Goal: Task Accomplishment & Management: Complete application form

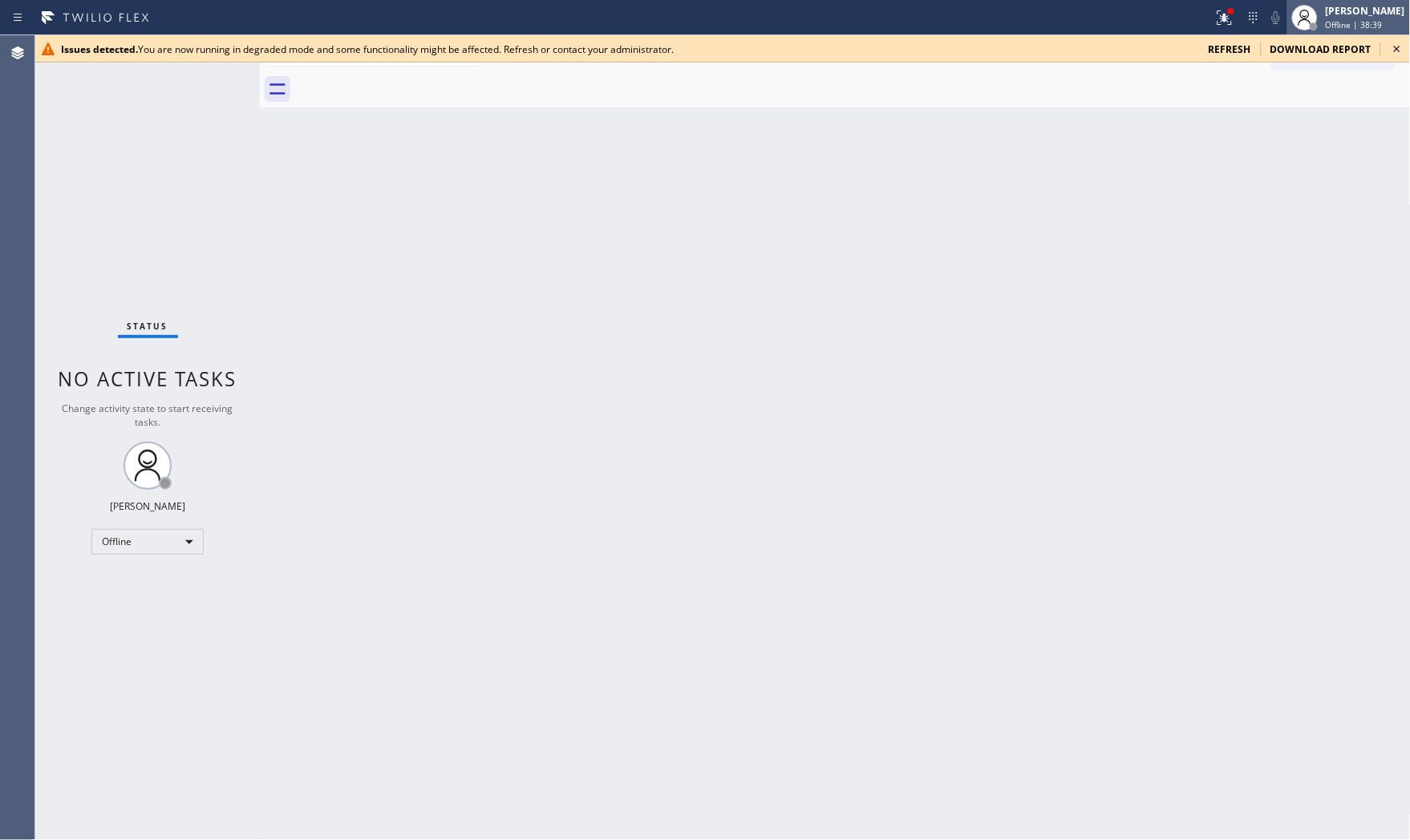
click at [1269, 17] on div "[PERSON_NAME] Offline | 38:39" at bounding box center [1366, 17] width 88 height 28
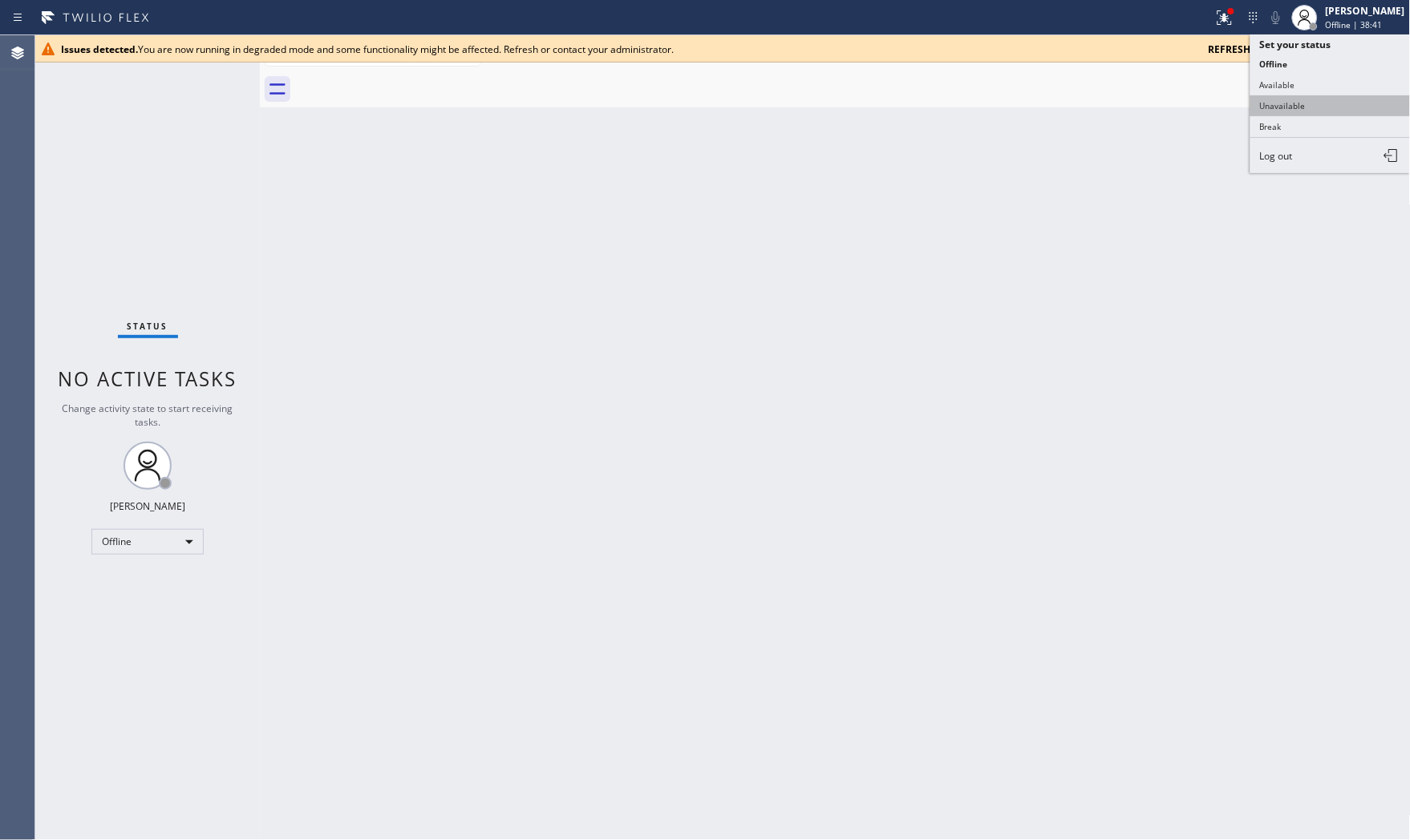
click at [1269, 99] on button "Unavailable" at bounding box center [1331, 106] width 160 height 21
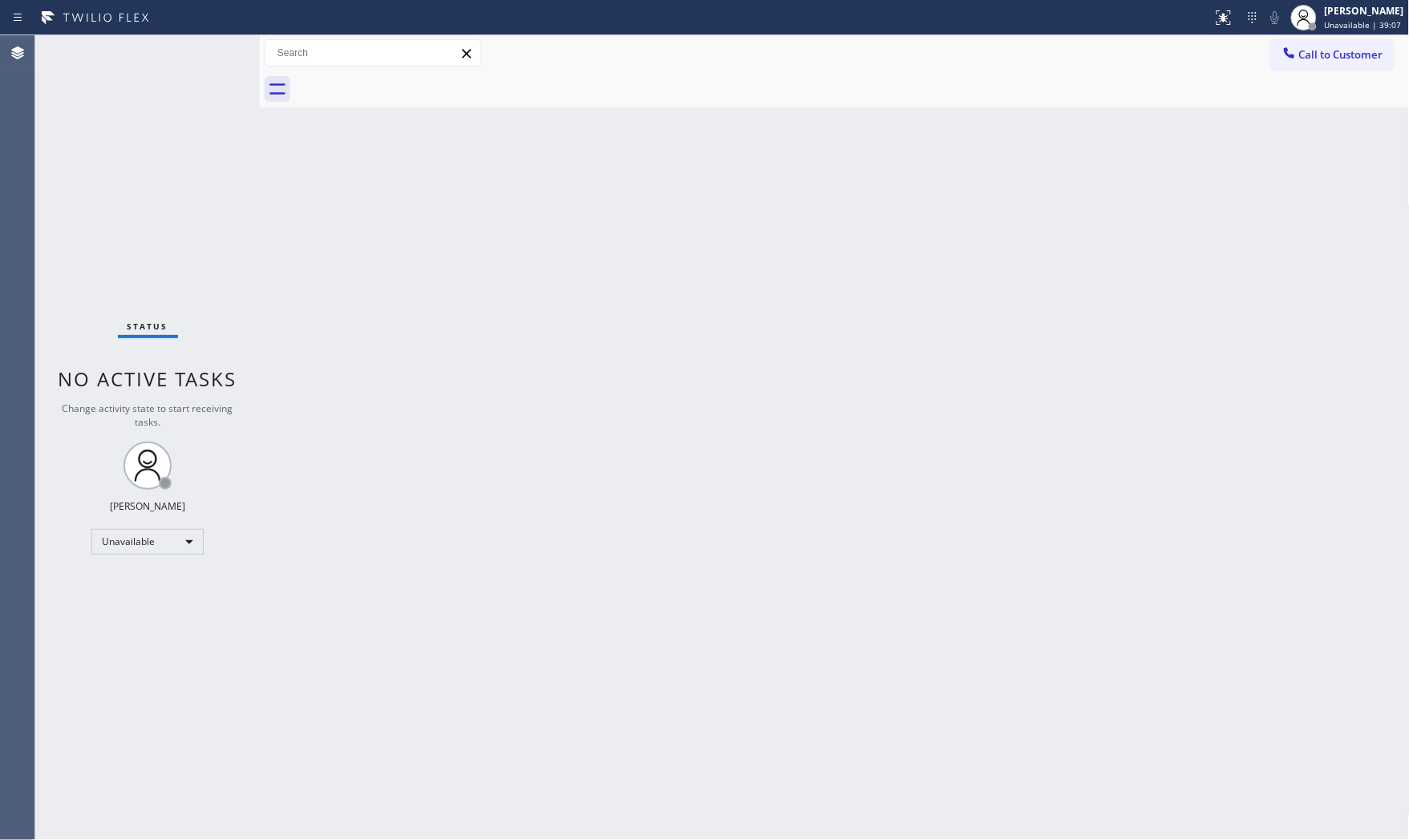
drag, startPoint x: 880, startPoint y: 265, endPoint x: 892, endPoint y: 245, distance: 23.3
click at [881, 263] on div "Back to Dashboard Change Sender ID Customers Technicians Select a contact Outbo…" at bounding box center [835, 438] width 1150 height 805
click at [1328, 28] on span "Unavailable | 39:16" at bounding box center [1364, 25] width 77 height 11
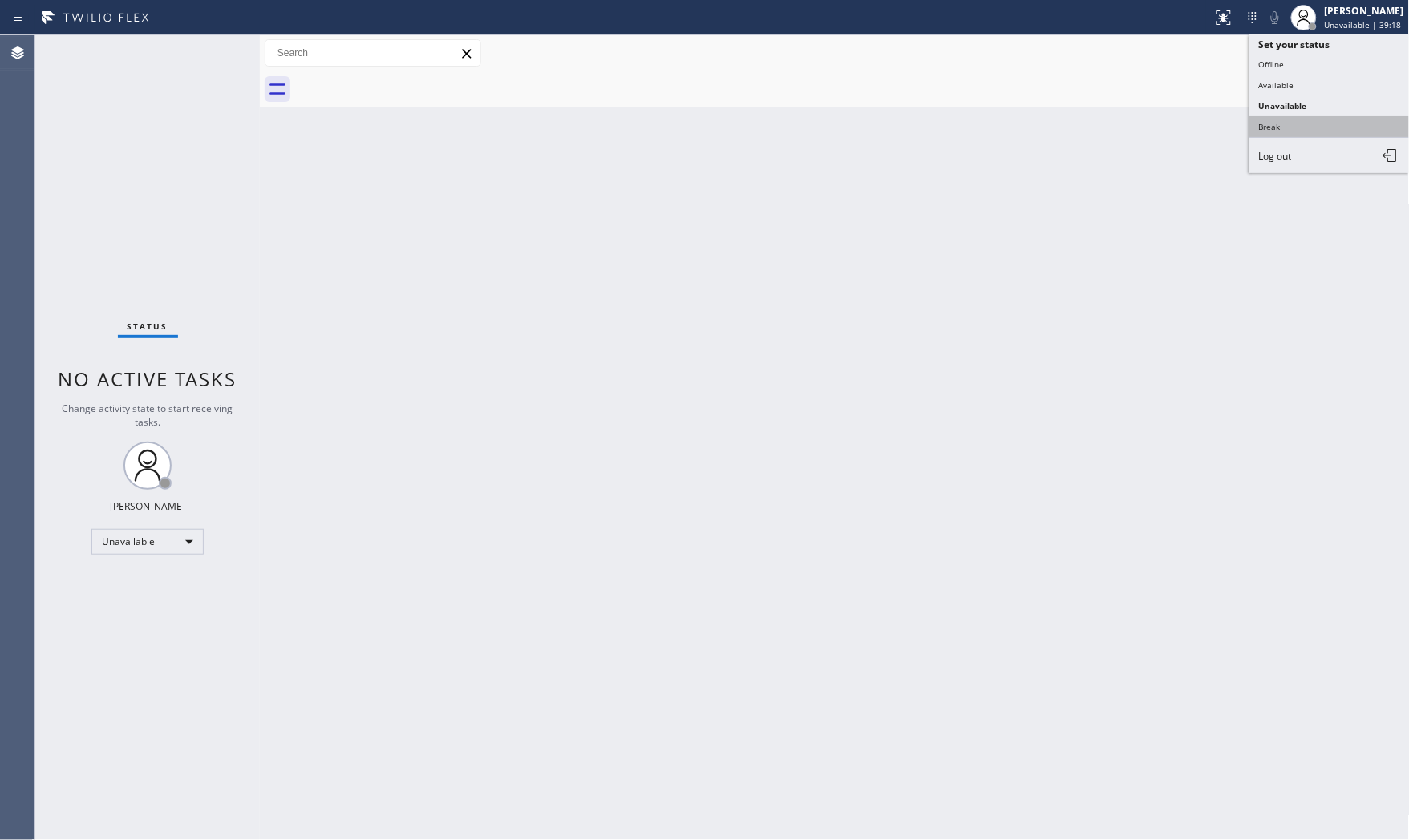
click at [1295, 119] on button "Break" at bounding box center [1330, 126] width 160 height 21
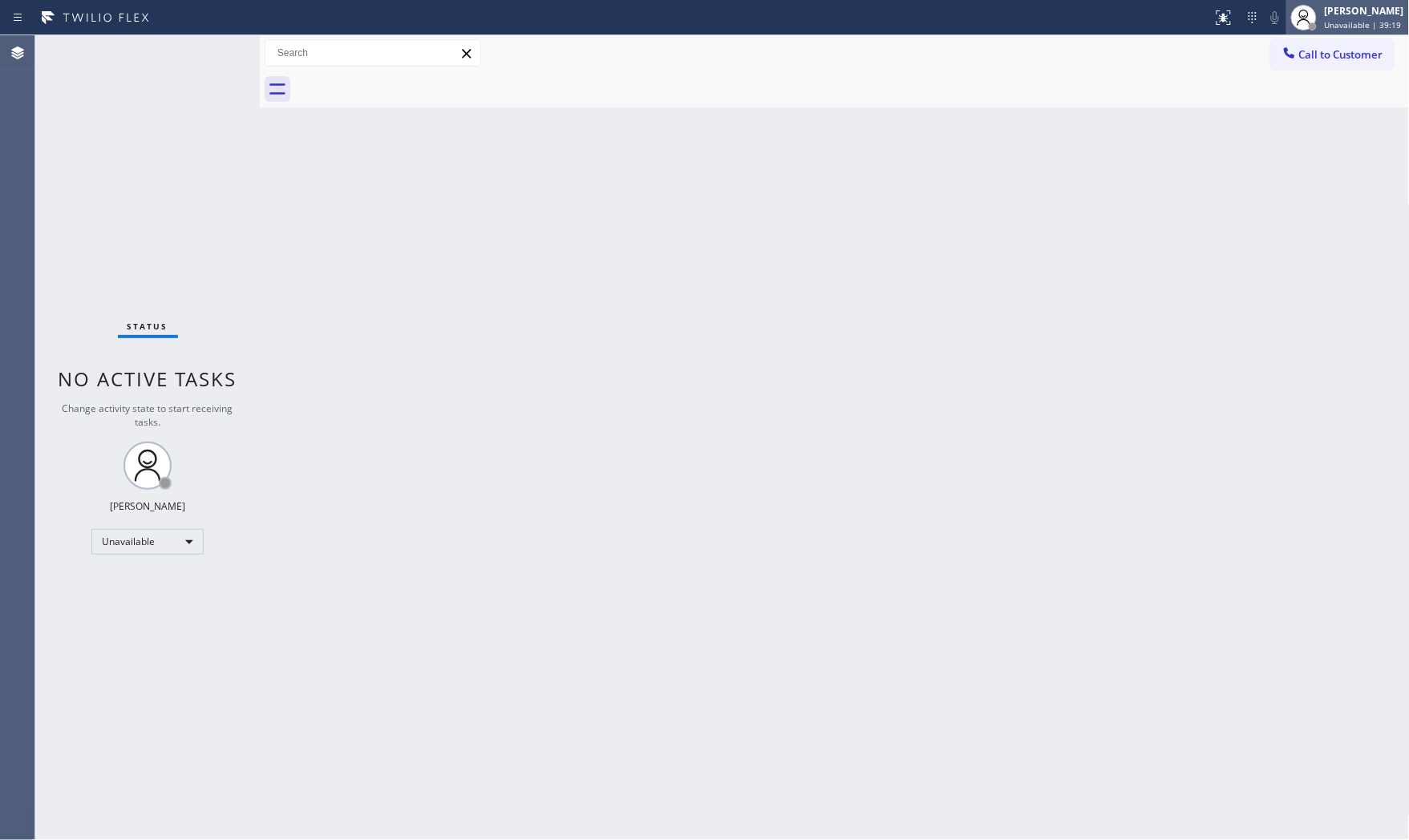
click at [1338, 25] on span "Unavailable | 39:19" at bounding box center [1364, 25] width 77 height 11
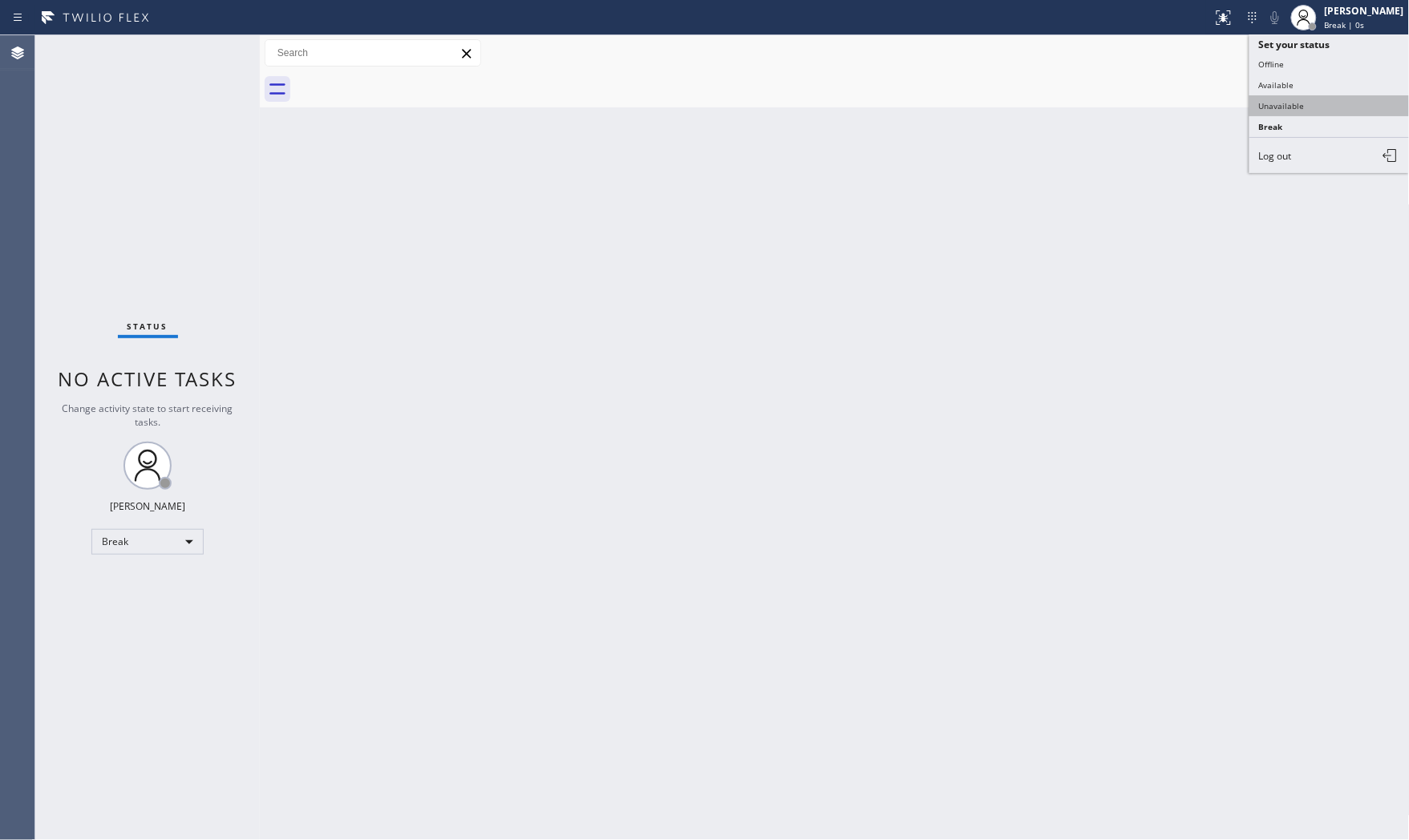
click at [1301, 113] on button "Unavailable" at bounding box center [1330, 106] width 160 height 21
click at [1025, 43] on div "Call to Customer Outbound call Location Search location Your caller id phone nu…" at bounding box center [835, 53] width 1150 height 28
click at [1345, 51] on span "Call to Customer" at bounding box center [1341, 54] width 84 height 15
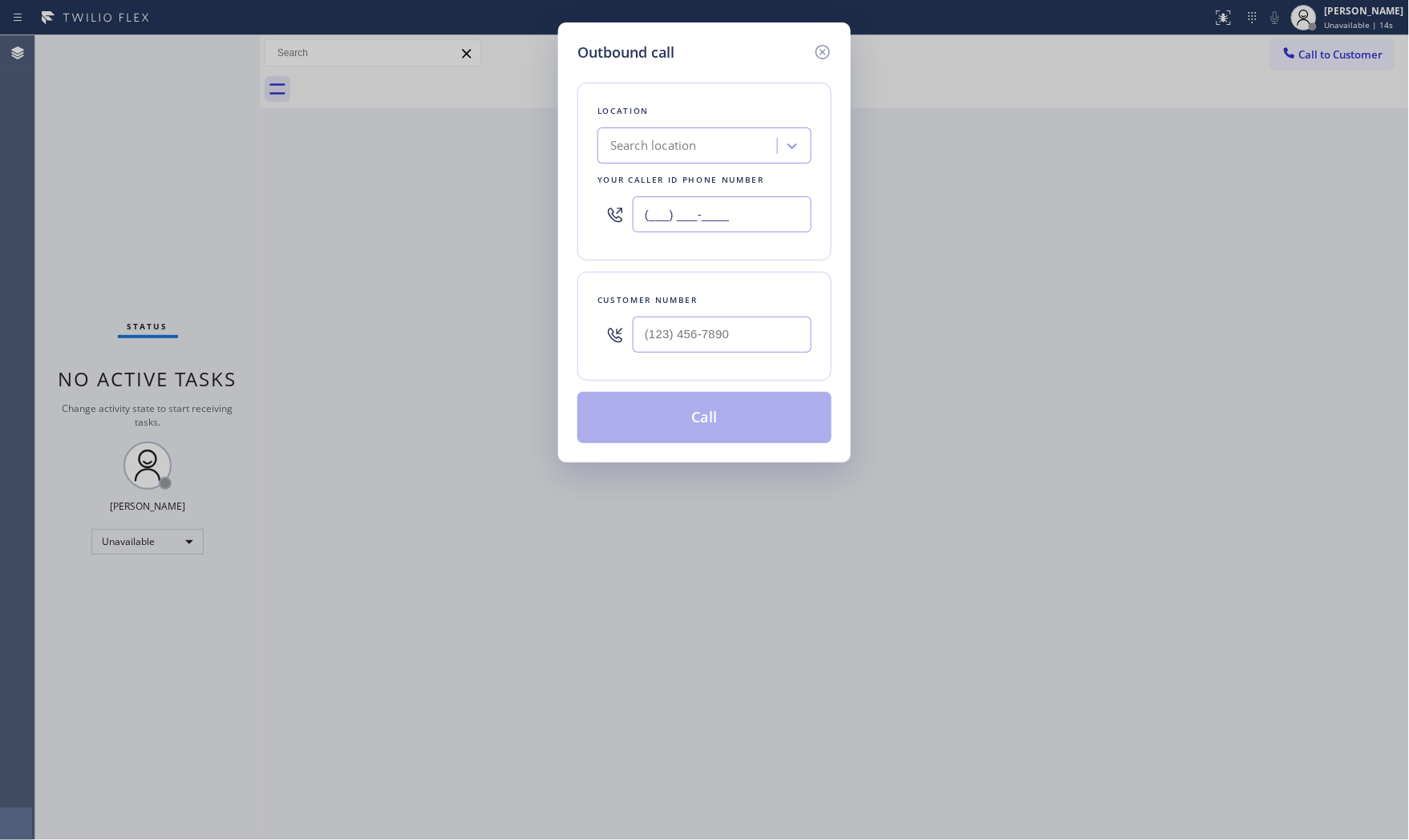
click at [672, 227] on input "(___) ___-____" at bounding box center [722, 214] width 179 height 36
paste input "855) 999-4417"
type input "[PHONE_NUMBER]"
click at [694, 357] on div at bounding box center [722, 334] width 179 height 52
click at [693, 343] on input "(___) ___-____" at bounding box center [722, 334] width 179 height 36
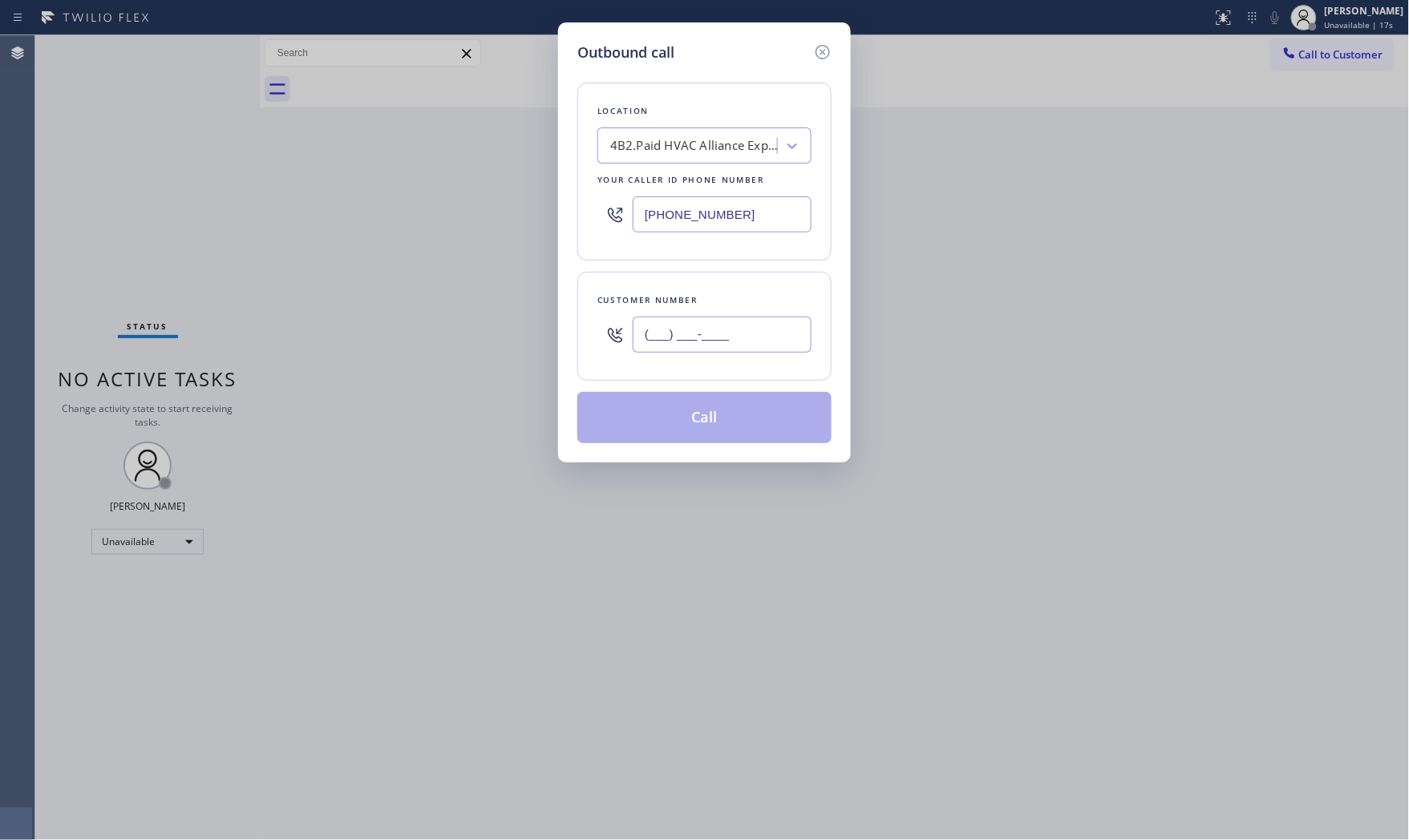
paste input "415) 941-1459"
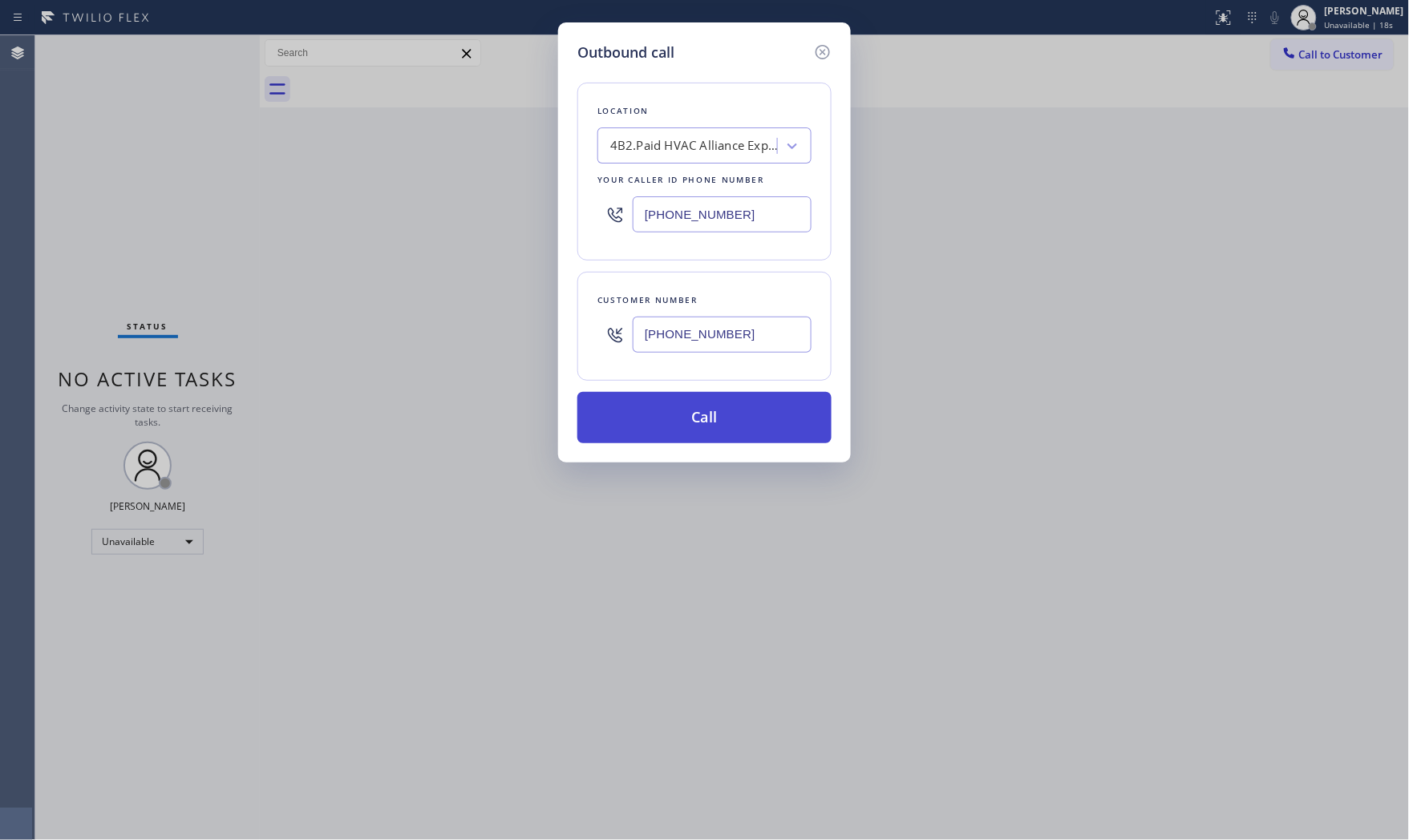
type input "[PHONE_NUMBER]"
click at [680, 427] on button "Call" at bounding box center [705, 418] width 254 height 52
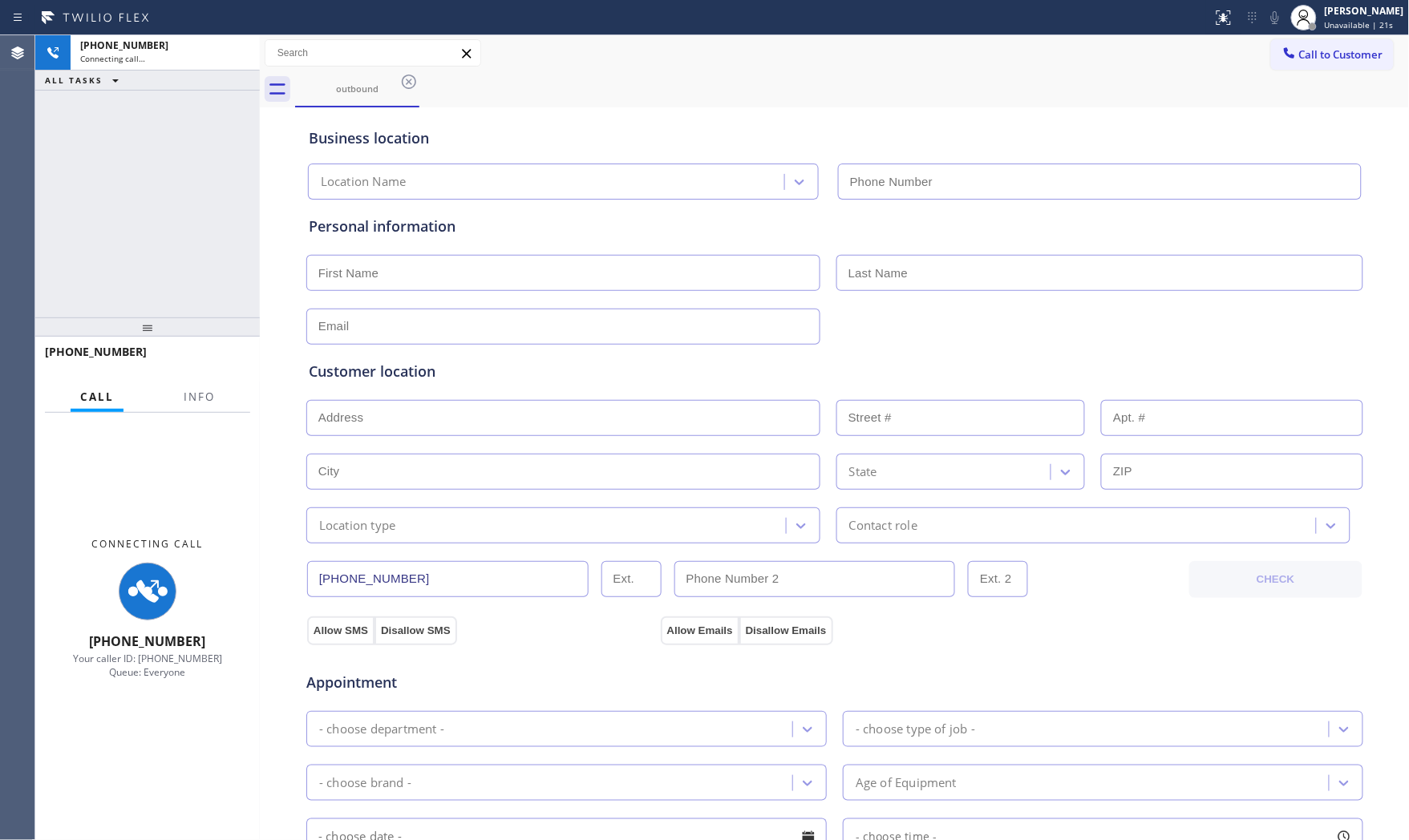
type input "[PHONE_NUMBER]"
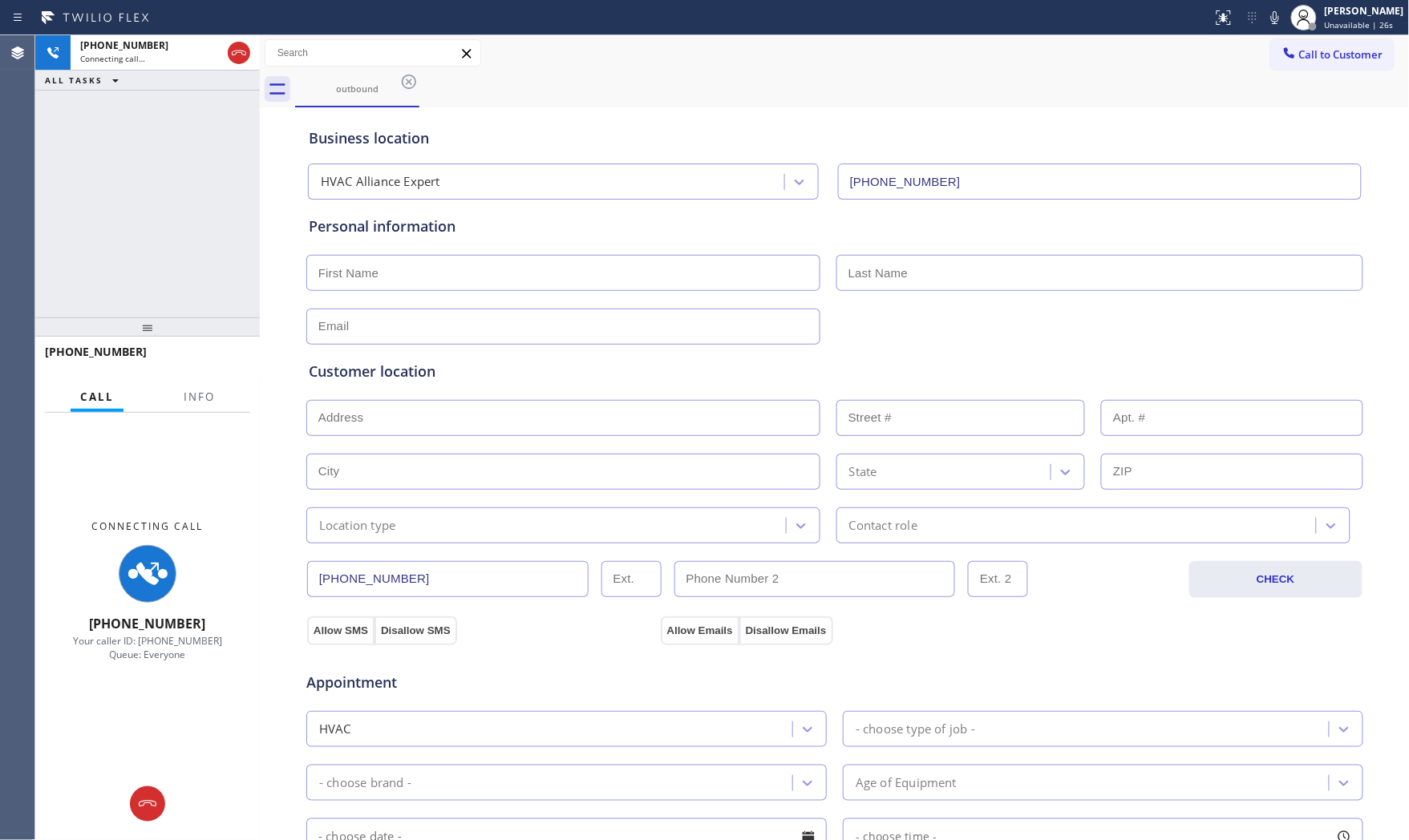
click at [229, 390] on div "Call Info" at bounding box center [147, 397] width 205 height 32
click at [186, 397] on span "Info" at bounding box center [199, 397] width 31 height 15
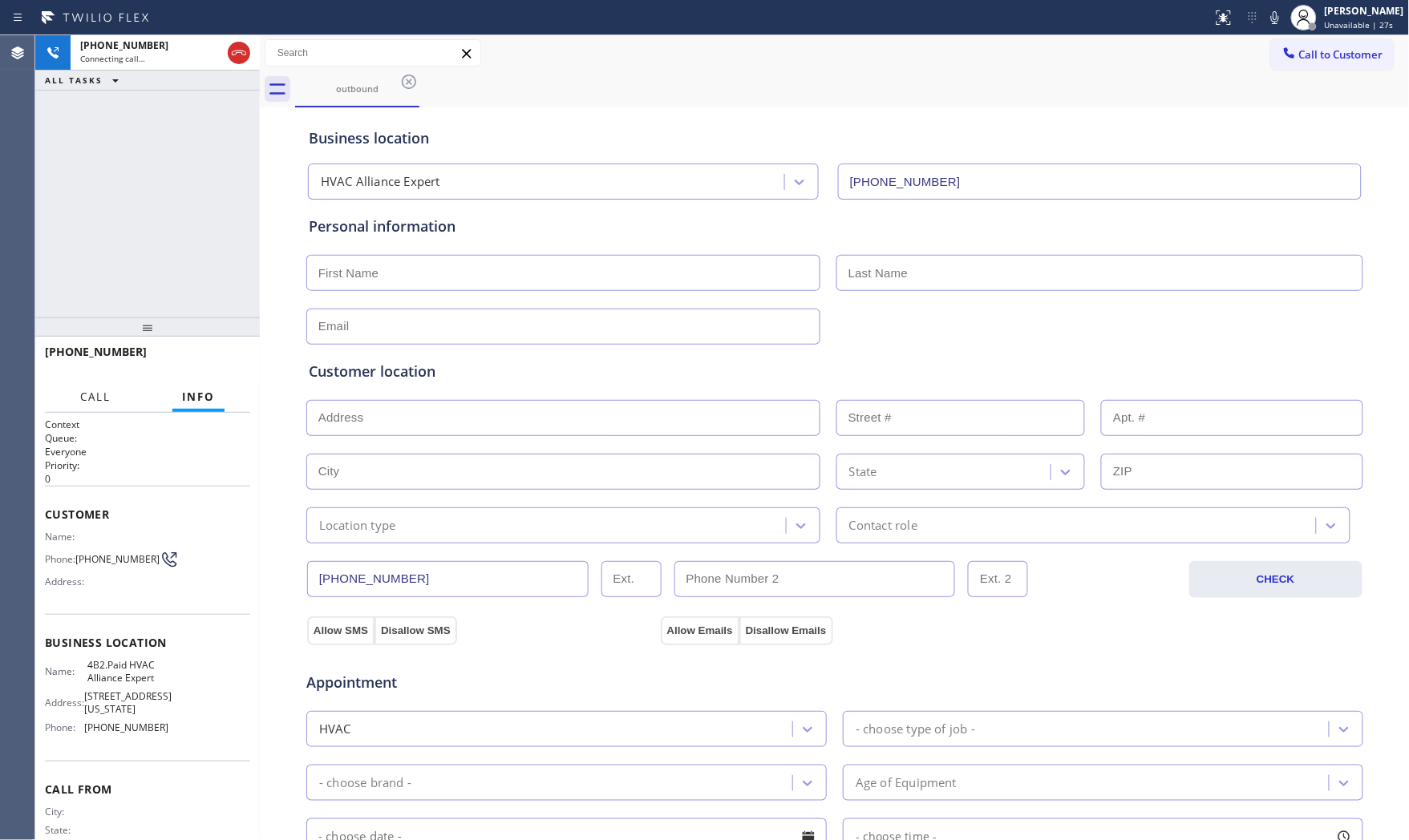
click at [92, 403] on span "Call" at bounding box center [95, 397] width 30 height 15
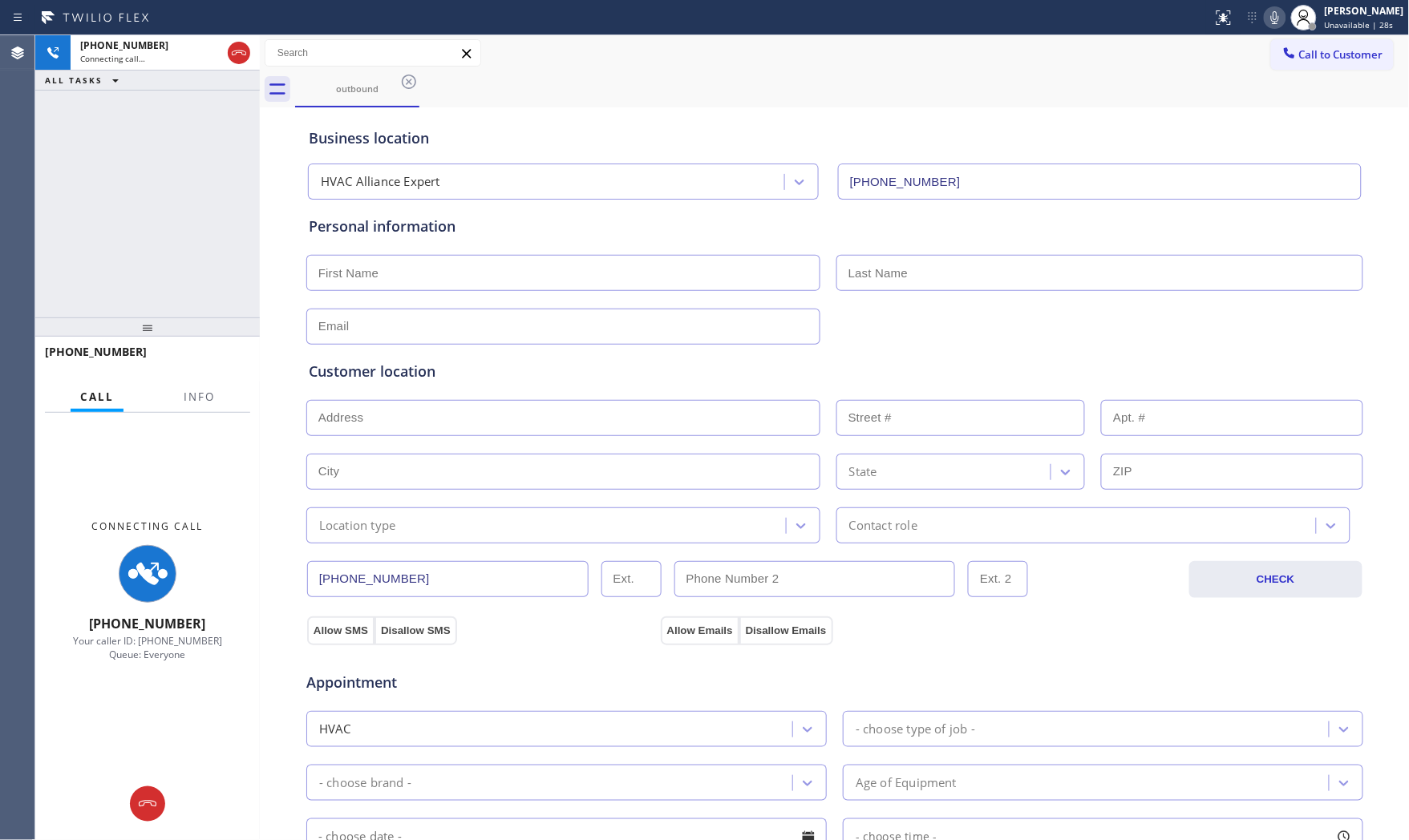
click at [1267, 14] on icon at bounding box center [1275, 18] width 19 height 19
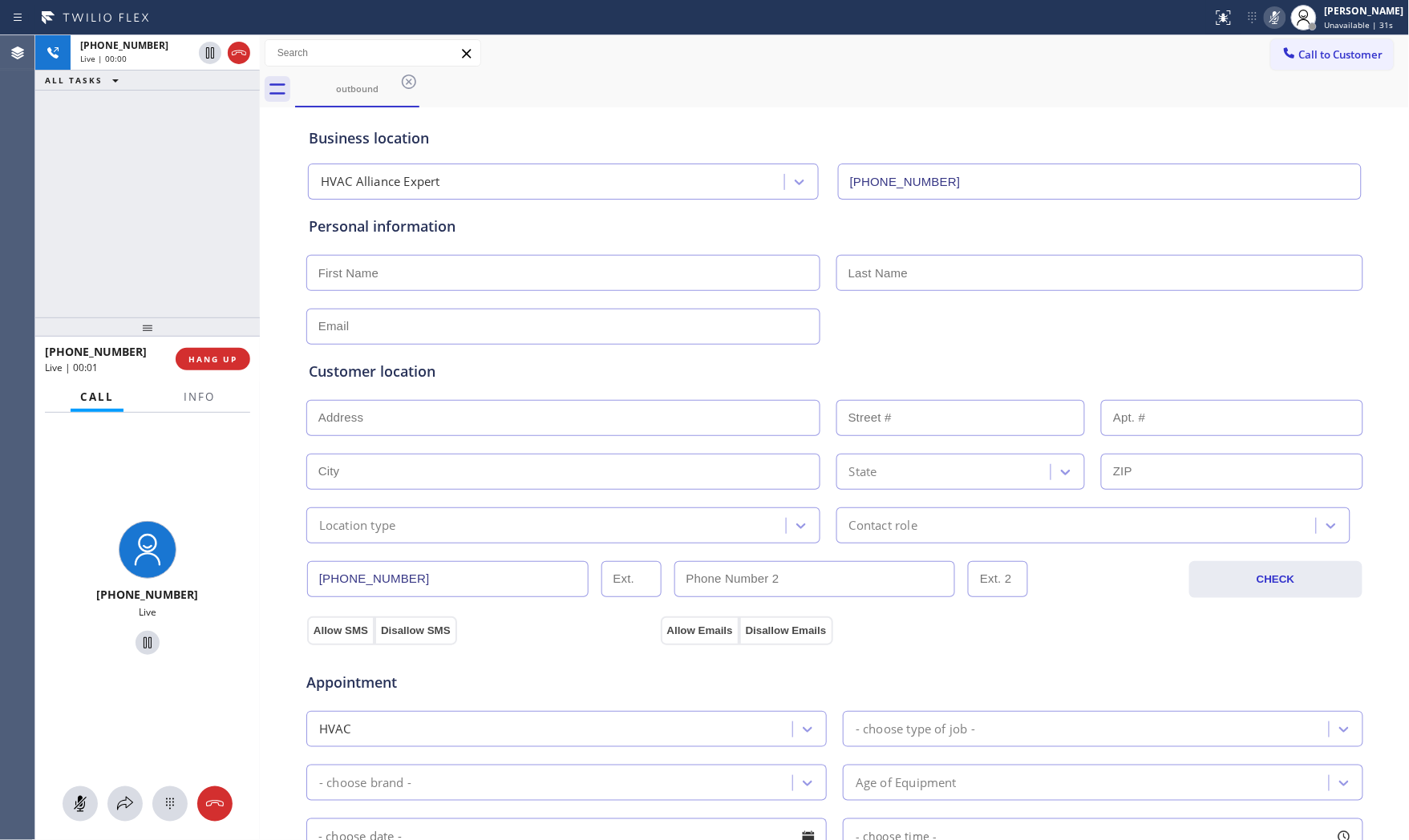
click at [1277, 28] on div "Status report No issues detected If you experience an issue, please download th…" at bounding box center [1308, 18] width 203 height 35
click at [1275, 24] on icon at bounding box center [1275, 18] width 19 height 19
click at [185, 403] on span "Info" at bounding box center [199, 397] width 31 height 15
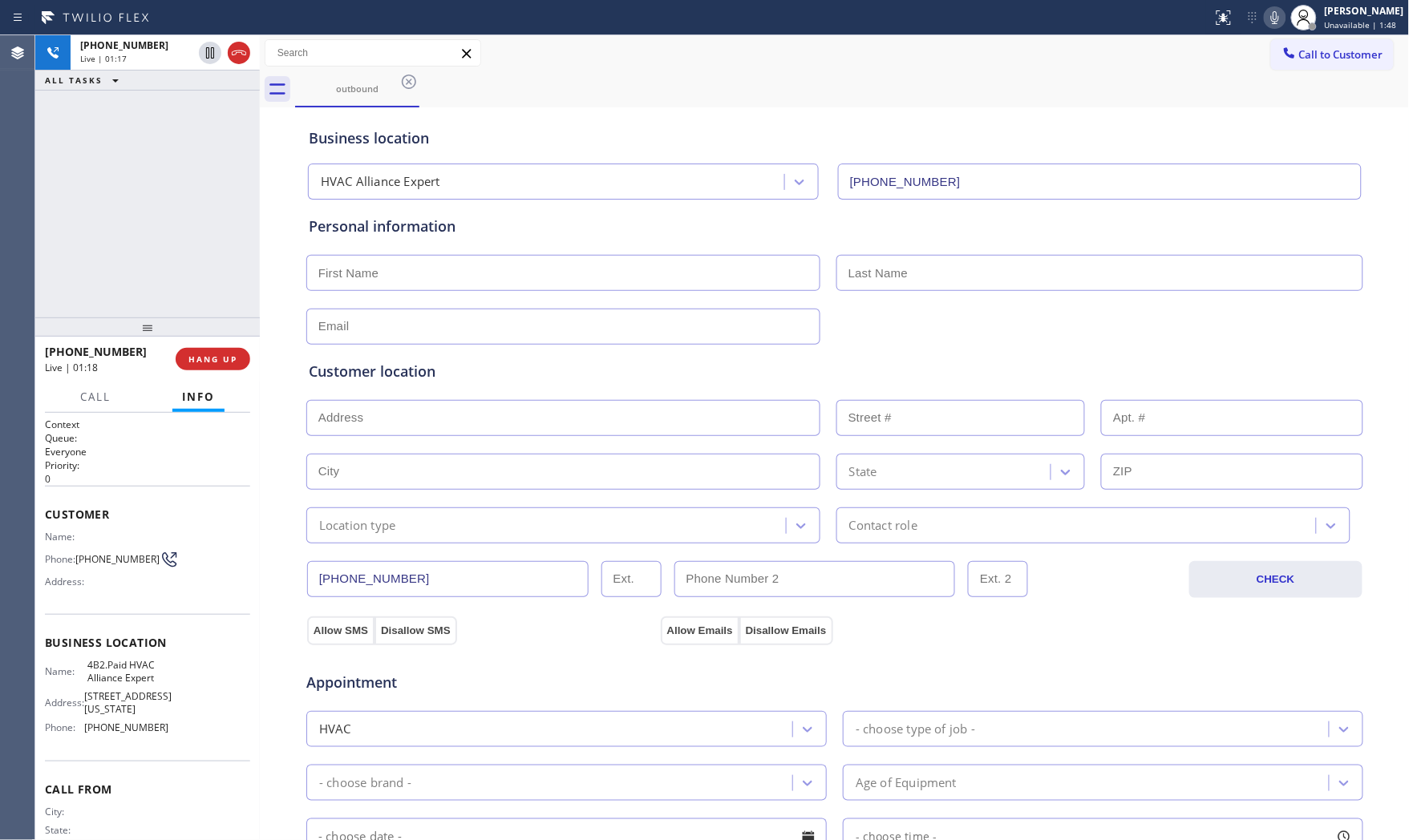
click at [95, 422] on h1 "Context" at bounding box center [147, 425] width 205 height 14
click at [95, 394] on span "Call" at bounding box center [95, 397] width 30 height 15
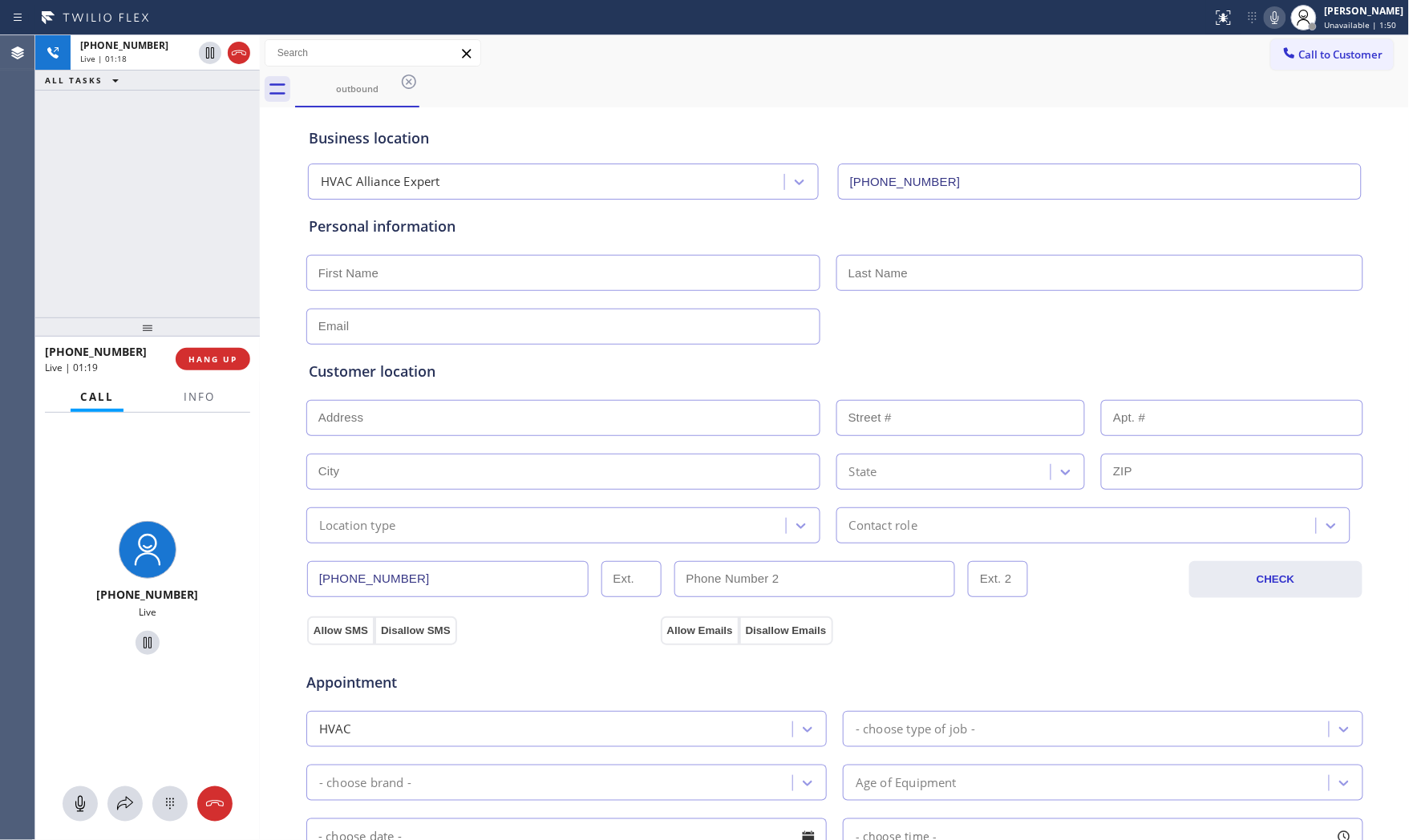
click at [1274, 16] on icon at bounding box center [1275, 18] width 8 height 13
click at [1266, 26] on icon at bounding box center [1275, 18] width 19 height 19
click at [1266, 24] on icon at bounding box center [1275, 18] width 19 height 19
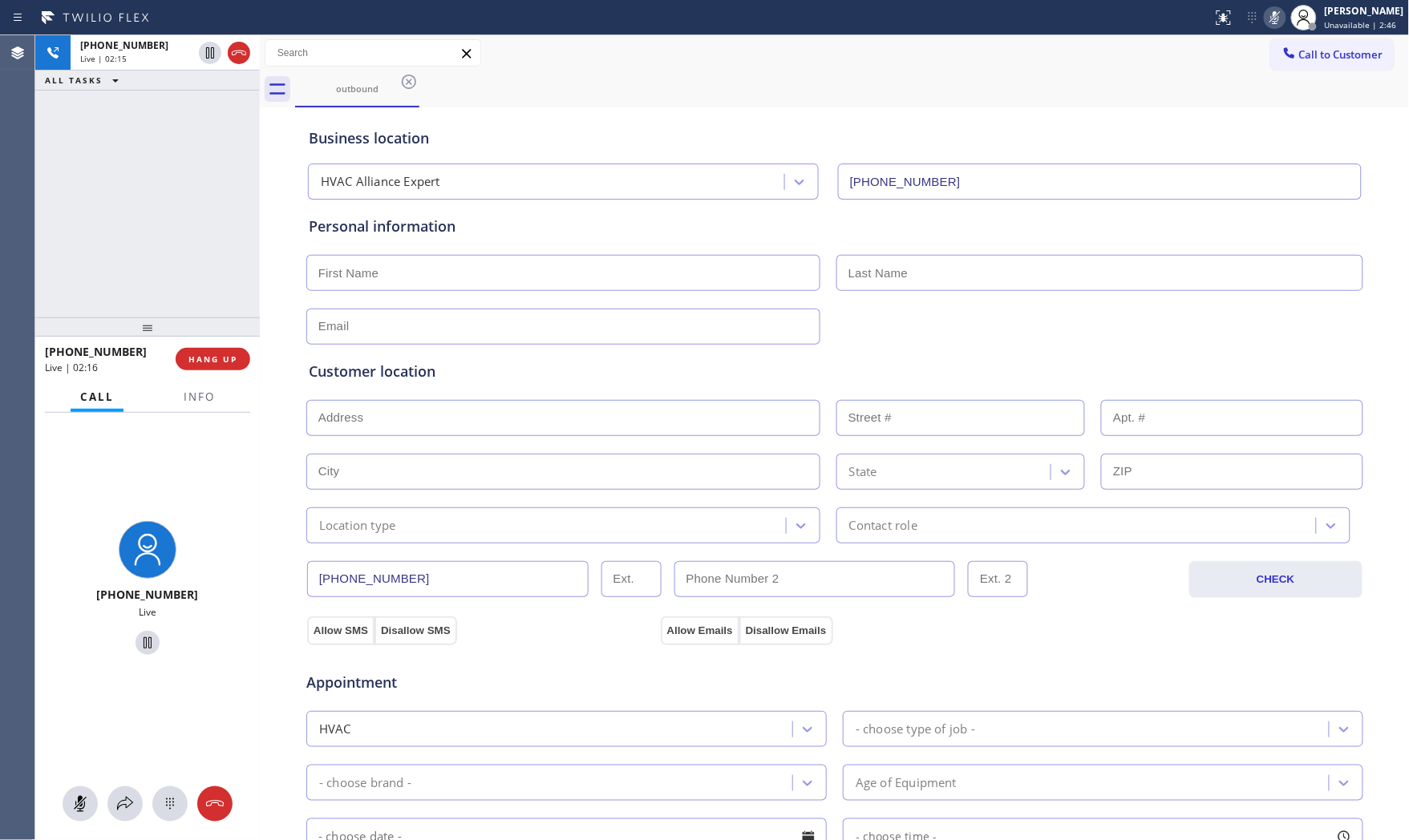
click at [1266, 19] on icon at bounding box center [1275, 18] width 19 height 19
click at [189, 395] on span "Info" at bounding box center [199, 397] width 31 height 15
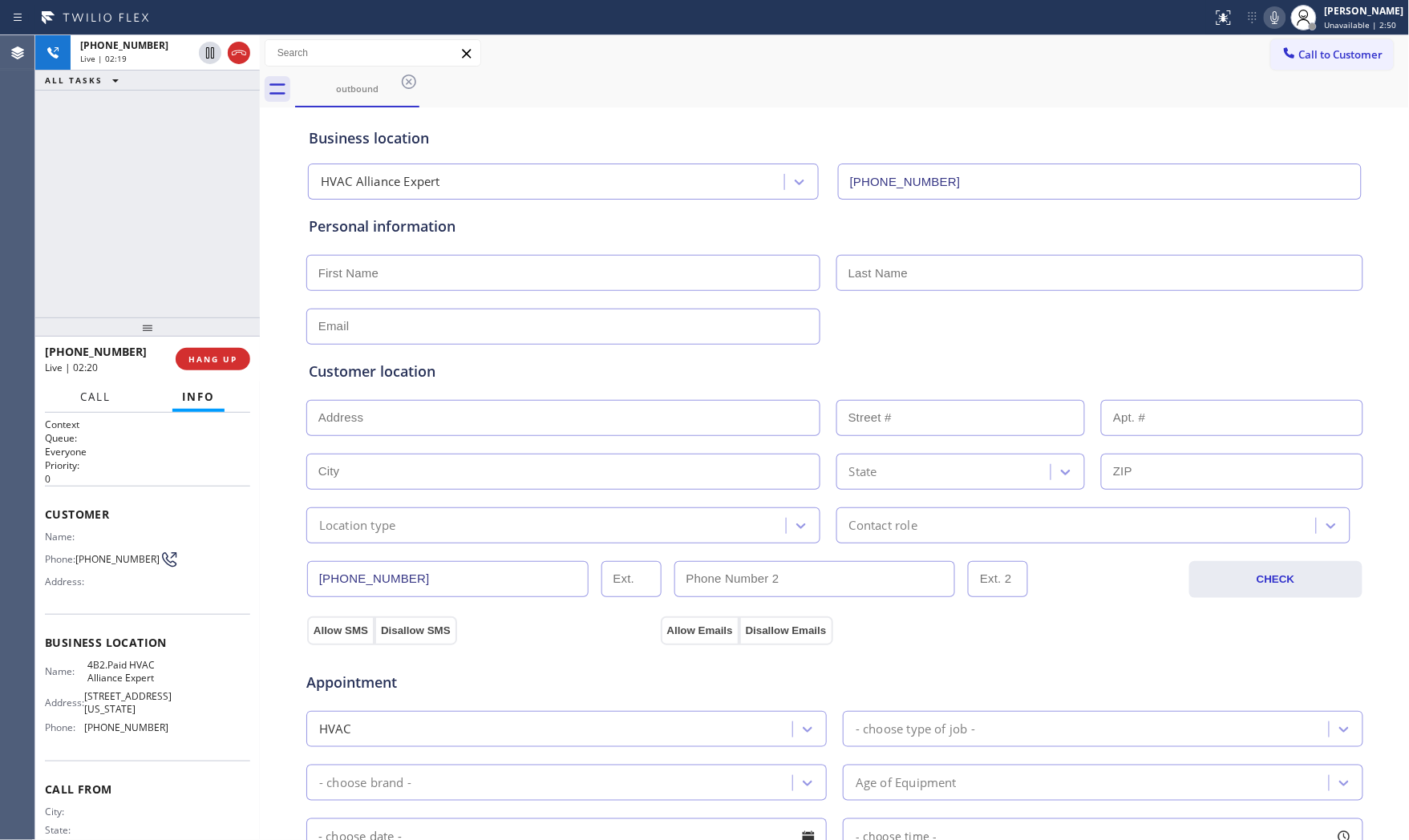
click at [108, 404] on button "Call" at bounding box center [96, 397] width 50 height 31
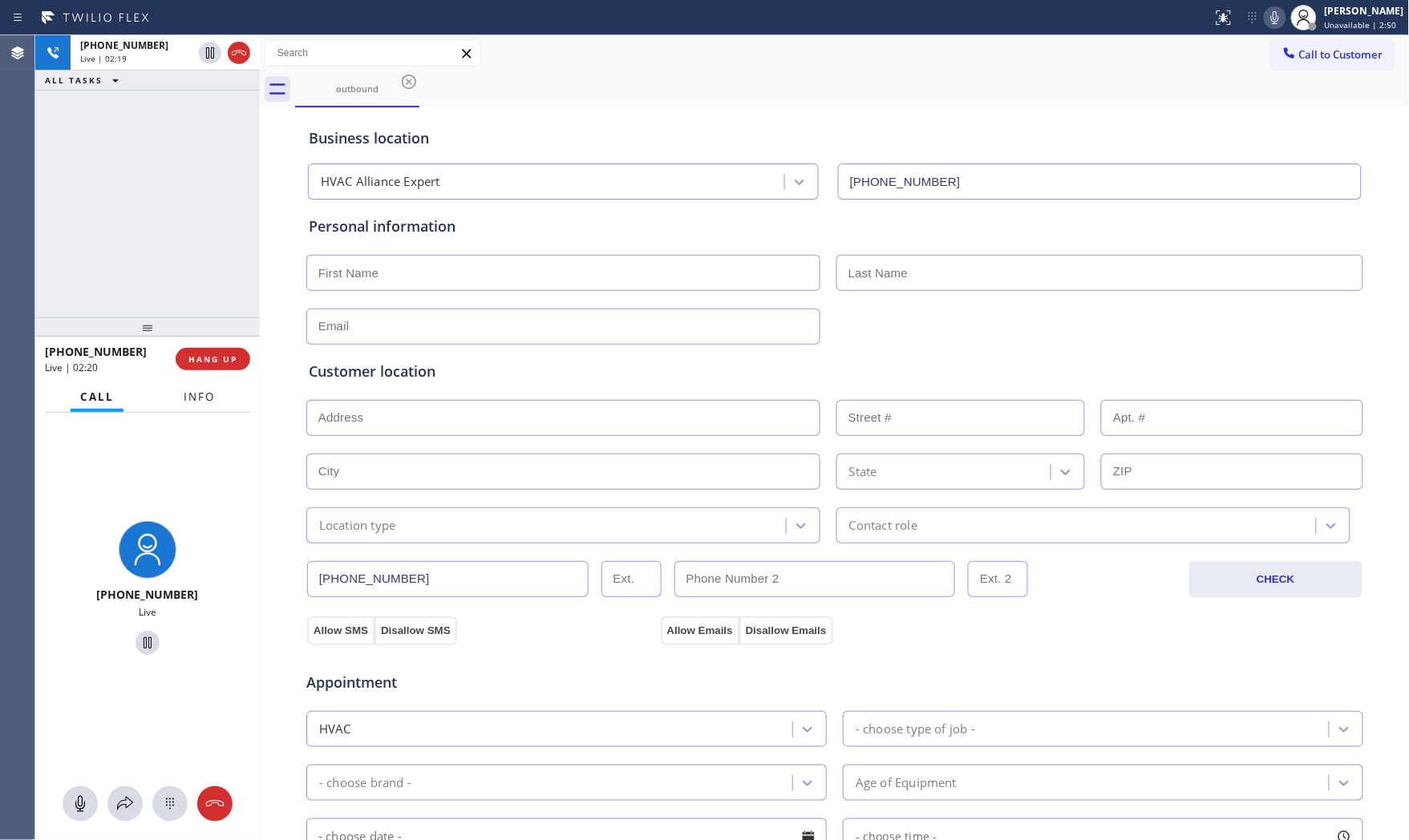
click at [188, 402] on span "Info" at bounding box center [199, 397] width 31 height 15
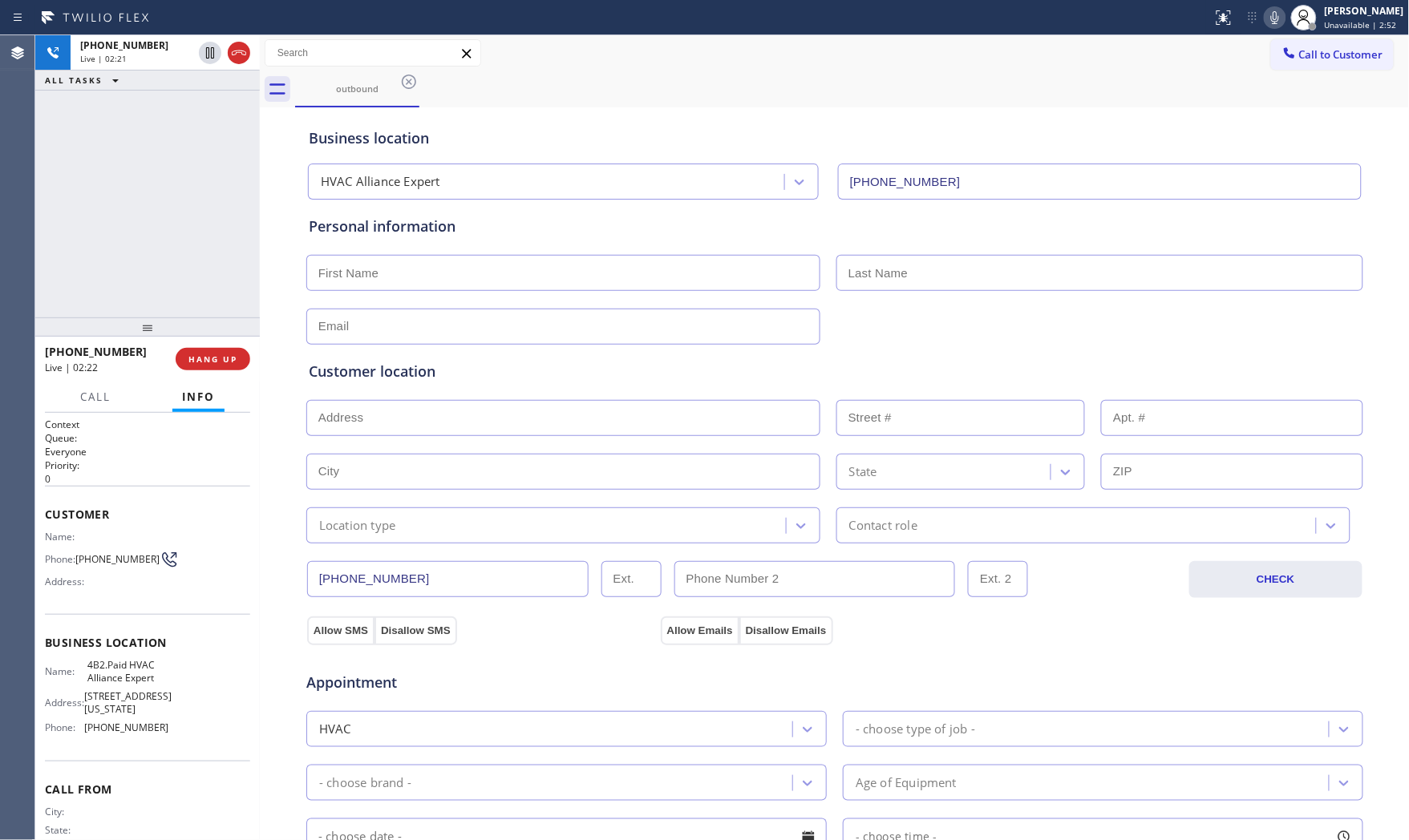
click at [1272, 20] on icon at bounding box center [1275, 18] width 8 height 13
click at [1268, 20] on icon at bounding box center [1275, 18] width 19 height 19
click at [1272, 20] on icon at bounding box center [1275, 18] width 8 height 13
click at [1268, 20] on icon at bounding box center [1275, 18] width 19 height 19
click at [229, 354] on span "HANG UP" at bounding box center [213, 359] width 49 height 11
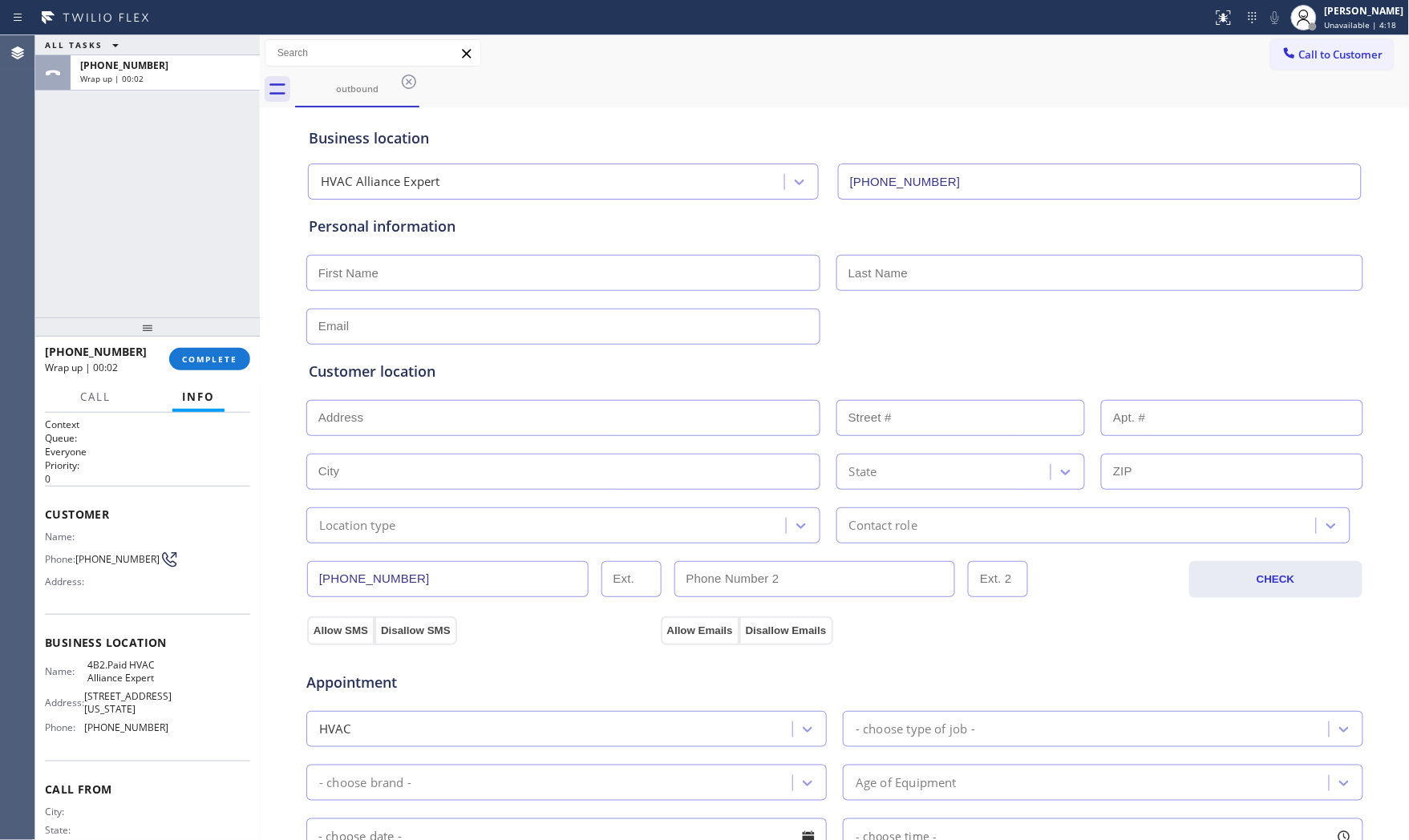
click at [501, 277] on input "text" at bounding box center [564, 273] width 514 height 36
type input "Mr"
type input "[PERSON_NAME]"
type input "[EMAIL_ADDRESS][DOMAIN_NAME]"
click at [524, 424] on input "text" at bounding box center [564, 417] width 514 height 36
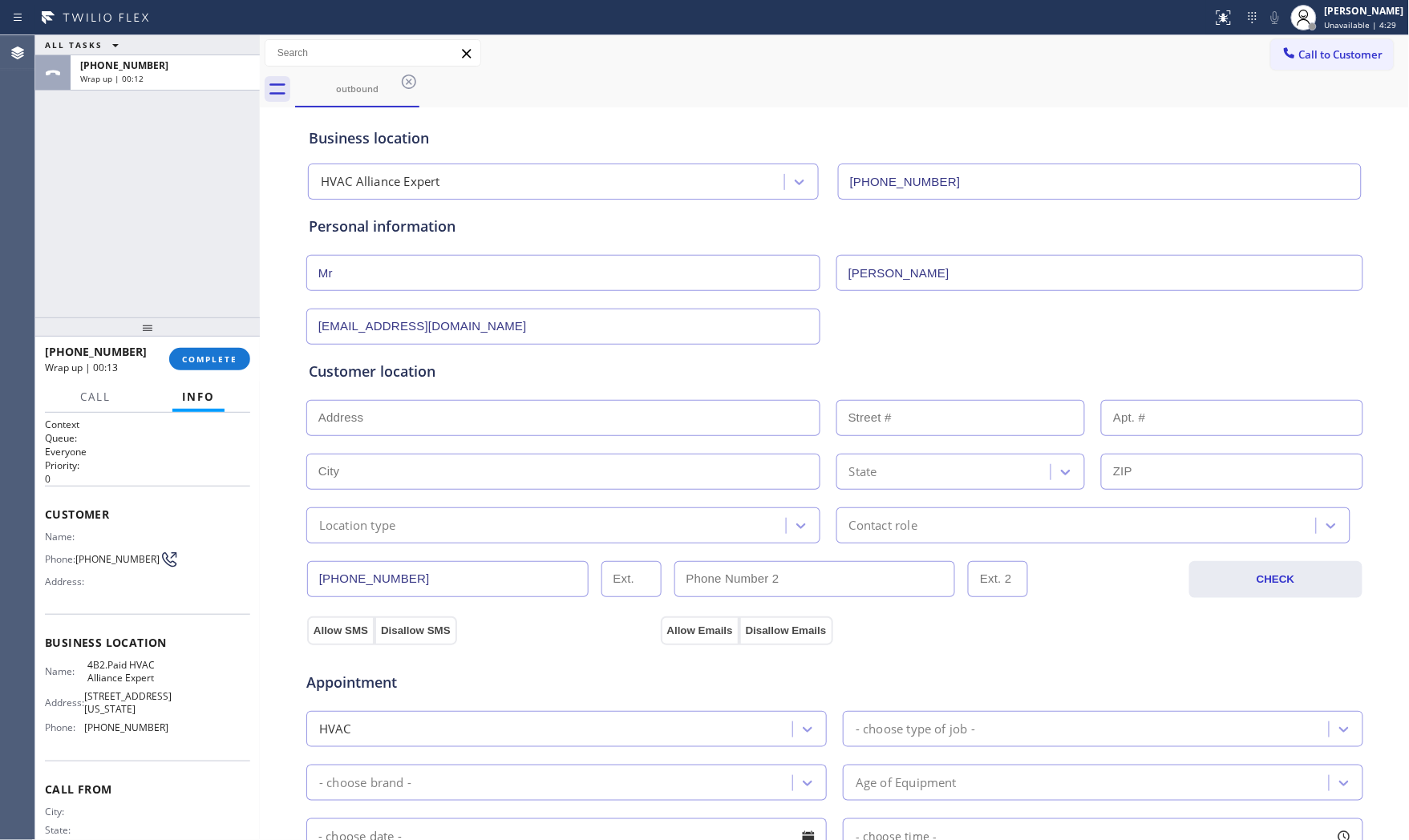
paste input "[GEOGRAPHIC_DATA]"
type input "[GEOGRAPHIC_DATA], [GEOGRAPHIC_DATA]"
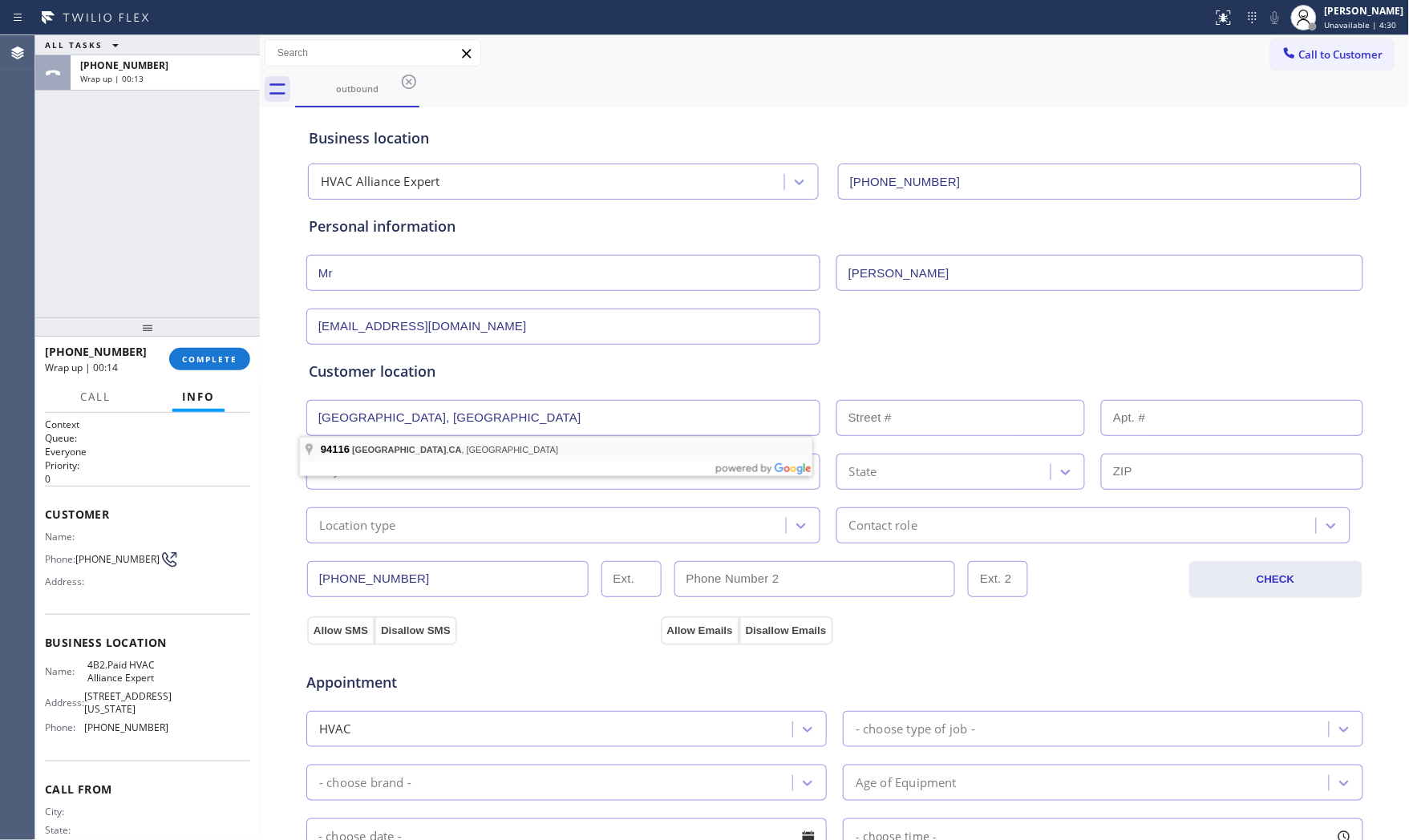
type input "[GEOGRAPHIC_DATA]"
type input "94116"
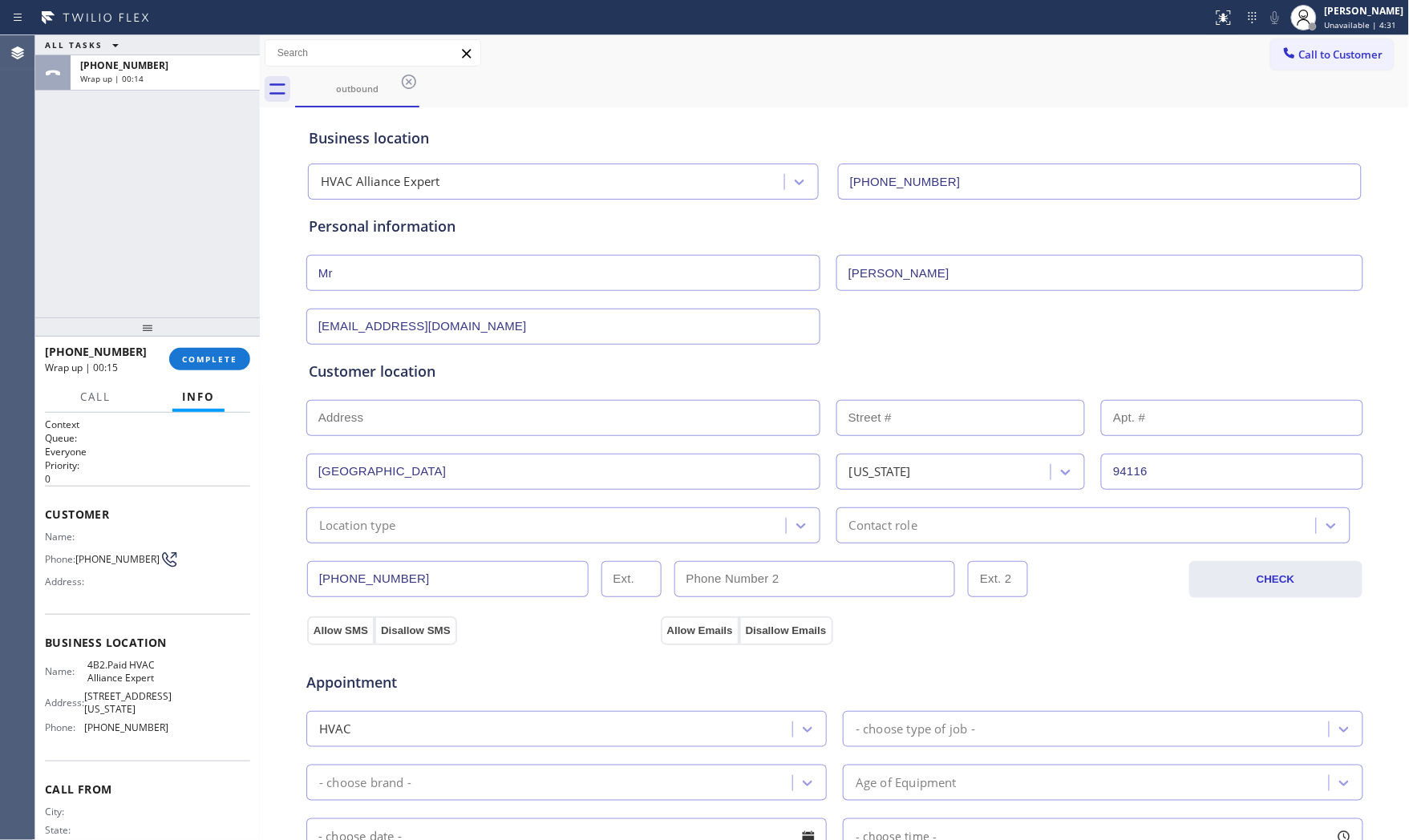
drag, startPoint x: 407, startPoint y: 522, endPoint x: 404, endPoint y: 532, distance: 10.4
click at [407, 523] on div "Location type" at bounding box center [548, 525] width 475 height 28
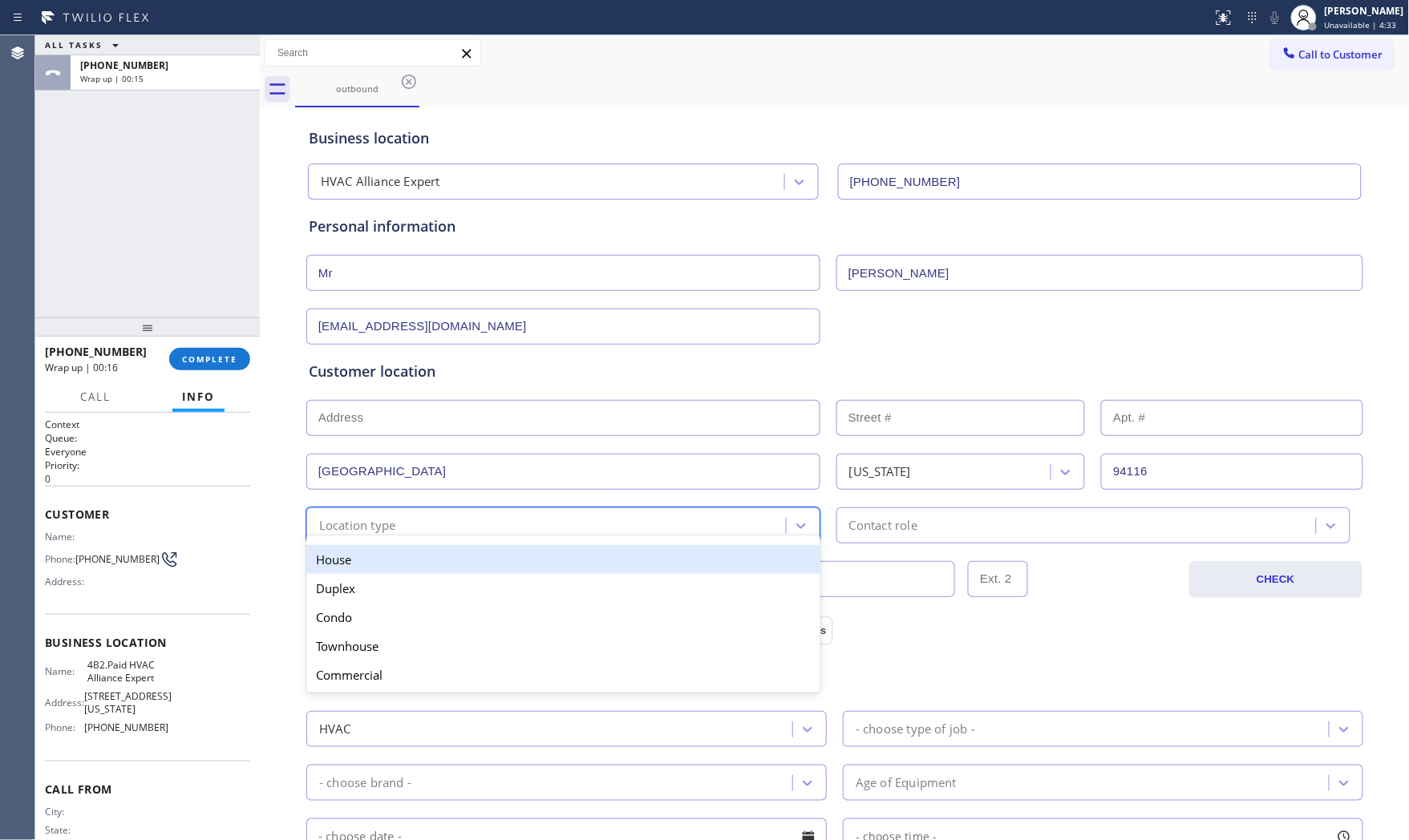
click at [395, 559] on div "House" at bounding box center [564, 559] width 514 height 29
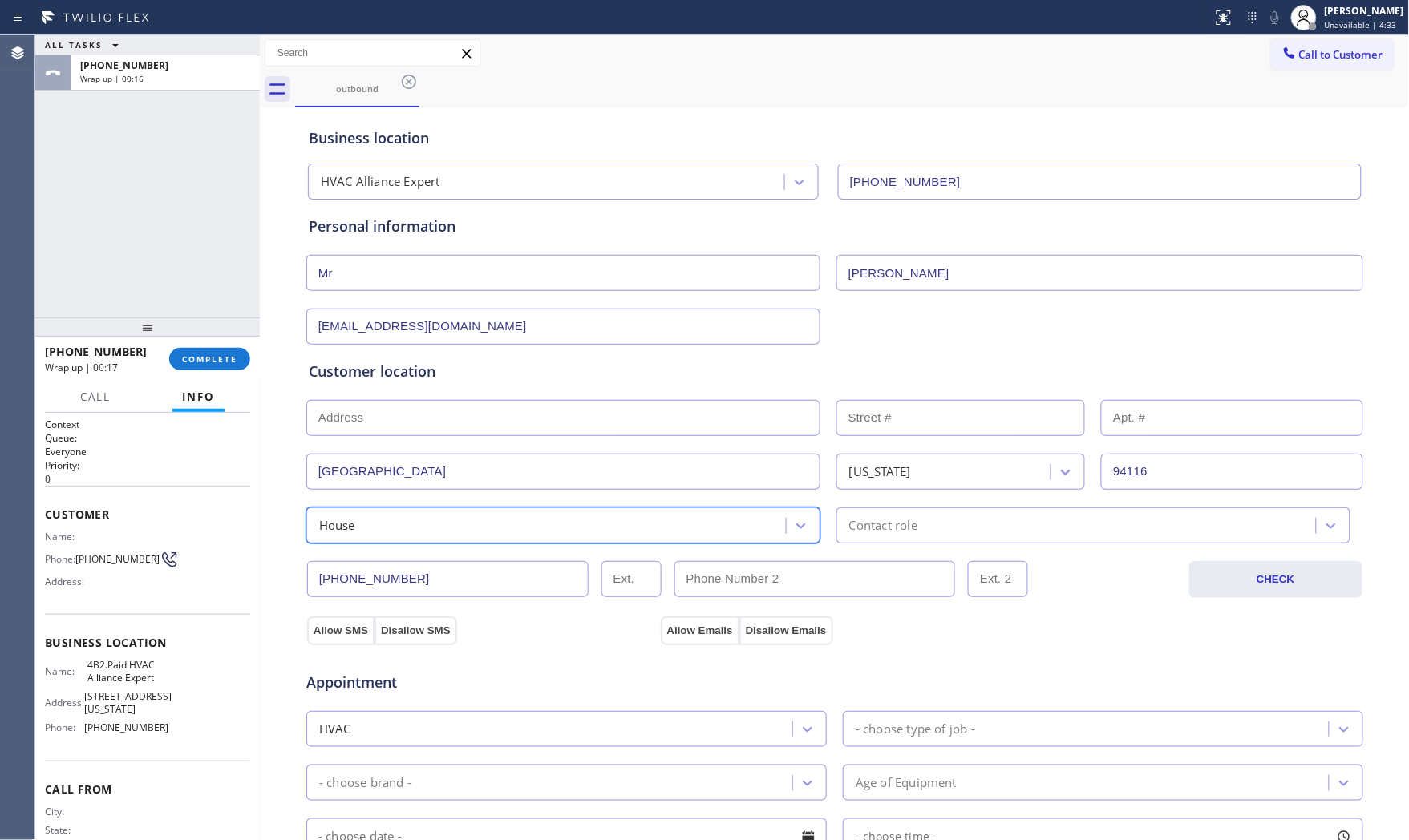
click at [853, 529] on div "Contact role" at bounding box center [884, 526] width 68 height 18
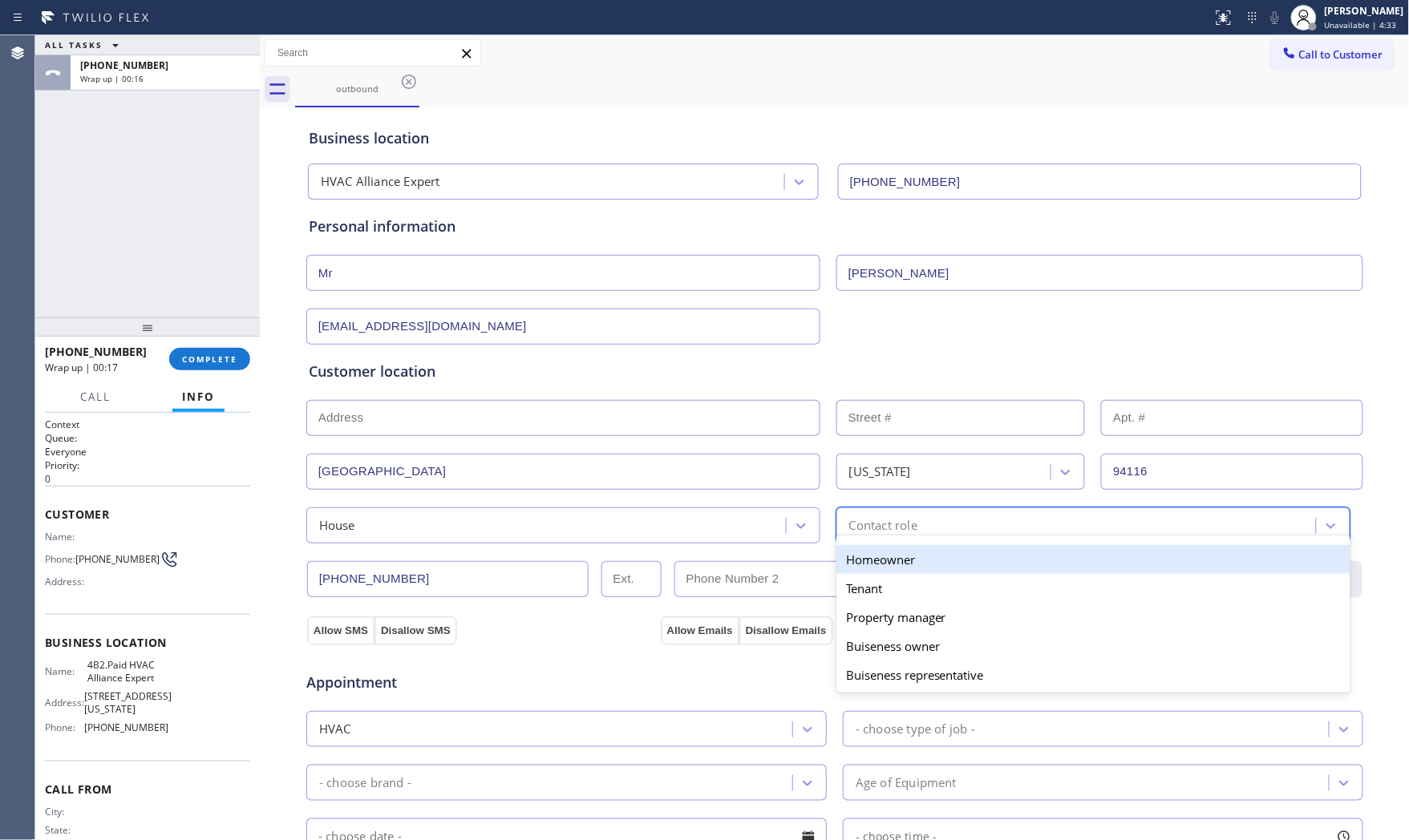
click at [859, 564] on div "Homeowner" at bounding box center [1094, 559] width 514 height 29
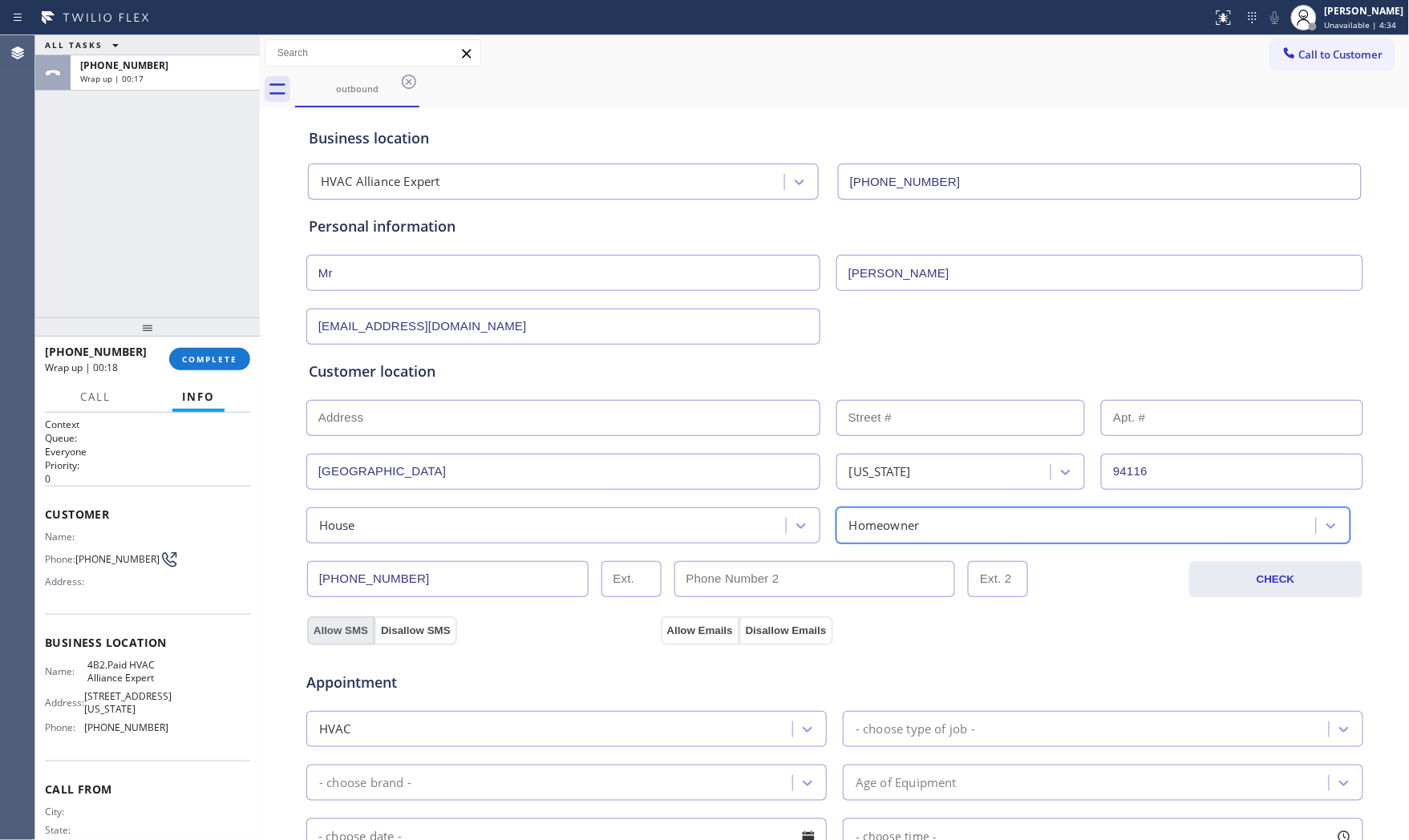
click at [342, 628] on button "Allow SMS" at bounding box center [340, 630] width 67 height 29
click at [663, 629] on button "Allow Emails" at bounding box center [699, 630] width 78 height 29
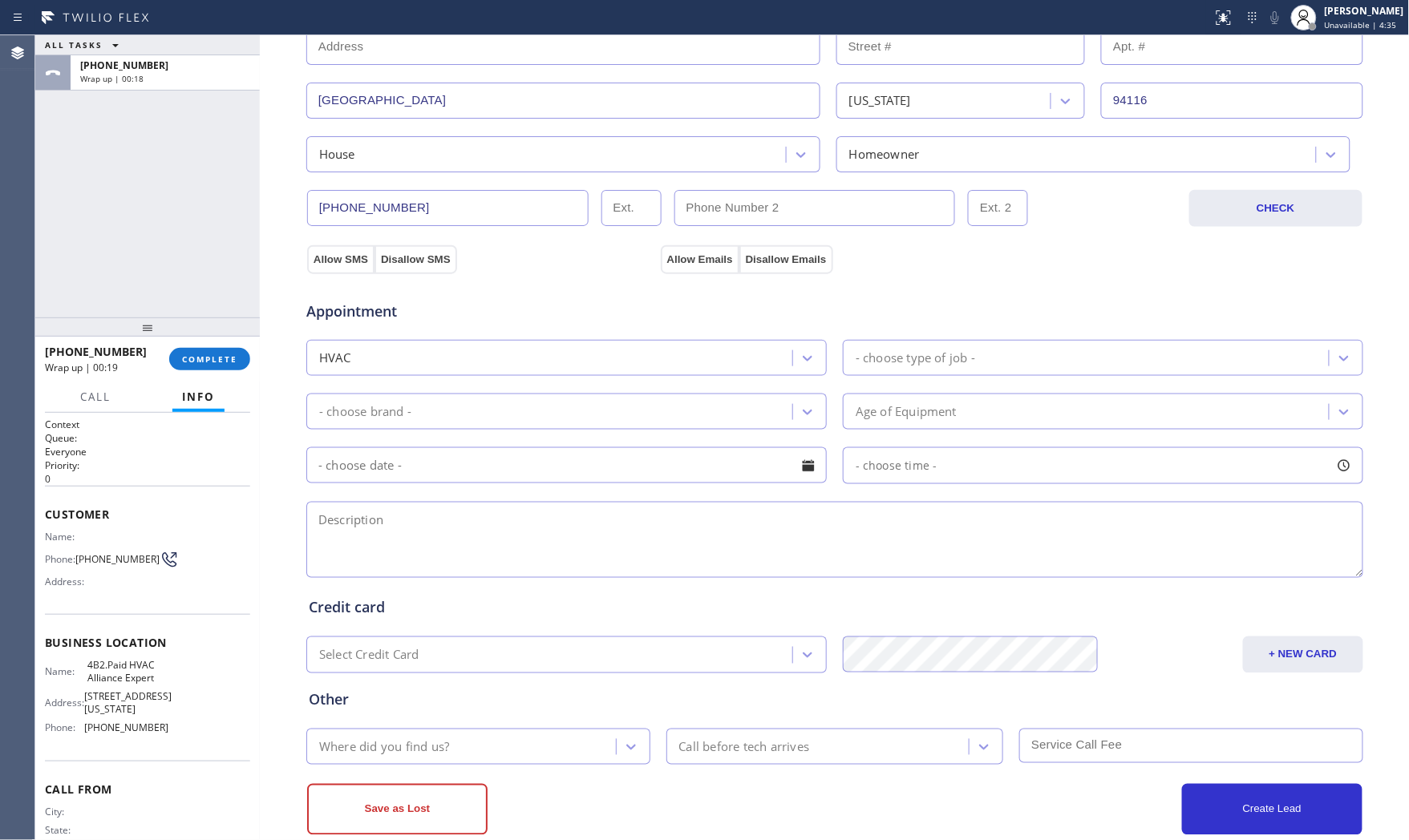
scroll to position [402, 0]
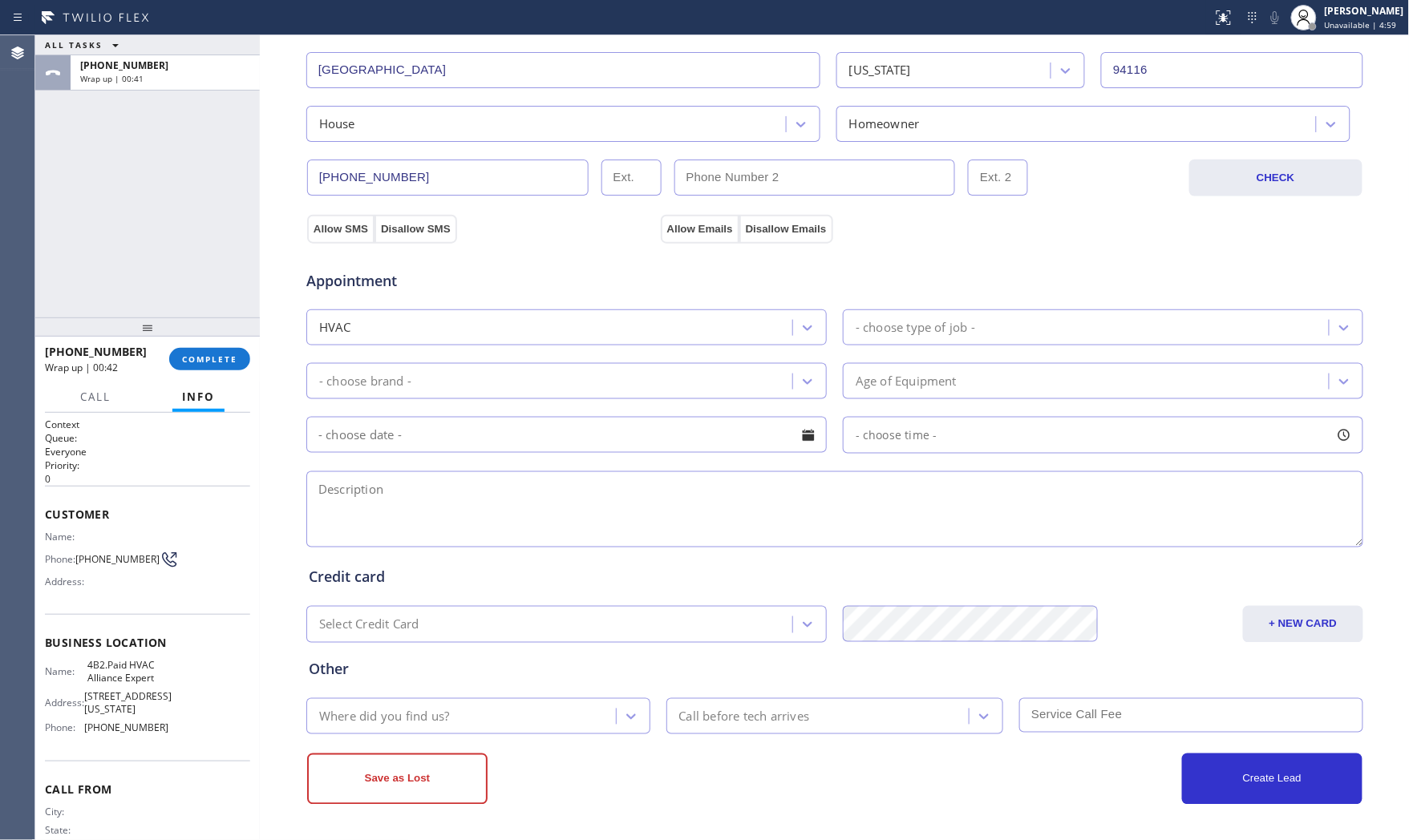
click at [479, 394] on div "- choose brand -" at bounding box center [552, 381] width 481 height 28
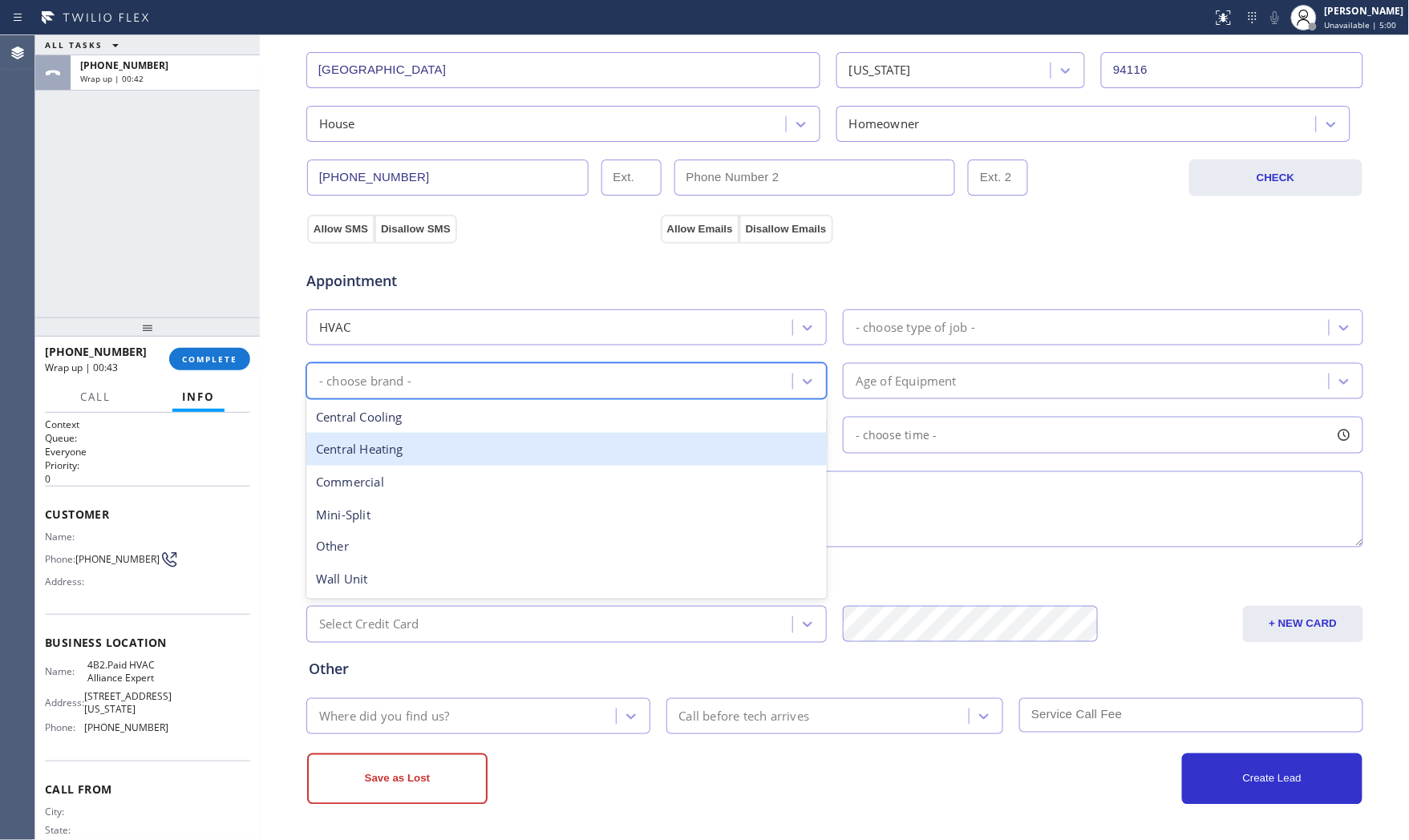
click at [500, 450] on div "Central Heating" at bounding box center [567, 449] width 521 height 33
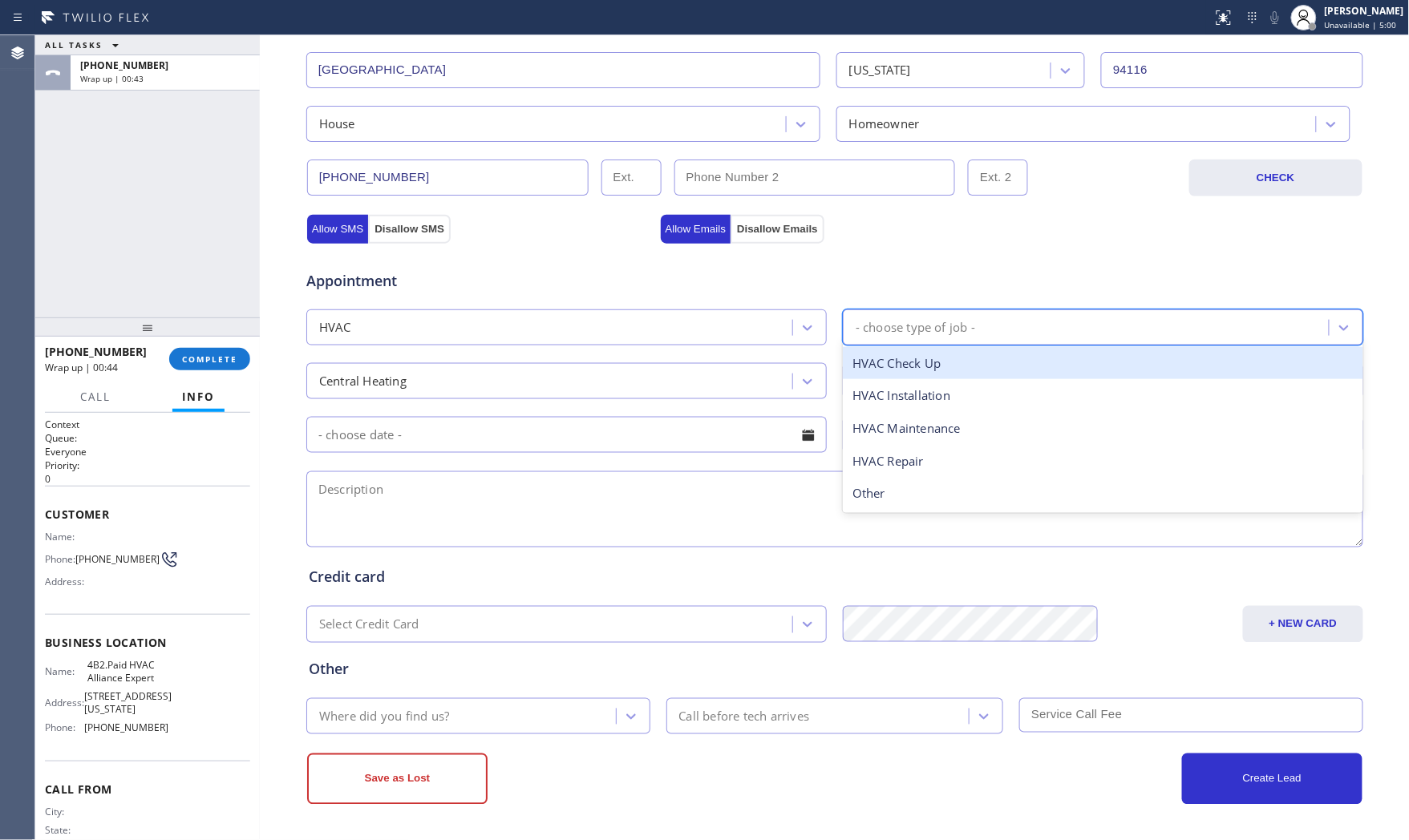
click at [982, 321] on div "- choose type of job -" at bounding box center [1088, 327] width 481 height 28
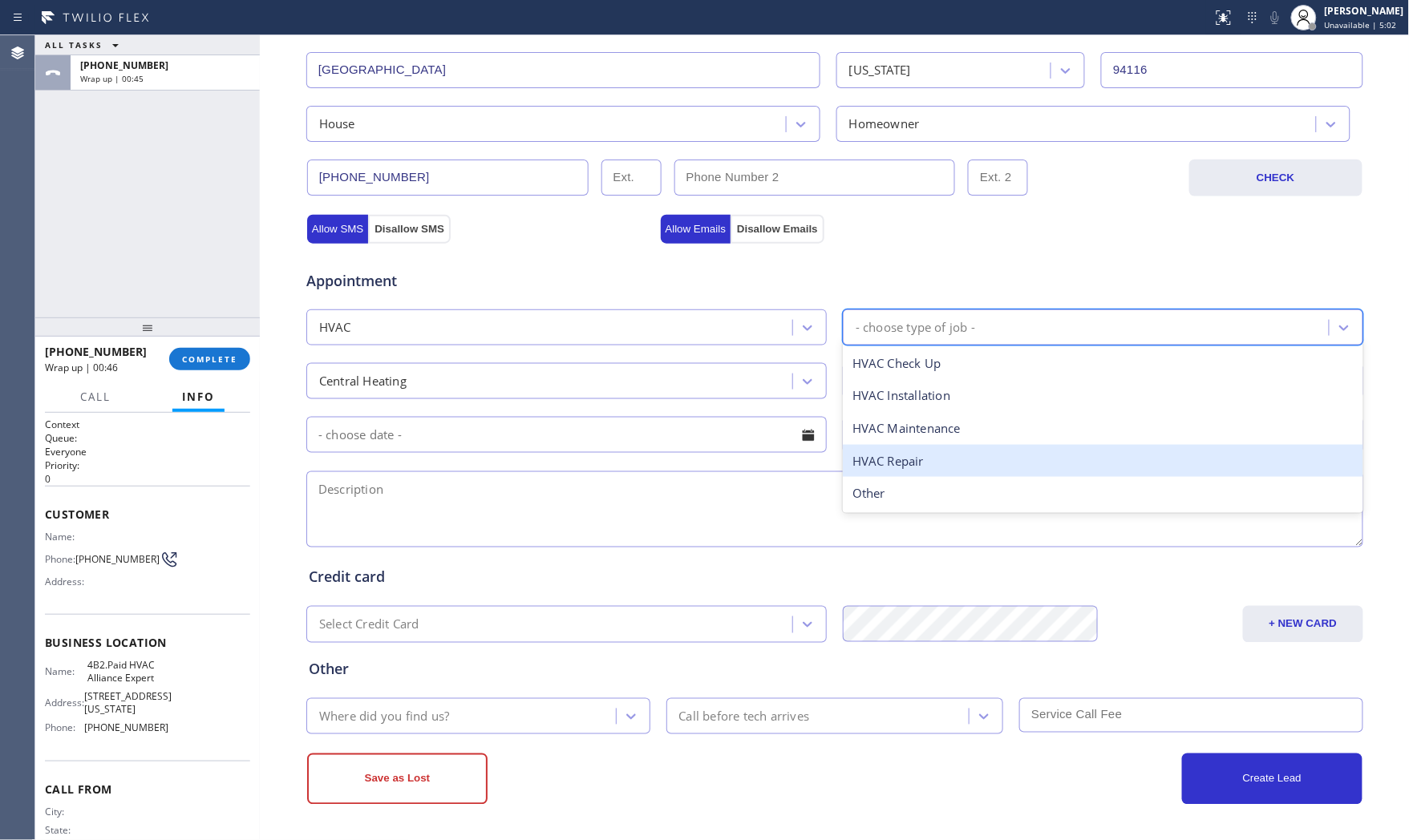
click at [911, 457] on div "HVAC Repair" at bounding box center [1103, 461] width 521 height 33
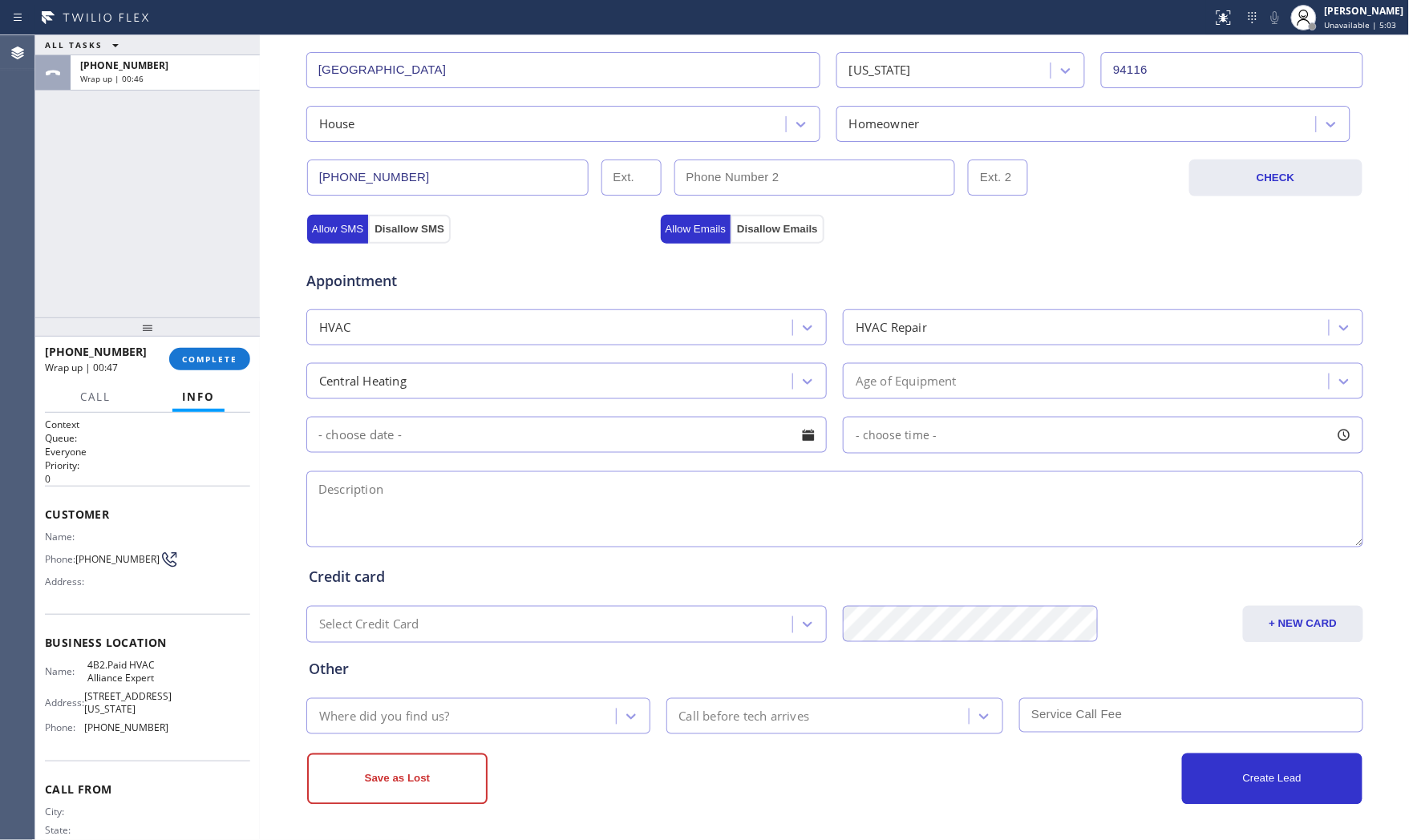
click at [558, 437] on input "text" at bounding box center [567, 435] width 521 height 36
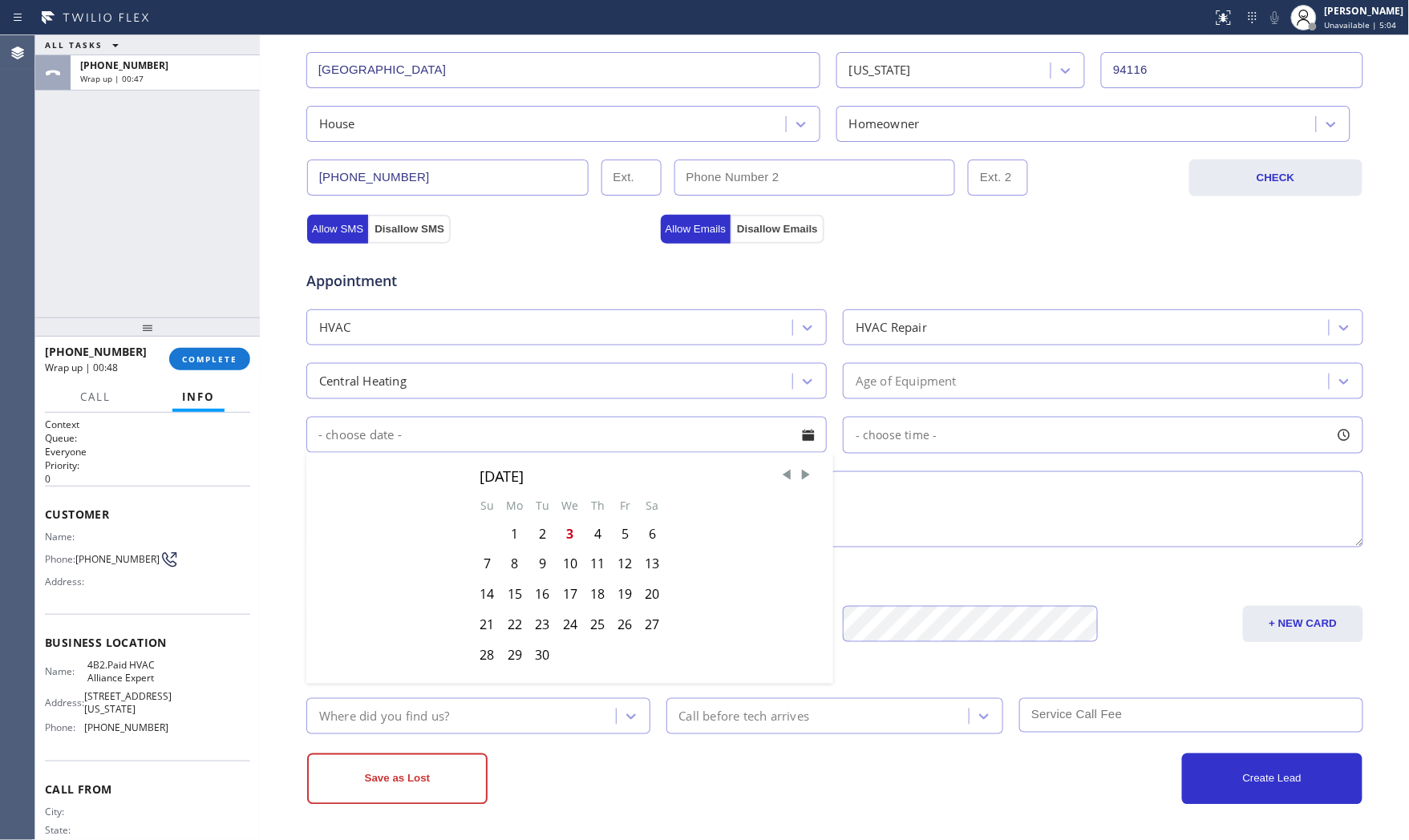
click at [951, 495] on textarea at bounding box center [835, 509] width 1057 height 76
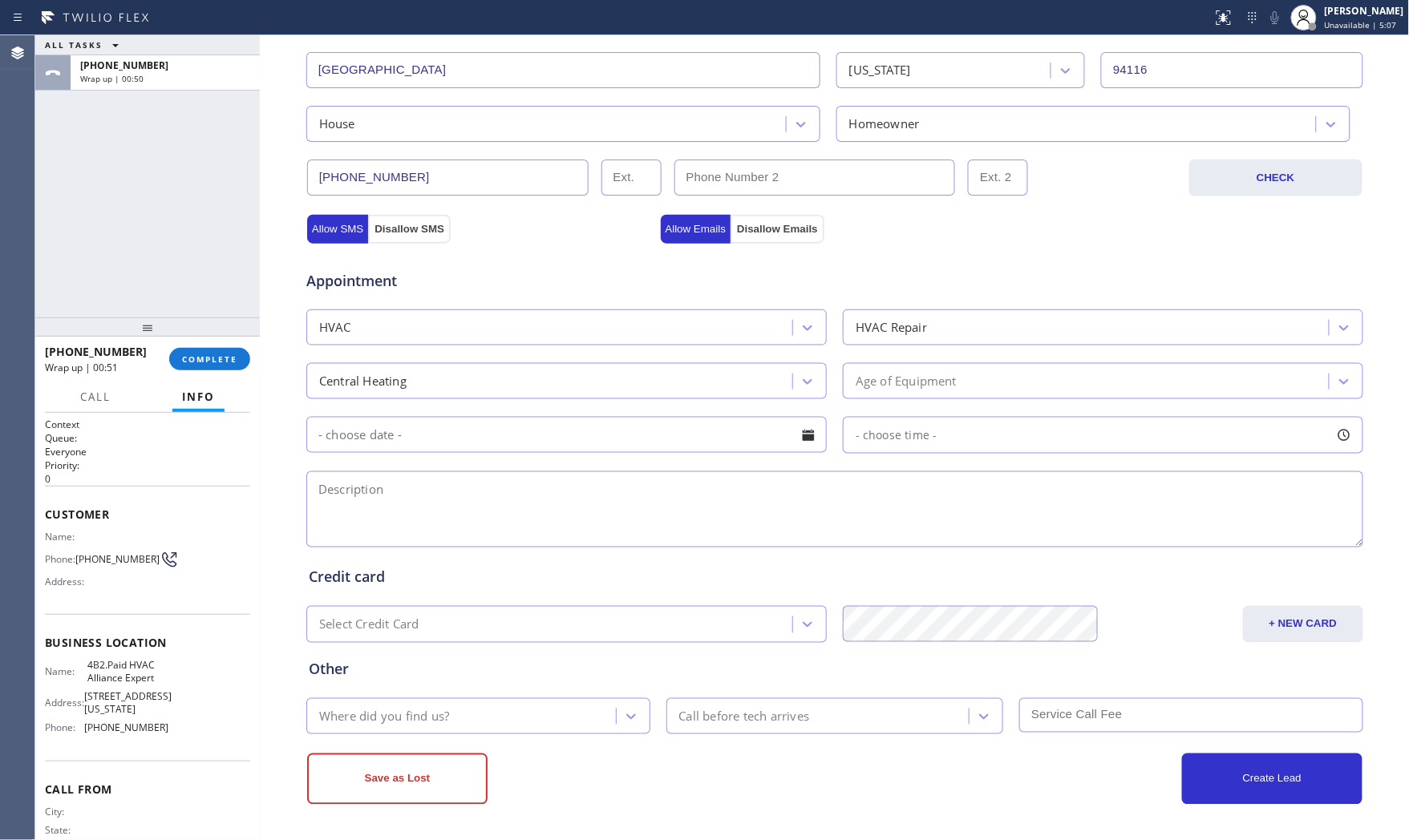
click at [565, 510] on textarea at bounding box center [835, 509] width 1057 height 76
paste textarea "few thing going on need a neutrilizer installed have the unit need someone to i…"
type textarea "few thing going on need a neutrilizer installed have the unit need someone to i…"
click at [748, 32] on div "Status report No issues detected If you experience an issue, please download th…" at bounding box center [704, 18] width 1409 height 35
click at [447, 503] on textarea at bounding box center [835, 509] width 1057 height 76
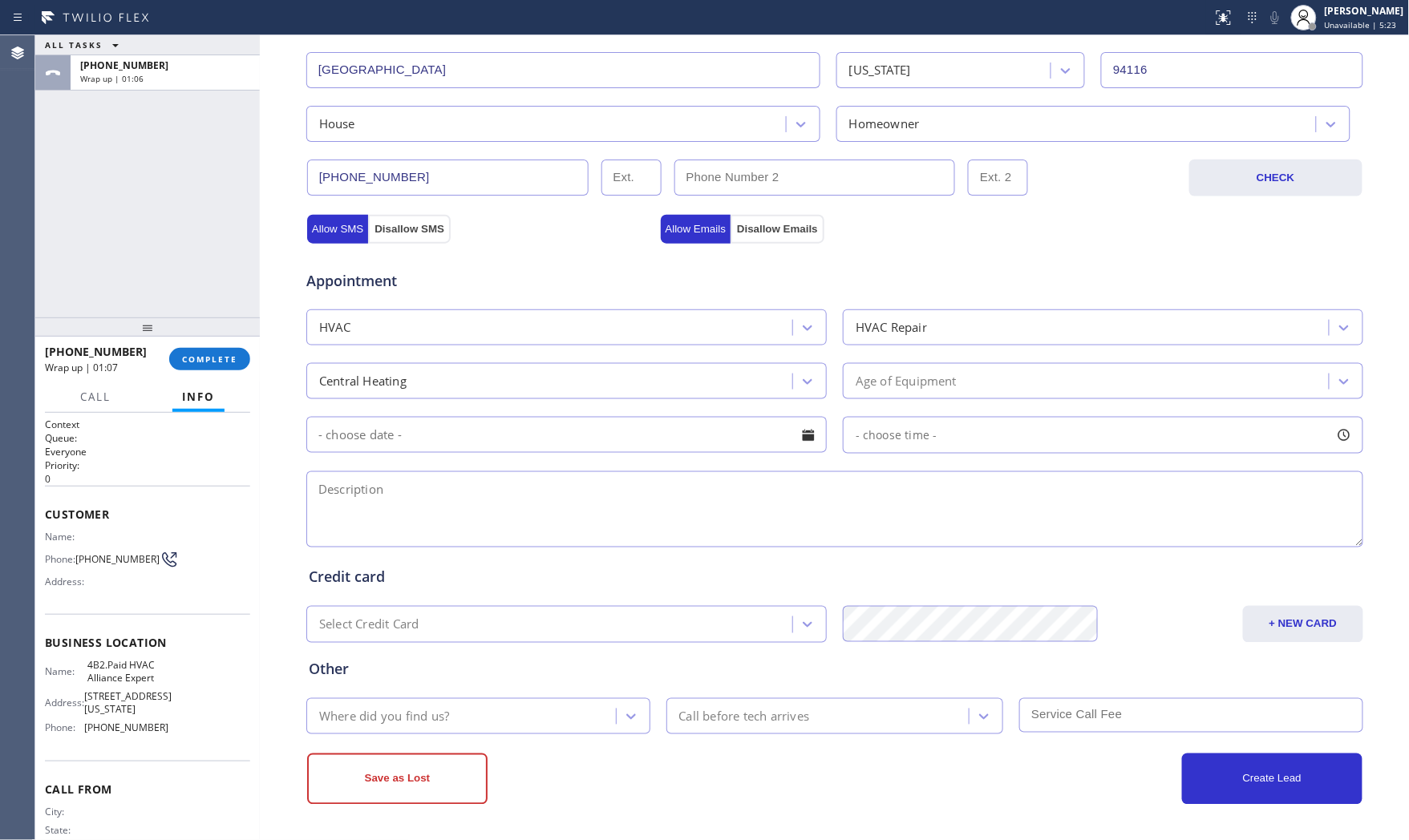
paste textarea "few things are going on: I need a neutralizer installed (I already have the uni…"
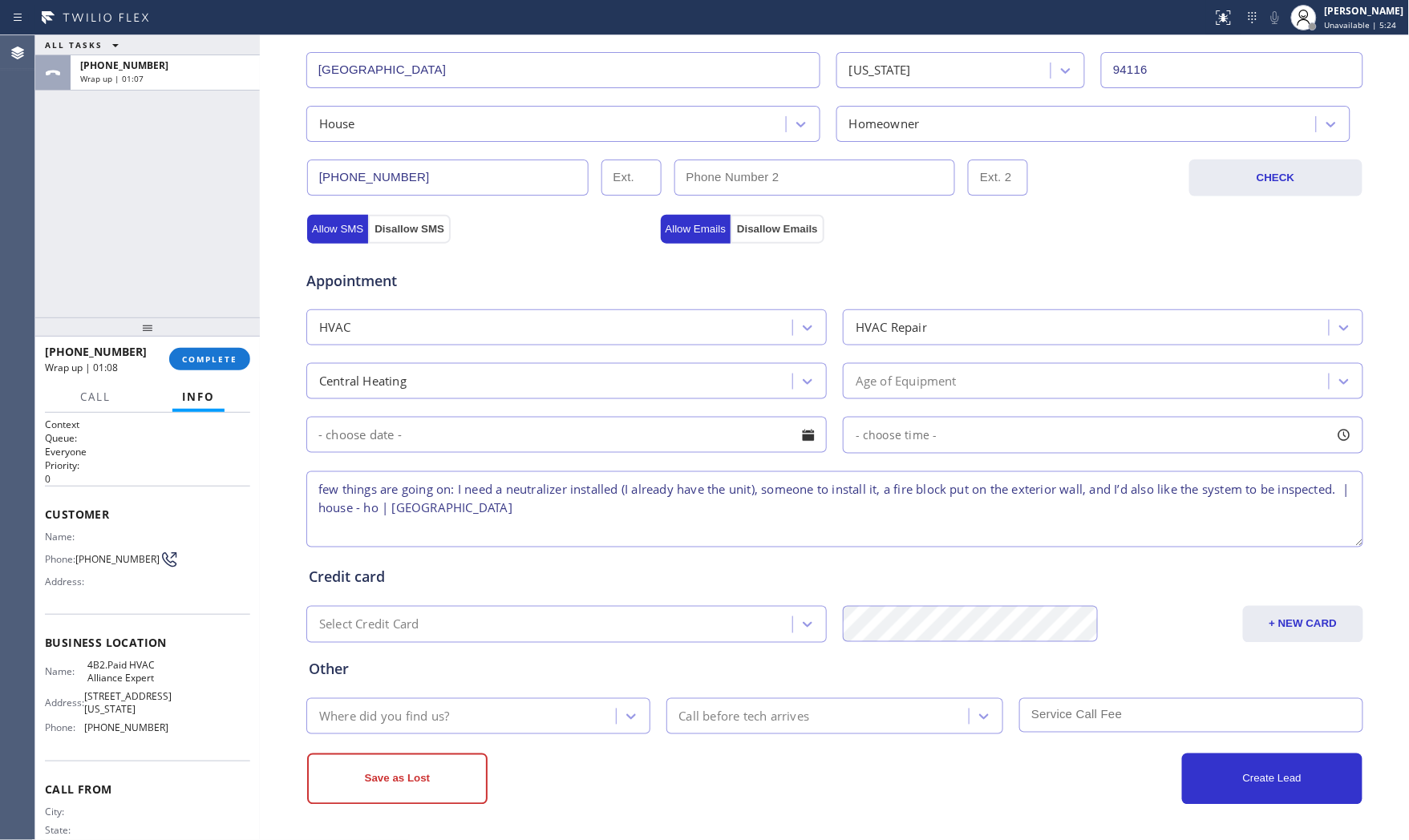
click at [316, 491] on textarea "few things are going on: I need a neutralizer installed (I already have the uni…" at bounding box center [835, 509] width 1057 height 76
click at [311, 489] on textarea "few things are going on: I need a neutralizer installed (I already have the uni…" at bounding box center [835, 509] width 1057 height 76
click at [697, 510] on textarea "Central AC| few things are going on: I need a neutralizer installed (I already …" at bounding box center [835, 509] width 1057 height 76
type textarea "Central AC| few things are going on: I need a neutralizer installed (I already …"
click at [452, 720] on div "Where did you find us?" at bounding box center [464, 717] width 305 height 28
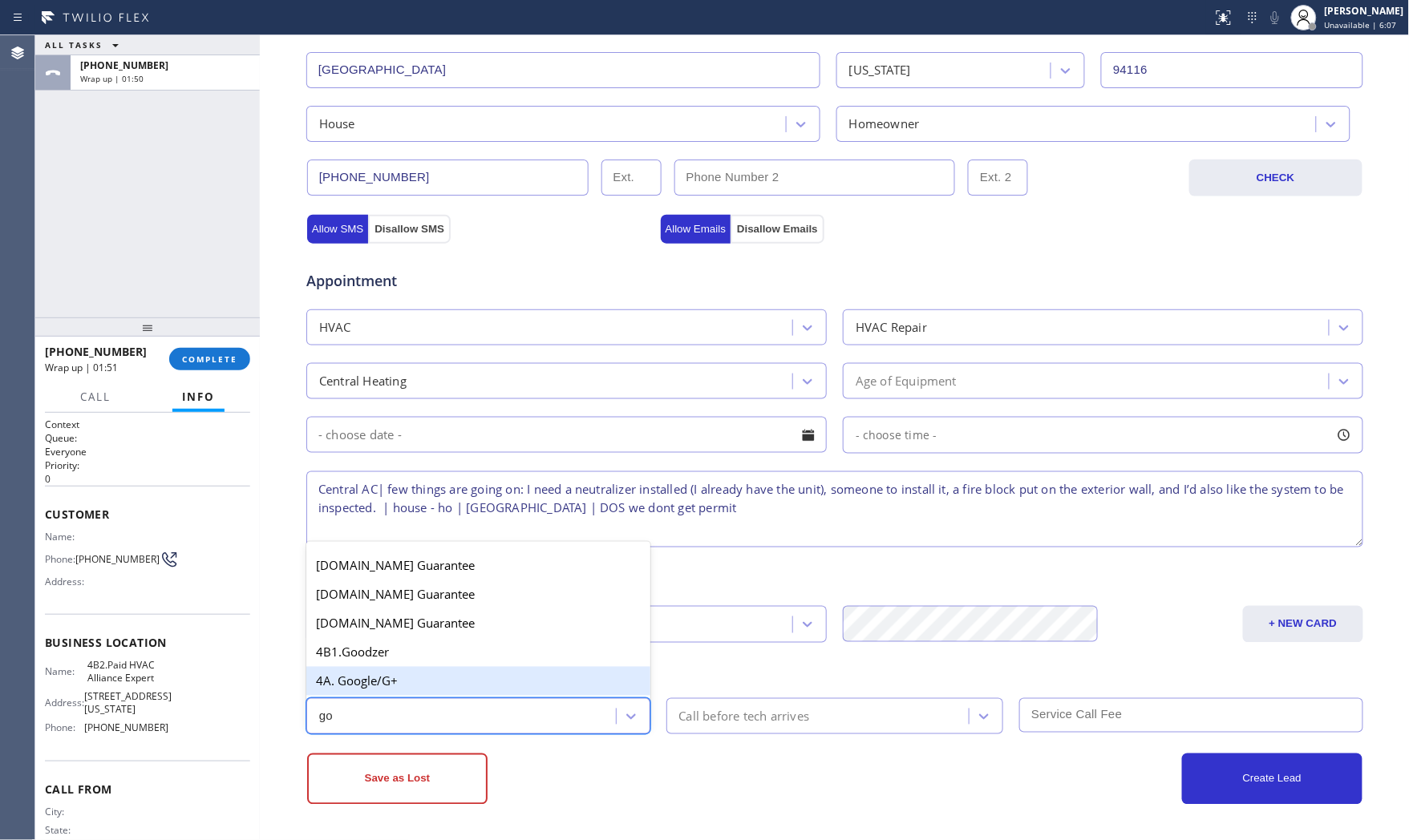
type input "goo"
click at [466, 679] on div "4A. Google/G+" at bounding box center [478, 681] width 344 height 29
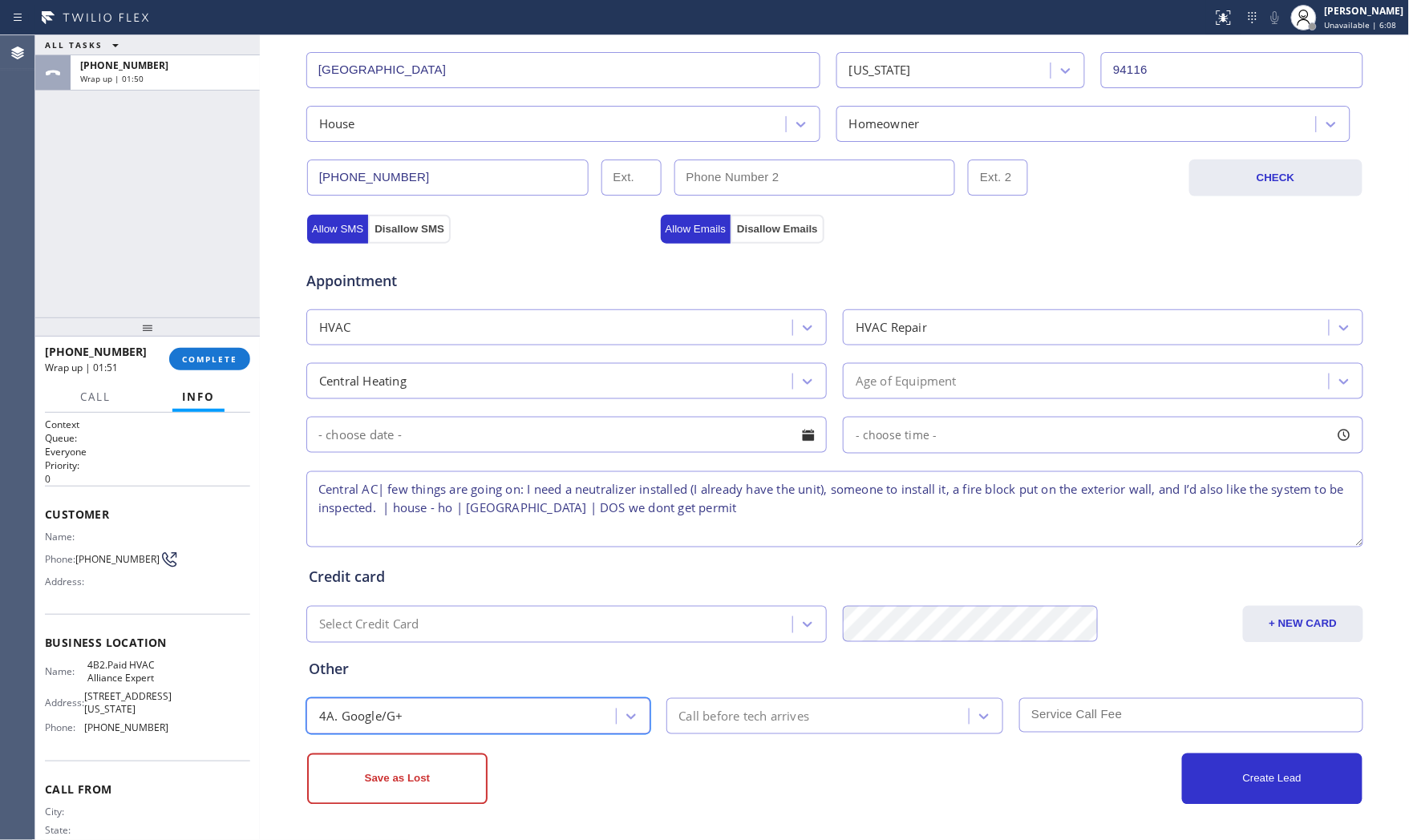
click at [684, 774] on div "Save as Lost" at bounding box center [570, 779] width 528 height 52
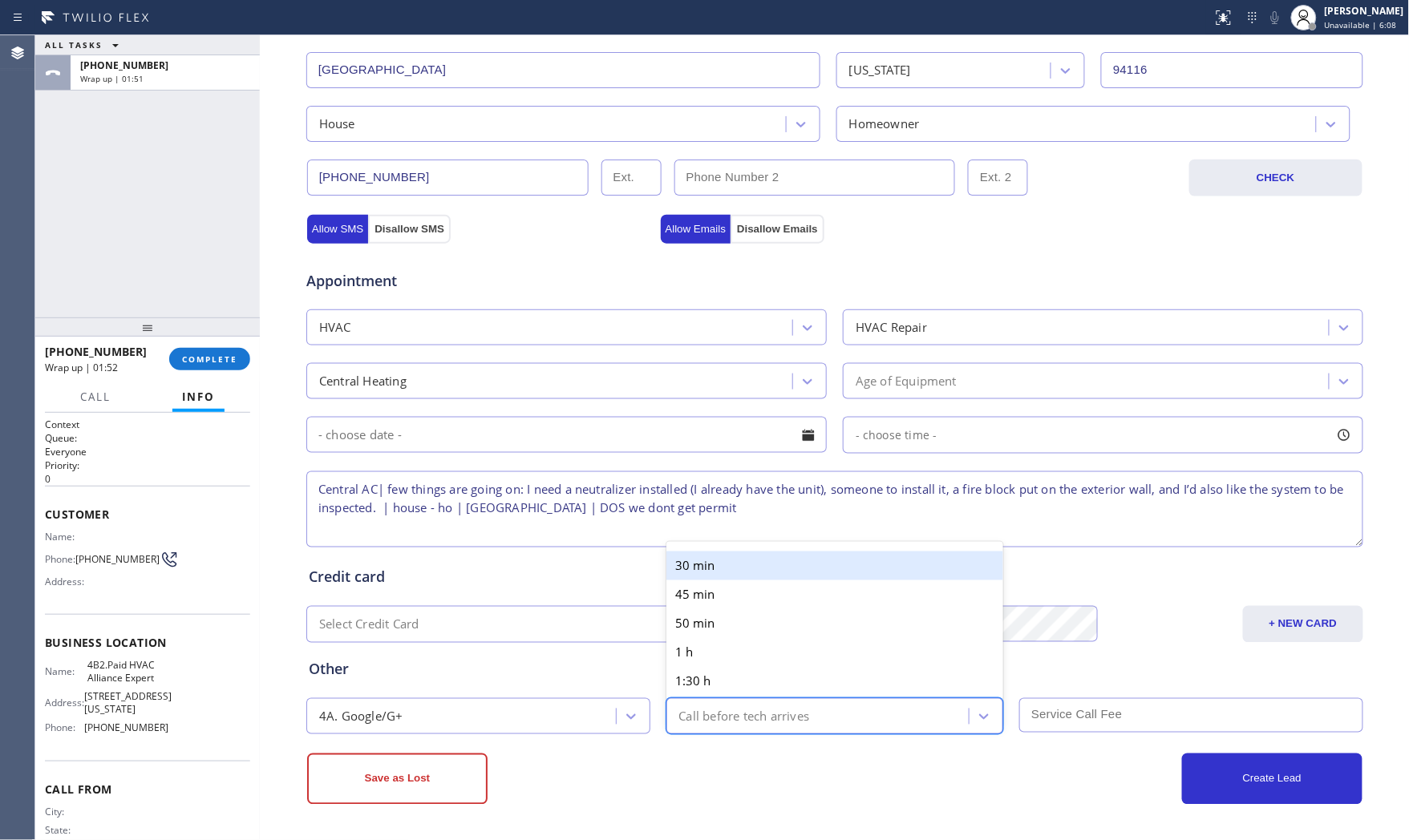
click at [704, 729] on div "Call before tech arrives" at bounding box center [821, 717] width 299 height 28
click at [703, 765] on div "Save as Lost" at bounding box center [570, 779] width 528 height 52
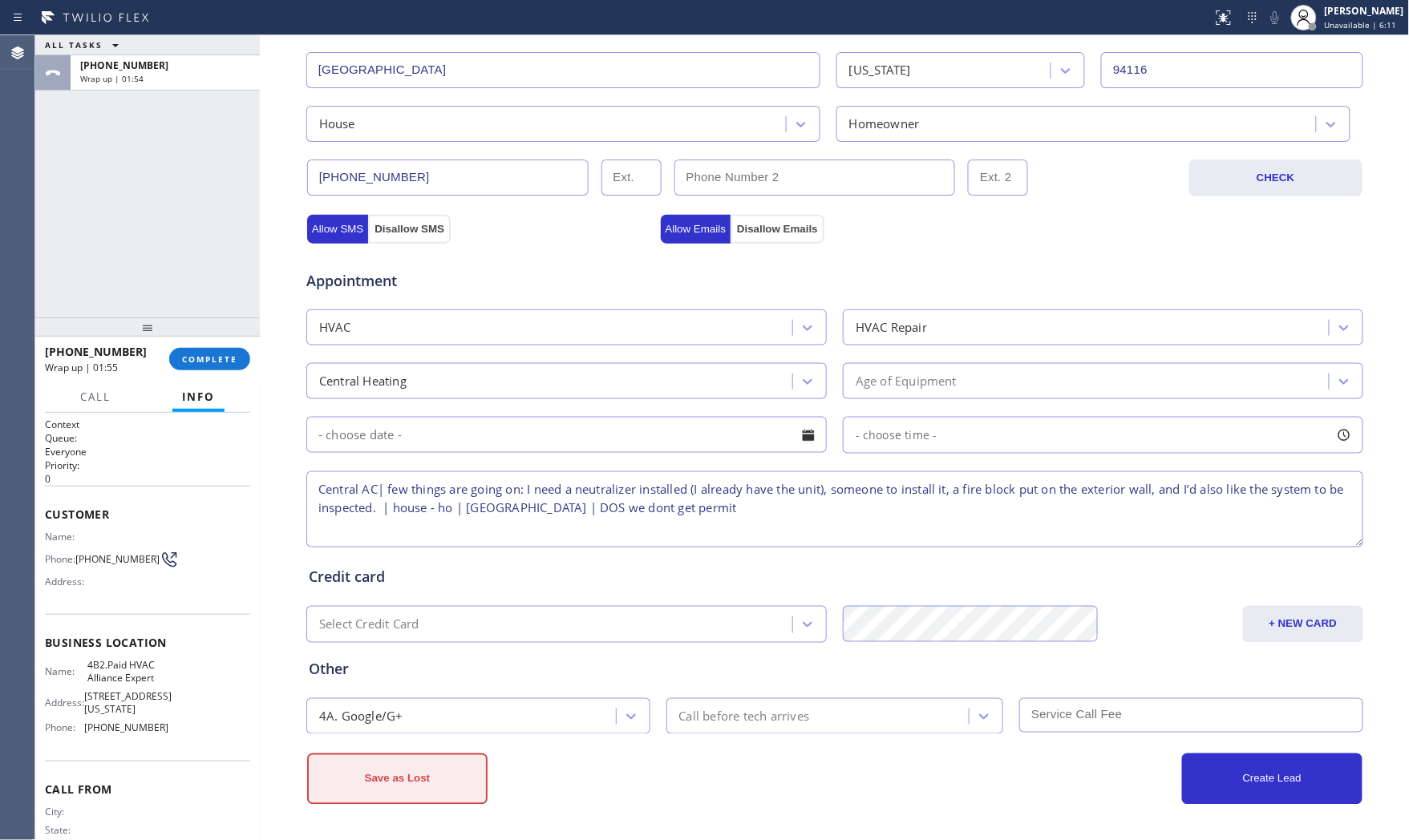
click at [435, 770] on button "Save as Lost" at bounding box center [397, 779] width 181 height 52
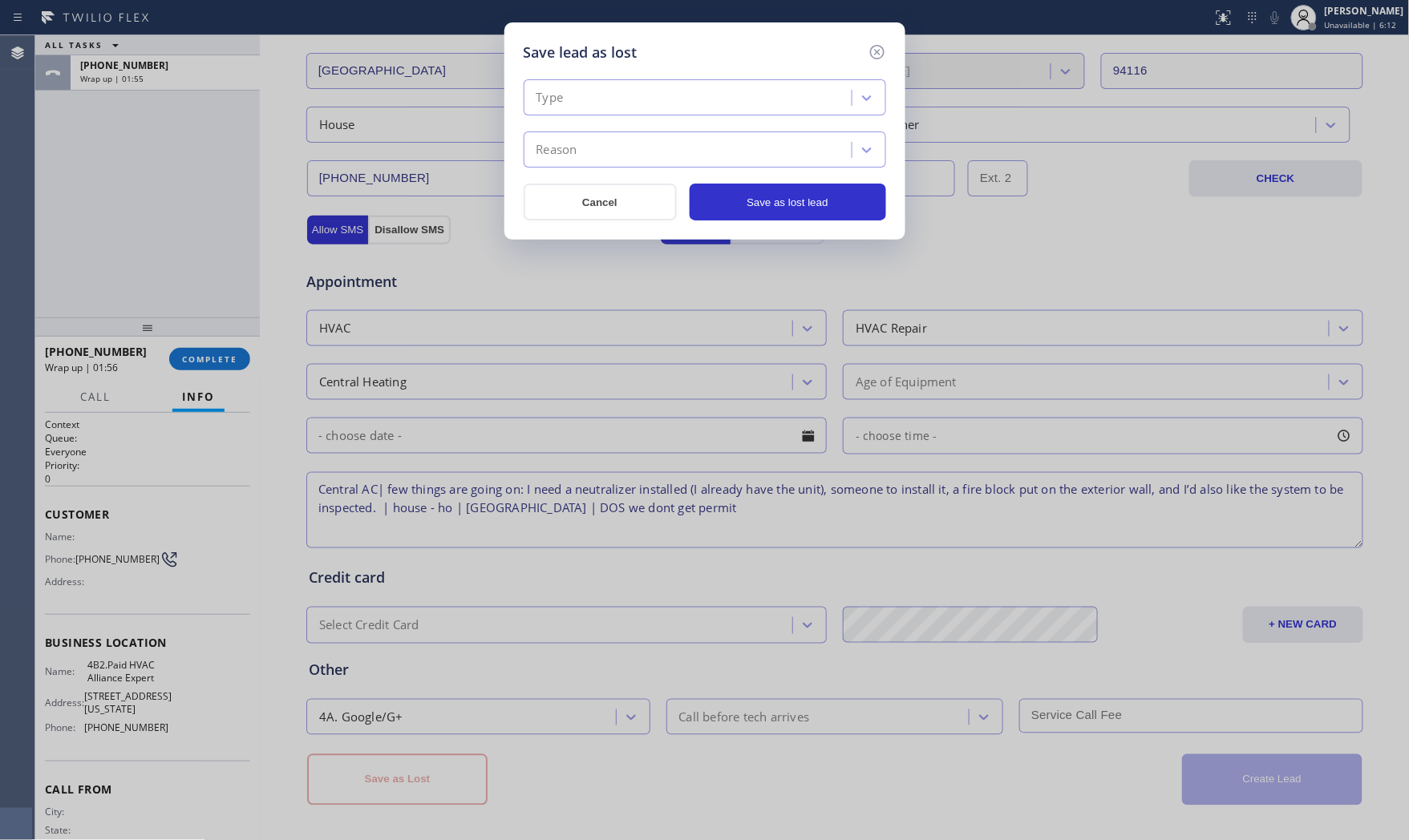
drag, startPoint x: 640, startPoint y: 99, endPoint x: 634, endPoint y: 113, distance: 15.2
click at [639, 99] on div "Type" at bounding box center [690, 98] width 323 height 28
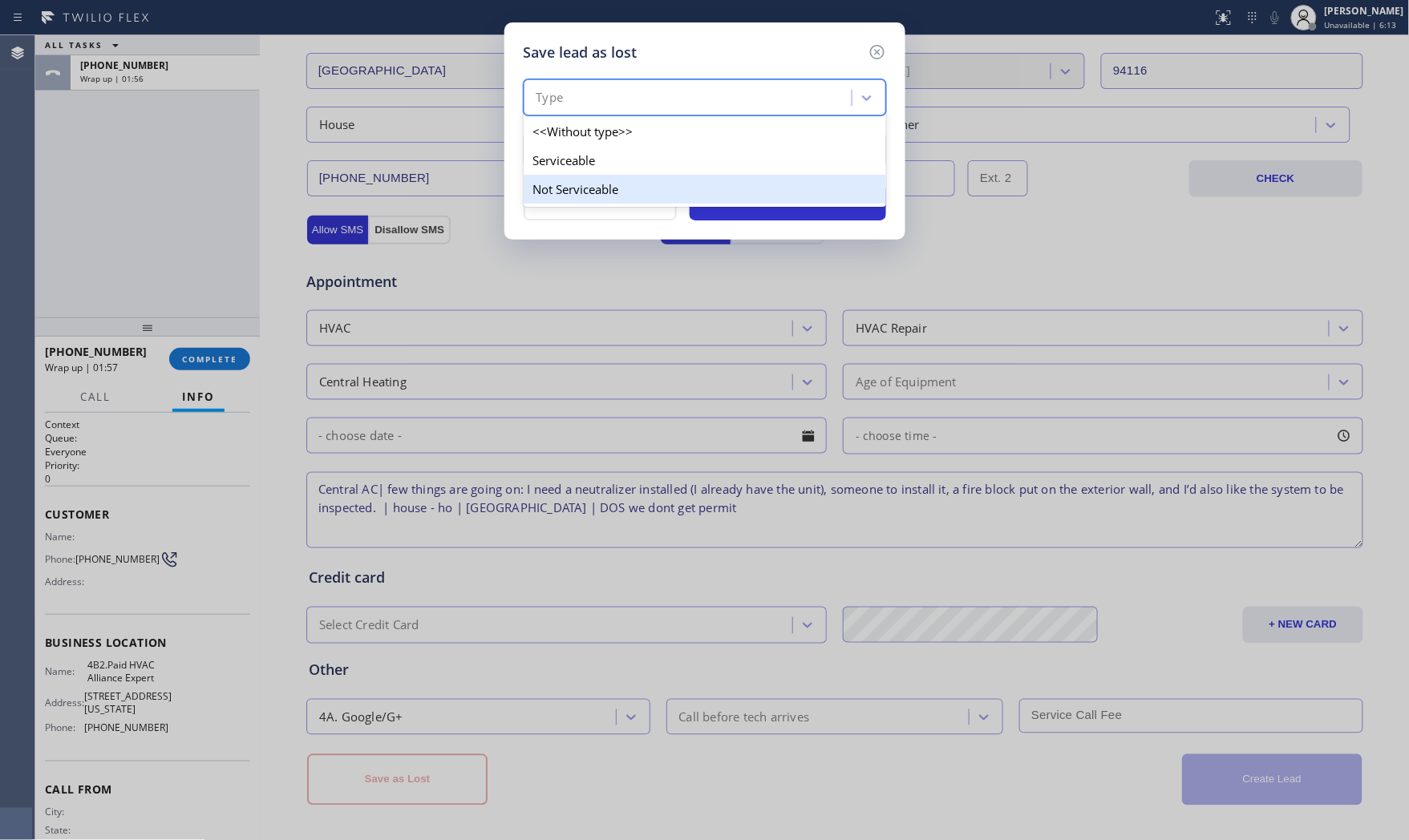
click at [596, 179] on div "Not Serviceable" at bounding box center [704, 189] width 362 height 29
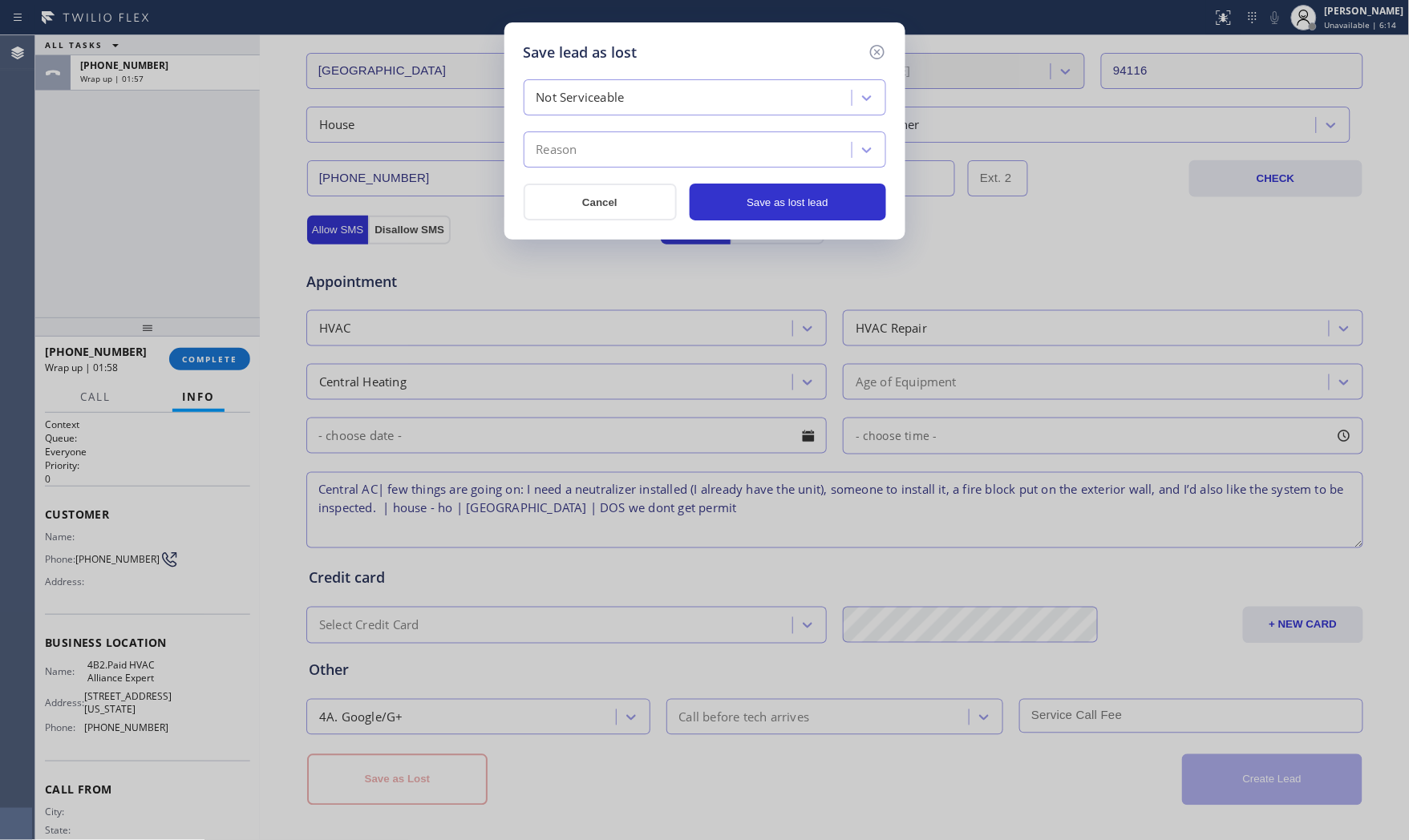
click at [595, 158] on div "Reason" at bounding box center [690, 150] width 323 height 28
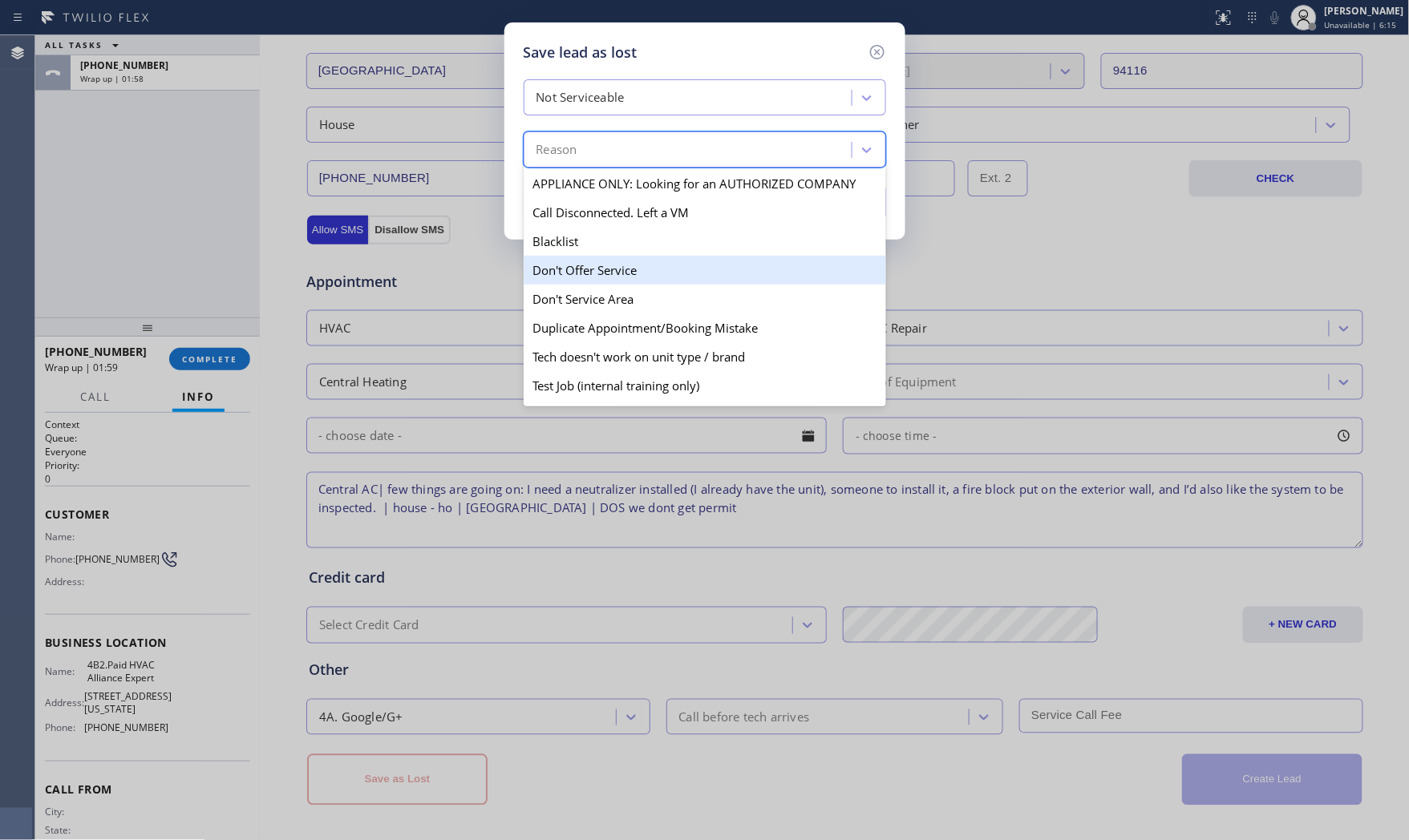
drag, startPoint x: 585, startPoint y: 283, endPoint x: 679, endPoint y: 262, distance: 96.3
click at [586, 282] on div "Don't Offer Service" at bounding box center [704, 270] width 362 height 29
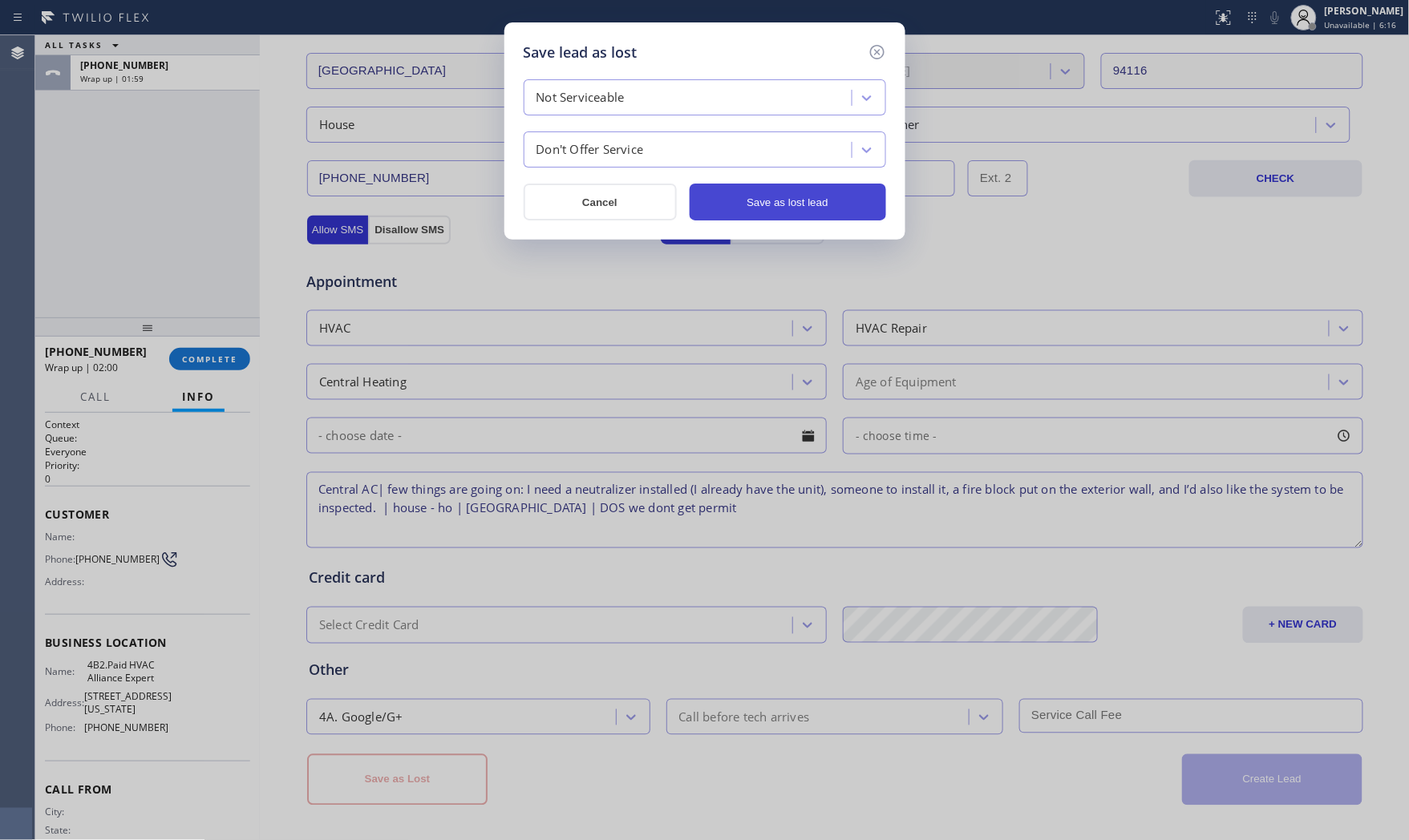
click at [768, 206] on button "Save as lost lead" at bounding box center [788, 202] width 196 height 37
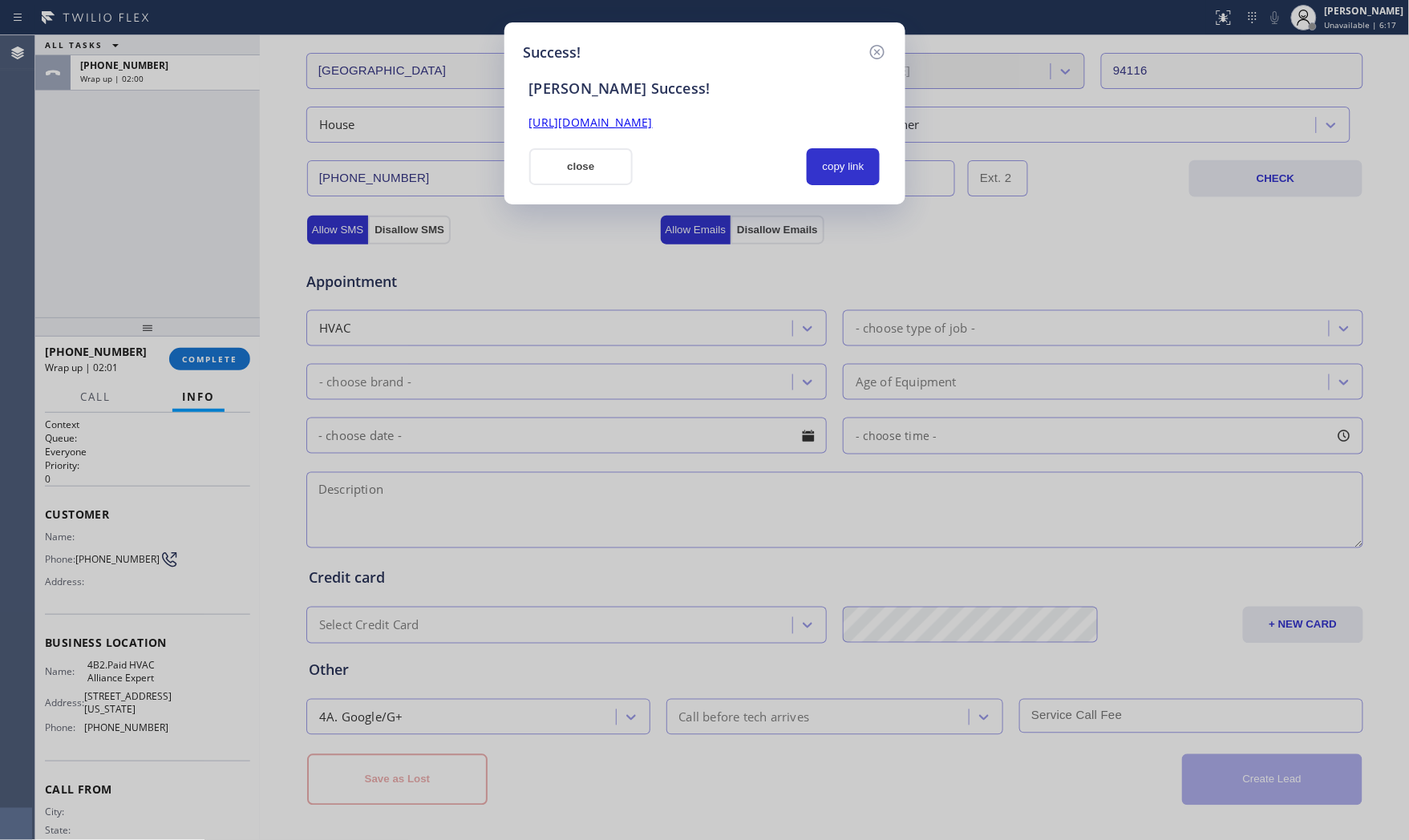
click at [570, 181] on button "close" at bounding box center [581, 167] width 104 height 37
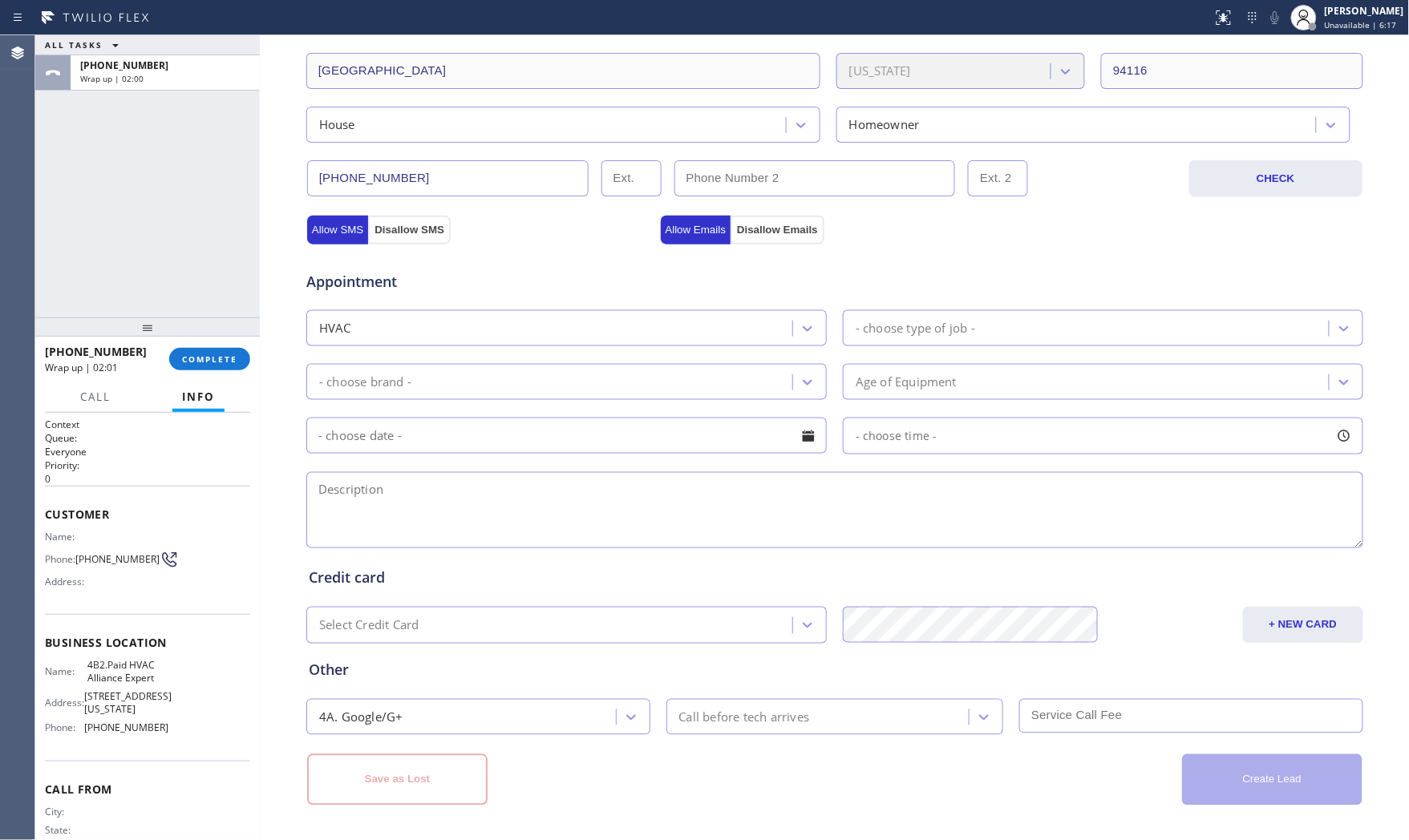
click at [260, 335] on div at bounding box center [260, 438] width 0 height 805
click at [245, 350] on div "[PHONE_NUMBER] Wrap up | 02:01 COMPLETE" at bounding box center [147, 358] width 205 height 41
click at [241, 355] on button "COMPLETE" at bounding box center [210, 359] width 81 height 22
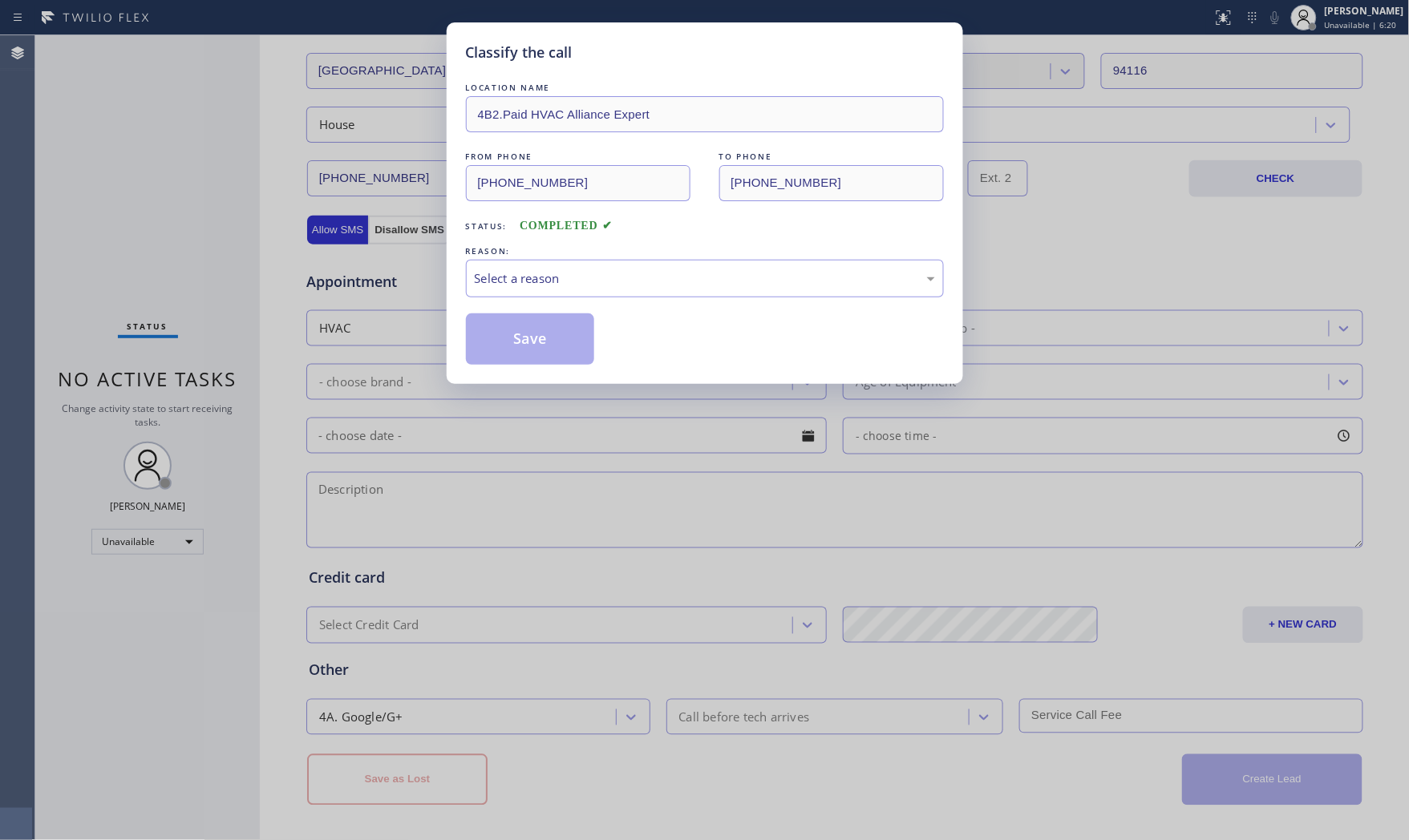
click at [579, 257] on div "REASON:" at bounding box center [705, 251] width 478 height 17
drag, startPoint x: 565, startPoint y: 283, endPoint x: 562, endPoint y: 295, distance: 12.4
click at [562, 294] on div "Select a reason" at bounding box center [705, 278] width 478 height 38
click at [543, 335] on button "Save" at bounding box center [531, 339] width 129 height 52
drag, startPoint x: 543, startPoint y: 335, endPoint x: 668, endPoint y: 275, distance: 138.7
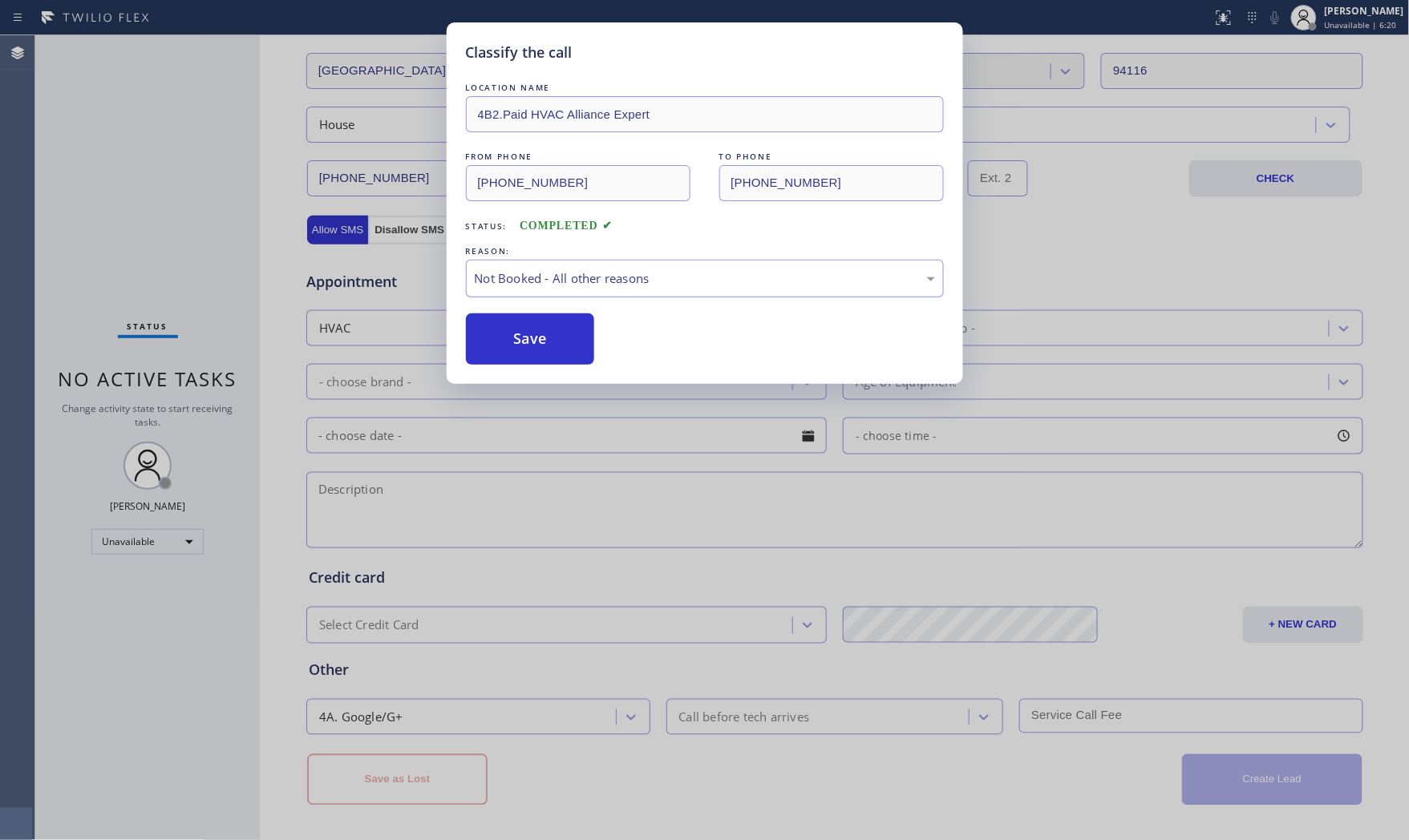
click at [551, 331] on button "Save" at bounding box center [531, 339] width 129 height 52
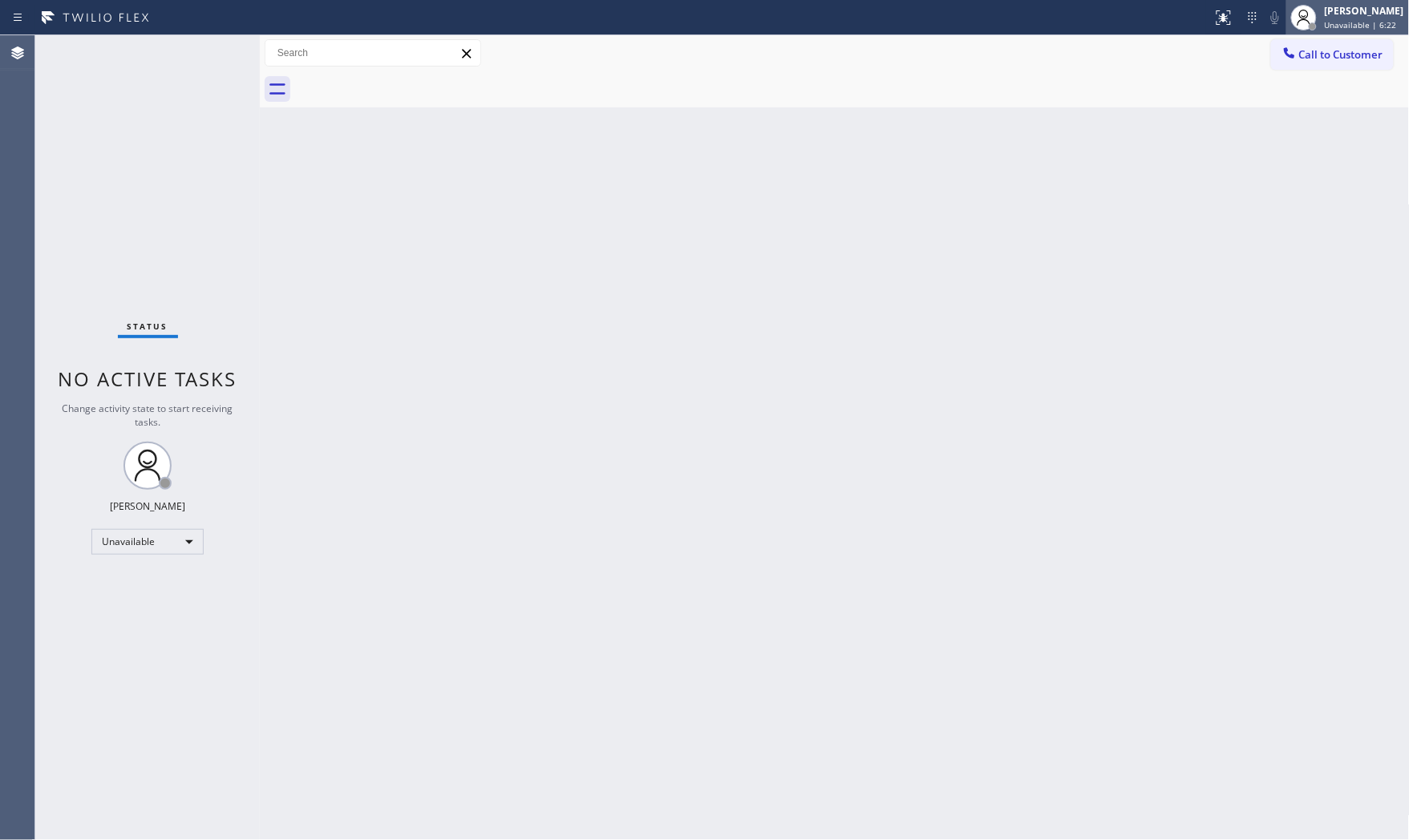
click at [1348, 17] on div "[PERSON_NAME]" at bounding box center [1365, 10] width 79 height 14
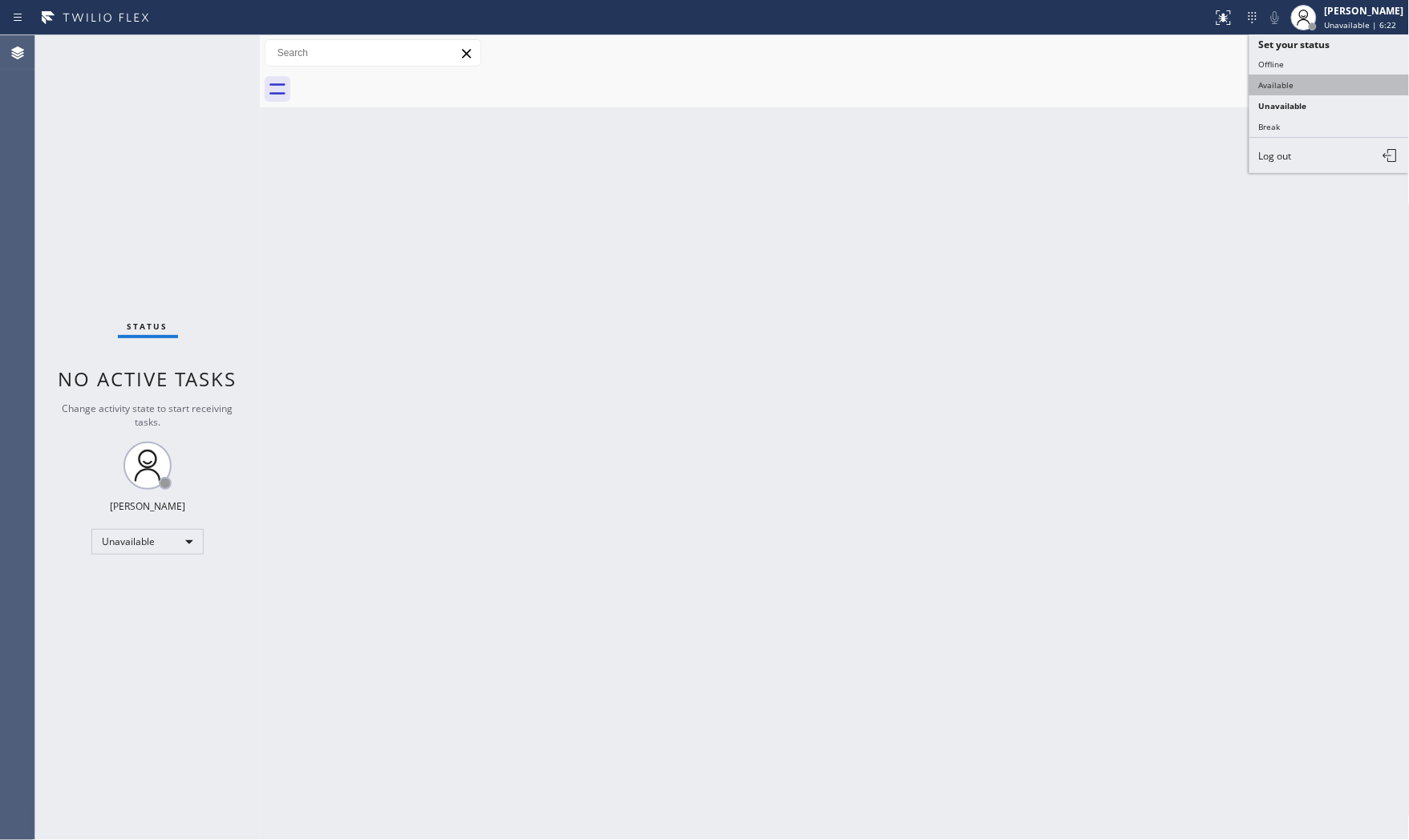
click at [1274, 86] on button "Available" at bounding box center [1330, 85] width 160 height 21
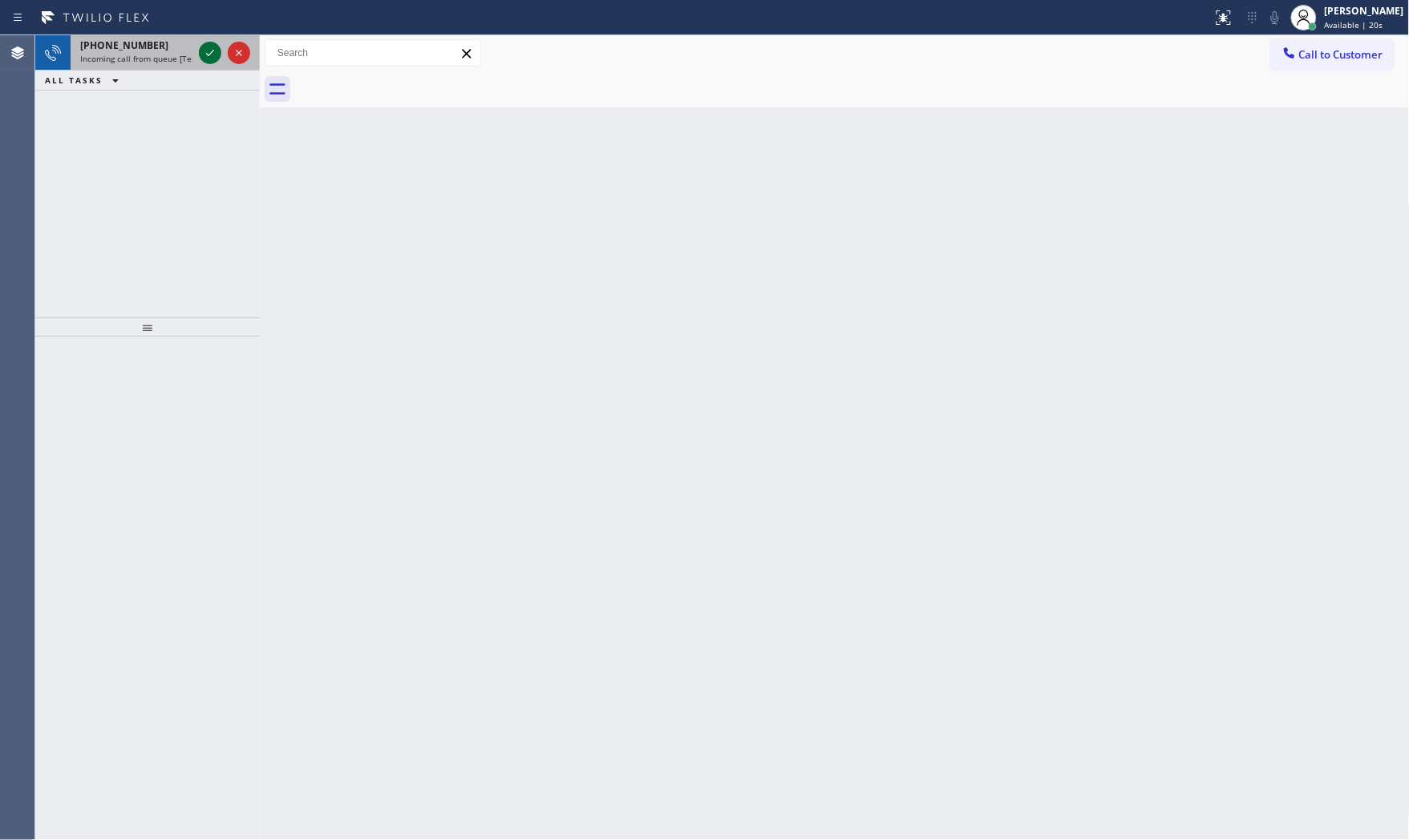
click at [207, 54] on icon at bounding box center [210, 52] width 8 height 6
click at [214, 52] on icon at bounding box center [210, 52] width 19 height 19
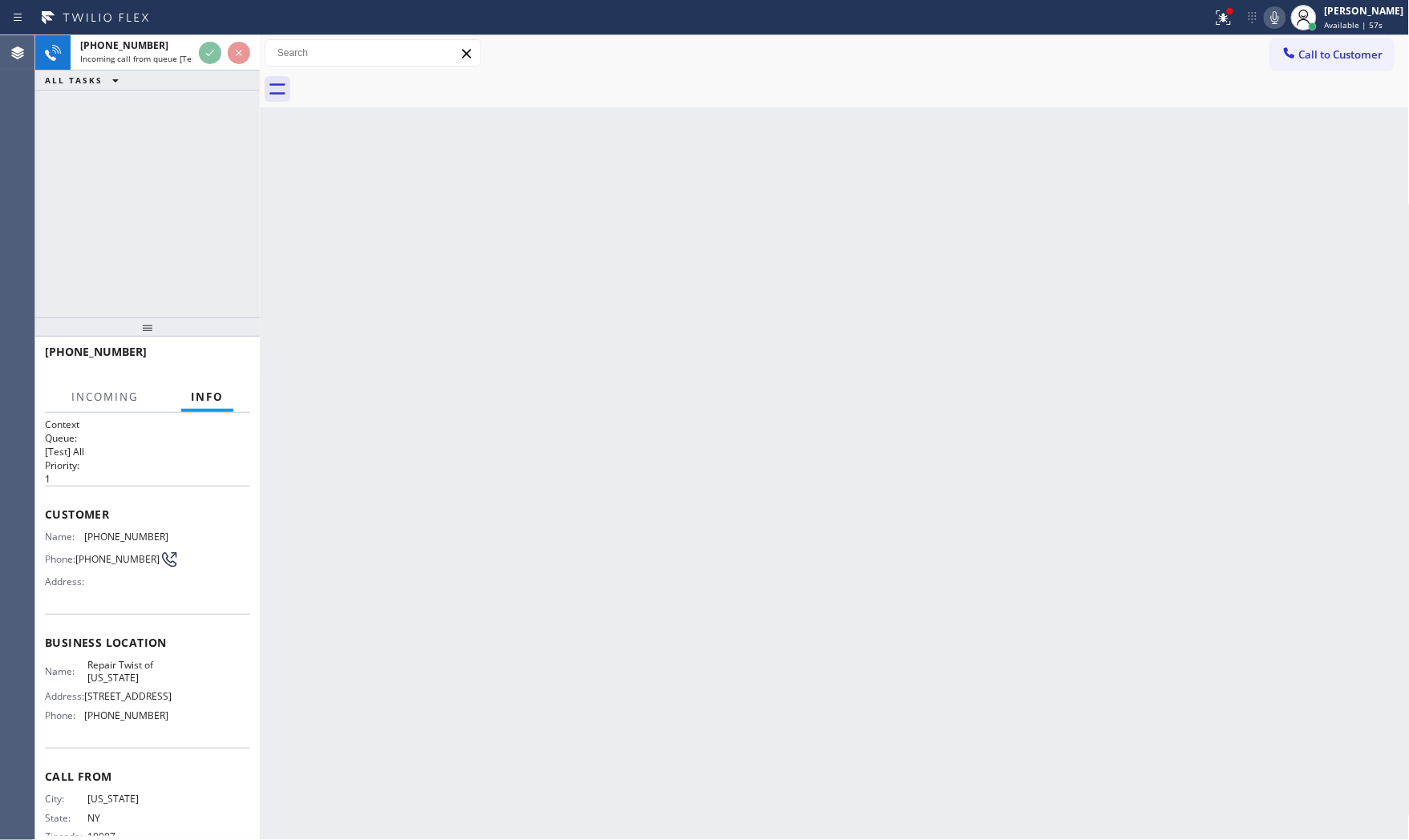
scroll to position [62, 0]
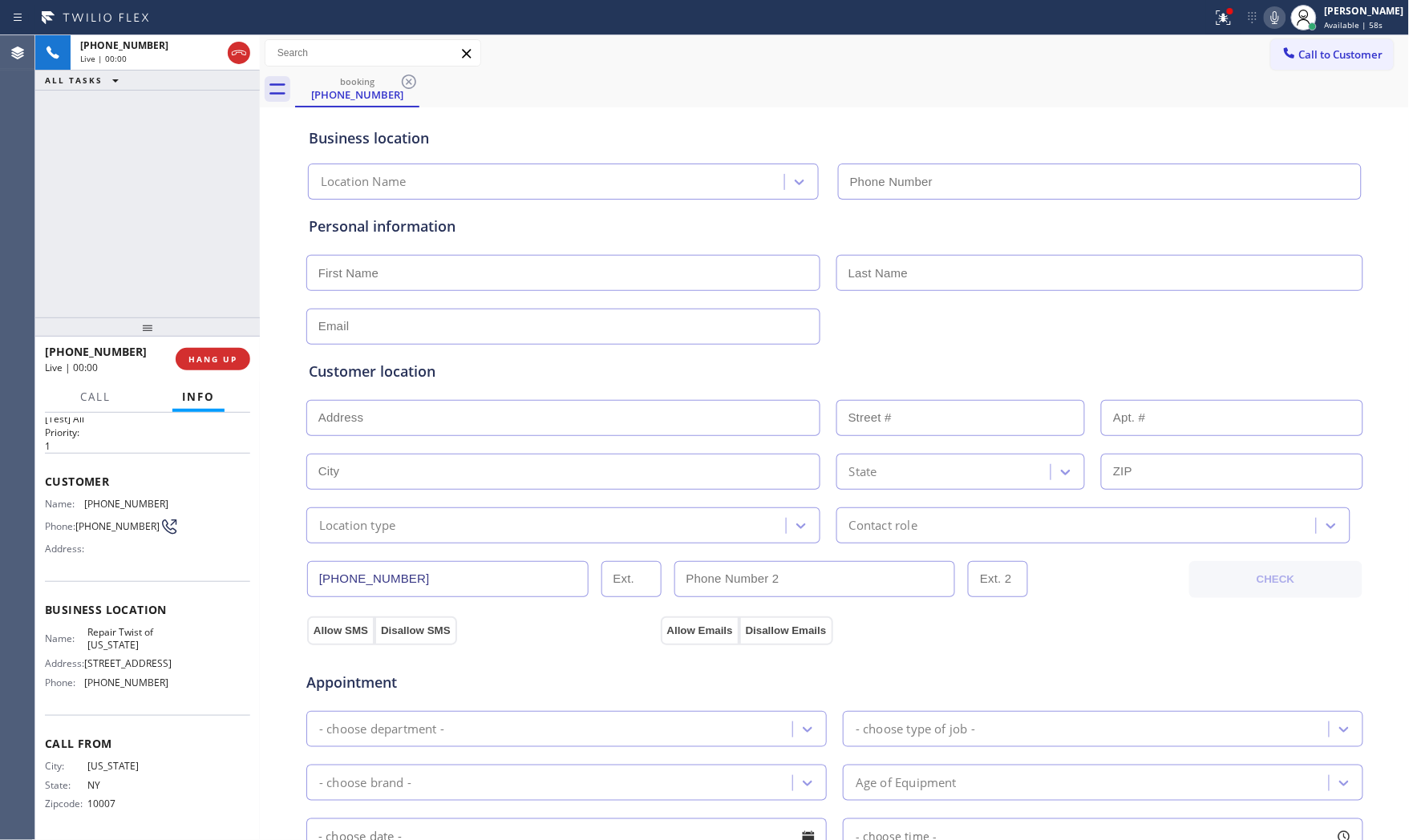
type input "[PHONE_NUMBER]"
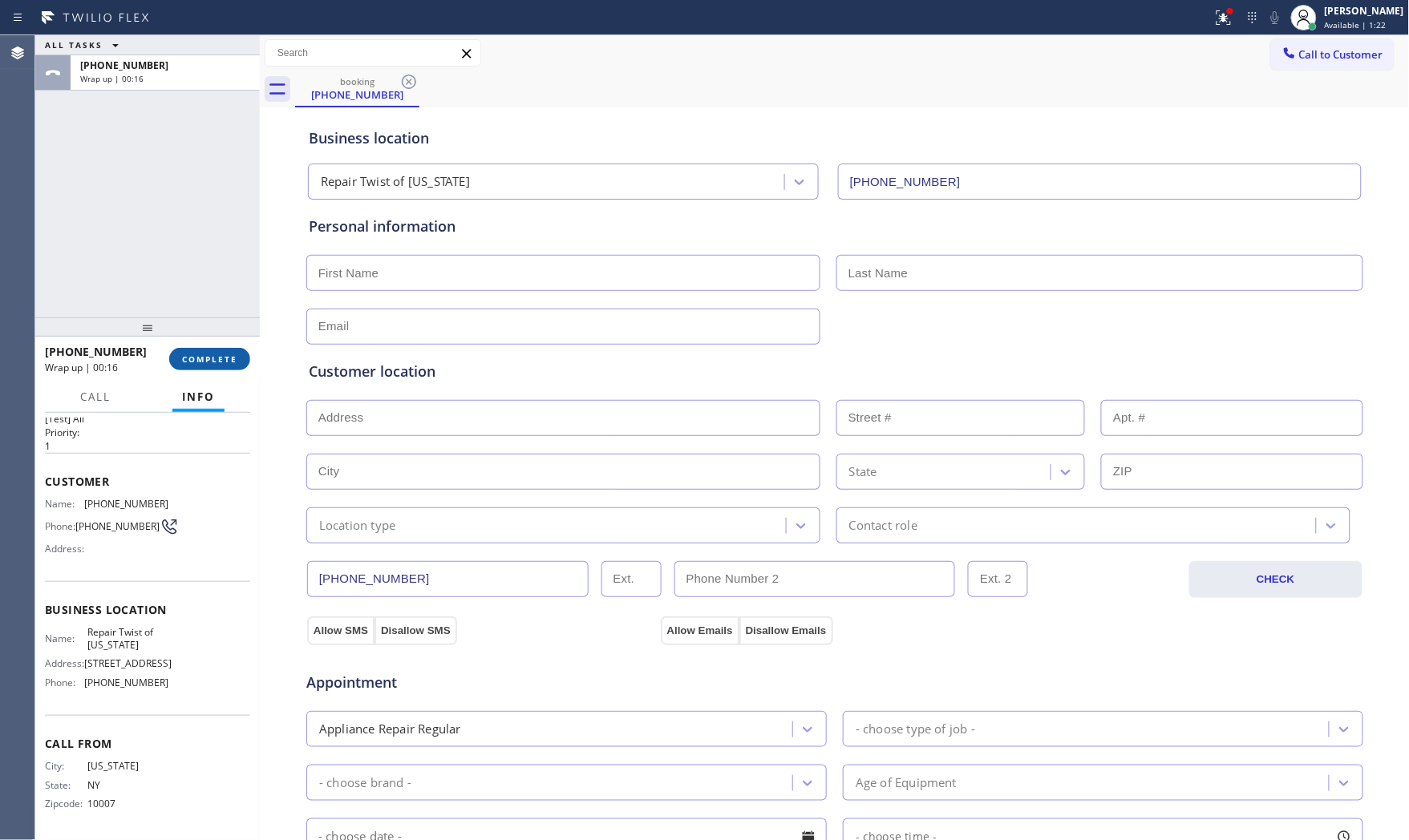
click at [189, 355] on span "COMPLETE" at bounding box center [210, 359] width 55 height 11
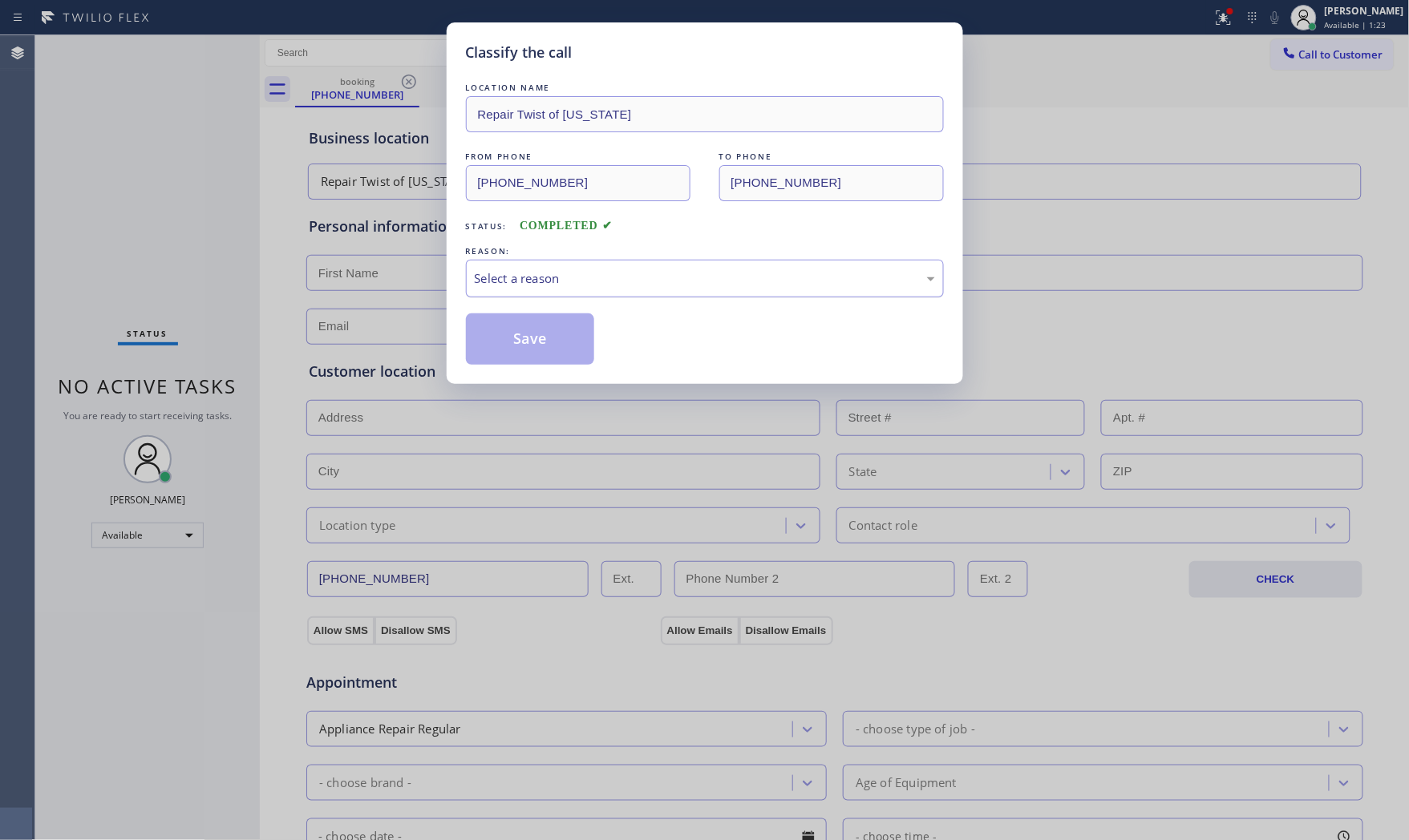
click at [517, 281] on div "Select a reason" at bounding box center [705, 278] width 461 height 18
click at [511, 349] on button "Save" at bounding box center [531, 339] width 129 height 52
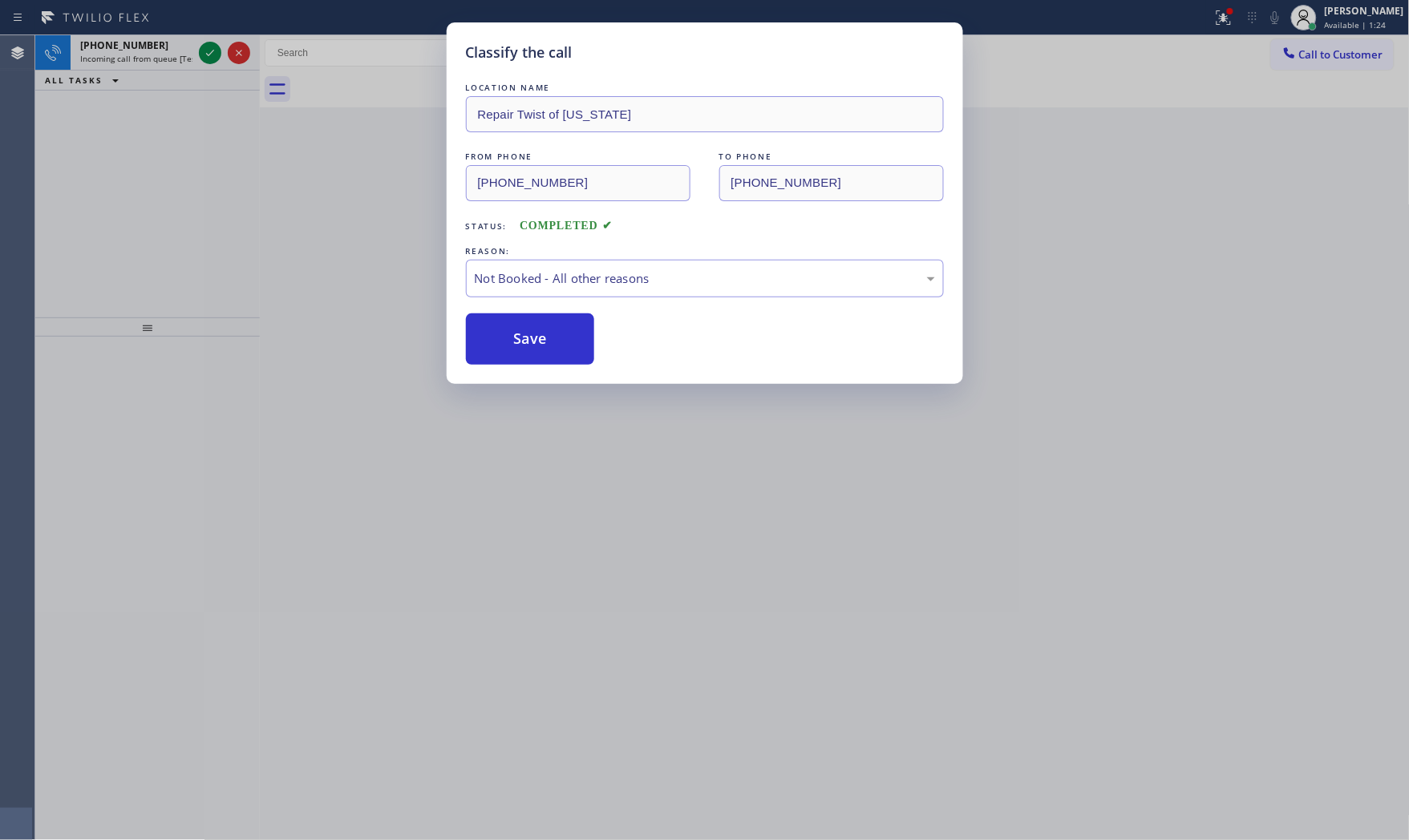
click at [511, 349] on button "Save" at bounding box center [531, 339] width 129 height 52
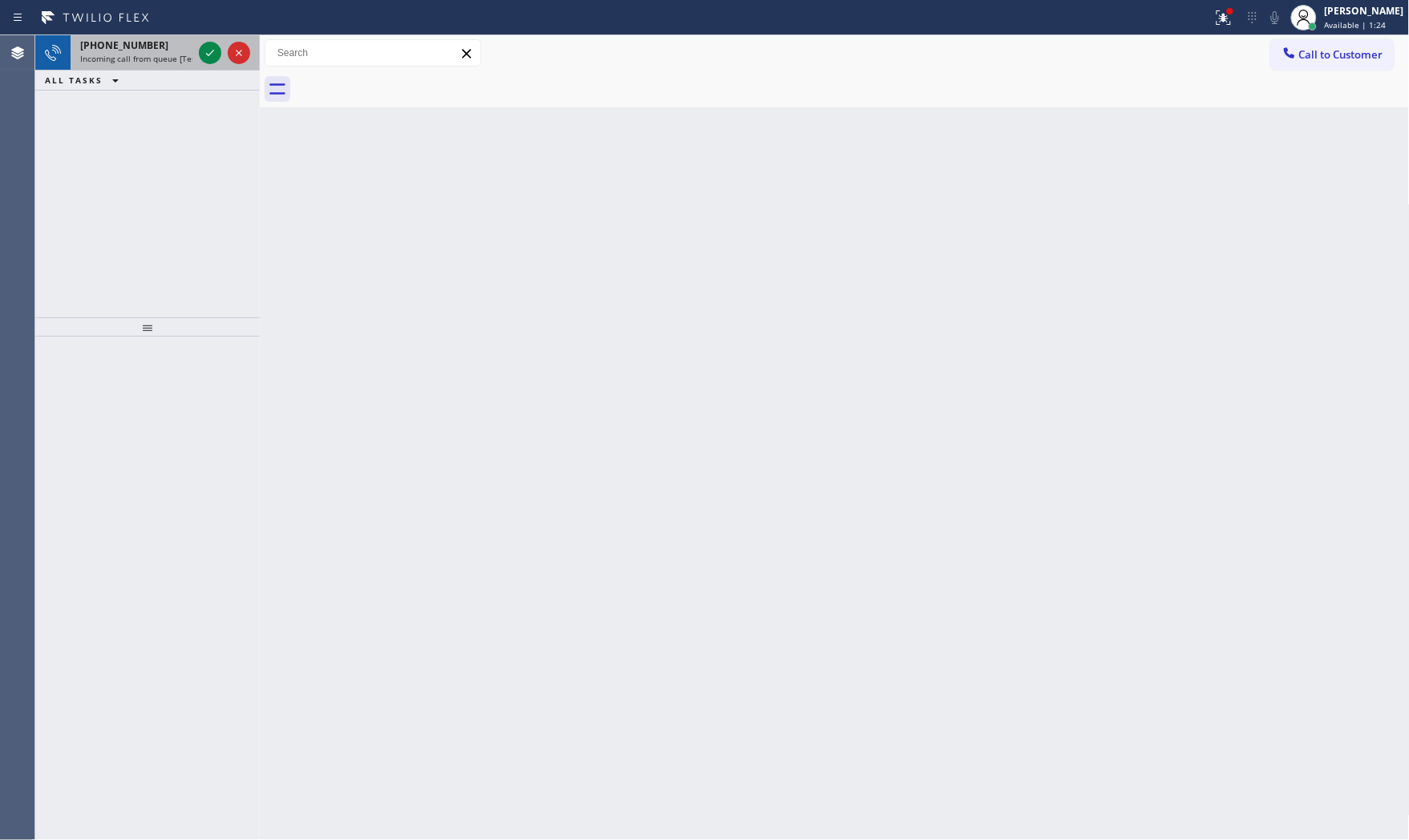
click at [171, 52] on span "Incoming call from queue [Test] All" at bounding box center [147, 58] width 133 height 11
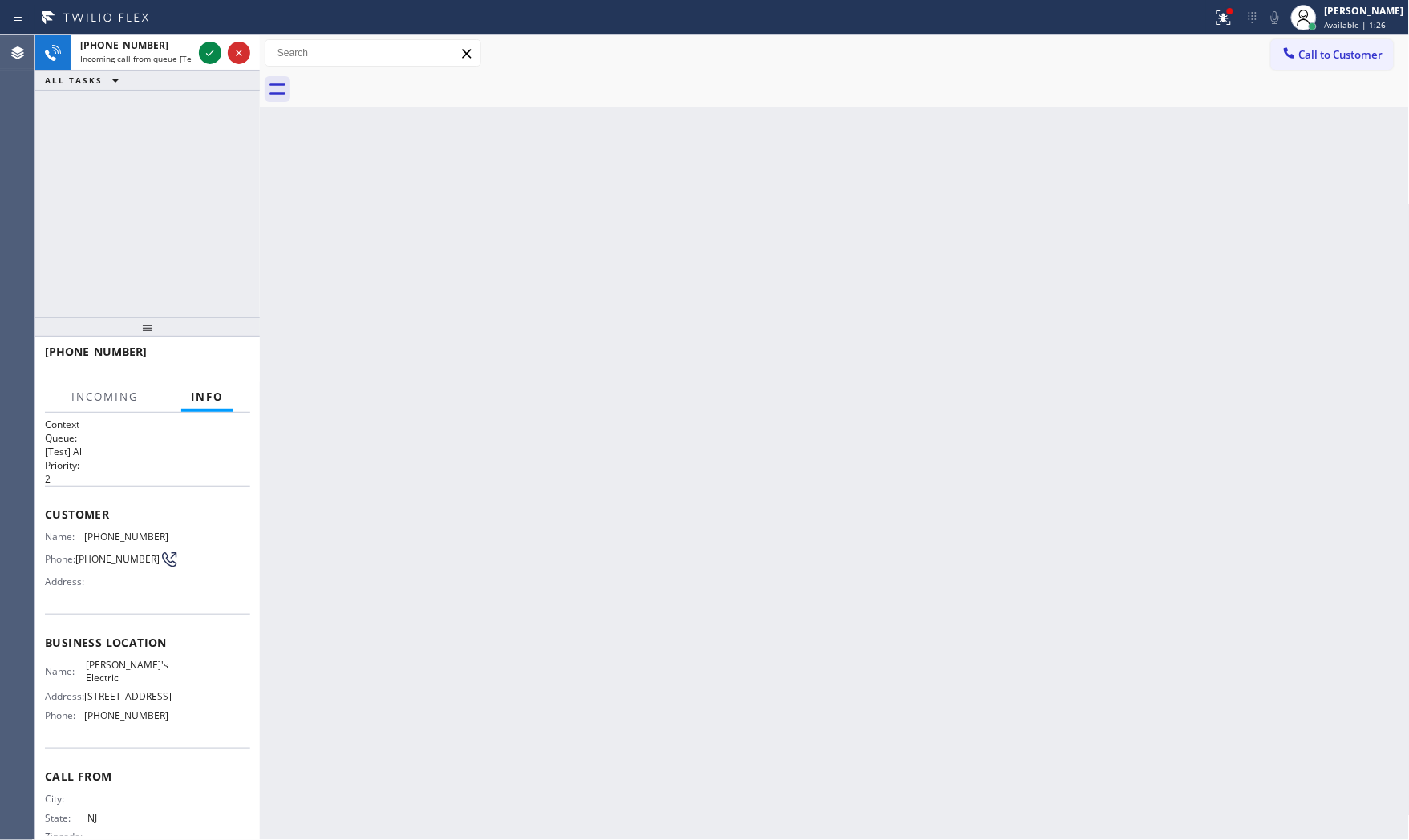
scroll to position [62, 0]
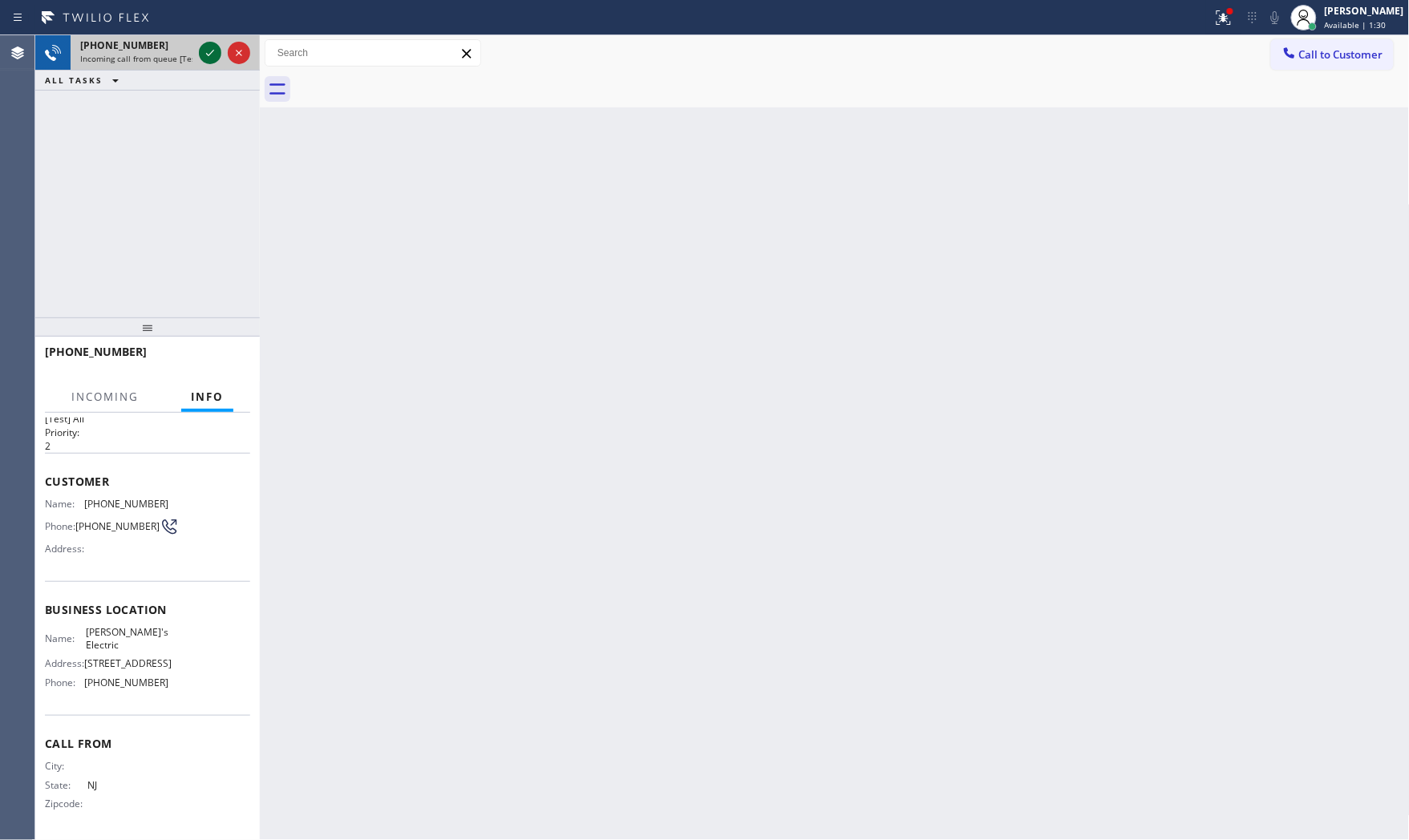
click at [210, 53] on icon at bounding box center [210, 52] width 8 height 6
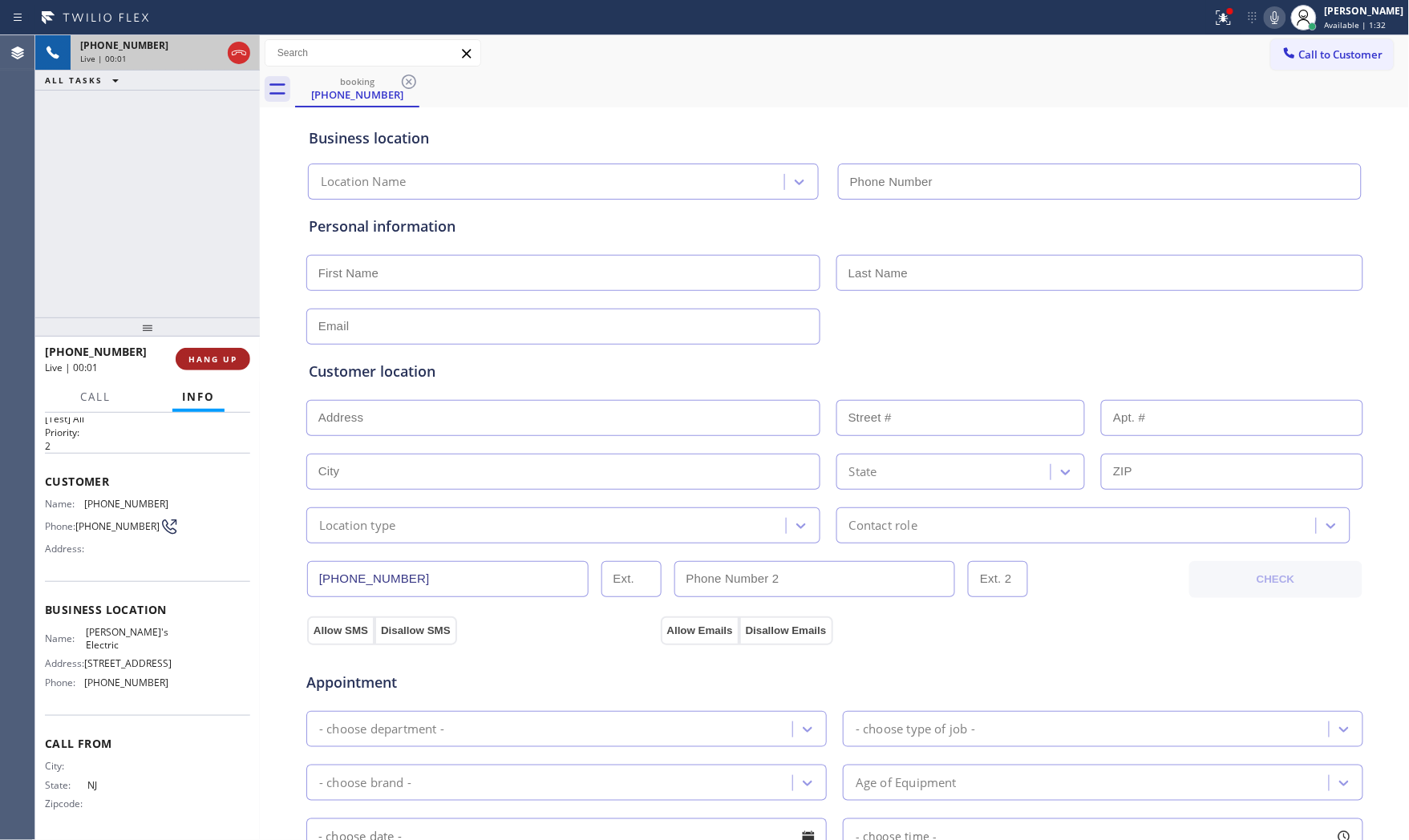
click at [202, 356] on span "HANG UP" at bounding box center [213, 359] width 49 height 11
type input "[PHONE_NUMBER]"
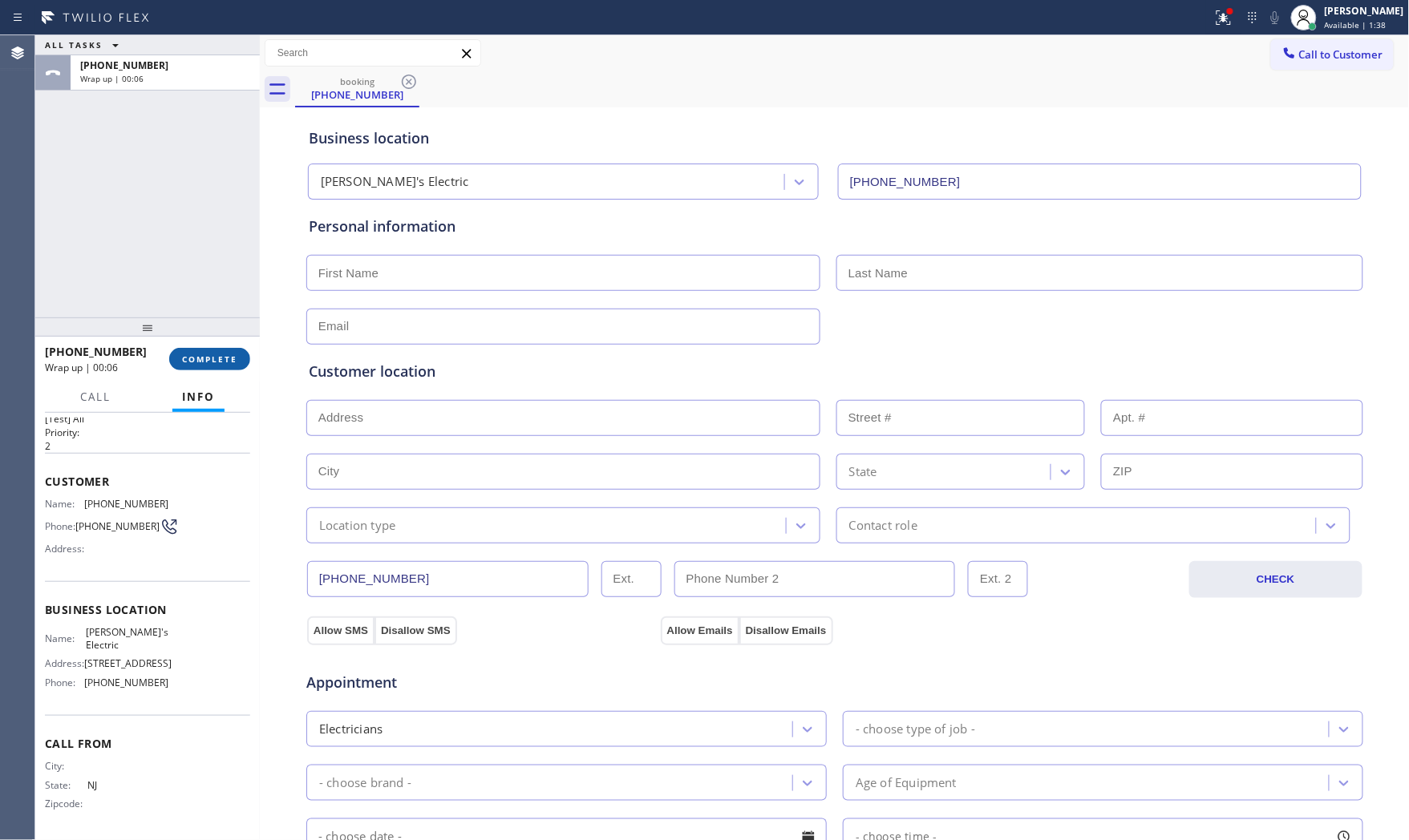
drag, startPoint x: 223, startPoint y: 329, endPoint x: 217, endPoint y: 351, distance: 22.8
click at [222, 331] on div at bounding box center [147, 327] width 225 height 19
click at [217, 366] on span "COMPLETE" at bounding box center [210, 361] width 55 height 11
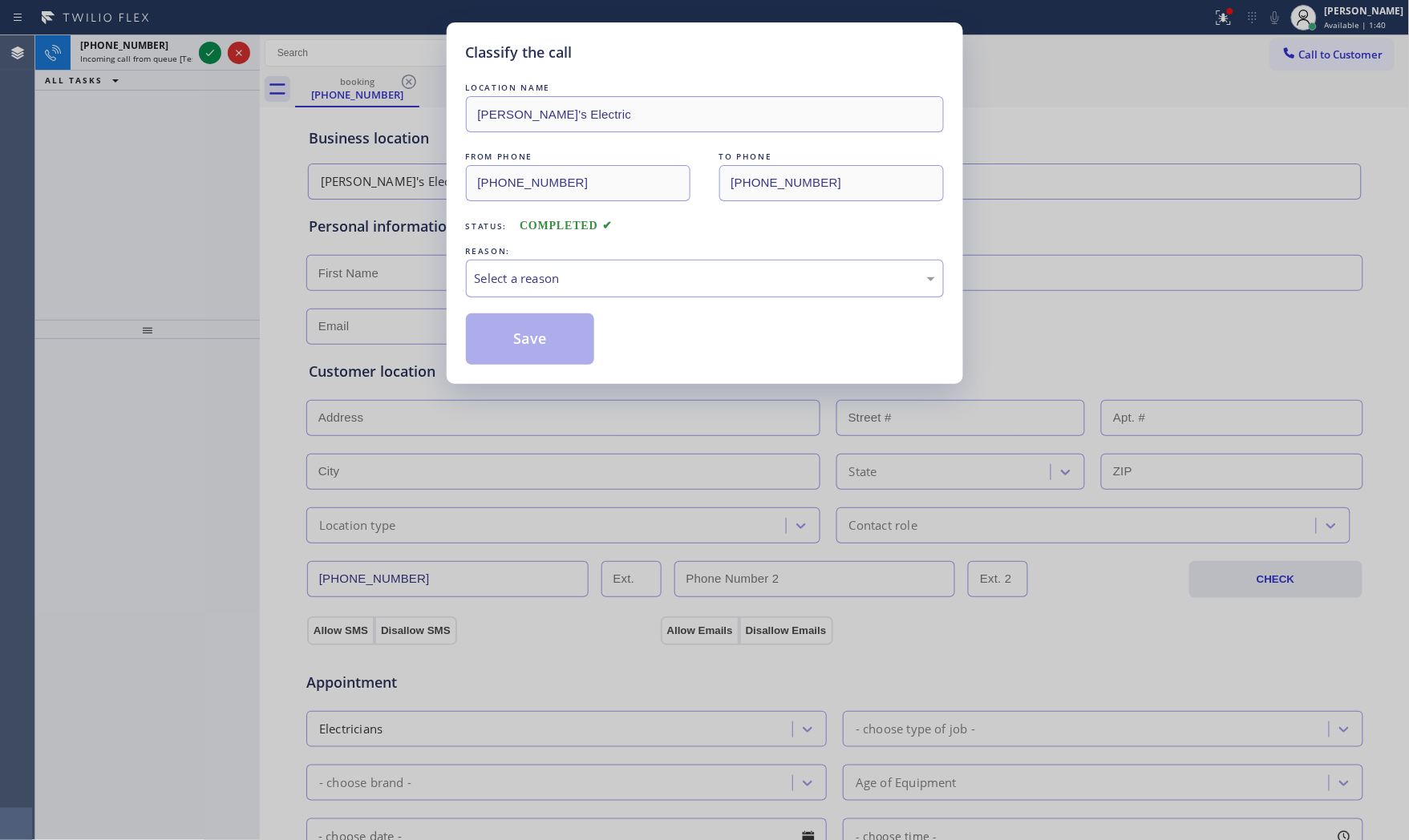
click at [489, 286] on div "Select a reason" at bounding box center [705, 278] width 461 height 18
click at [492, 337] on button "Save" at bounding box center [531, 339] width 129 height 52
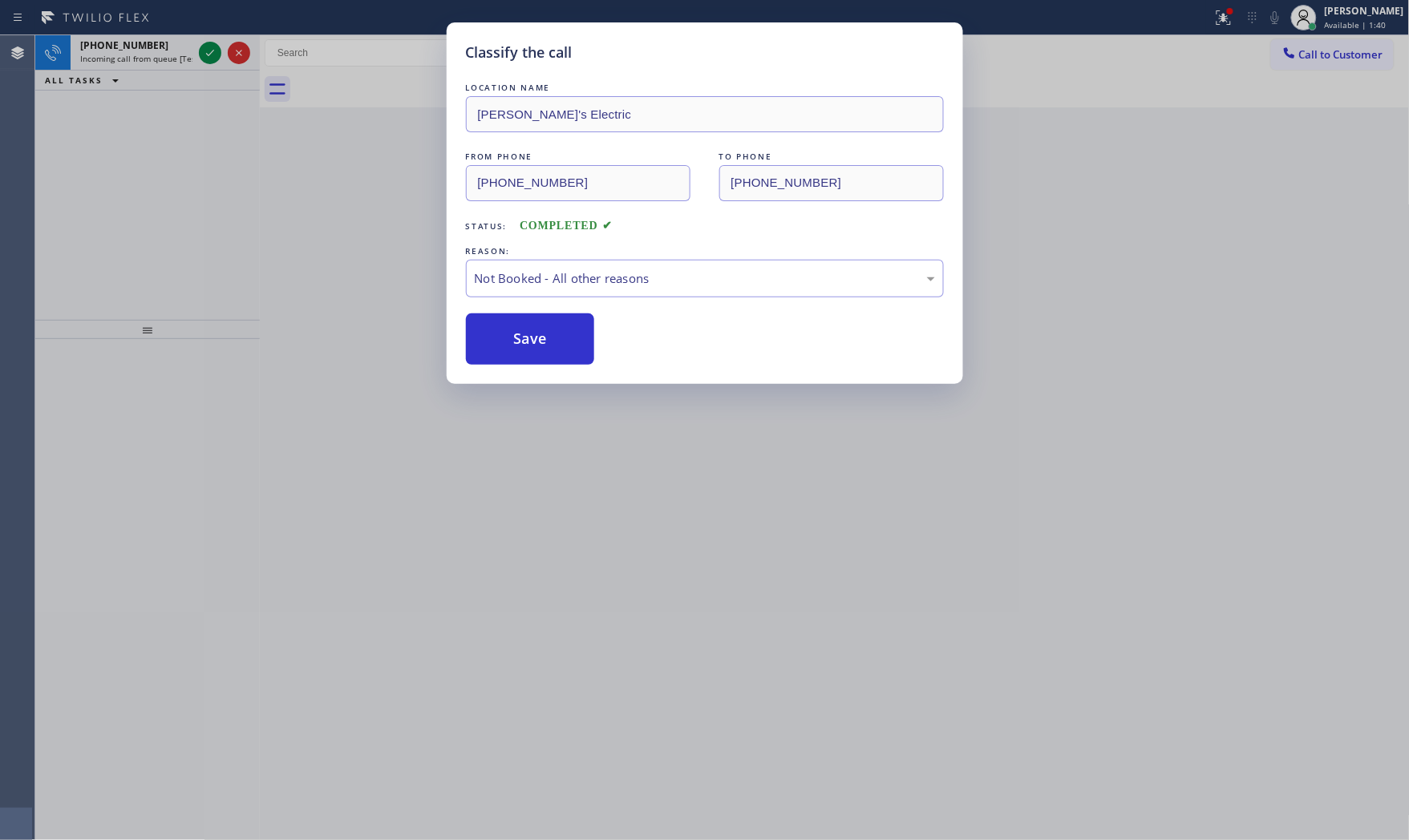
click at [492, 337] on button "Save" at bounding box center [531, 339] width 129 height 52
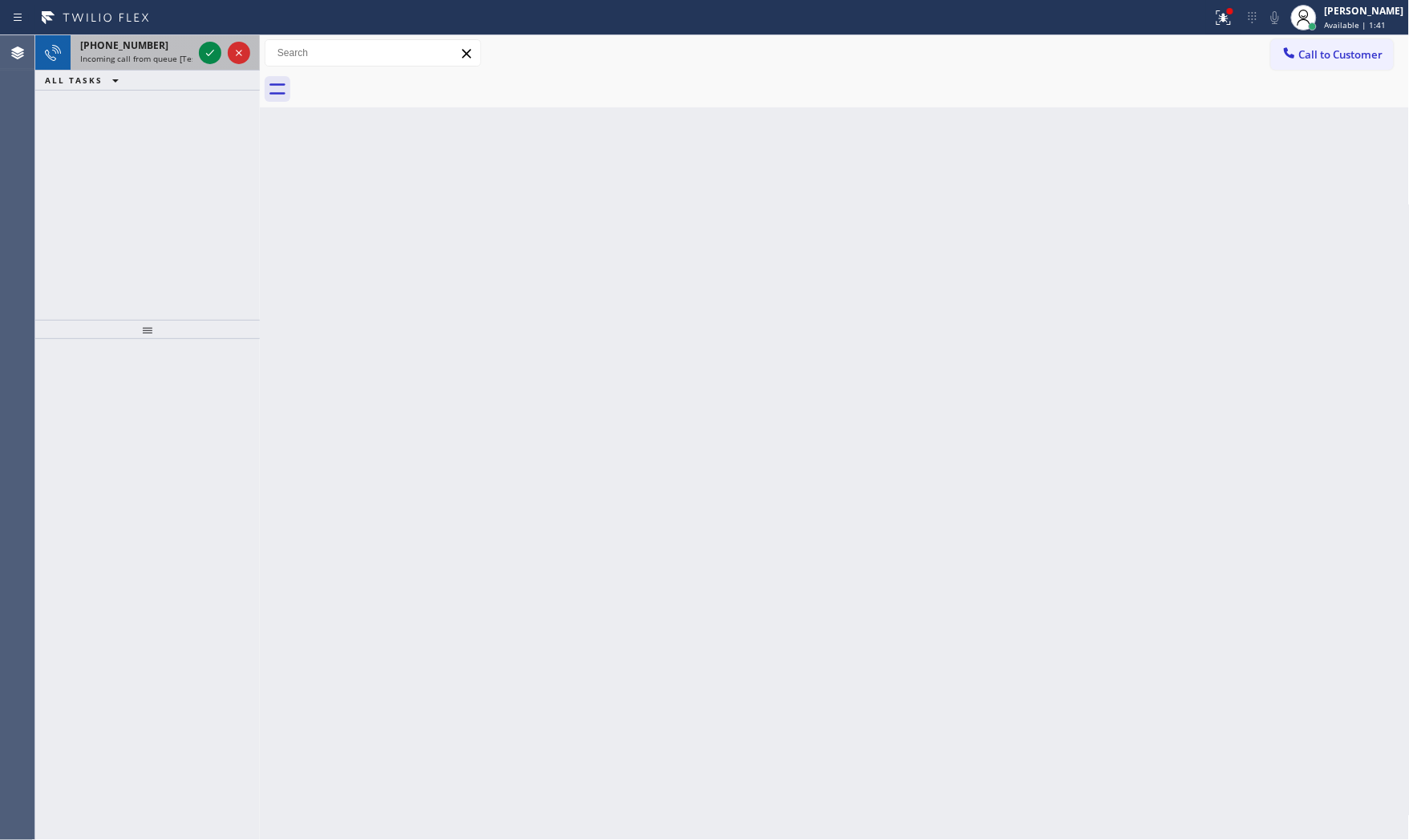
click at [187, 60] on span "Incoming call from queue [Test] All" at bounding box center [147, 58] width 133 height 11
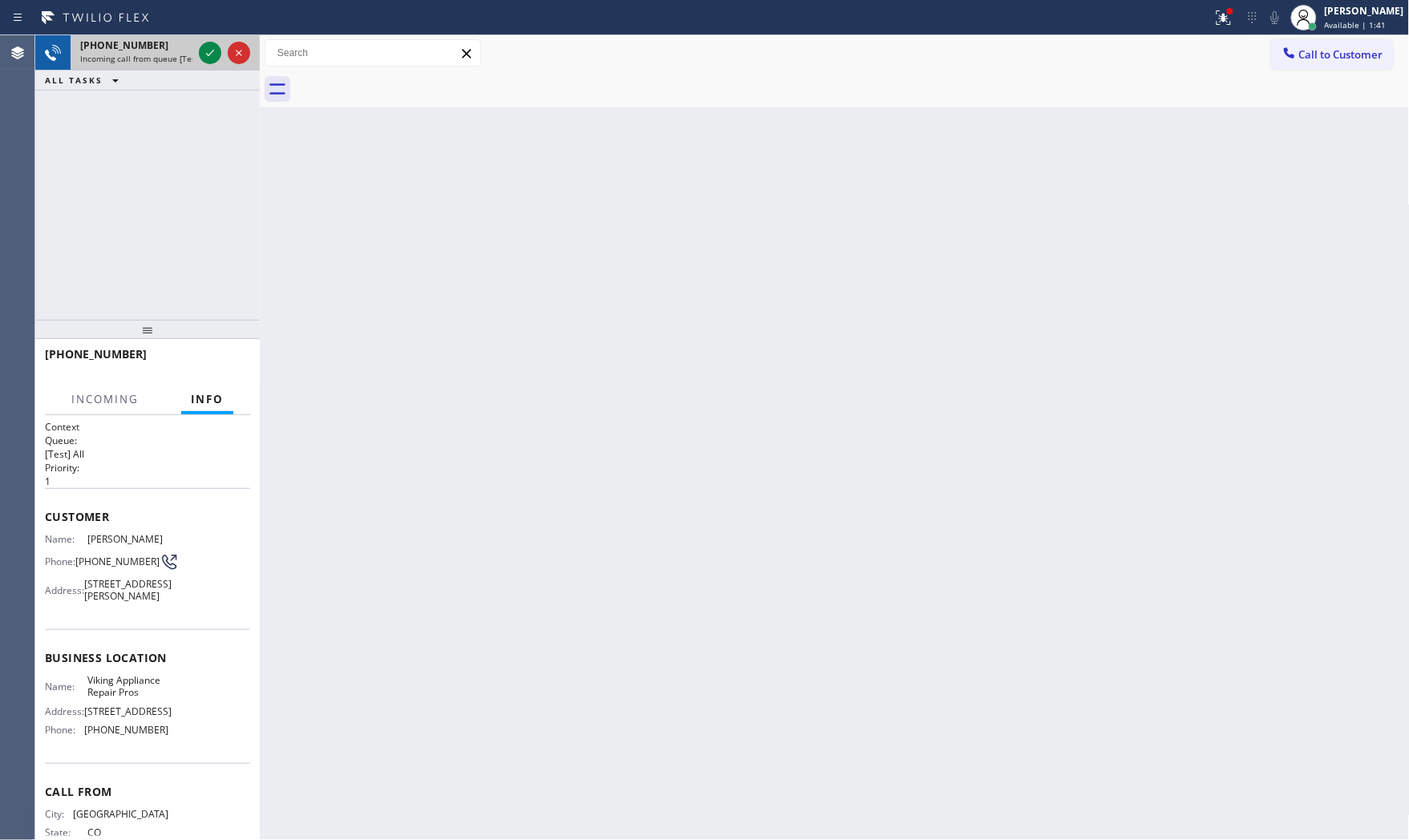
click at [187, 60] on span "Incoming call from queue [Test] All" at bounding box center [147, 58] width 133 height 11
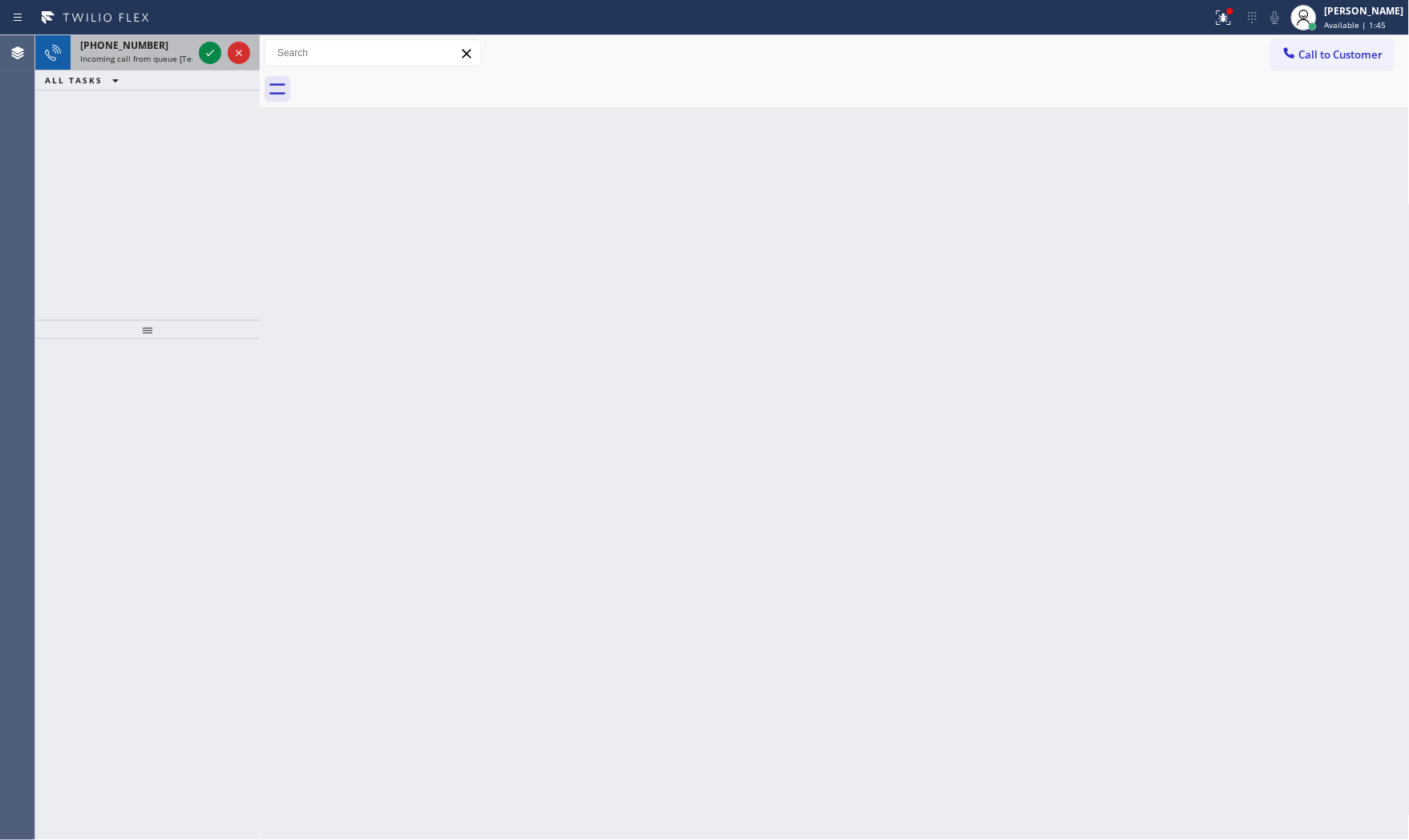
click at [146, 50] on span "[PHONE_NUMBER]" at bounding box center [124, 45] width 88 height 14
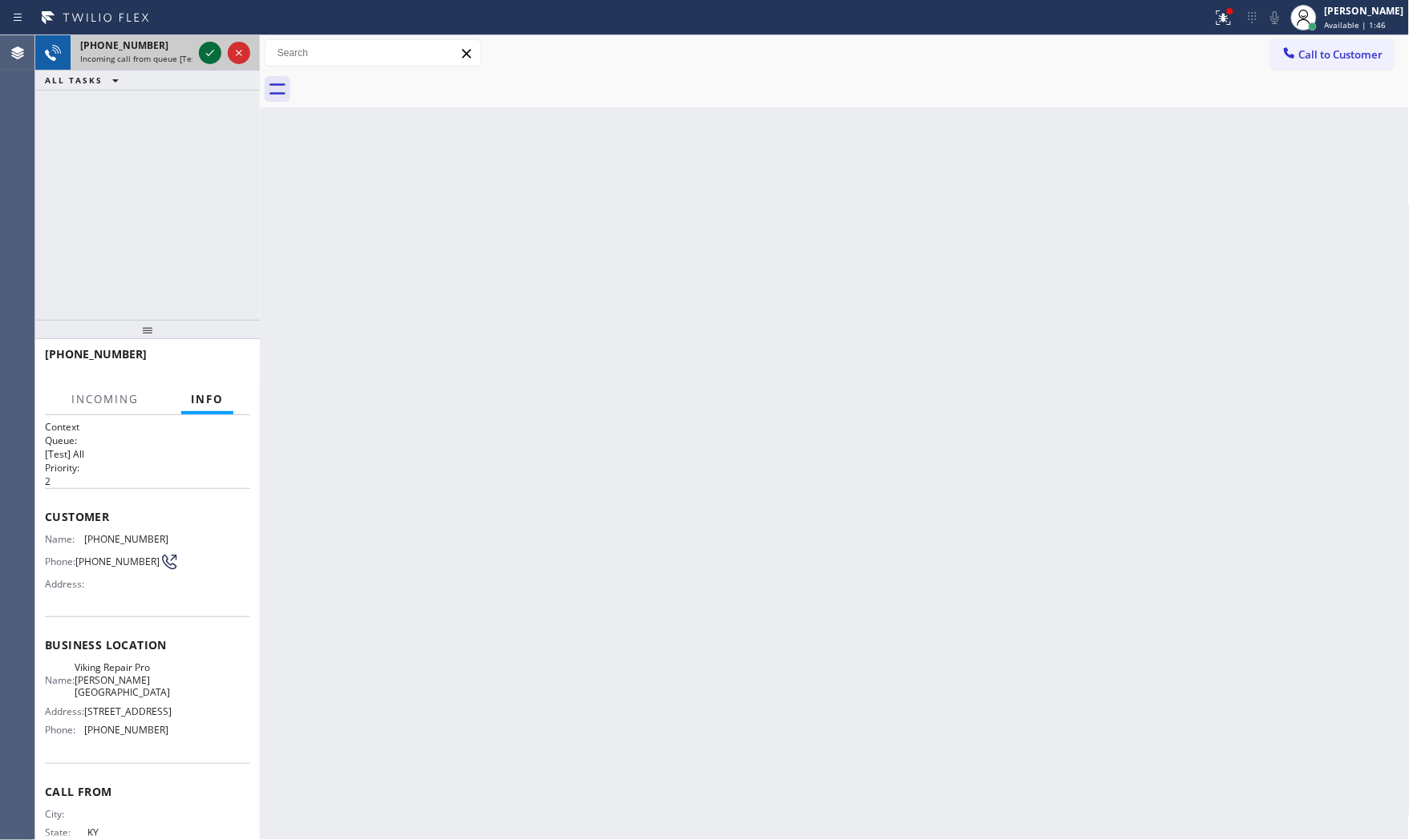
click at [211, 54] on icon at bounding box center [210, 52] width 19 height 19
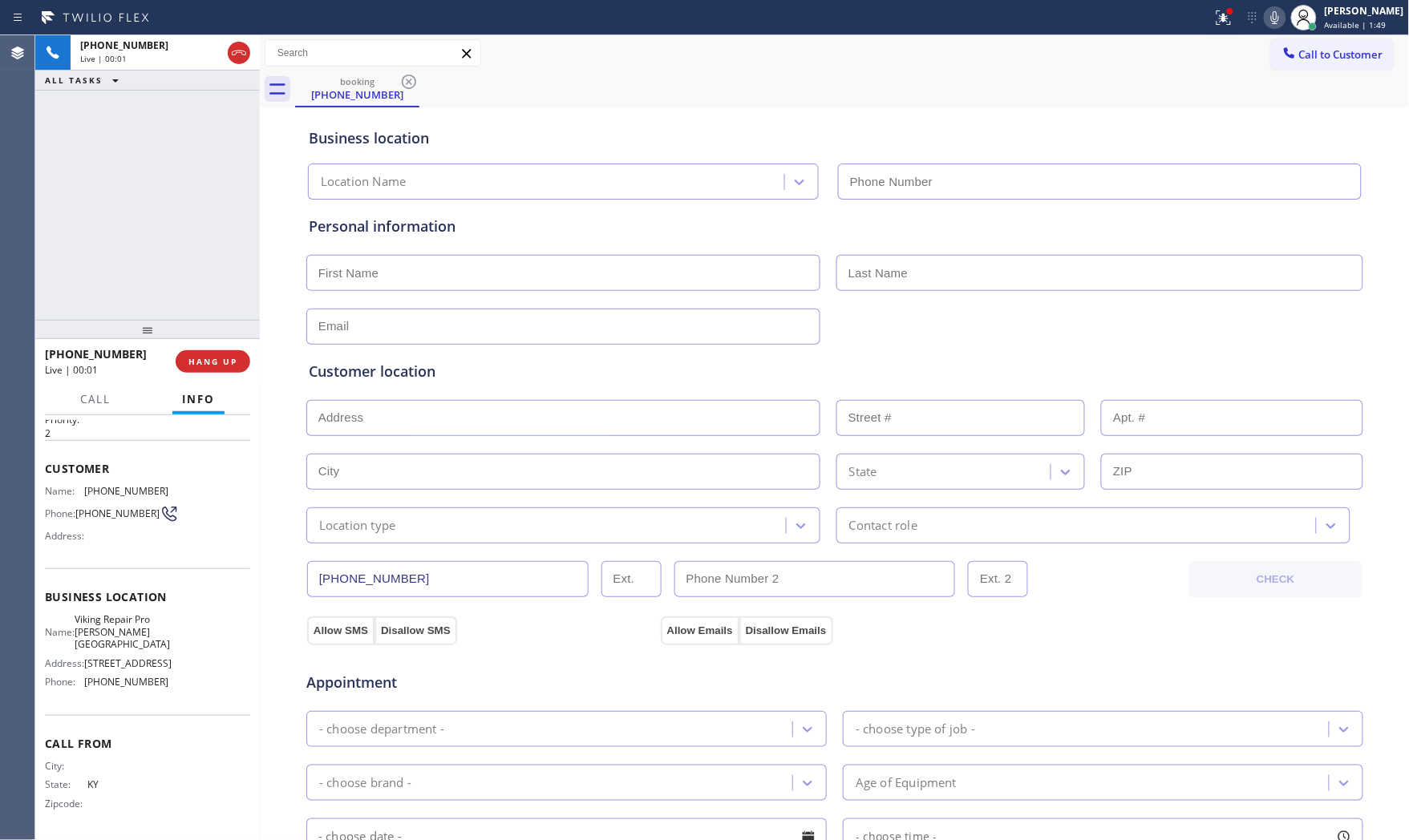
type input "[PHONE_NUMBER]"
click at [201, 361] on span "HANG UP" at bounding box center [213, 361] width 49 height 11
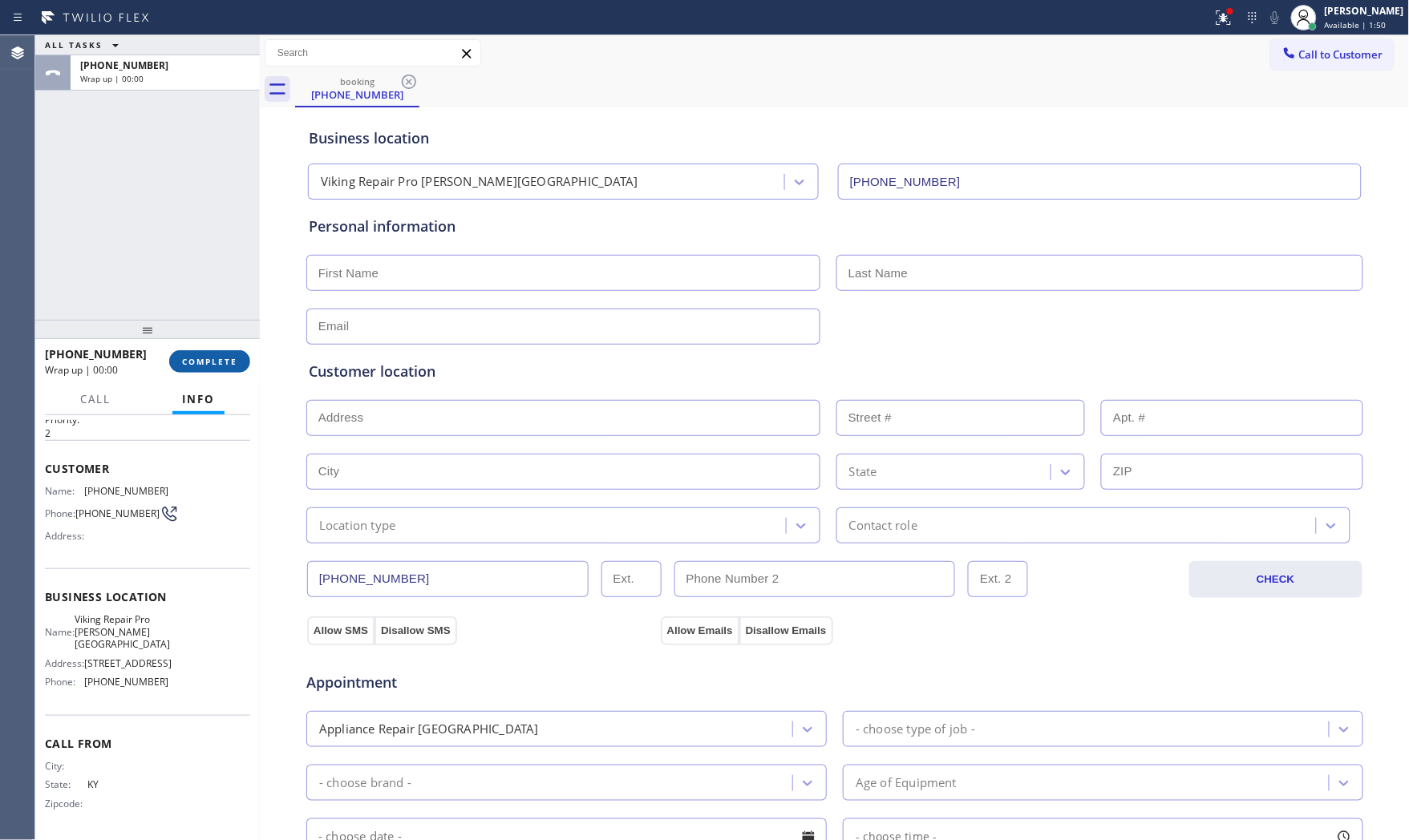
click at [201, 361] on span "COMPLETE" at bounding box center [210, 361] width 55 height 11
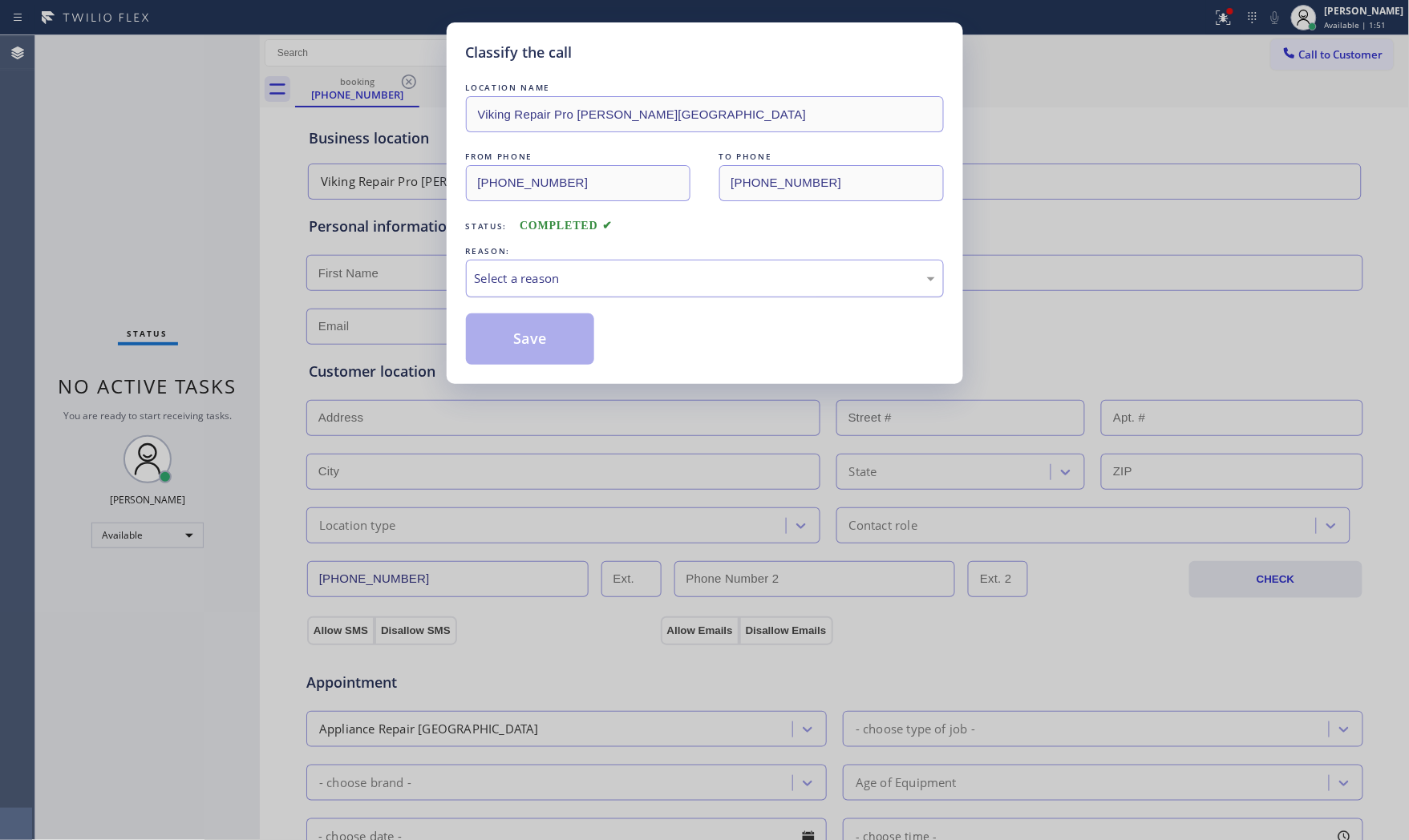
drag, startPoint x: 588, startPoint y: 262, endPoint x: 568, endPoint y: 287, distance: 32.0
click at [583, 268] on div "Select a reason" at bounding box center [705, 278] width 478 height 38
click at [534, 331] on button "Save" at bounding box center [531, 339] width 129 height 52
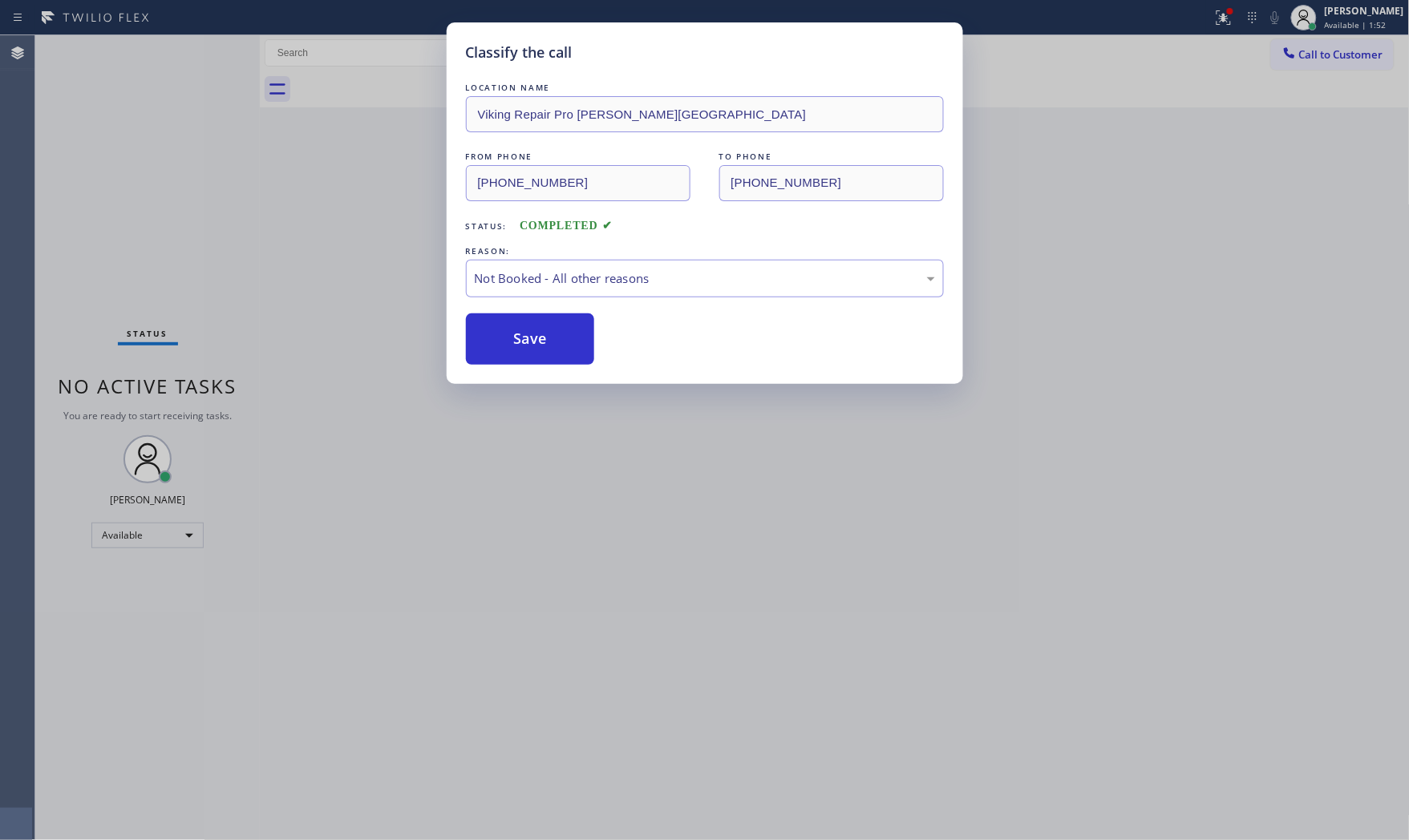
click at [534, 331] on button "Save" at bounding box center [531, 339] width 129 height 52
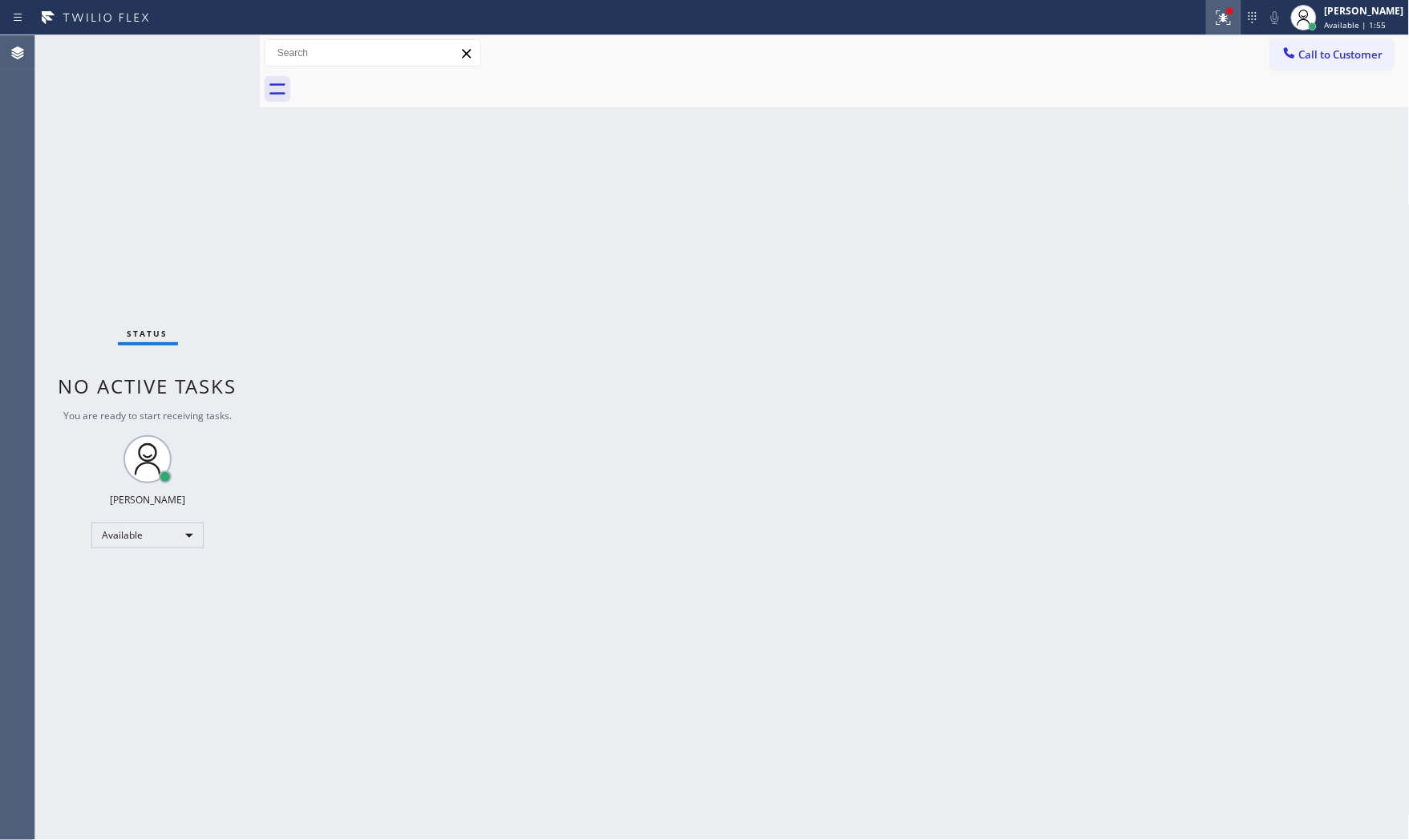
click at [1206, 22] on div at bounding box center [1224, 18] width 35 height 19
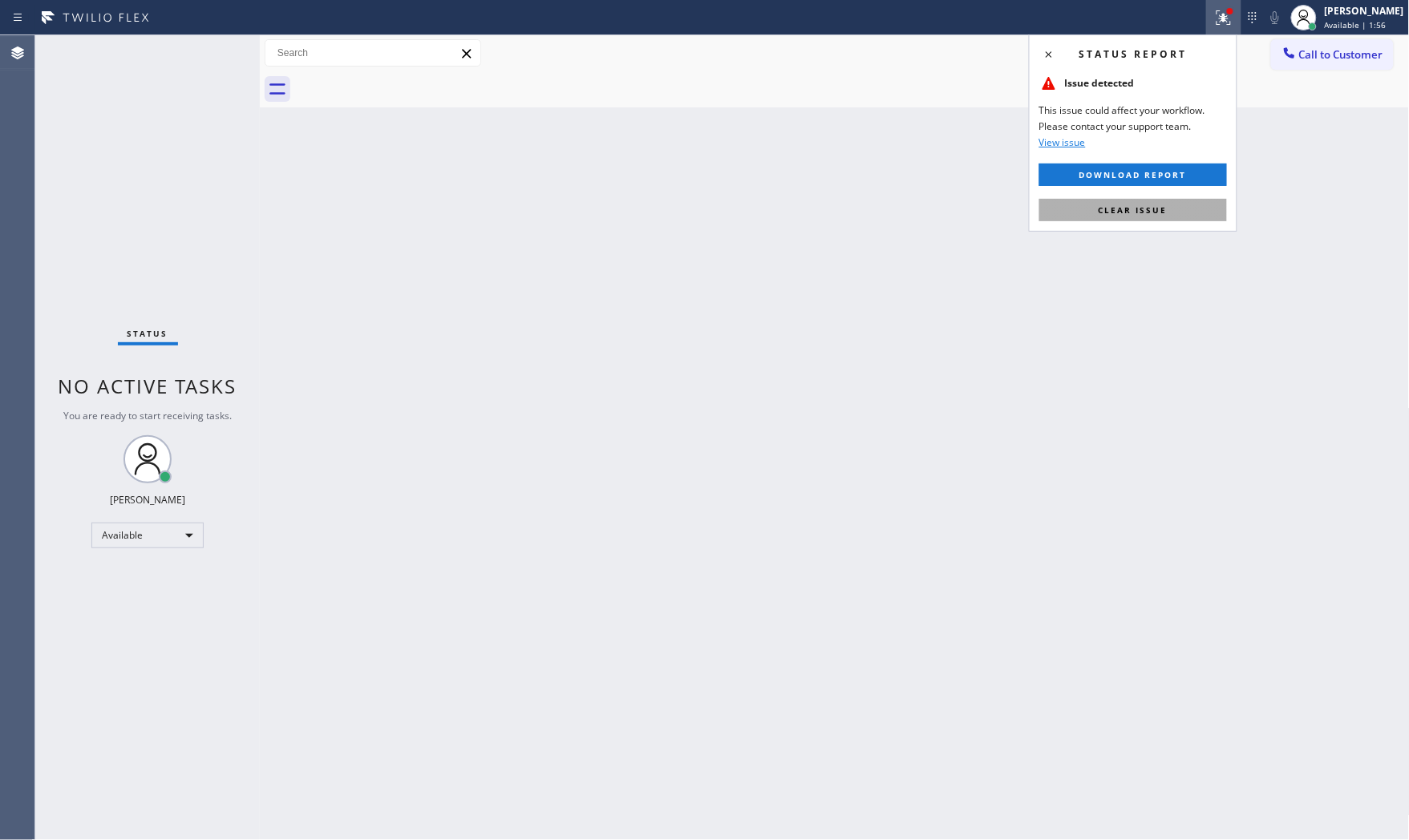
click at [1143, 220] on button "Clear issue" at bounding box center [1133, 210] width 188 height 22
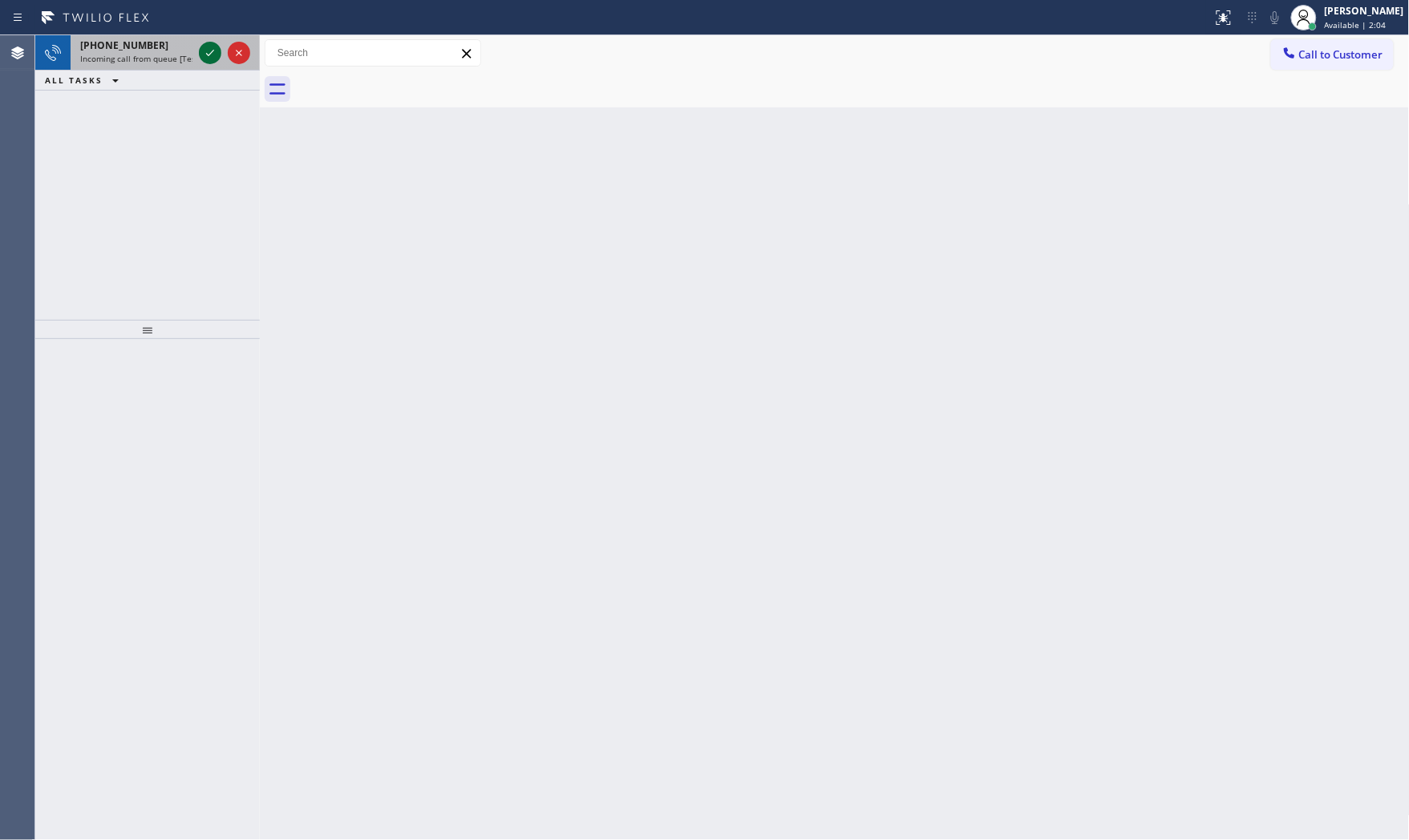
click at [208, 57] on icon at bounding box center [210, 52] width 19 height 19
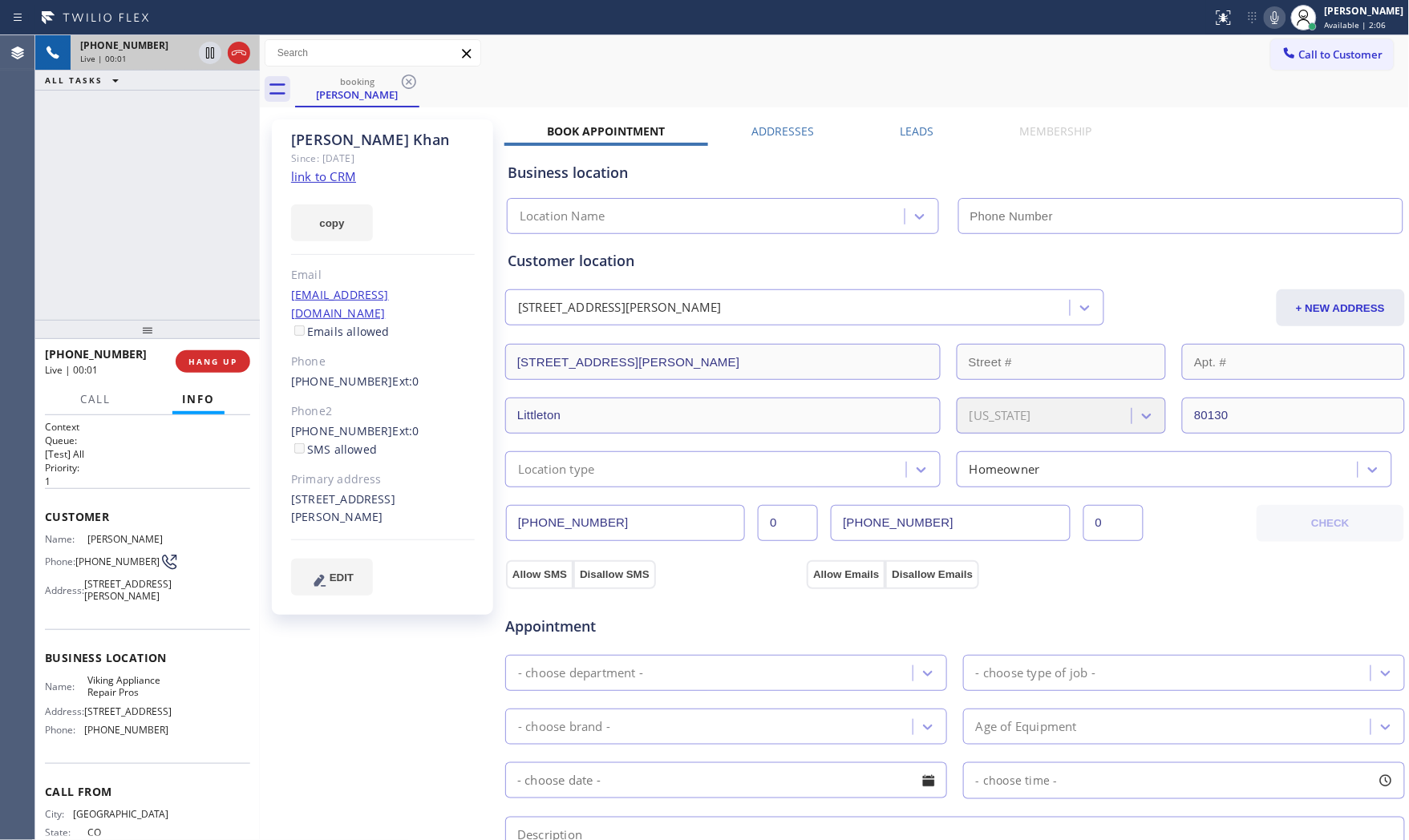
type input "[PHONE_NUMBER]"
click at [324, 174] on link "link to CRM" at bounding box center [323, 176] width 65 height 16
drag, startPoint x: 1273, startPoint y: 25, endPoint x: 1200, endPoint y: 42, distance: 75.0
click at [1272, 25] on icon at bounding box center [1275, 18] width 19 height 19
click at [201, 62] on icon at bounding box center [210, 52] width 19 height 19
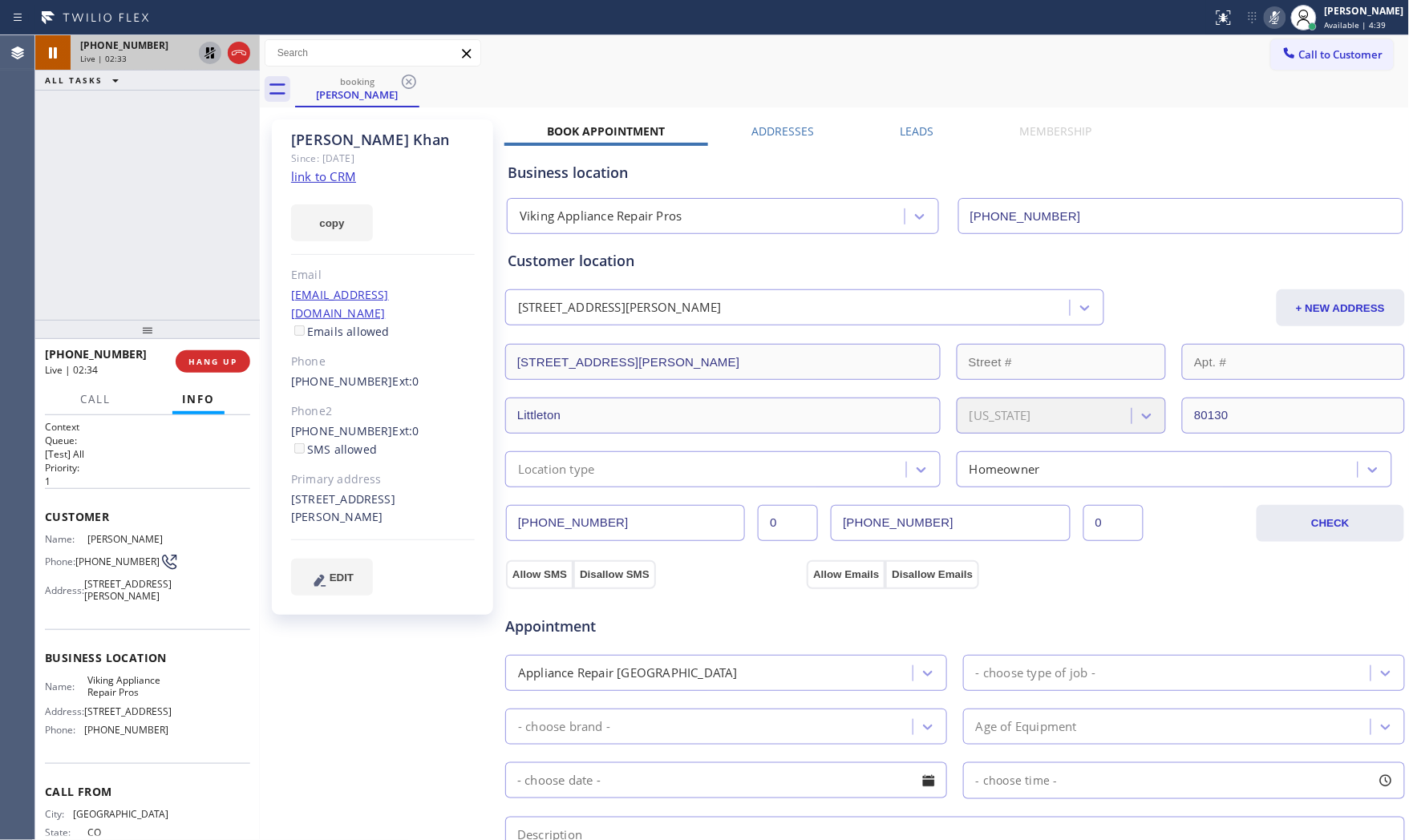
click at [1272, 11] on icon at bounding box center [1275, 18] width 8 height 13
click at [219, 52] on icon at bounding box center [210, 52] width 19 height 19
click at [121, 46] on span "[PHONE_NUMBER]" at bounding box center [124, 45] width 88 height 14
click at [226, 362] on span "HANG UP" at bounding box center [213, 361] width 49 height 11
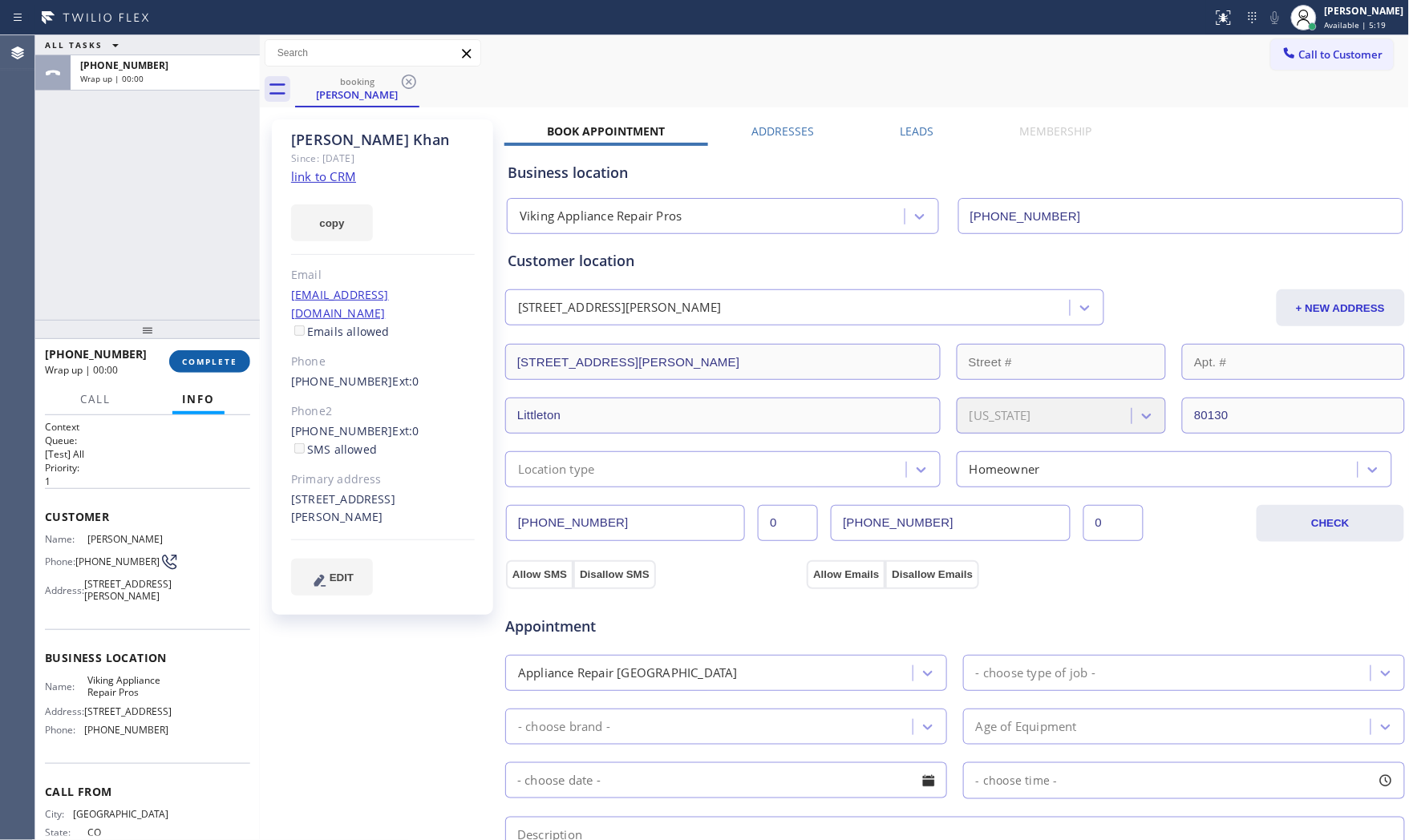
click at [226, 356] on span "COMPLETE" at bounding box center [210, 361] width 55 height 11
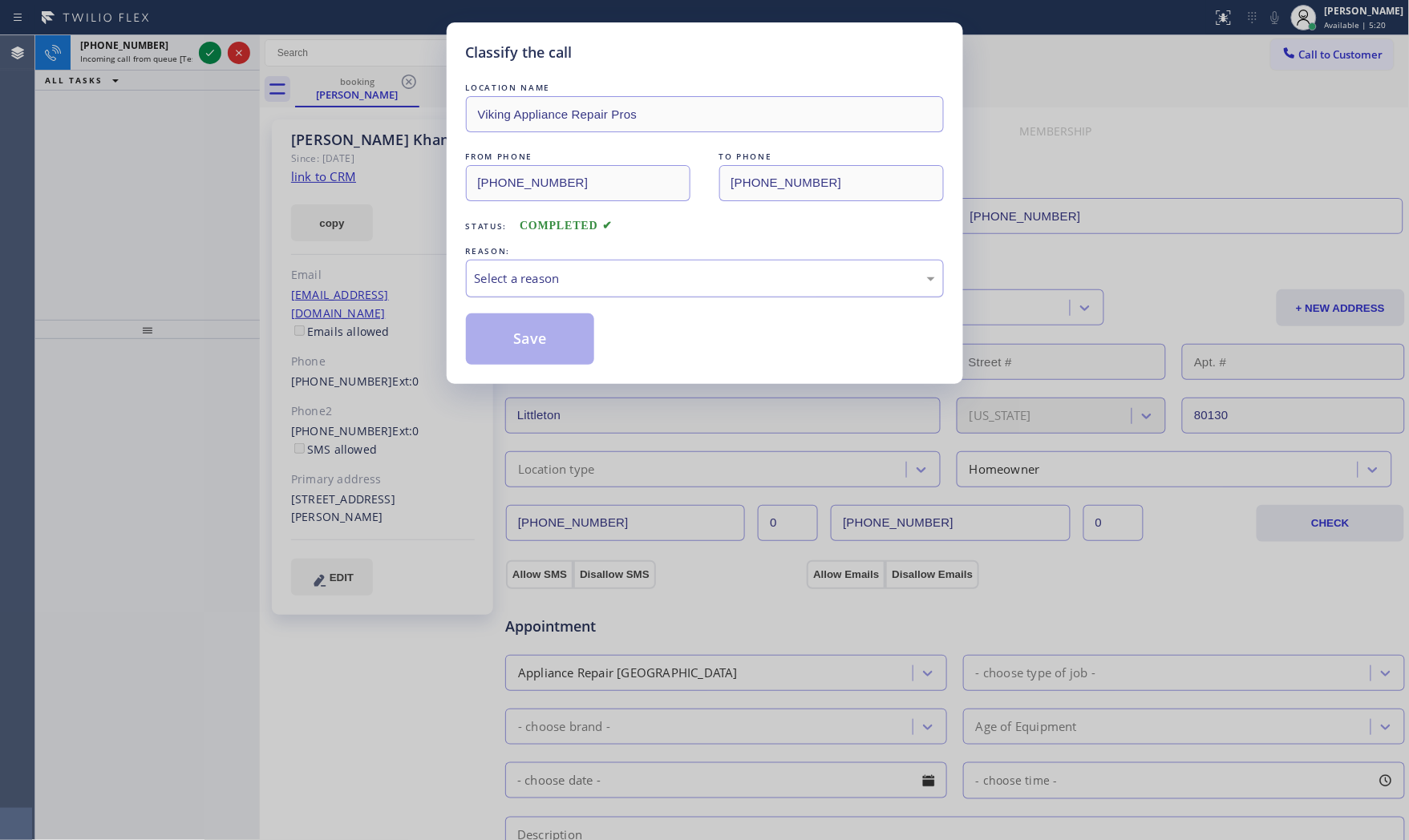
click at [624, 294] on div "Select a reason" at bounding box center [705, 278] width 478 height 38
drag, startPoint x: 568, startPoint y: 356, endPoint x: 542, endPoint y: 342, distance: 29.5
click at [542, 342] on button "Save" at bounding box center [531, 339] width 129 height 52
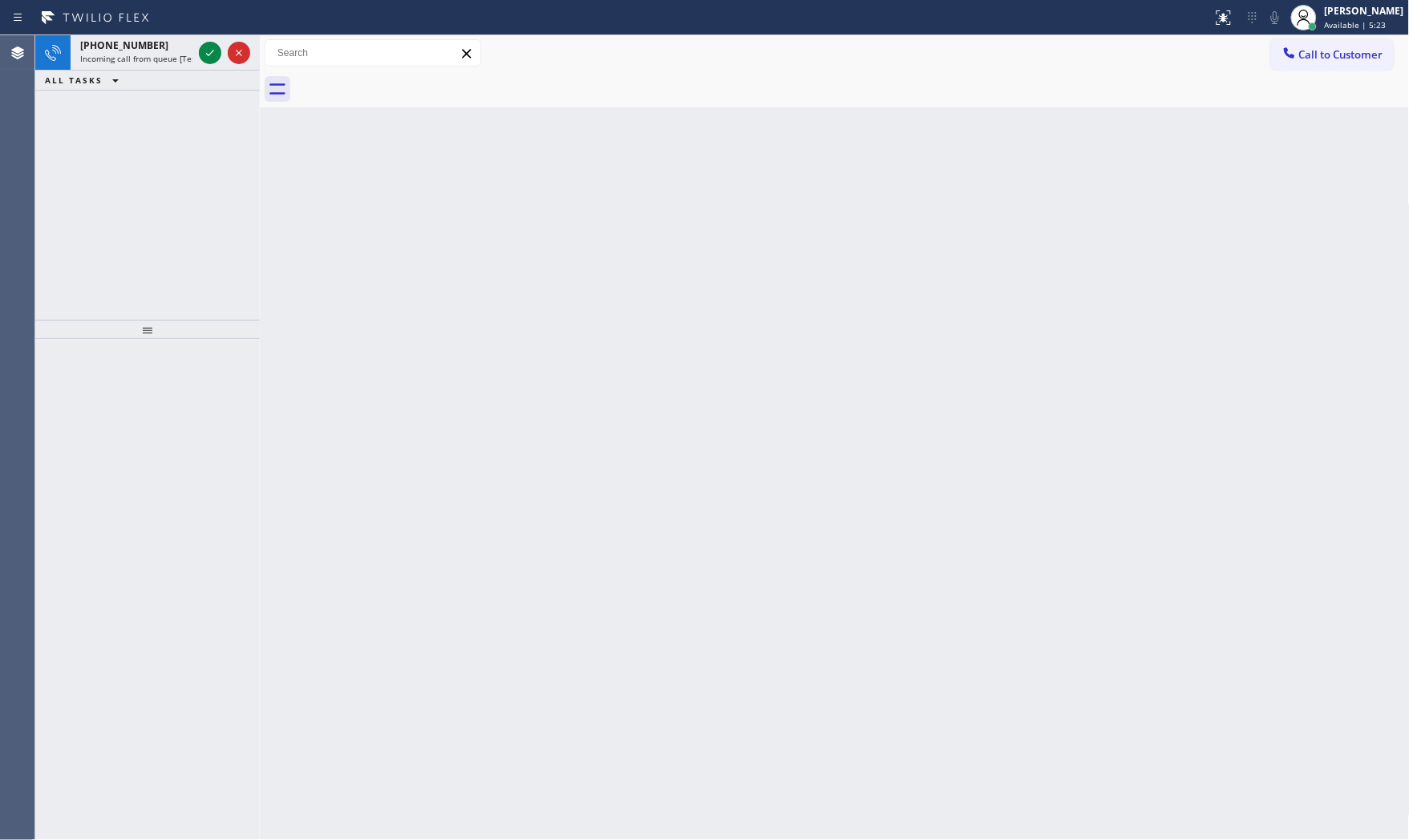
click at [213, 53] on icon at bounding box center [210, 52] width 19 height 19
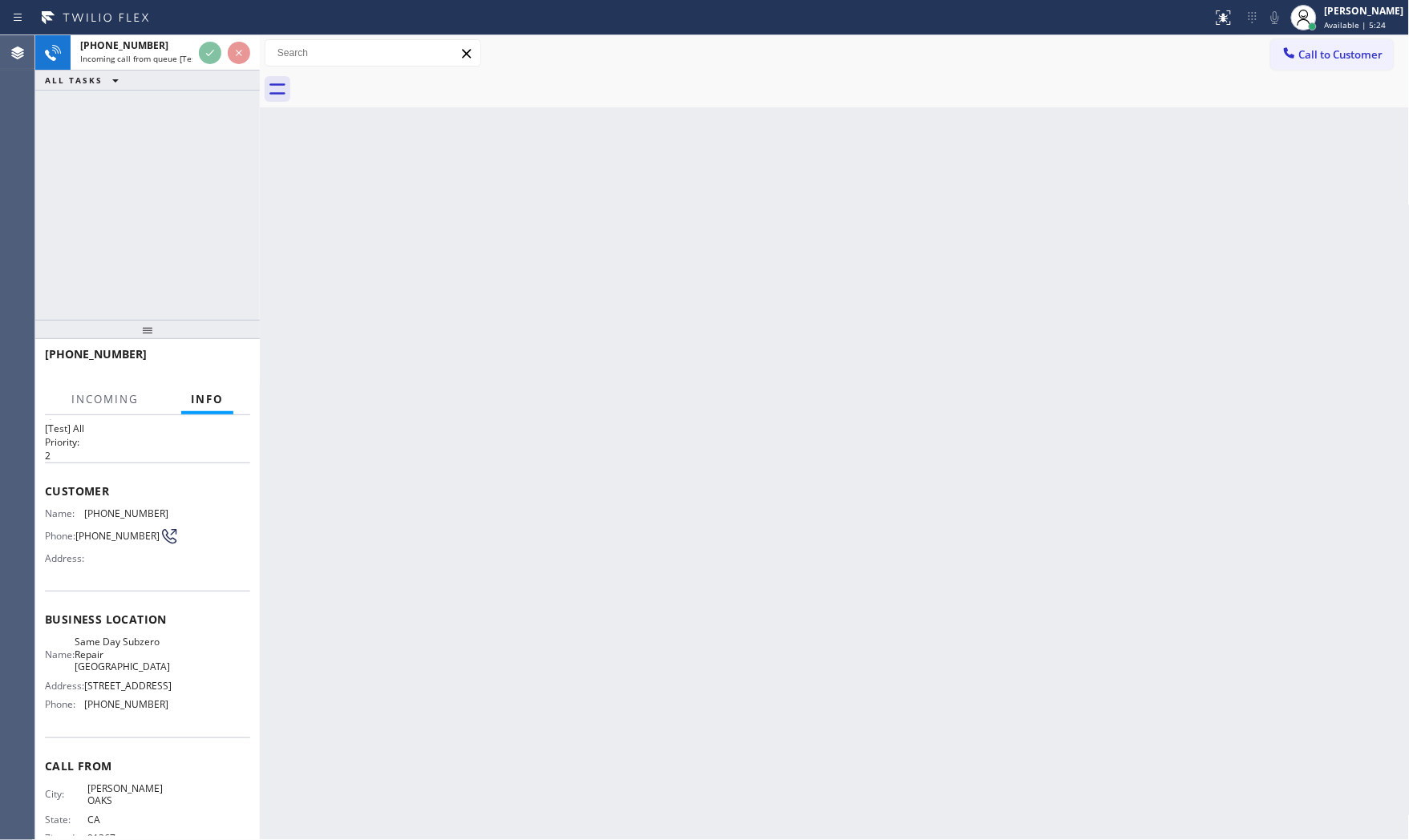
scroll to position [52, 0]
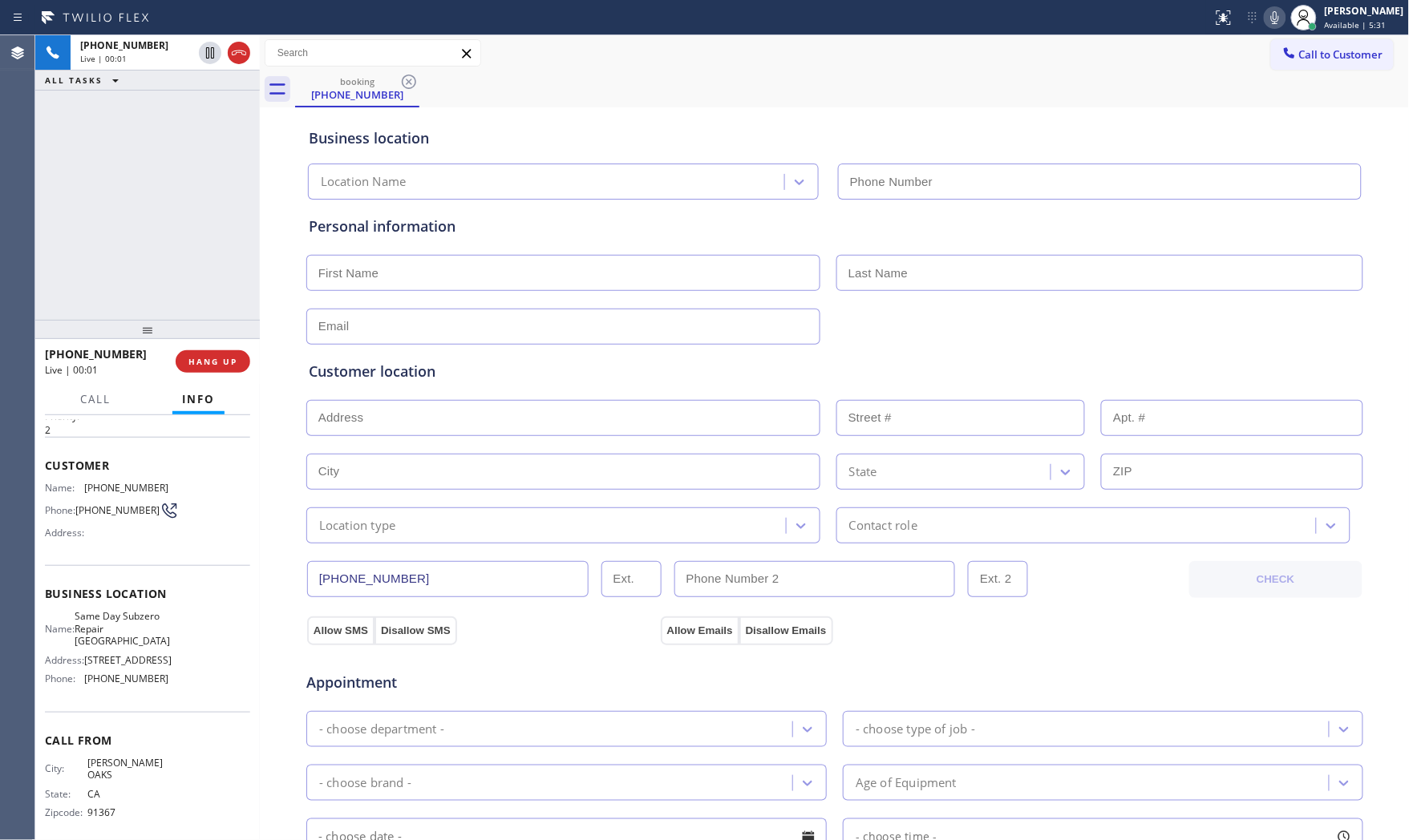
type input "[PHONE_NUMBER]"
click at [252, 370] on div "[PHONE_NUMBER] Live | 00:01 HANG UP" at bounding box center [147, 361] width 225 height 45
click at [226, 364] on span "HANG UP" at bounding box center [213, 361] width 49 height 11
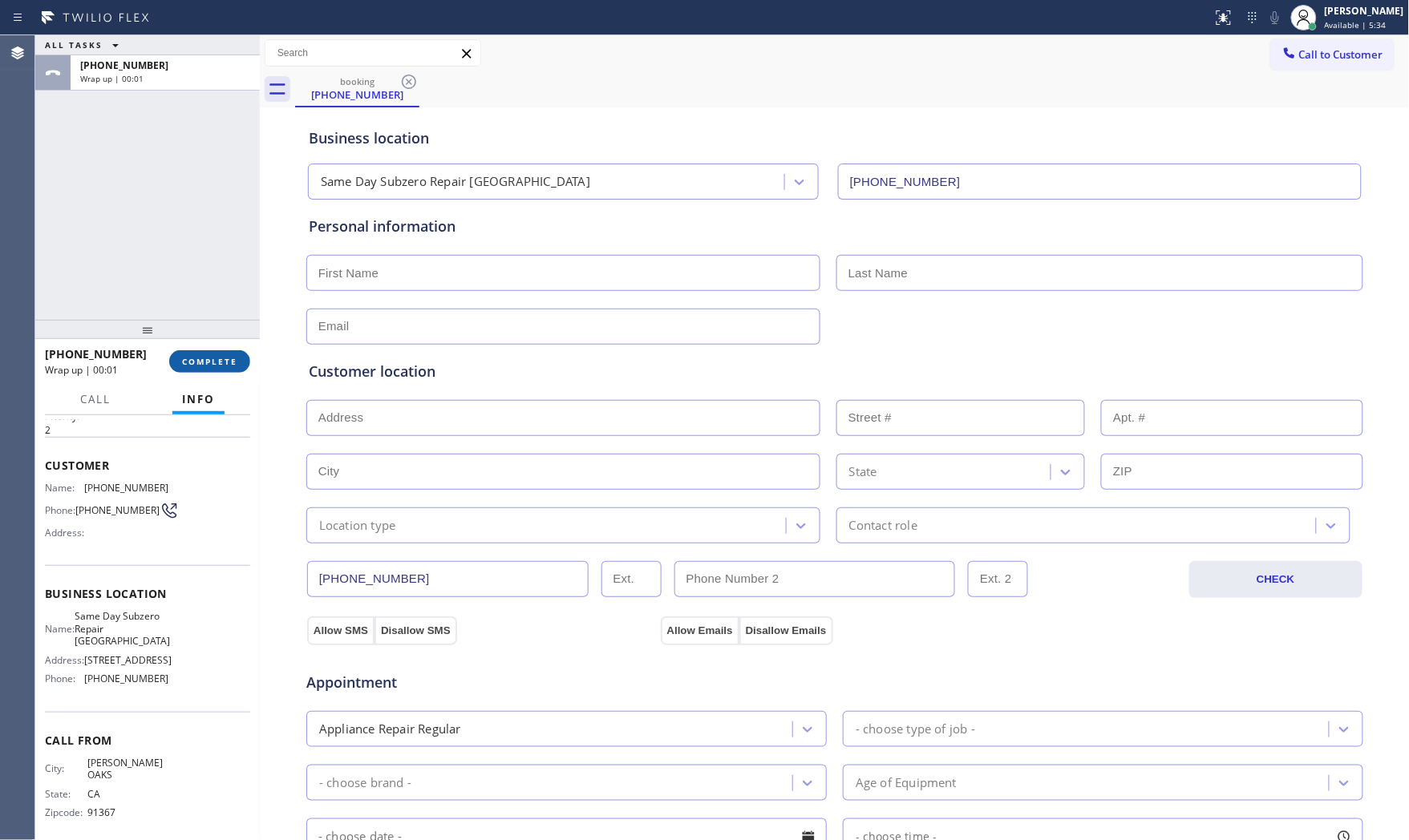
click at [226, 364] on span "COMPLETE" at bounding box center [210, 361] width 55 height 11
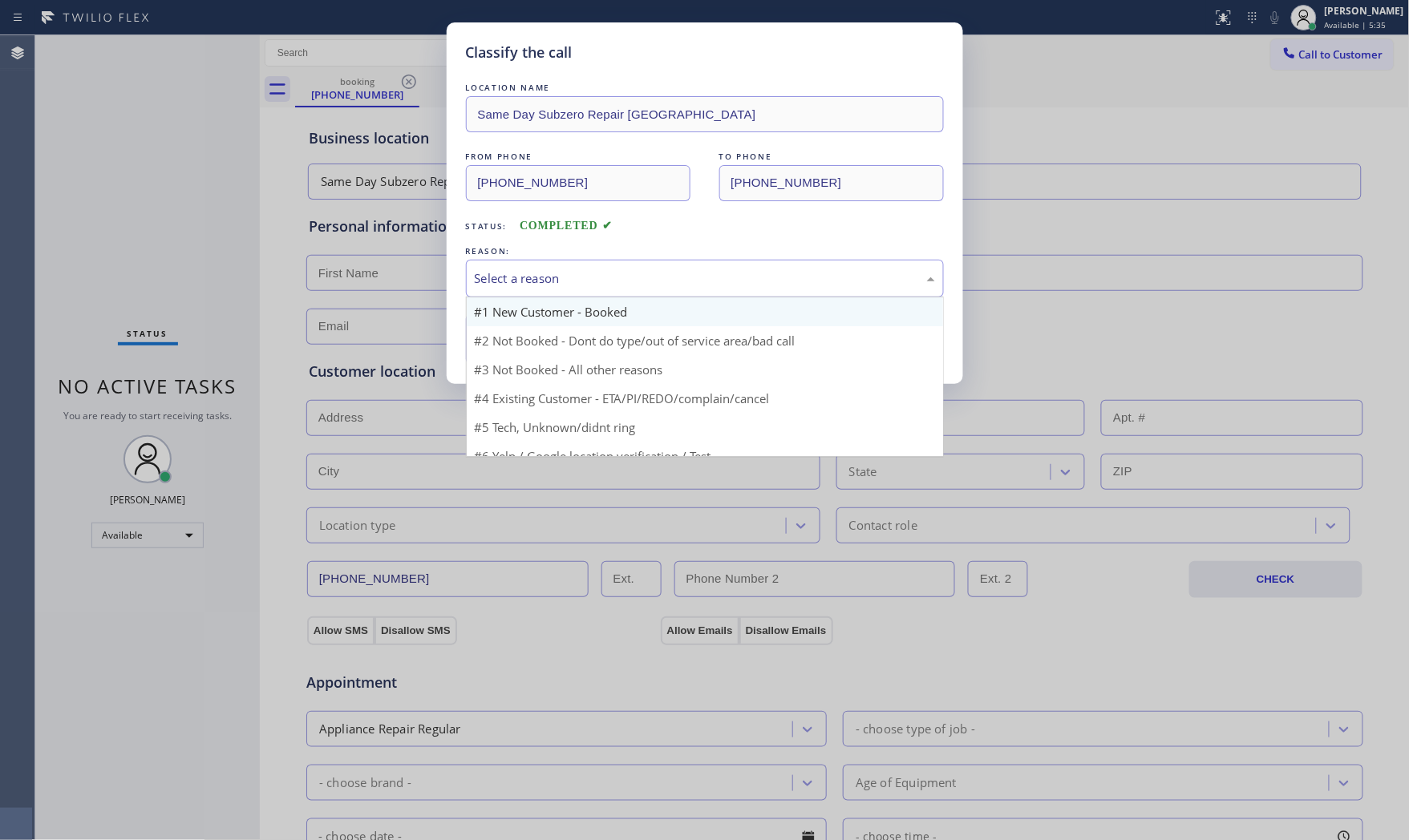
drag, startPoint x: 505, startPoint y: 277, endPoint x: 511, endPoint y: 309, distance: 32.6
click at [506, 277] on div "Select a reason" at bounding box center [705, 278] width 461 height 18
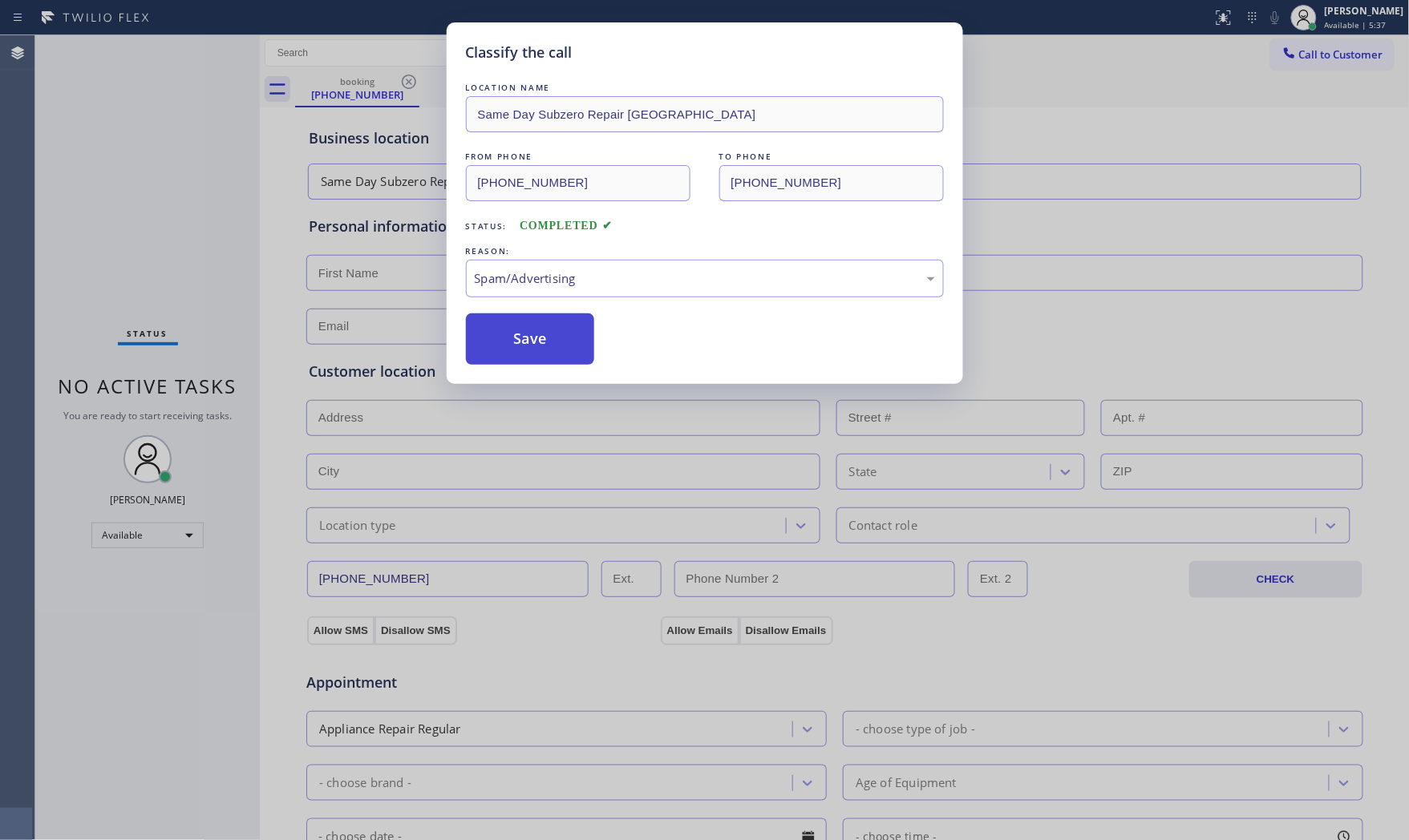
click at [532, 348] on button "Save" at bounding box center [531, 339] width 129 height 52
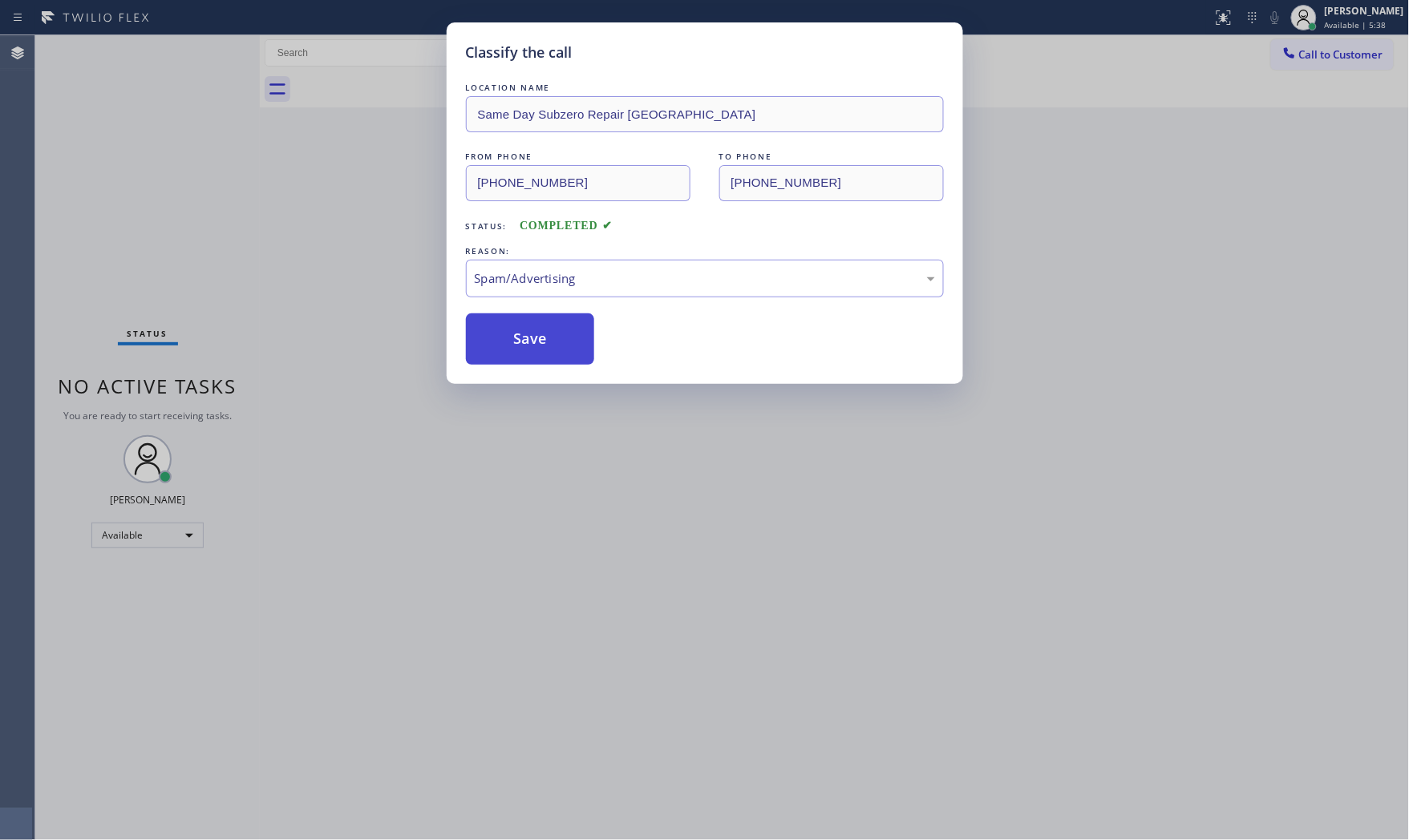
click at [532, 348] on button "Save" at bounding box center [531, 339] width 129 height 52
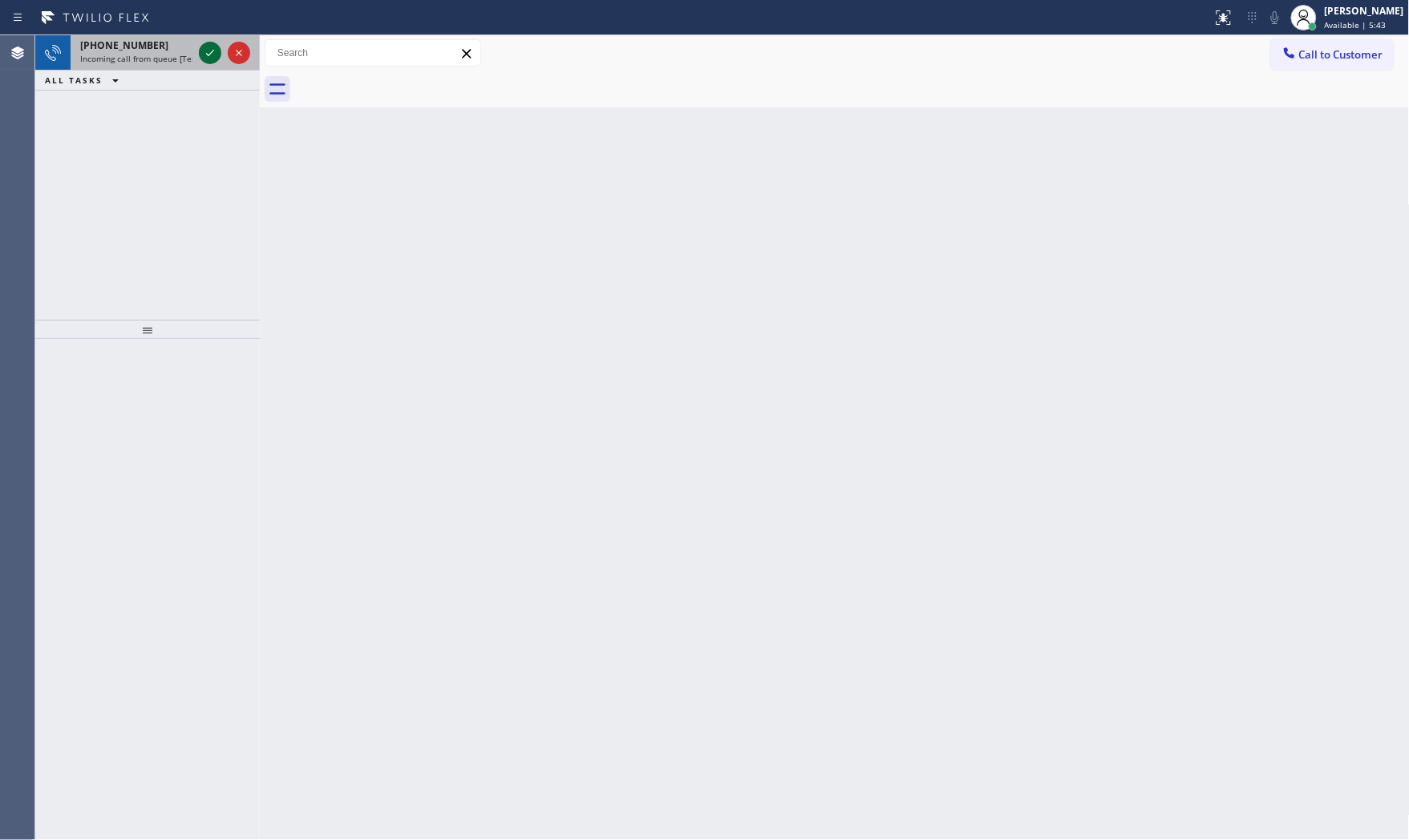
click at [210, 59] on icon at bounding box center [210, 52] width 19 height 19
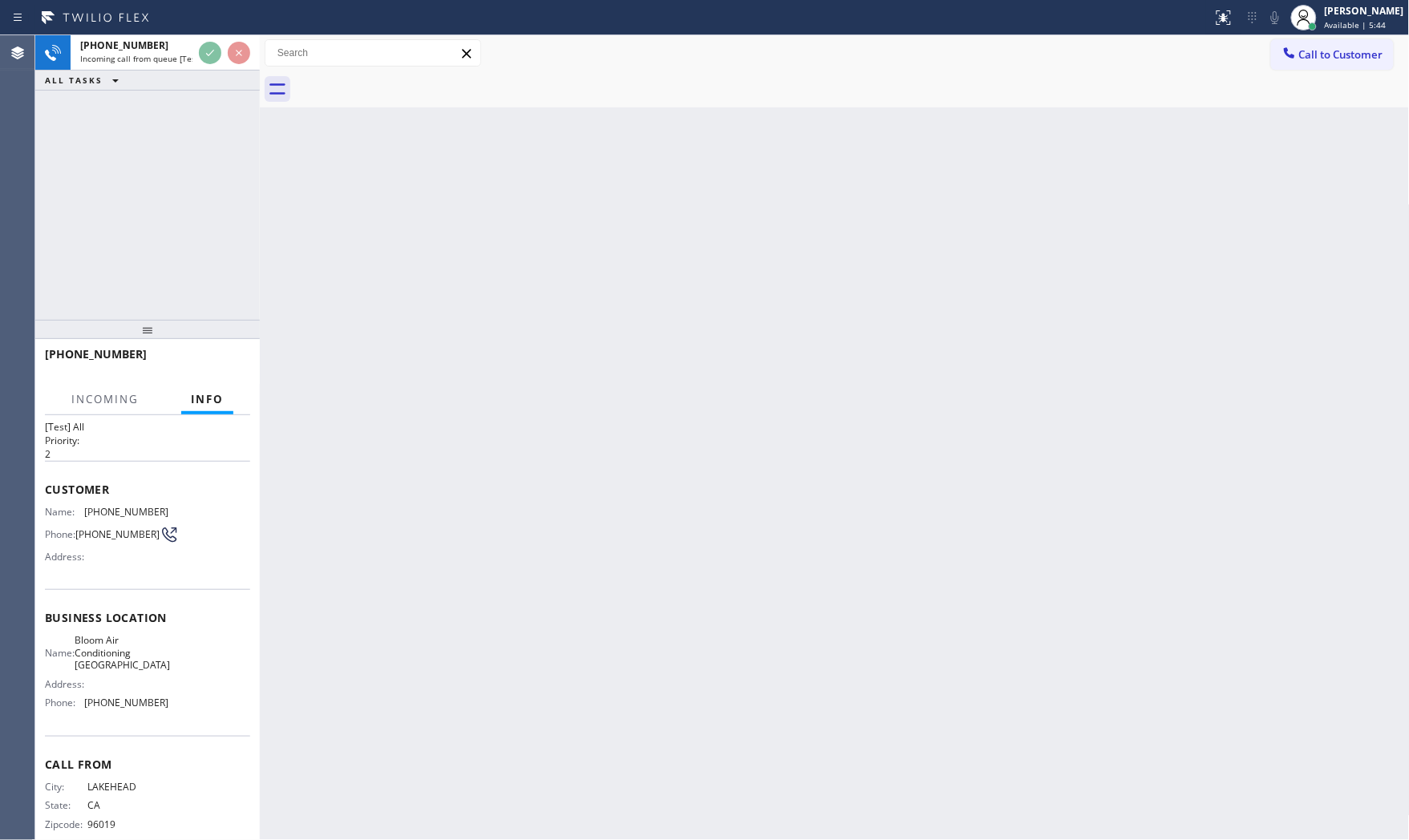
scroll to position [52, 0]
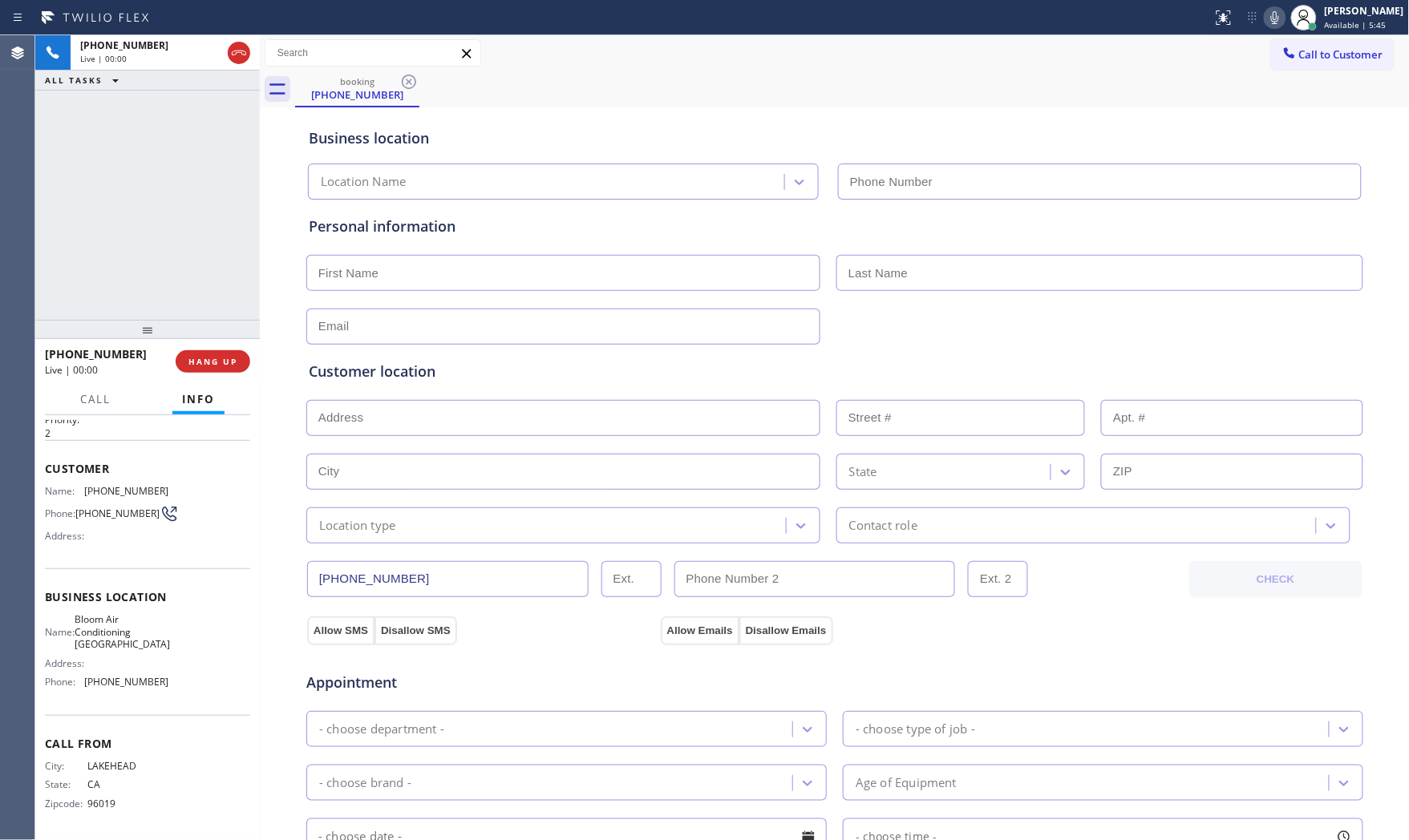
type input "[PHONE_NUMBER]"
click at [212, 356] on span "HANG UP" at bounding box center [213, 361] width 49 height 11
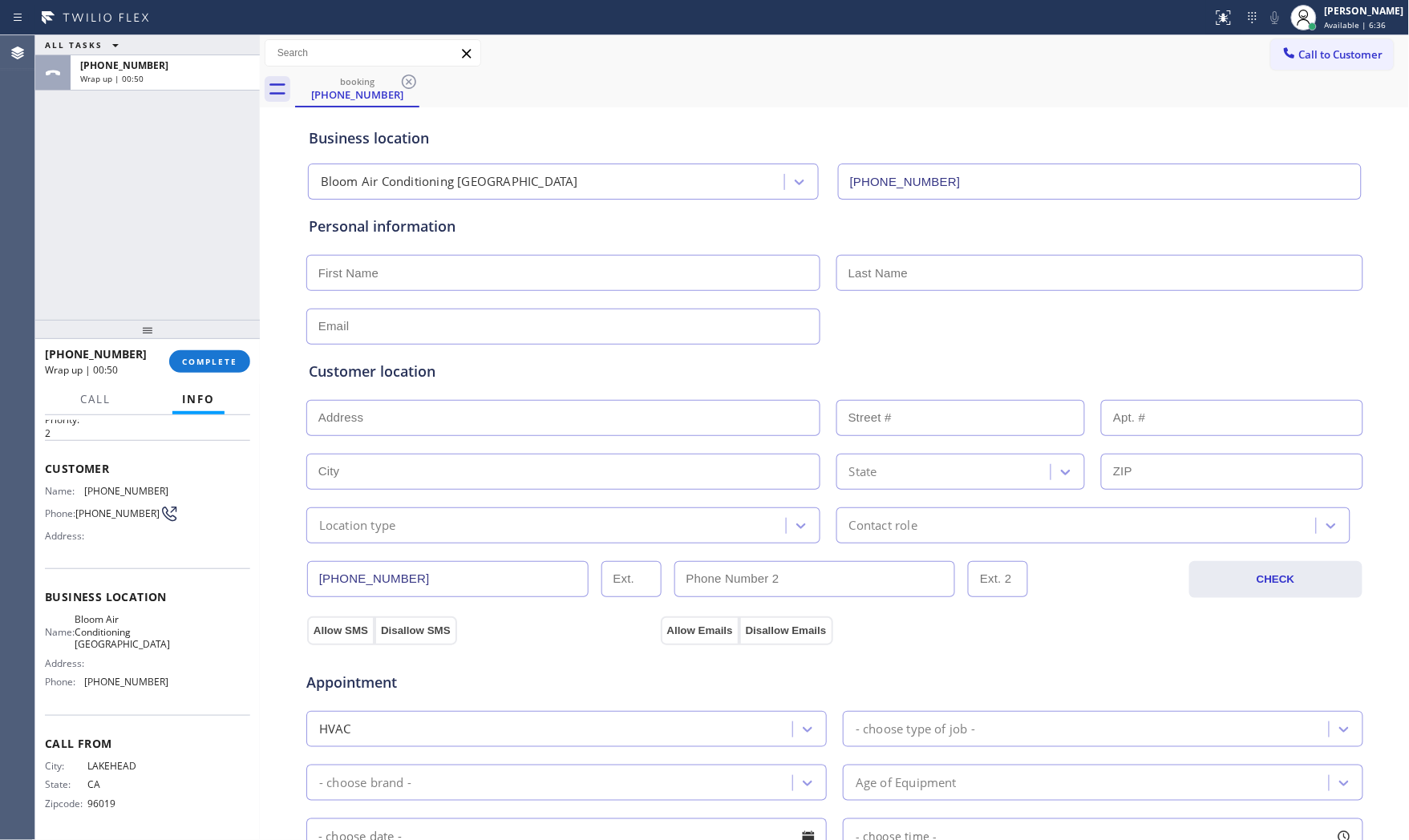
click at [579, 2] on div "Status report No issues detected If you experience an issue, please download th…" at bounding box center [704, 18] width 1409 height 35
drag, startPoint x: 232, startPoint y: 341, endPoint x: 229, endPoint y: 353, distance: 12.4
click at [231, 339] on div at bounding box center [147, 329] width 225 height 19
click at [226, 362] on span "COMPLETE" at bounding box center [210, 366] width 55 height 11
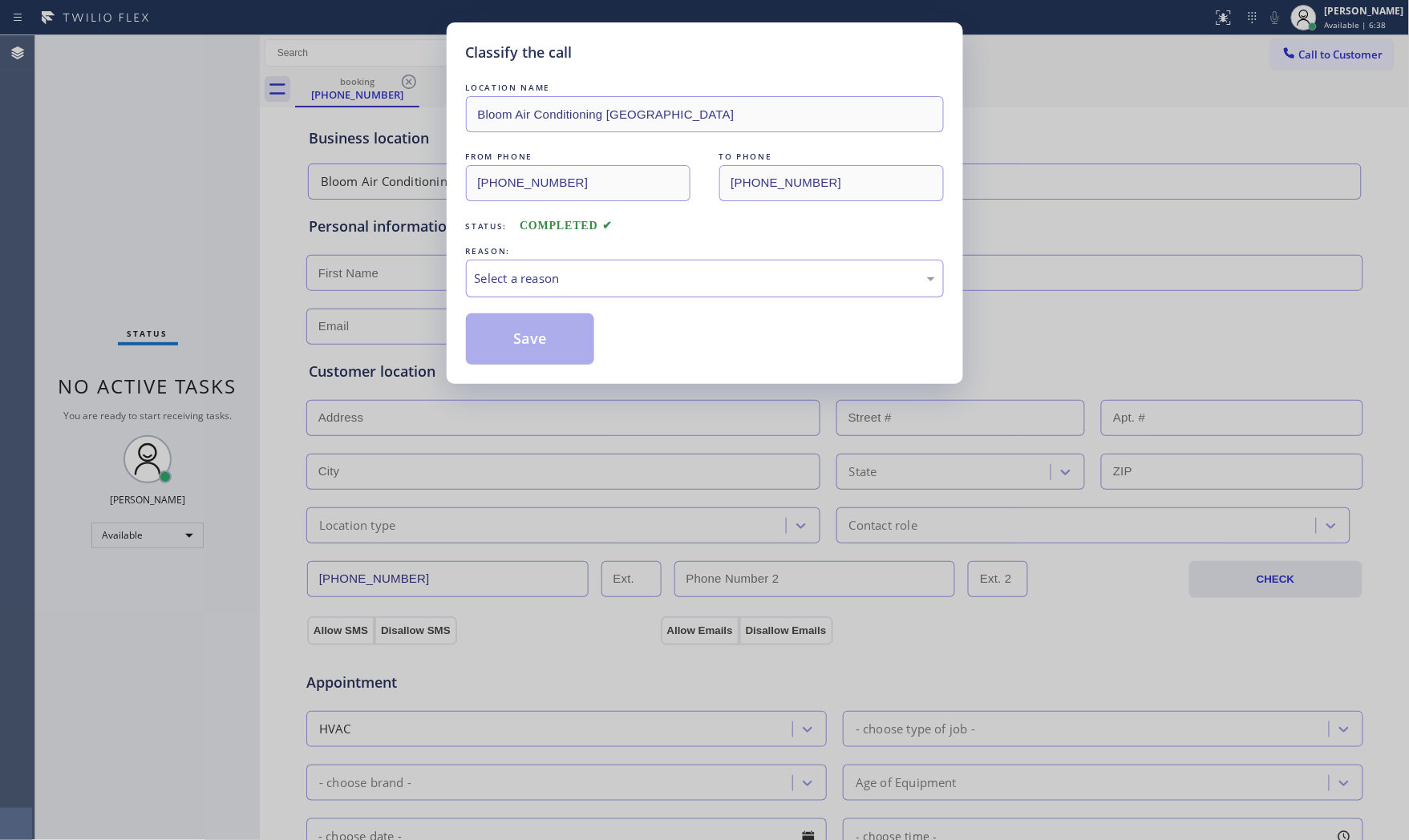
click at [477, 282] on div "Select a reason" at bounding box center [705, 278] width 461 height 18
click at [499, 334] on button "Save" at bounding box center [531, 339] width 129 height 52
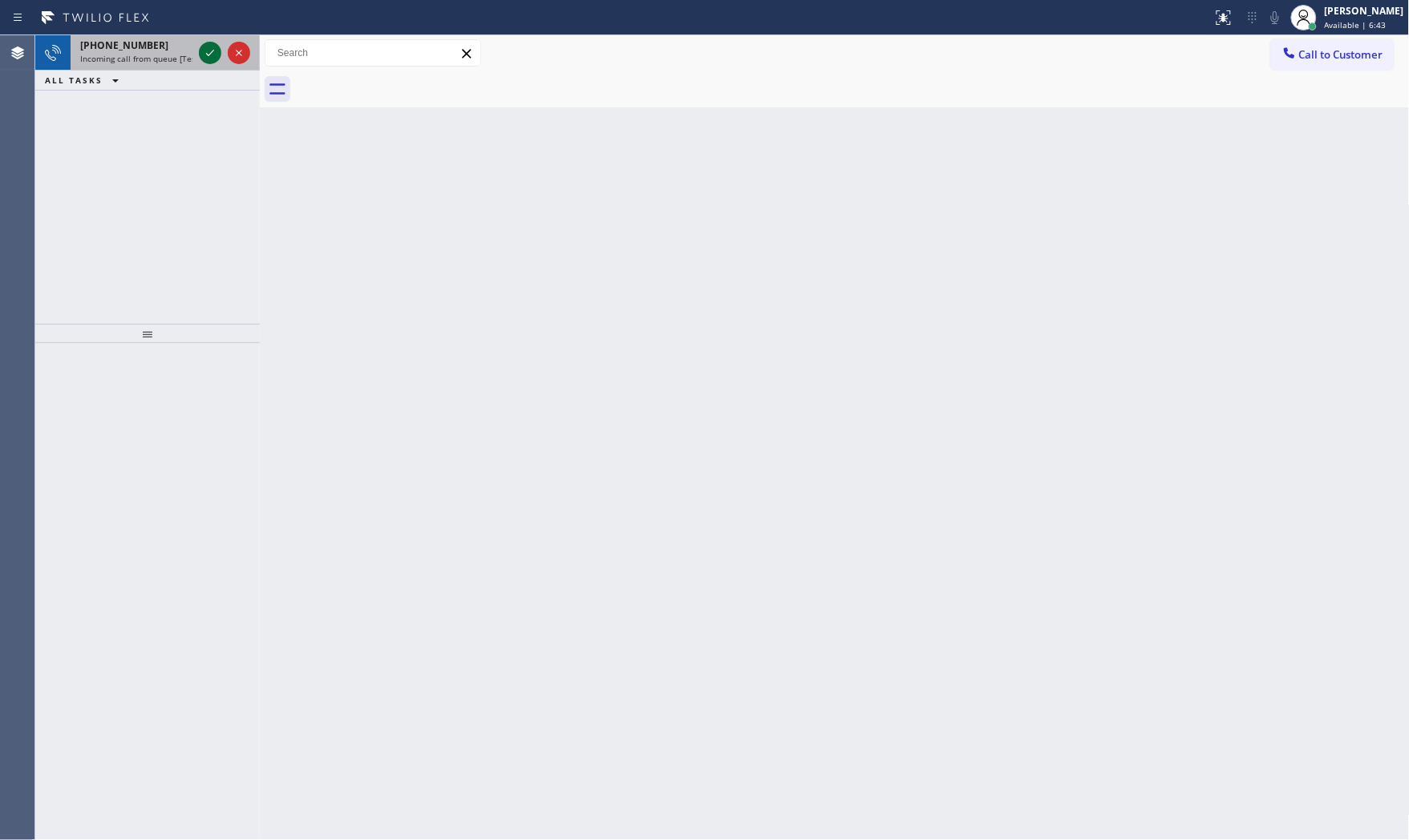
click at [204, 50] on icon at bounding box center [210, 52] width 19 height 19
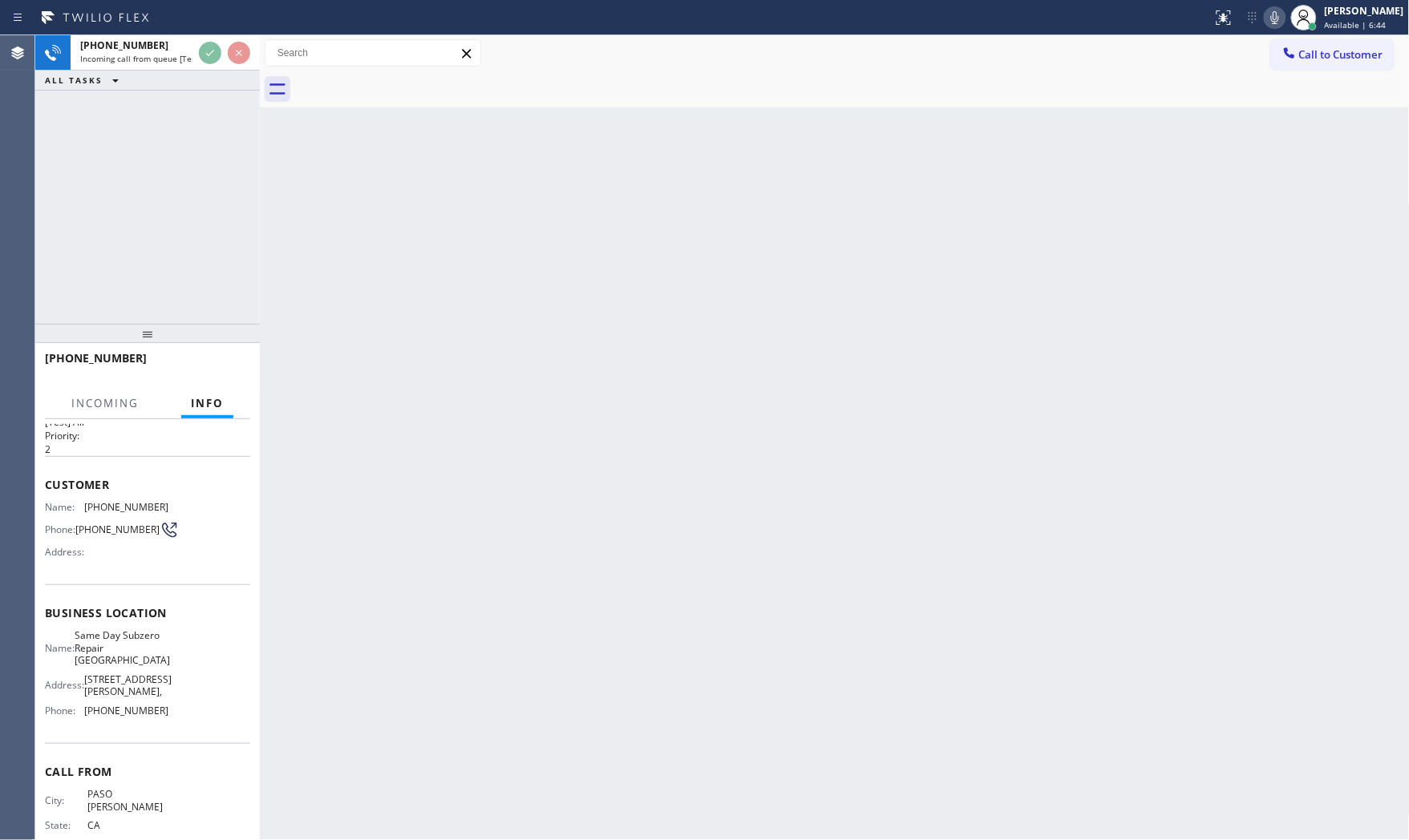
scroll to position [68, 0]
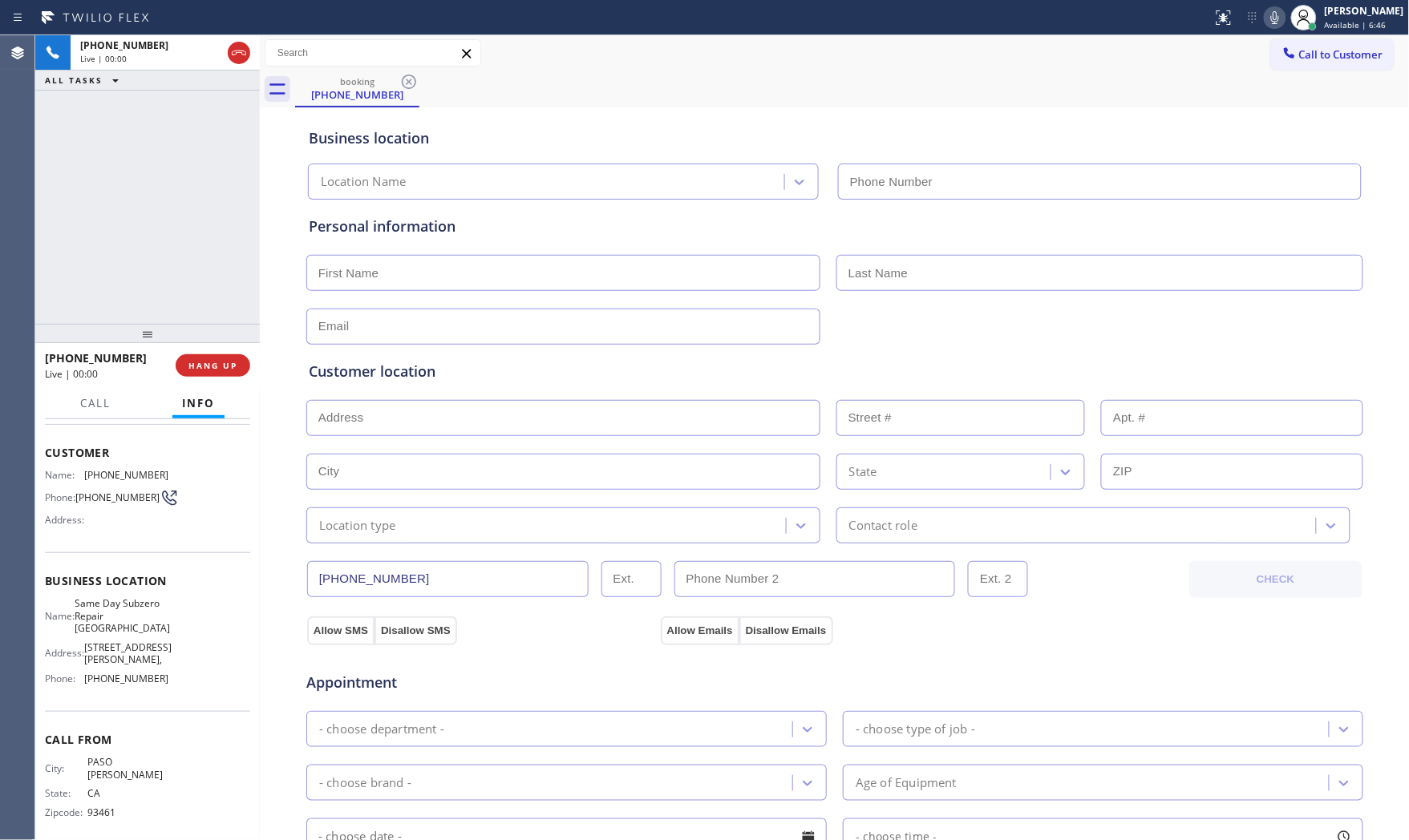
type input "[PHONE_NUMBER]"
click at [198, 363] on span "HANG UP" at bounding box center [213, 366] width 49 height 11
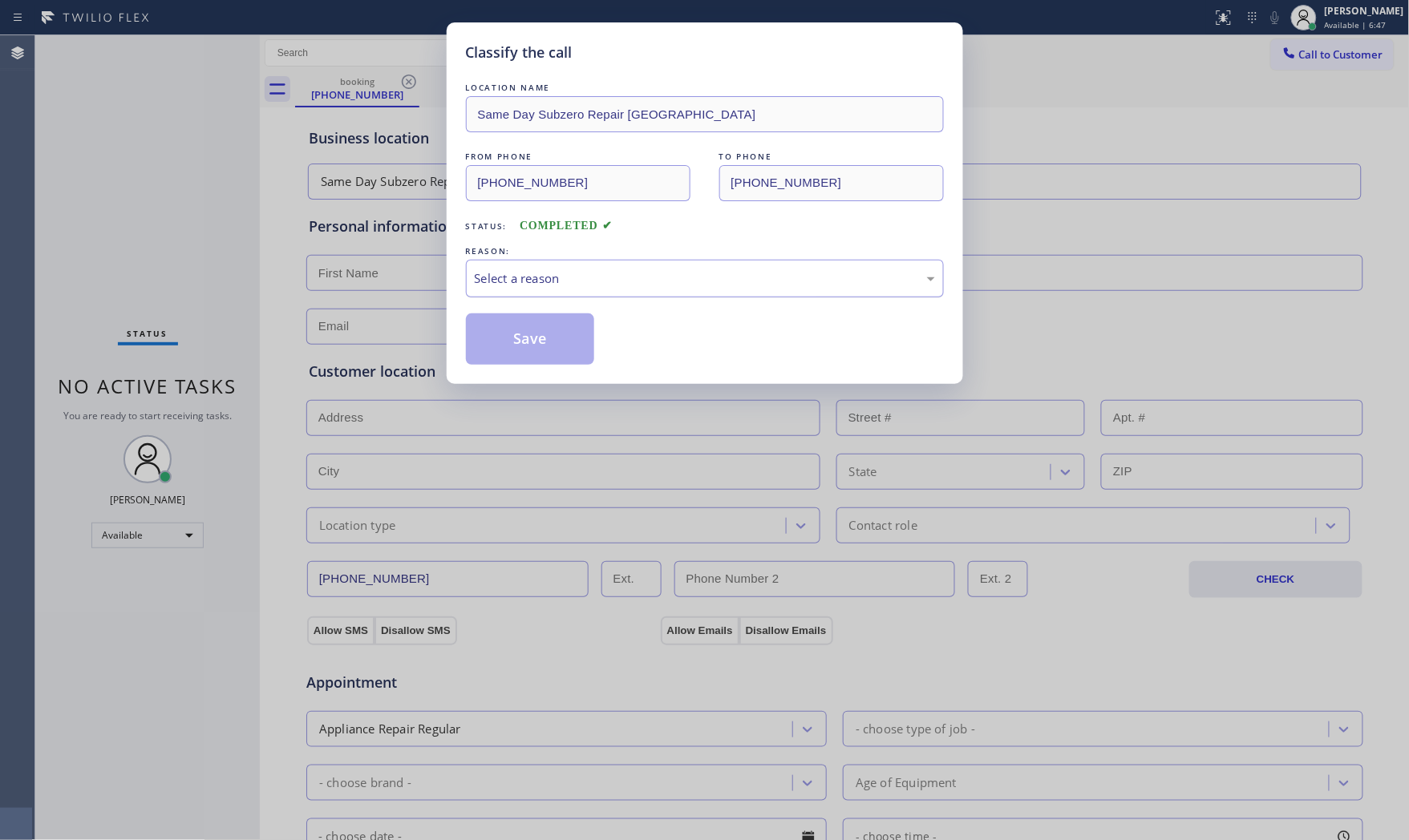
click at [580, 286] on div "Select a reason" at bounding box center [705, 278] width 478 height 38
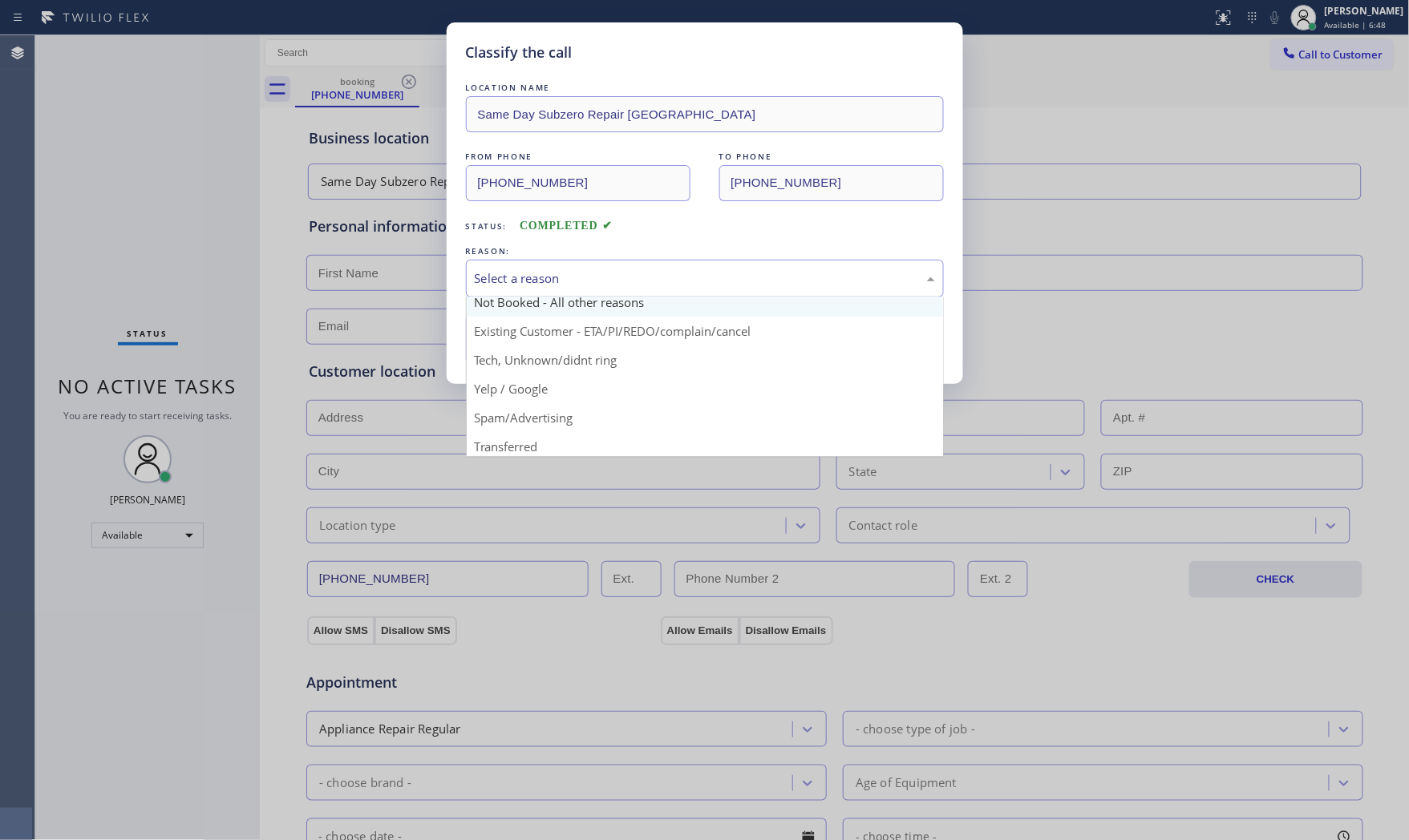
scroll to position [100, 0]
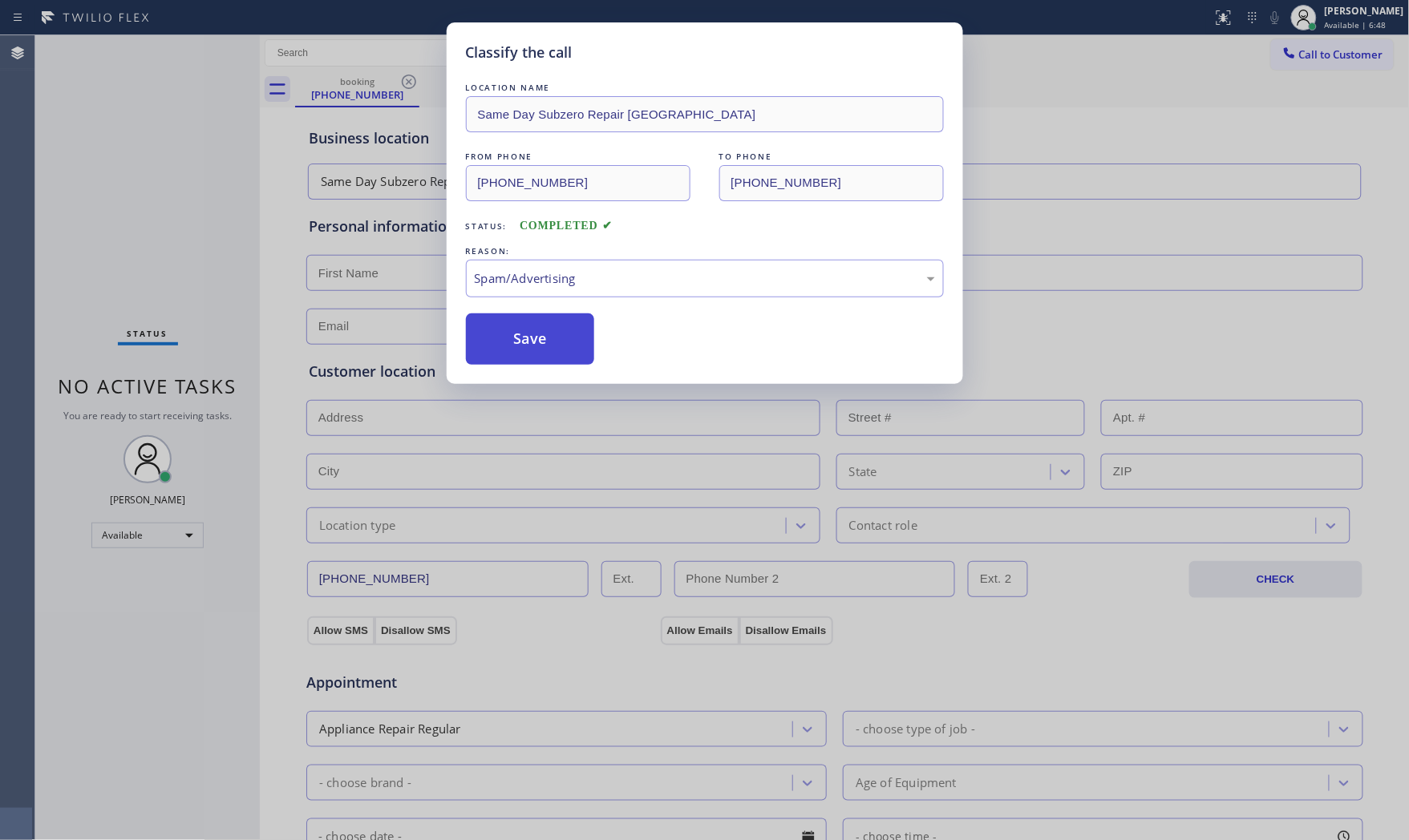
click at [539, 350] on button "Save" at bounding box center [531, 339] width 129 height 52
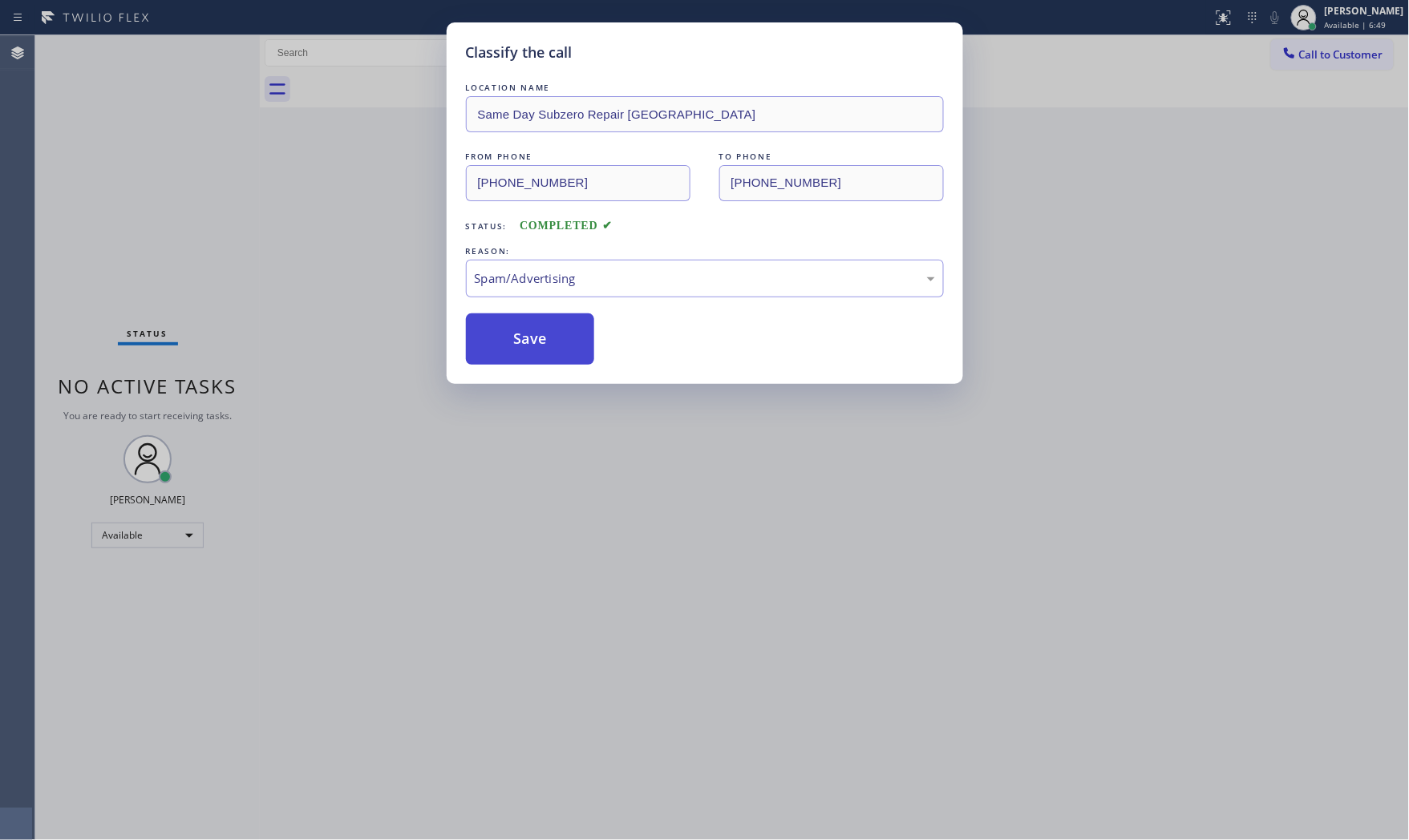
click at [539, 350] on button "Save" at bounding box center [531, 339] width 129 height 52
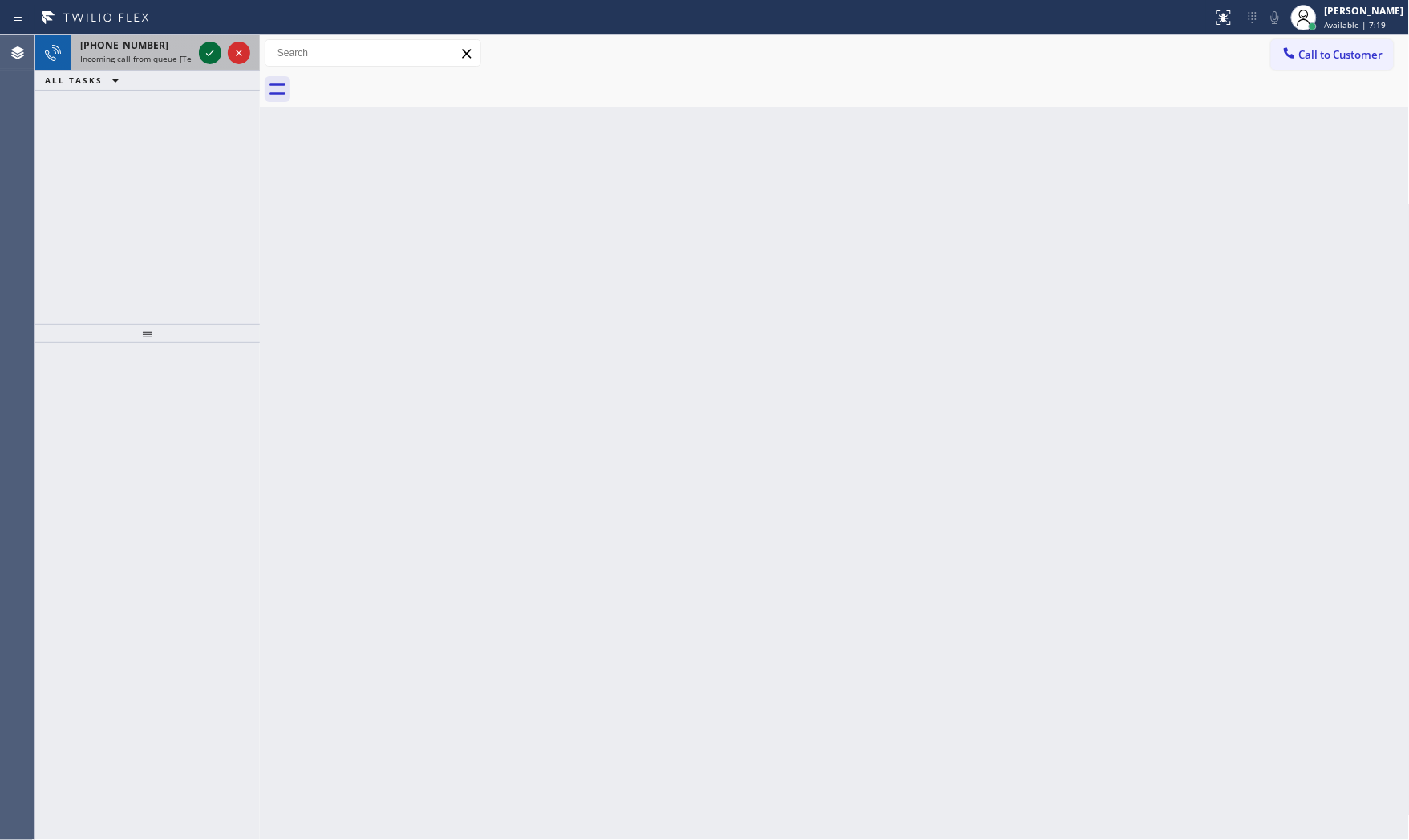
click at [207, 56] on icon at bounding box center [210, 52] width 19 height 19
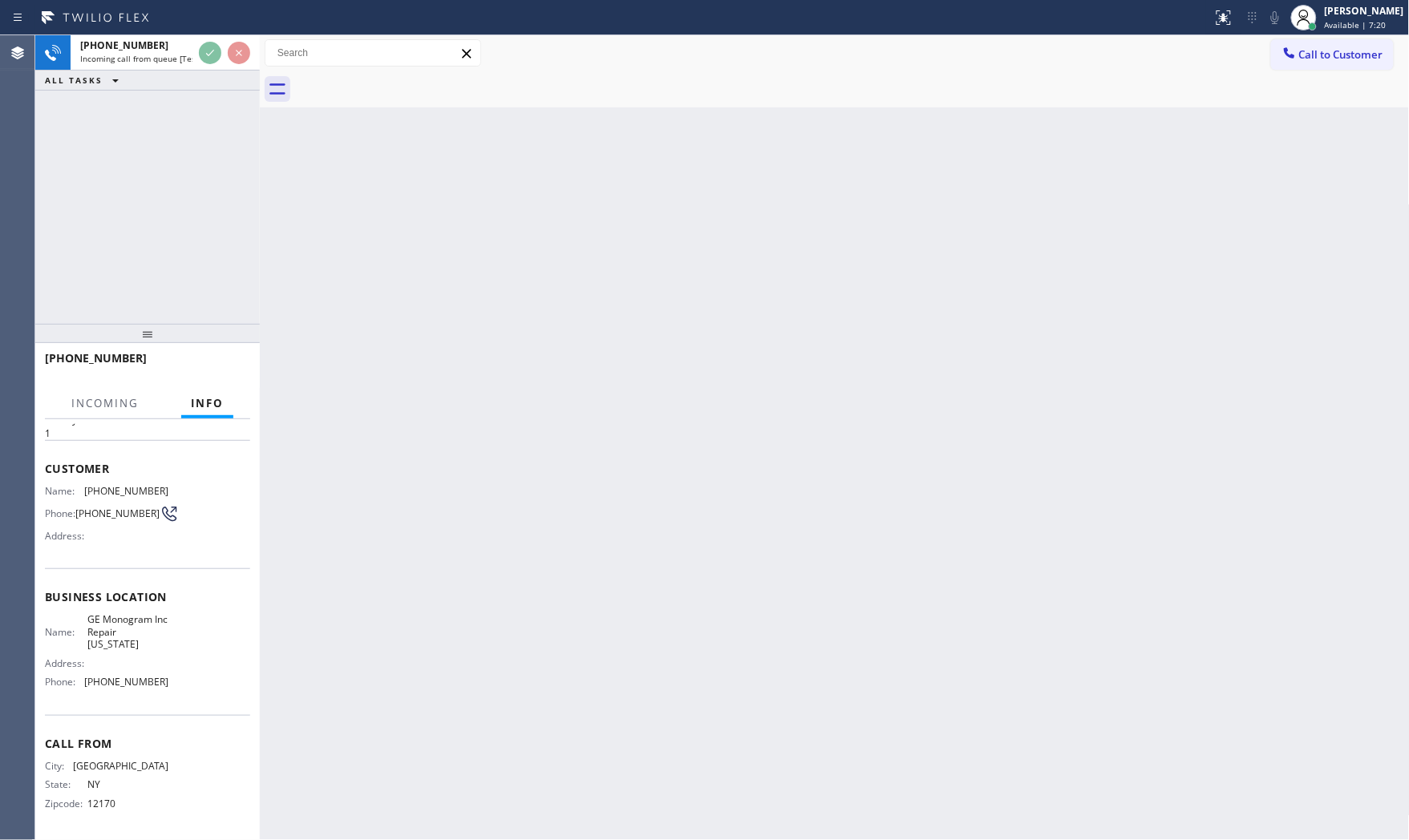
scroll to position [56, 0]
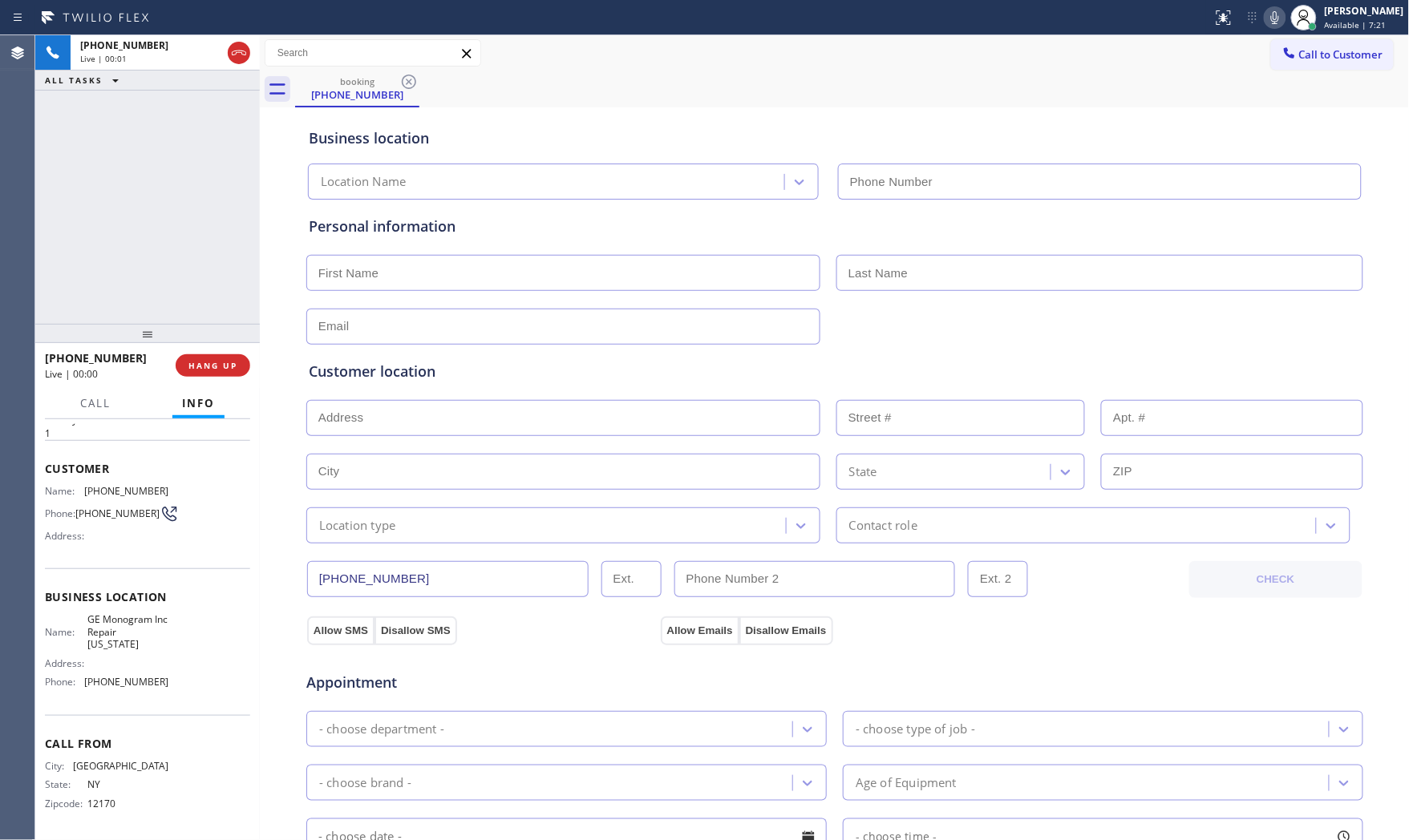
type input "[PHONE_NUMBER]"
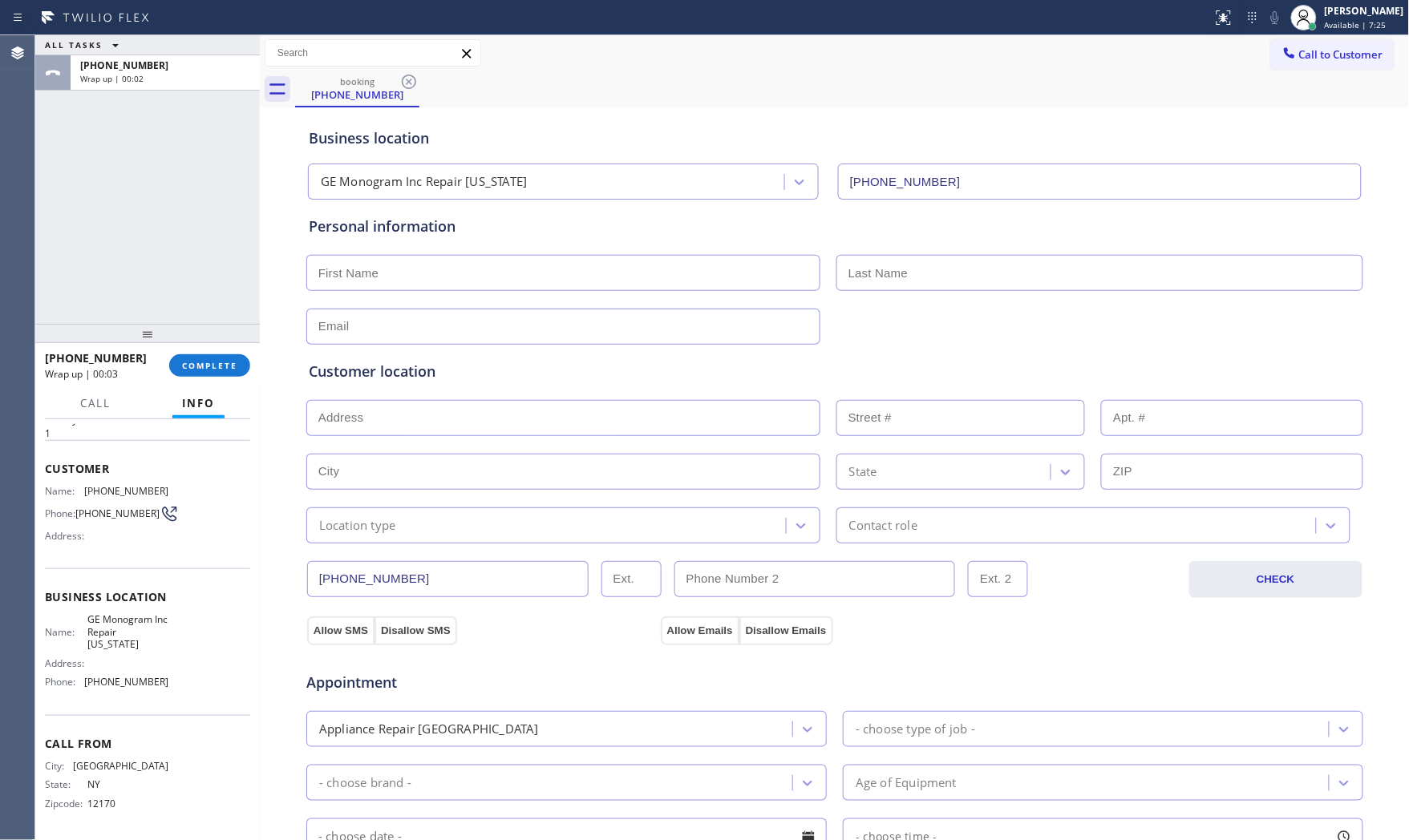
click at [229, 377] on div "[PHONE_NUMBER] Wrap up | 00:03 COMPLETE" at bounding box center [147, 365] width 205 height 41
click at [252, 373] on div "[PHONE_NUMBER] Wrap up | 00:04 COMPLETE" at bounding box center [147, 366] width 225 height 45
click at [228, 374] on button "COMPLETE" at bounding box center [210, 366] width 81 height 22
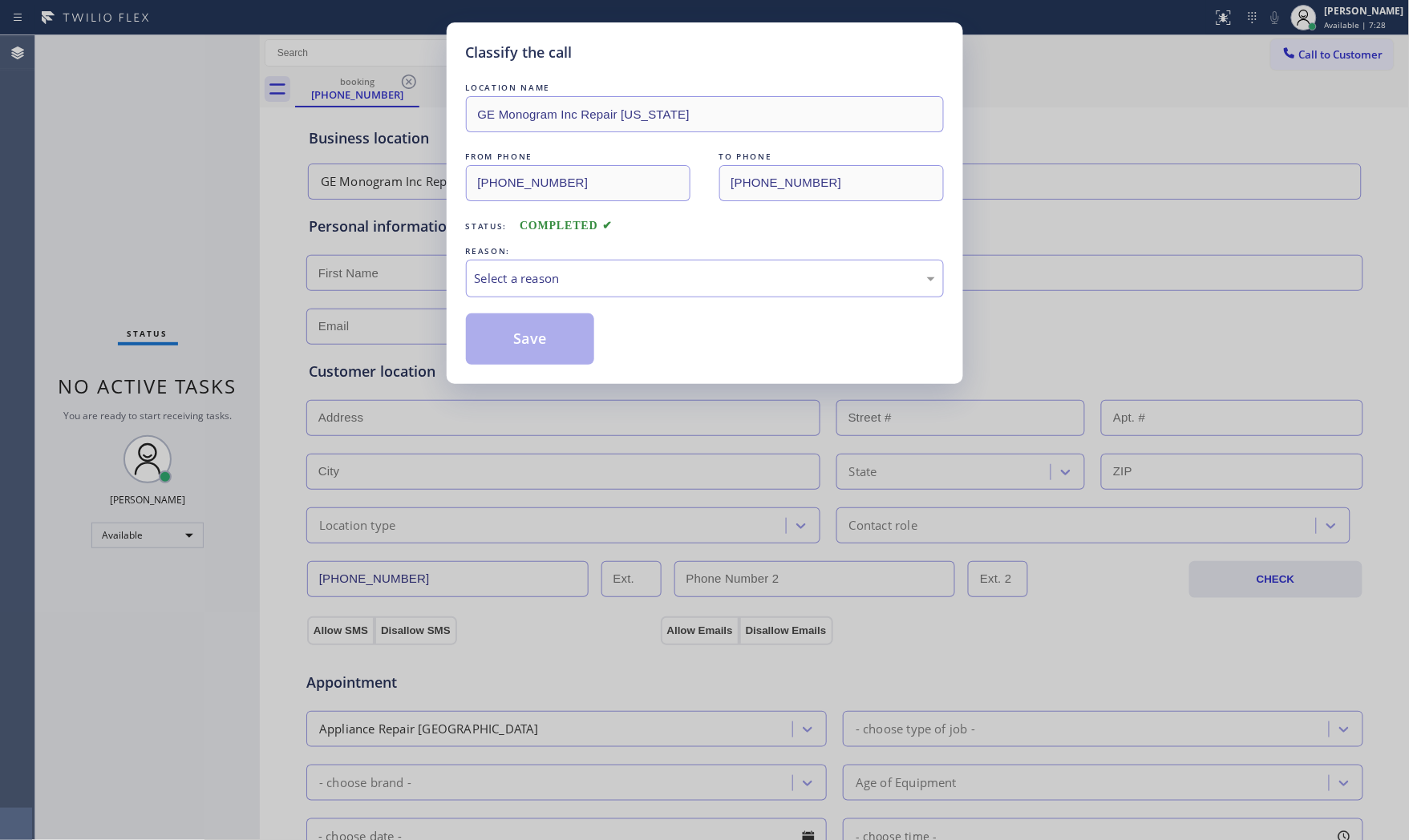
click at [566, 258] on div "REASON:" at bounding box center [705, 251] width 478 height 17
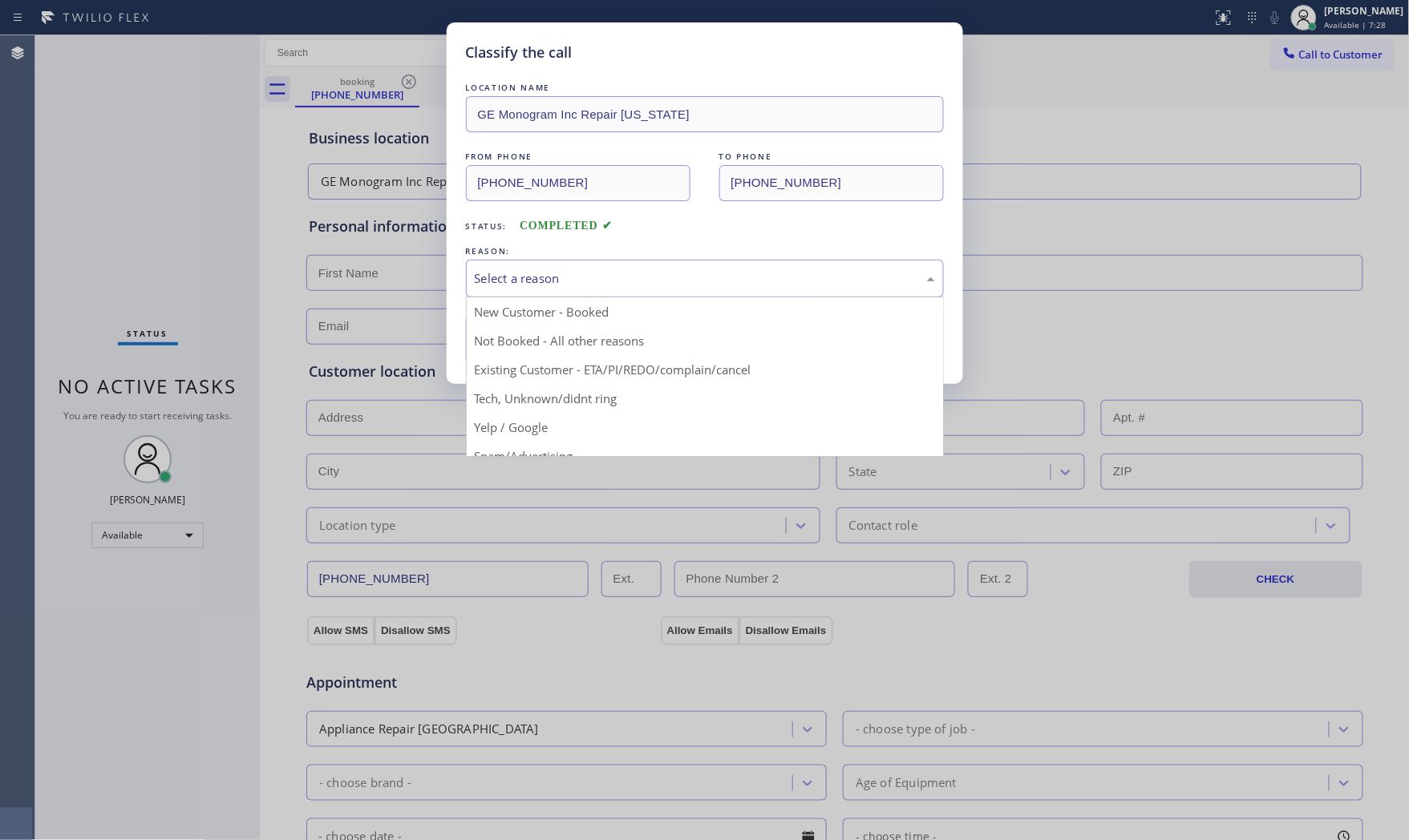
click at [534, 287] on div "Select a reason" at bounding box center [705, 278] width 461 height 18
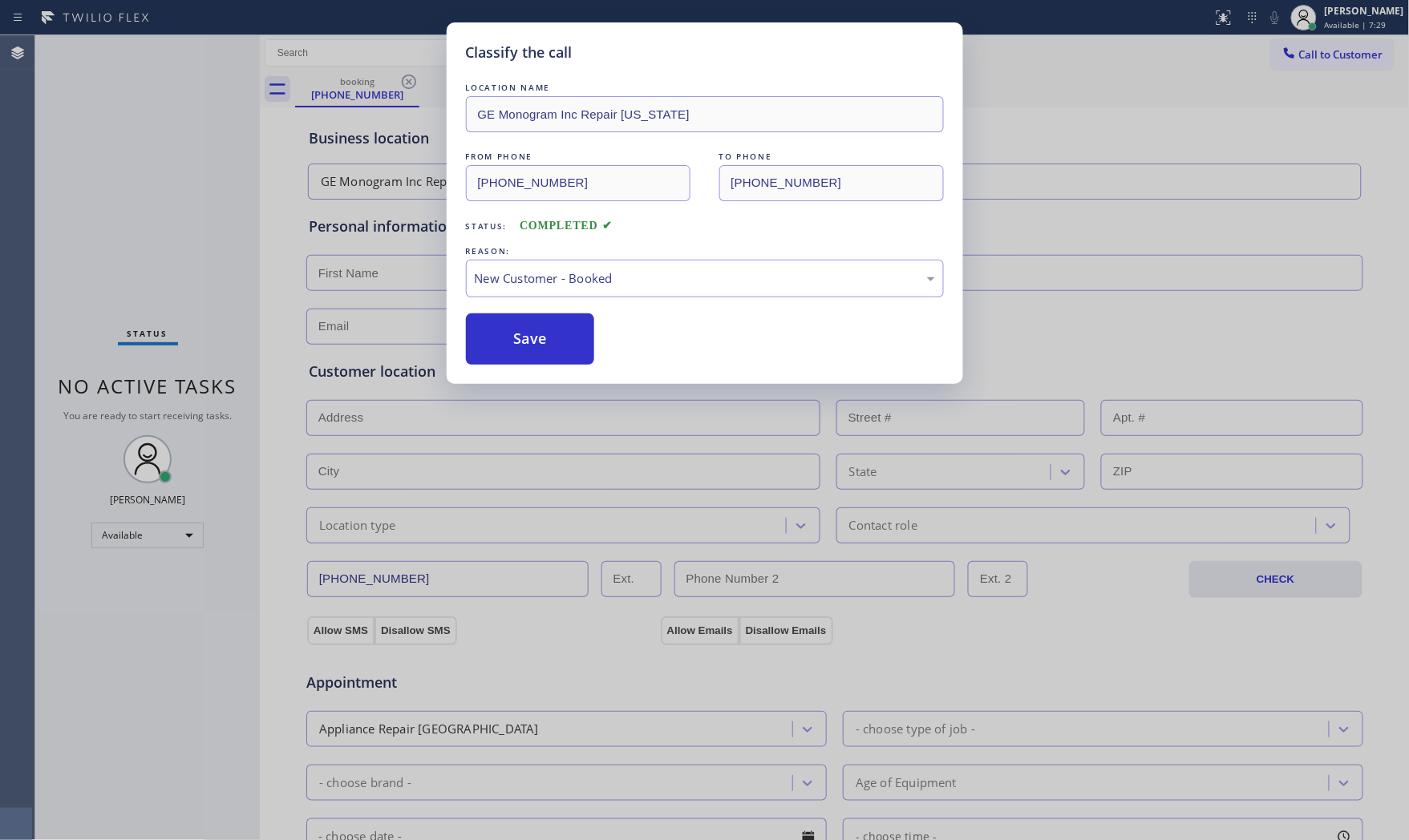
click at [525, 323] on button "Save" at bounding box center [531, 339] width 129 height 52
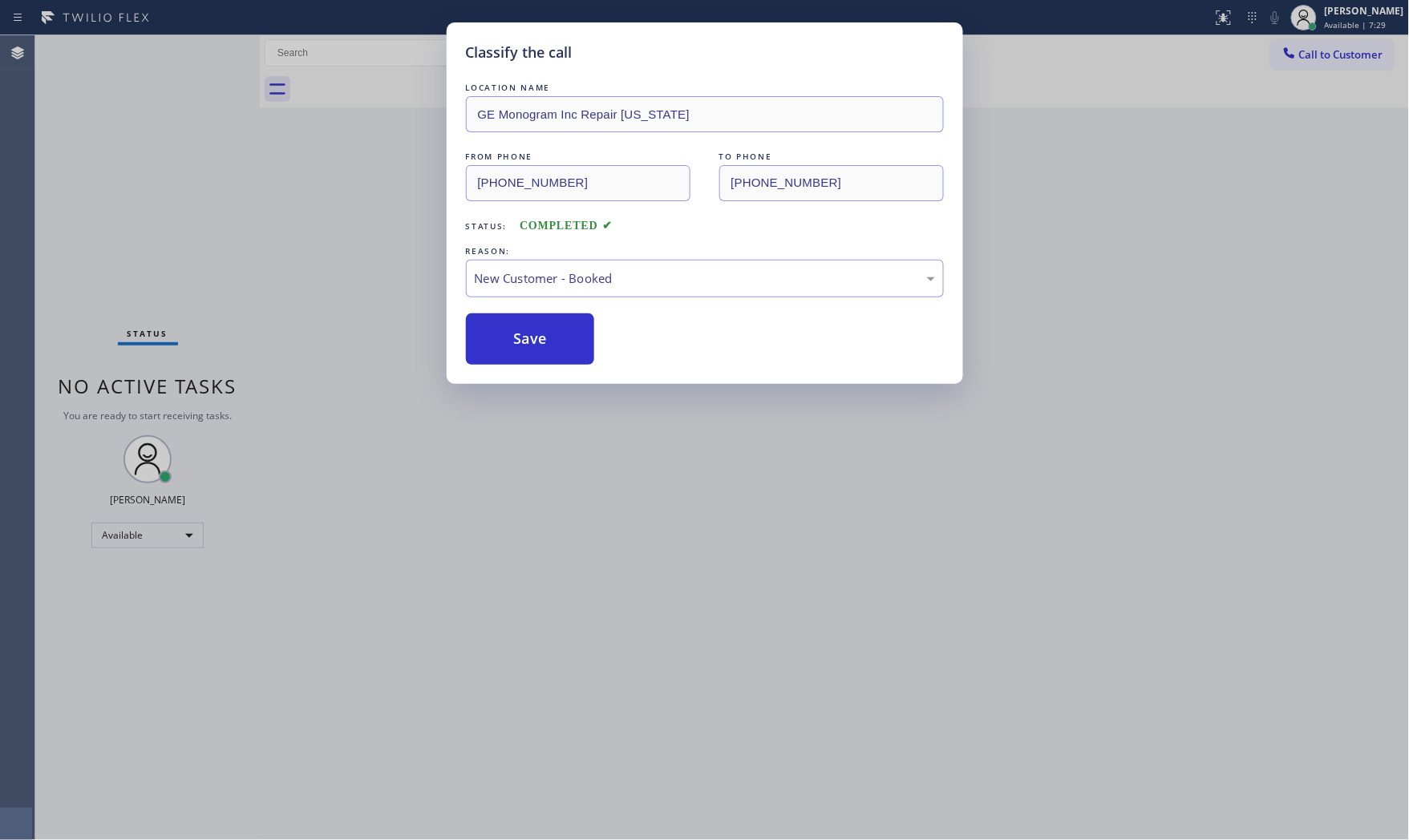
click at [525, 323] on button "Save" at bounding box center [531, 339] width 129 height 52
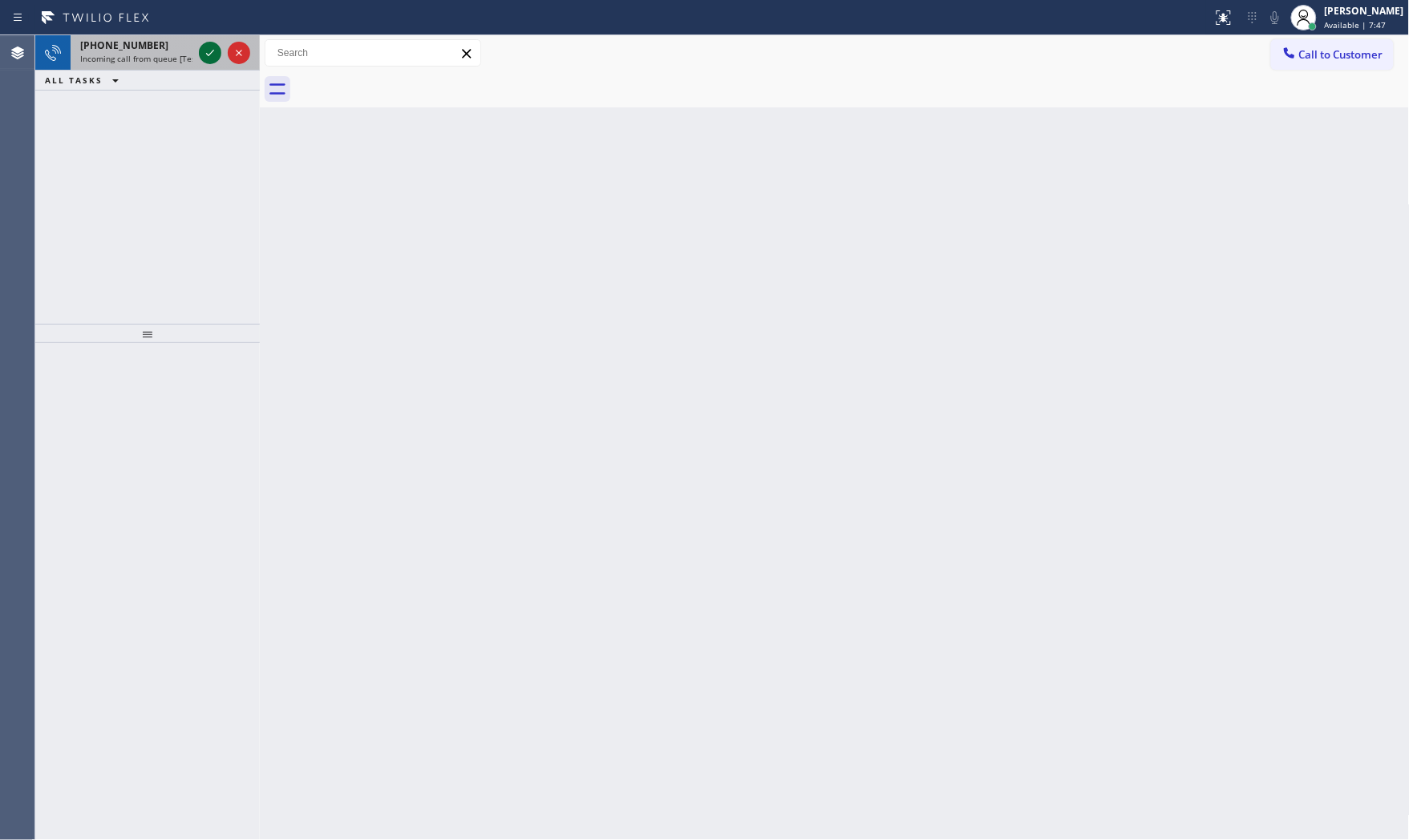
click at [214, 53] on icon at bounding box center [210, 52] width 19 height 19
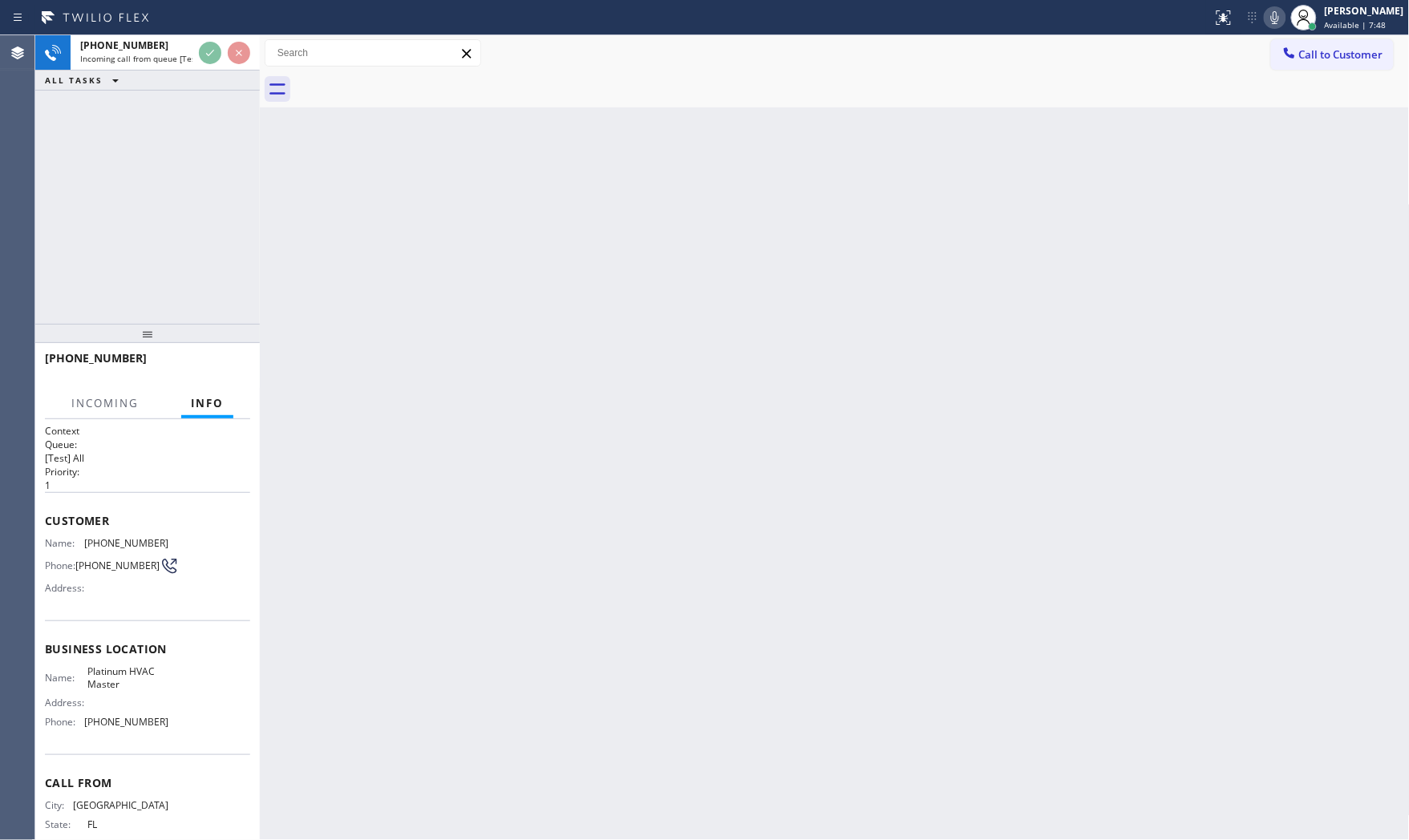
scroll to position [43, 0]
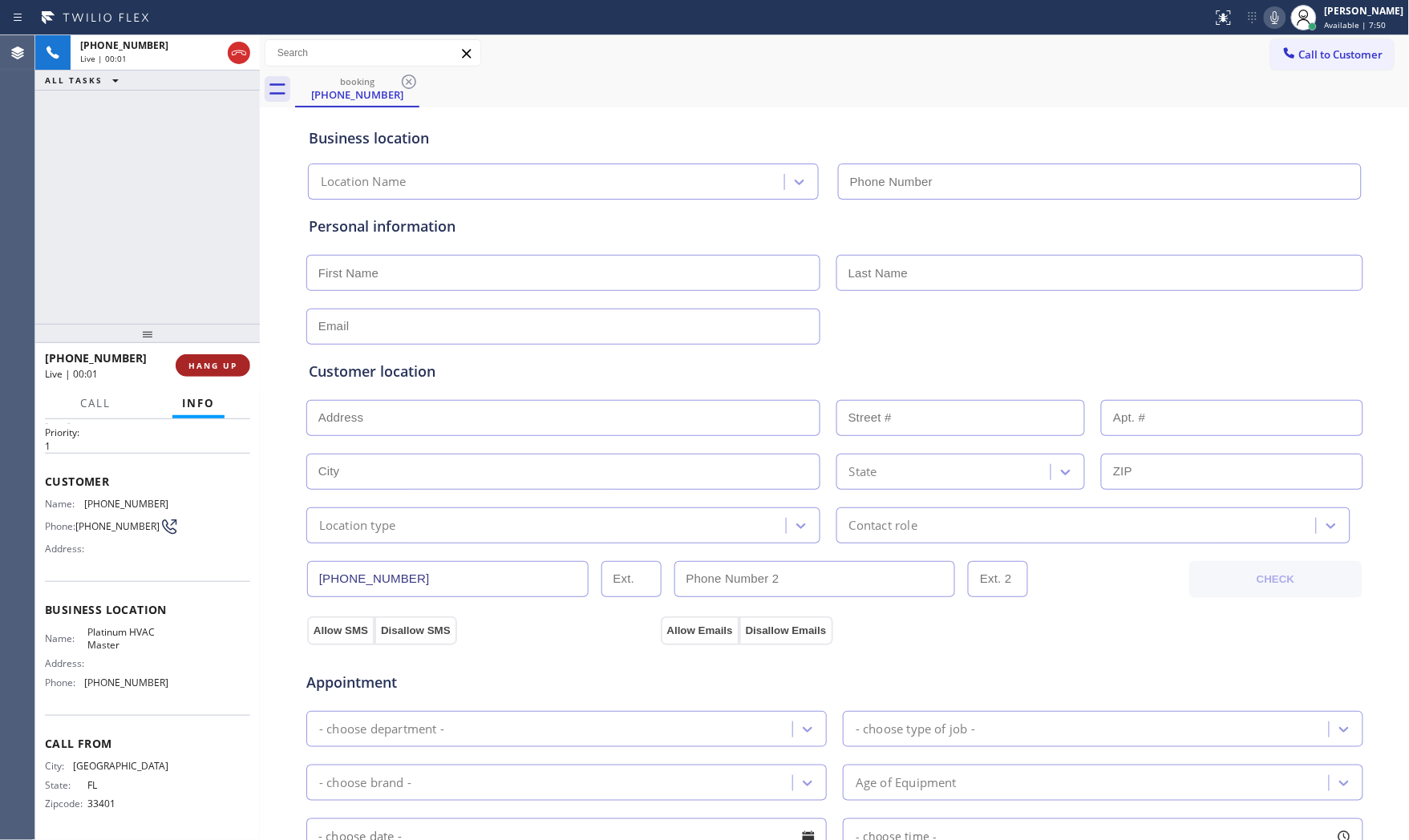
type input "[PHONE_NUMBER]"
click at [182, 361] on button "HANG UP" at bounding box center [213, 366] width 75 height 22
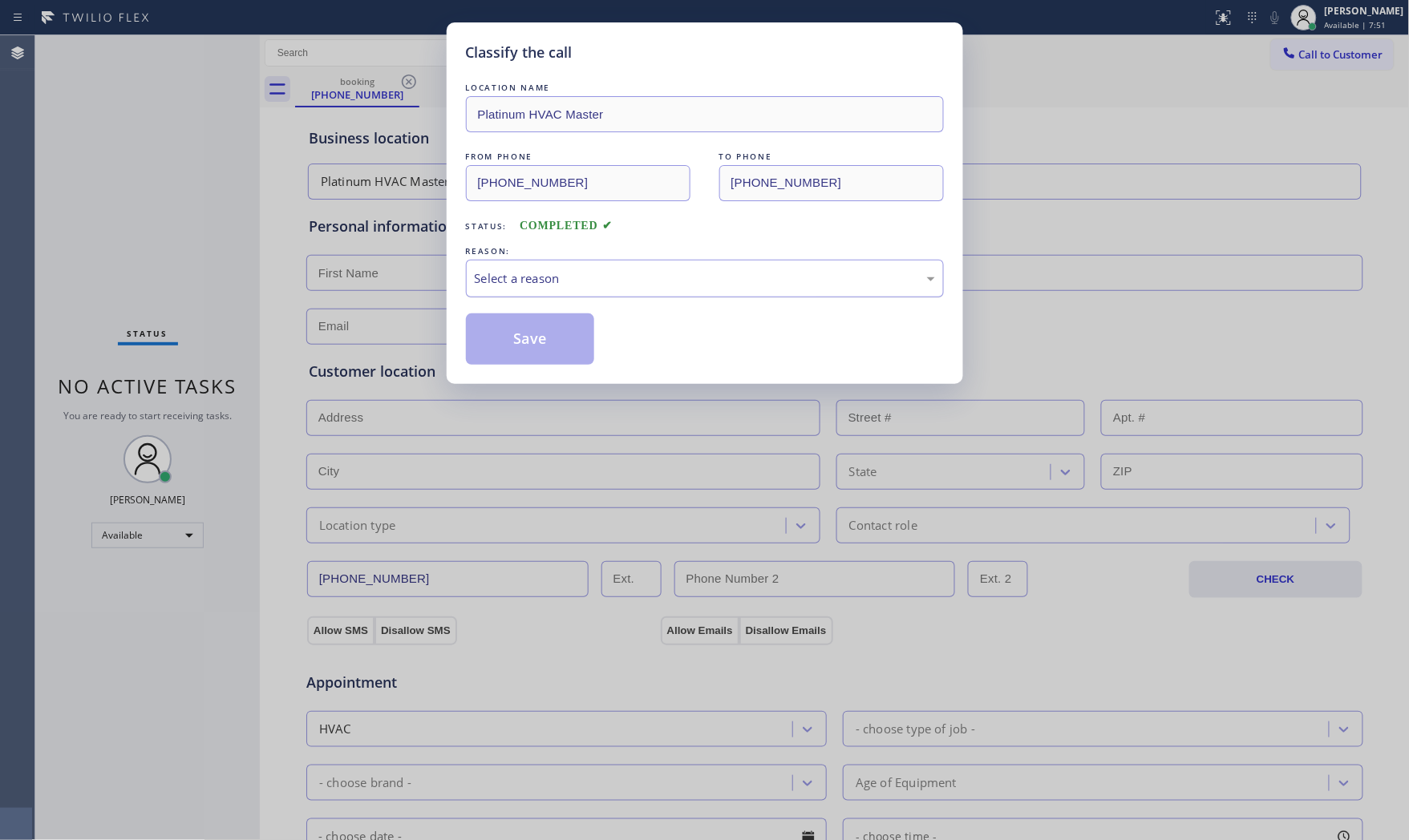
click at [499, 273] on div "Select a reason" at bounding box center [705, 278] width 478 height 38
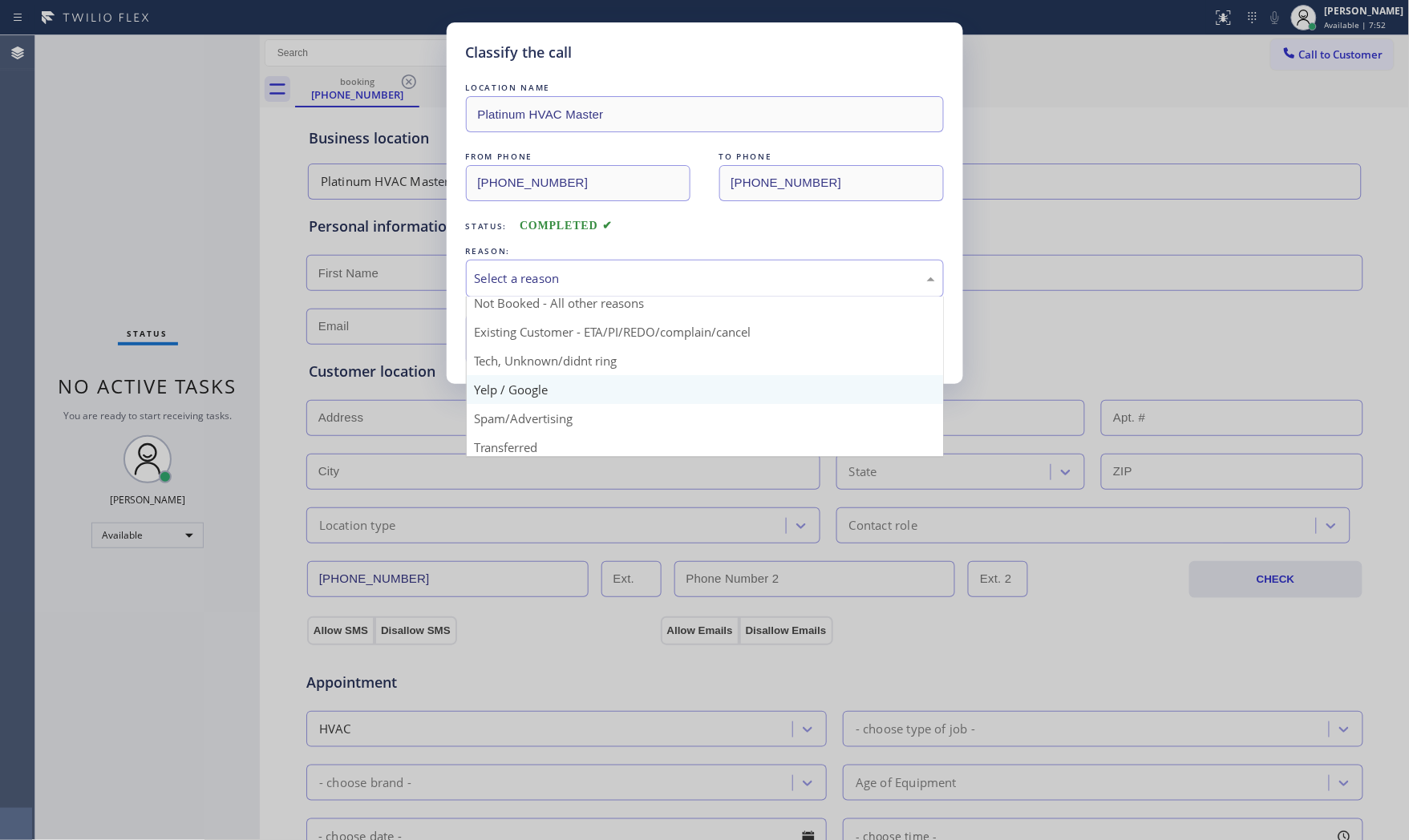
scroll to position [100, 0]
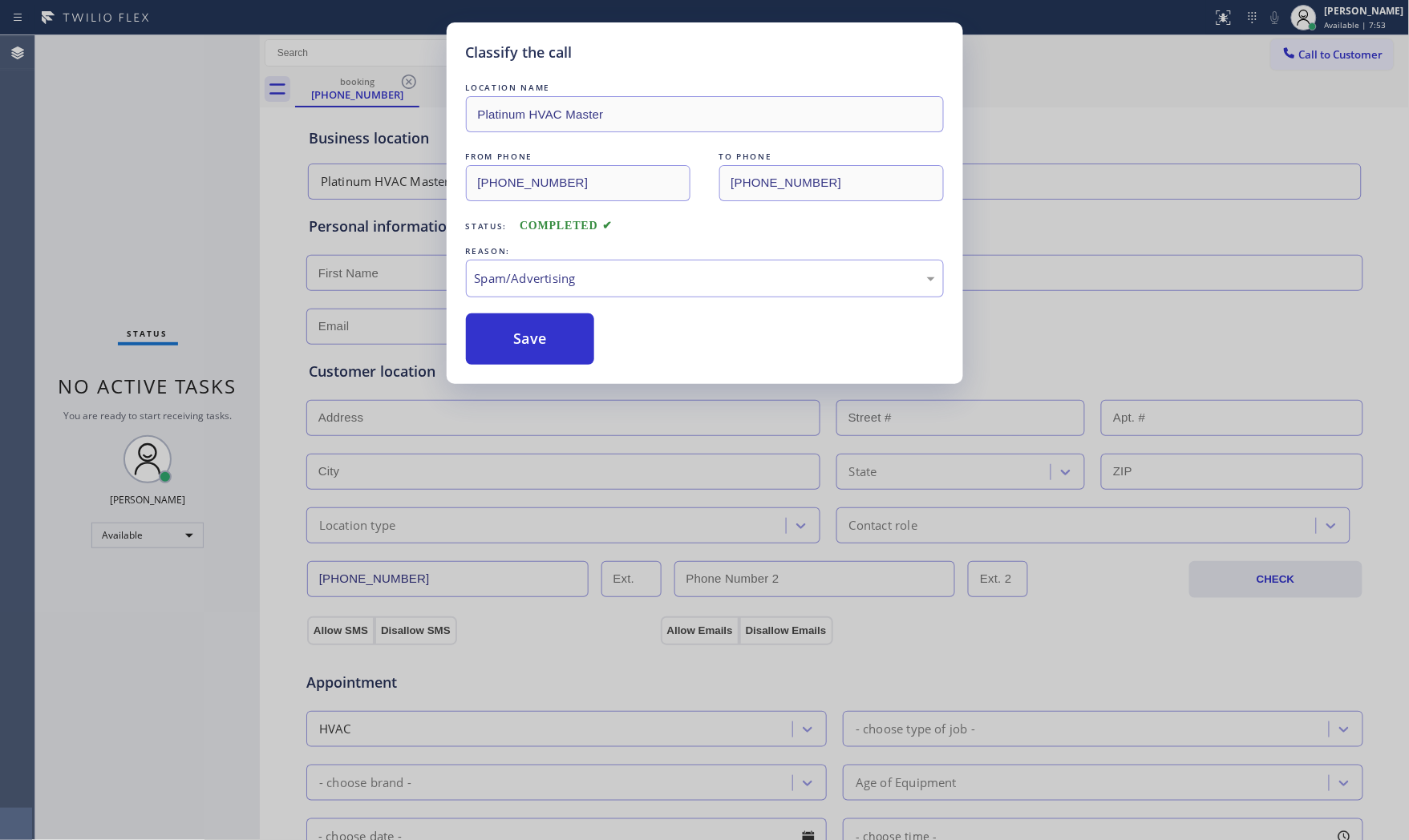
click at [517, 344] on button "Save" at bounding box center [531, 339] width 129 height 52
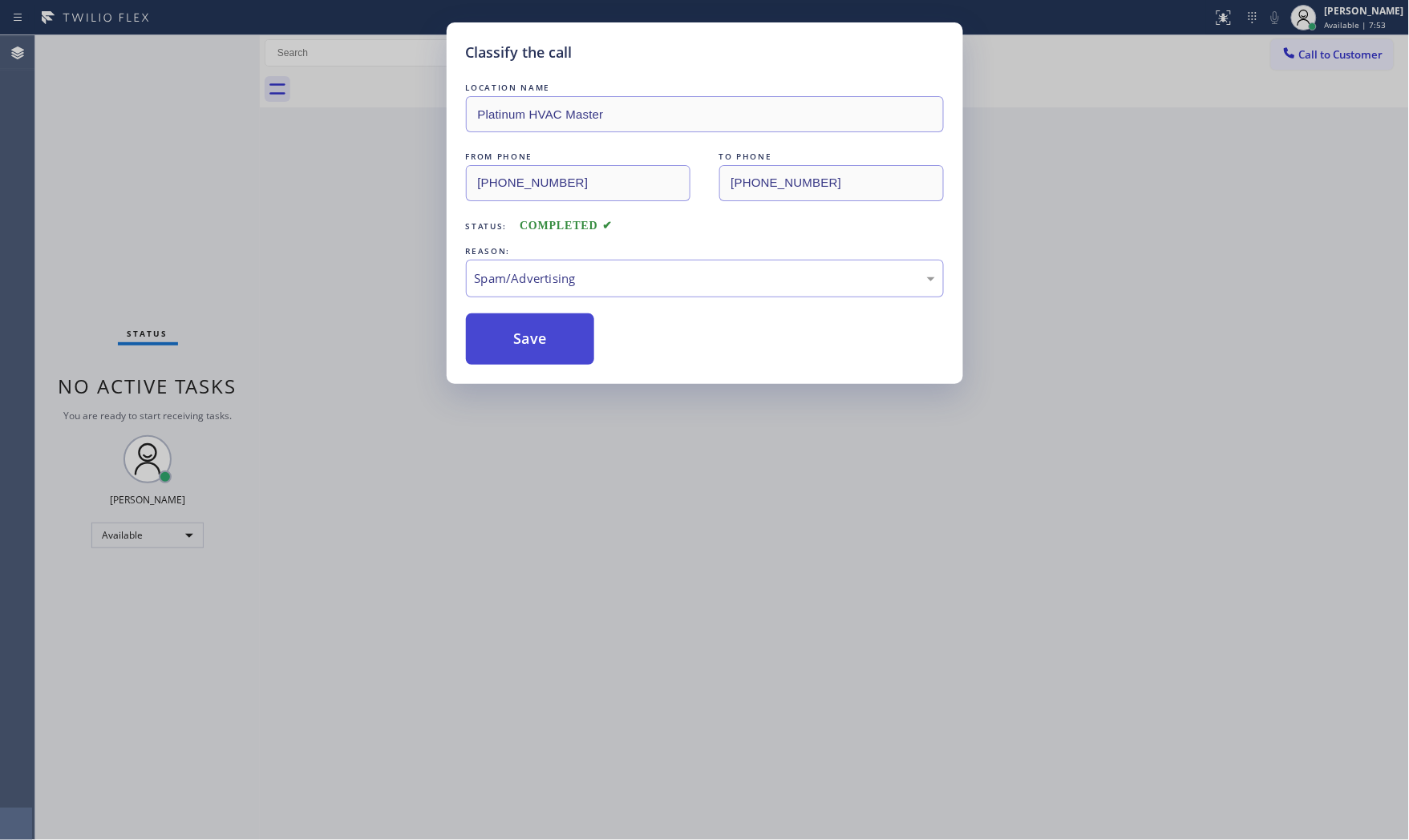
click at [517, 344] on button "Save" at bounding box center [531, 339] width 129 height 52
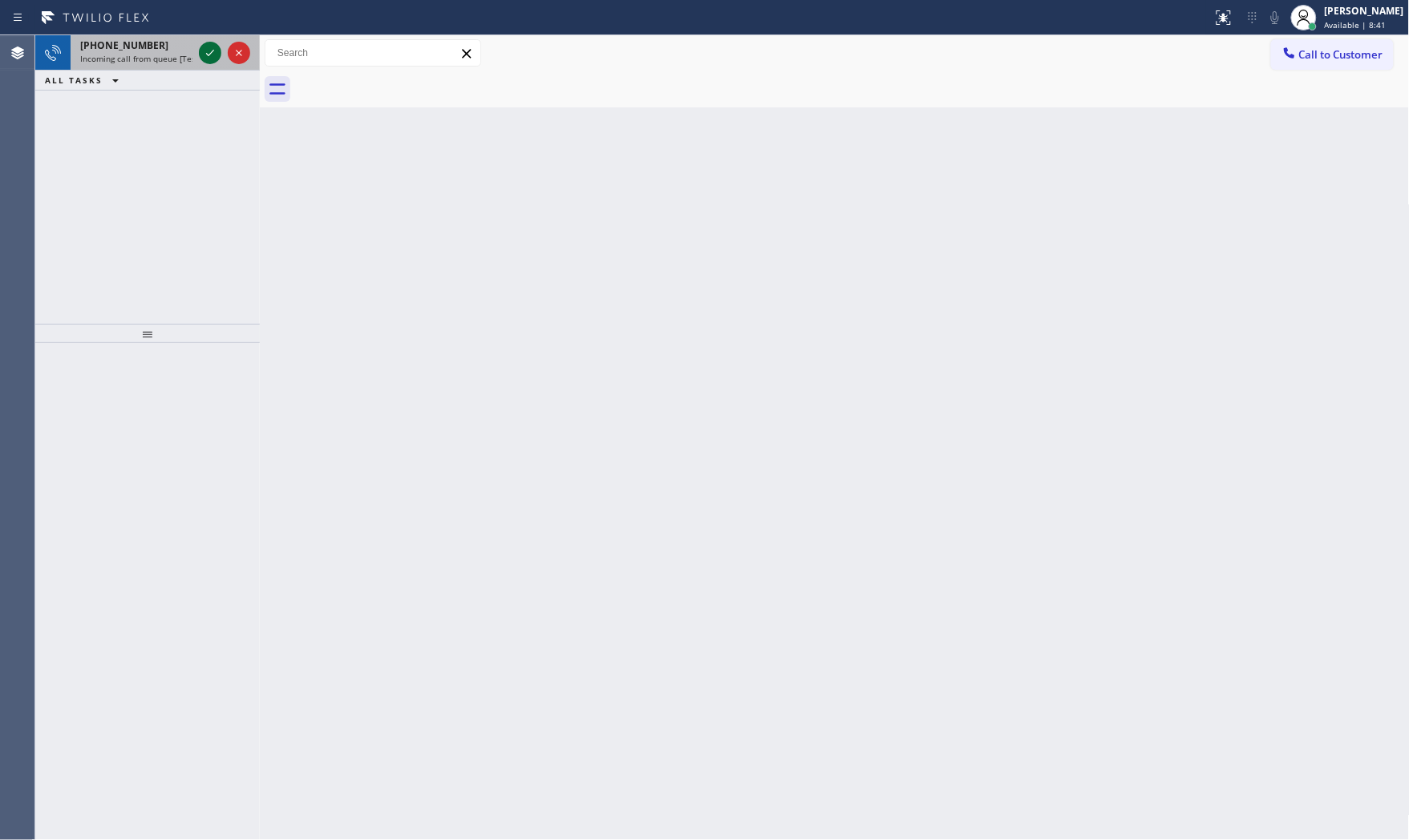
click at [199, 48] on div at bounding box center [210, 52] width 22 height 19
click at [207, 60] on icon at bounding box center [210, 52] width 19 height 19
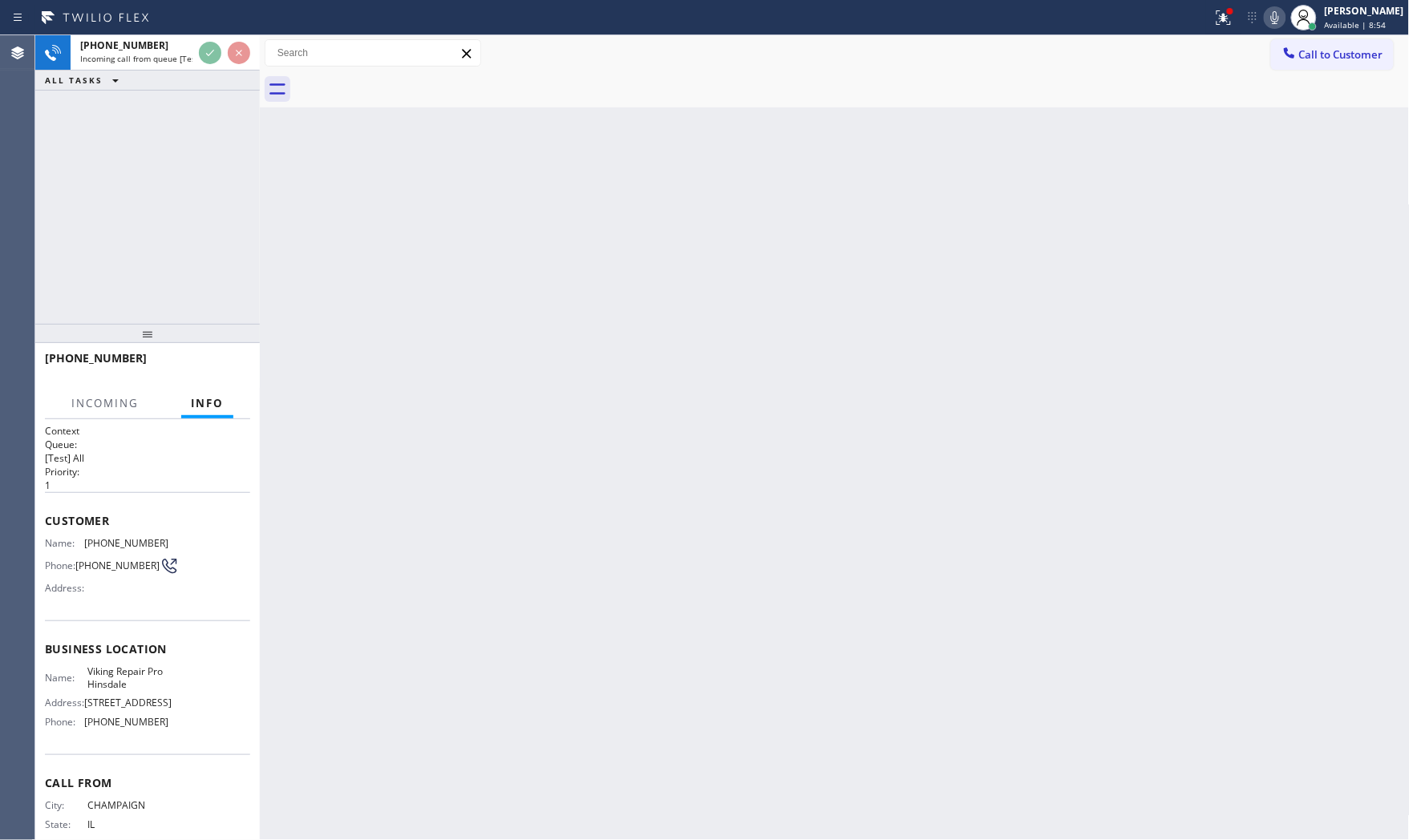
scroll to position [56, 0]
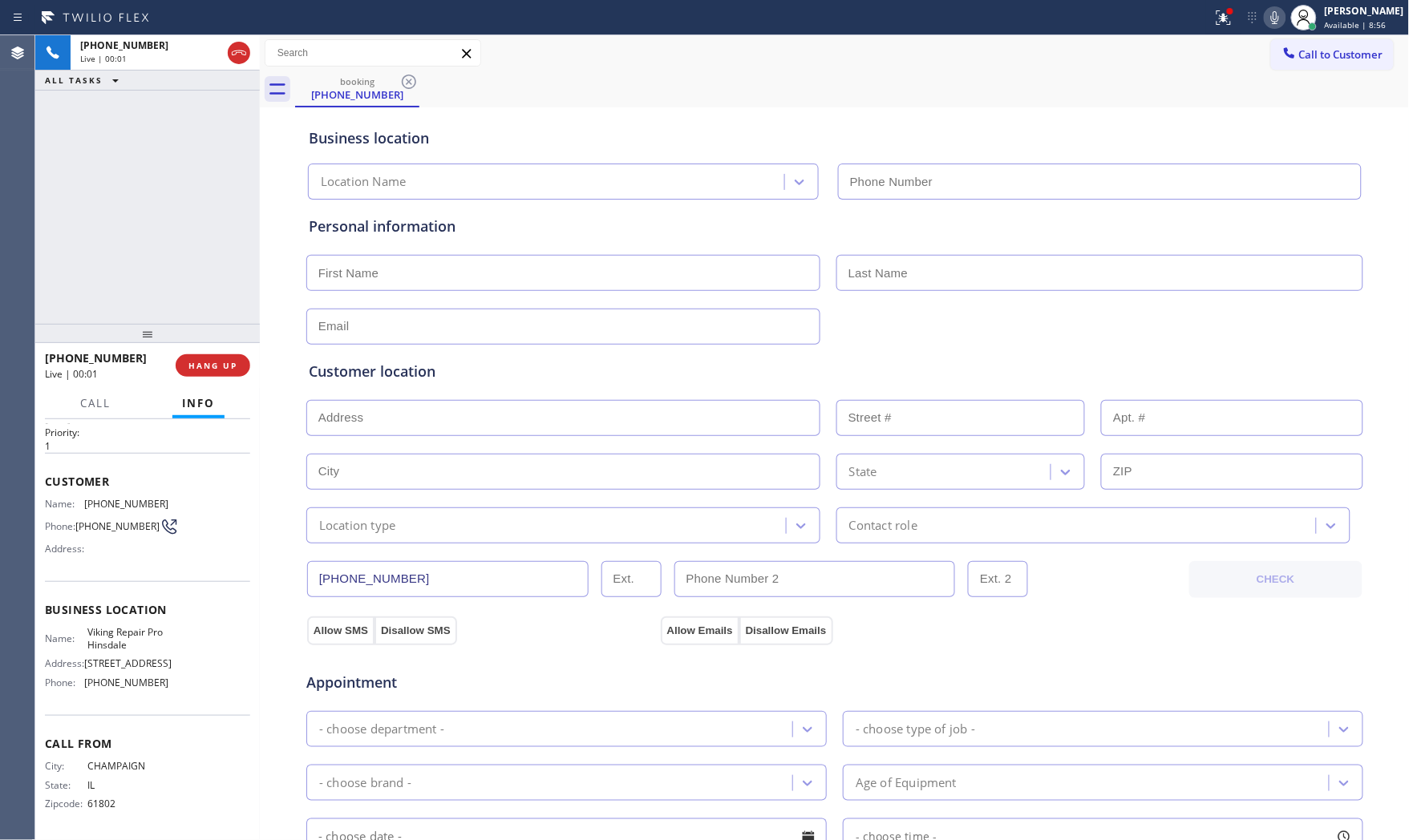
type input "[PHONE_NUMBER]"
click at [1231, 21] on div at bounding box center [1224, 18] width 35 height 19
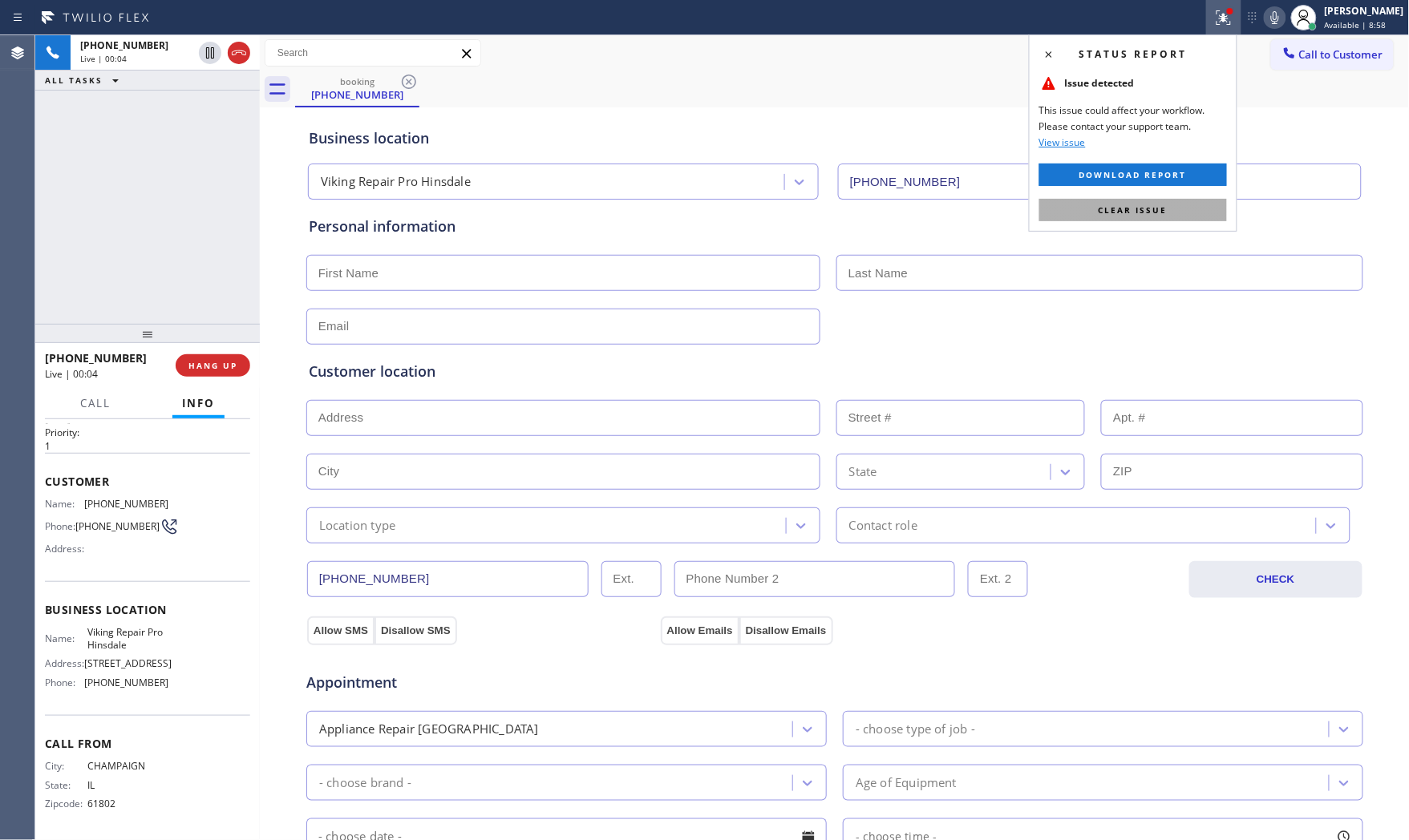
click at [1190, 210] on button "Clear issue" at bounding box center [1133, 210] width 188 height 22
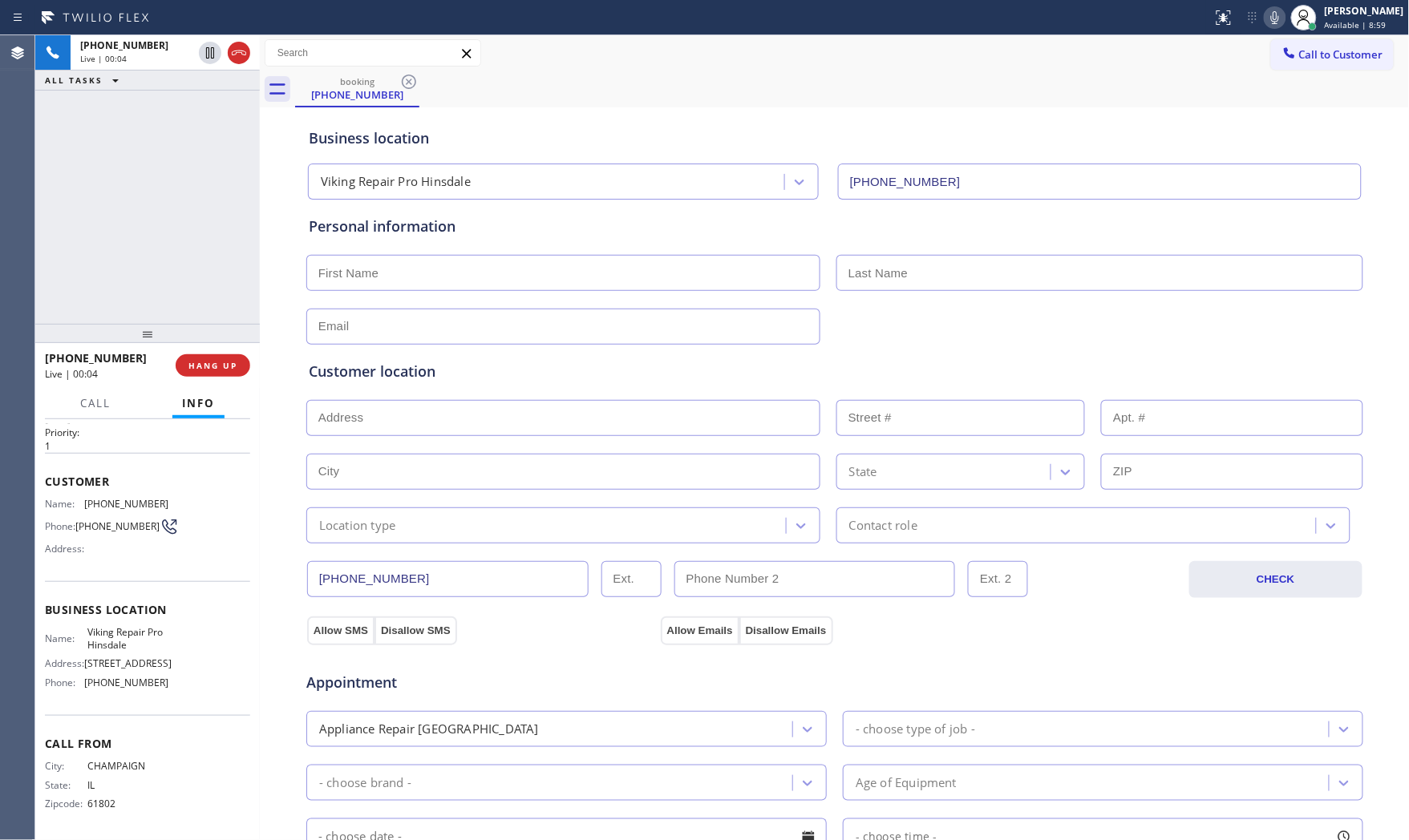
click at [1266, 20] on icon at bounding box center [1275, 18] width 19 height 19
click at [1274, 25] on icon at bounding box center [1275, 18] width 19 height 19
click at [1266, 22] on icon at bounding box center [1275, 18] width 19 height 19
click at [1272, 25] on icon at bounding box center [1275, 18] width 19 height 19
click at [212, 366] on span "HANG UP" at bounding box center [213, 366] width 49 height 11
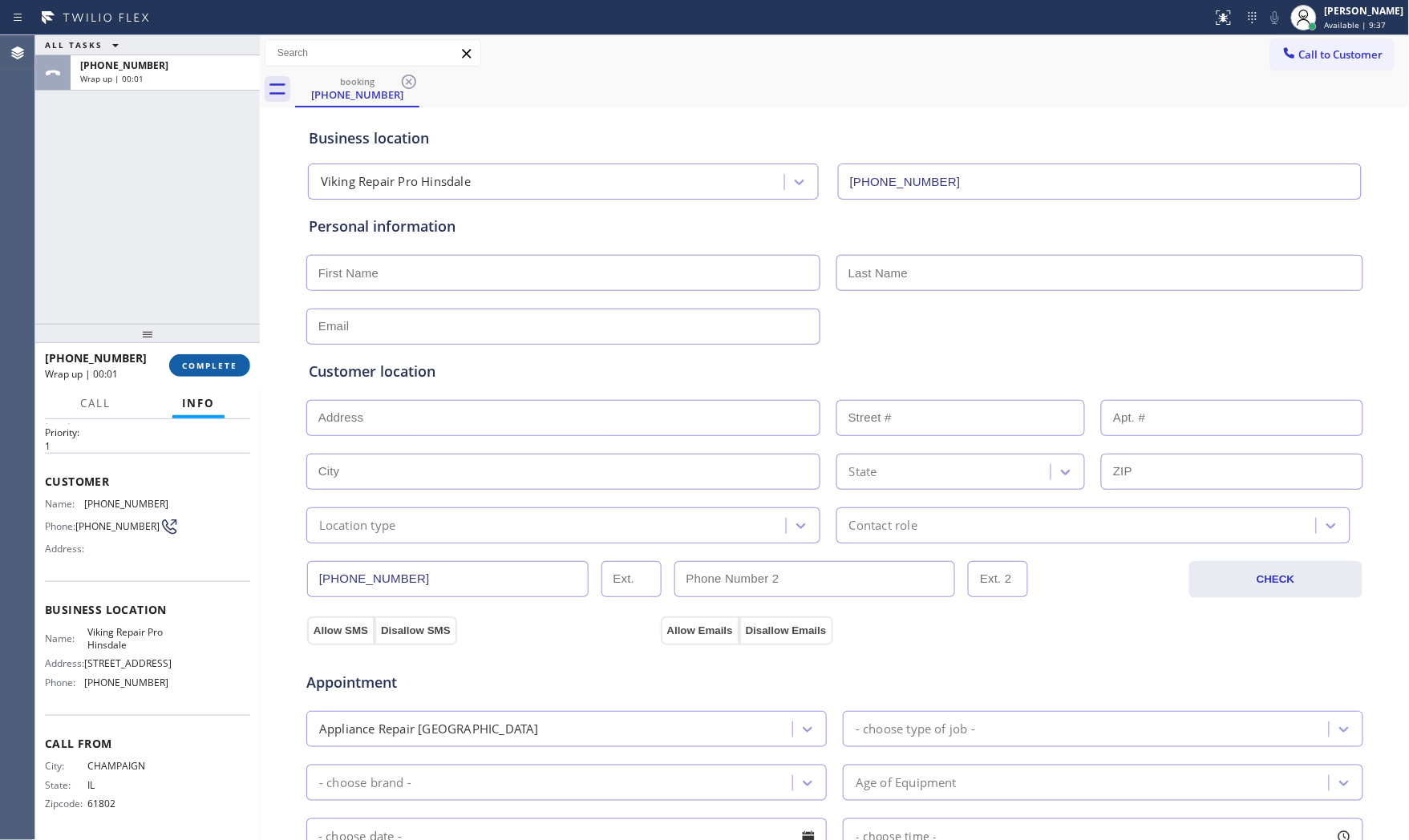
click at [227, 375] on button "COMPLETE" at bounding box center [210, 366] width 81 height 22
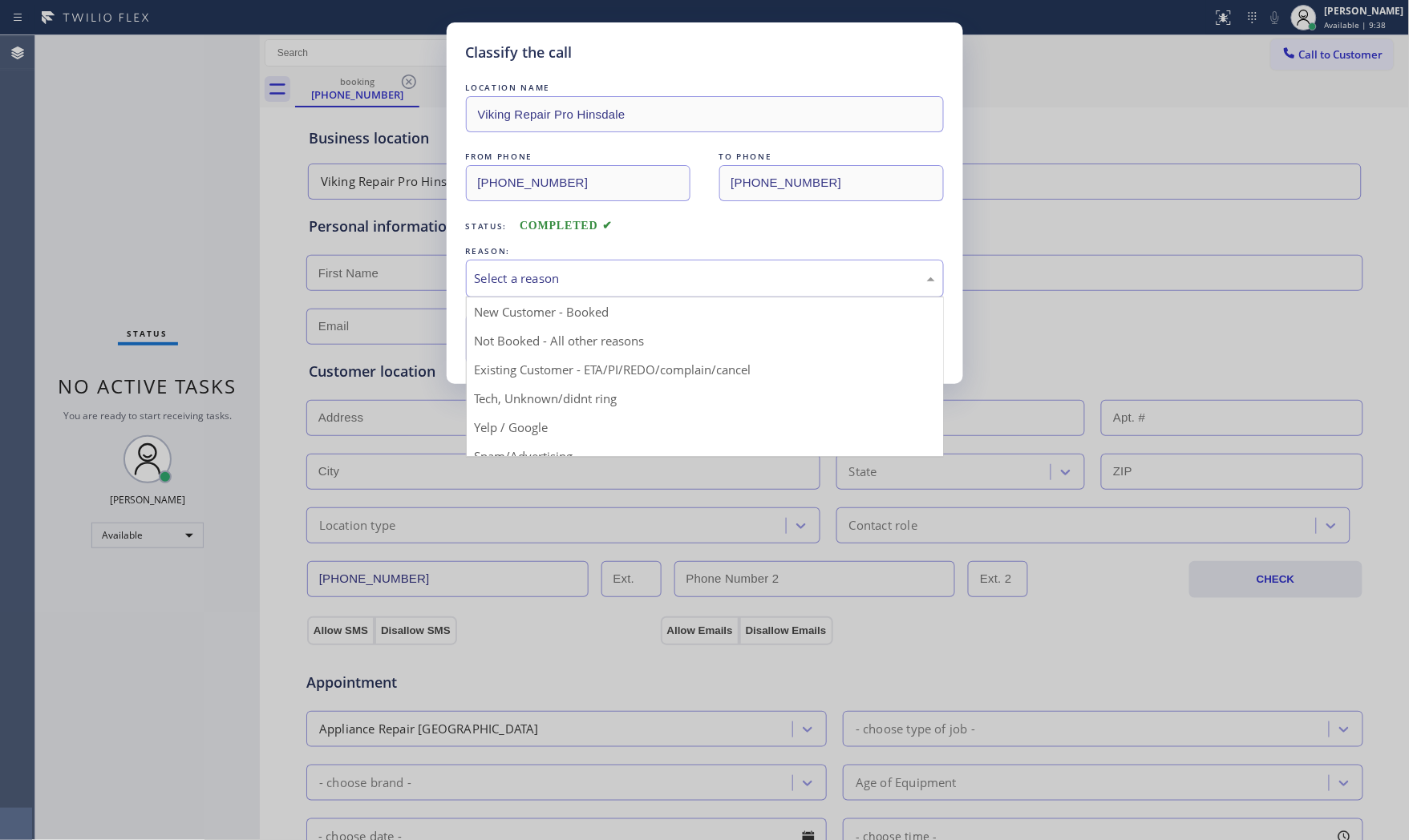
click at [484, 285] on div "Select a reason" at bounding box center [705, 278] width 461 height 18
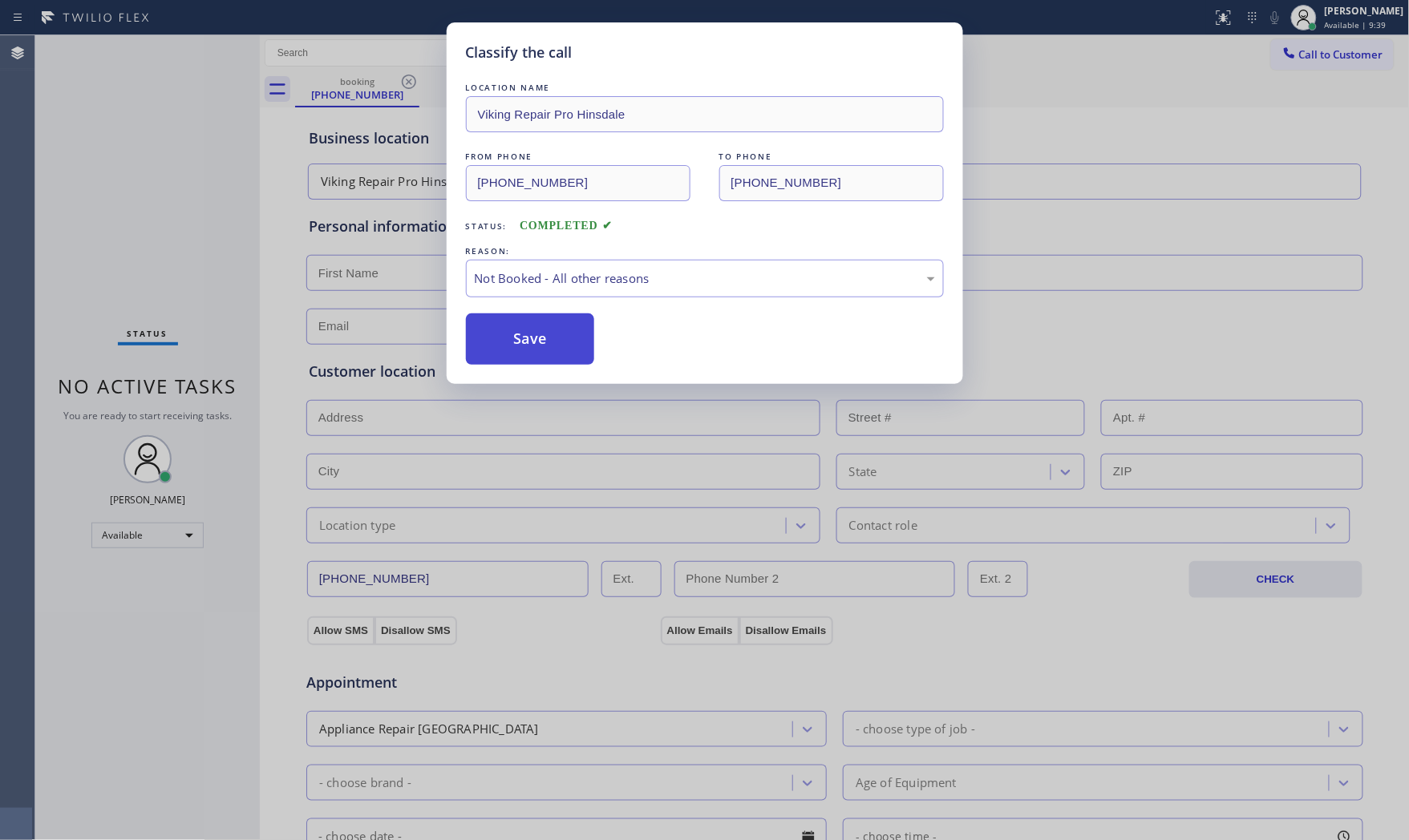
click at [491, 347] on button "Save" at bounding box center [531, 339] width 129 height 52
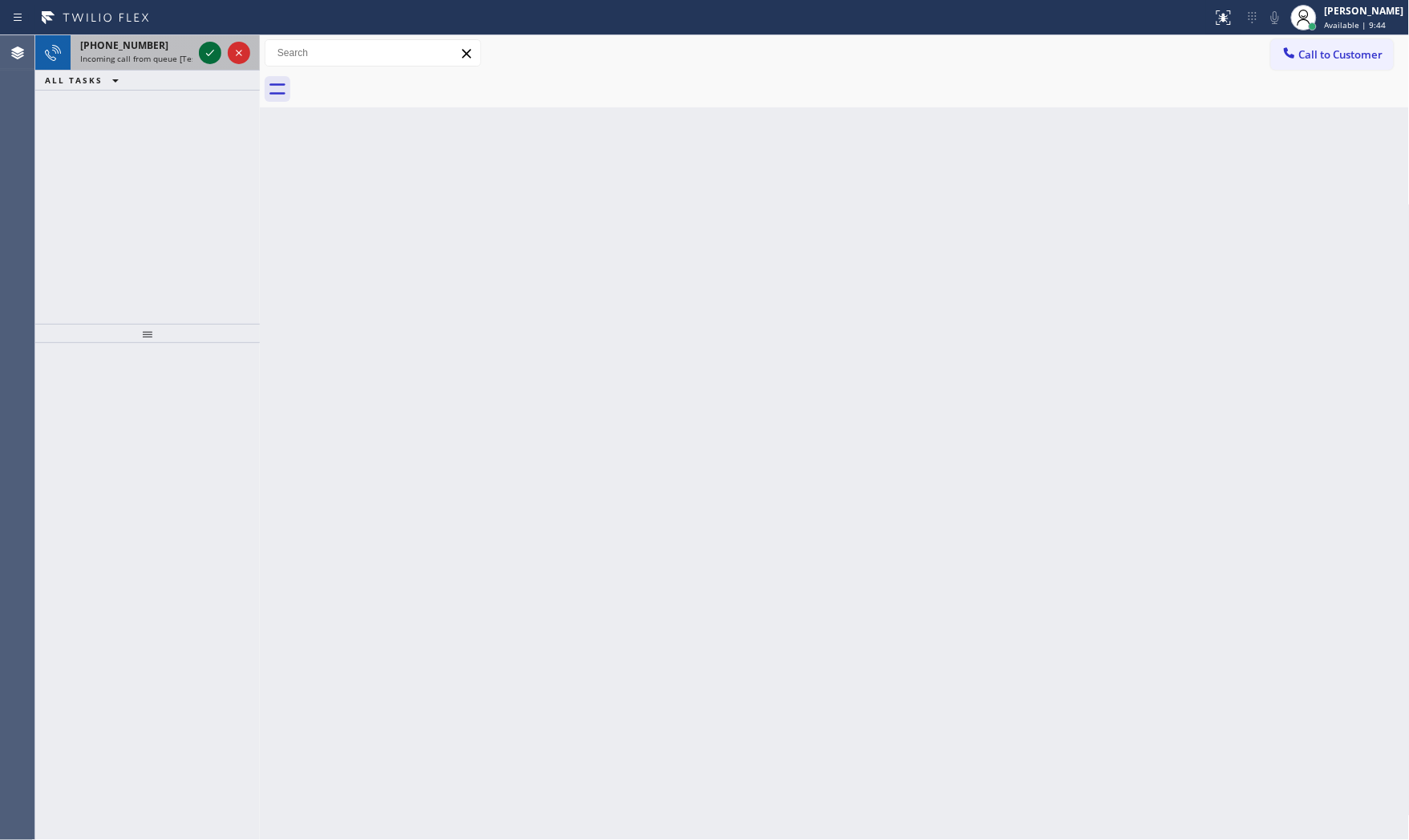
click at [207, 46] on icon at bounding box center [210, 52] width 19 height 19
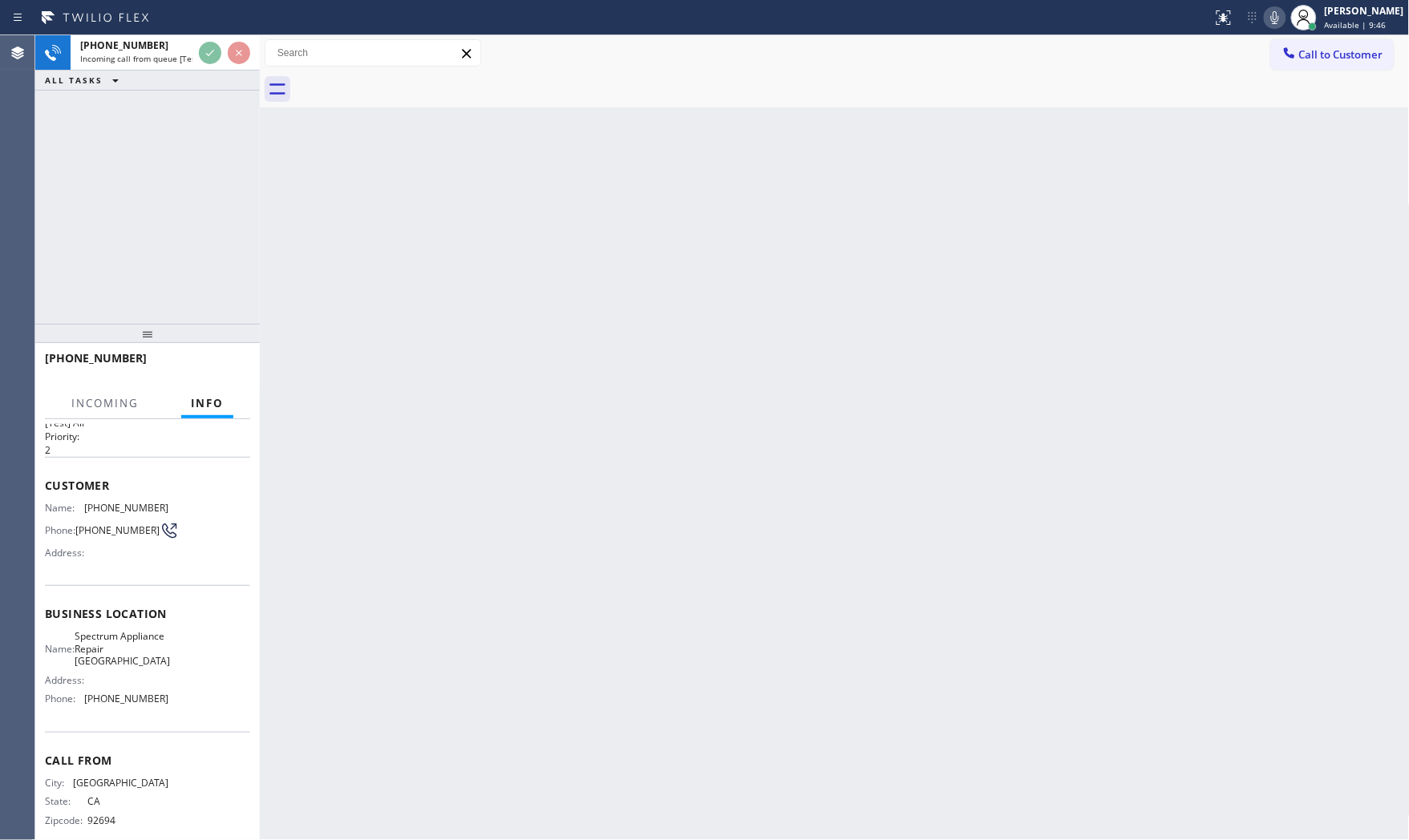
scroll to position [68, 0]
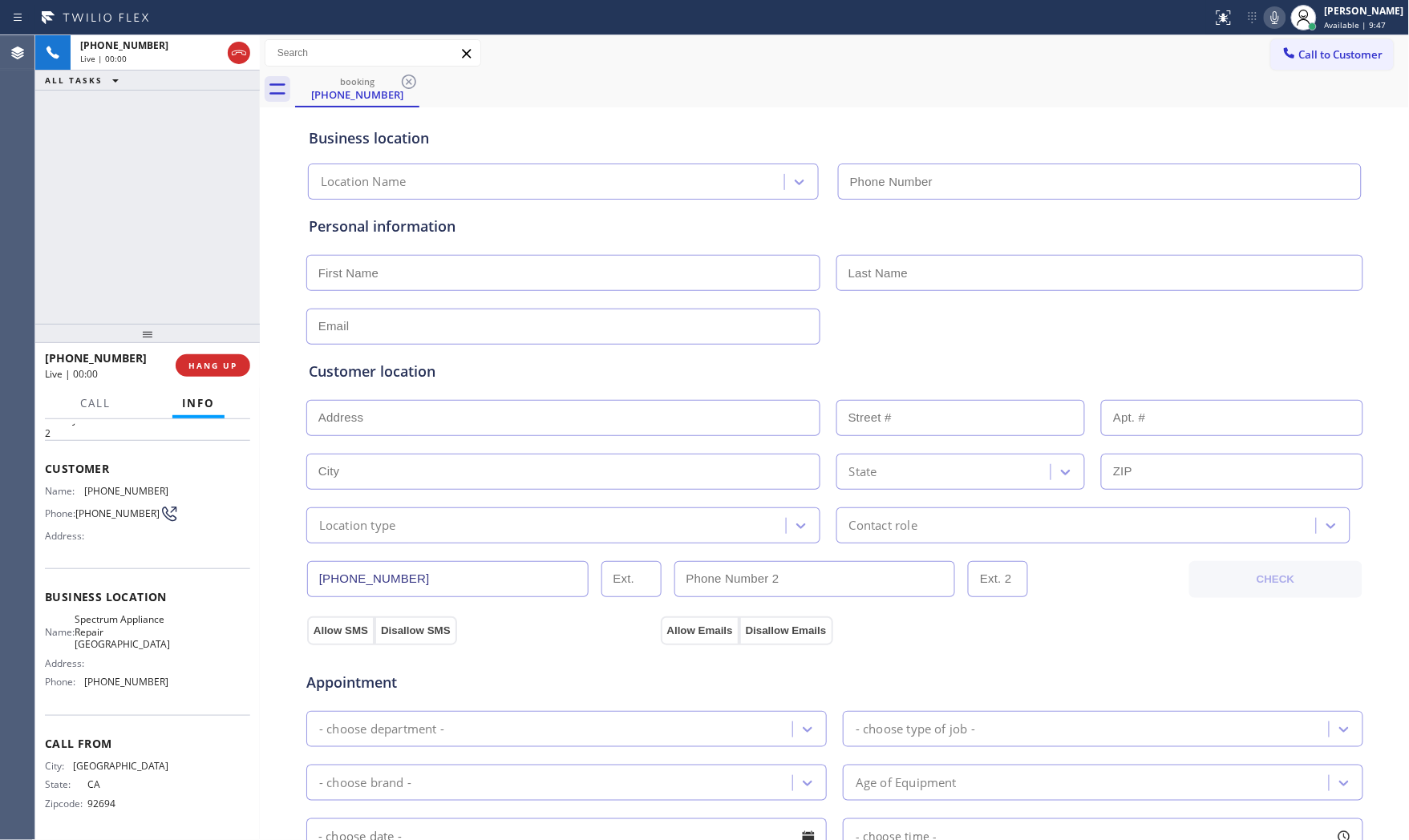
type input "[PHONE_NUMBER]"
click at [222, 360] on span "HANG UP" at bounding box center [213, 366] width 49 height 11
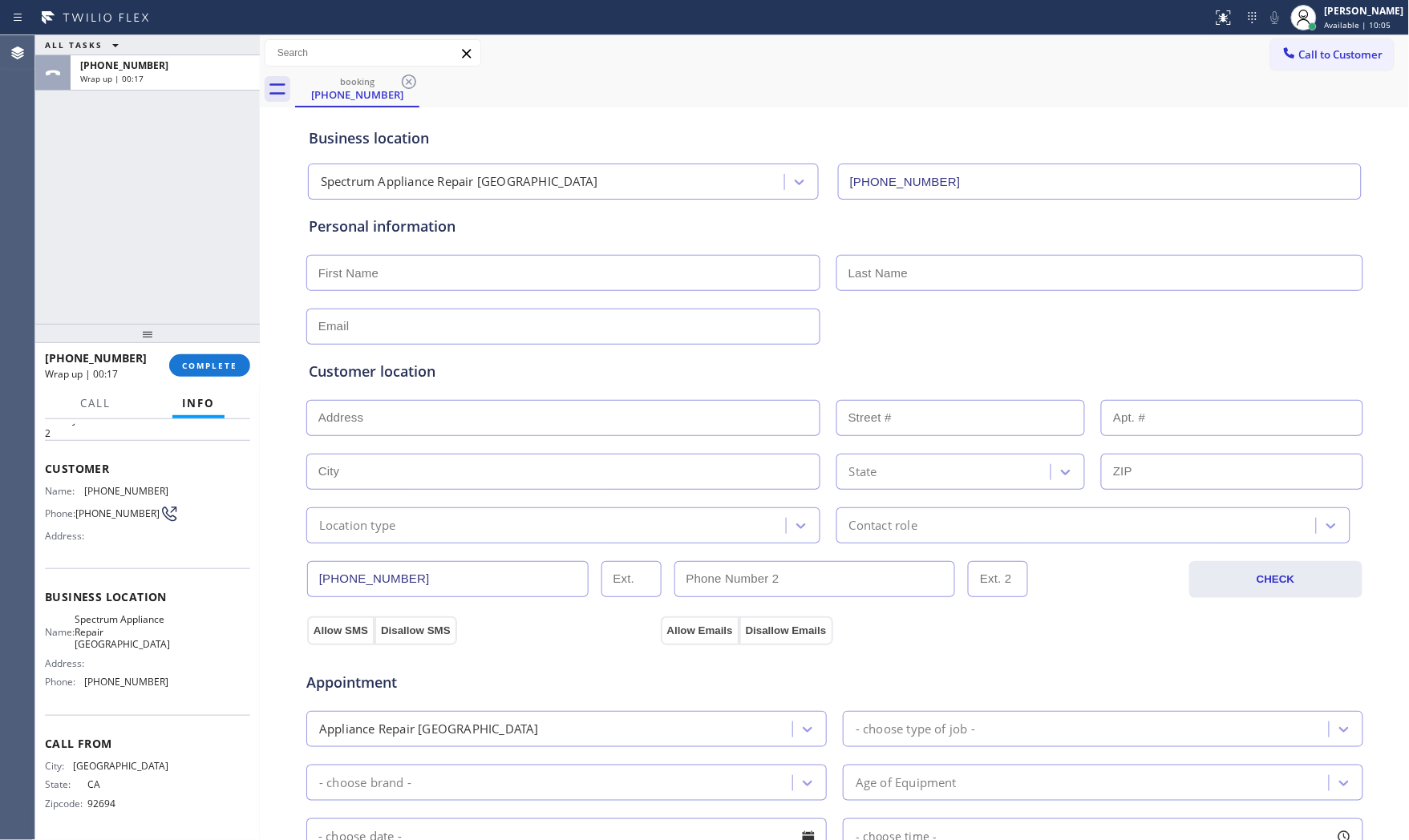
click at [206, 344] on div at bounding box center [147, 333] width 225 height 19
drag, startPoint x: 208, startPoint y: 350, endPoint x: 219, endPoint y: 354, distance: 11.7
click at [210, 353] on div "[PHONE_NUMBER] Wrap up | 00:17 COMPLETE" at bounding box center [147, 368] width 205 height 41
click at [219, 354] on div "[PHONE_NUMBER] Wrap up | 00:17 COMPLETE" at bounding box center [147, 368] width 205 height 41
click at [219, 363] on span "COMPLETE" at bounding box center [210, 368] width 55 height 11
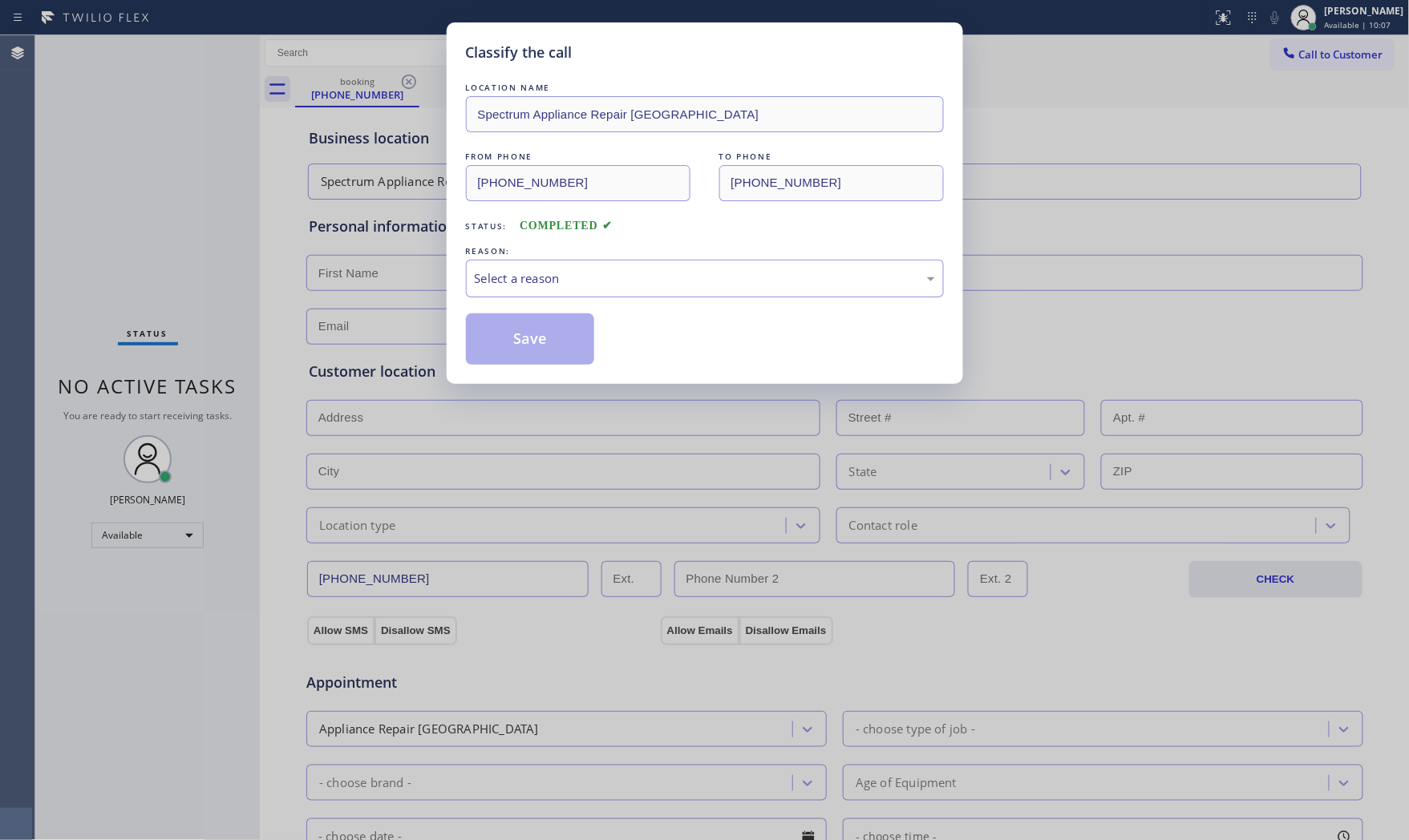
click at [478, 274] on div "Select a reason" at bounding box center [705, 278] width 461 height 18
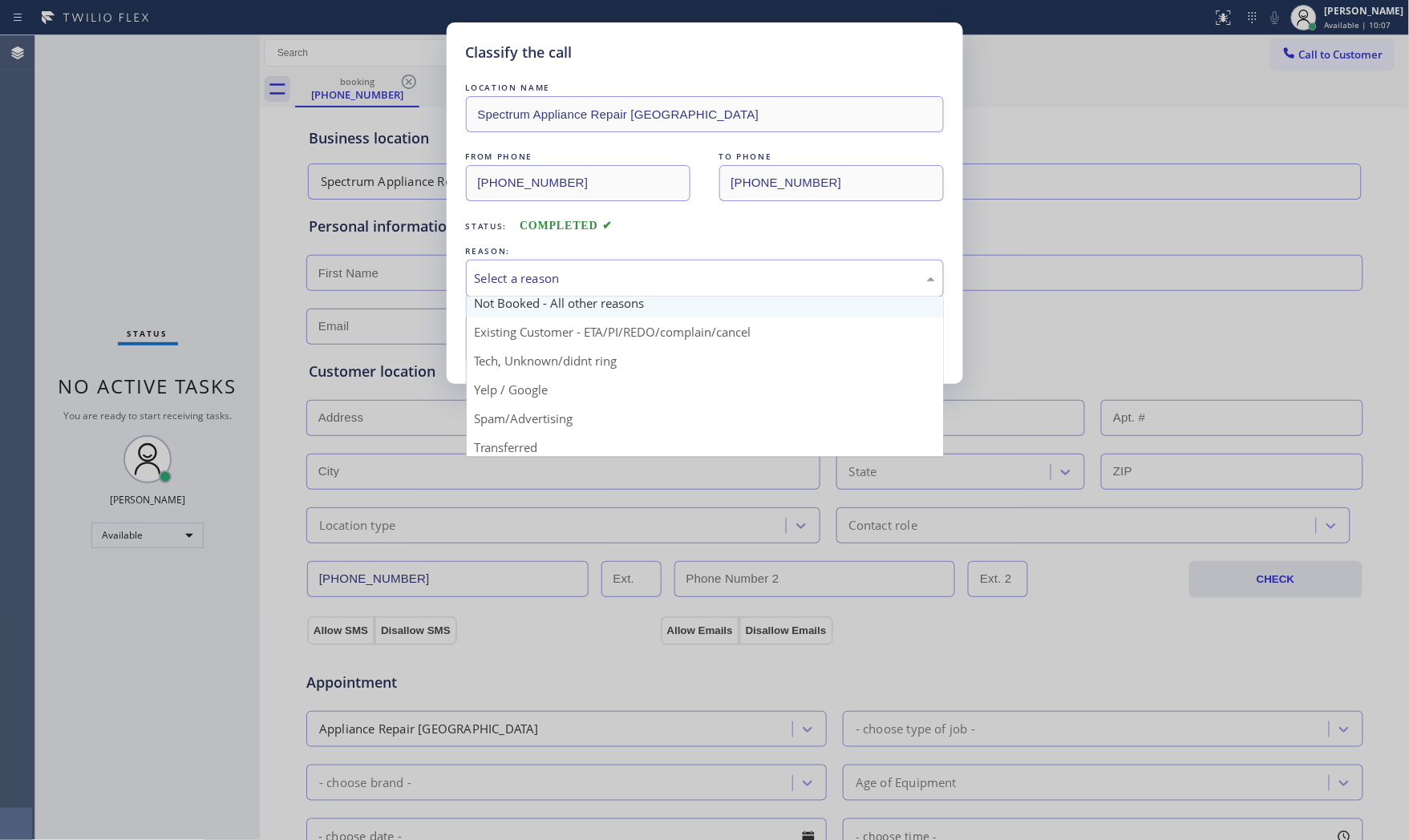
scroll to position [100, 0]
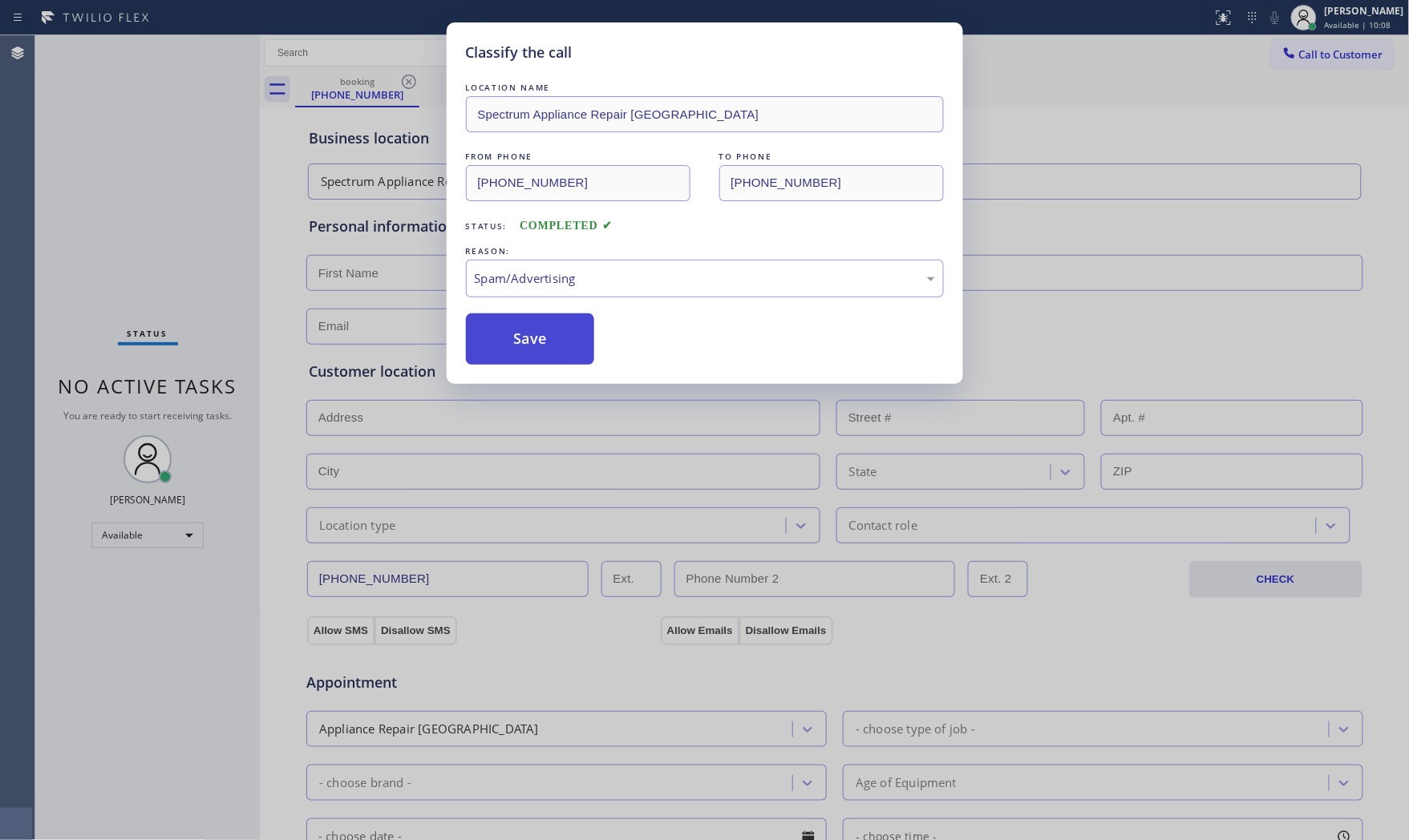
click at [529, 344] on button "Save" at bounding box center [531, 339] width 129 height 52
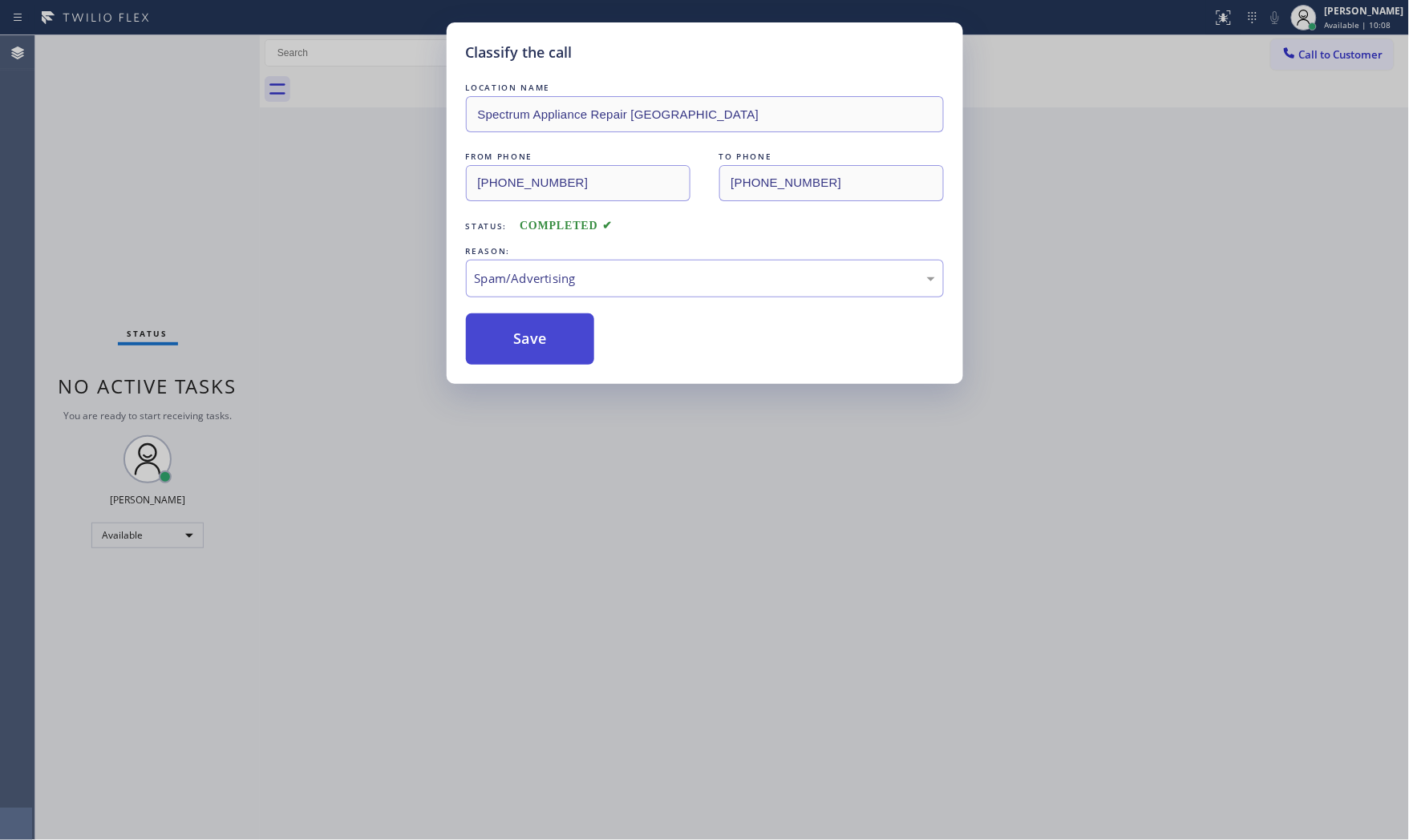
click at [529, 344] on button "Save" at bounding box center [531, 339] width 129 height 52
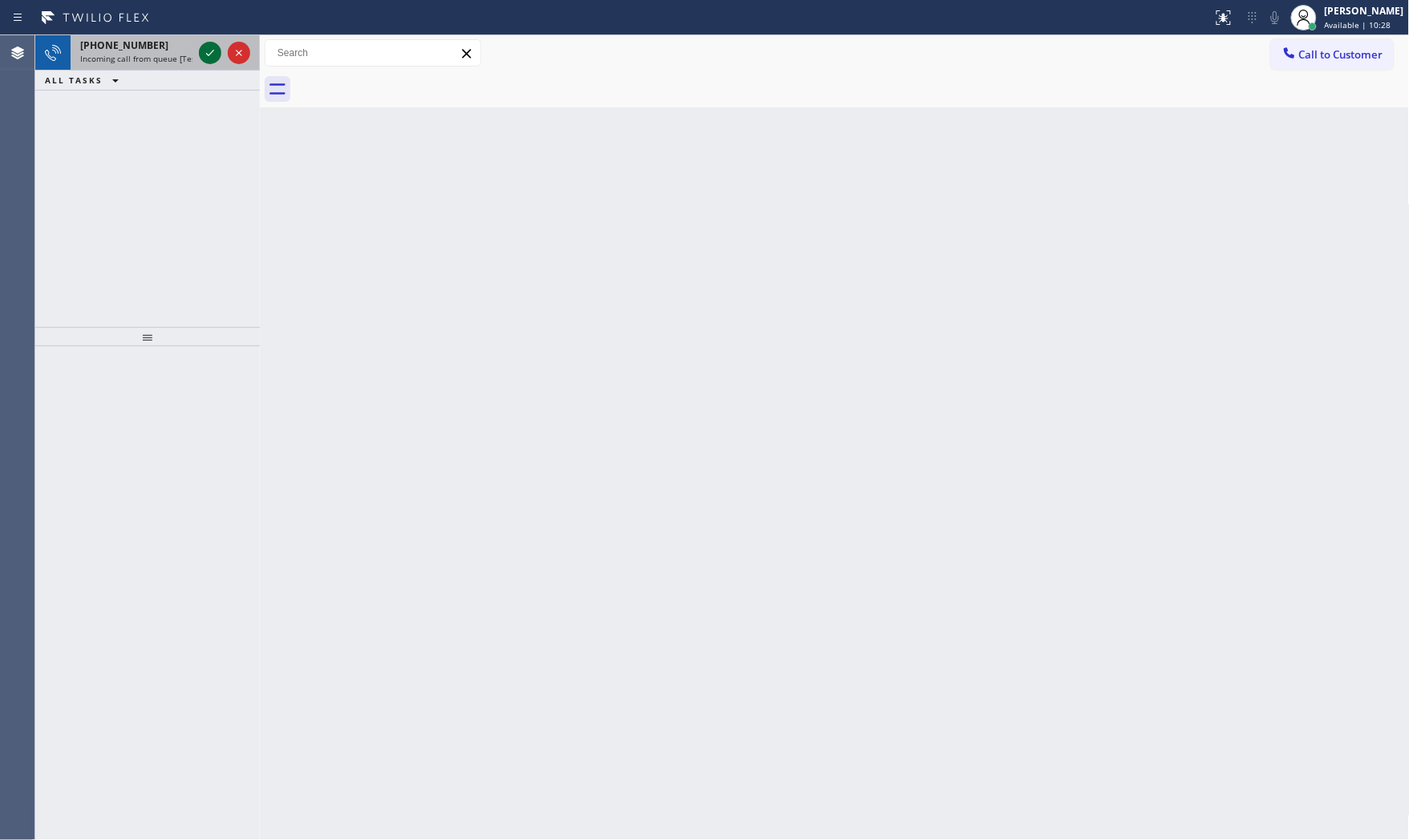
click at [201, 43] on icon at bounding box center [210, 52] width 19 height 19
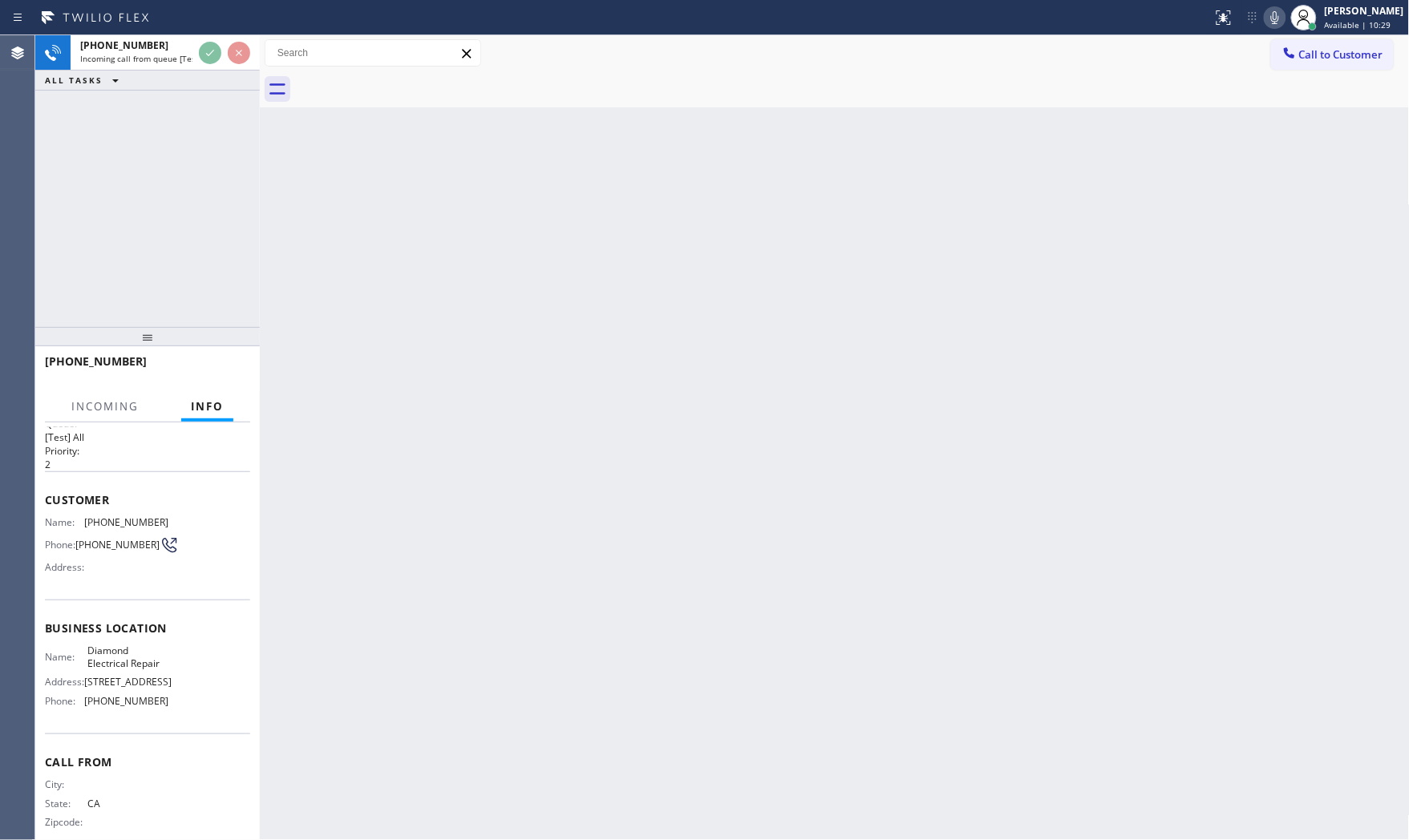
scroll to position [46, 0]
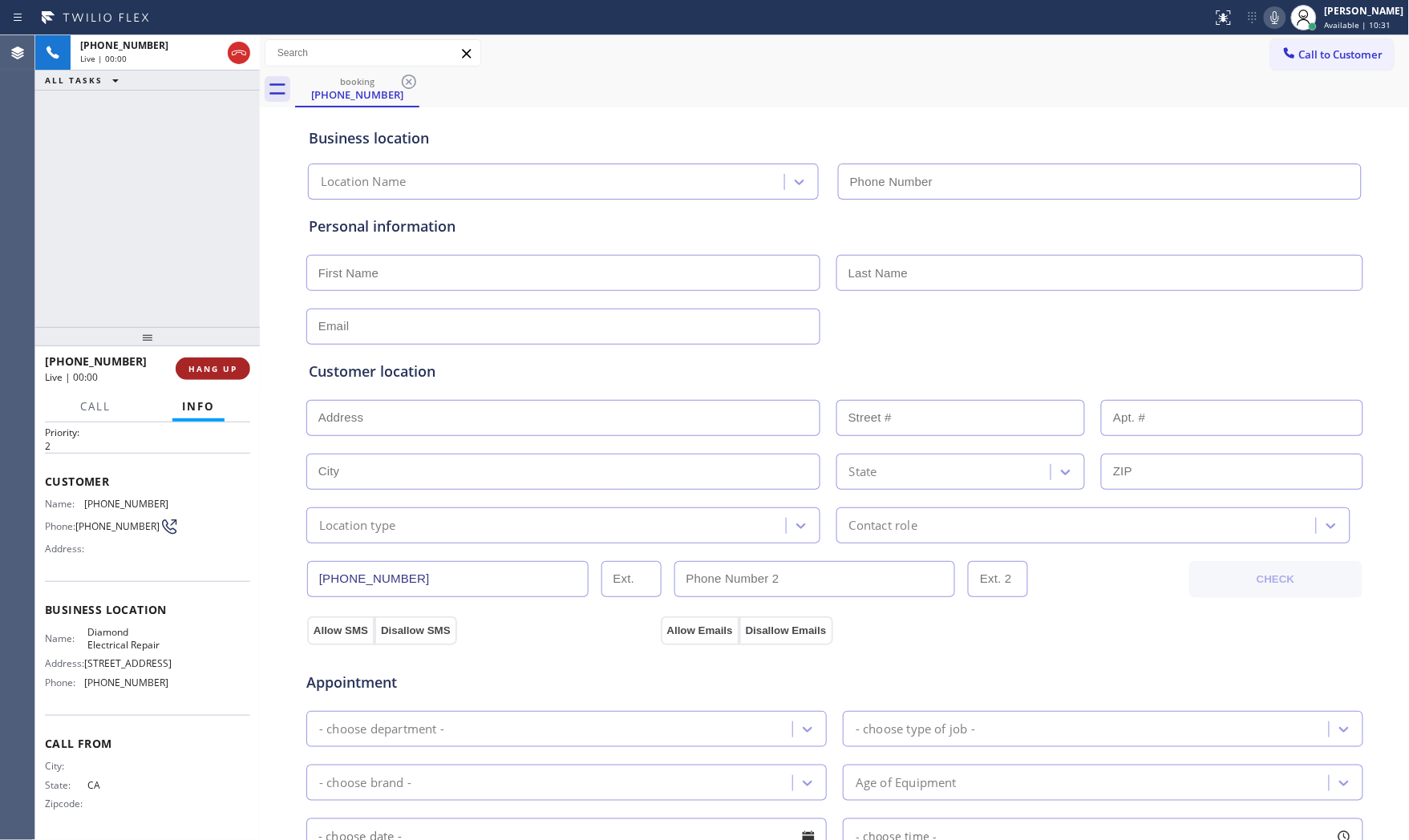
type input "[PHONE_NUMBER]"
click at [189, 364] on span "HANG UP" at bounding box center [213, 368] width 49 height 11
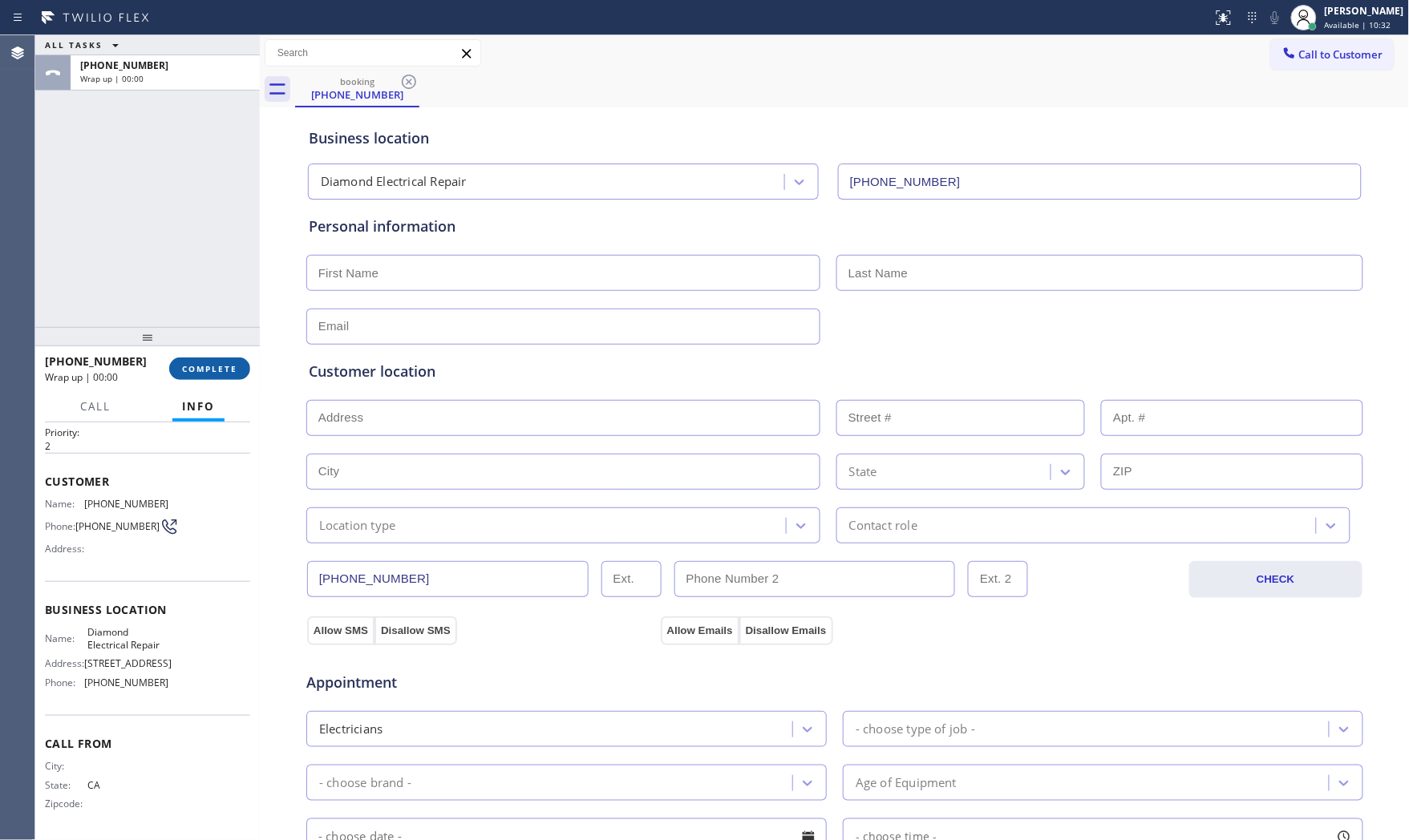
click at [189, 364] on span "COMPLETE" at bounding box center [210, 368] width 55 height 11
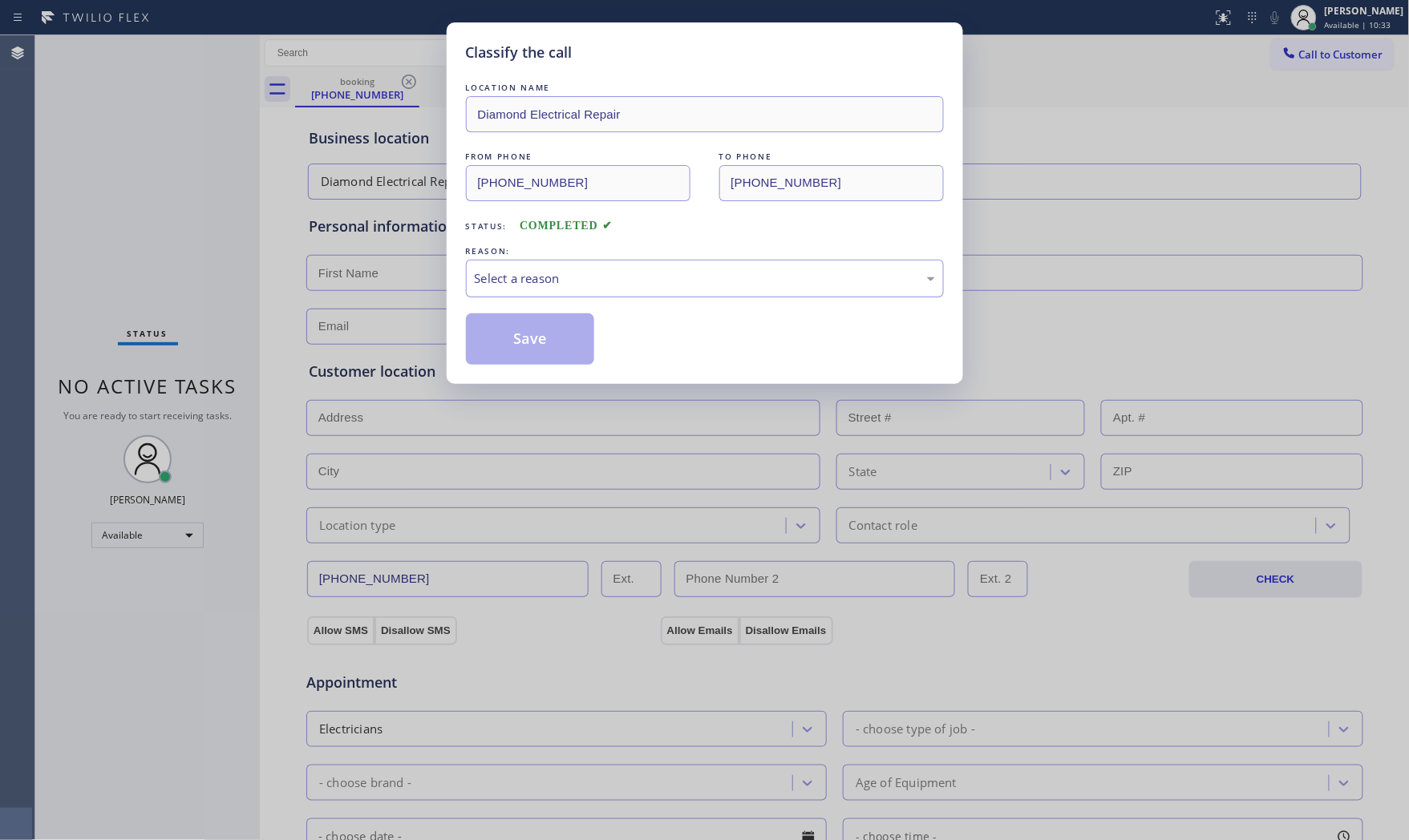
click at [653, 287] on div "Select a reason" at bounding box center [705, 278] width 461 height 18
click at [528, 351] on button "Save" at bounding box center [531, 339] width 129 height 52
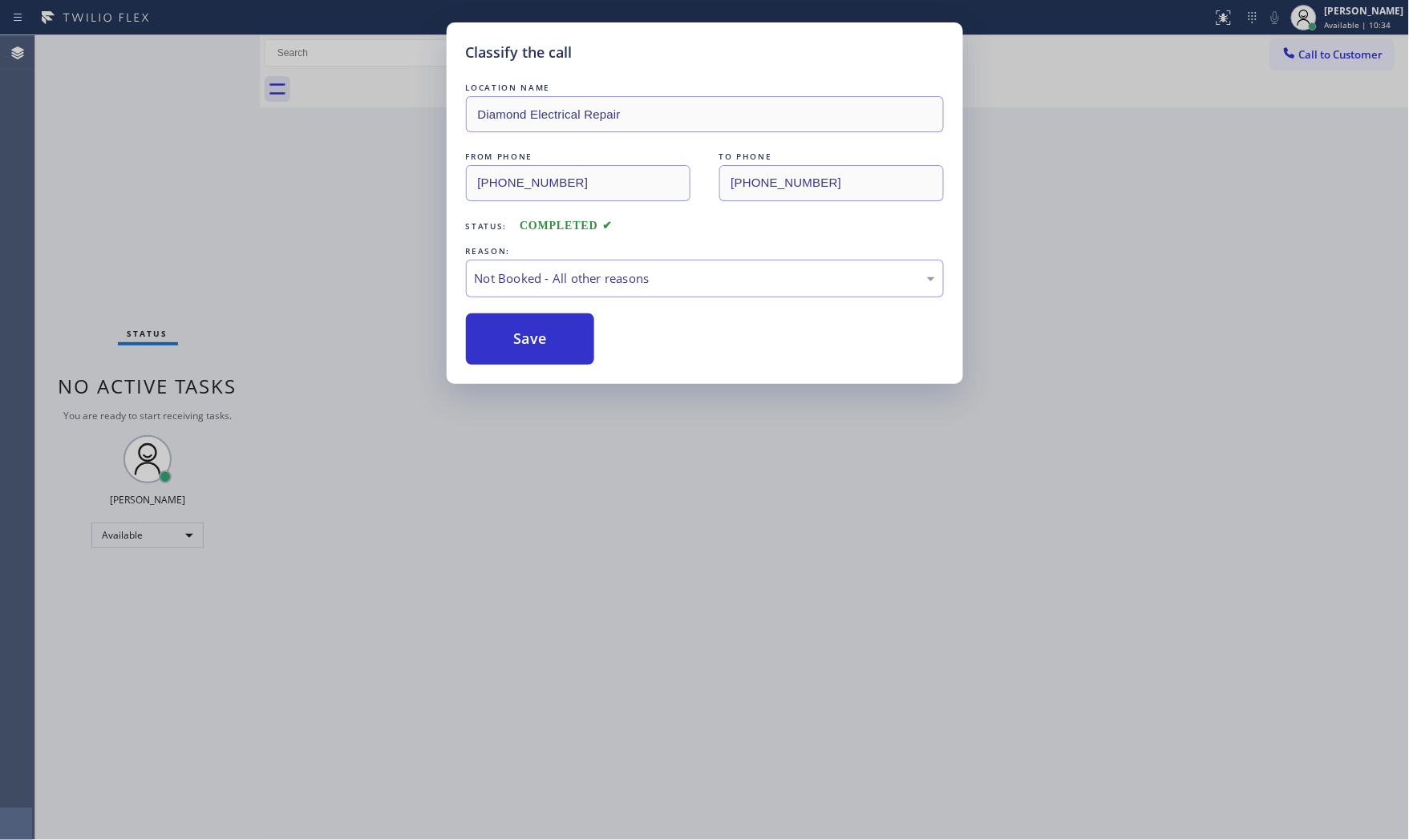
click at [528, 351] on button "Save" at bounding box center [531, 339] width 129 height 52
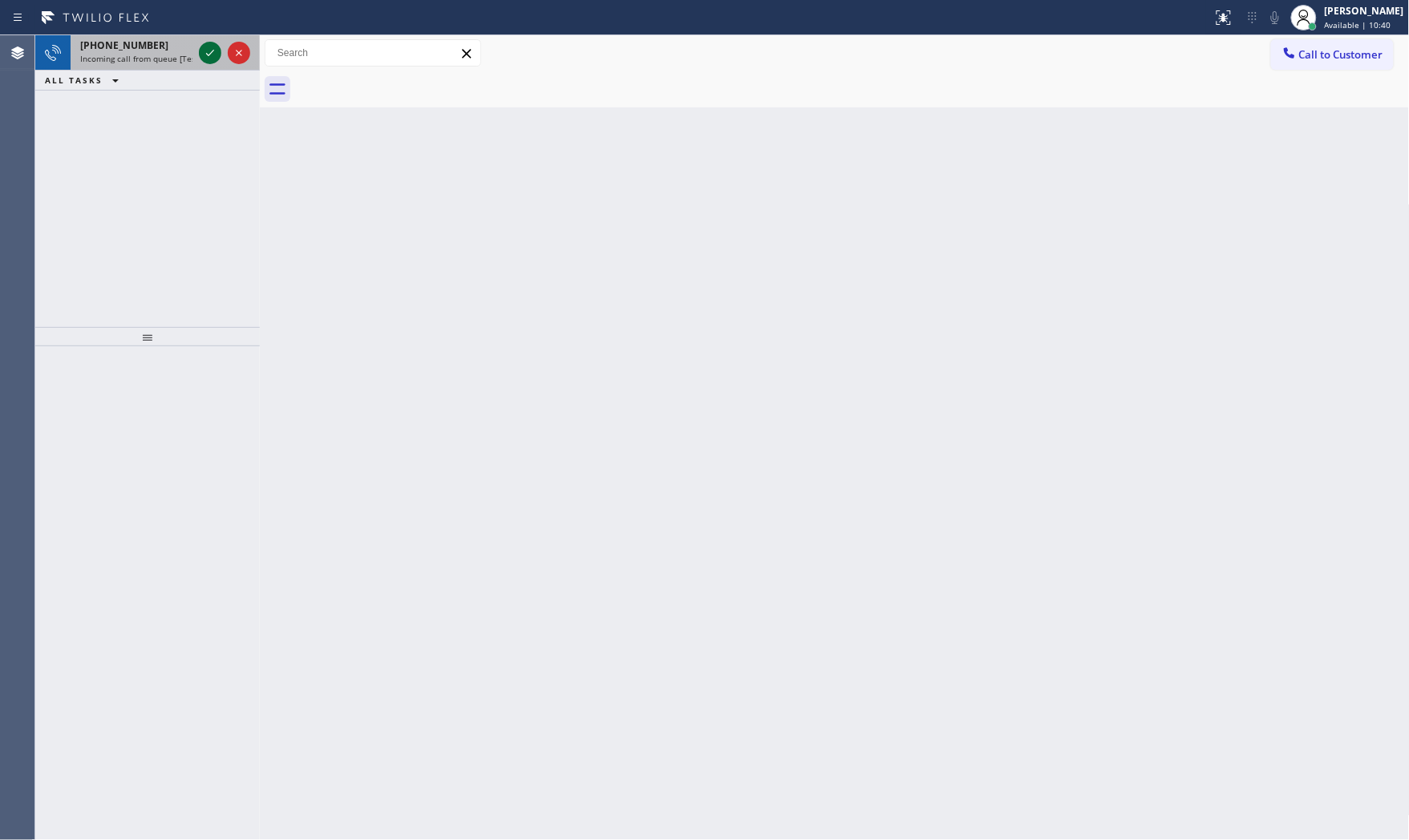
click at [201, 49] on icon at bounding box center [210, 52] width 19 height 19
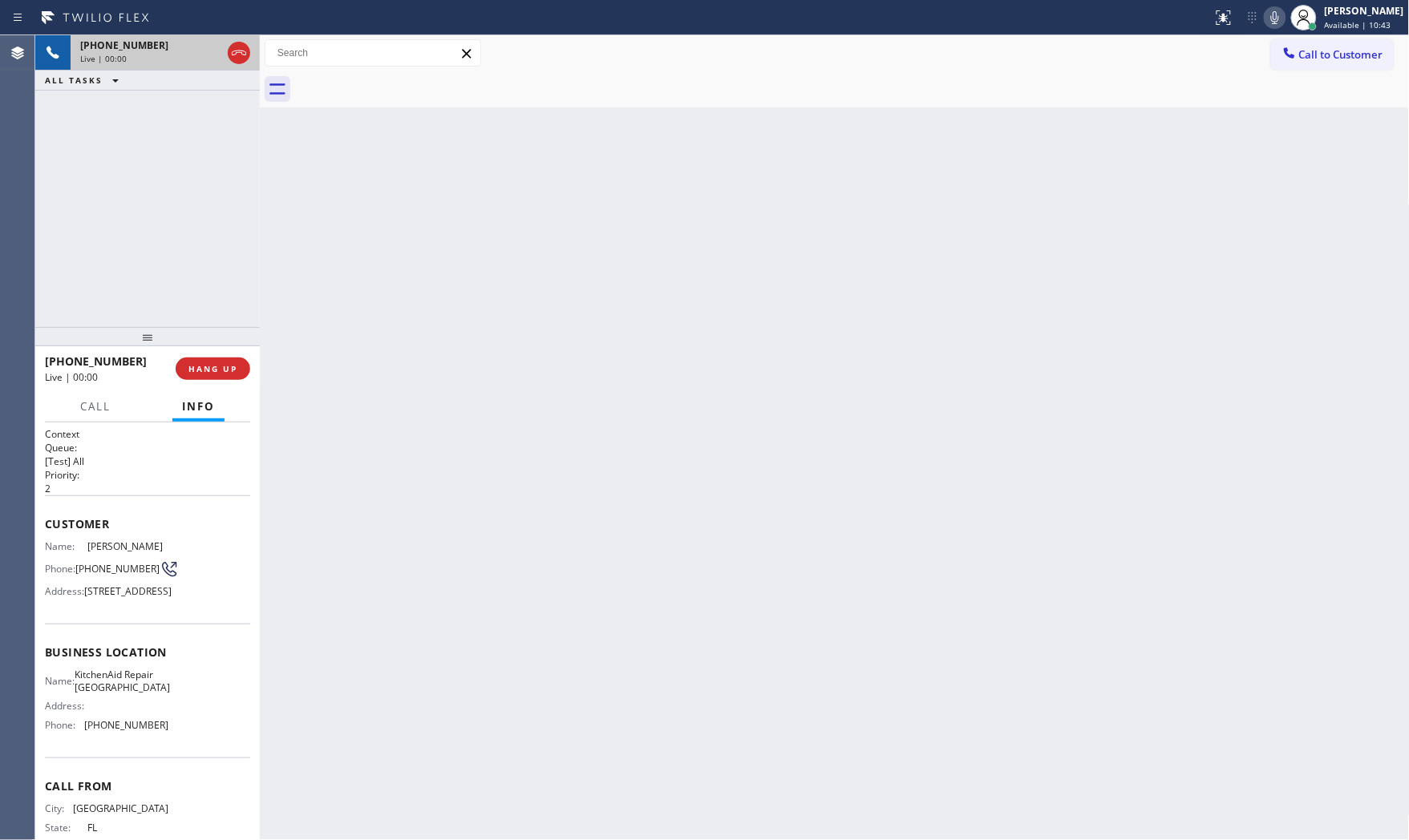
click at [218, 382] on div "[PHONE_NUMBER] Live | 00:00 HANG UP" at bounding box center [147, 368] width 205 height 41
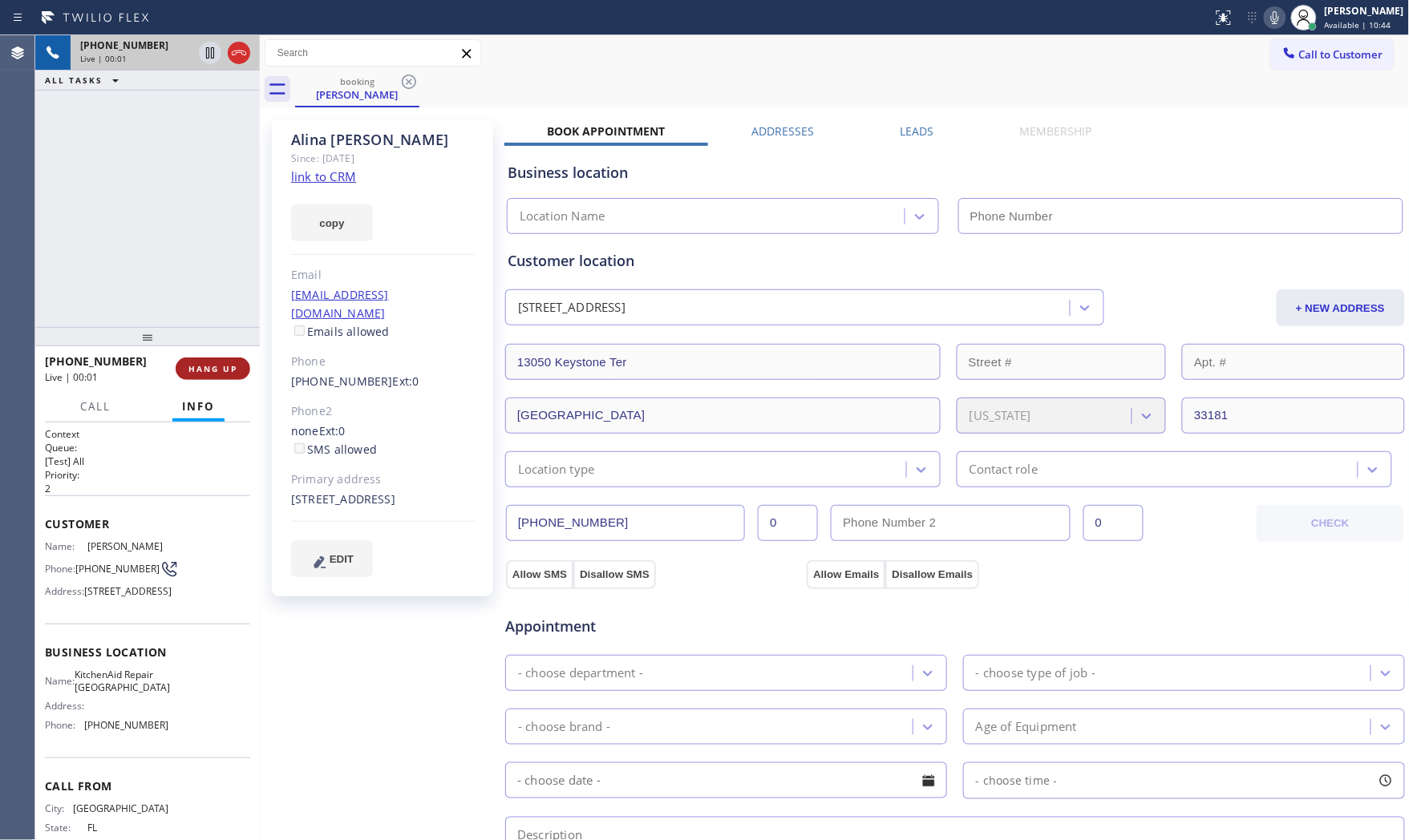
click at [217, 372] on span "HANG UP" at bounding box center [213, 368] width 49 height 11
type input "[PHONE_NUMBER]"
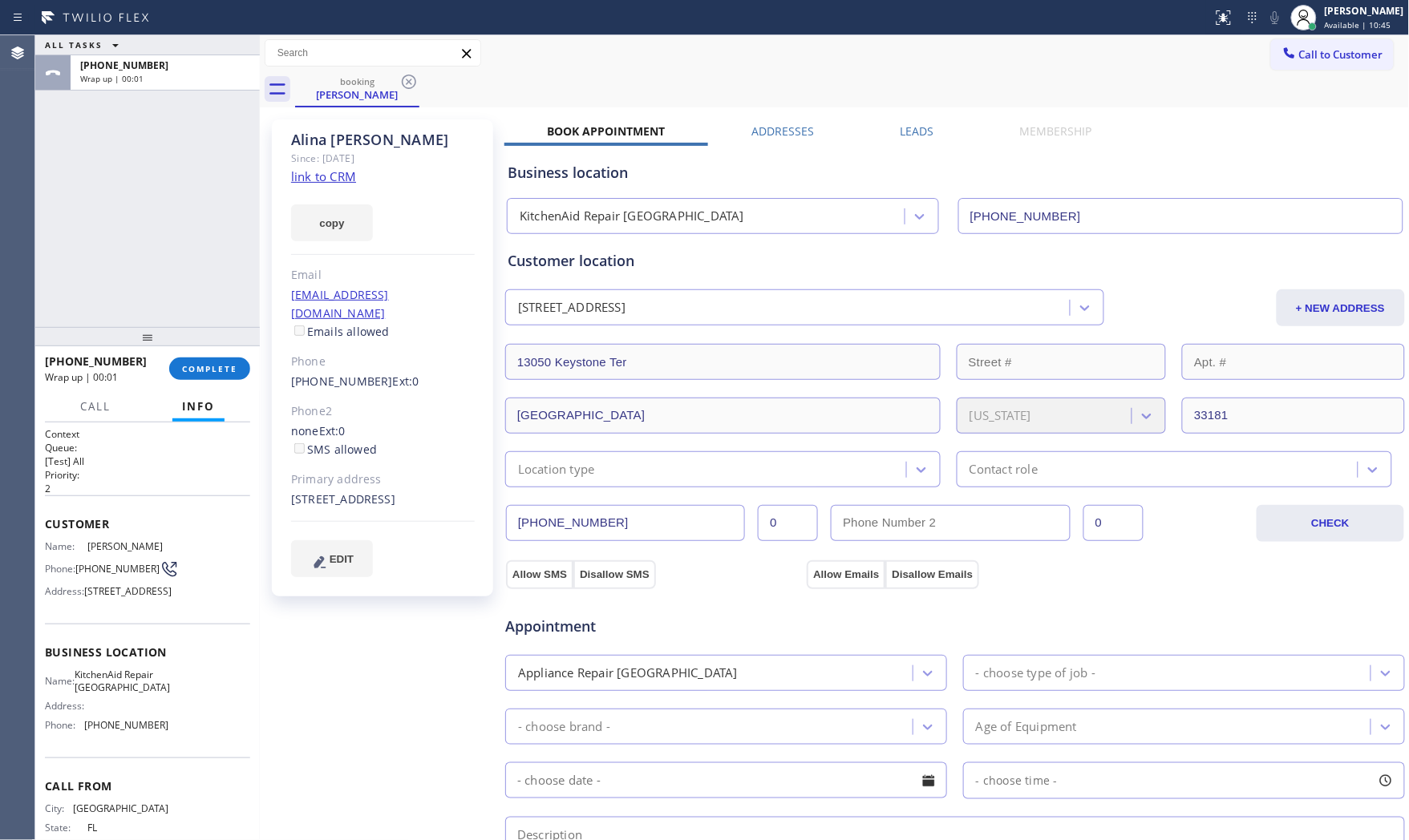
click at [331, 176] on link "link to CRM" at bounding box center [323, 176] width 65 height 16
click at [214, 387] on div "[PHONE_NUMBER] Wrap up | 00:17 COMPLETE" at bounding box center [147, 368] width 205 height 41
click at [214, 372] on span "COMPLETE" at bounding box center [210, 368] width 55 height 11
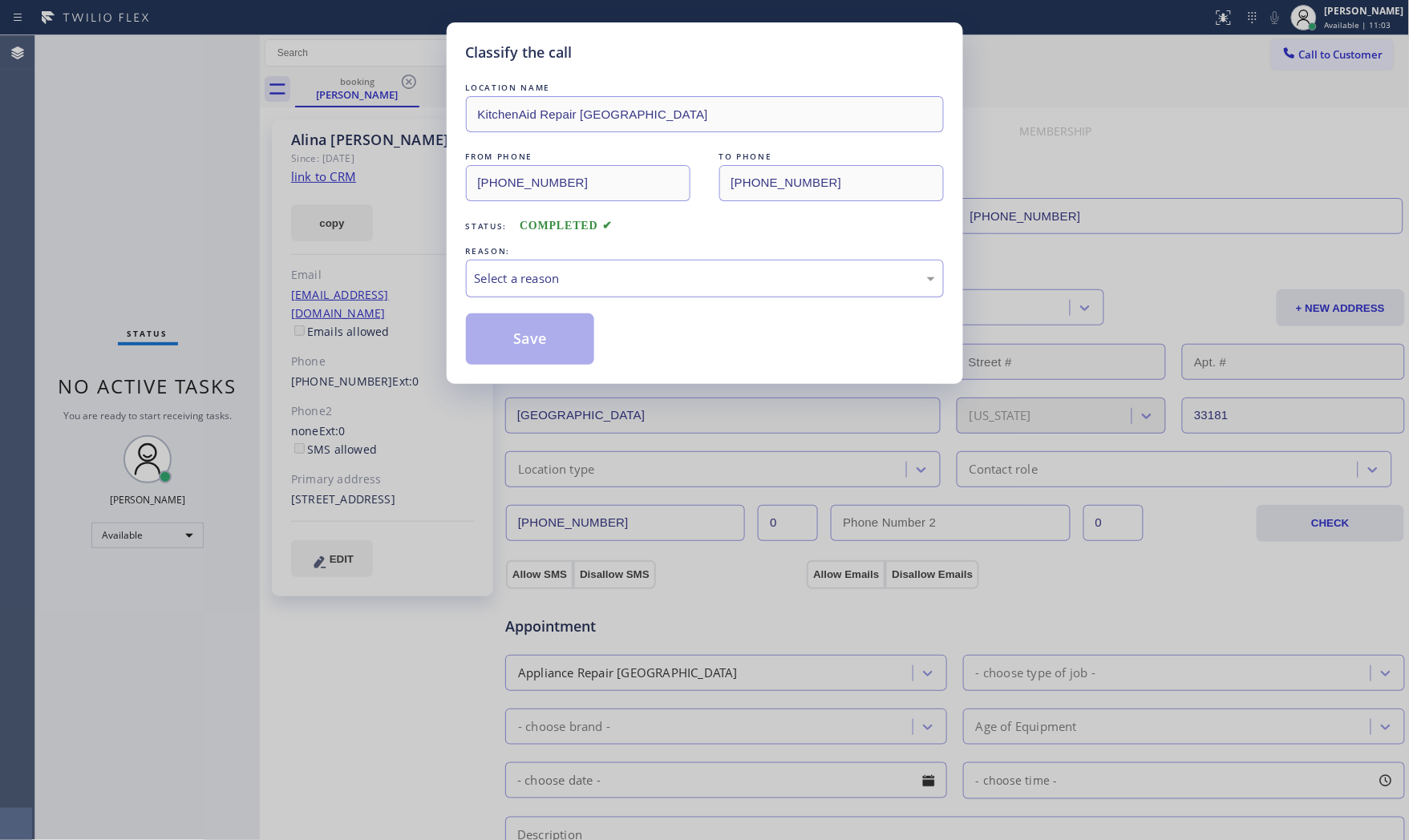
click at [527, 286] on div "Select a reason" at bounding box center [705, 278] width 461 height 18
click at [517, 337] on button "Save" at bounding box center [531, 339] width 129 height 52
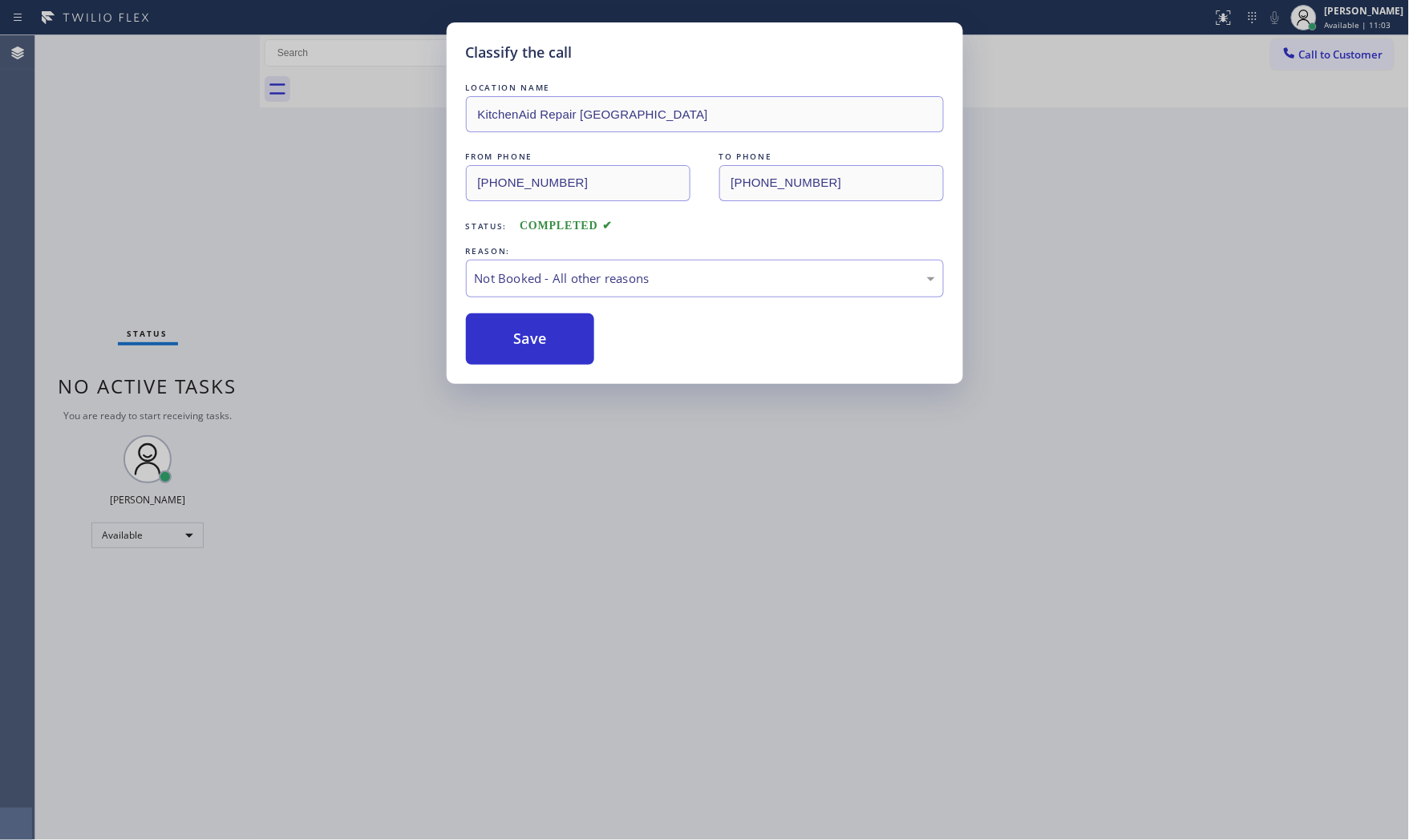
click at [517, 337] on button "Save" at bounding box center [531, 339] width 129 height 52
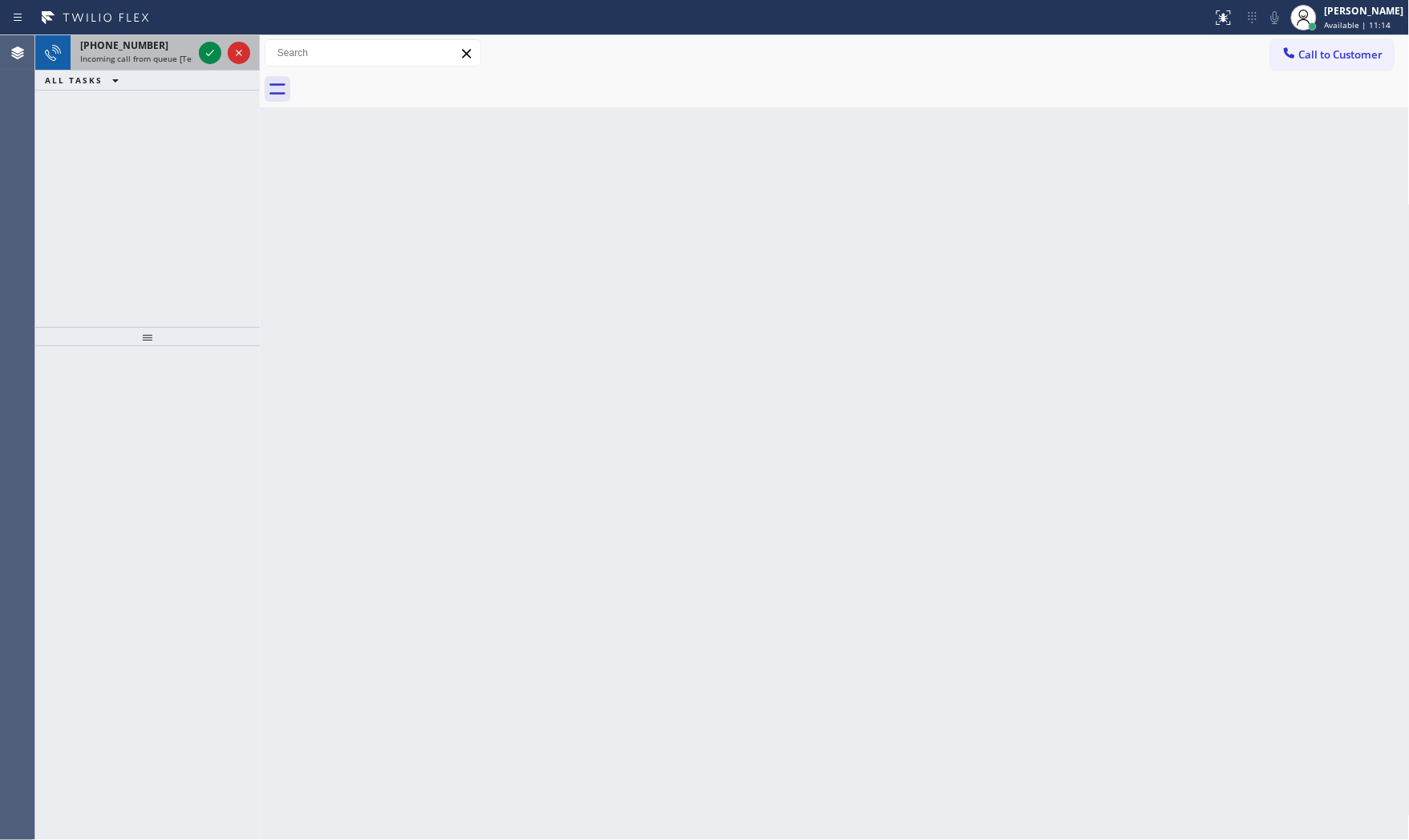
click at [130, 41] on span "[PHONE_NUMBER]" at bounding box center [124, 45] width 88 height 14
click at [167, 52] on span "Incoming call from queue [Test] All" at bounding box center [147, 58] width 133 height 11
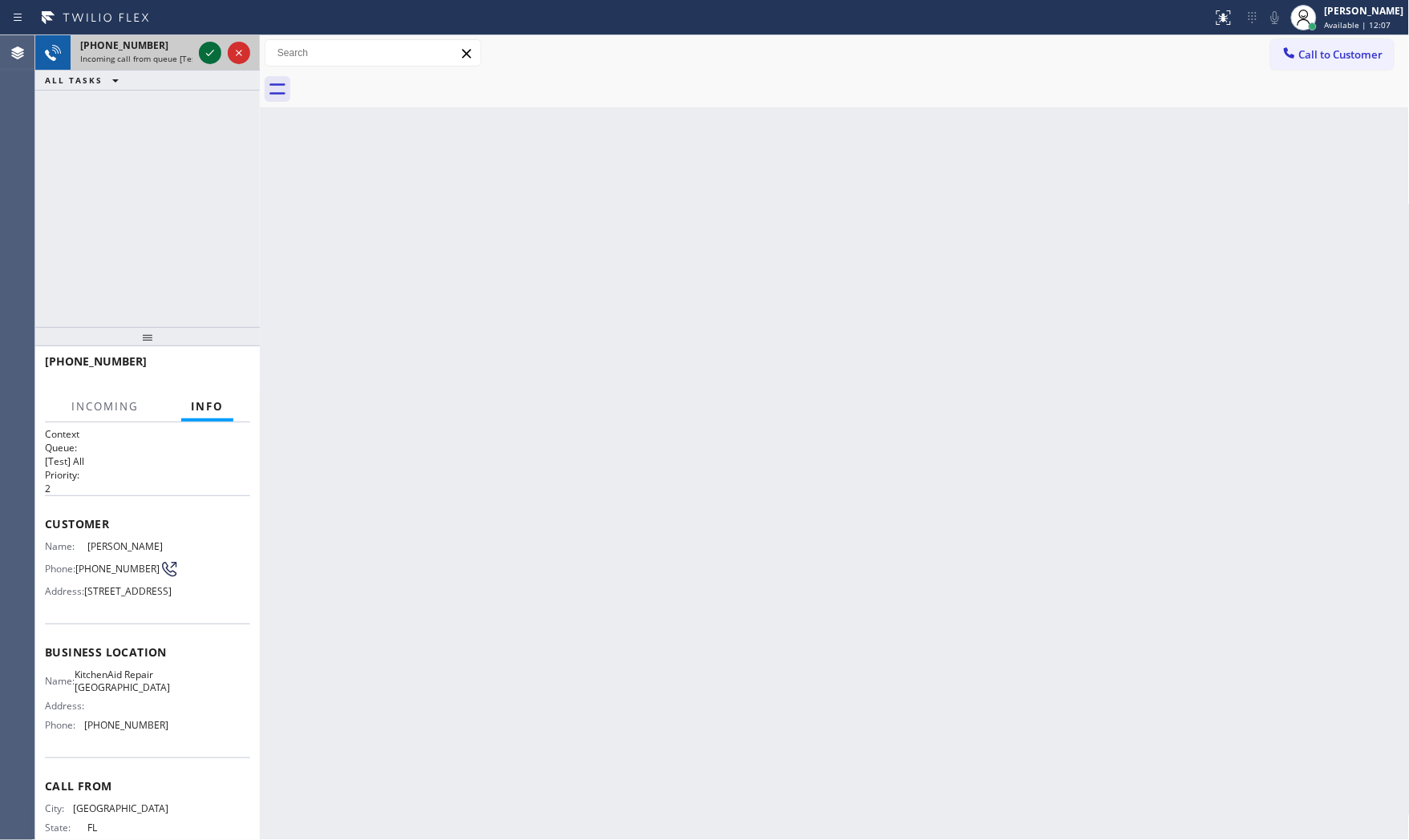
click at [201, 46] on icon at bounding box center [210, 52] width 19 height 19
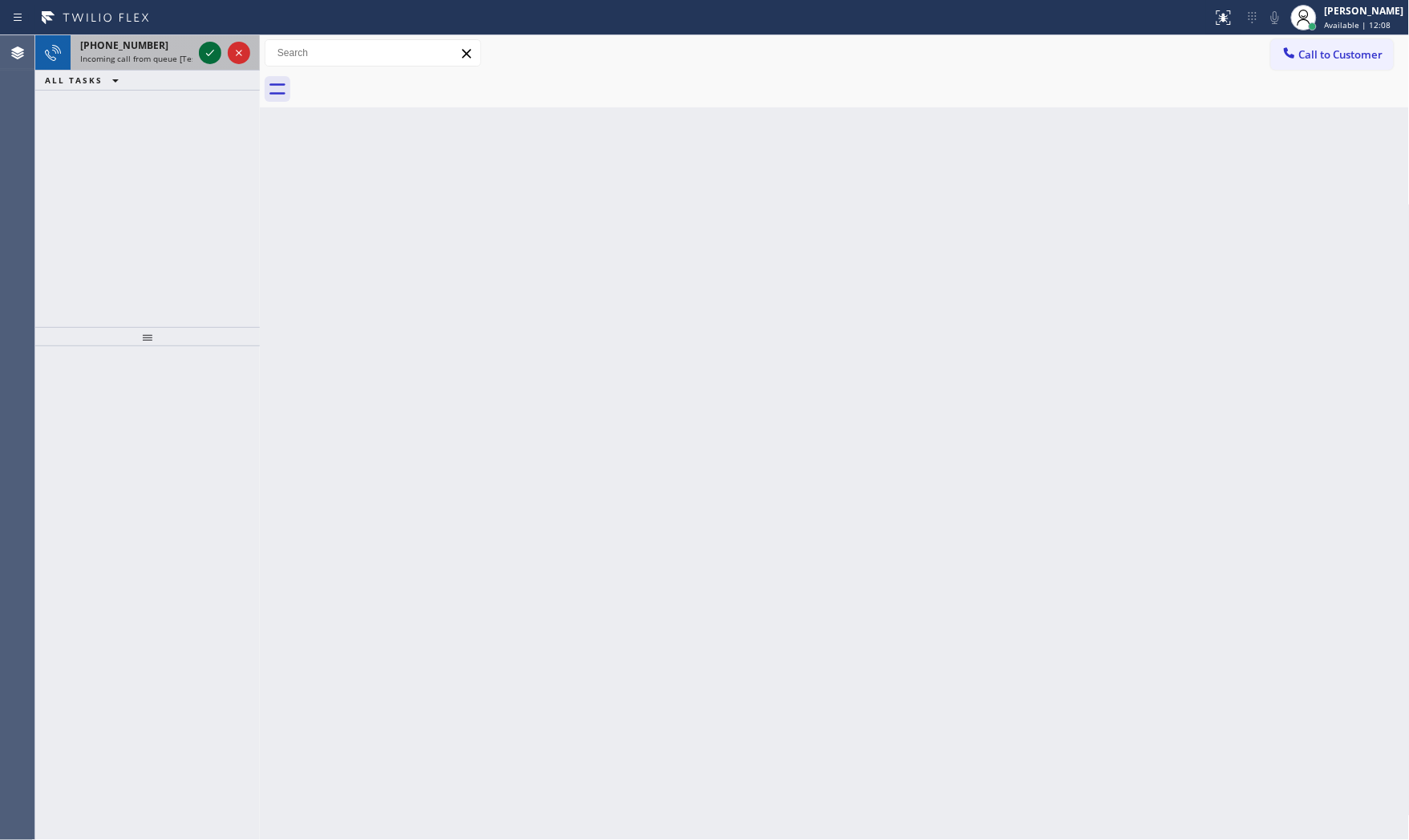
click at [199, 49] on div at bounding box center [210, 52] width 22 height 19
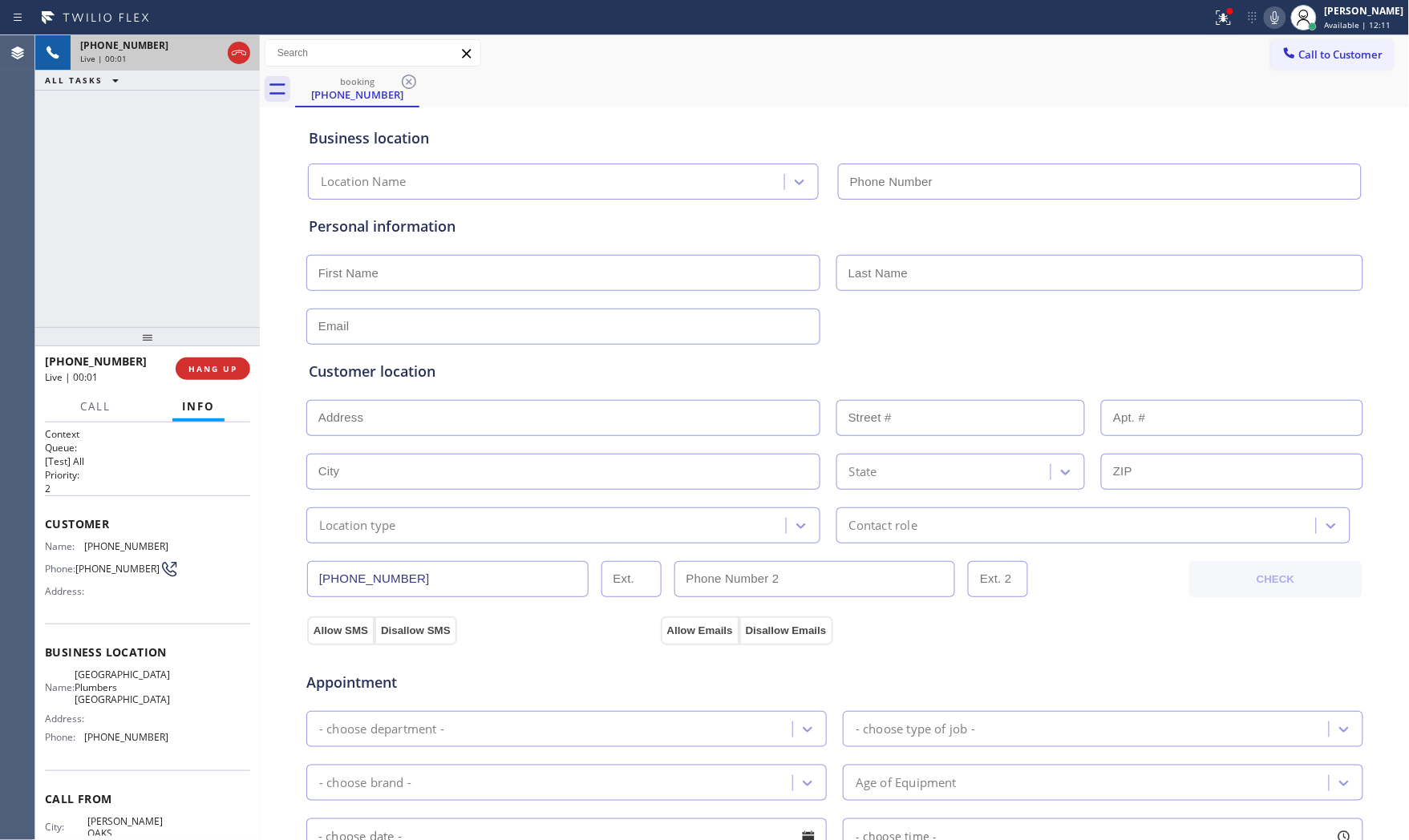
scroll to position [59, 0]
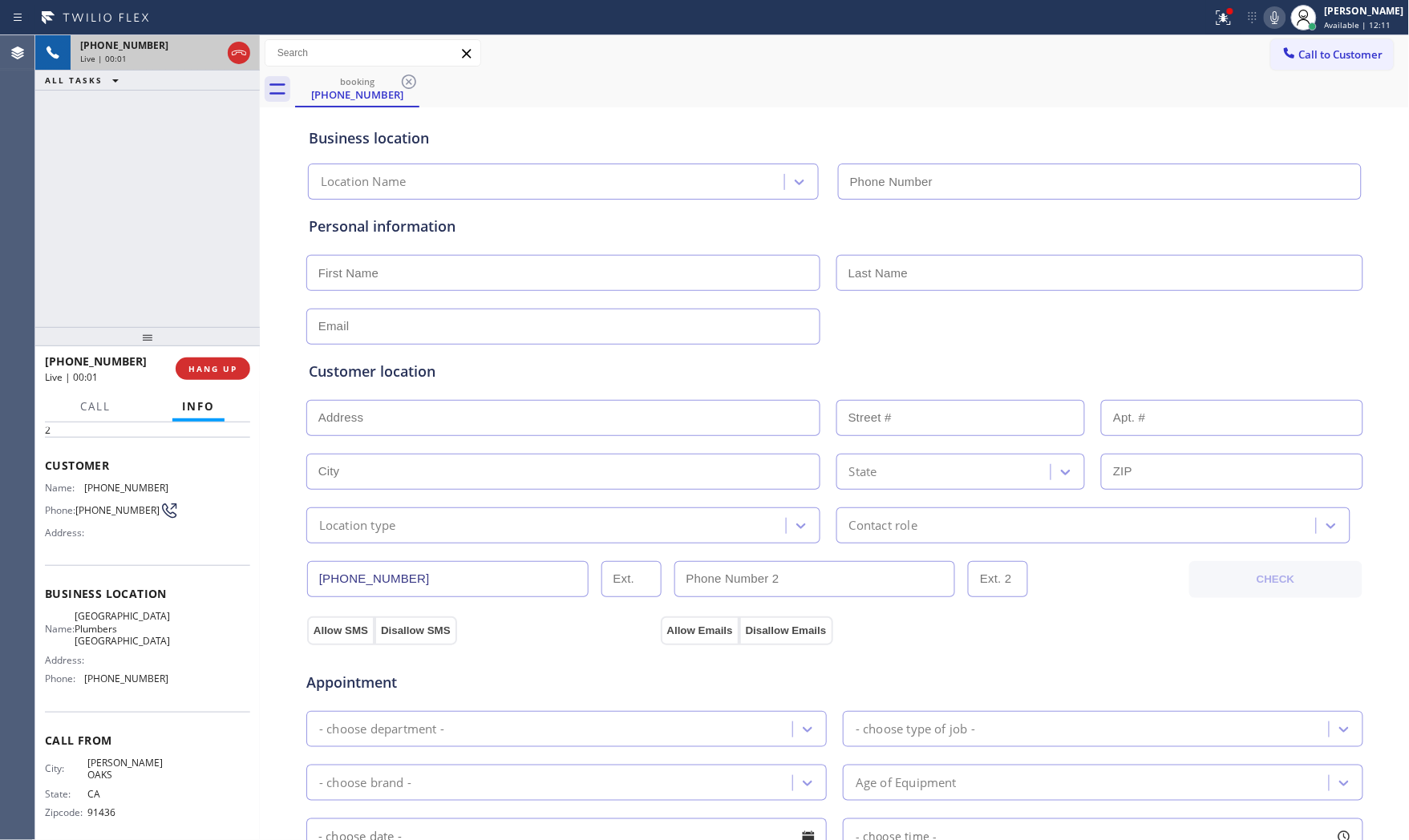
type input "[PHONE_NUMBER]"
click at [217, 368] on span "HANG UP" at bounding box center [213, 368] width 49 height 11
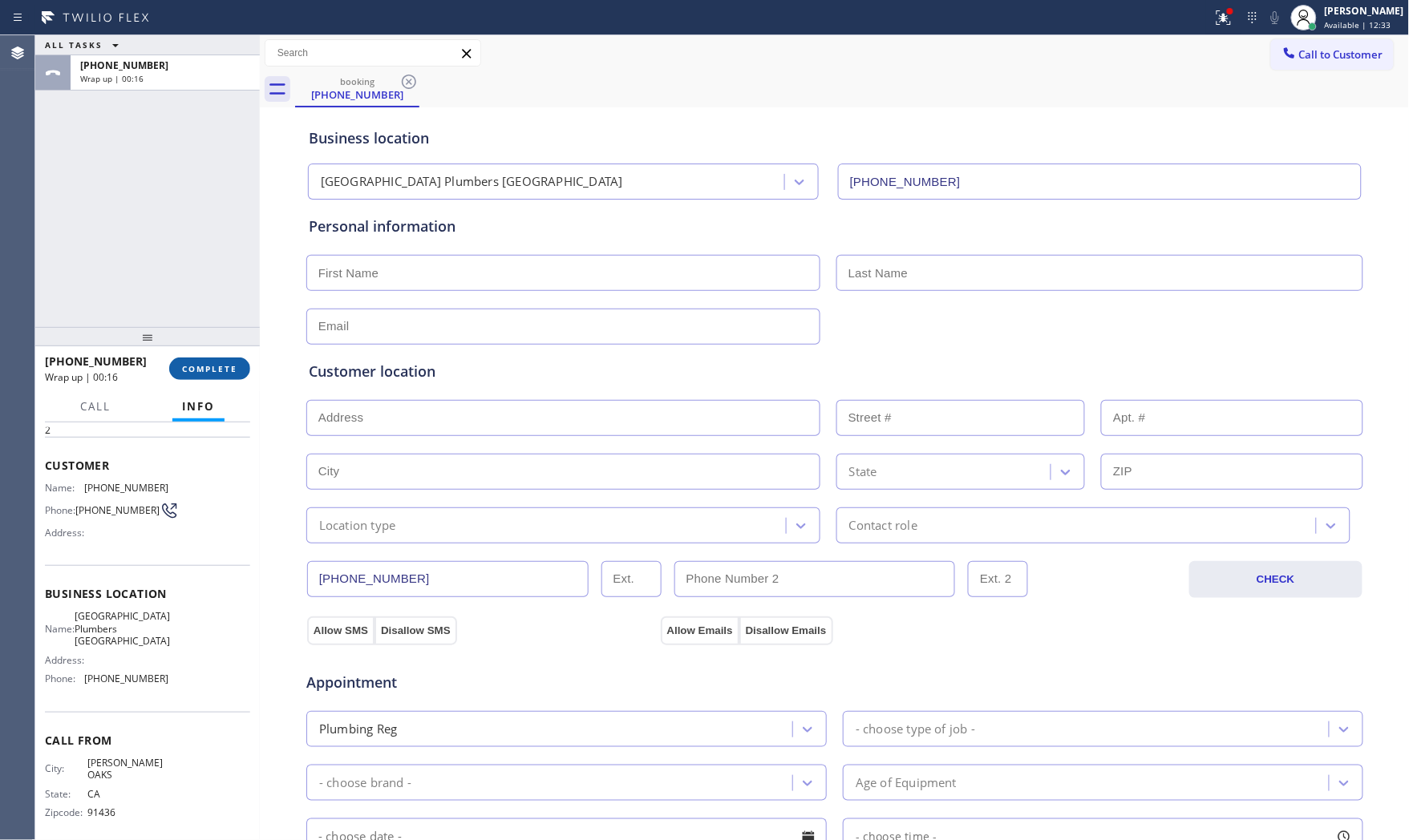
click at [191, 378] on button "COMPLETE" at bounding box center [210, 368] width 81 height 22
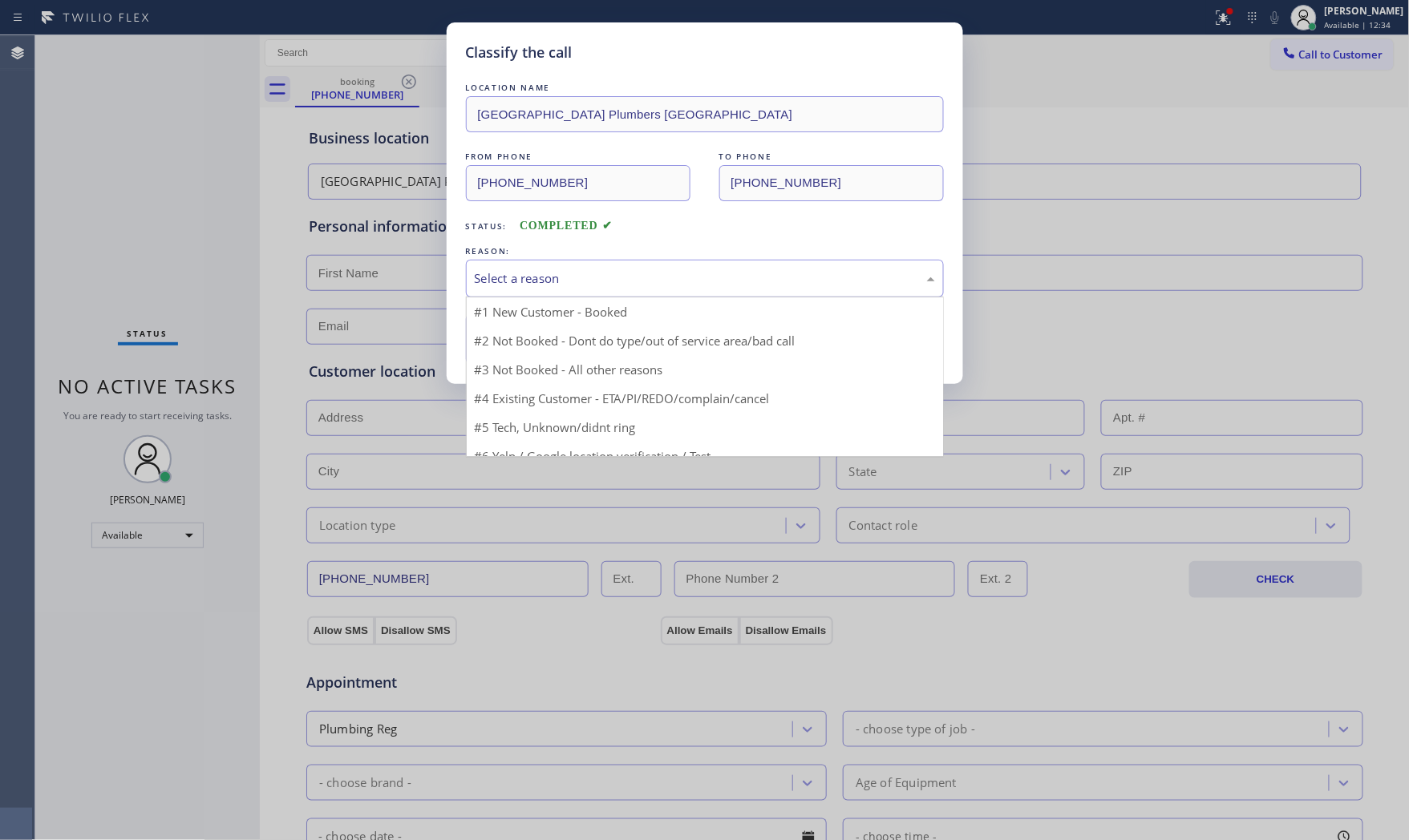
click at [503, 274] on div "Select a reason" at bounding box center [705, 278] width 461 height 18
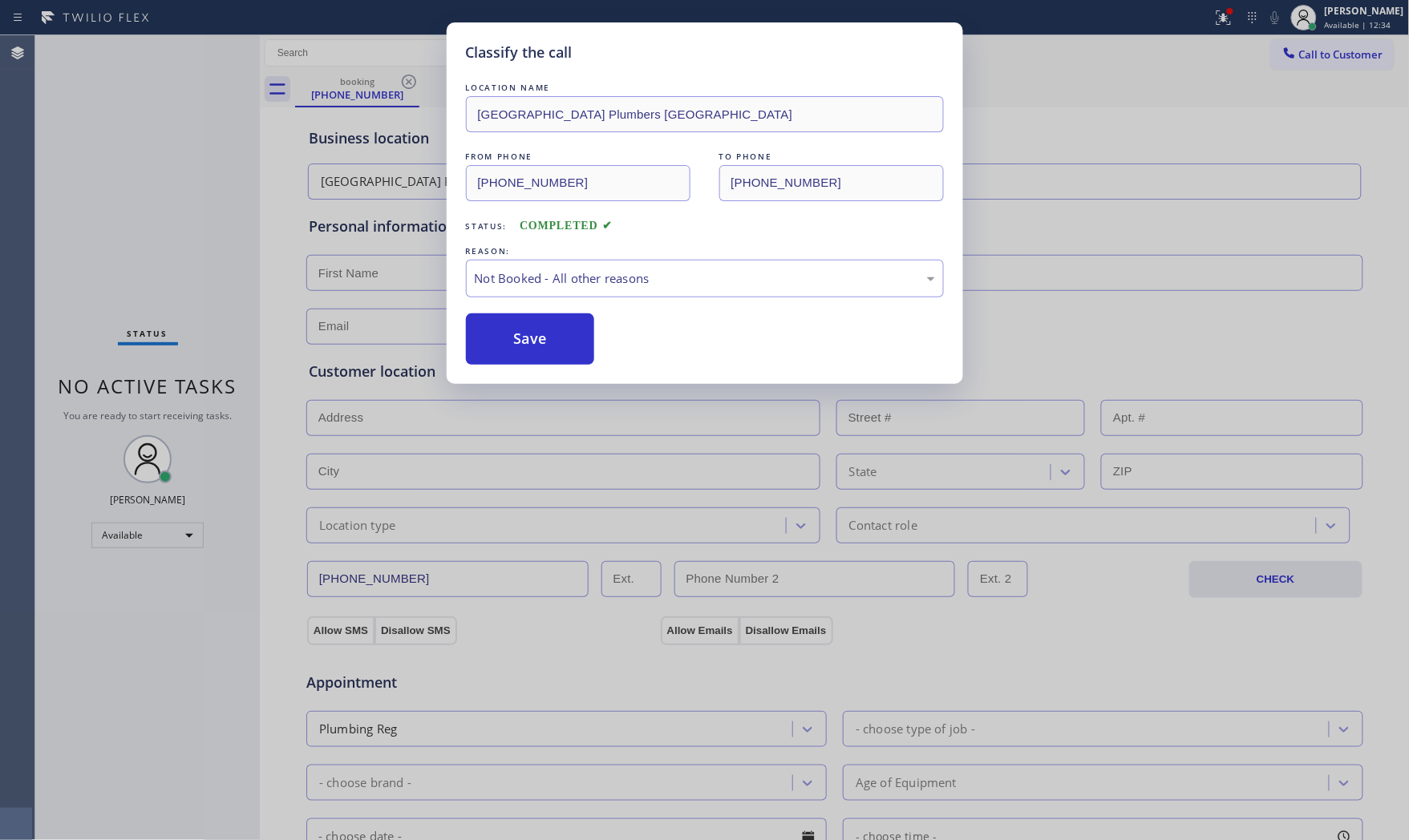
click at [503, 338] on button "Save" at bounding box center [531, 339] width 129 height 52
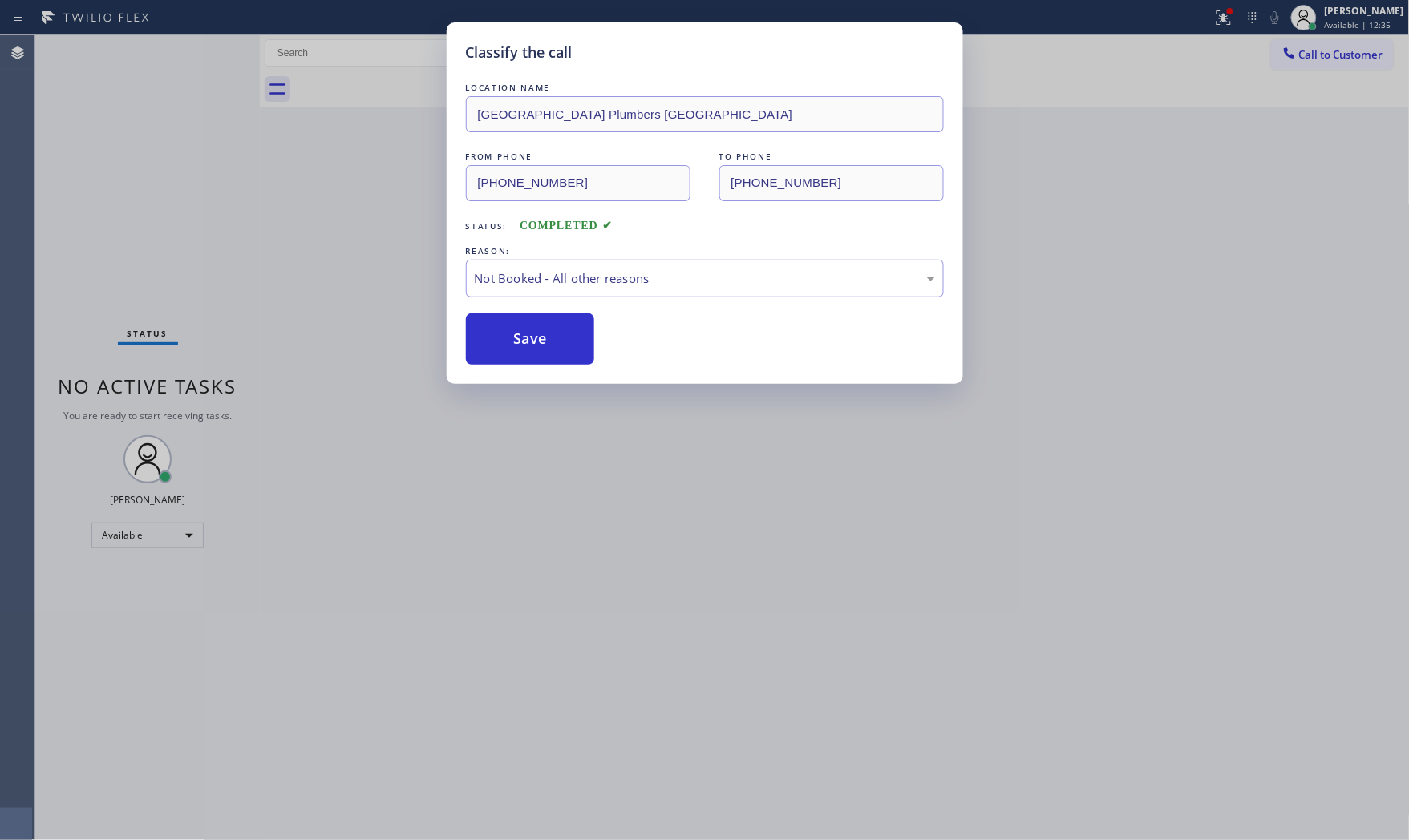
click at [503, 338] on button "Save" at bounding box center [531, 339] width 129 height 52
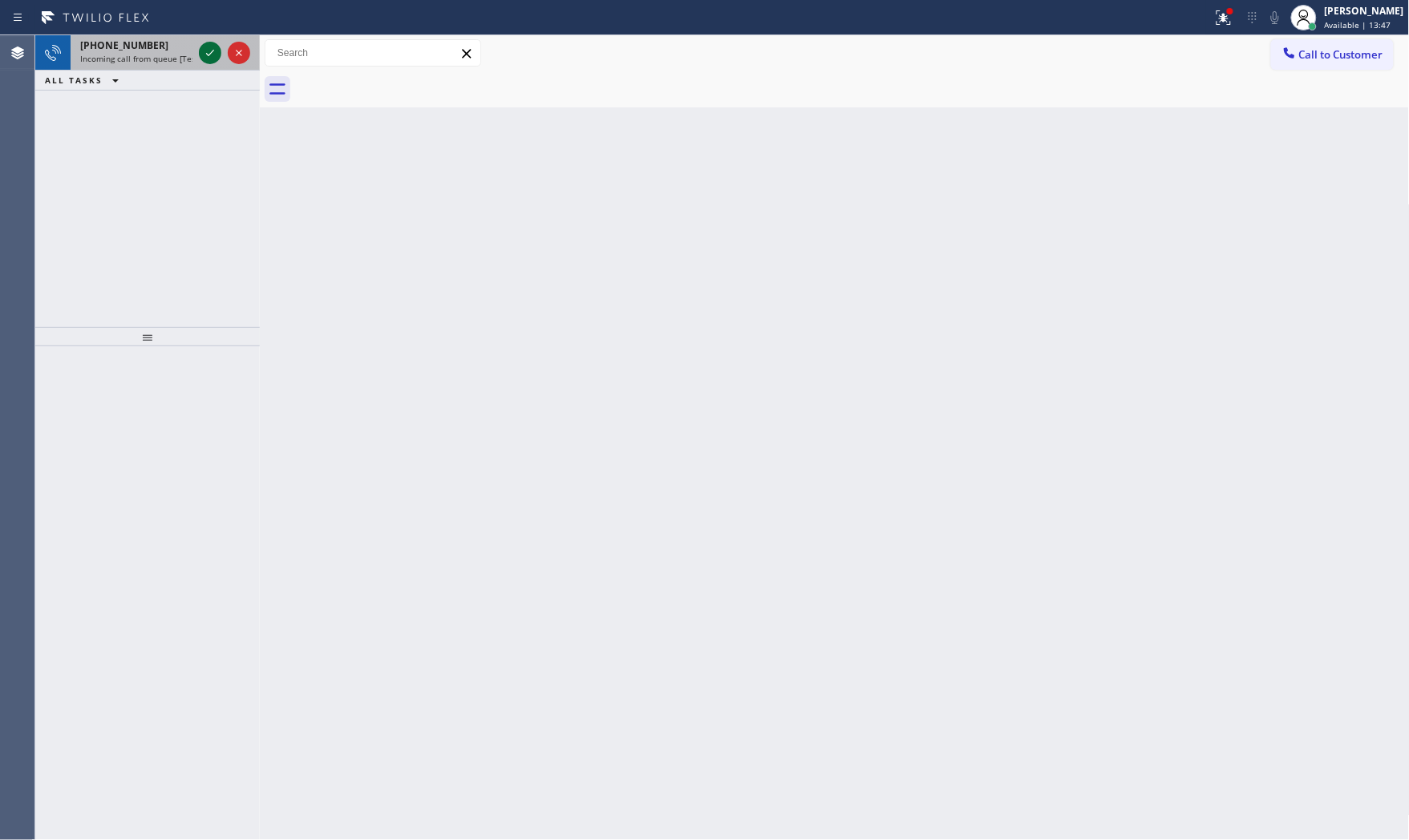
click at [210, 53] on icon at bounding box center [210, 52] width 8 height 6
click at [208, 43] on icon at bounding box center [210, 52] width 19 height 19
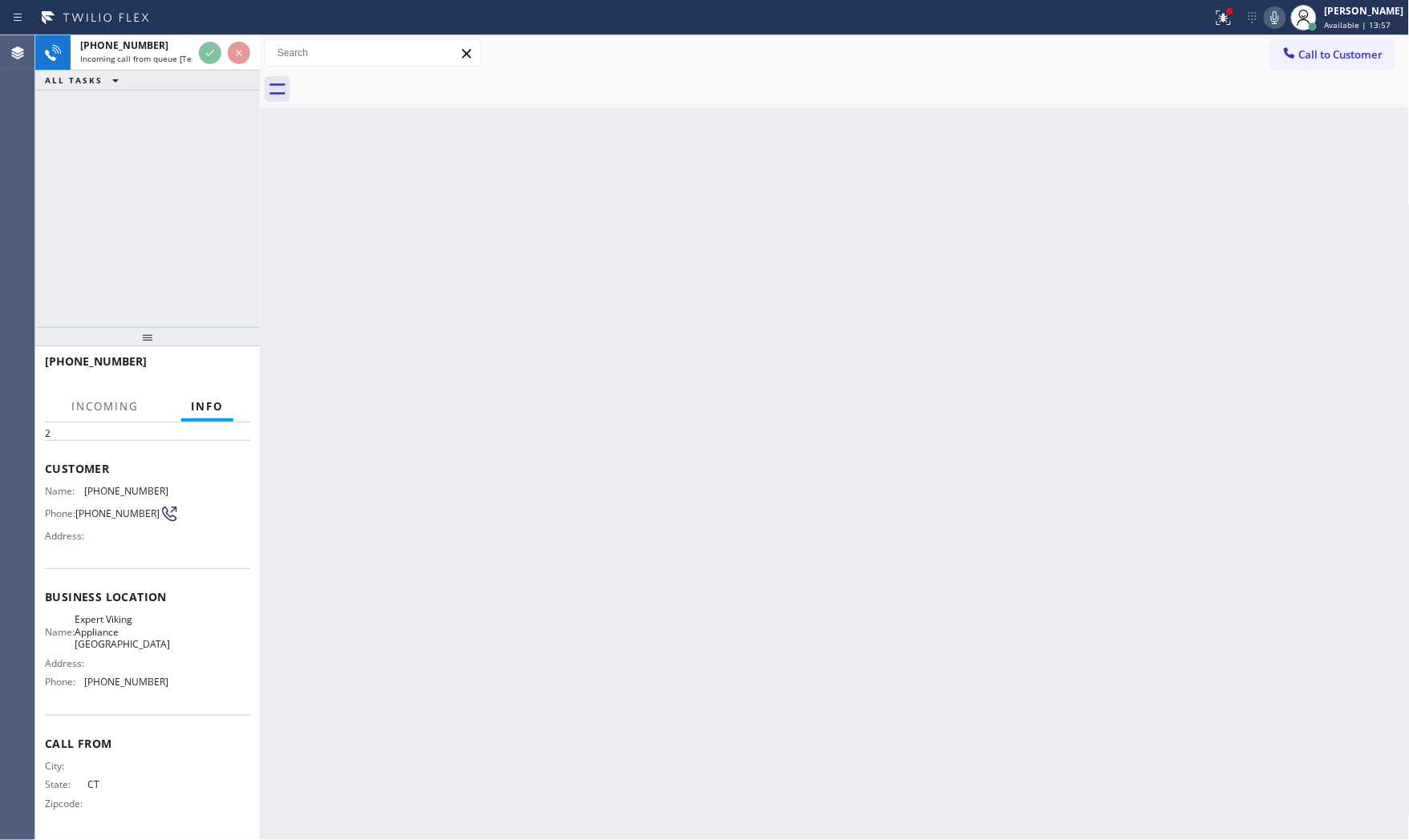
scroll to position [59, 0]
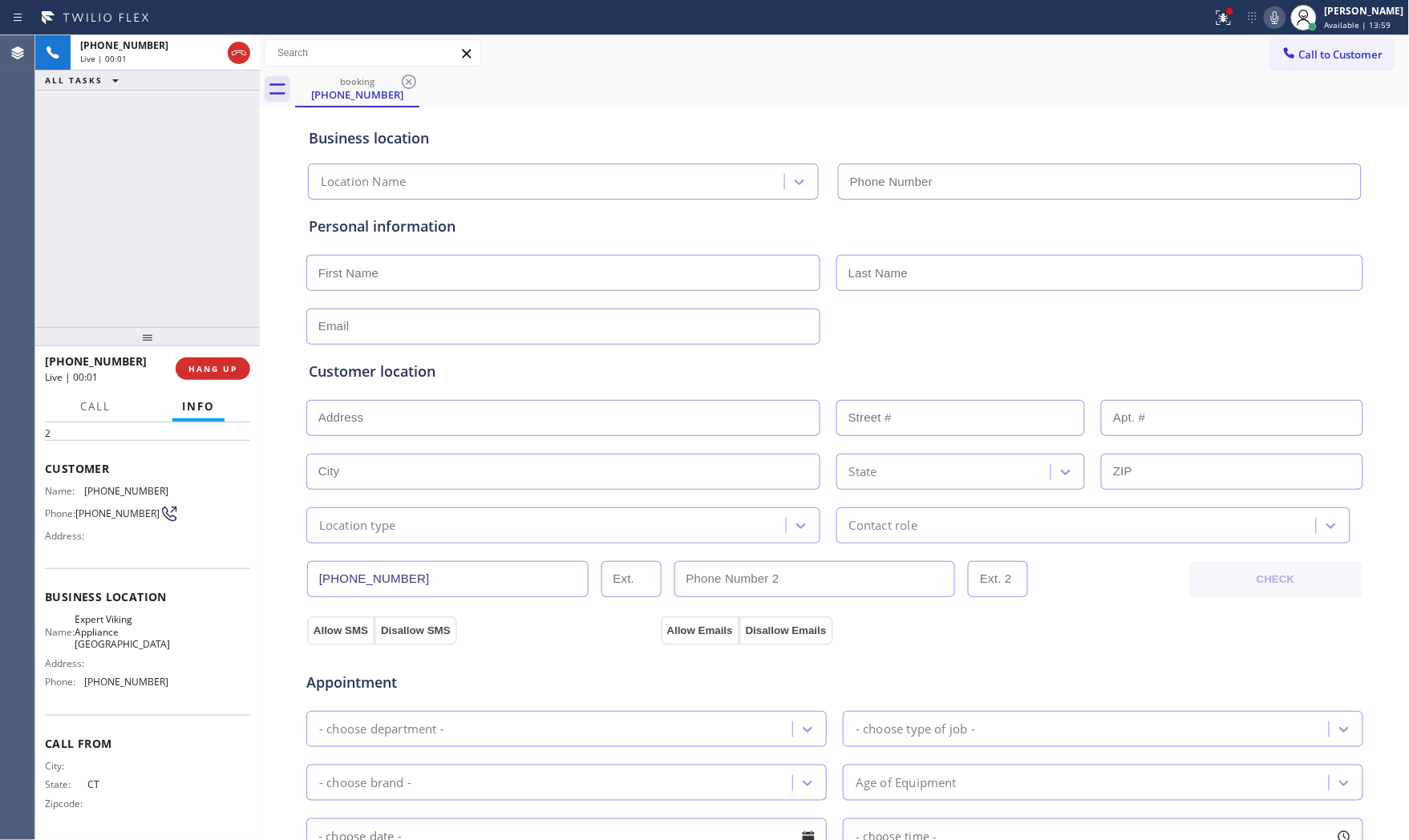
type input "[PHONE_NUMBER]"
click at [201, 363] on span "HANG UP" at bounding box center [213, 368] width 49 height 11
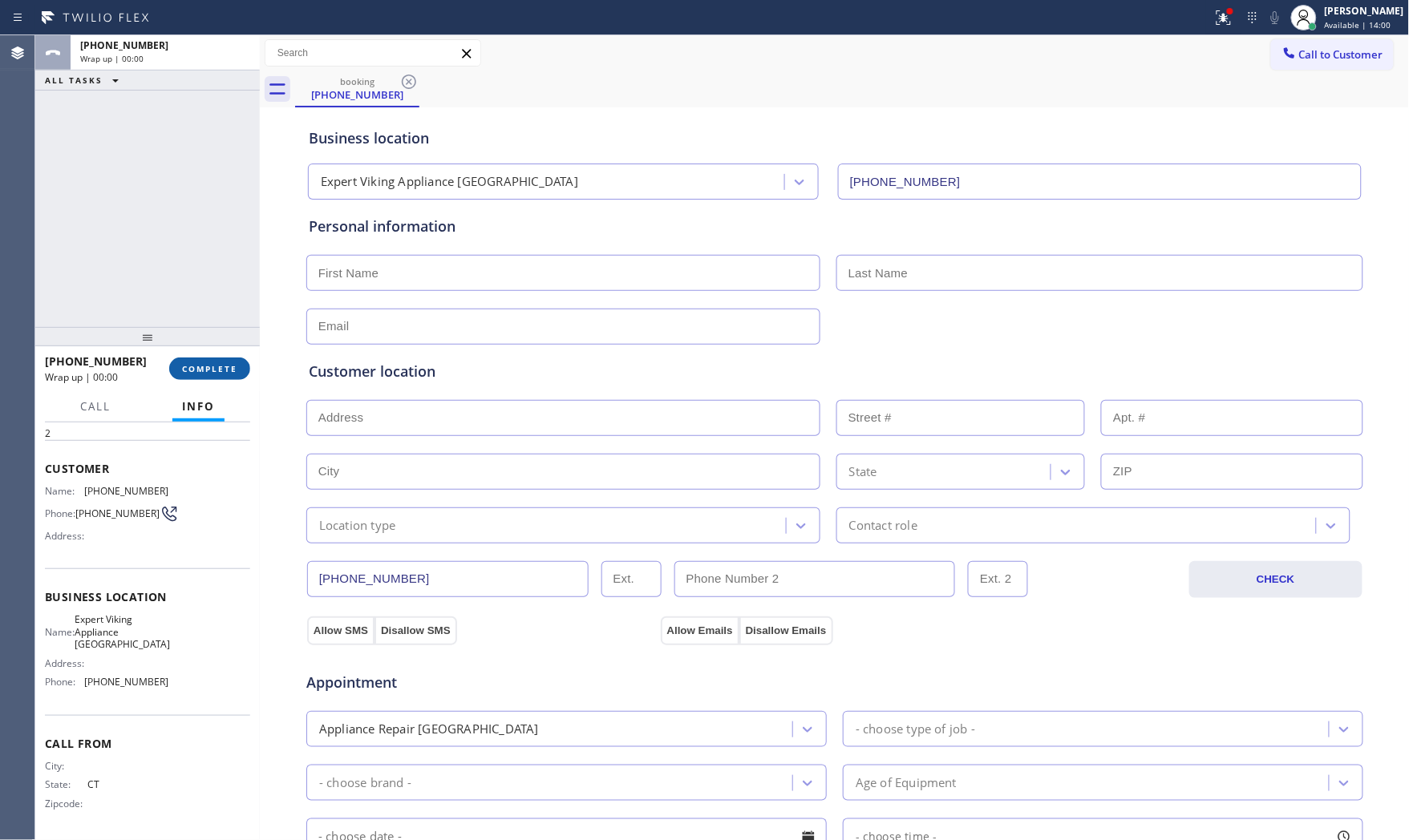
click at [201, 363] on span "COMPLETE" at bounding box center [210, 368] width 55 height 11
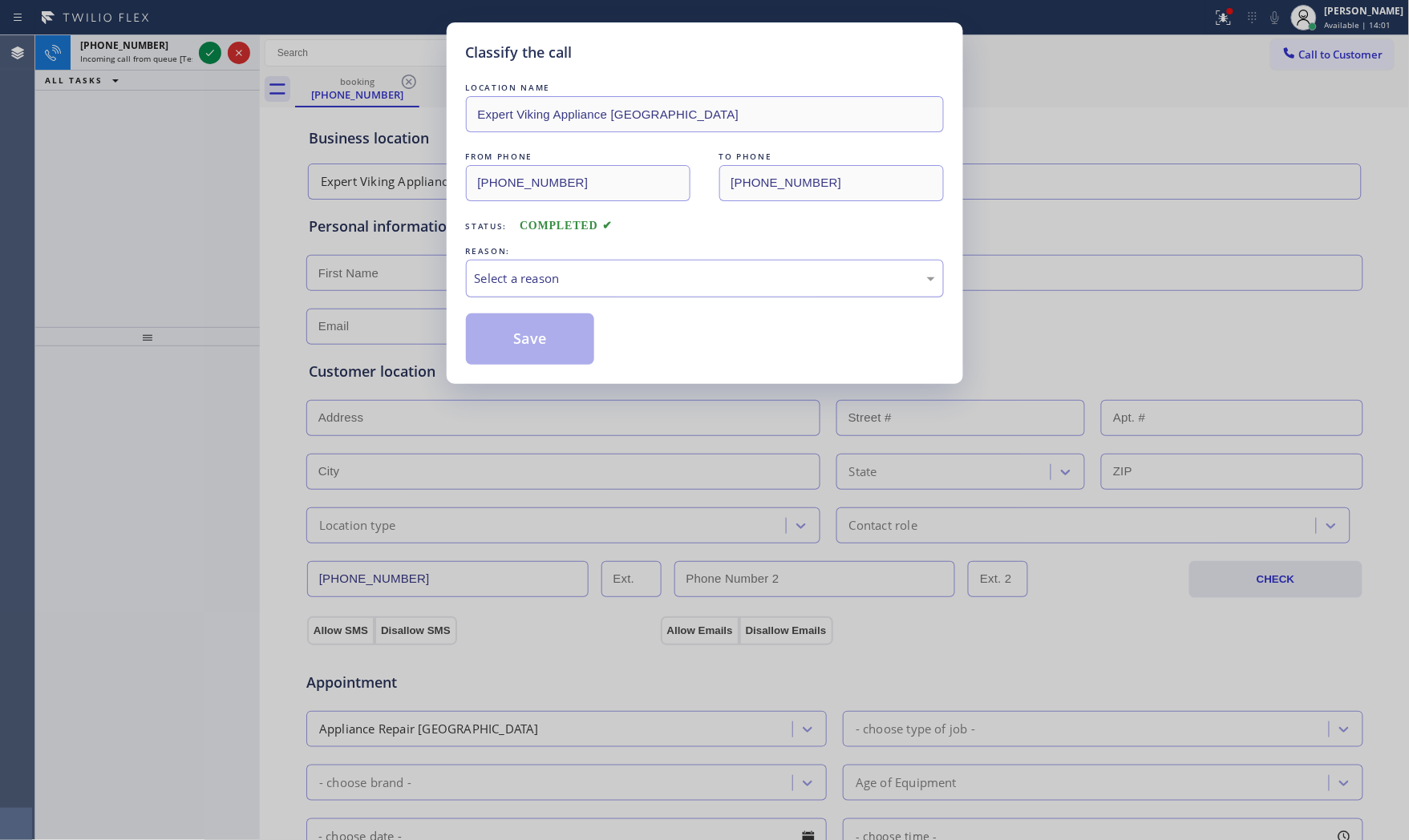
click at [574, 297] on div "Select a reason" at bounding box center [705, 278] width 478 height 38
click at [522, 350] on button "Save" at bounding box center [531, 339] width 129 height 52
click at [522, 348] on button "Save" at bounding box center [531, 339] width 129 height 52
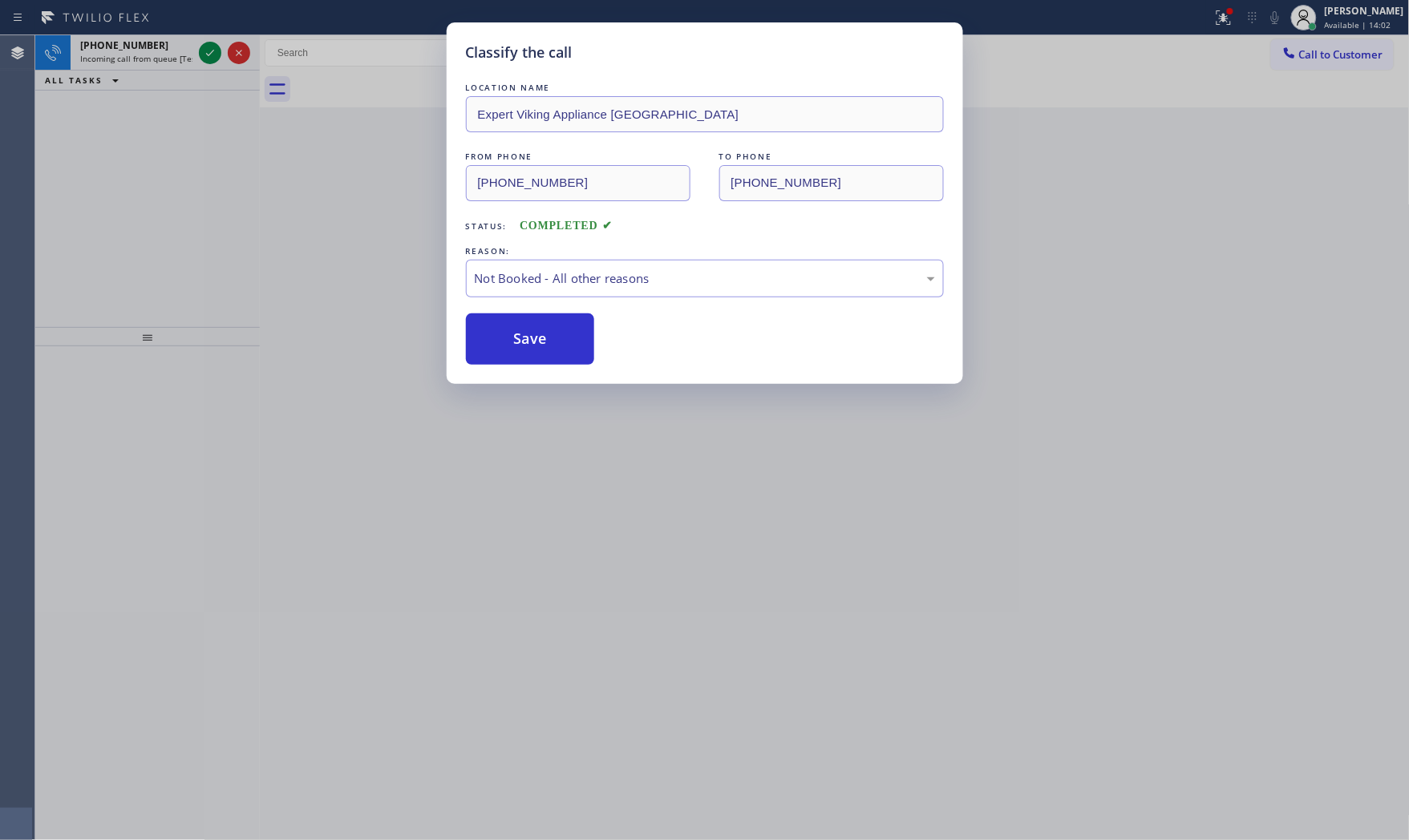
click at [175, 54] on div "Classify the call LOCATION NAME Expert Viking Appliance Stamford FROM PHONE [PH…" at bounding box center [704, 420] width 1409 height 840
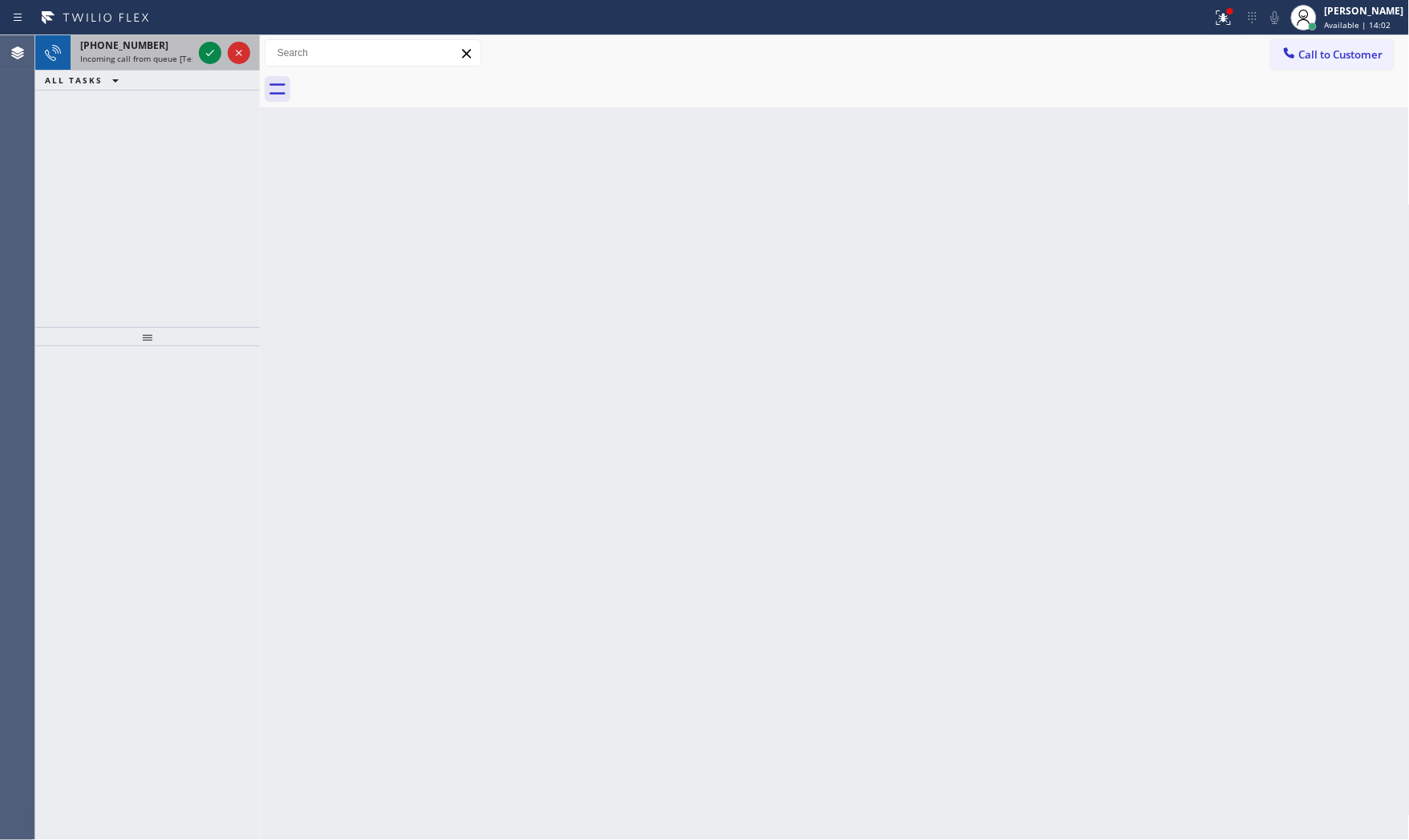
click at [174, 54] on span "Incoming call from queue [Test] All" at bounding box center [147, 58] width 133 height 11
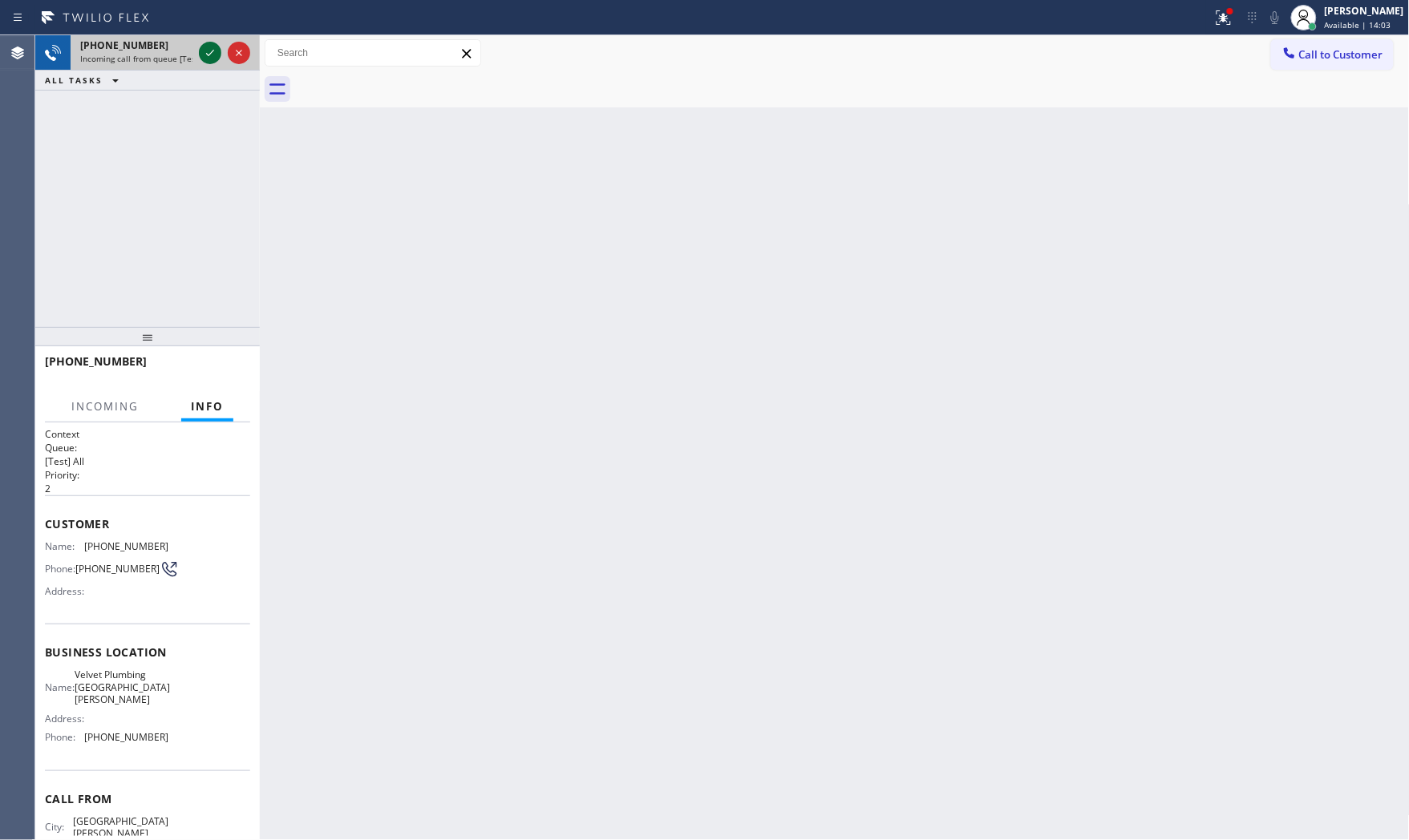
click at [208, 50] on icon at bounding box center [210, 52] width 19 height 19
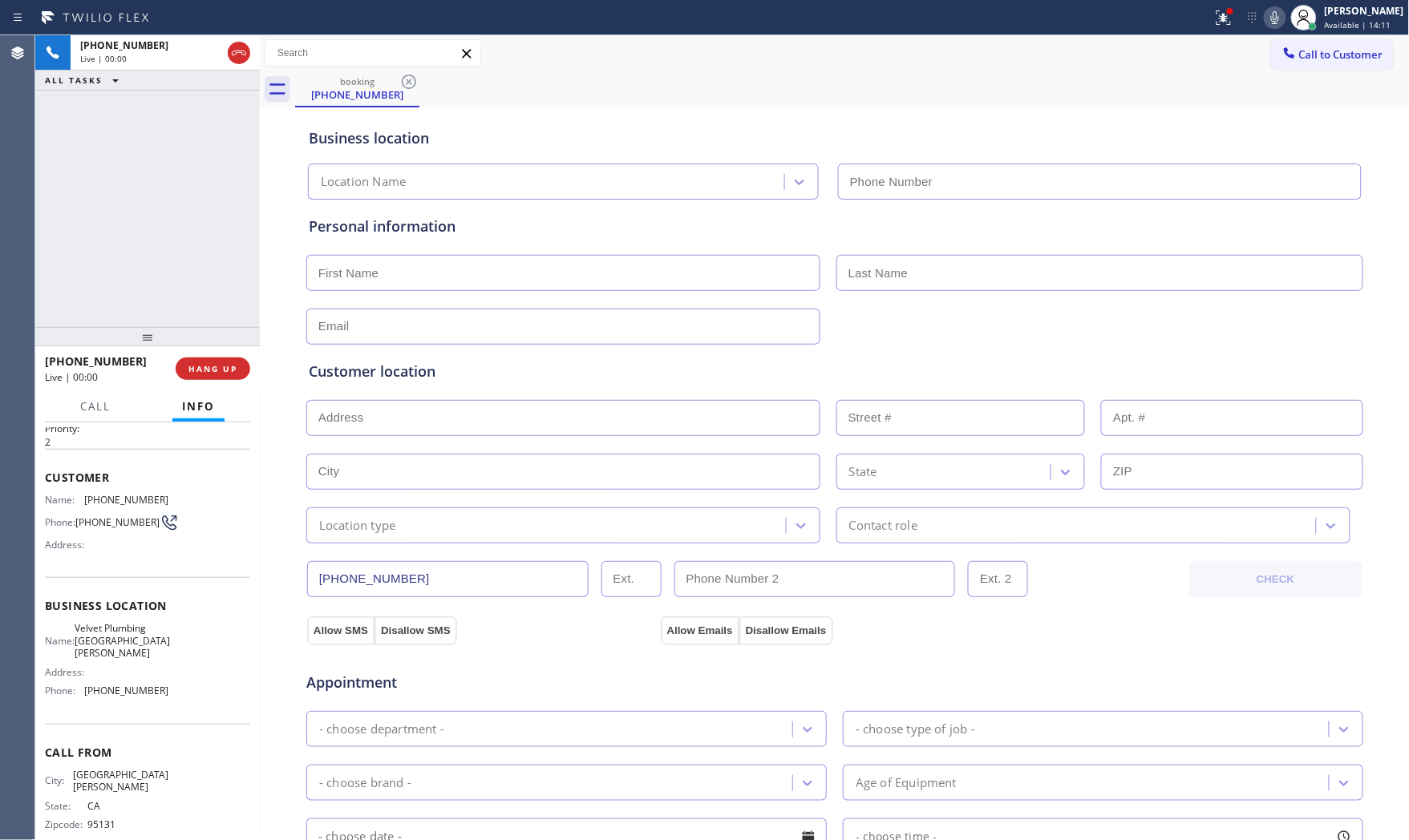
type input "[PHONE_NUMBER]"
click at [229, 357] on button "HANG UP" at bounding box center [213, 368] width 75 height 22
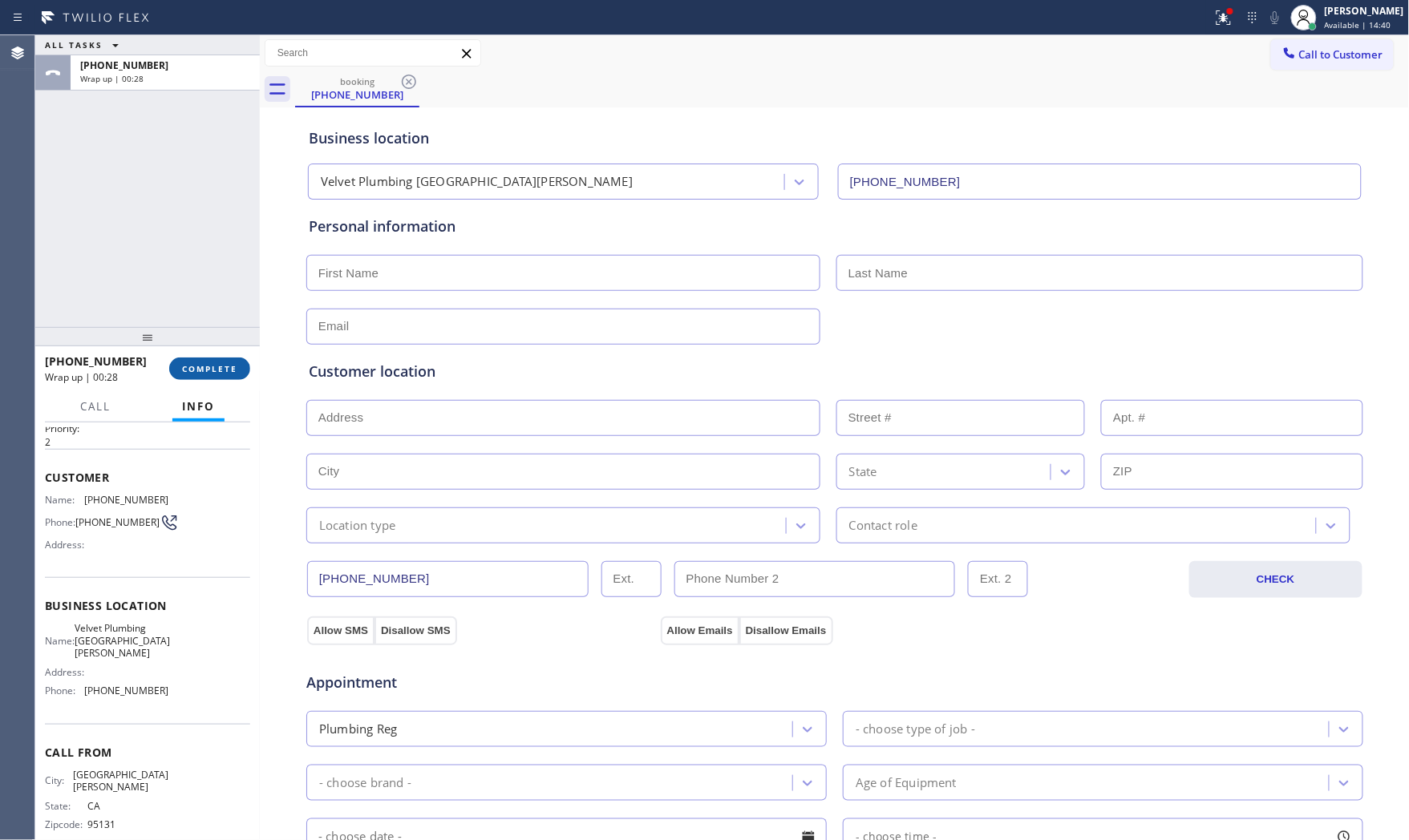
click at [220, 363] on span "COMPLETE" at bounding box center [210, 368] width 55 height 11
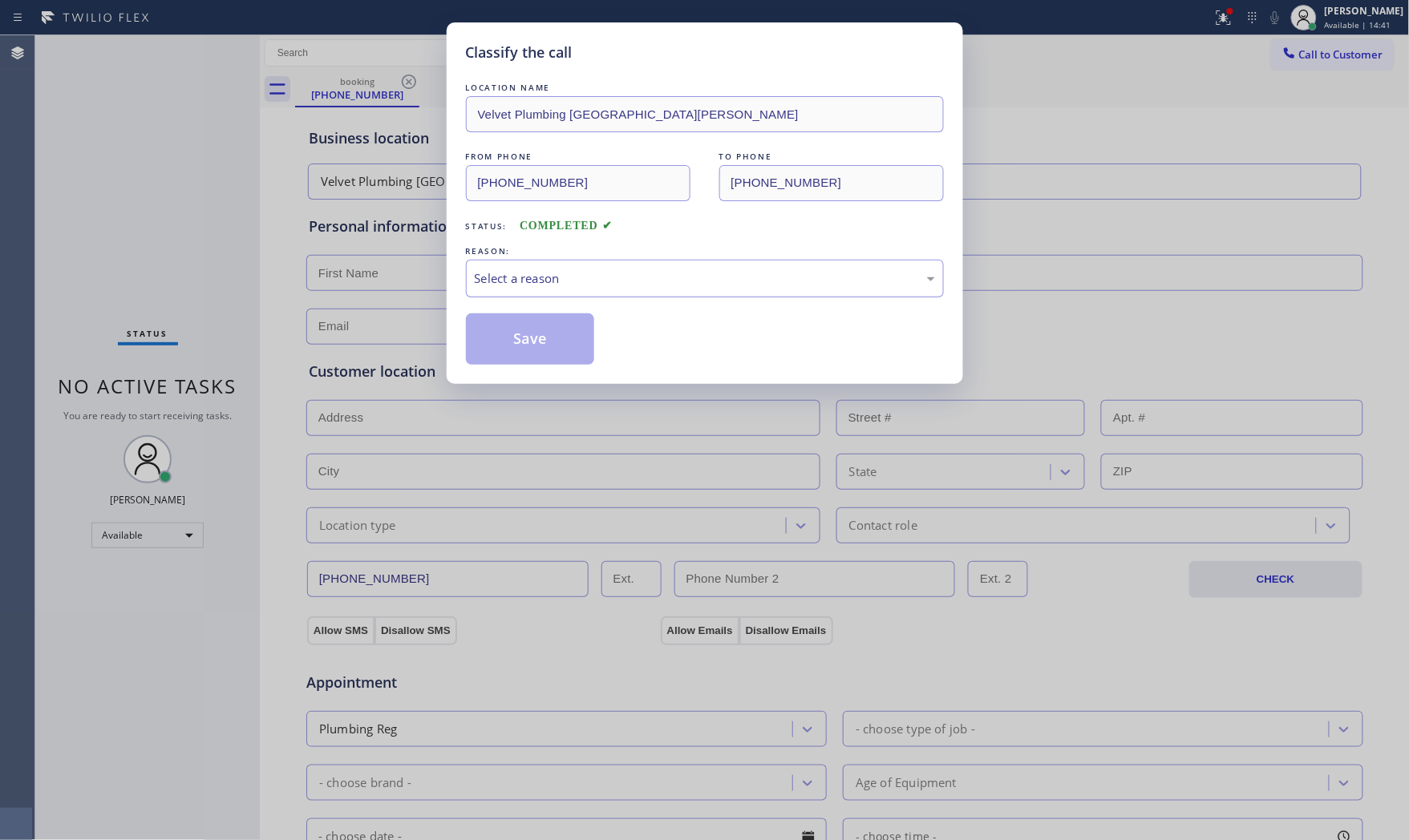
click at [487, 287] on div "Select a reason" at bounding box center [705, 278] width 461 height 18
click at [499, 331] on button "Save" at bounding box center [531, 339] width 129 height 52
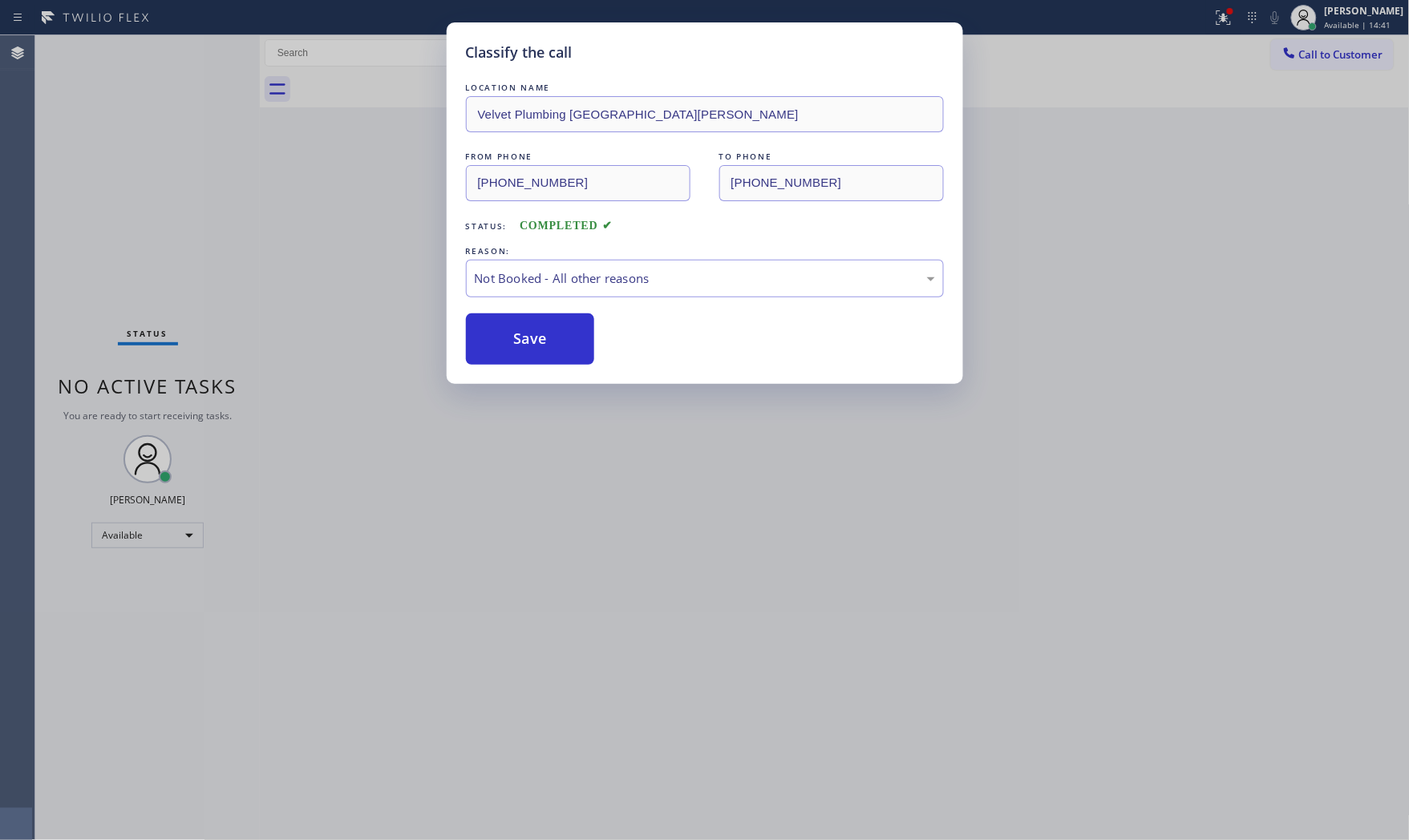
drag, startPoint x: 499, startPoint y: 331, endPoint x: 768, endPoint y: 141, distance: 329.3
click at [514, 314] on button "Save" at bounding box center [531, 339] width 129 height 52
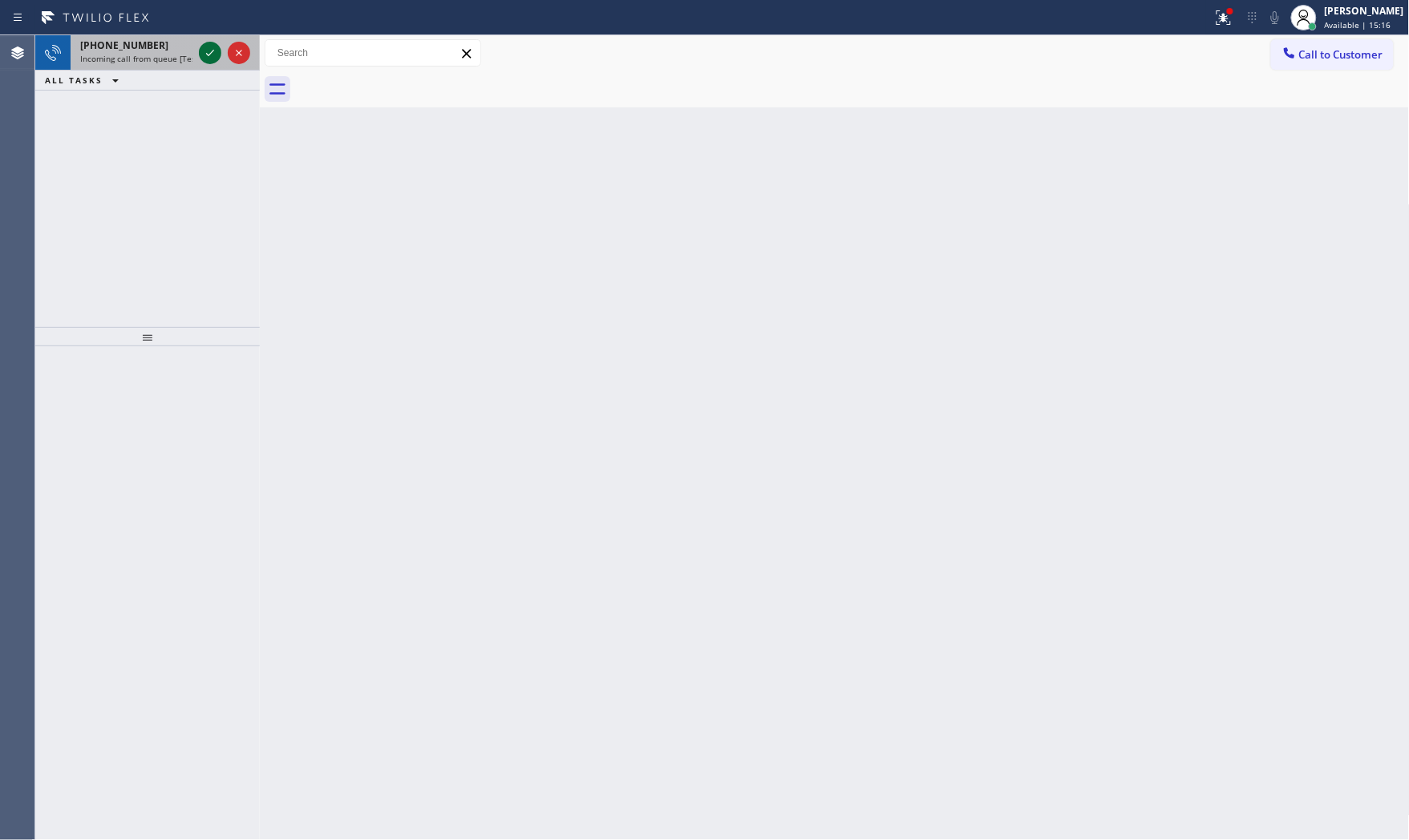
click at [201, 54] on icon at bounding box center [210, 52] width 19 height 19
click at [207, 52] on icon at bounding box center [210, 52] width 19 height 19
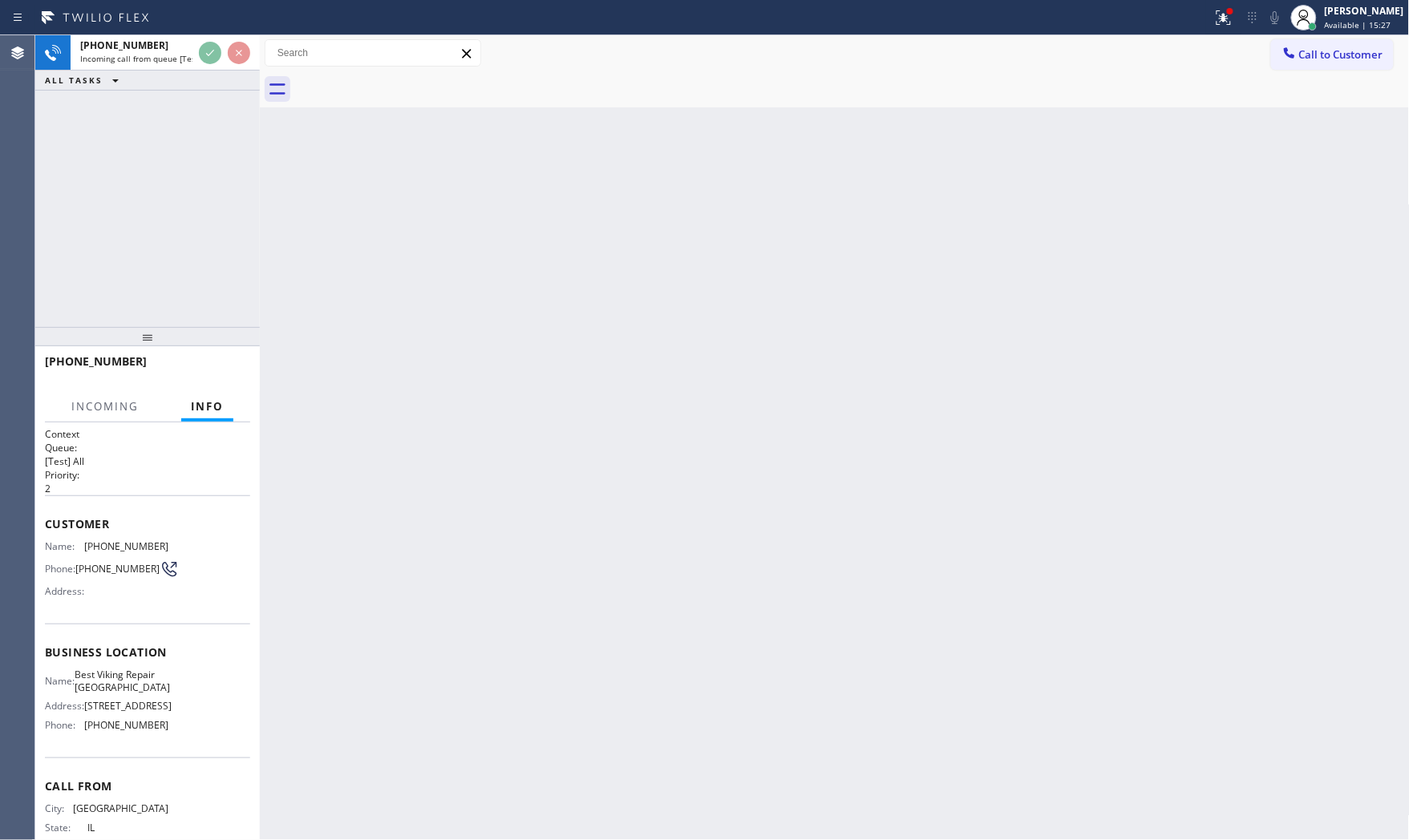
scroll to position [46, 0]
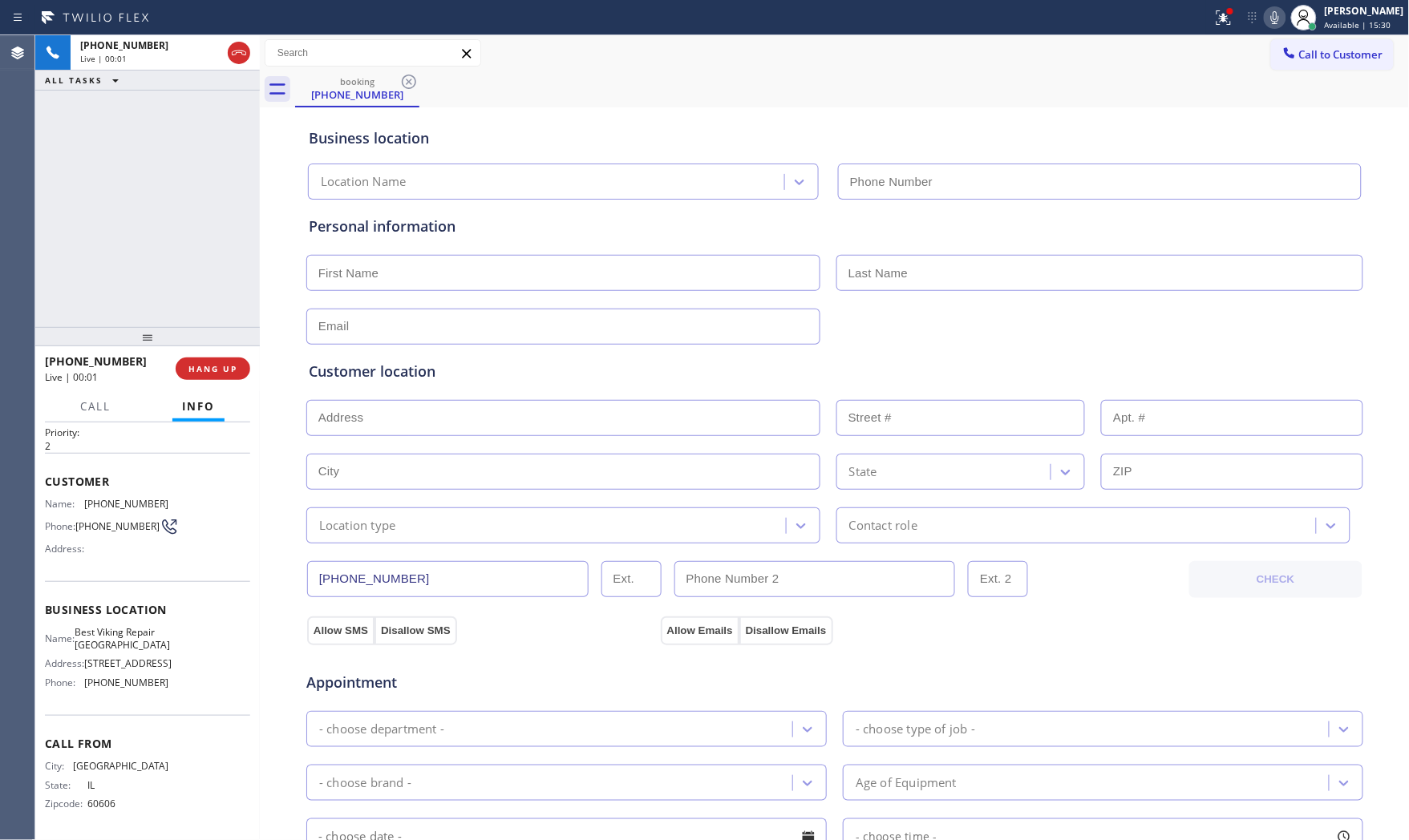
type input "[PHONE_NUMBER]"
click at [1206, 28] on button at bounding box center [1224, 18] width 35 height 35
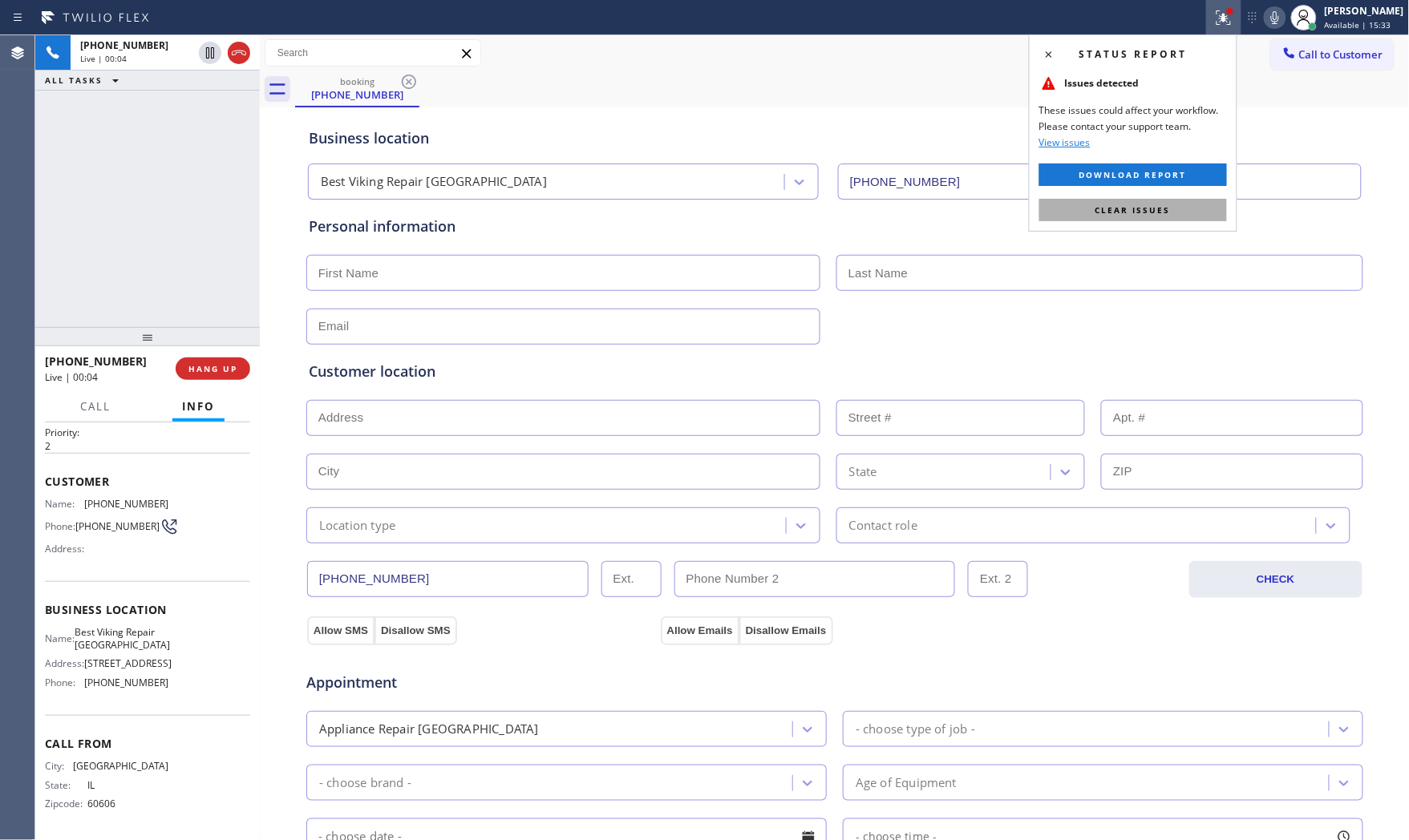
click at [1190, 208] on button "Clear issues" at bounding box center [1133, 210] width 188 height 22
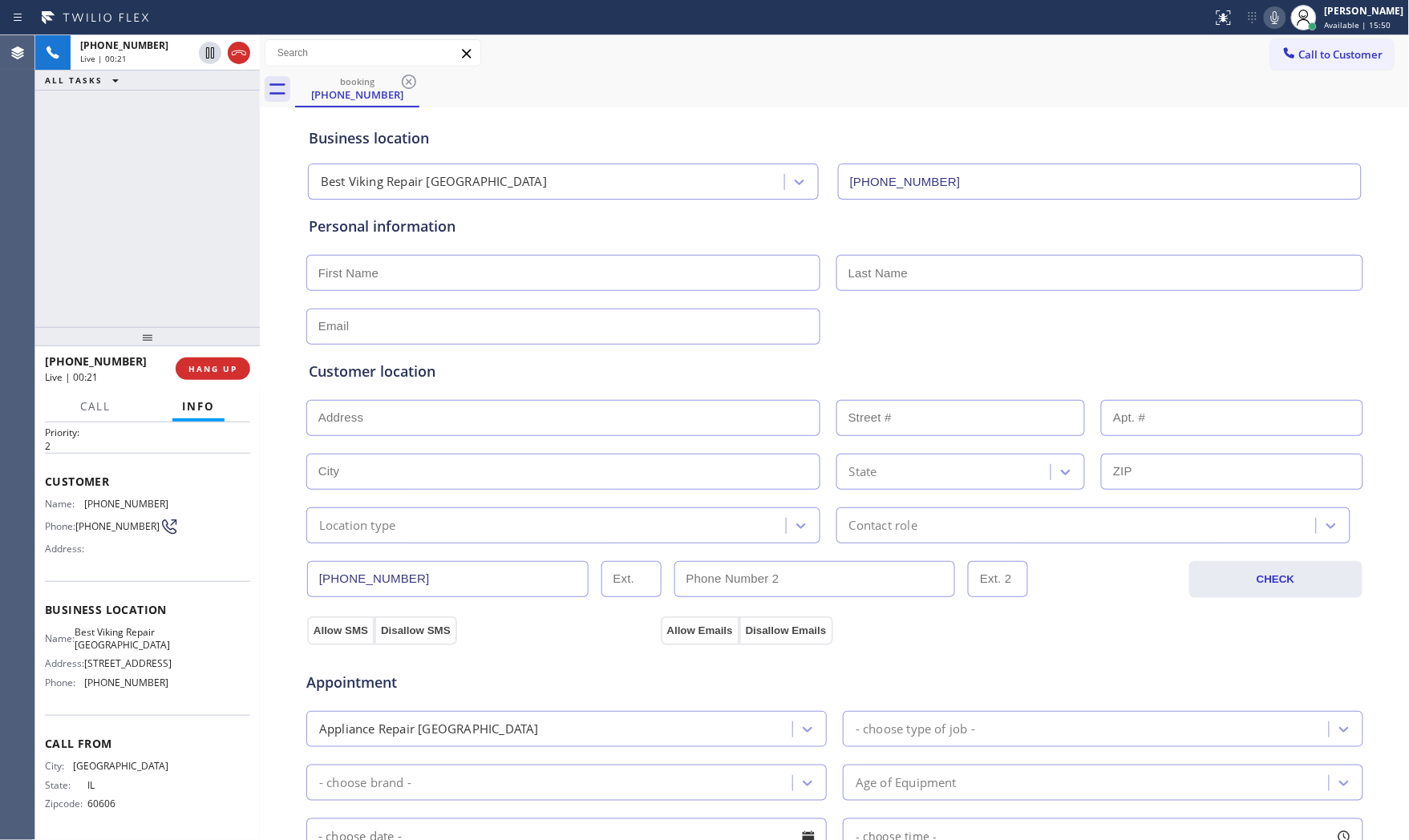
click at [1269, 17] on icon at bounding box center [1275, 18] width 19 height 19
click at [1269, 18] on icon at bounding box center [1275, 18] width 19 height 19
click at [1274, 18] on icon at bounding box center [1275, 18] width 8 height 13
click at [1277, 13] on icon at bounding box center [1275, 18] width 19 height 19
click at [1269, 19] on icon at bounding box center [1275, 18] width 19 height 19
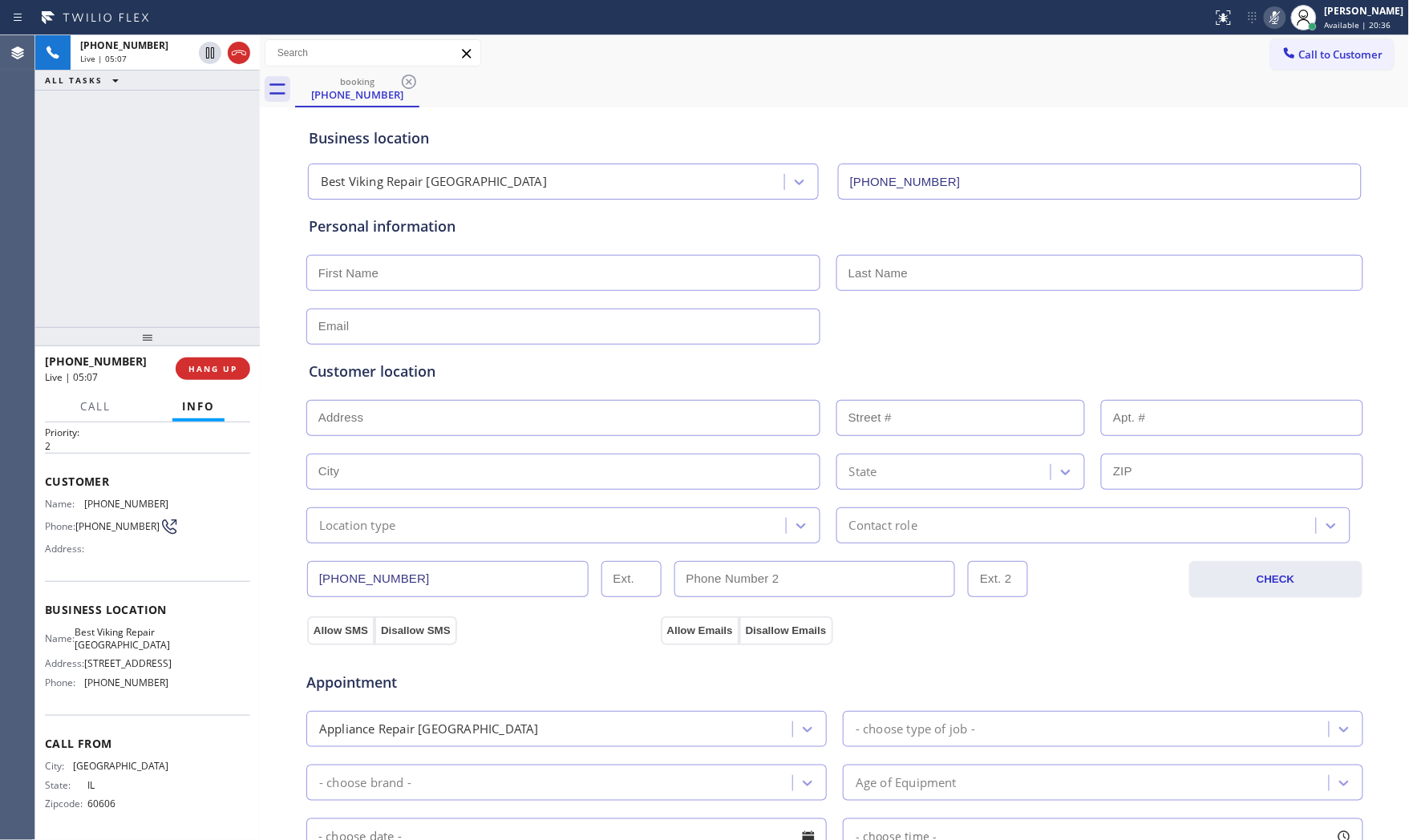
click at [1269, 19] on icon at bounding box center [1275, 18] width 19 height 19
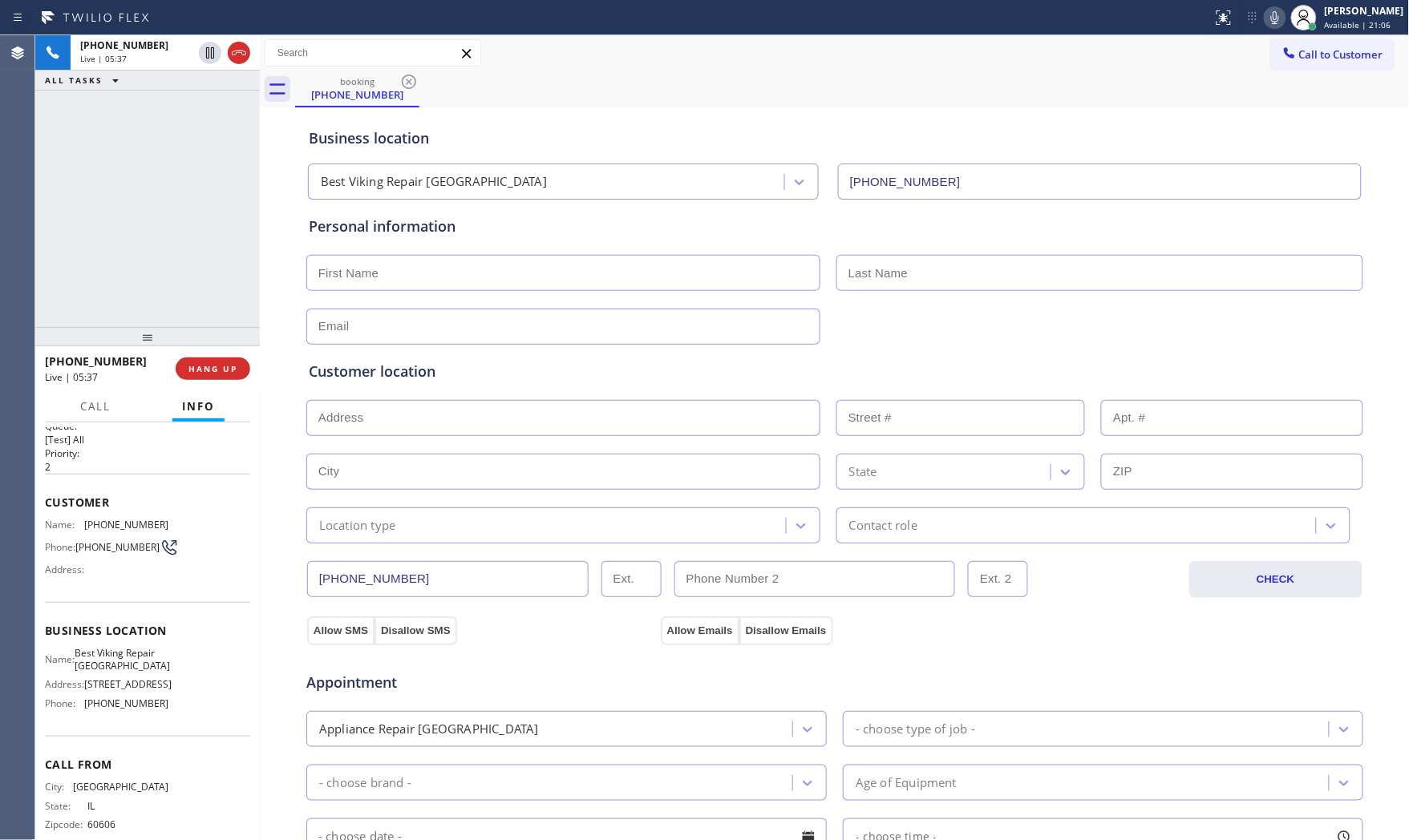
scroll to position [0, 0]
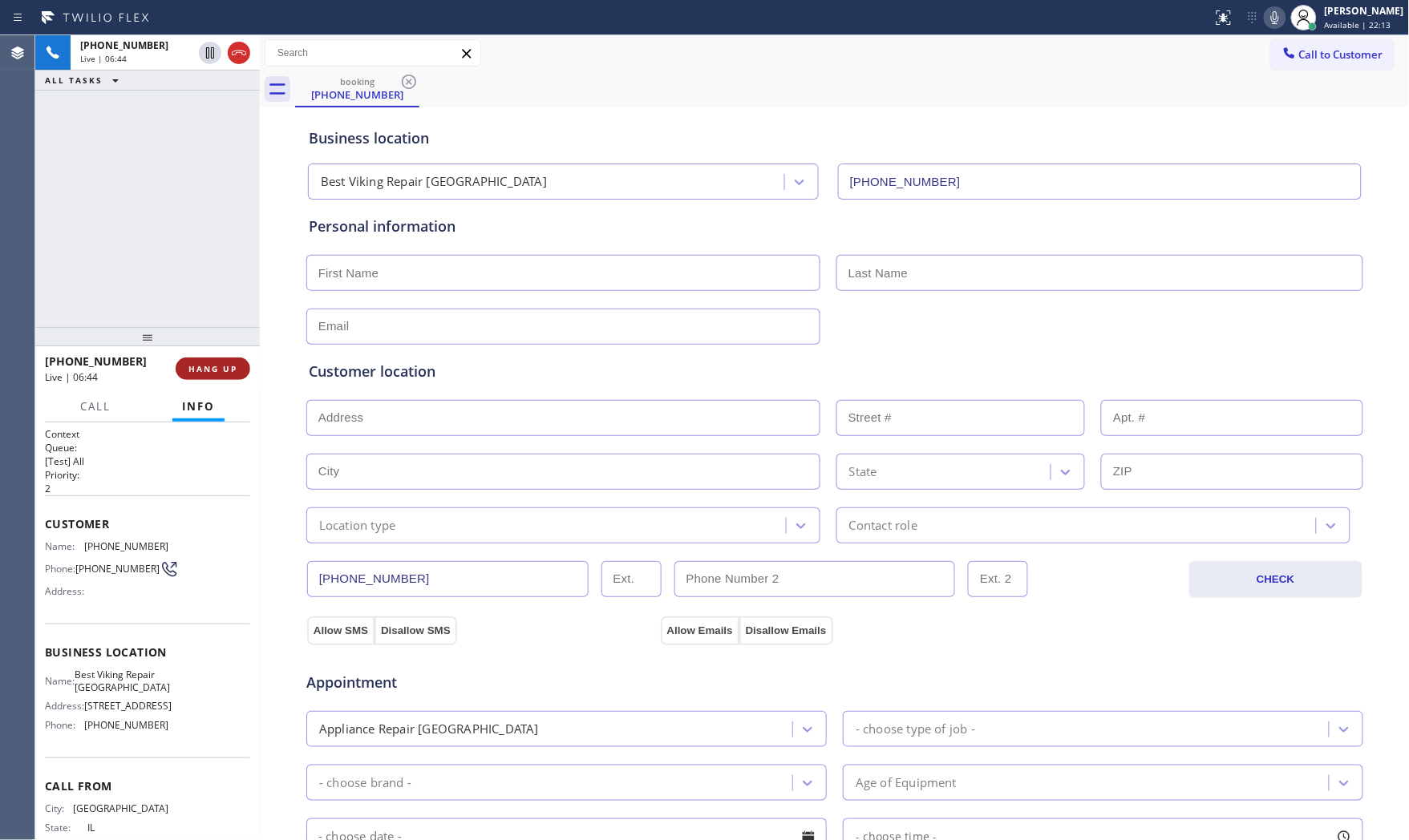
click at [239, 364] on button "HANG UP" at bounding box center [213, 368] width 75 height 22
click at [125, 683] on span "Best Viking Repair [GEOGRAPHIC_DATA]" at bounding box center [123, 681] width 96 height 25
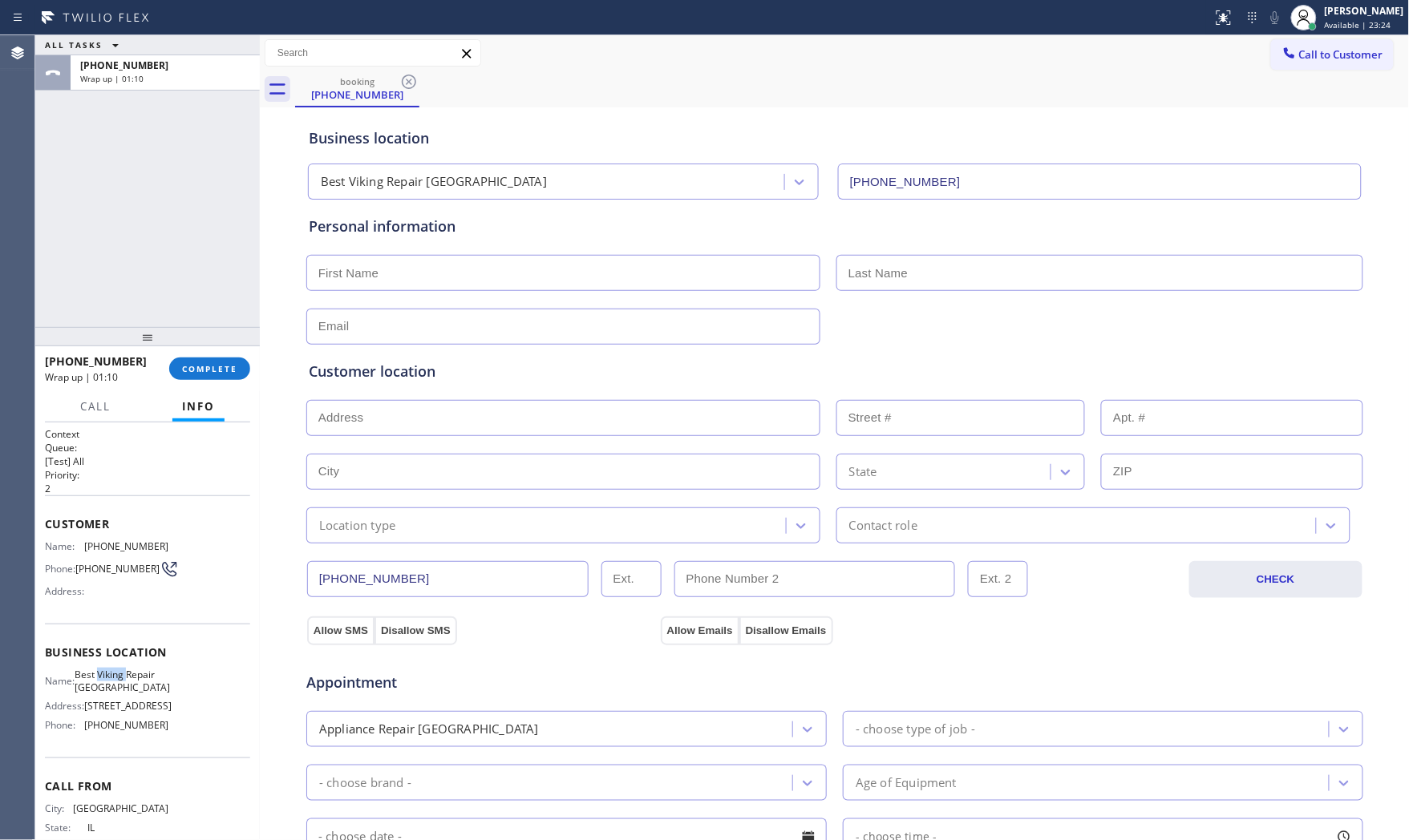
click at [125, 683] on span "Best Viking Repair [GEOGRAPHIC_DATA]" at bounding box center [123, 681] width 96 height 25
drag, startPoint x: 125, startPoint y: 683, endPoint x: 135, endPoint y: 683, distance: 10.0
click at [126, 683] on span "Best Viking Repair [GEOGRAPHIC_DATA]" at bounding box center [123, 681] width 96 height 25
copy span "Best Viking Repair [GEOGRAPHIC_DATA]"
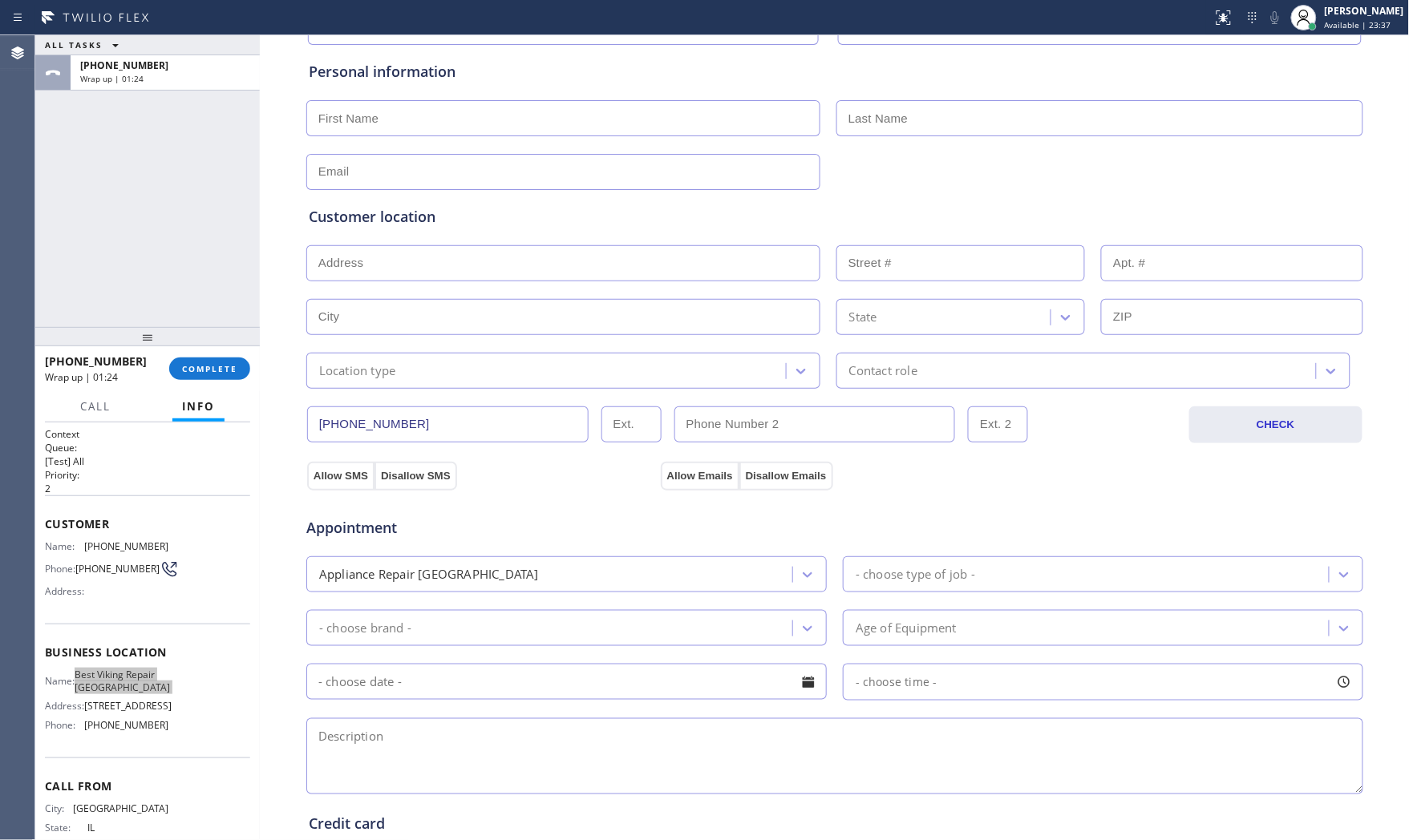
scroll to position [178, 0]
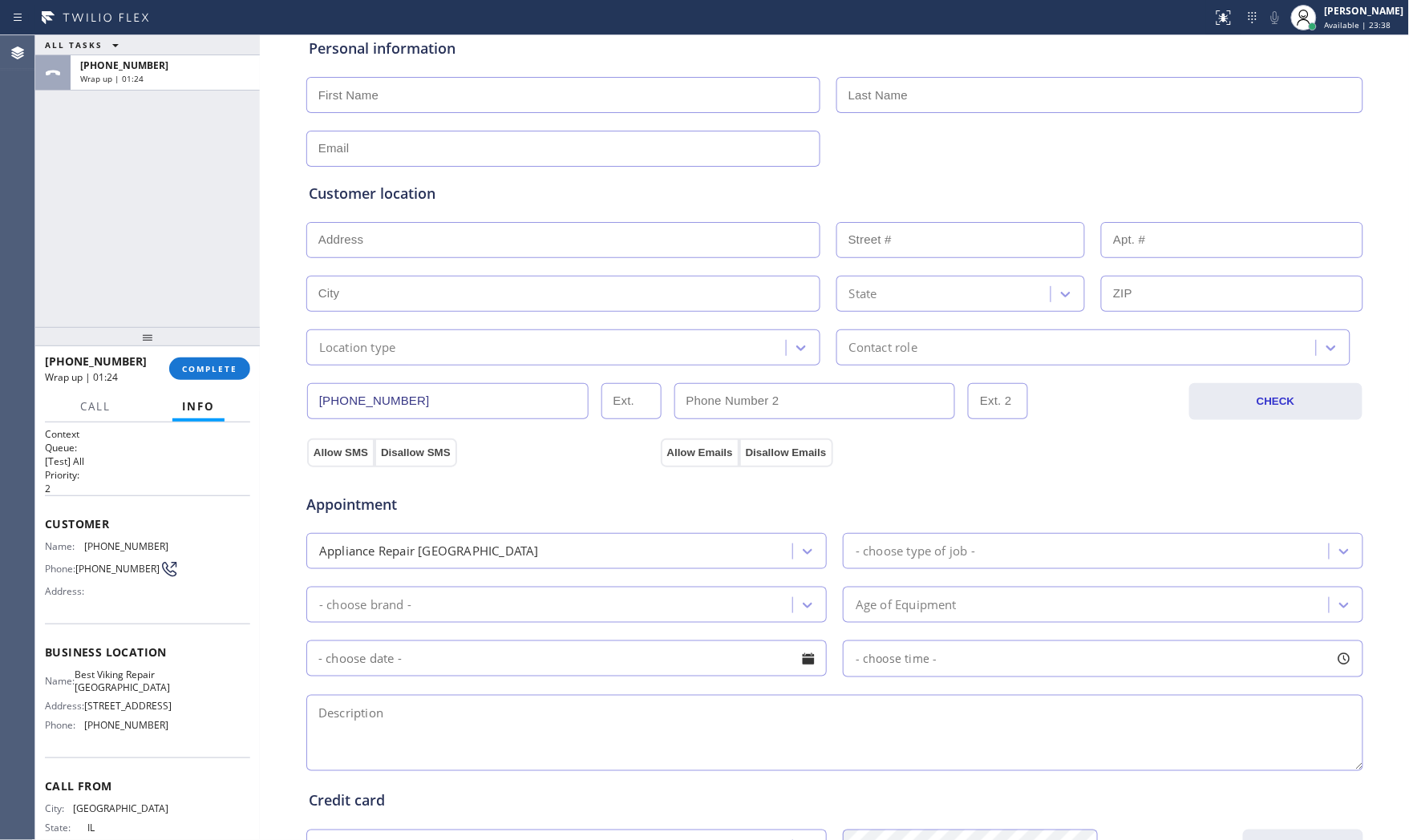
click at [405, 721] on textarea at bounding box center [835, 733] width 1057 height 76
paste textarea "9-12 $75 frigidaire | washerstacked | its making loud sound | apt - tenant | [S…"
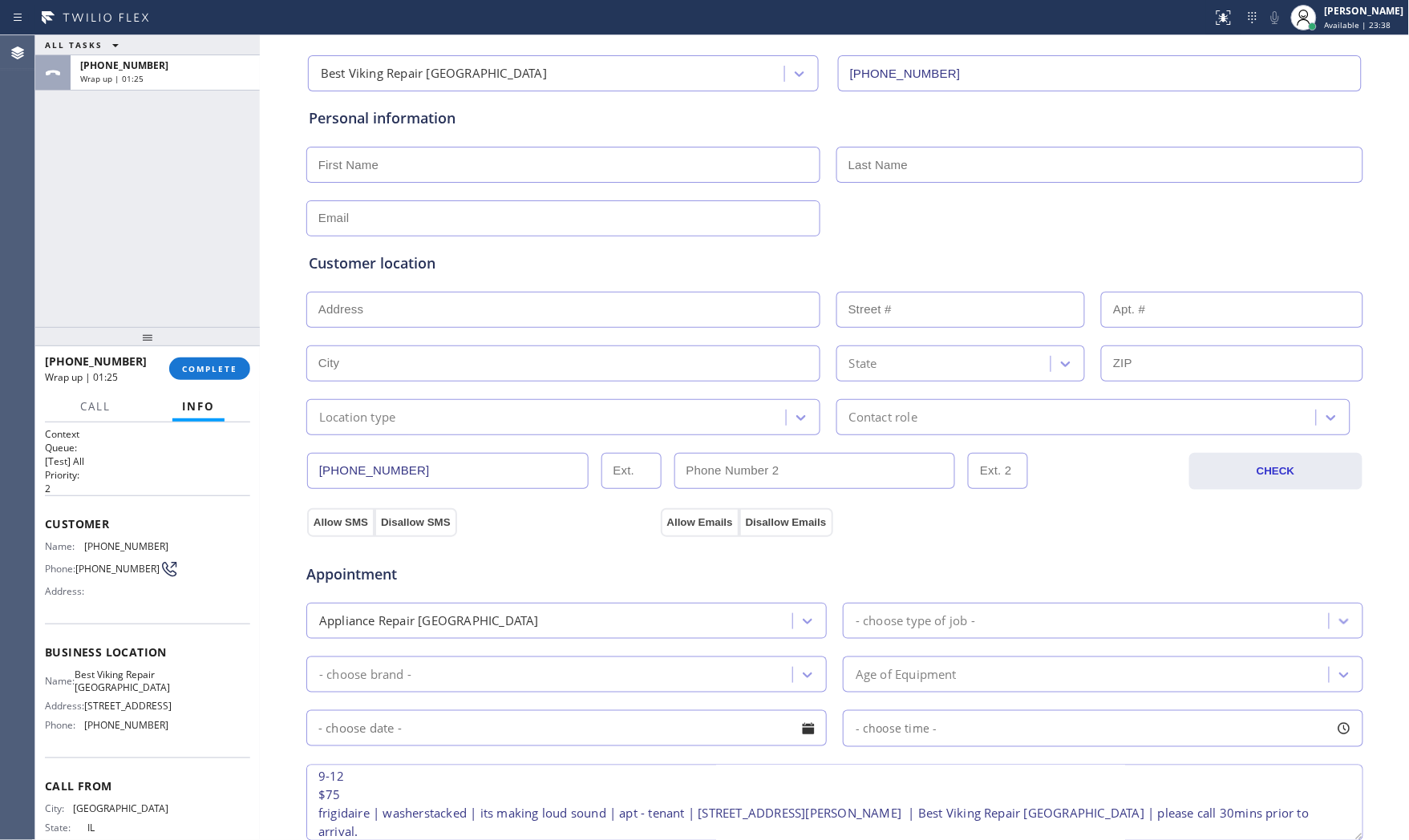
scroll to position [0, 0]
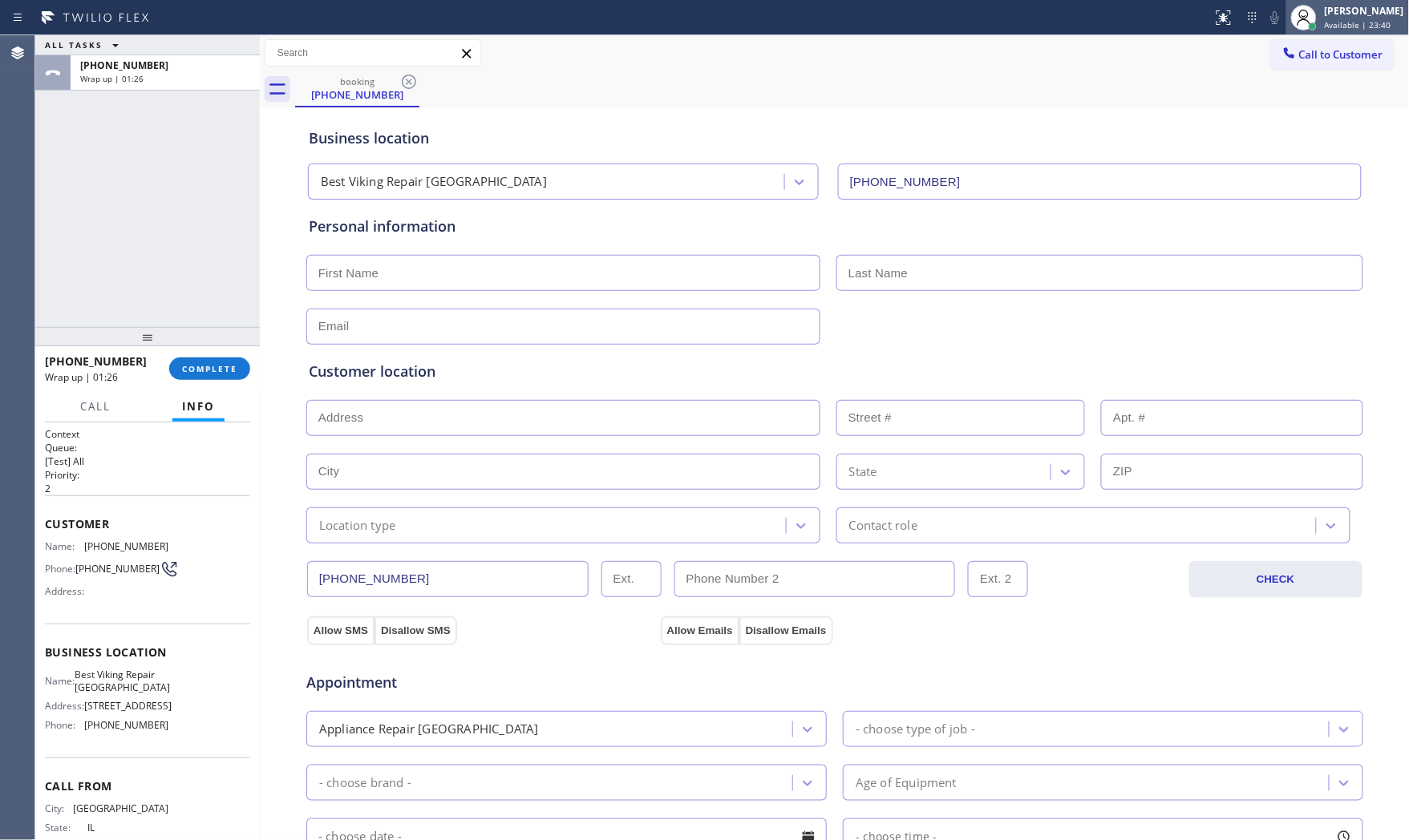
type textarea "9-12 $75 frigidaire | washerstacked | its making loud sound | apt - tenant | [S…"
click at [463, 255] on input "text" at bounding box center [564, 273] width 514 height 36
paste input "[PERSON_NAME]"
click at [450, 278] on input "[PERSON_NAME]" at bounding box center [564, 273] width 514 height 36
type input "[PERSON_NAME]"
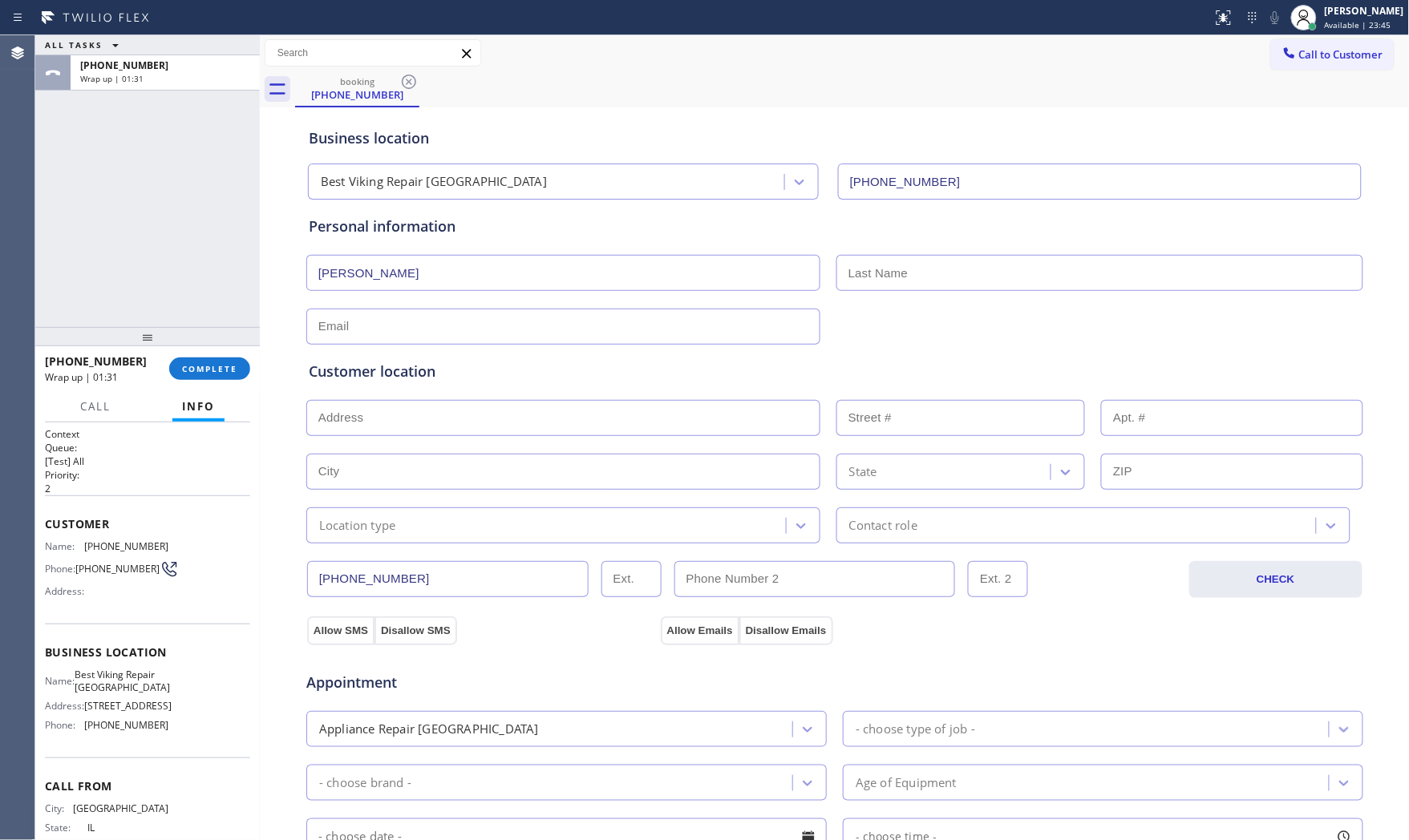
click at [946, 274] on input "text" at bounding box center [1100, 273] width 527 height 36
paste input "[PERSON_NAME]"
type input "[PERSON_NAME]"
click at [156, 287] on div "ALL TASKS ALL TASKS ACTIVE TASKS TASKS IN WRAP UP [PHONE_NUMBER] Wrap up | 02:06" at bounding box center [147, 181] width 225 height 292
drag, startPoint x: 383, startPoint y: 345, endPoint x: 380, endPoint y: 335, distance: 10.4
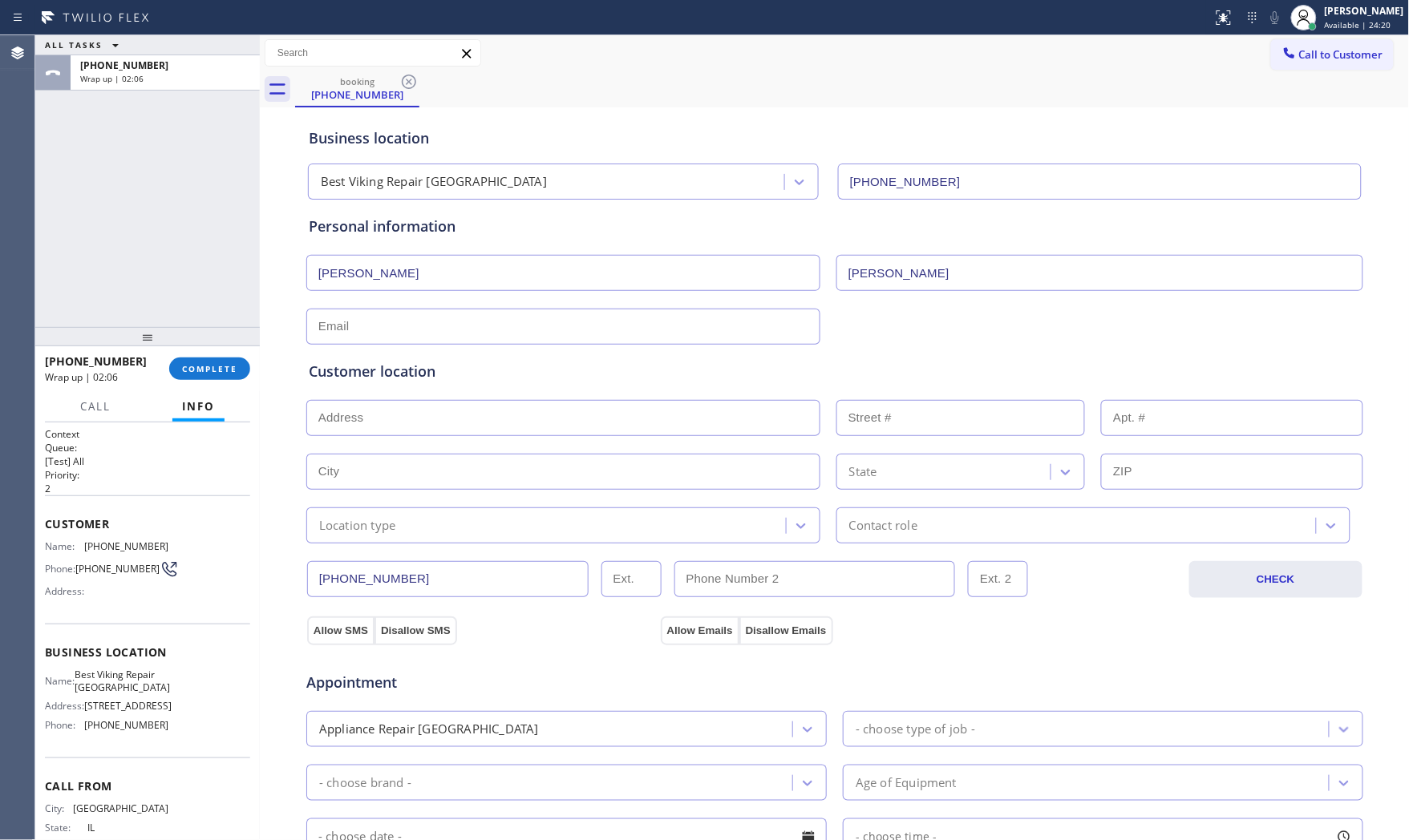
click at [382, 345] on div "Customer location >> ADD NEW ADDRESS << + NEW ADDRESS State Location type Conta…" at bounding box center [835, 444] width 1059 height 199
click at [380, 335] on input "text" at bounding box center [564, 326] width 514 height 36
paste input "[PERSON_NAME][EMAIL_ADDRESS][DOMAIN_NAME]"
type input "[PERSON_NAME][EMAIL_ADDRESS][DOMAIN_NAME]"
drag, startPoint x: 459, startPoint y: 413, endPoint x: 449, endPoint y: 418, distance: 11.2
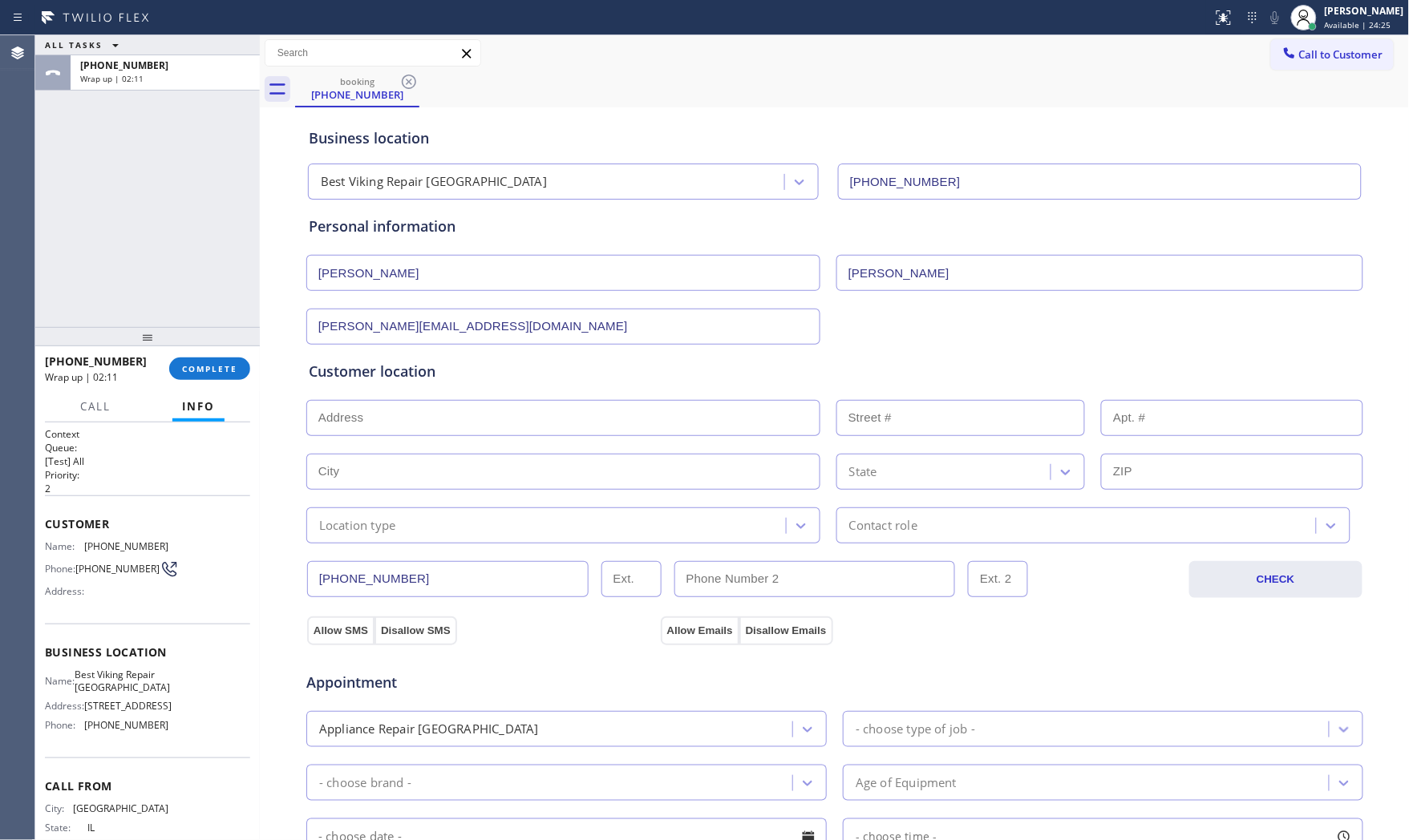
click at [459, 414] on input "text" at bounding box center [564, 417] width 514 height 36
paste input "[STREET_ADDRESS][PERSON_NAME]"
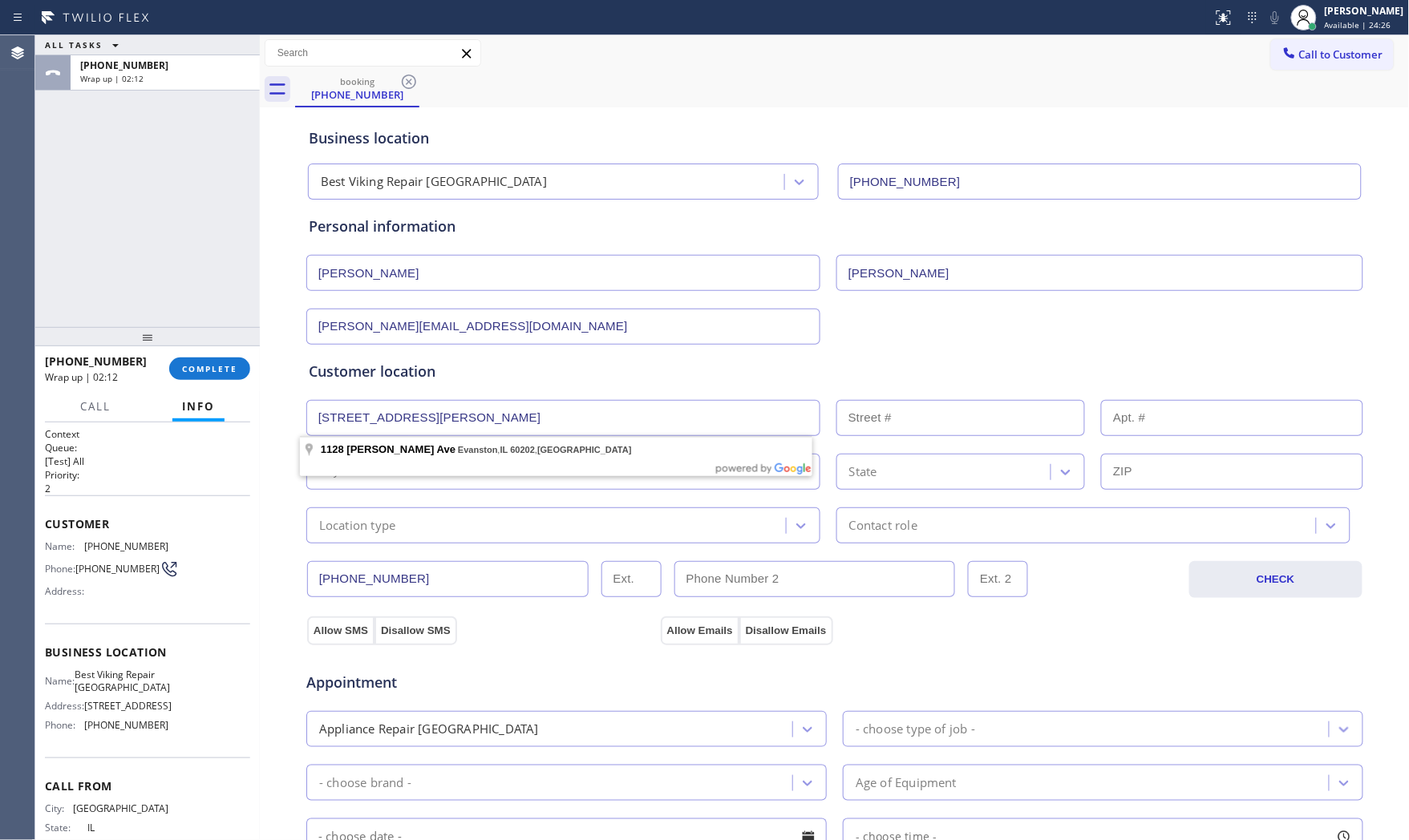
type input "[STREET_ADDRESS][PERSON_NAME]"
type input "1128"
type input "Evanston"
type input "60202"
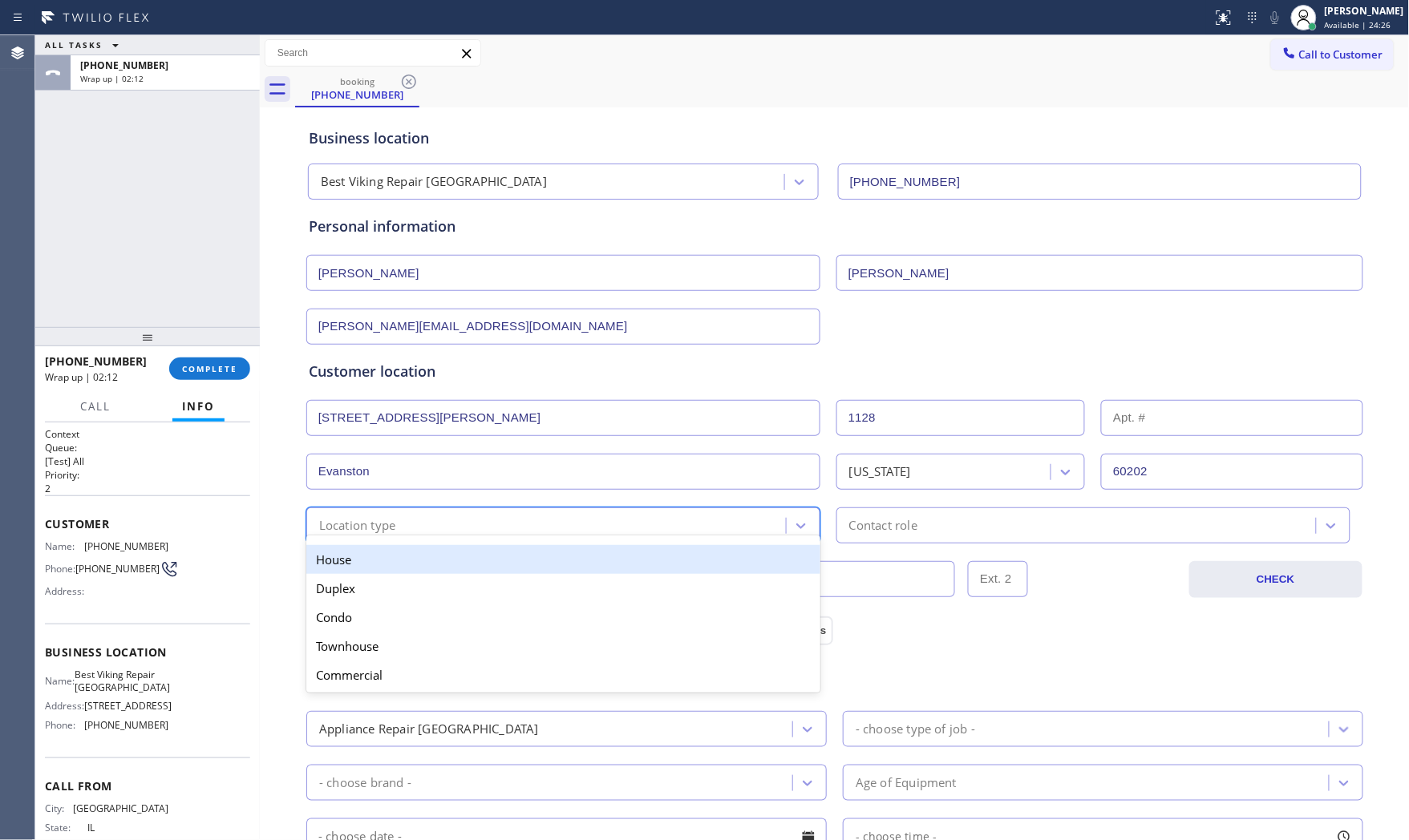
click at [378, 517] on div "Location type" at bounding box center [358, 526] width 77 height 18
drag, startPoint x: 370, startPoint y: 561, endPoint x: 648, endPoint y: 543, distance: 278.6
click at [370, 562] on div "House" at bounding box center [564, 559] width 514 height 29
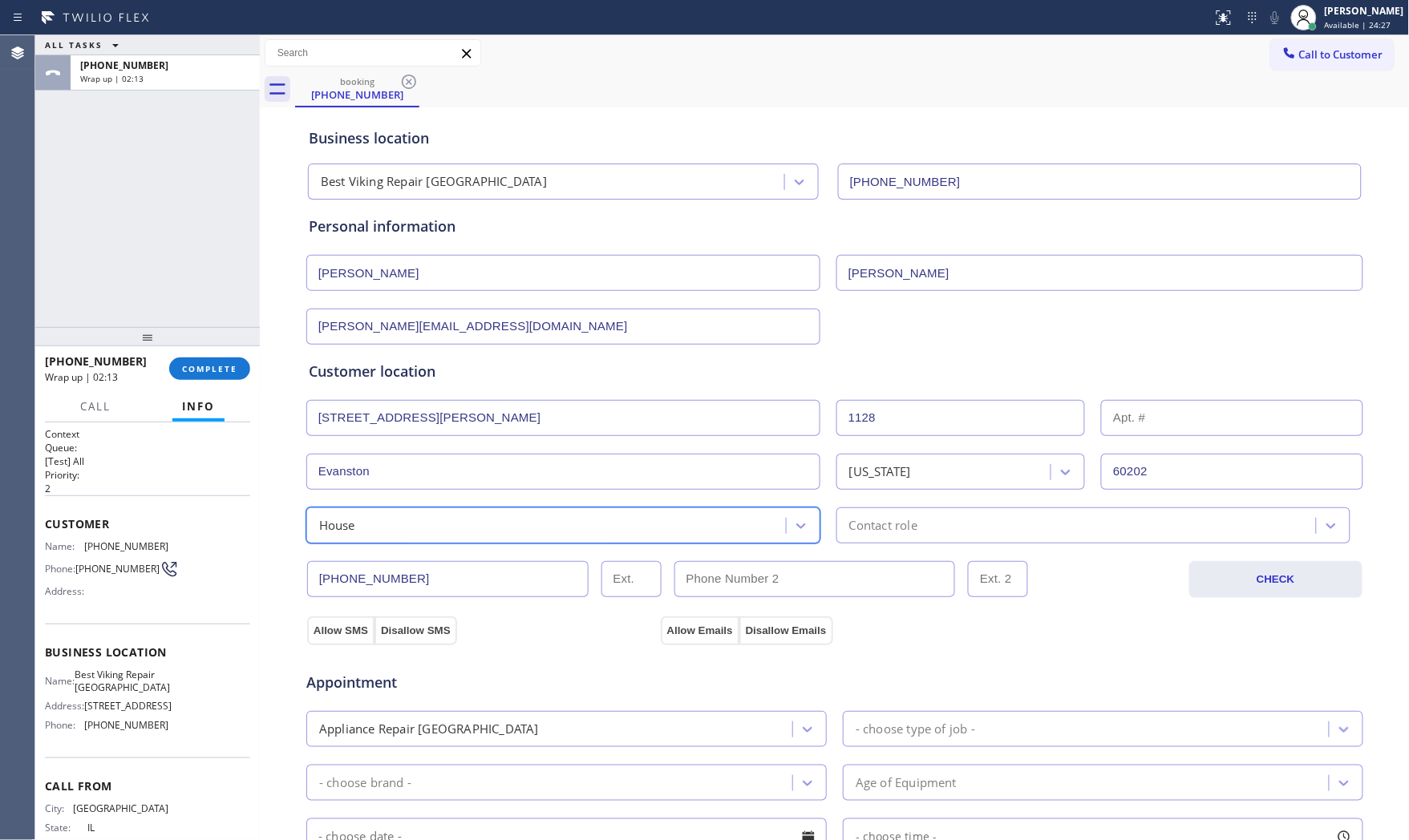
click at [887, 533] on div "Contact role" at bounding box center [884, 526] width 68 height 18
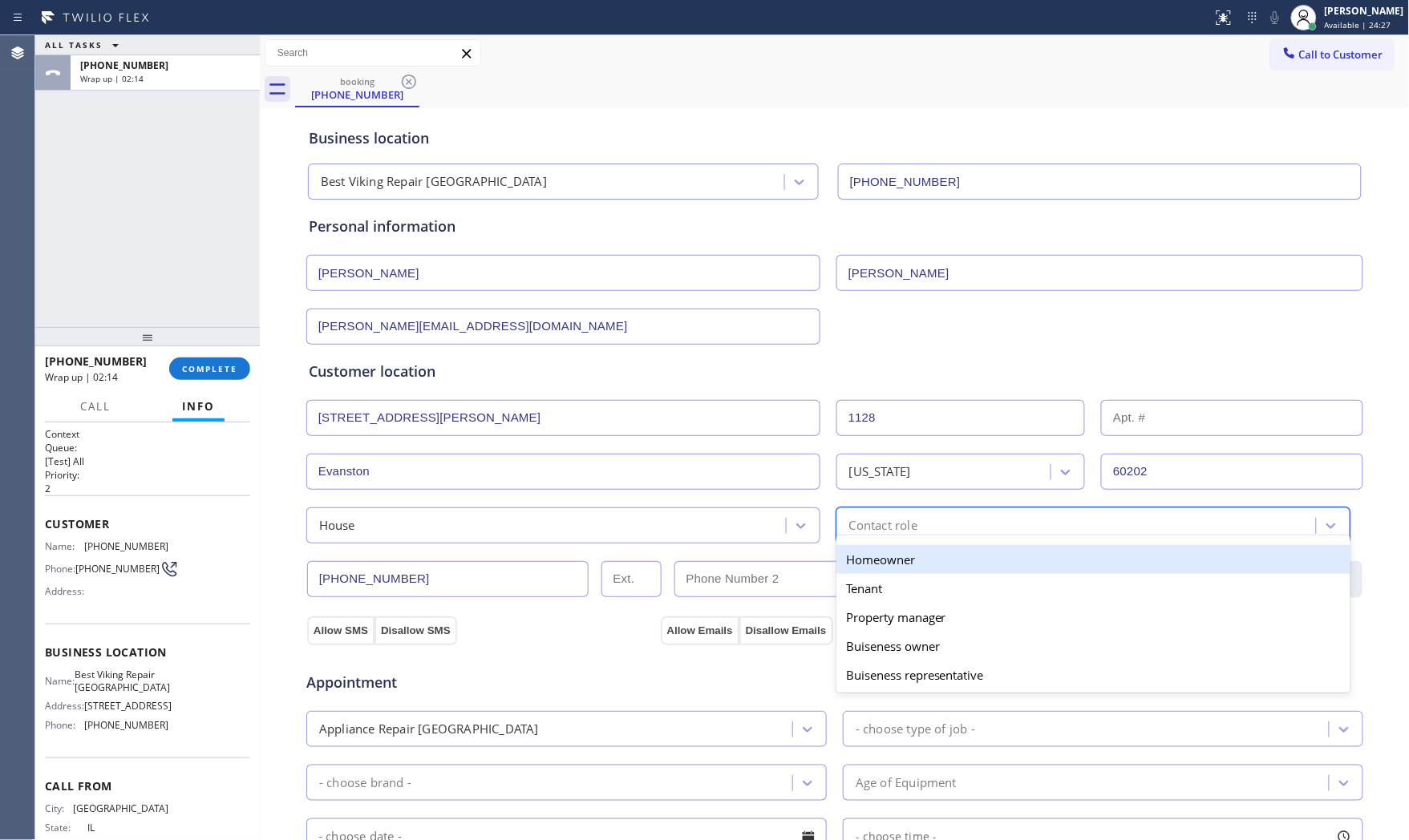
drag, startPoint x: 867, startPoint y: 564, endPoint x: 648, endPoint y: 606, distance: 223.0
click at [864, 564] on div "Homeowner" at bounding box center [1094, 559] width 514 height 29
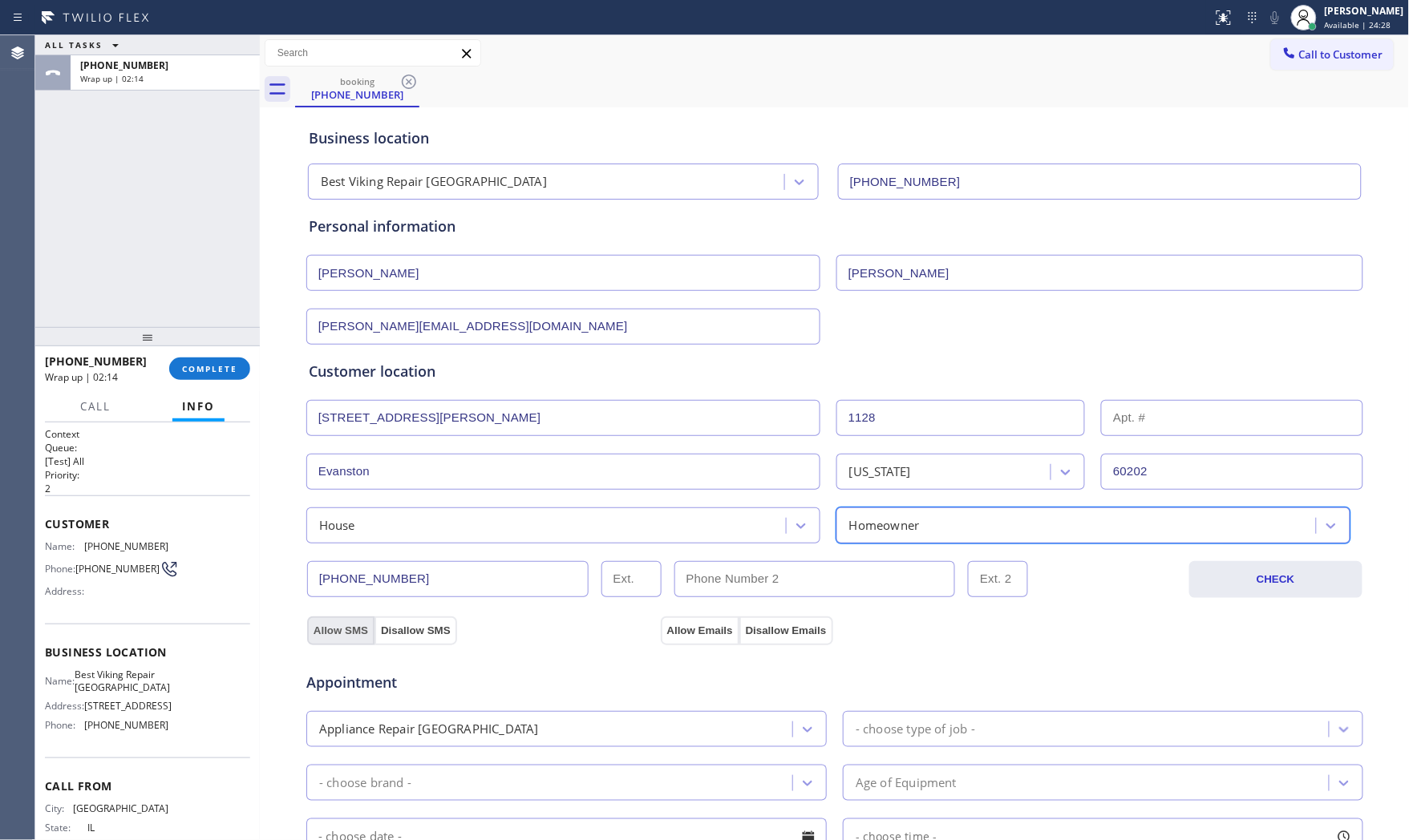
click at [337, 625] on button "Allow SMS" at bounding box center [340, 630] width 67 height 29
click at [661, 624] on button "Allow Emails" at bounding box center [699, 630] width 78 height 29
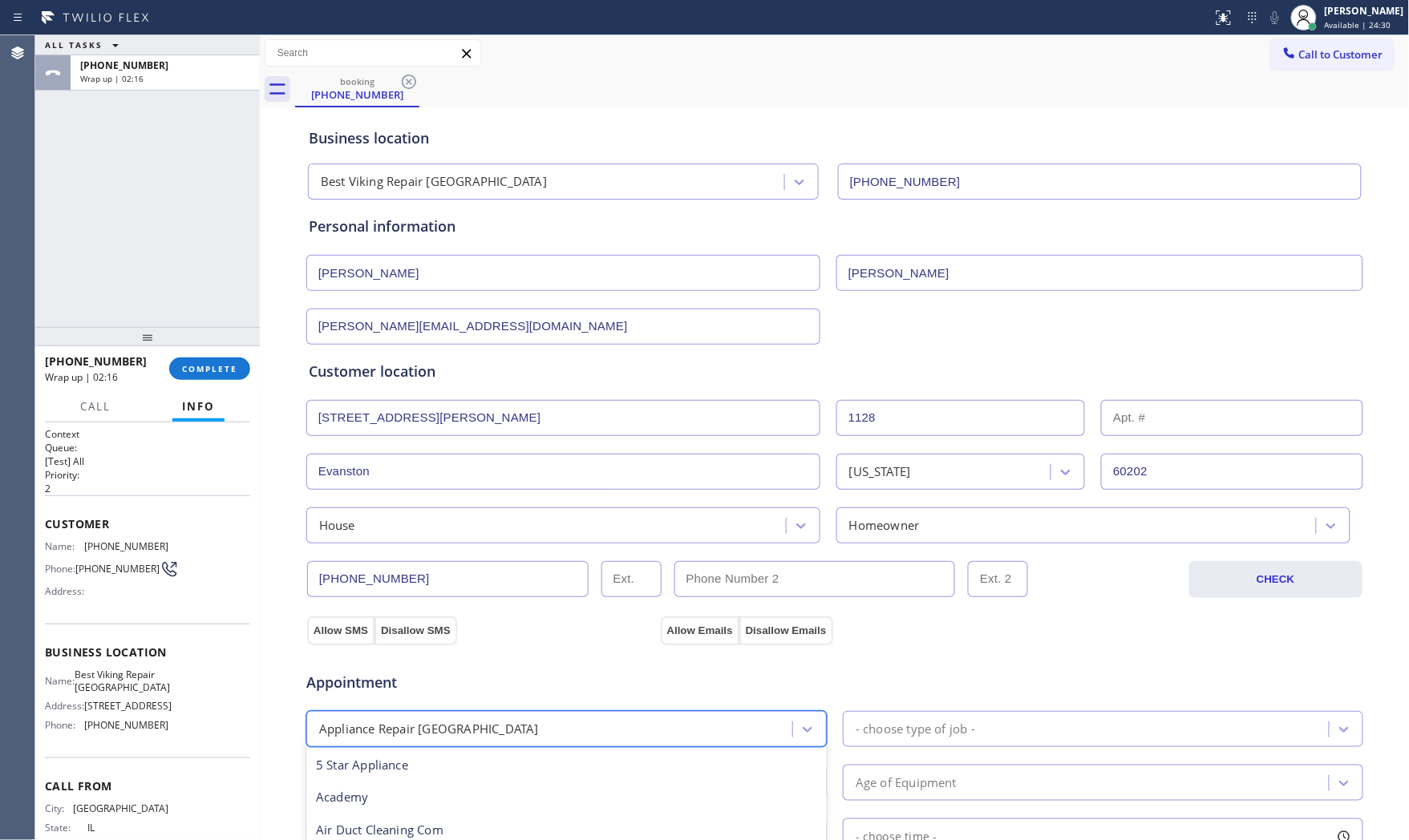
drag, startPoint x: 677, startPoint y: 733, endPoint x: 663, endPoint y: 729, distance: 14.6
click at [674, 733] on div "Appliance Repair [GEOGRAPHIC_DATA]" at bounding box center [552, 729] width 481 height 28
type input "reg"
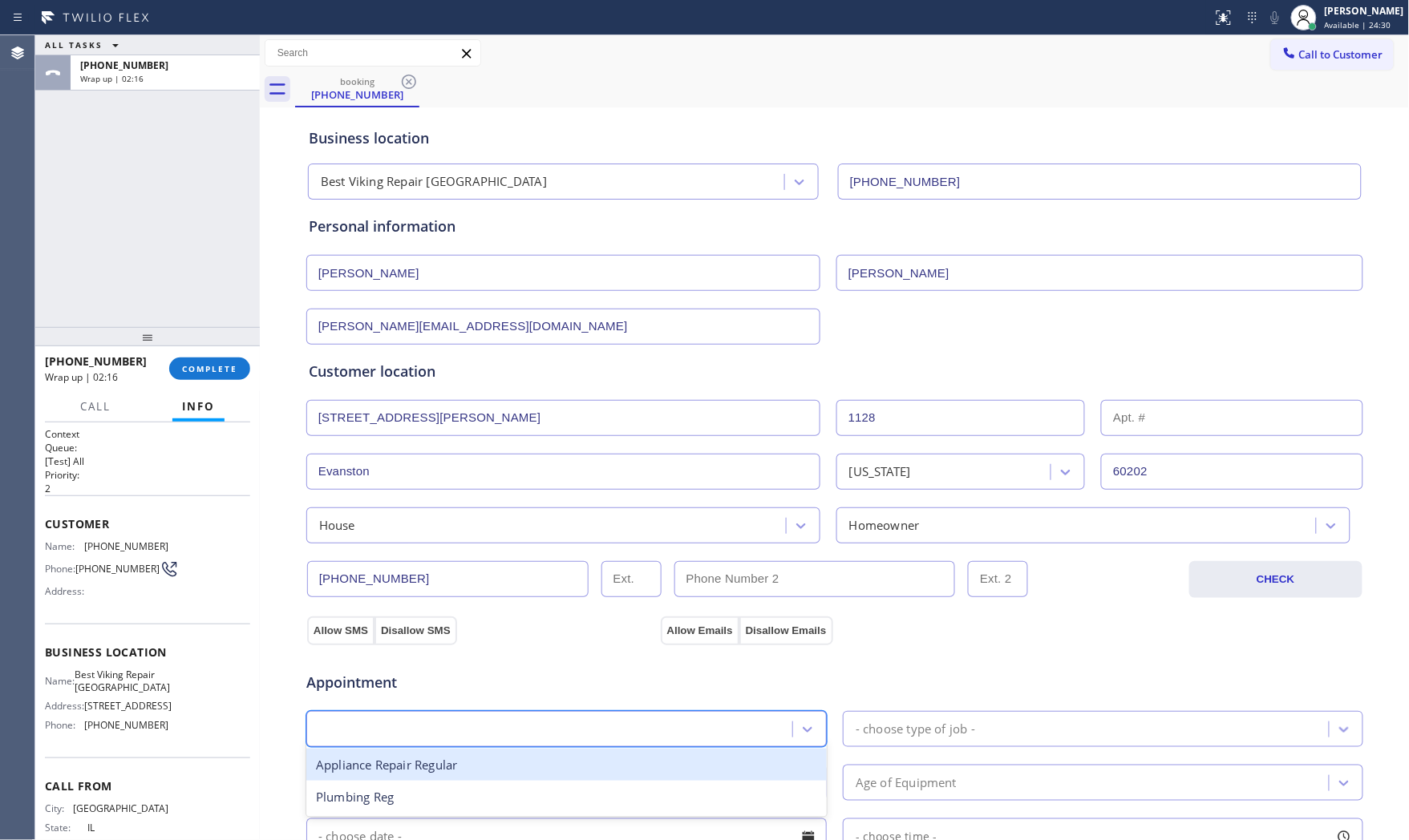
click at [485, 747] on div "reg" at bounding box center [567, 729] width 521 height 36
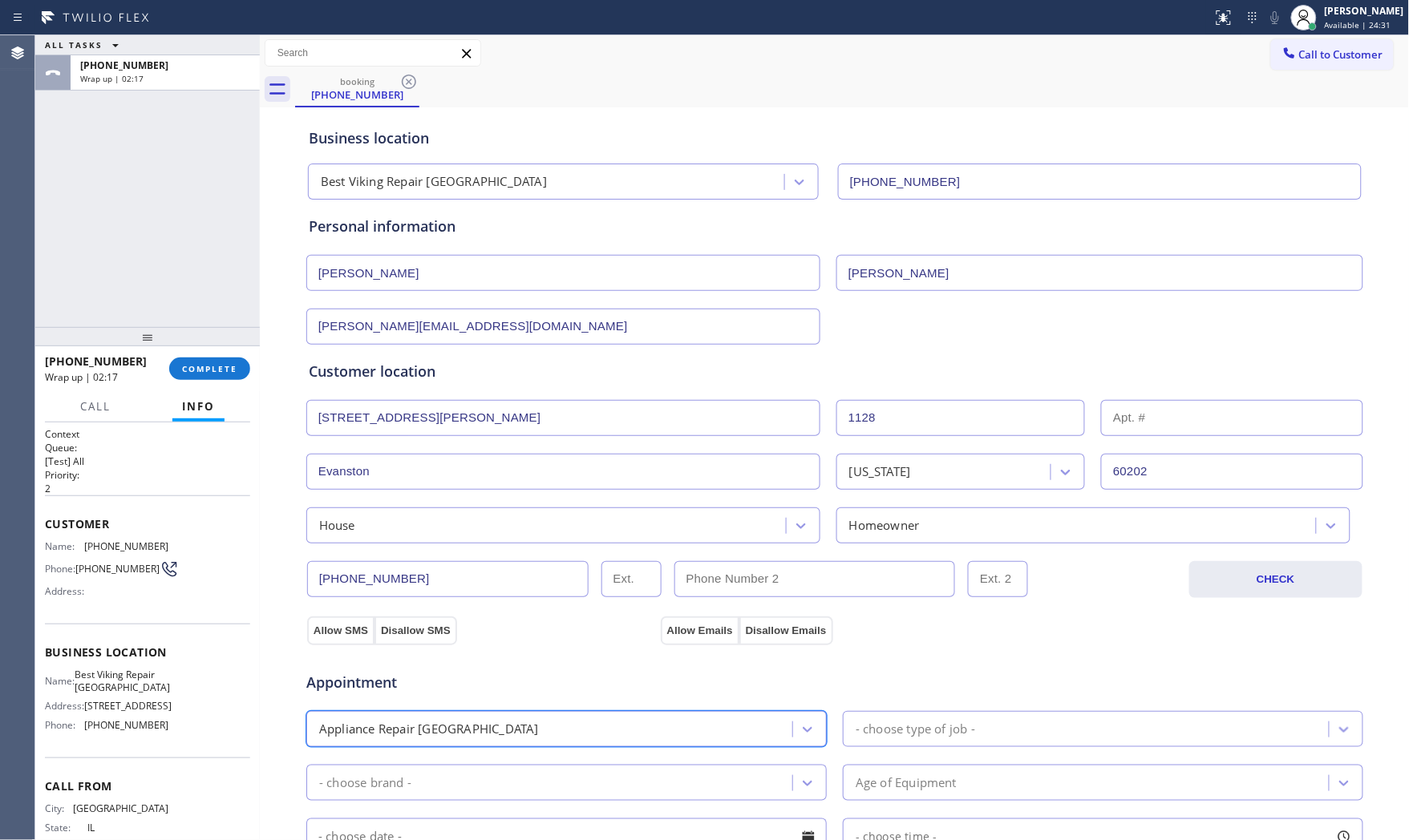
click at [922, 739] on div "- choose type of job -" at bounding box center [916, 729] width 120 height 18
click at [623, 734] on div "Appliance Repair [GEOGRAPHIC_DATA]" at bounding box center [552, 729] width 481 height 28
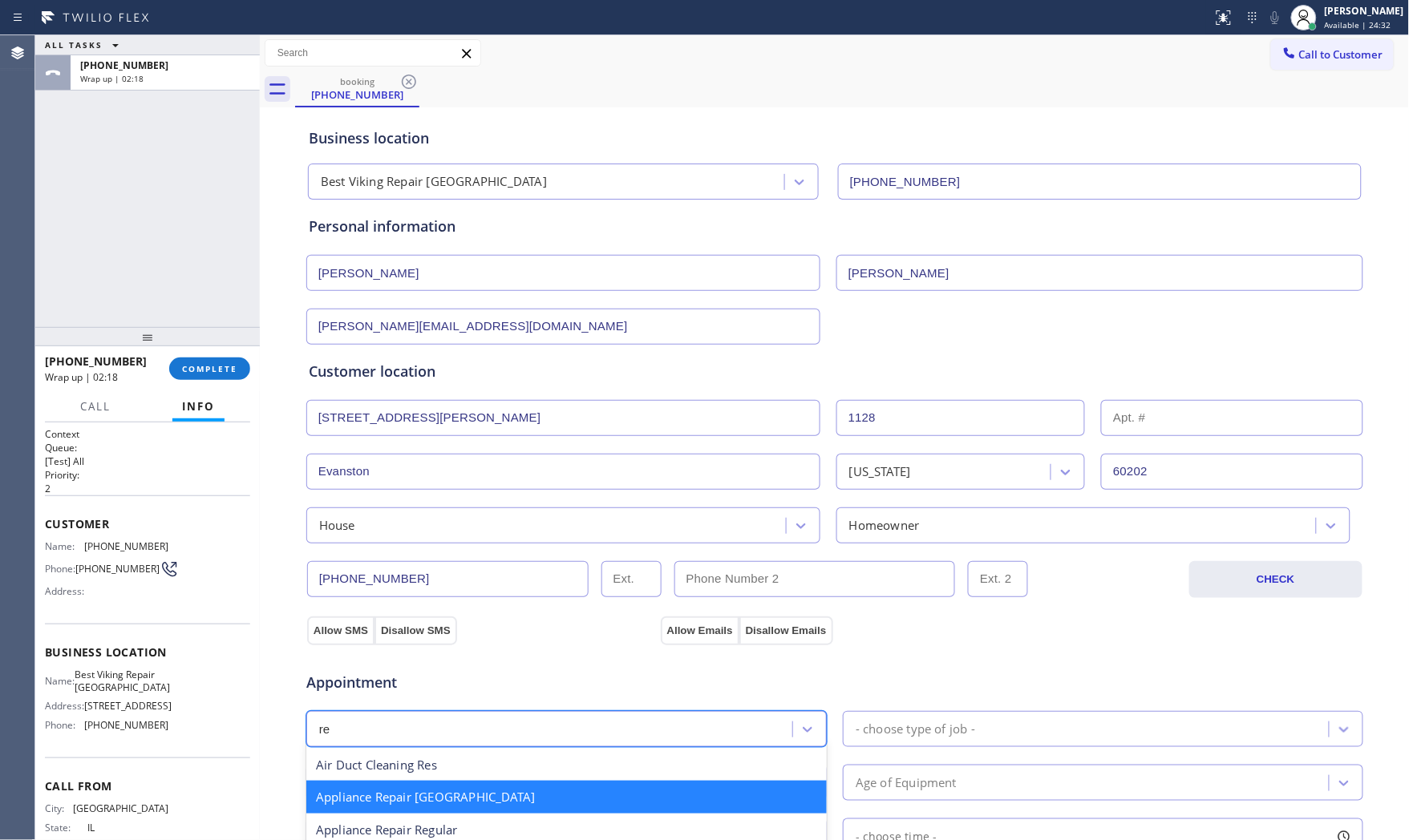
type input "reg"
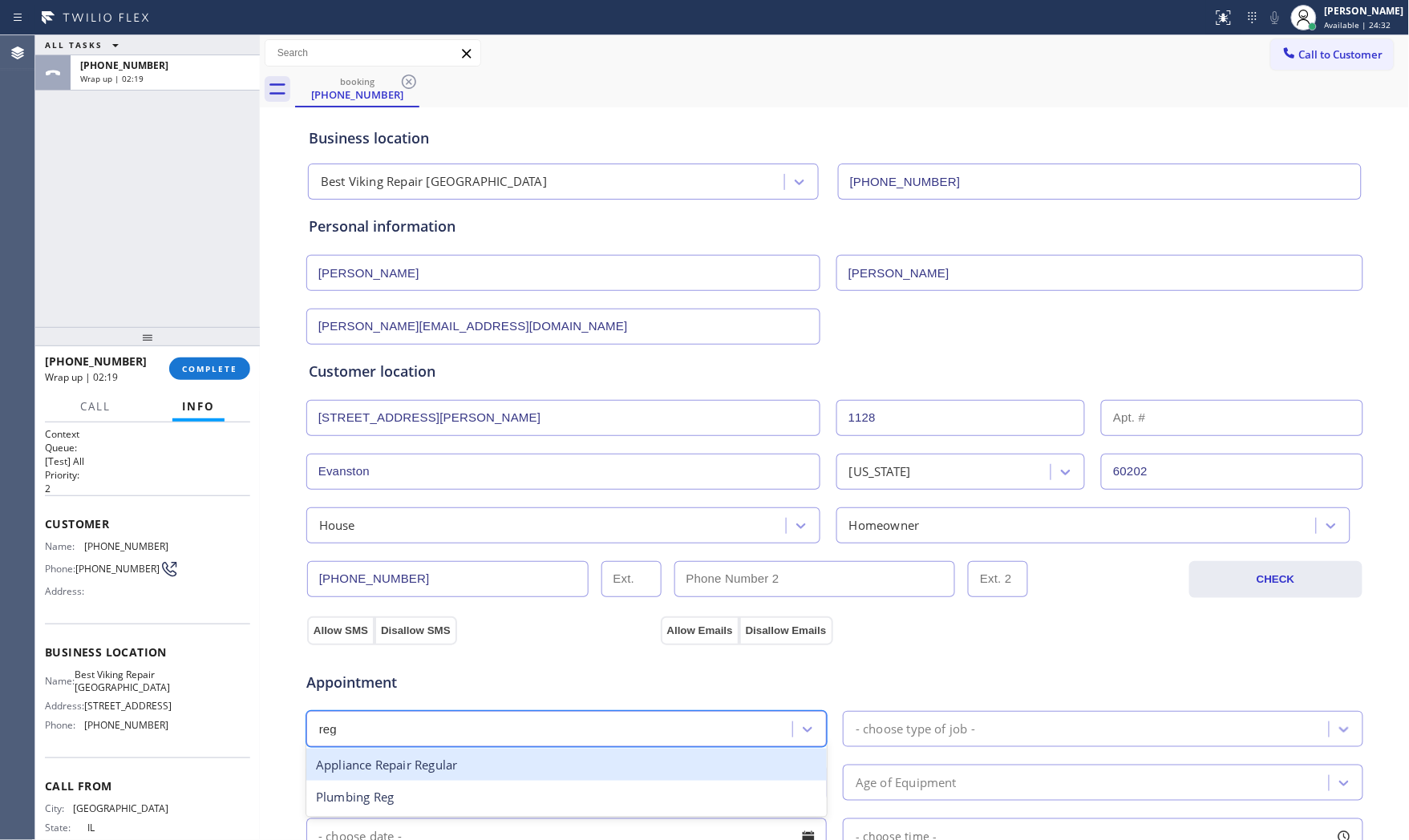
click at [492, 758] on div "Appliance Repair Regular" at bounding box center [567, 765] width 521 height 33
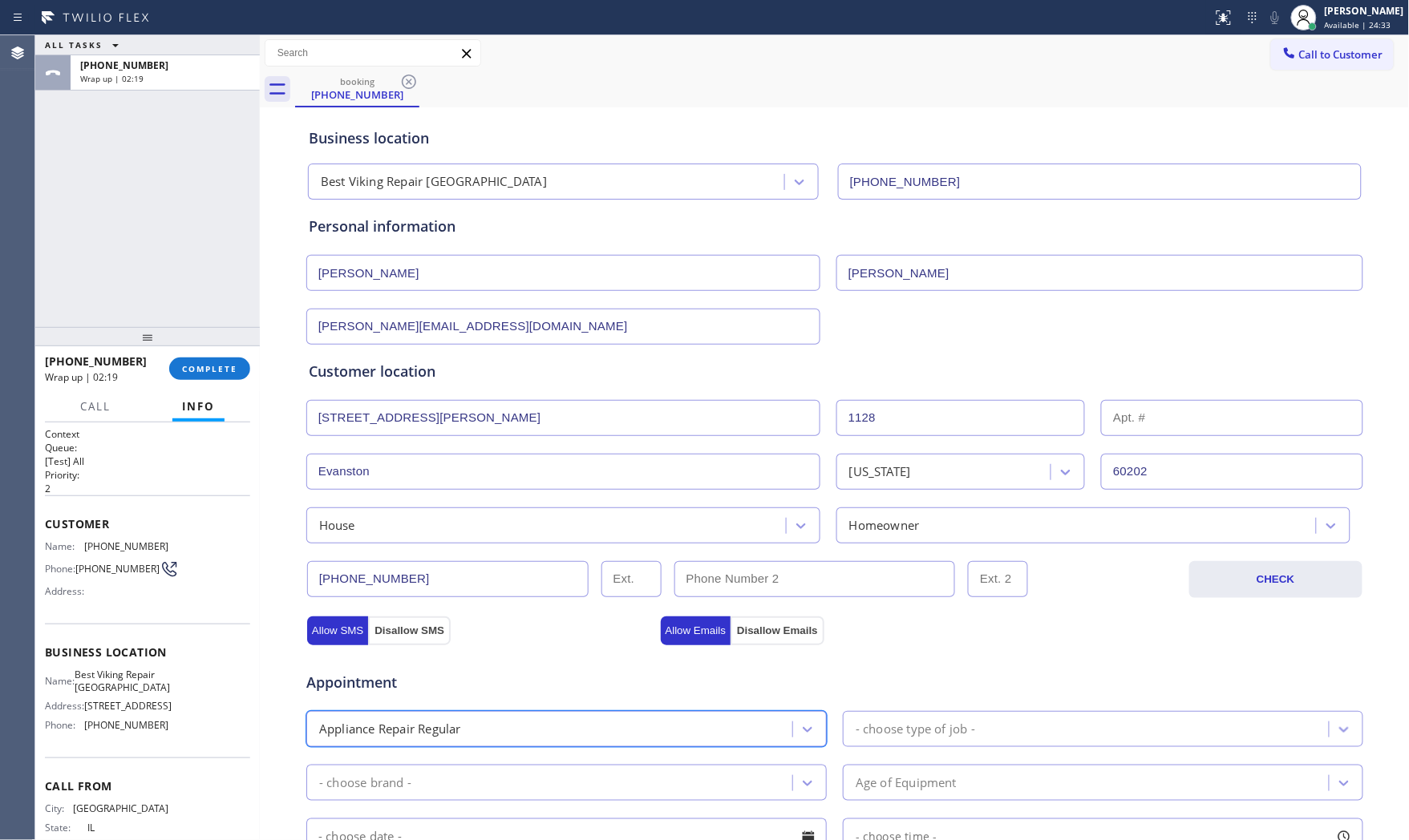
click at [929, 740] on div "- choose type of job -" at bounding box center [1088, 729] width 481 height 28
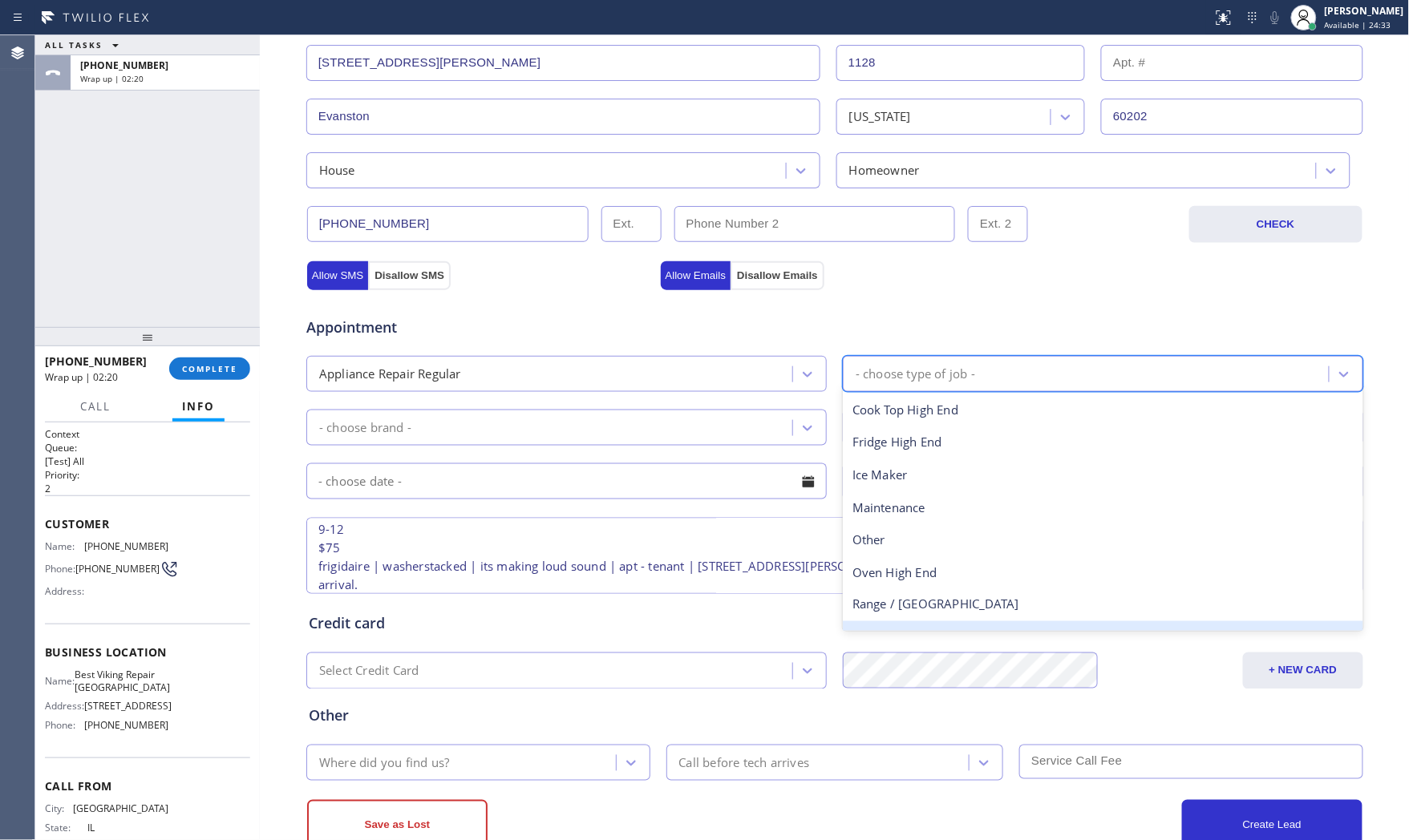
scroll to position [356, 0]
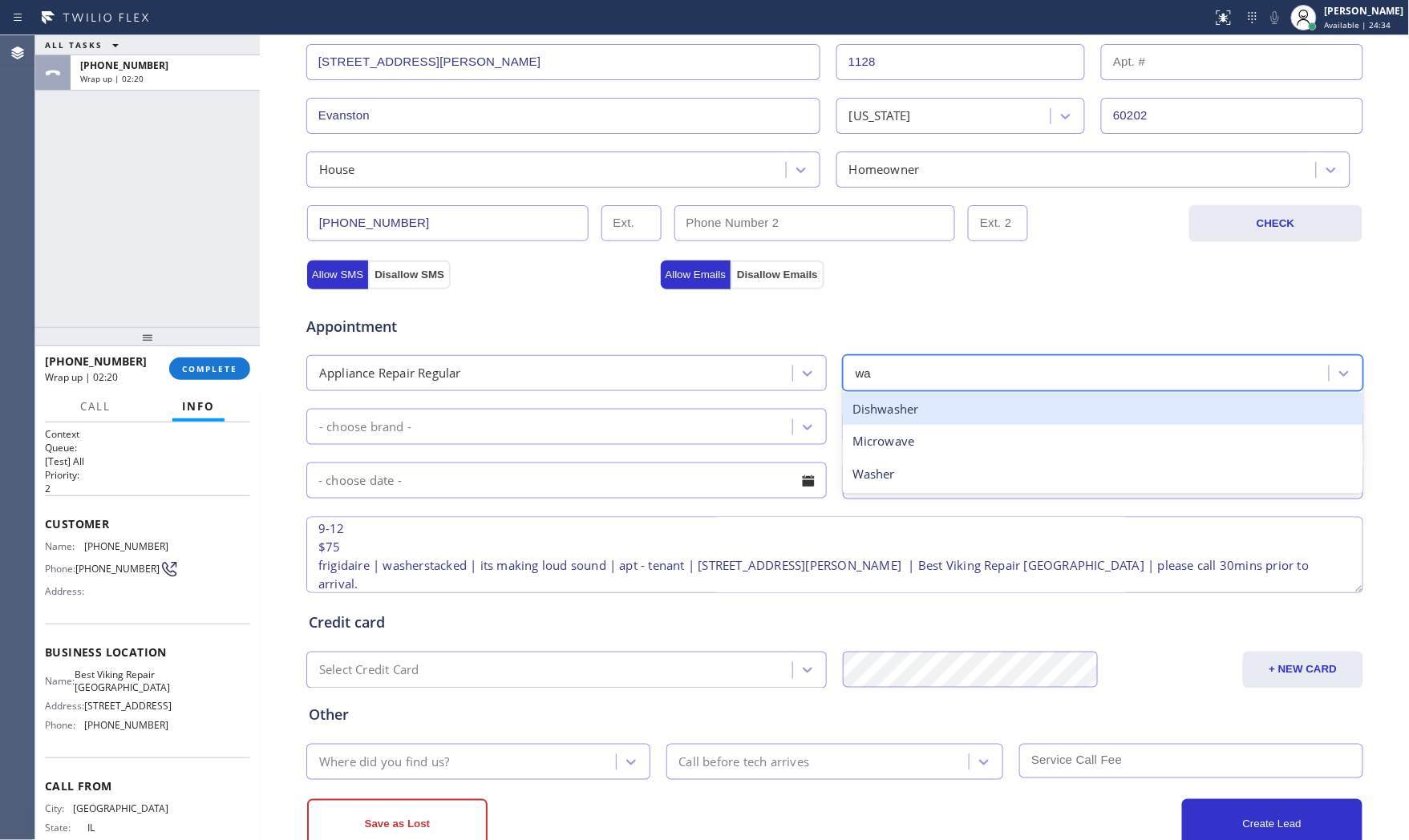
type input "was"
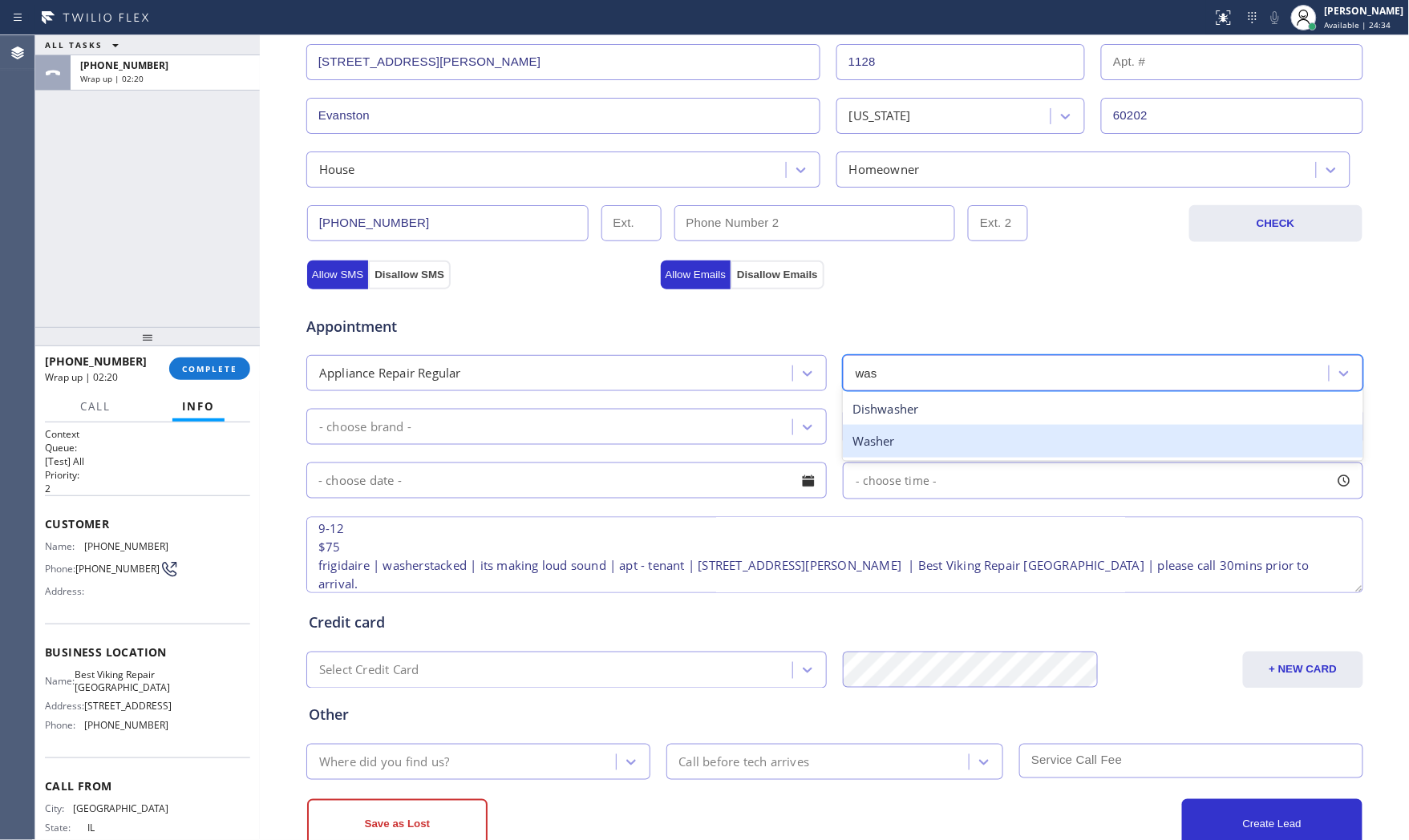
drag, startPoint x: 883, startPoint y: 444, endPoint x: 721, endPoint y: 458, distance: 162.6
click at [882, 444] on div "Washer" at bounding box center [1103, 441] width 521 height 33
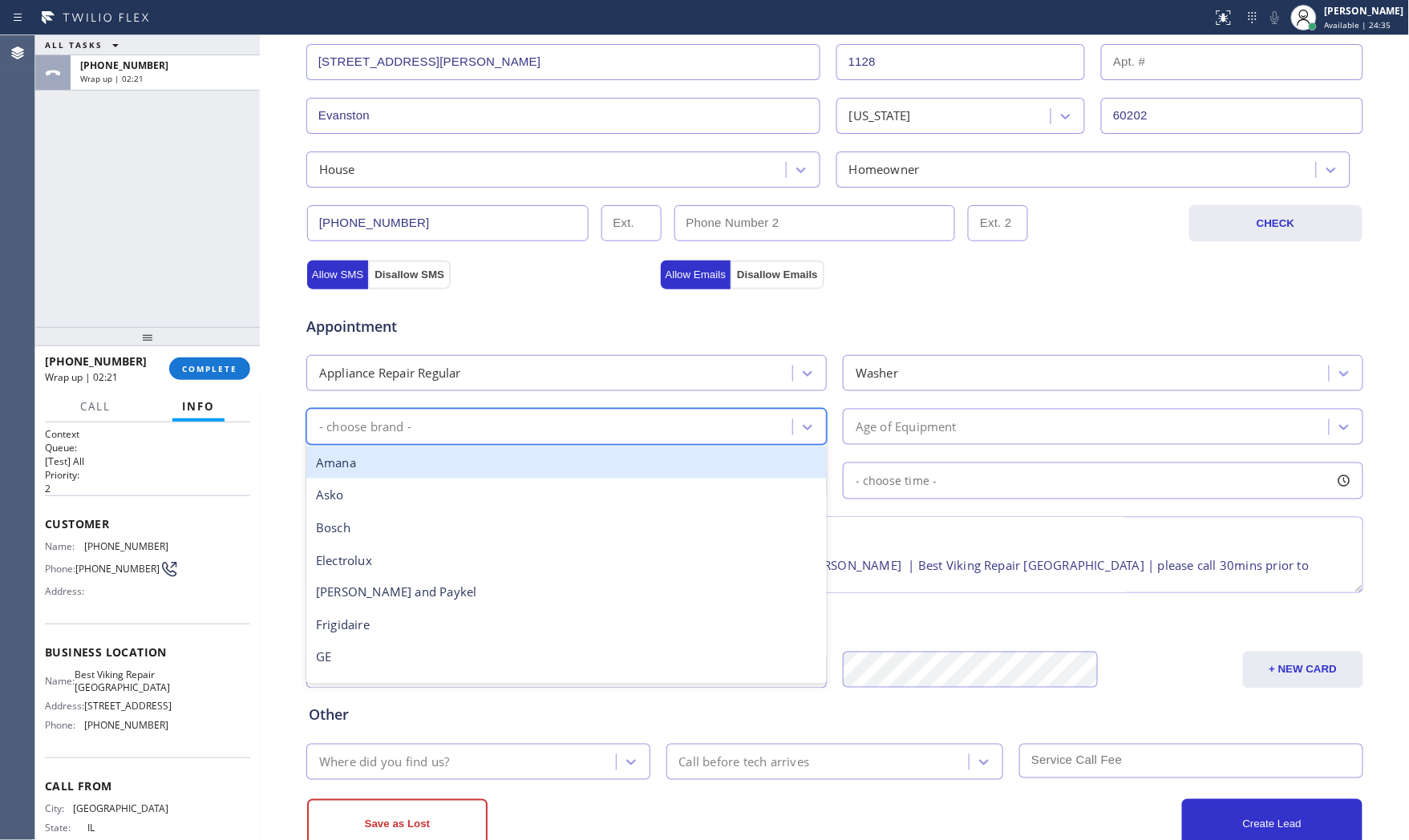
click at [539, 426] on div "- choose brand -" at bounding box center [552, 426] width 481 height 28
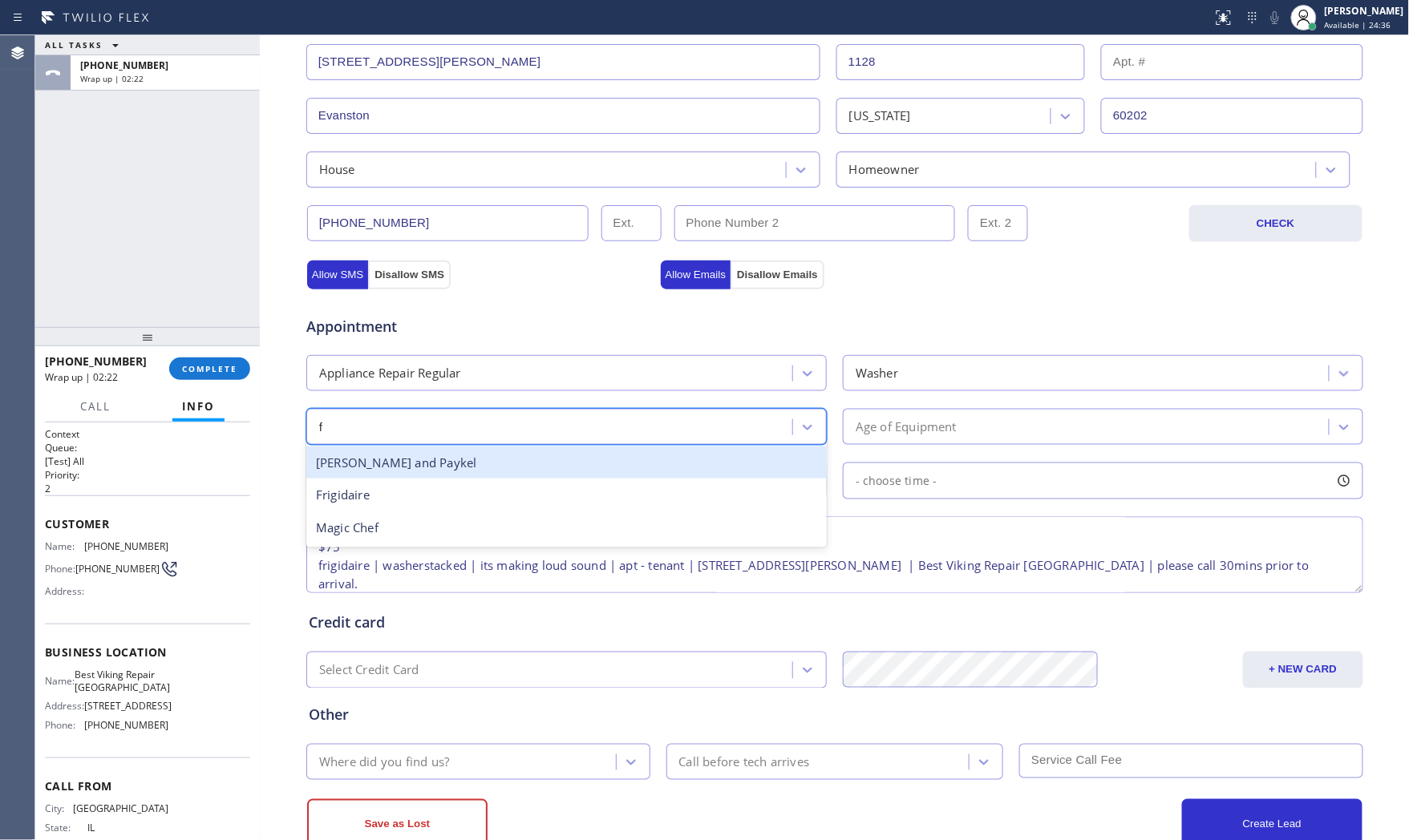
type input "fr"
drag, startPoint x: 490, startPoint y: 461, endPoint x: 523, endPoint y: 461, distance: 33.0
click at [499, 461] on div "Frigidaire" at bounding box center [567, 463] width 521 height 33
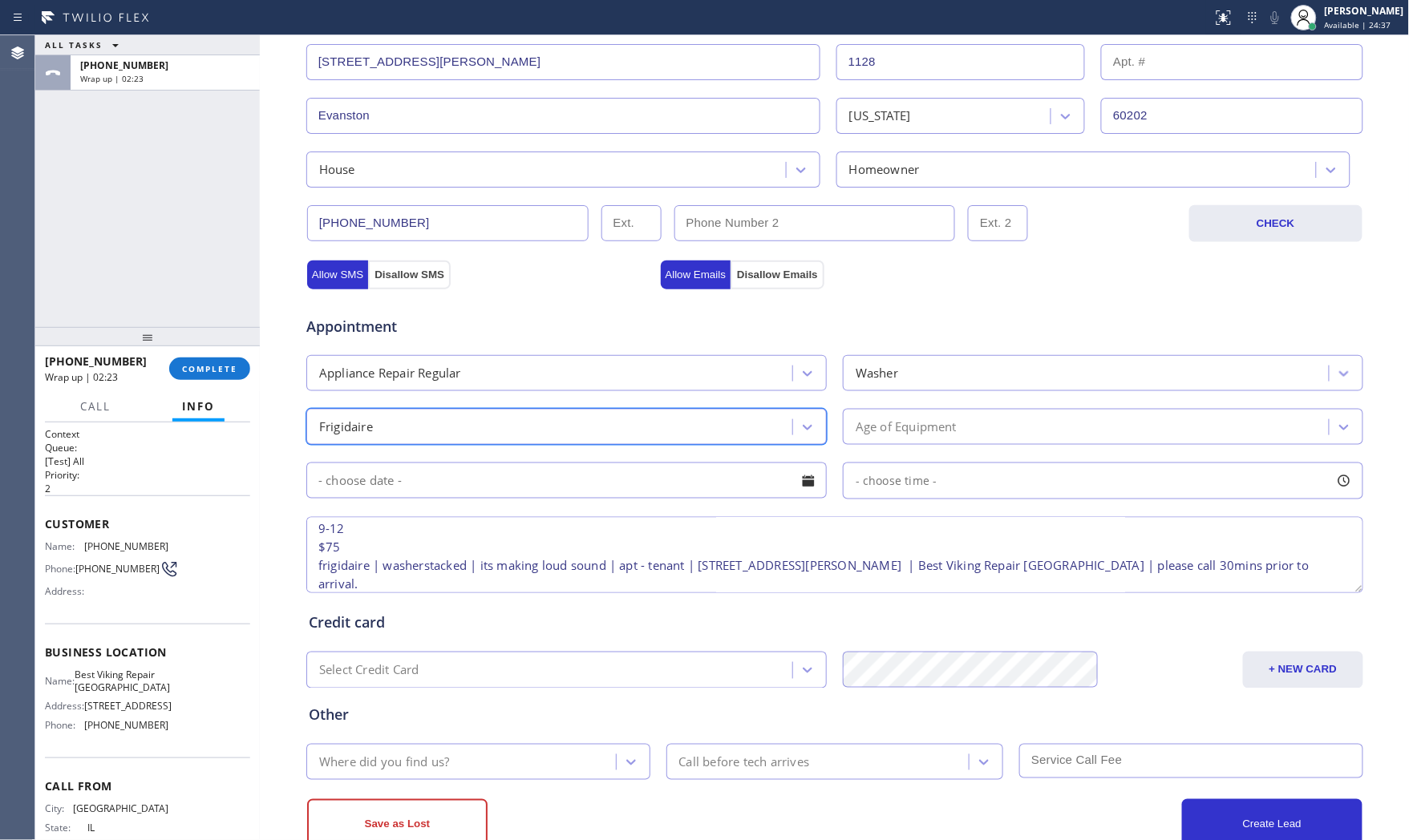
click at [878, 419] on div "Age of Equipment" at bounding box center [907, 427] width 101 height 18
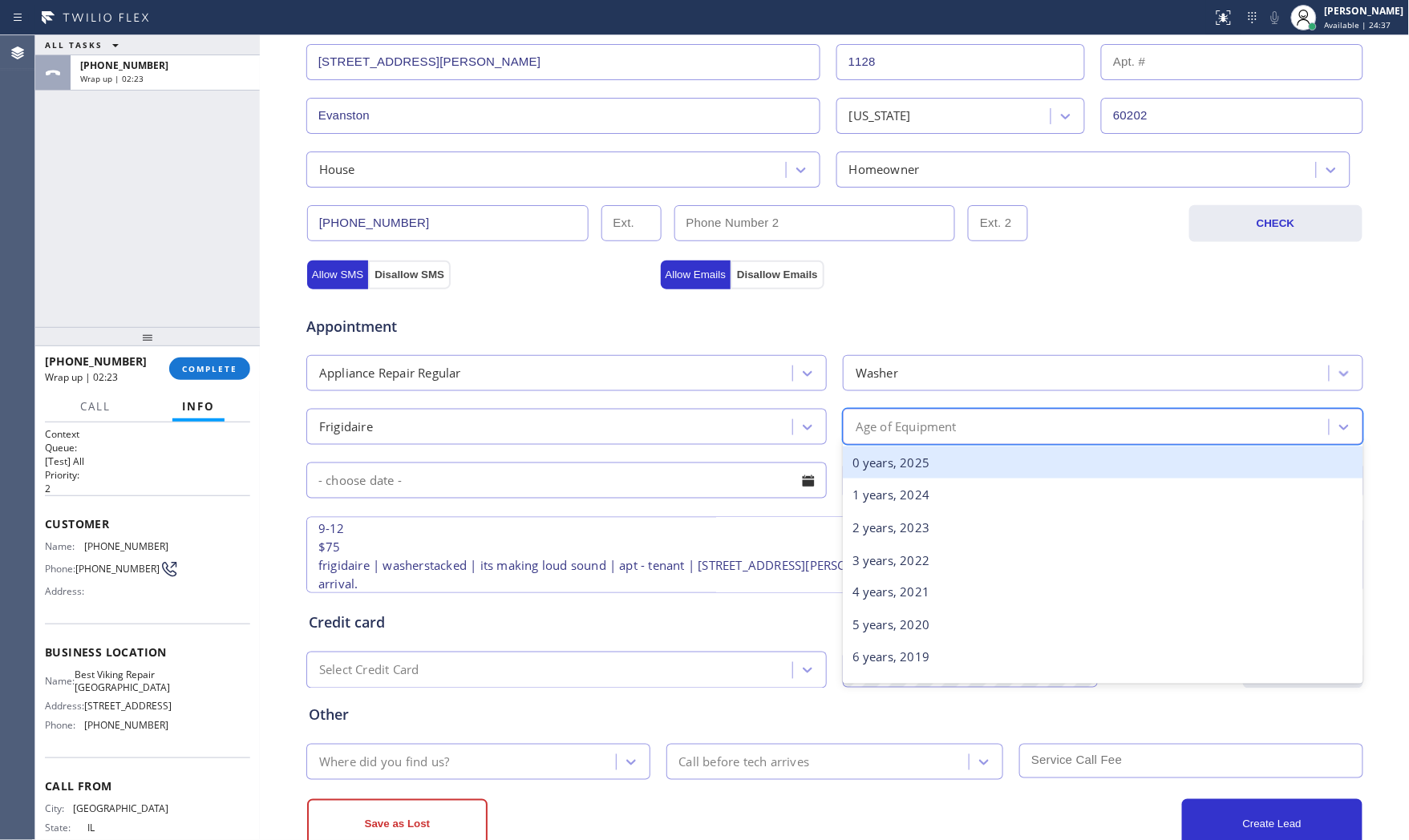
click at [877, 465] on div "0 years, 2025" at bounding box center [1103, 463] width 521 height 33
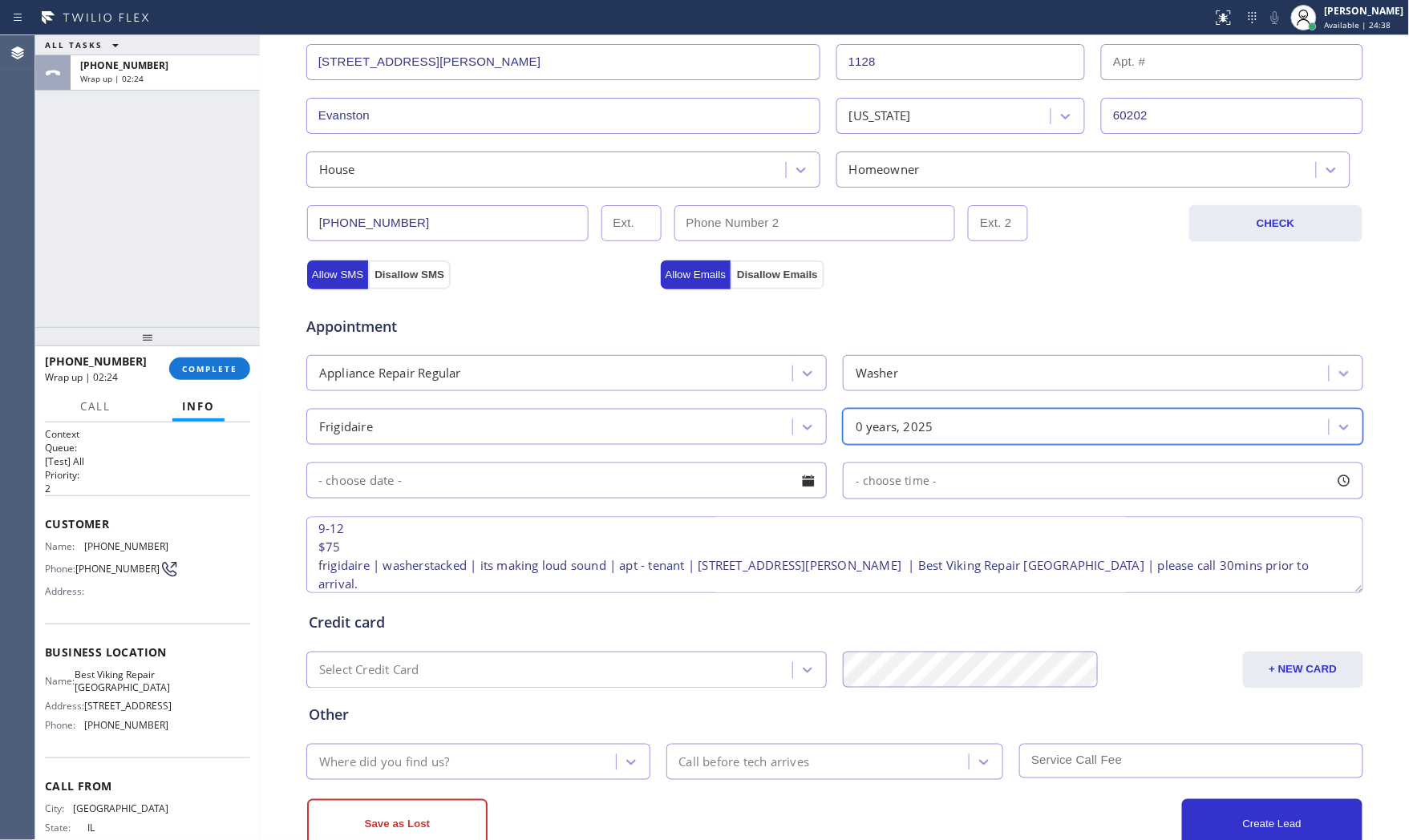
click at [635, 484] on input "text" at bounding box center [567, 480] width 521 height 36
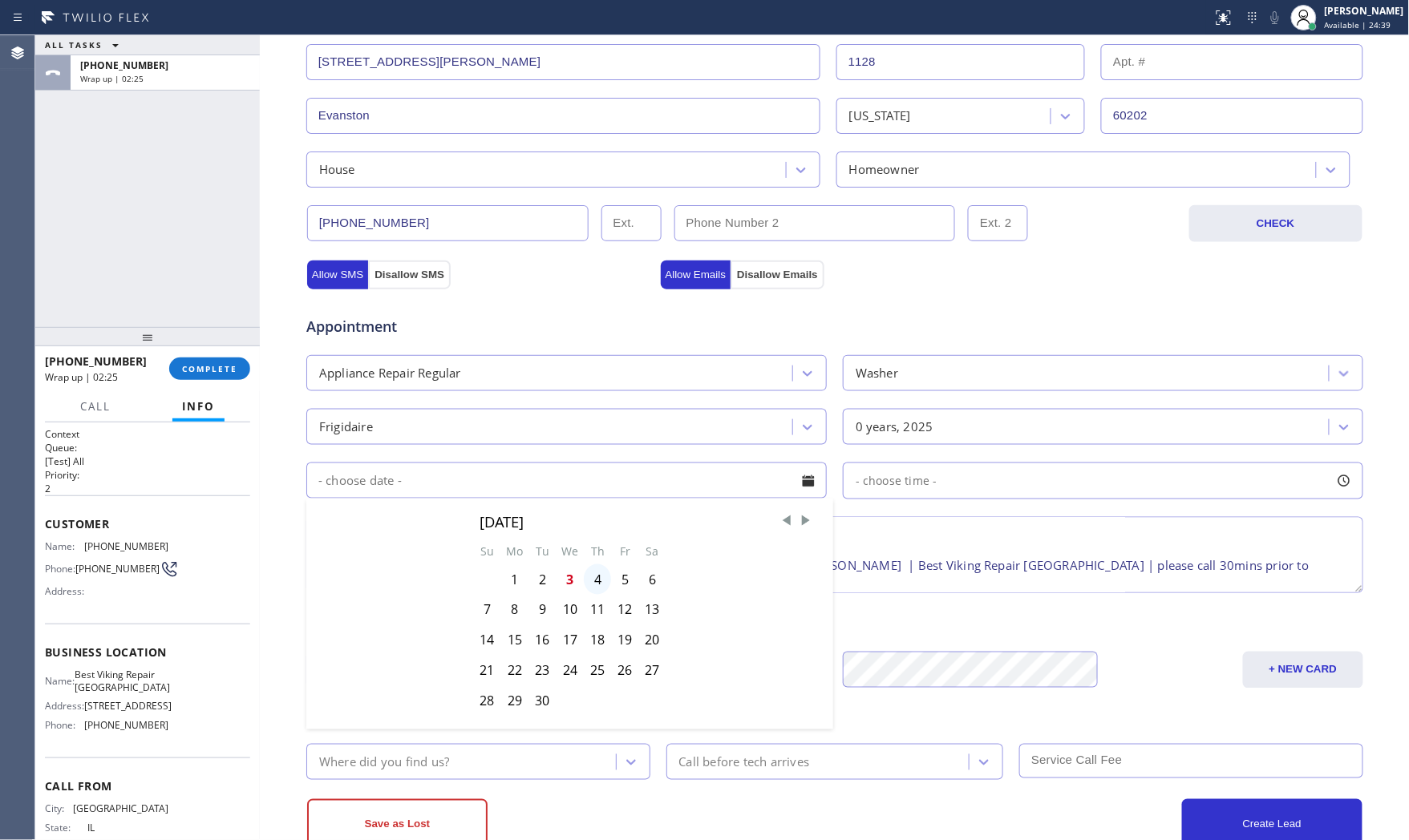
drag, startPoint x: 589, startPoint y: 582, endPoint x: 642, endPoint y: 569, distance: 54.6
click at [590, 582] on div "4" at bounding box center [598, 579] width 28 height 30
type input "[DATE]"
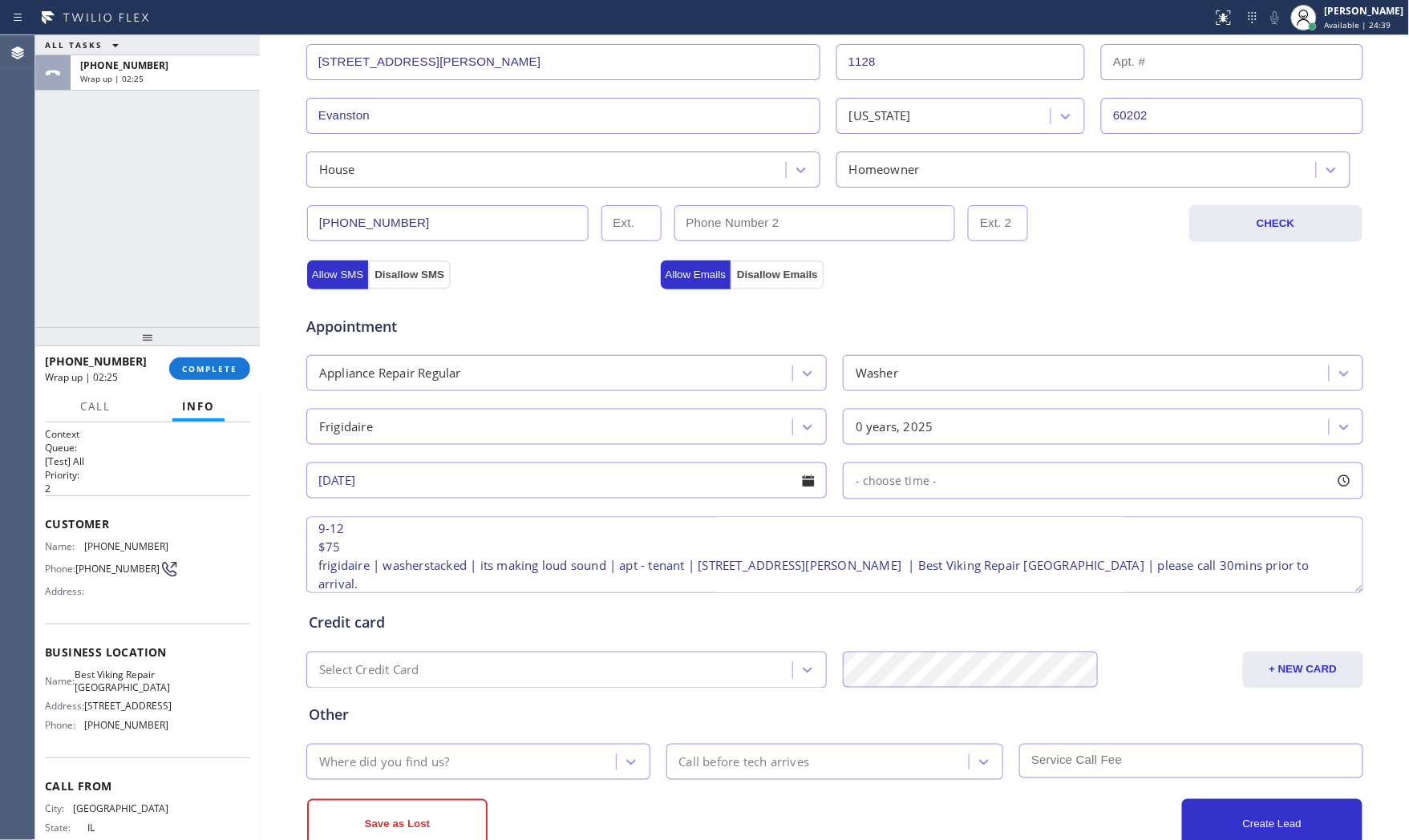
click at [921, 463] on div "- choose time -" at bounding box center [1103, 481] width 521 height 37
click at [919, 478] on span "- choose time -" at bounding box center [897, 481] width 82 height 16
drag, startPoint x: 860, startPoint y: 578, endPoint x: 977, endPoint y: 578, distance: 117.0
click at [1003, 579] on div at bounding box center [1012, 578] width 19 height 34
drag, startPoint x: 845, startPoint y: 586, endPoint x: 870, endPoint y: 589, distance: 25.2
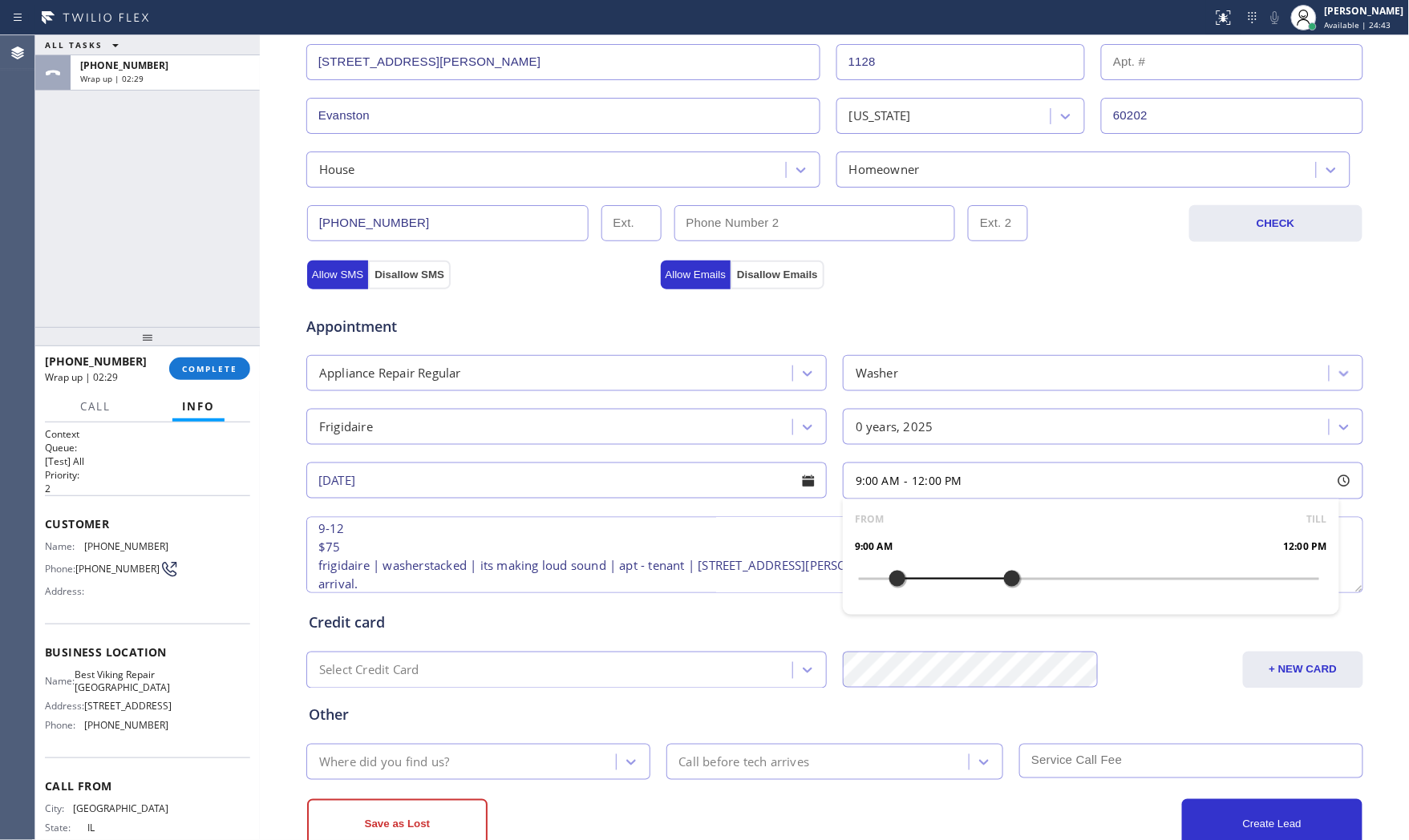
click at [888, 589] on div at bounding box center [898, 578] width 19 height 34
click at [667, 600] on div "Credit card Select Credit Card + NEW CARD CANCEL SAVE" at bounding box center [835, 643] width 1059 height 92
click at [450, 752] on div "Where did you find us?" at bounding box center [464, 762] width 305 height 28
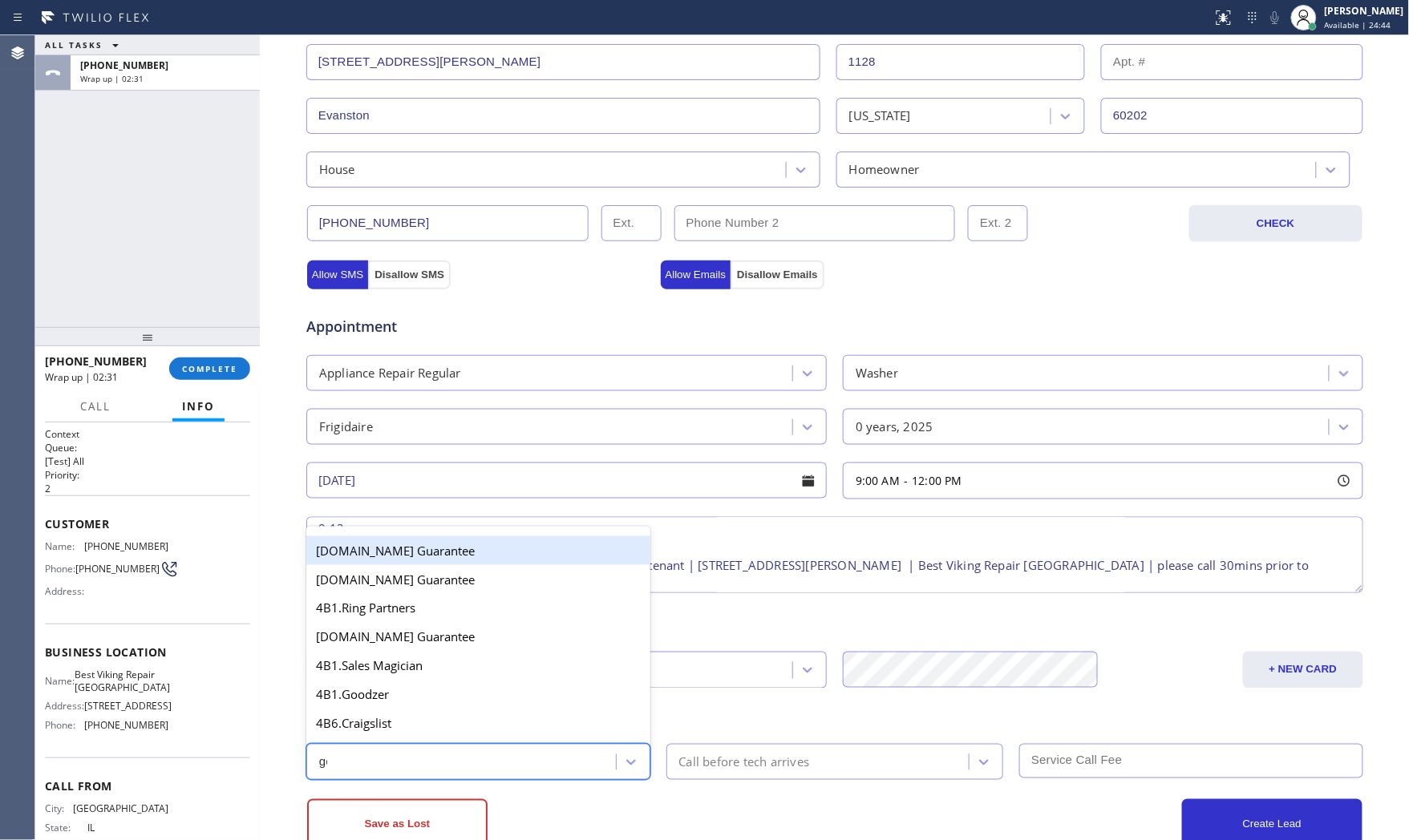
type input "goo"
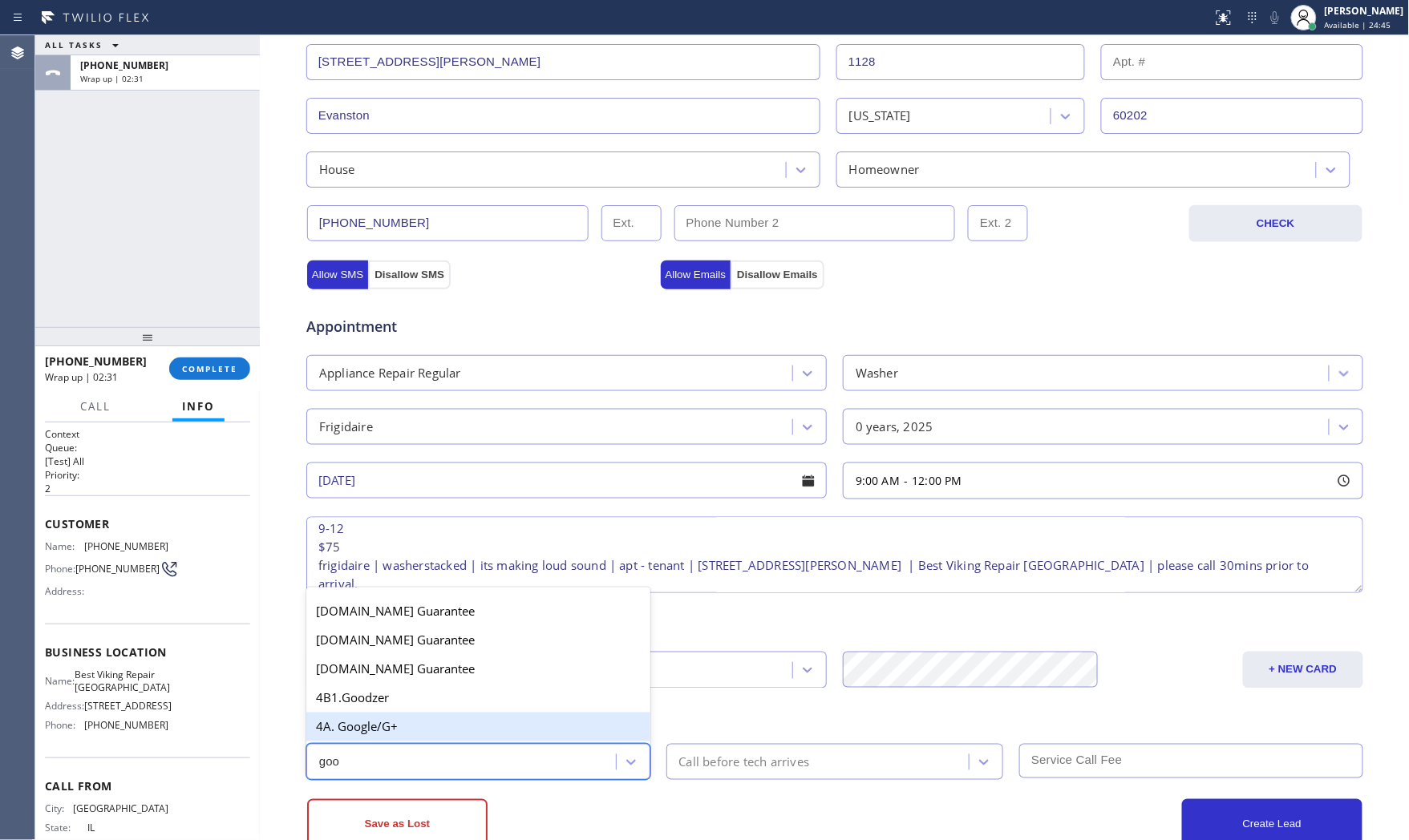
click at [435, 733] on div "4A. Google/G+" at bounding box center [478, 727] width 344 height 29
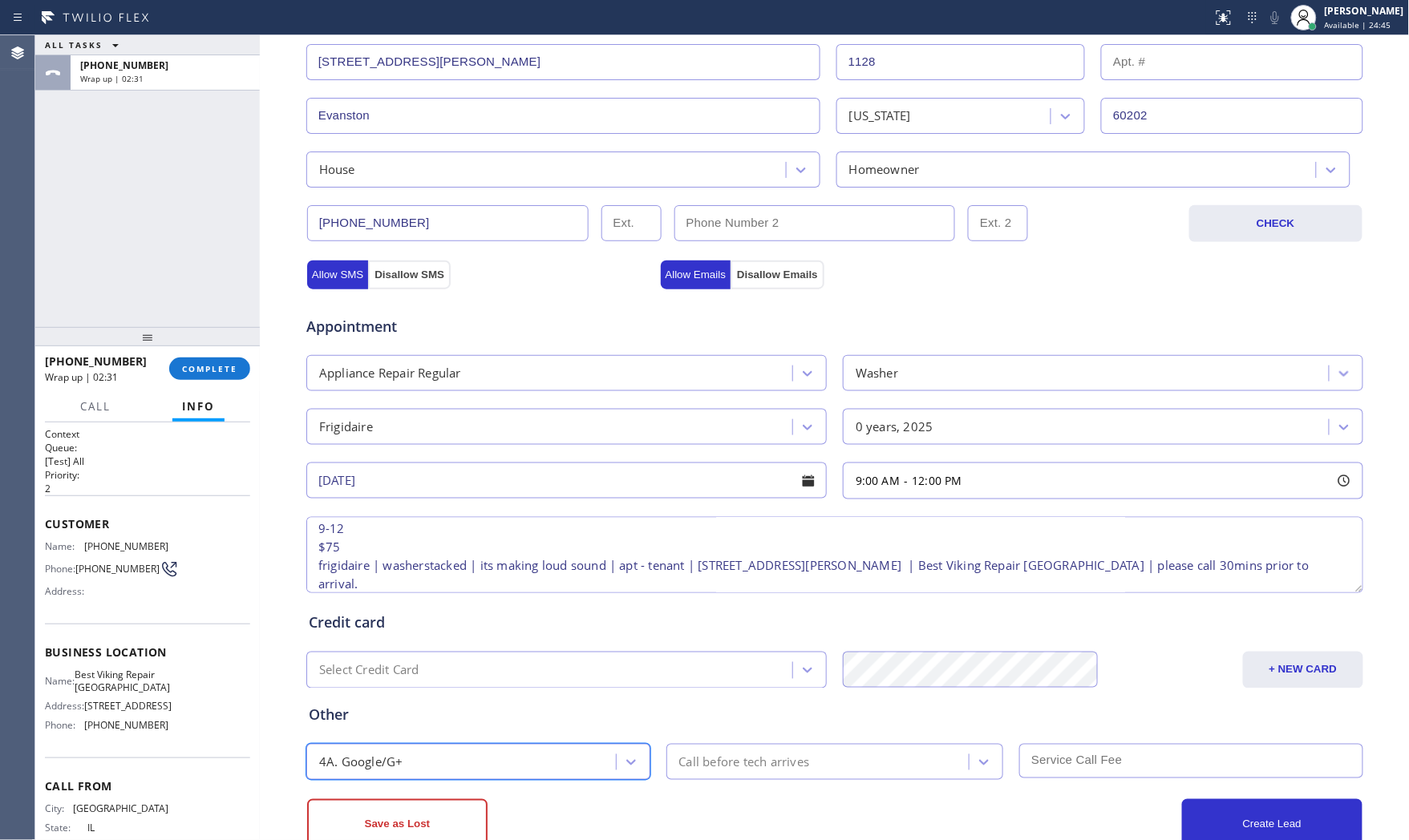
click at [723, 772] on div "Call before tech arrives" at bounding box center [821, 762] width 299 height 28
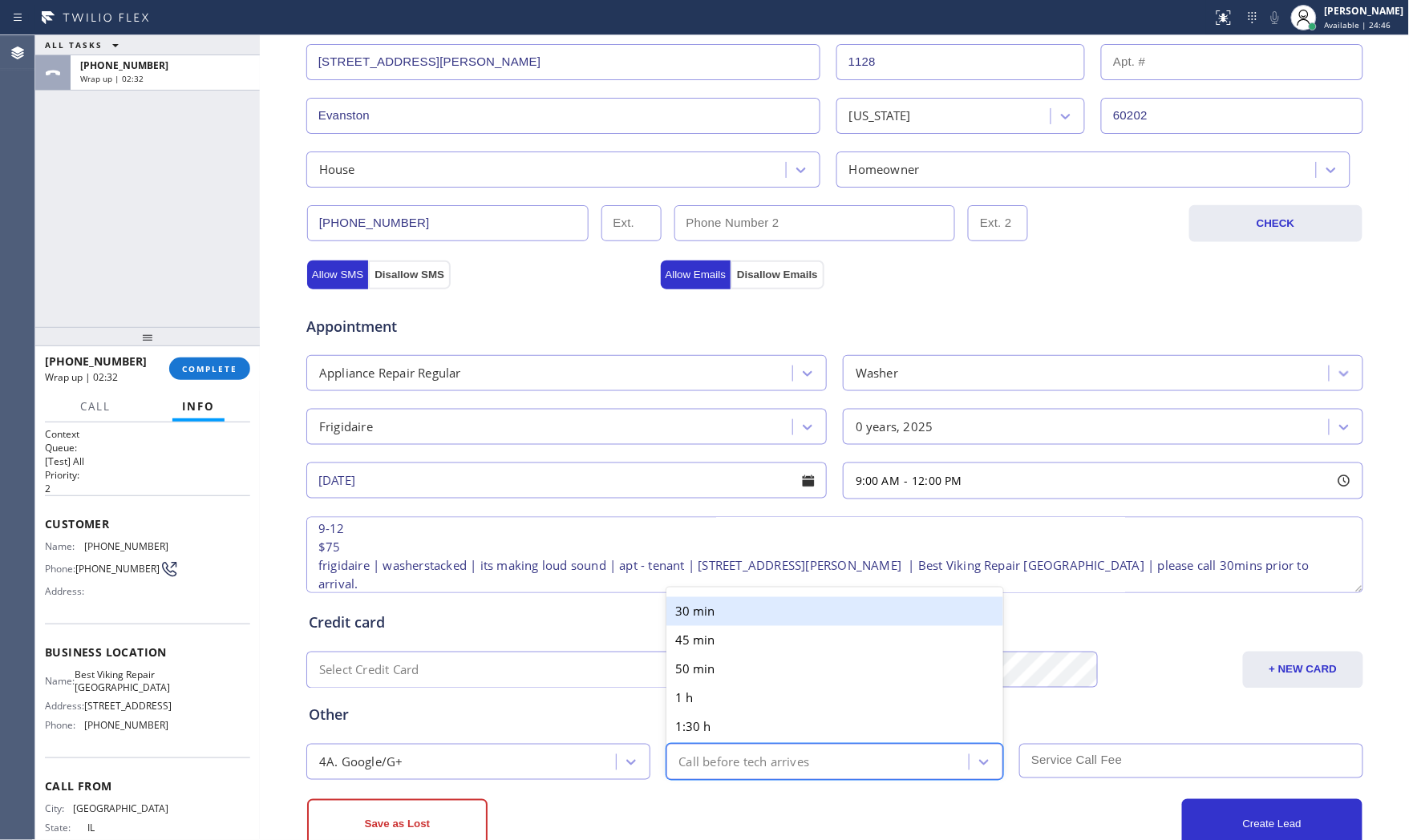
click at [743, 618] on div "30 min" at bounding box center [835, 611] width 337 height 29
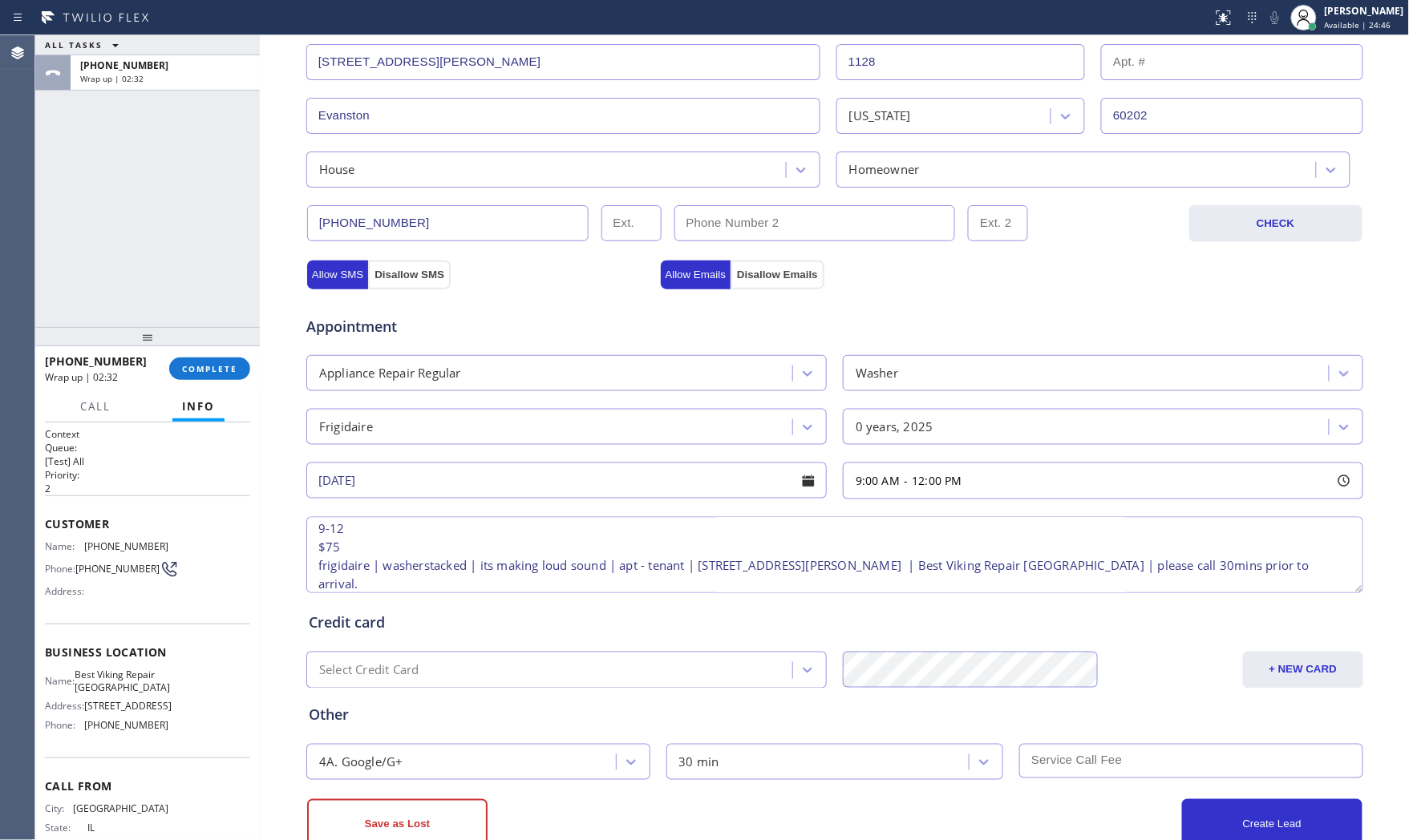
drag, startPoint x: 960, startPoint y: 816, endPoint x: 1019, endPoint y: 788, distance: 65.3
click at [961, 816] on div "Create Lead" at bounding box center [1098, 825] width 528 height 52
click at [1078, 772] on input "text" at bounding box center [1191, 761] width 344 height 34
type input "75"
click at [931, 804] on div "Create Lead" at bounding box center [1098, 825] width 528 height 52
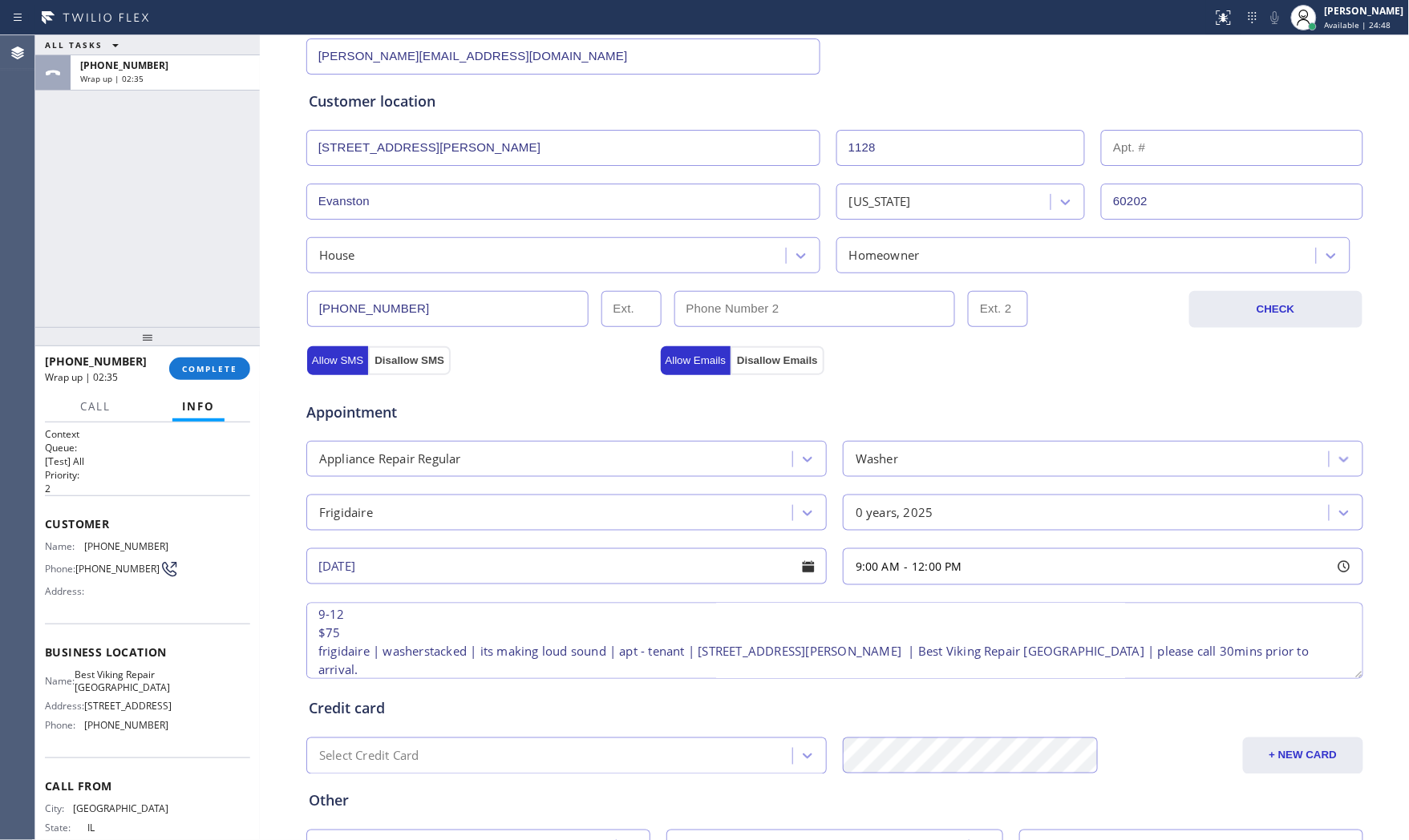
scroll to position [0, 0]
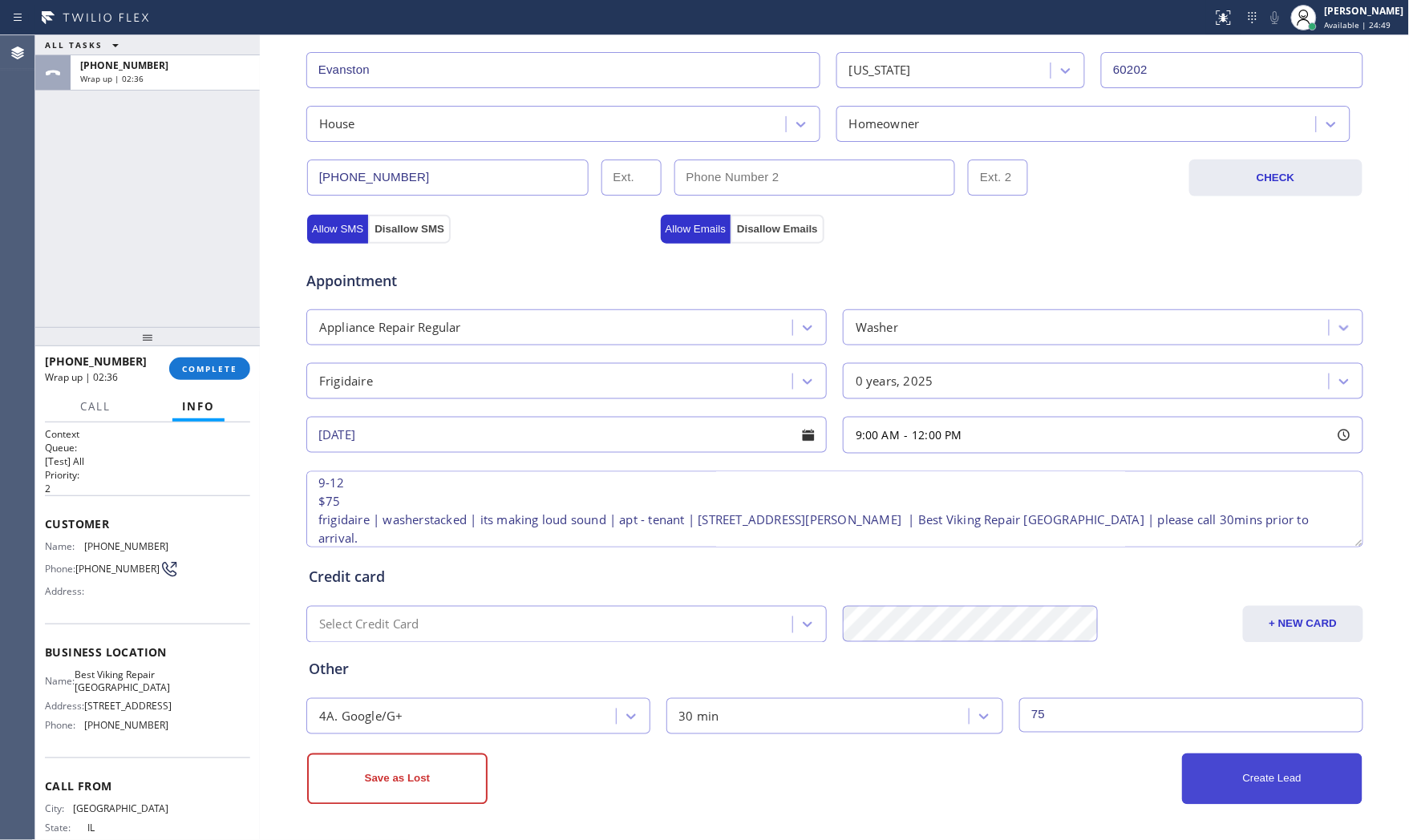
click at [1198, 802] on button "Create Lead" at bounding box center [1273, 779] width 181 height 52
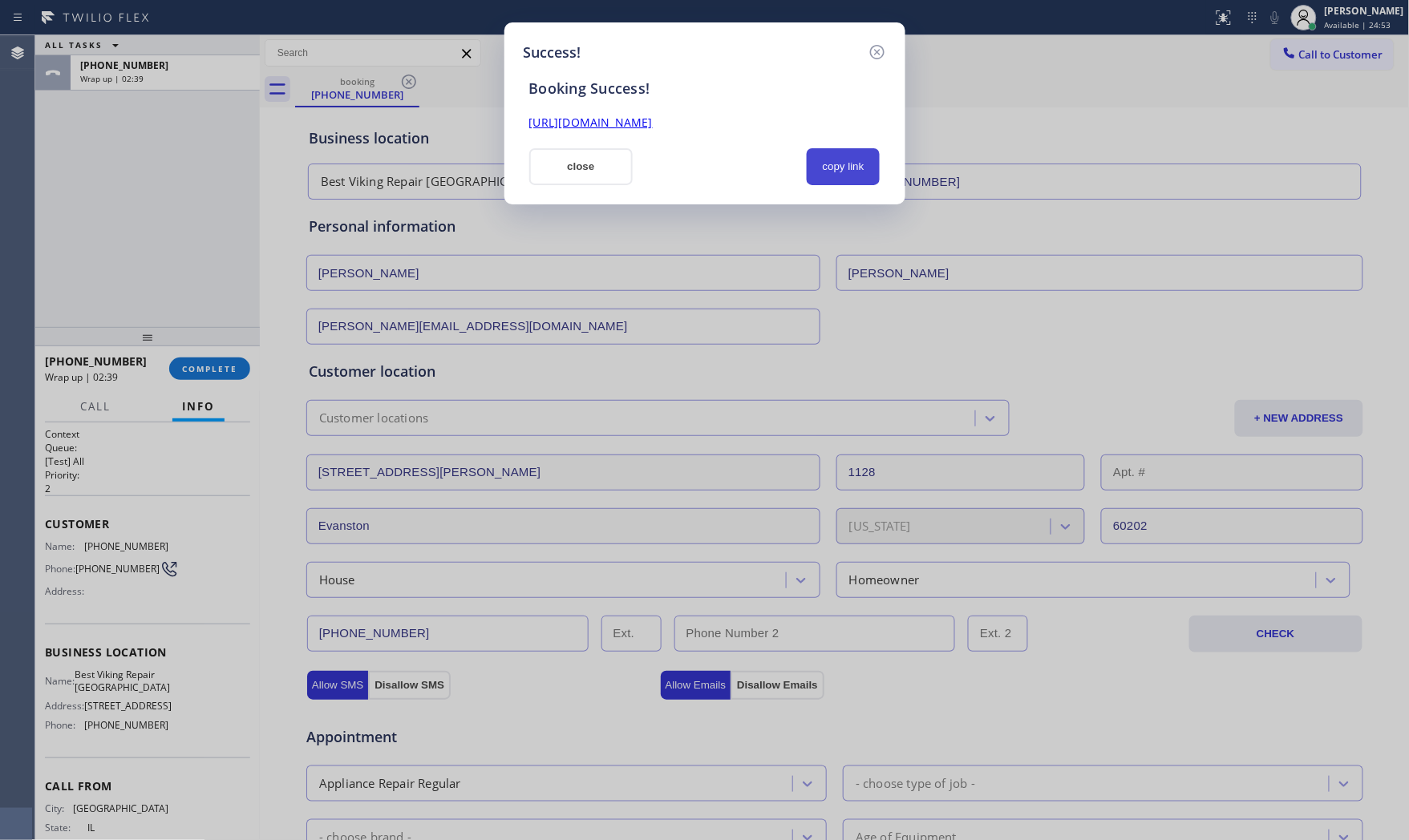
click at [848, 169] on button "copy link" at bounding box center [844, 167] width 74 height 37
drag, startPoint x: 547, startPoint y: 174, endPoint x: 331, endPoint y: 315, distance: 257.9
click at [546, 175] on button "close" at bounding box center [581, 167] width 104 height 37
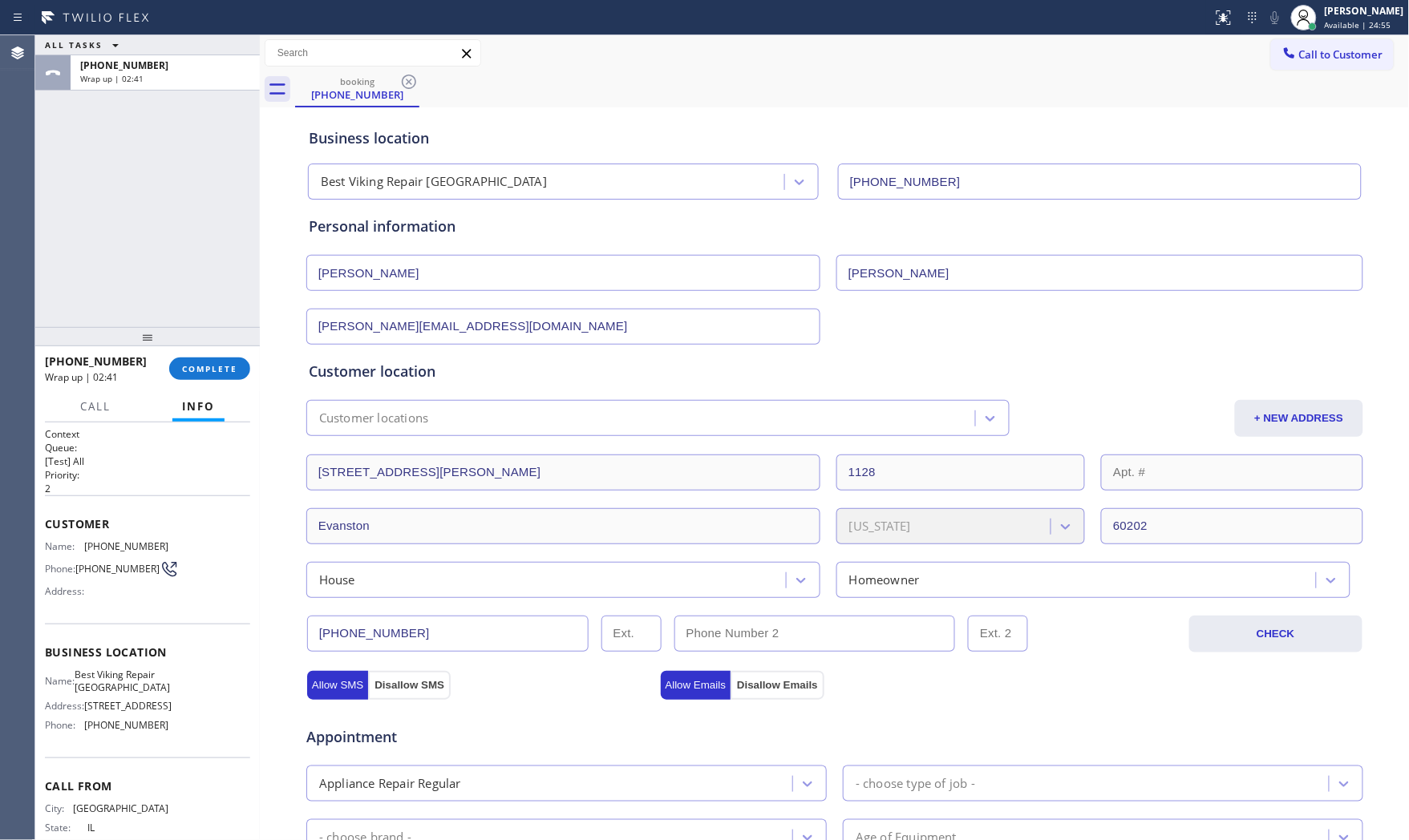
click at [209, 381] on div "[PHONE_NUMBER] Wrap up | 02:41 COMPLETE" at bounding box center [147, 368] width 205 height 41
click at [213, 374] on button "COMPLETE" at bounding box center [210, 368] width 81 height 22
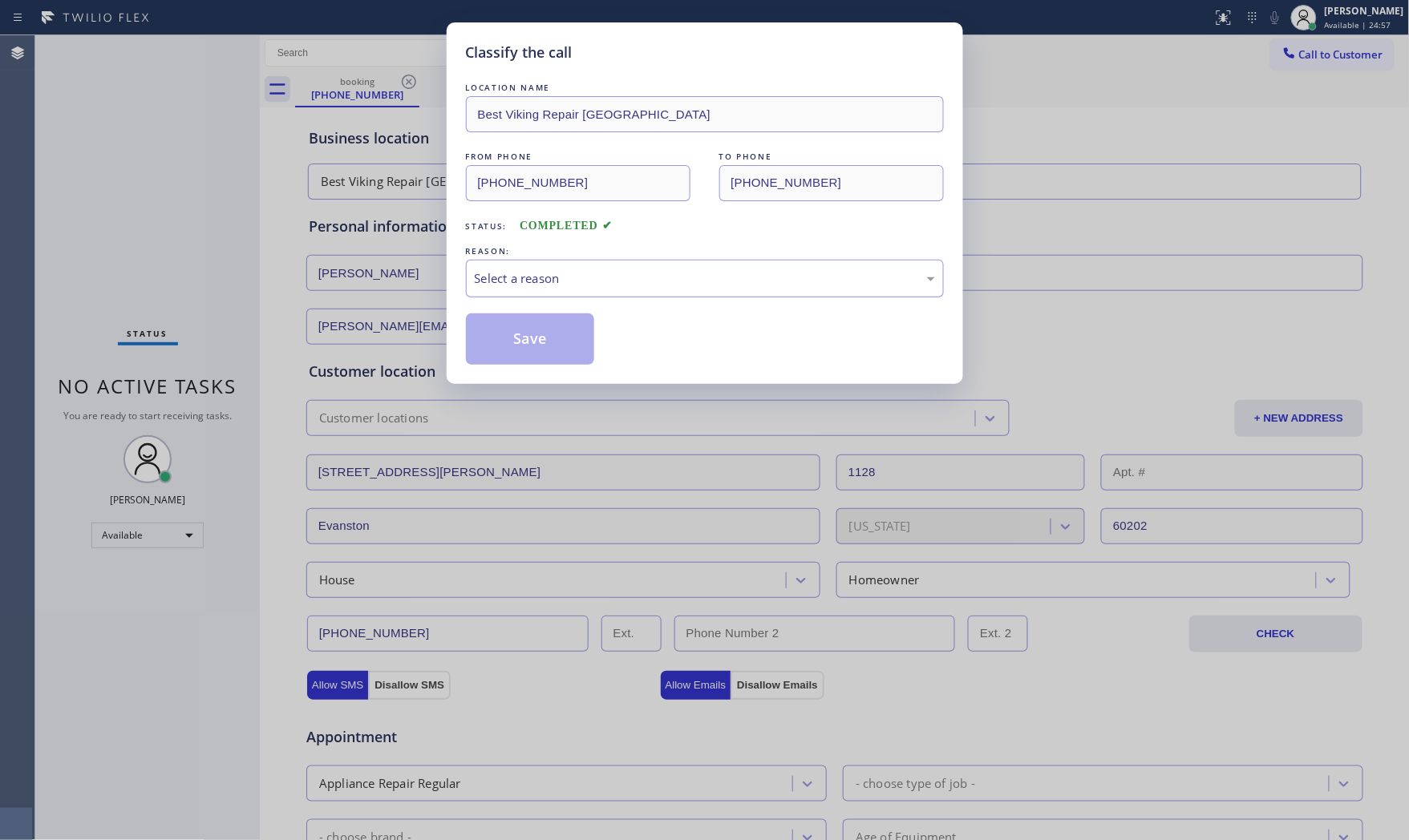
drag, startPoint x: 734, startPoint y: 283, endPoint x: 708, endPoint y: 295, distance: 28.6
click at [731, 283] on div "Select a reason" at bounding box center [705, 278] width 461 height 18
click at [523, 332] on button "Save" at bounding box center [531, 339] width 129 height 52
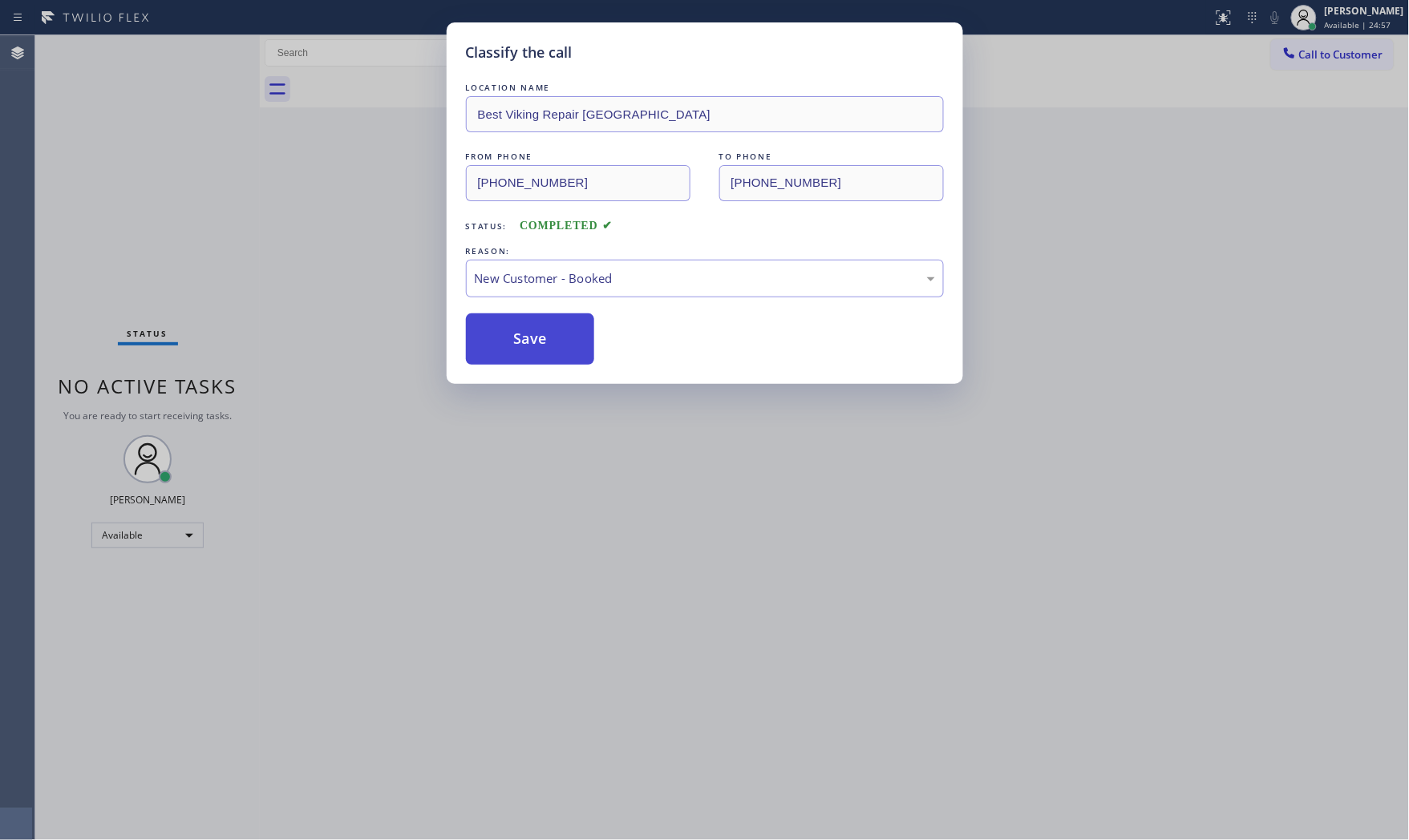
click at [523, 332] on button "Save" at bounding box center [531, 339] width 129 height 52
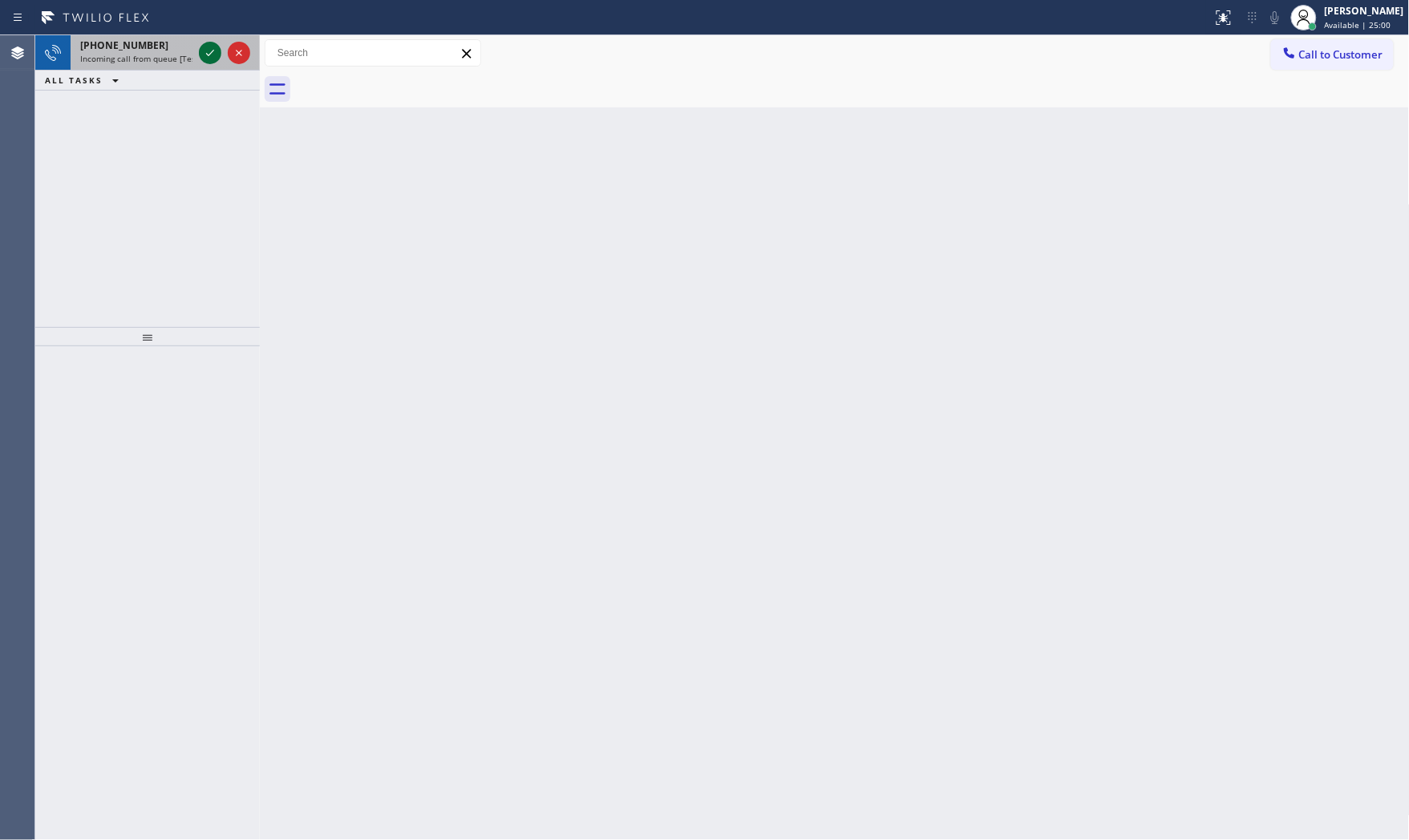
click at [206, 53] on icon at bounding box center [210, 52] width 8 height 6
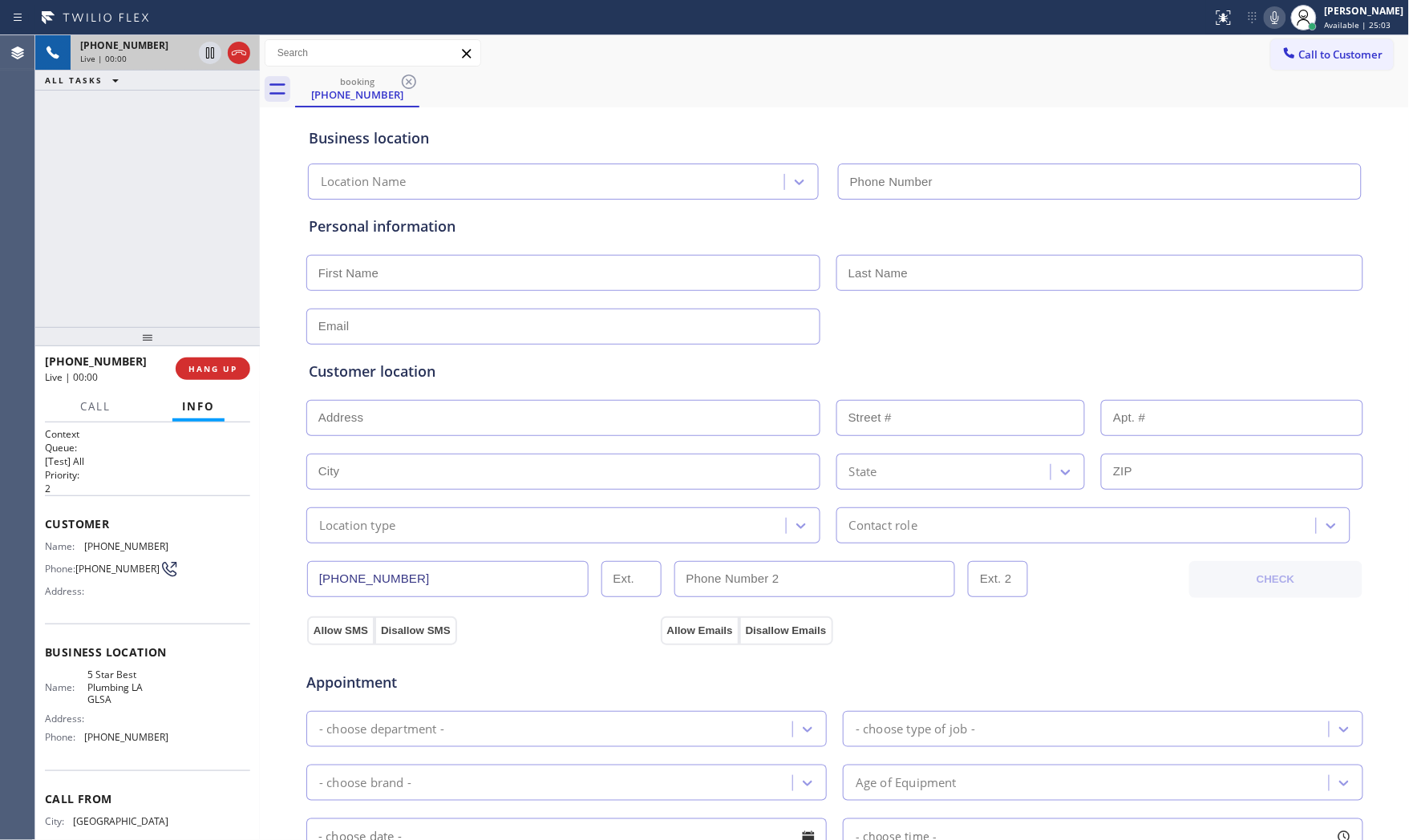
drag, startPoint x: 232, startPoint y: 339, endPoint x: 229, endPoint y: 353, distance: 14.3
click at [229, 346] on div at bounding box center [147, 336] width 225 height 19
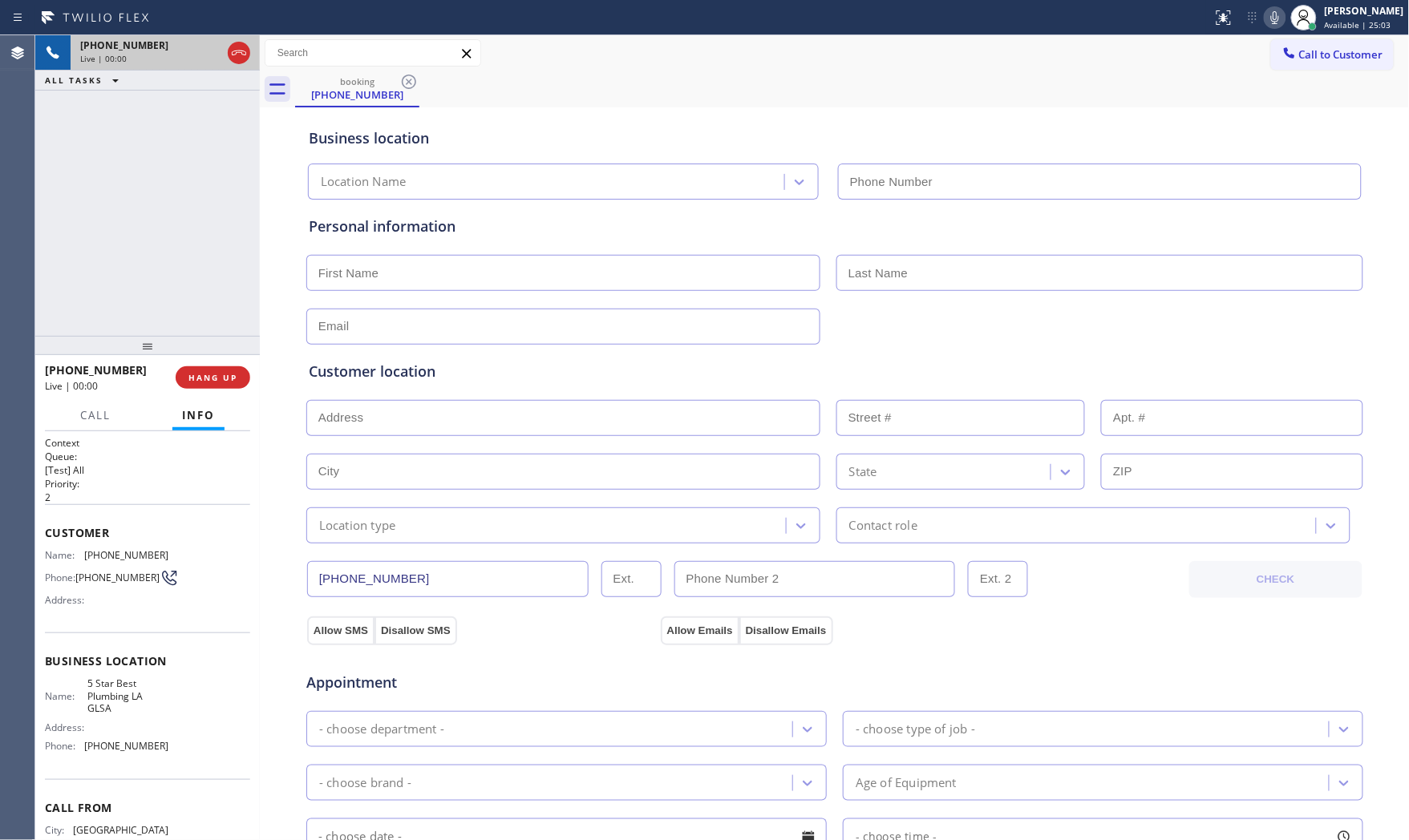
type input "[PHONE_NUMBER]"
drag, startPoint x: 229, startPoint y: 353, endPoint x: 230, endPoint y: 380, distance: 27.0
click at [229, 355] on div at bounding box center [147, 345] width 225 height 19
click at [230, 380] on span "HANG UP" at bounding box center [213, 379] width 49 height 11
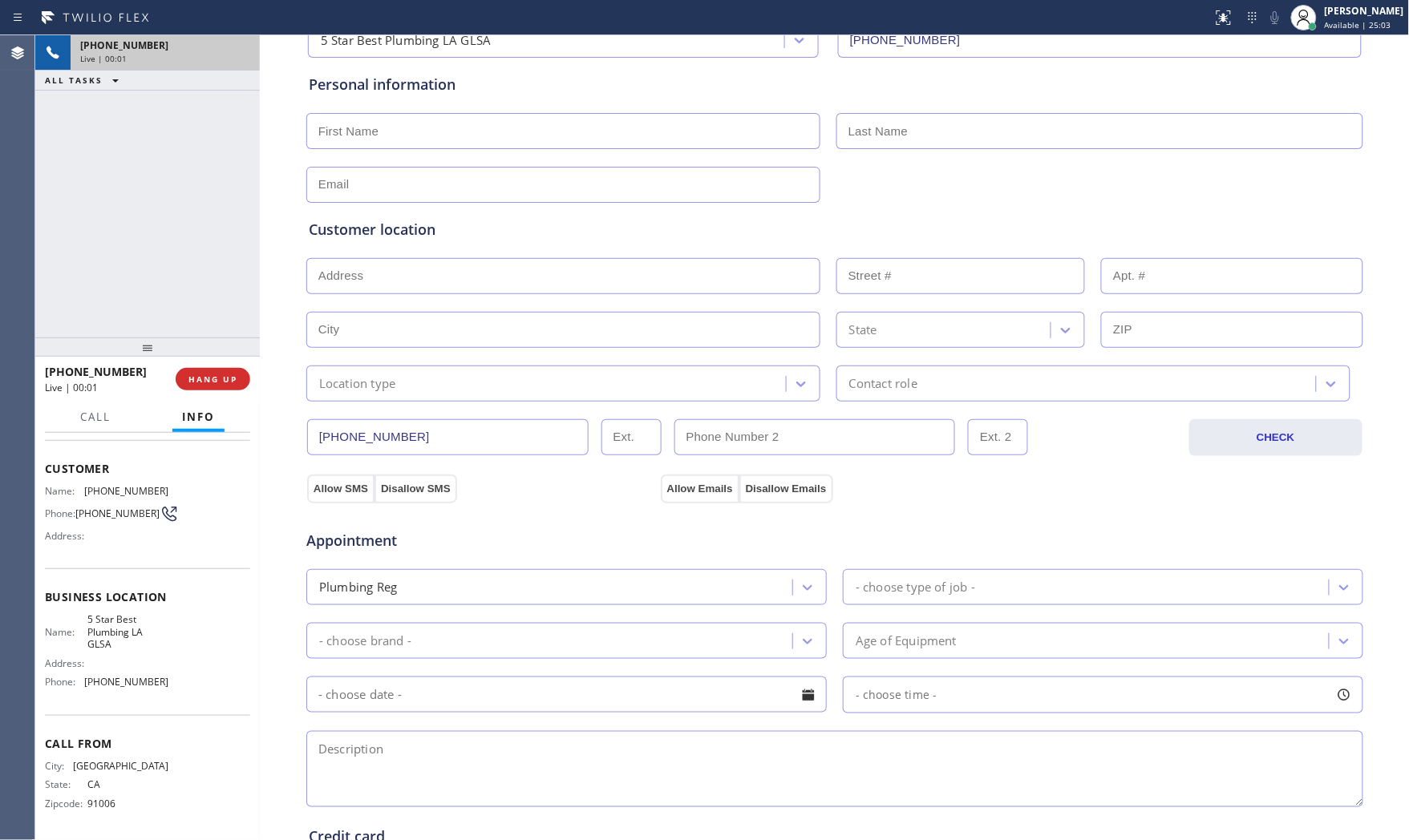
scroll to position [402, 0]
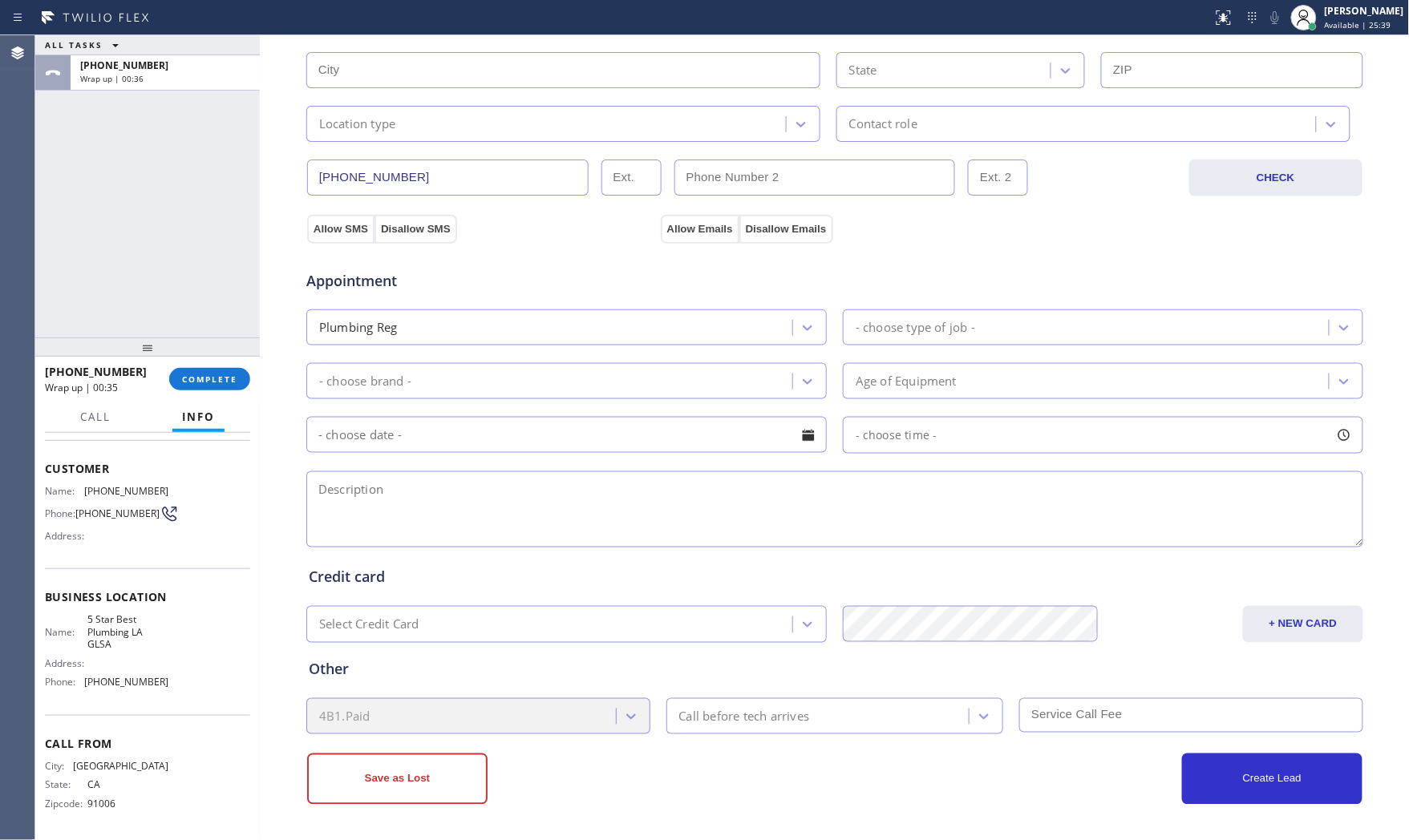
click at [242, 402] on div "Call Info" at bounding box center [147, 417] width 205 height 32
click at [227, 369] on button "COMPLETE" at bounding box center [210, 379] width 81 height 22
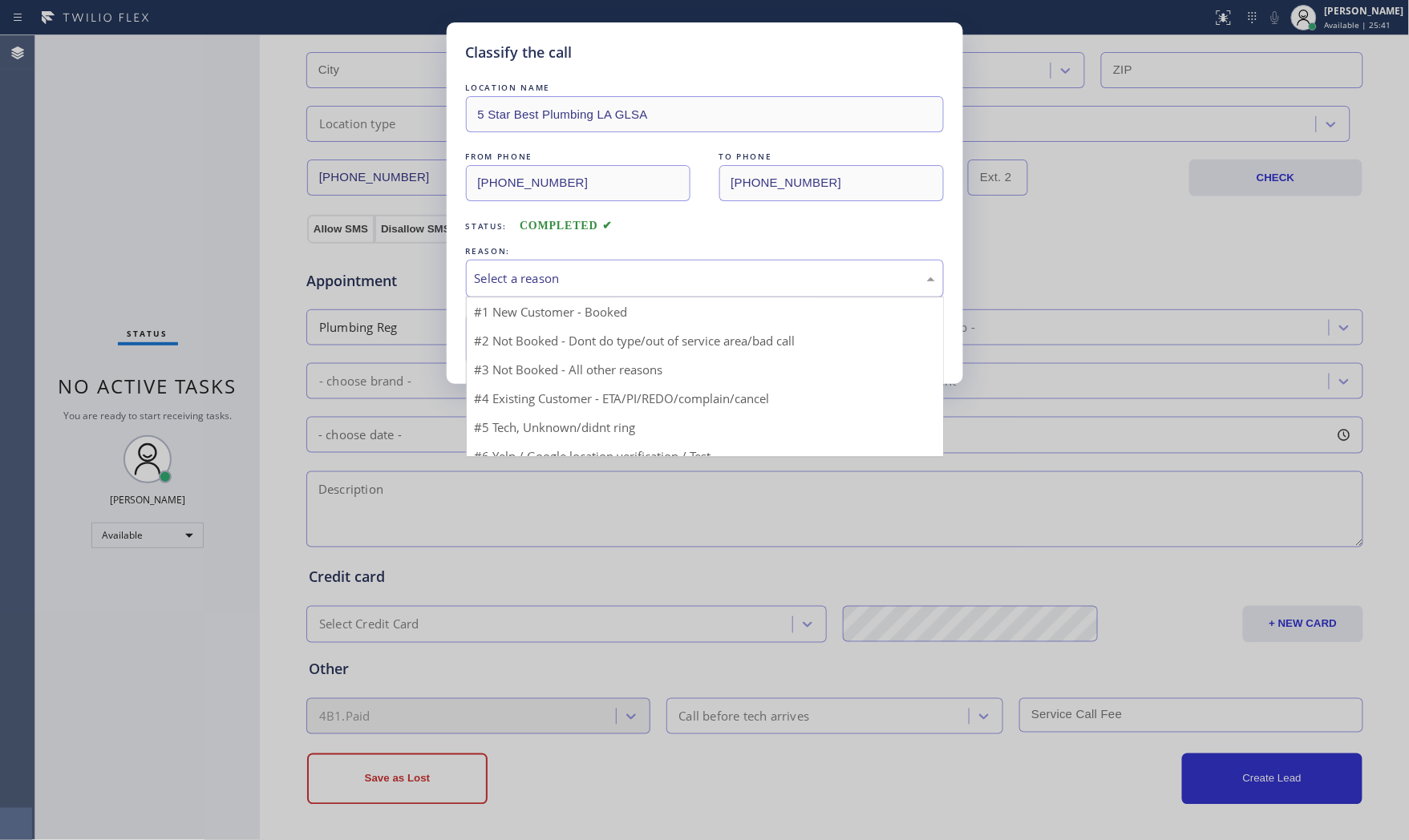
click at [567, 292] on div "Select a reason" at bounding box center [705, 278] width 478 height 38
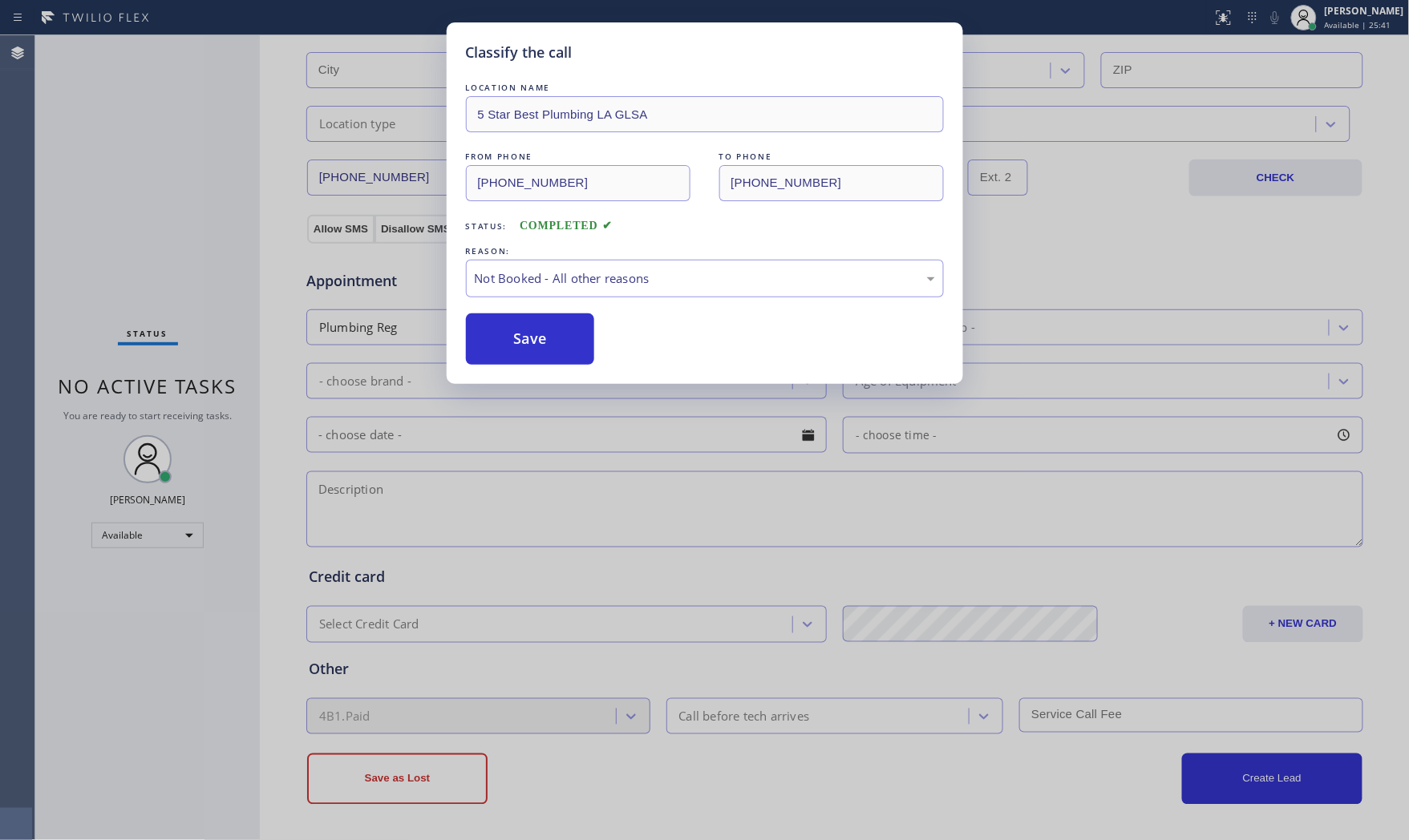
click at [546, 332] on button "Save" at bounding box center [531, 339] width 129 height 52
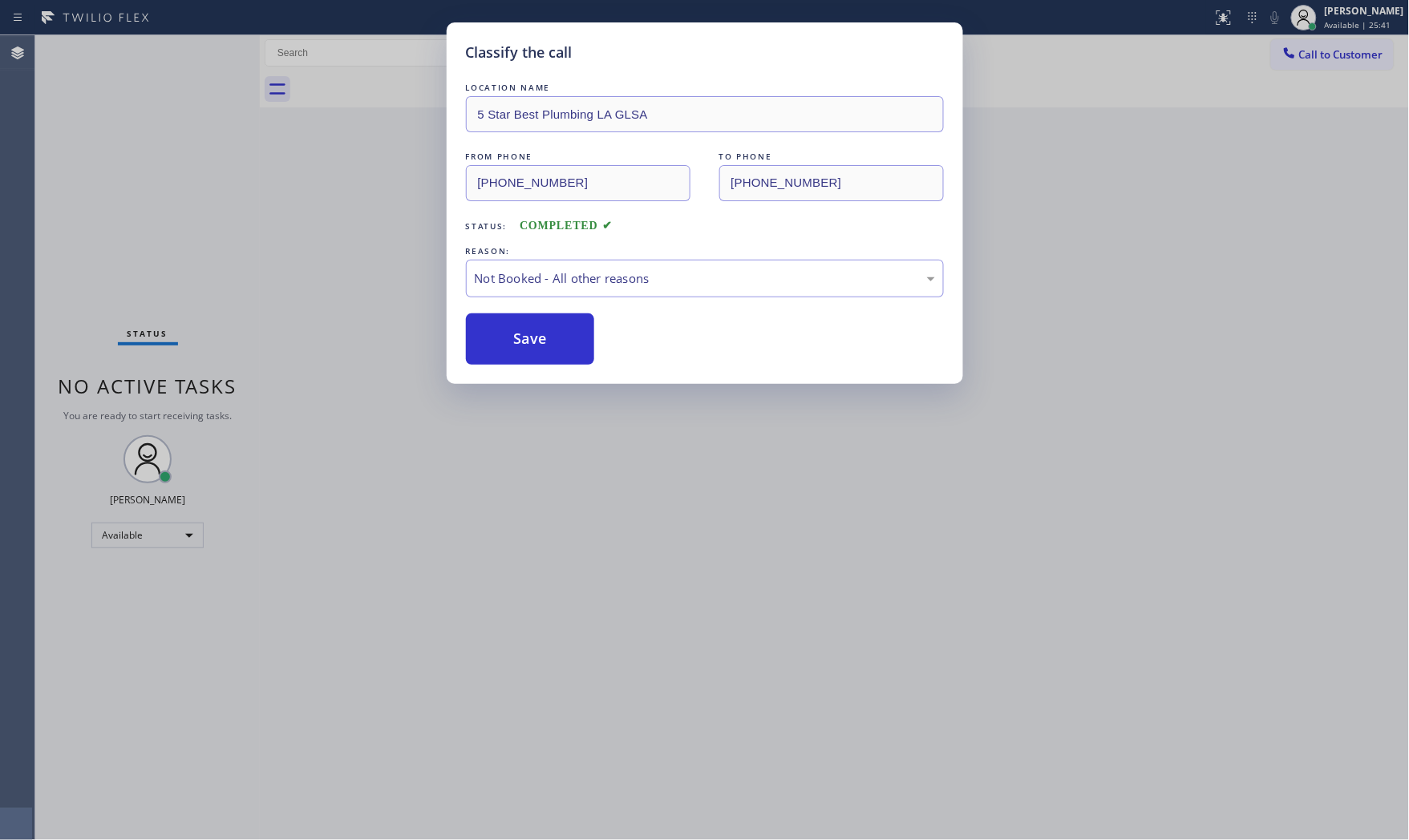
click at [546, 332] on button "Save" at bounding box center [531, 339] width 129 height 52
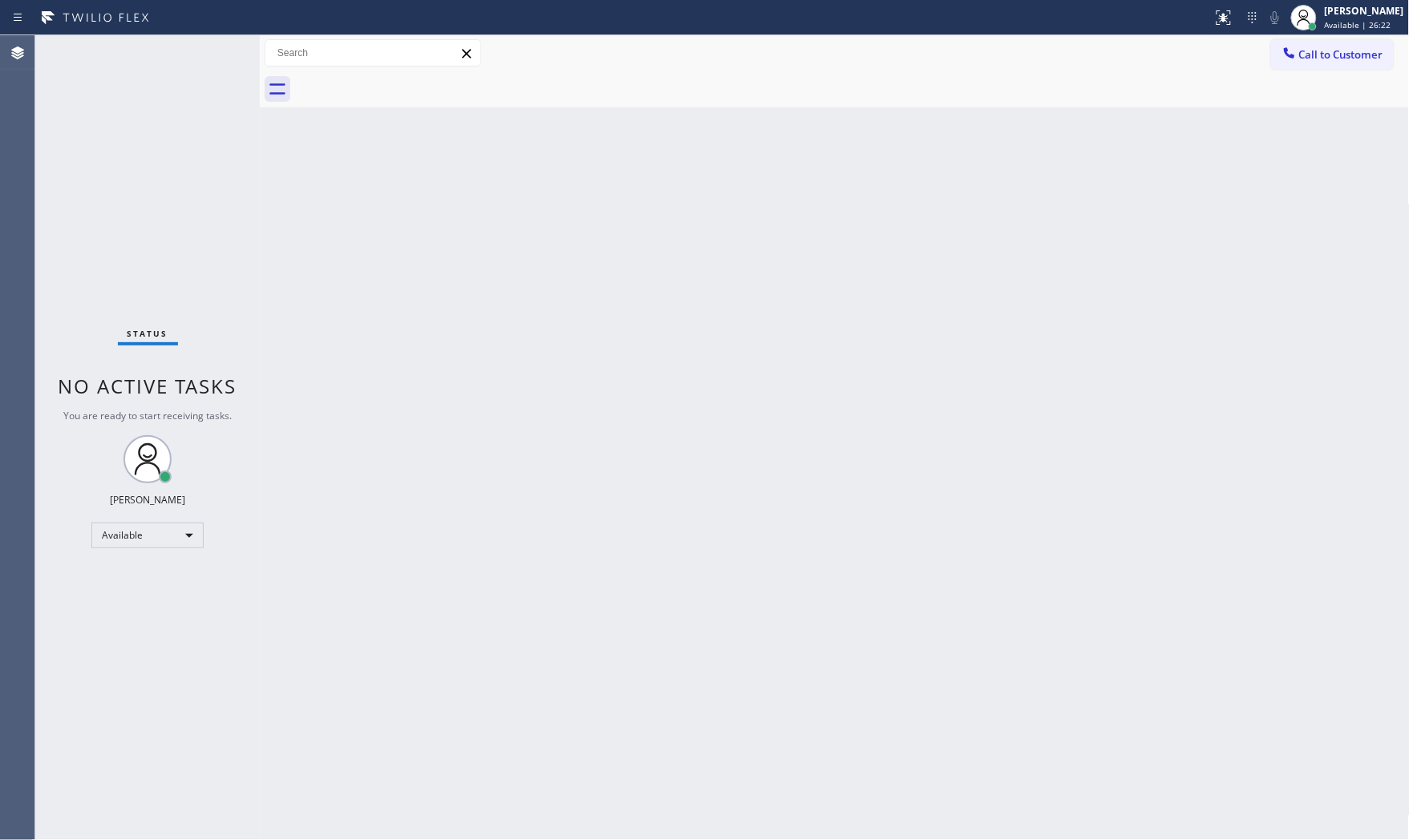
click at [194, 52] on div "Status No active tasks You are ready to start receiving tasks. [PERSON_NAME] Av…" at bounding box center [147, 438] width 225 height 805
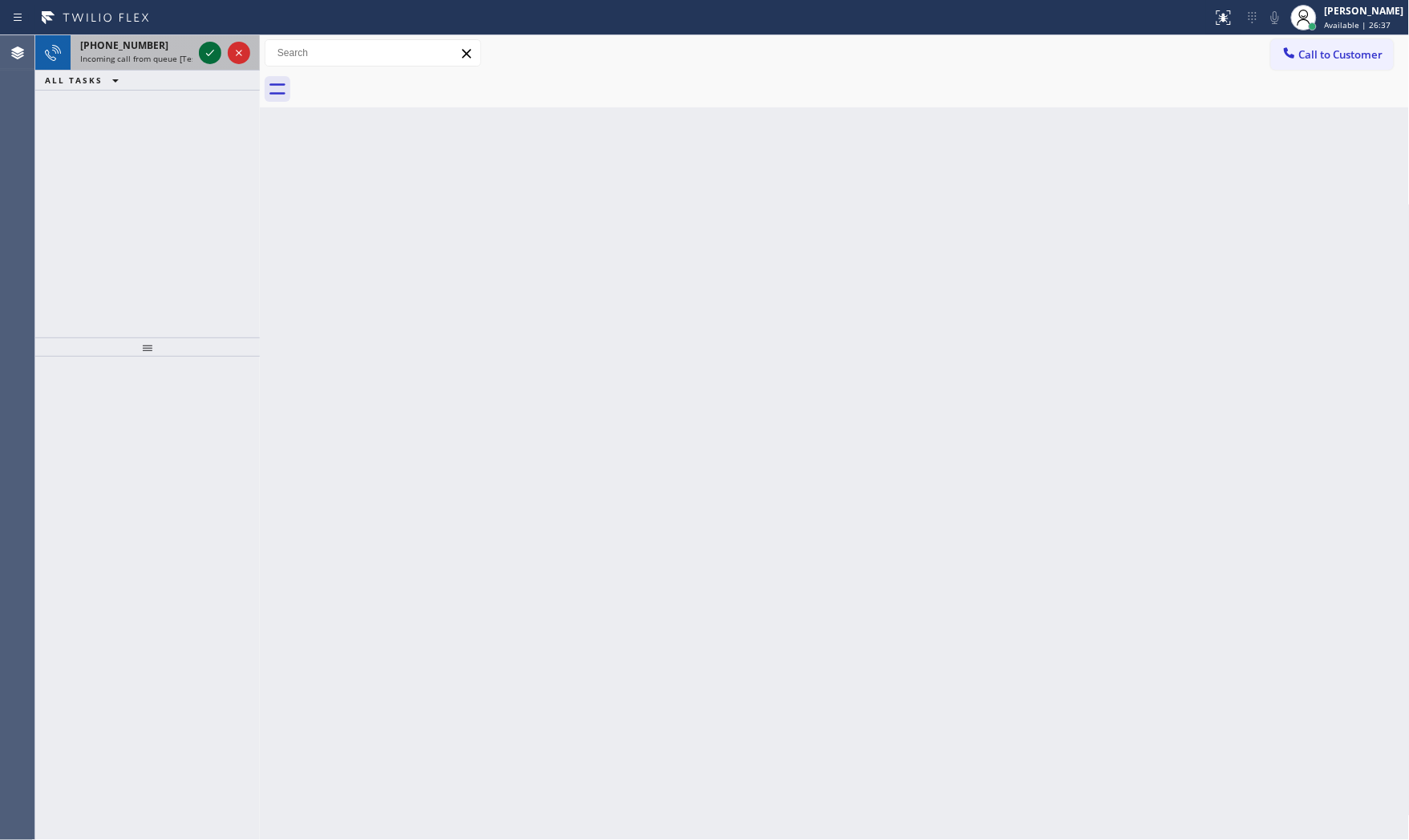
click at [217, 57] on icon at bounding box center [210, 52] width 19 height 19
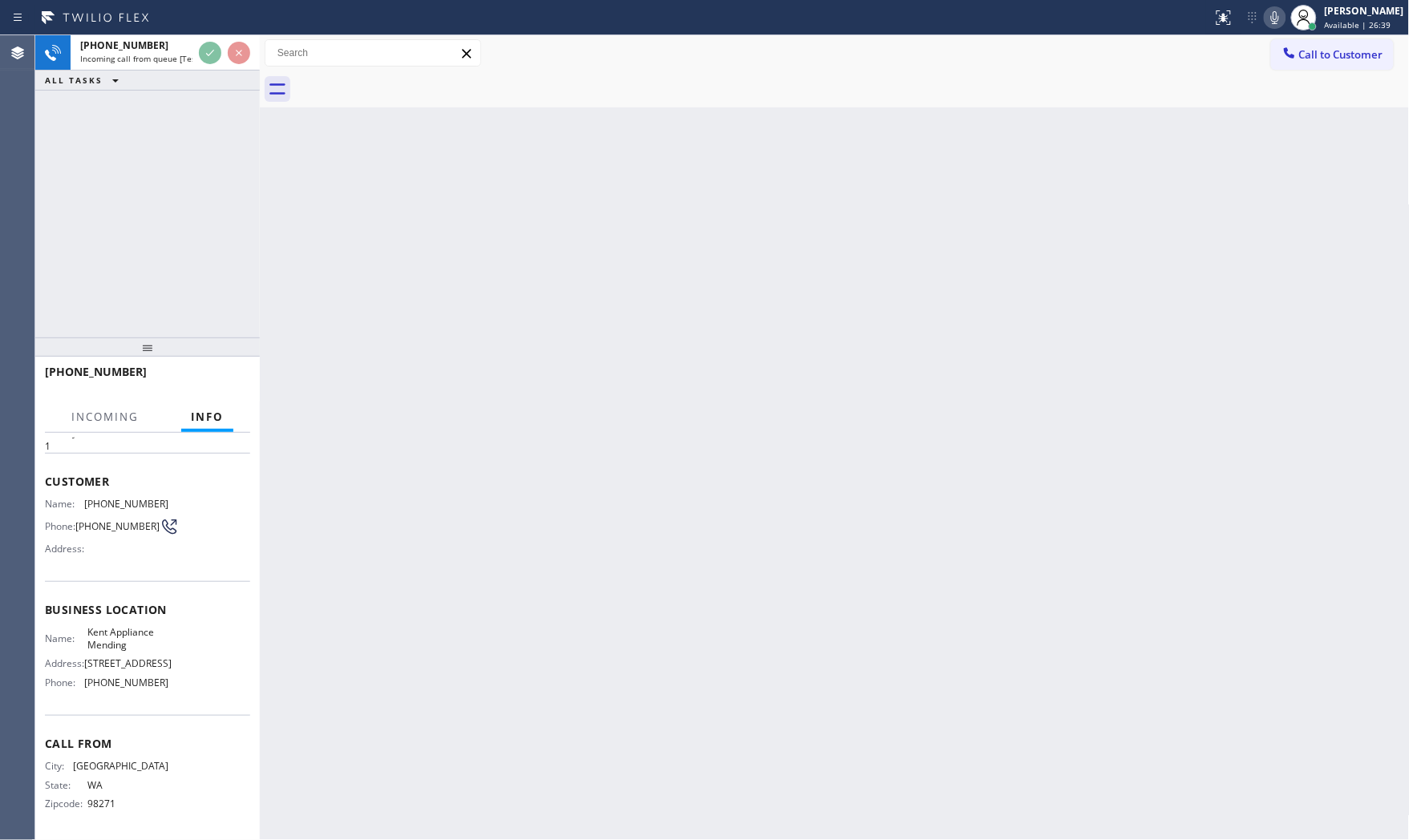
scroll to position [69, 0]
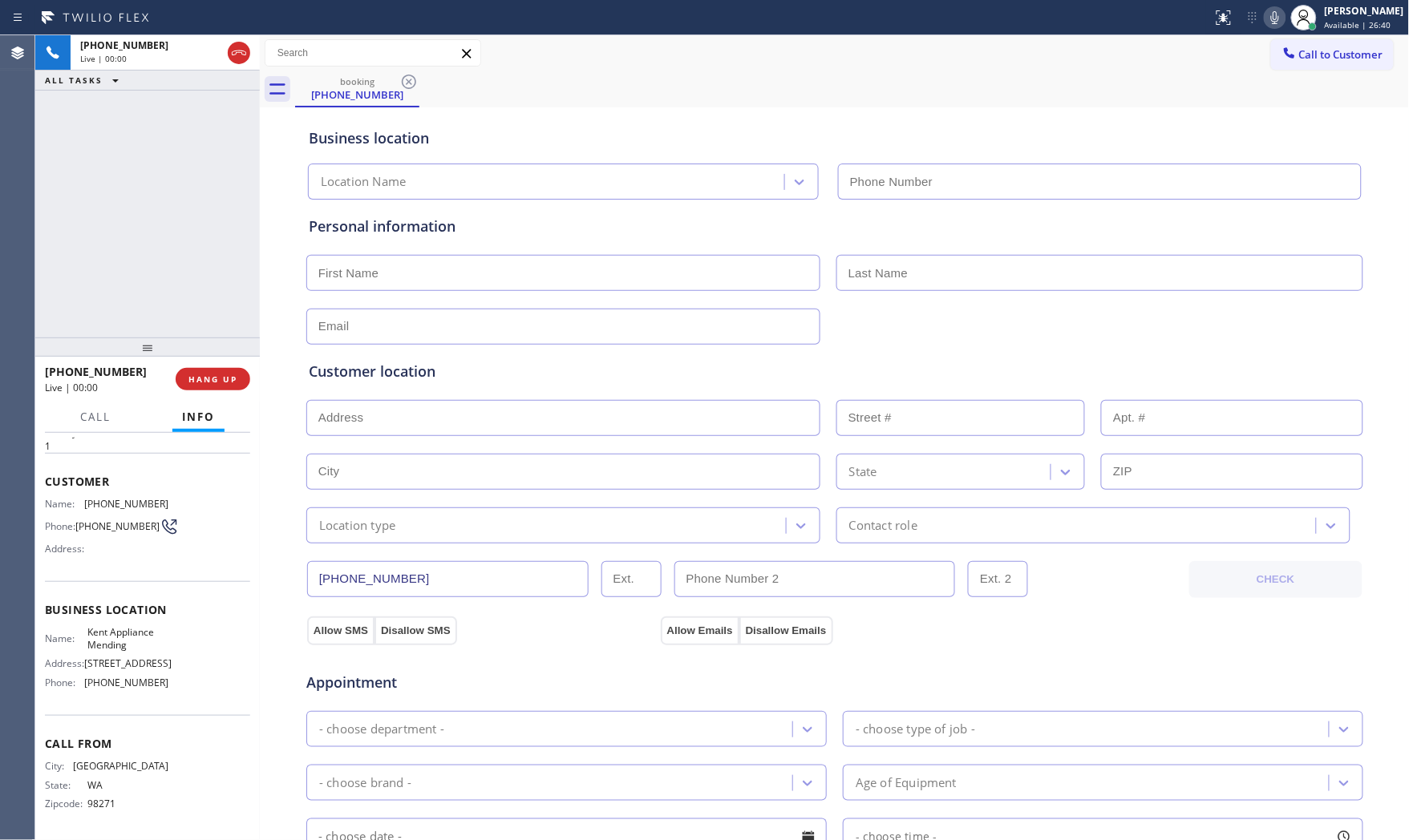
type input "[PHONE_NUMBER]"
click at [438, 278] on input "text" at bounding box center [564, 273] width 514 height 36
paste input "[PERSON_NAME]"
type input "[PERSON_NAME]"
click at [891, 265] on input "text" at bounding box center [1100, 273] width 527 height 36
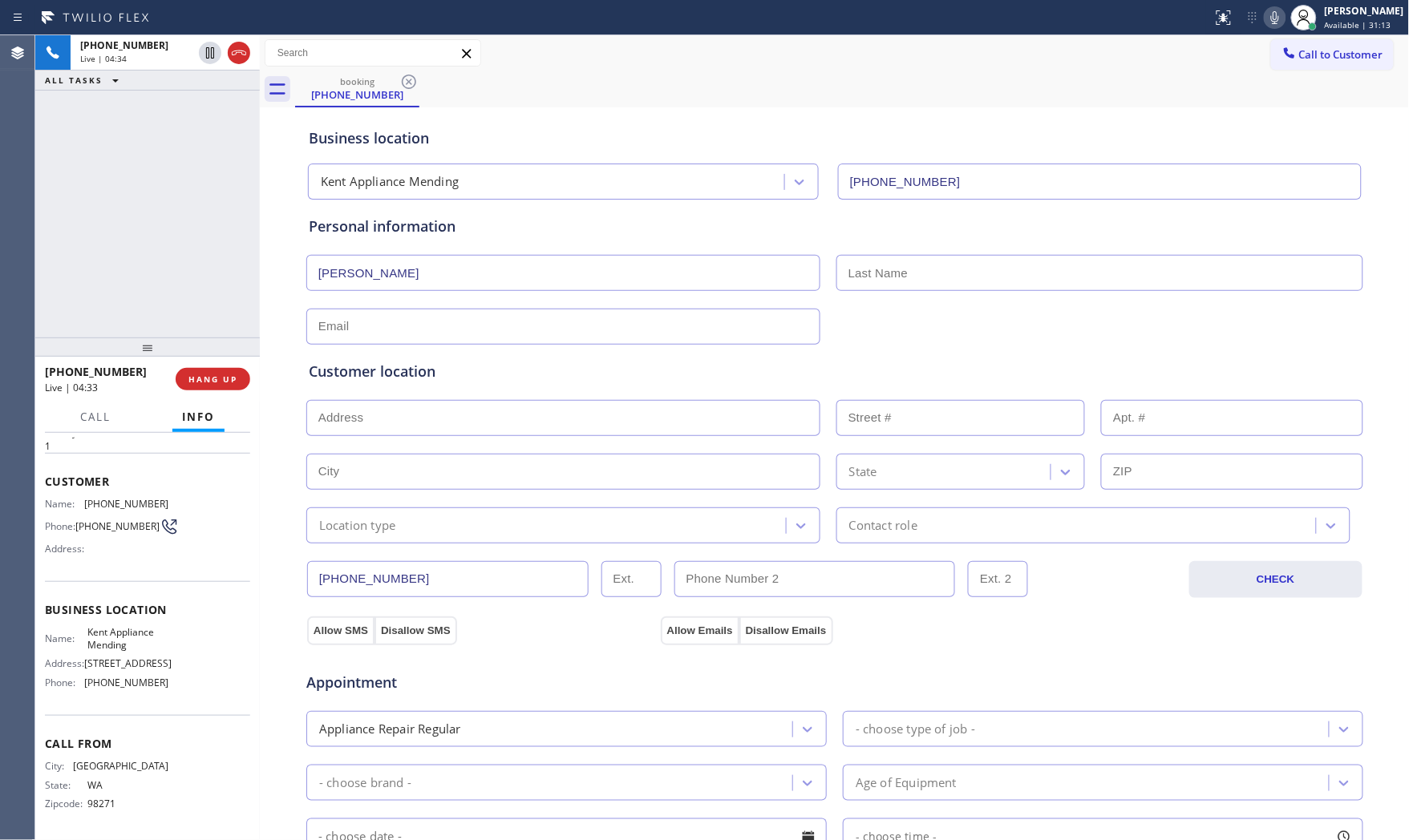
paste input "[PERSON_NAME]"
type input "[PERSON_NAME]"
click at [226, 374] on span "HANG UP" at bounding box center [213, 379] width 49 height 11
click at [370, 325] on input "text" at bounding box center [564, 326] width 514 height 36
paste input "[EMAIL_ADDRESS][DOMAIN_NAME]"
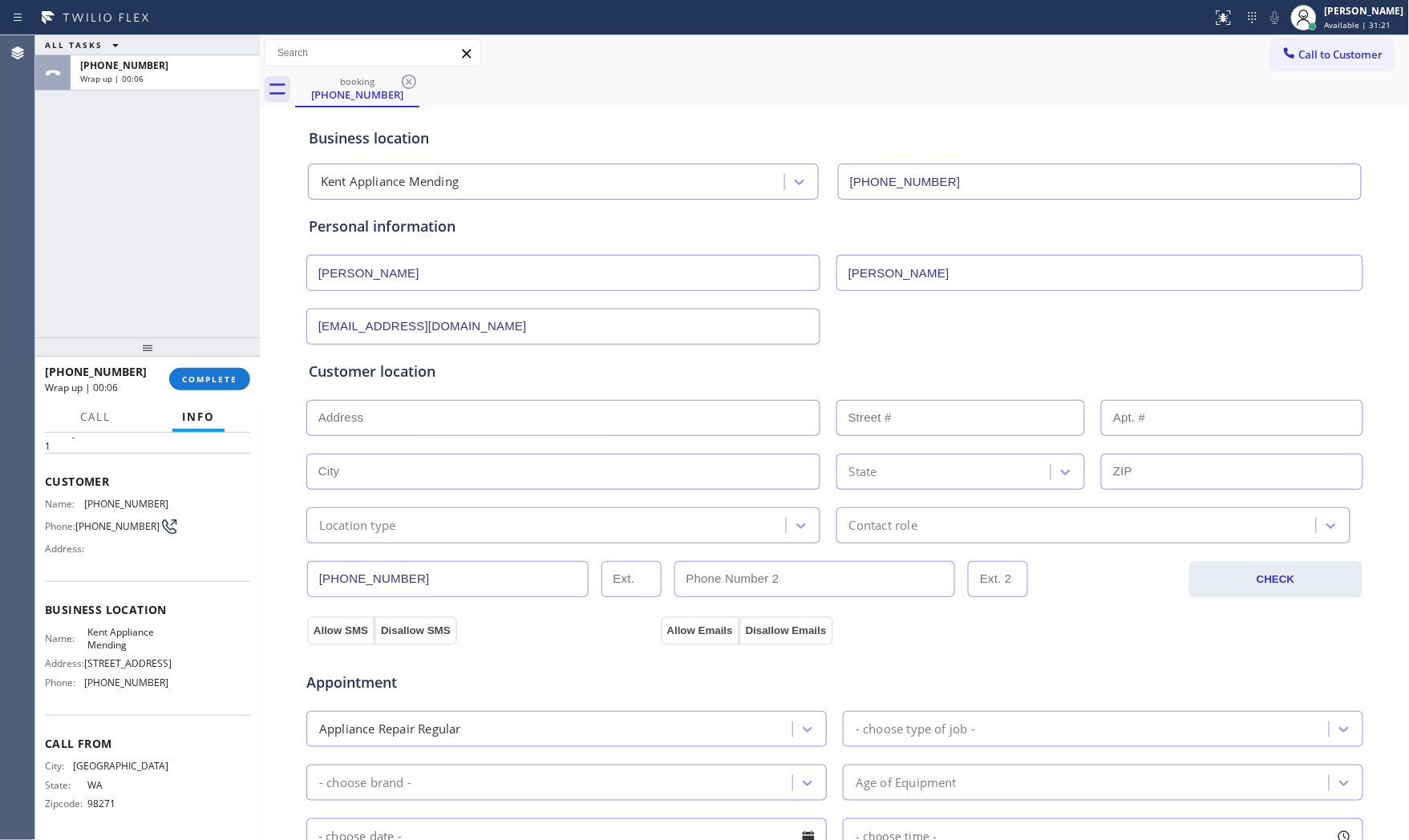
type input "[EMAIL_ADDRESS][DOMAIN_NAME]"
click at [113, 626] on span "Kent Appliance Mending" at bounding box center [127, 638] width 80 height 25
click at [114, 626] on span "Kent Appliance Mending" at bounding box center [127, 638] width 80 height 25
copy span "Kent Appliance Mending"
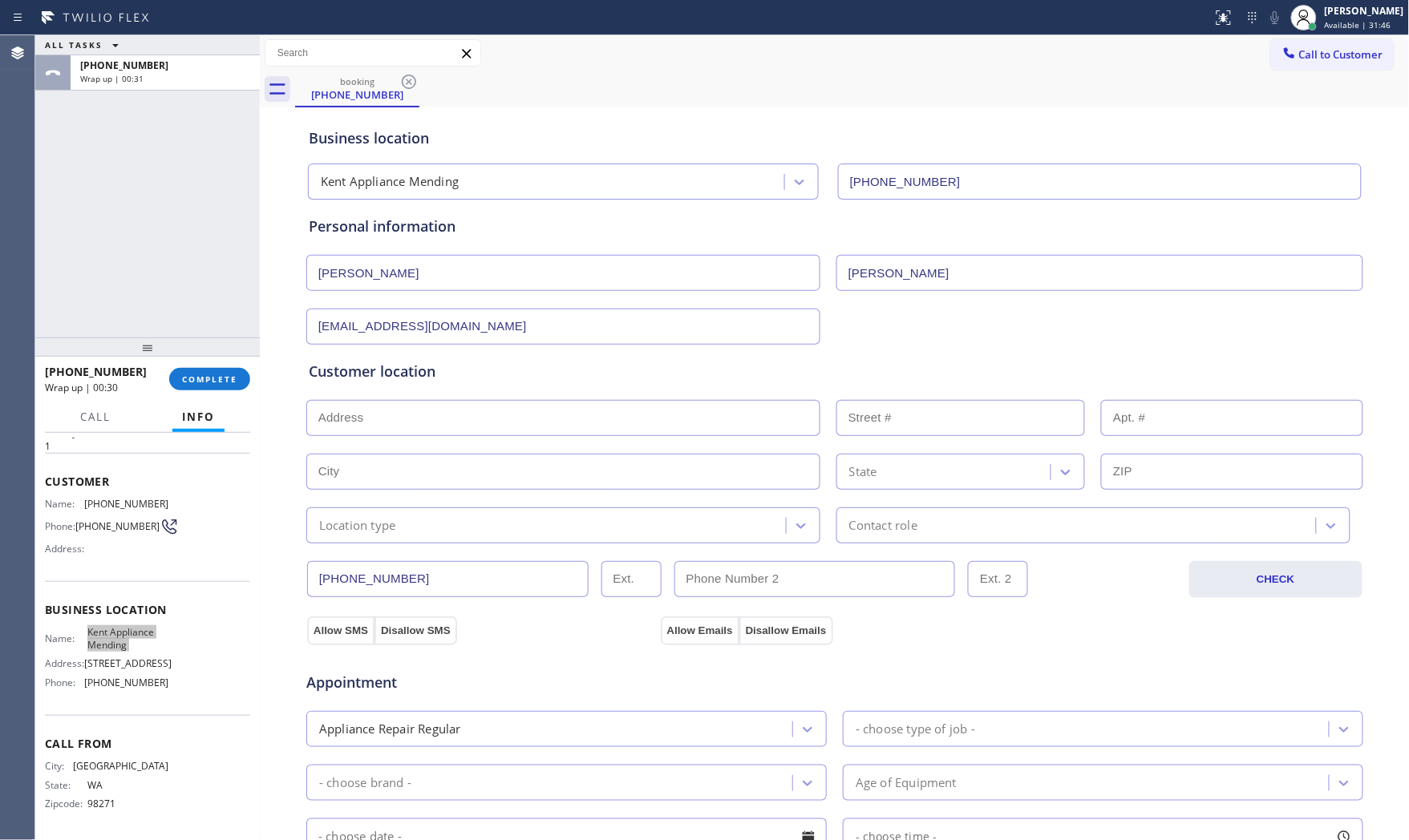
scroll to position [402, 0]
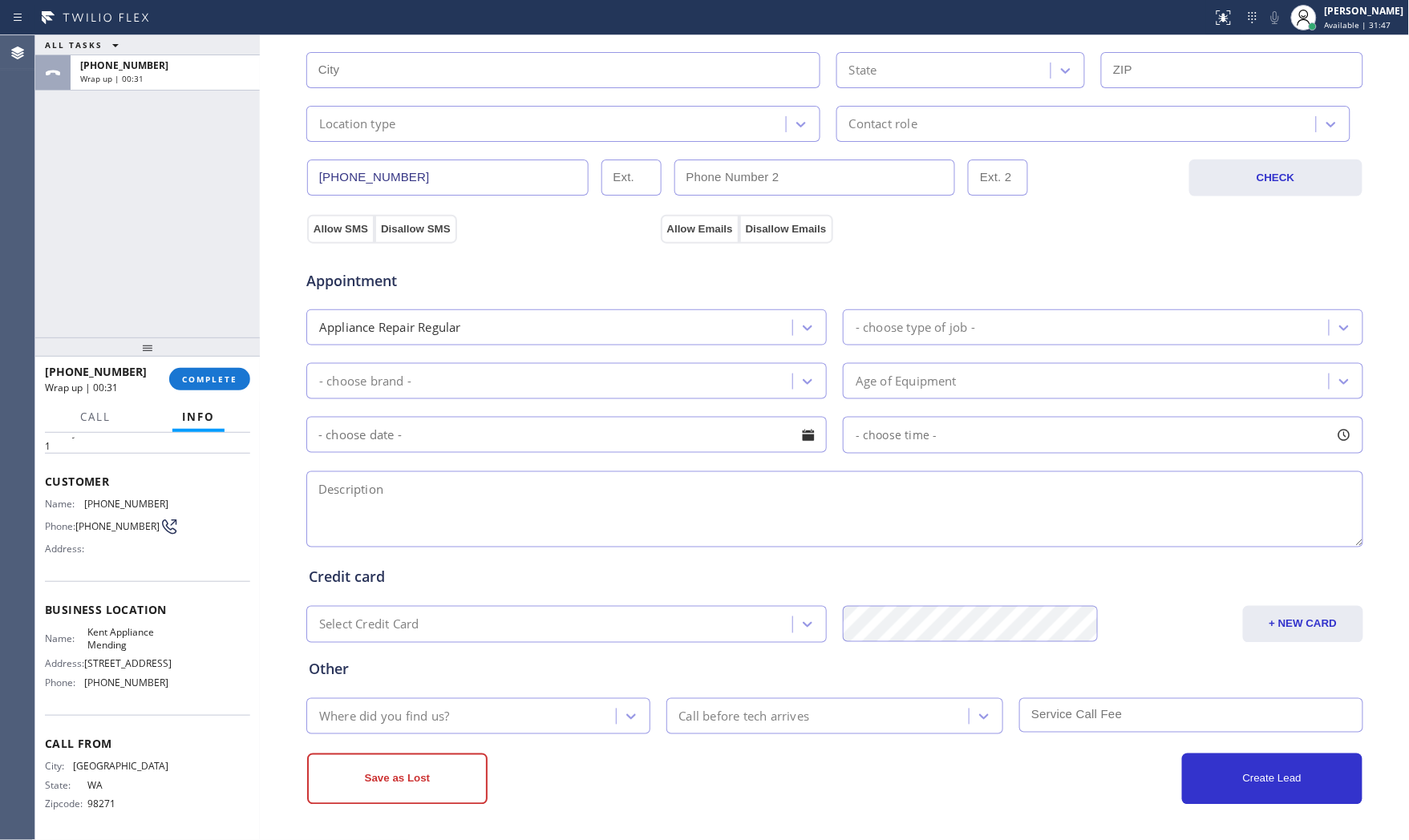
click at [420, 511] on textarea at bounding box center [835, 509] width 1057 height 76
paste textarea "9-12 $85 Maytag | dishwasher | its making long screeching noise | [DEMOGRAPHIC_…"
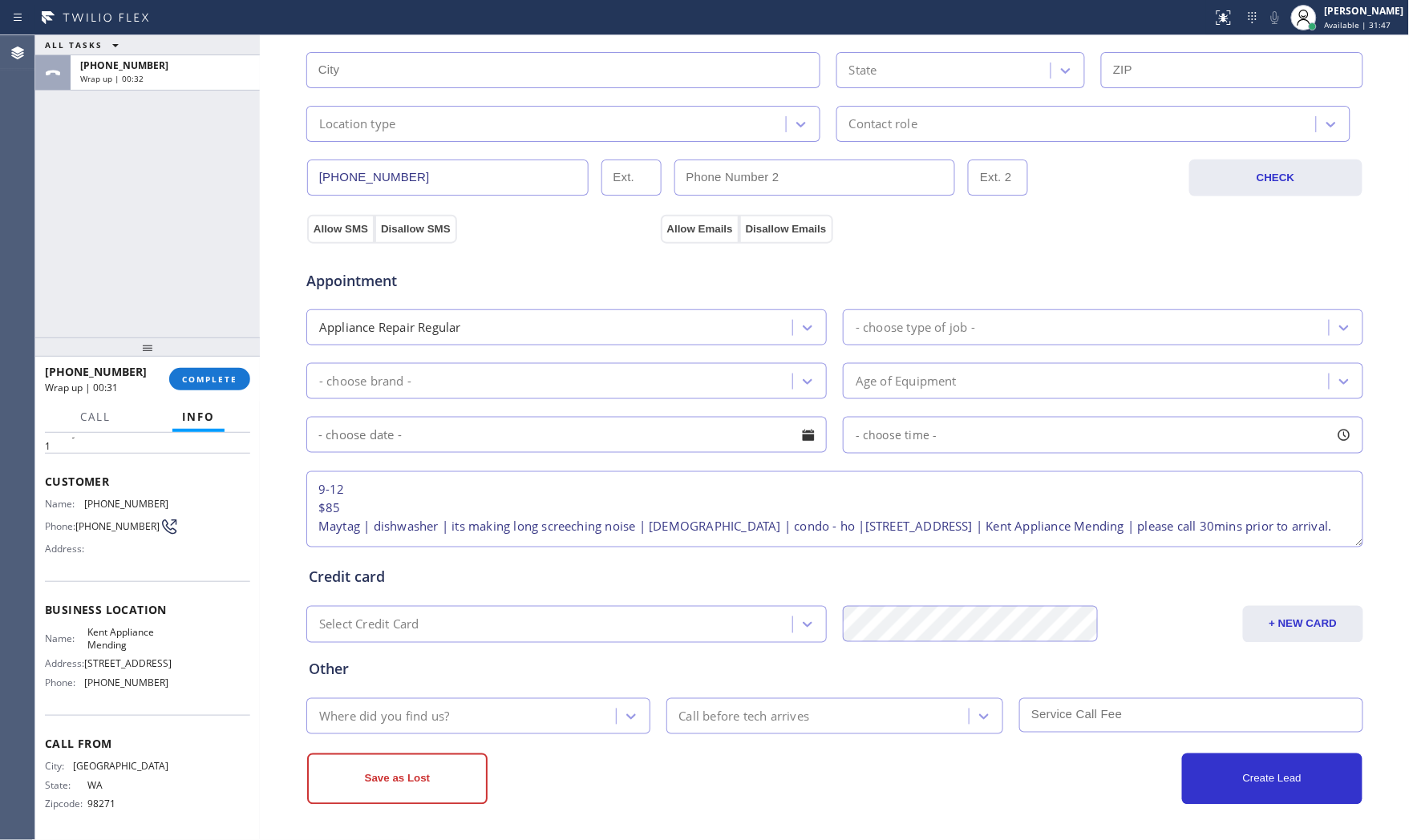
scroll to position [6, 0]
drag, startPoint x: 760, startPoint y: 519, endPoint x: 964, endPoint y: 515, distance: 204.0
click at [964, 515] on textarea "9-12 $85 Maytag | dishwasher | its making long screeching noise | [DEMOGRAPHIC_…" at bounding box center [835, 509] width 1057 height 76
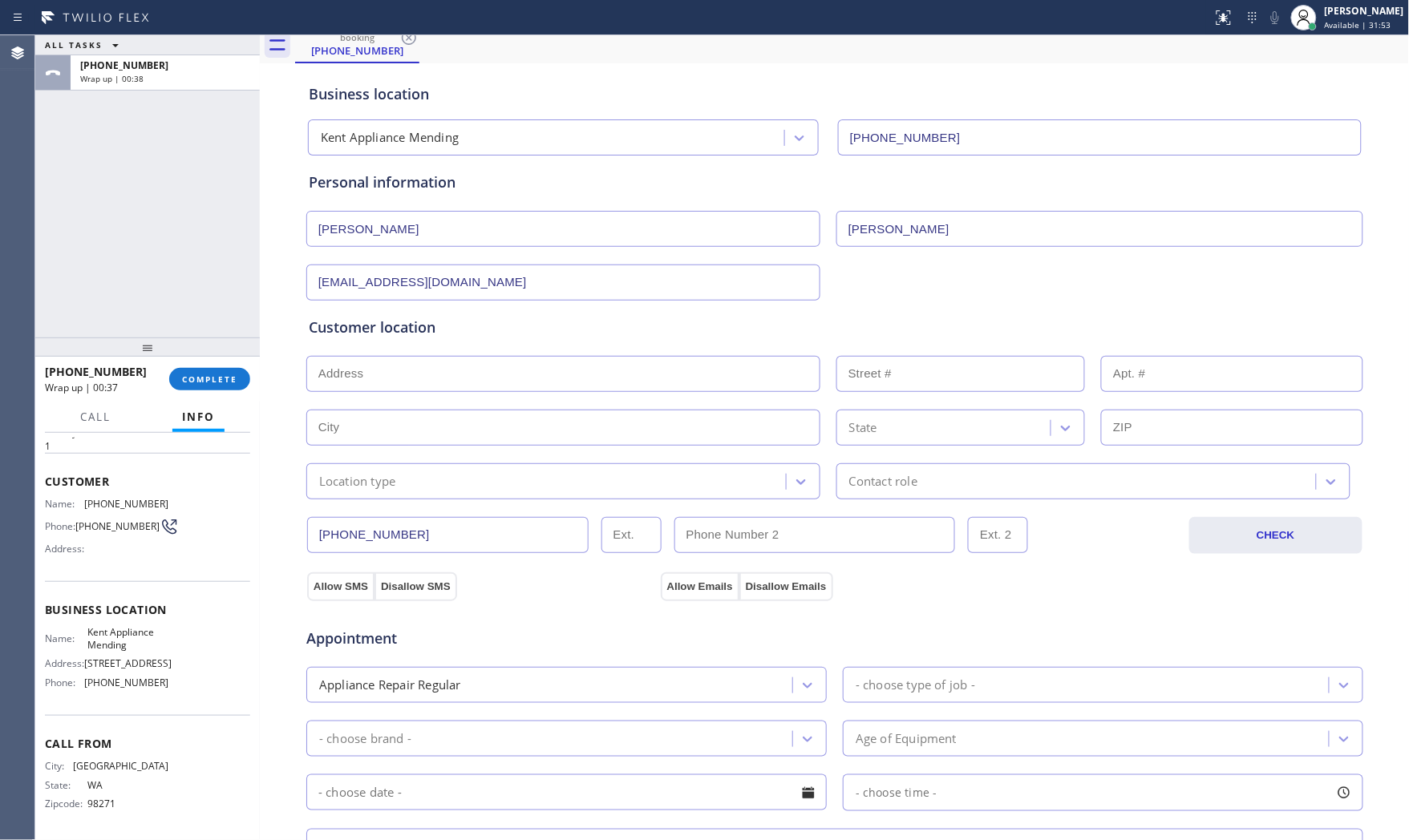
scroll to position [0, 0]
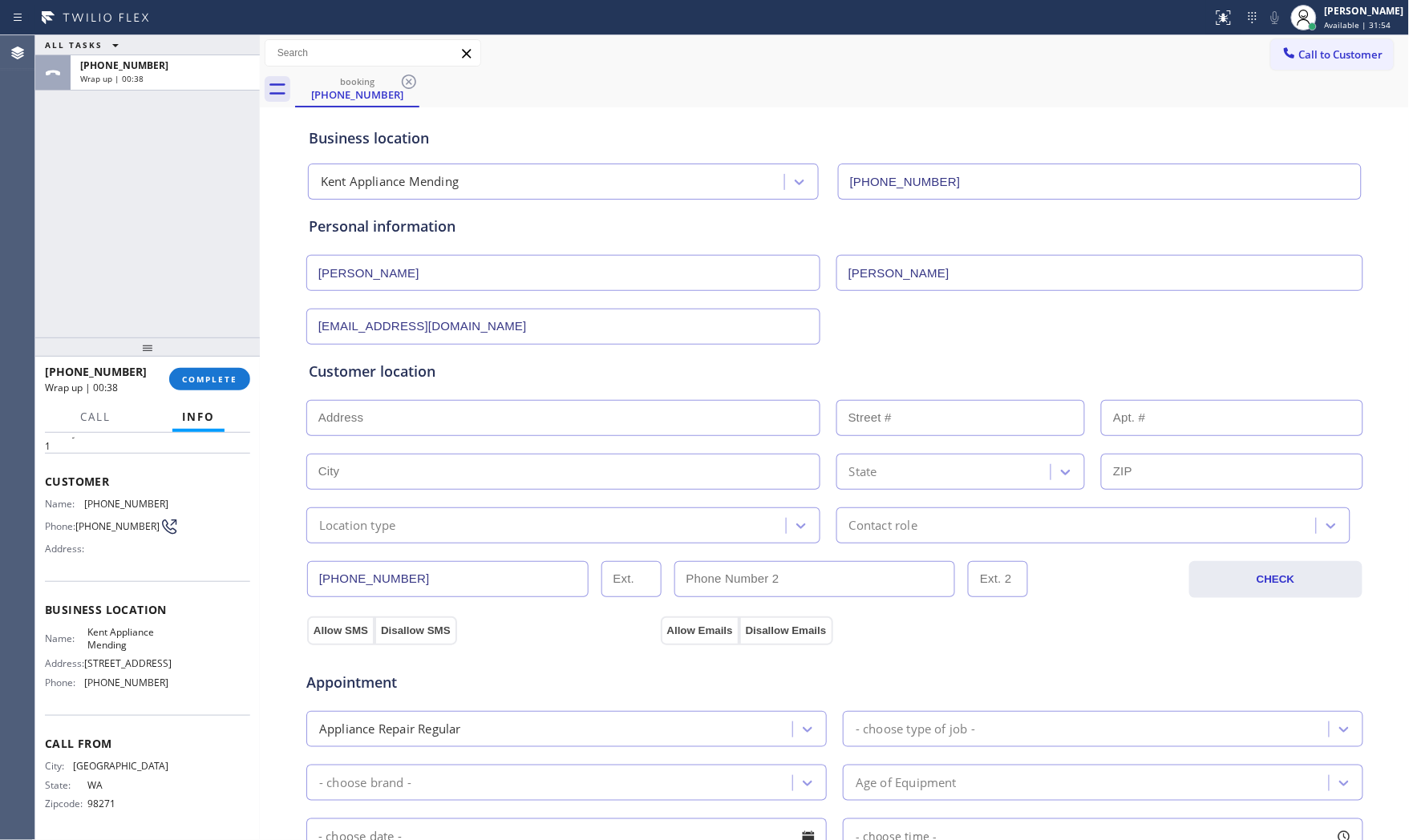
type textarea "9-12 $85 Maytag | dishwasher | its making long screeching noise | [DEMOGRAPHIC_…"
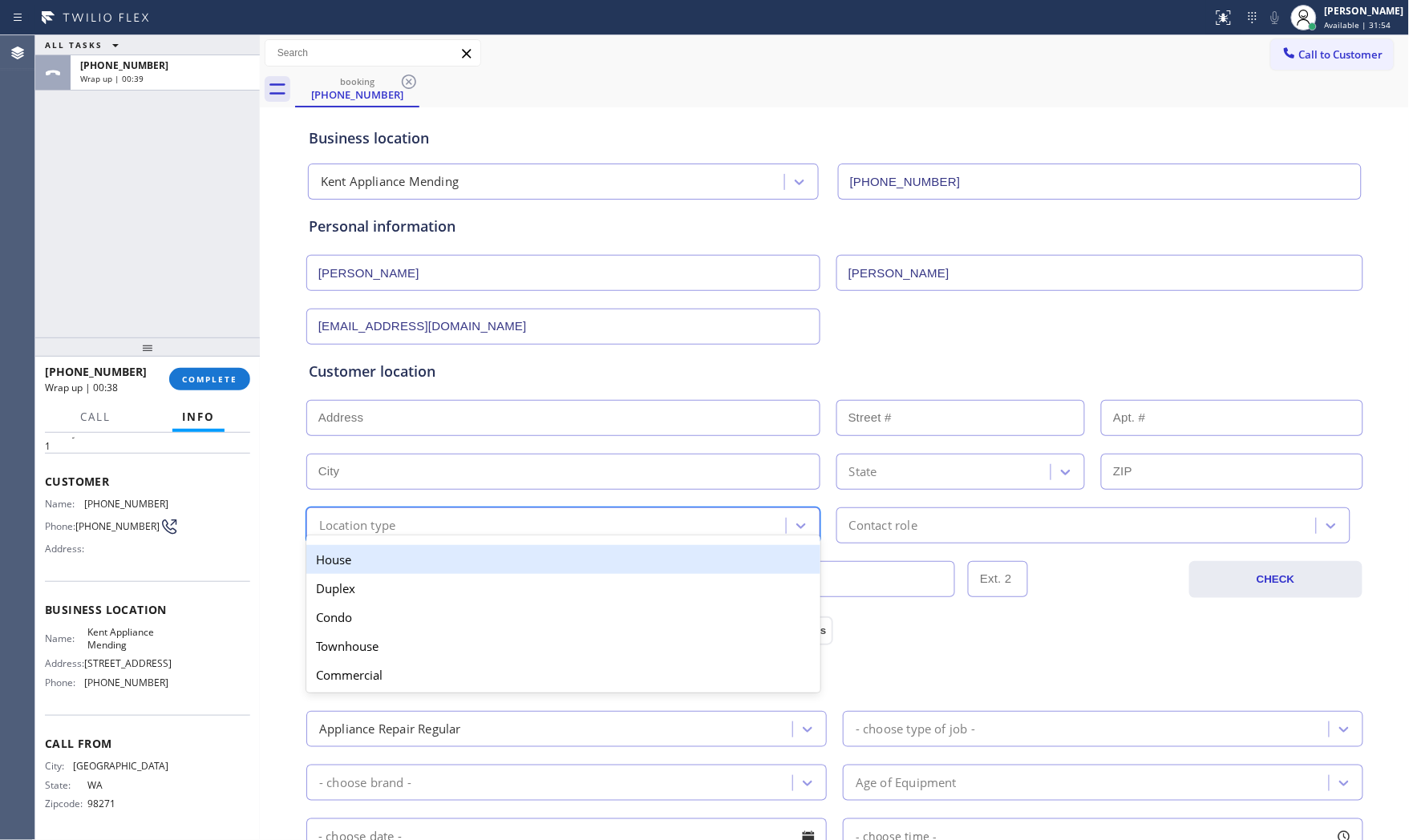
click at [381, 531] on div "Location type" at bounding box center [358, 526] width 77 height 18
click at [382, 430] on input "text" at bounding box center [564, 417] width 514 height 36
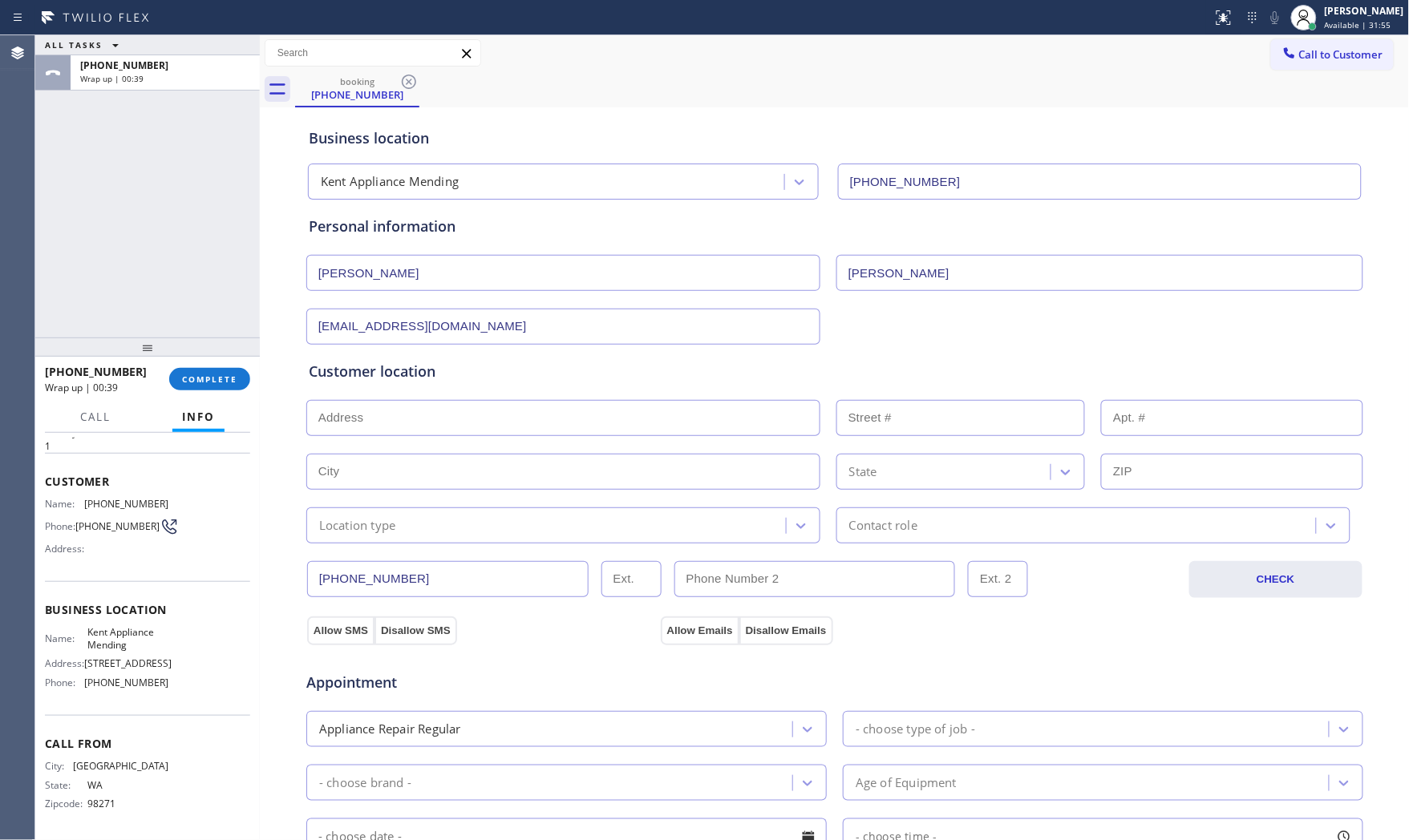
paste input "[STREET_ADDRESS]"
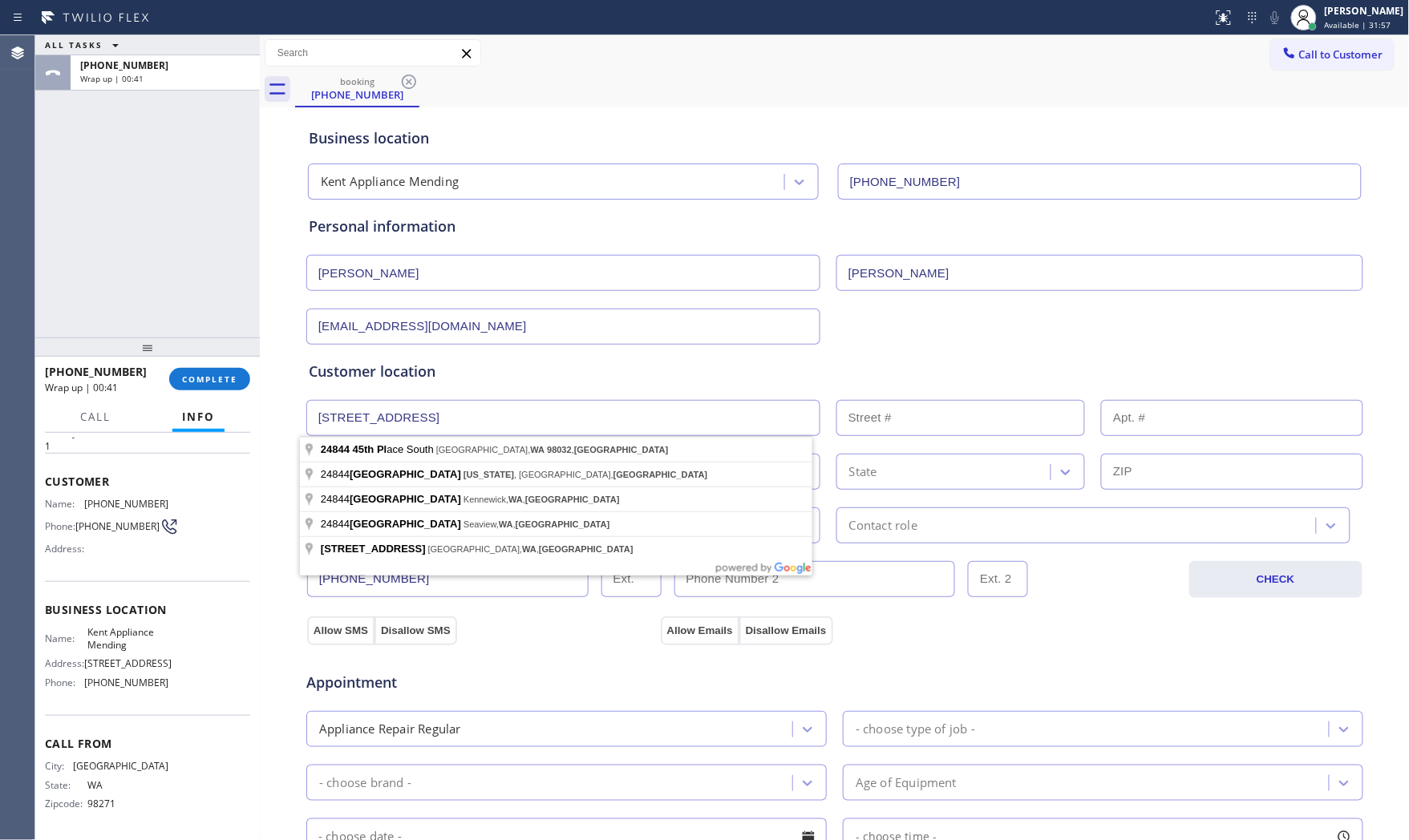
type input "[STREET_ADDRESS]"
type input "24844"
type input "Kent"
type input "98032"
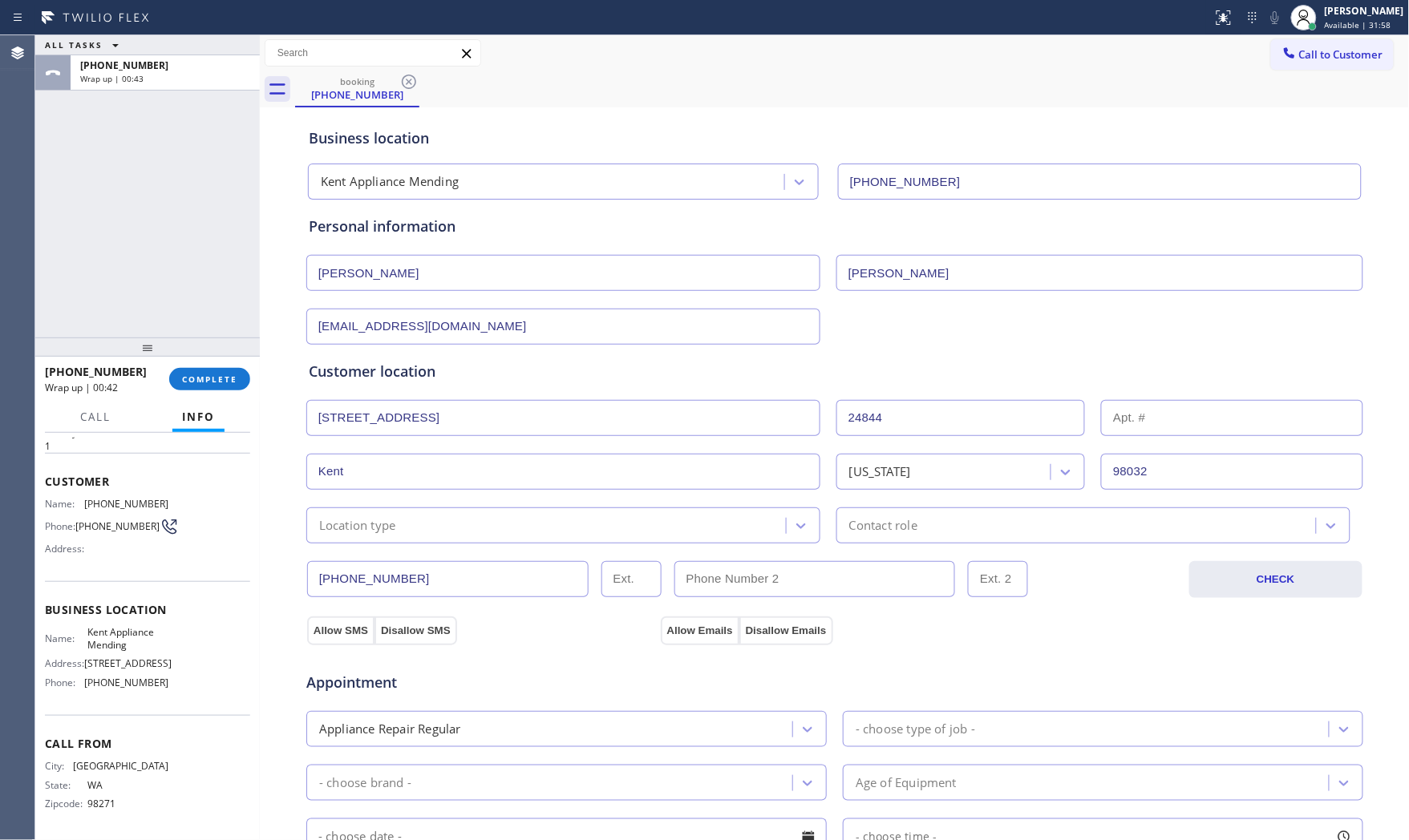
click at [386, 519] on div "Location type" at bounding box center [358, 526] width 77 height 18
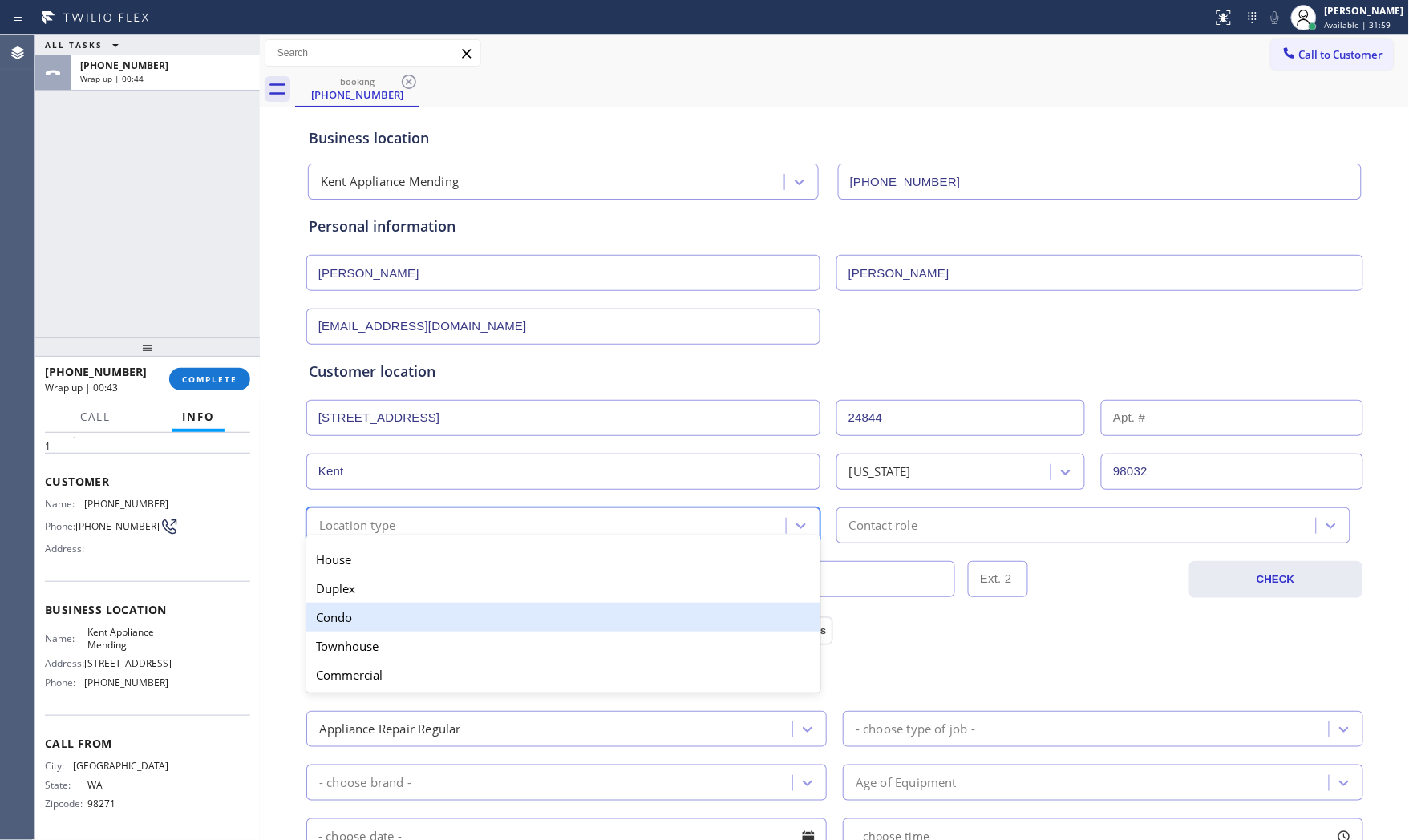
click at [365, 622] on div "Condo" at bounding box center [564, 617] width 514 height 29
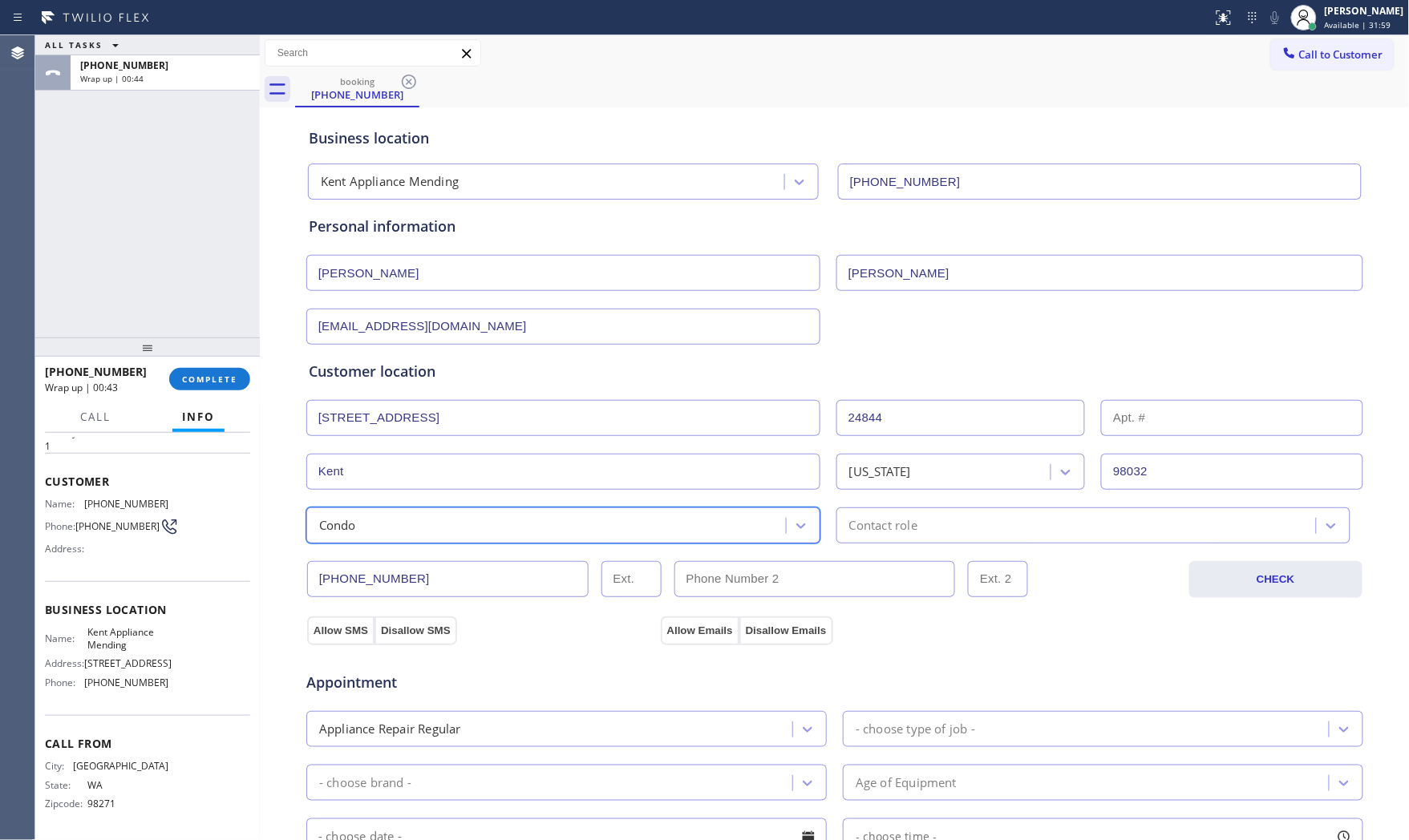
click at [917, 531] on div "Contact role" at bounding box center [1078, 525] width 475 height 28
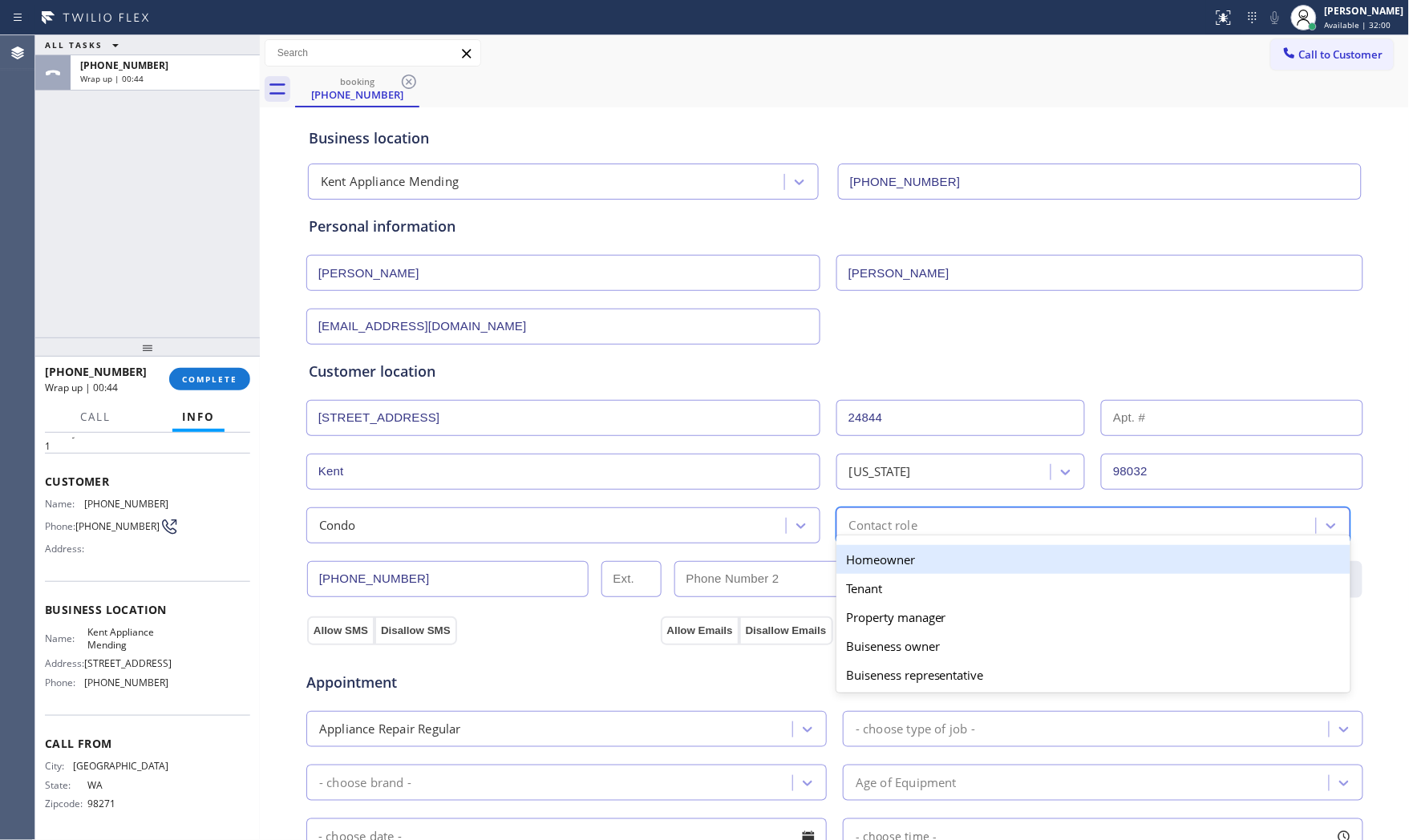
drag, startPoint x: 886, startPoint y: 564, endPoint x: 646, endPoint y: 610, distance: 244.4
click at [884, 564] on div "Homeowner" at bounding box center [1094, 559] width 514 height 29
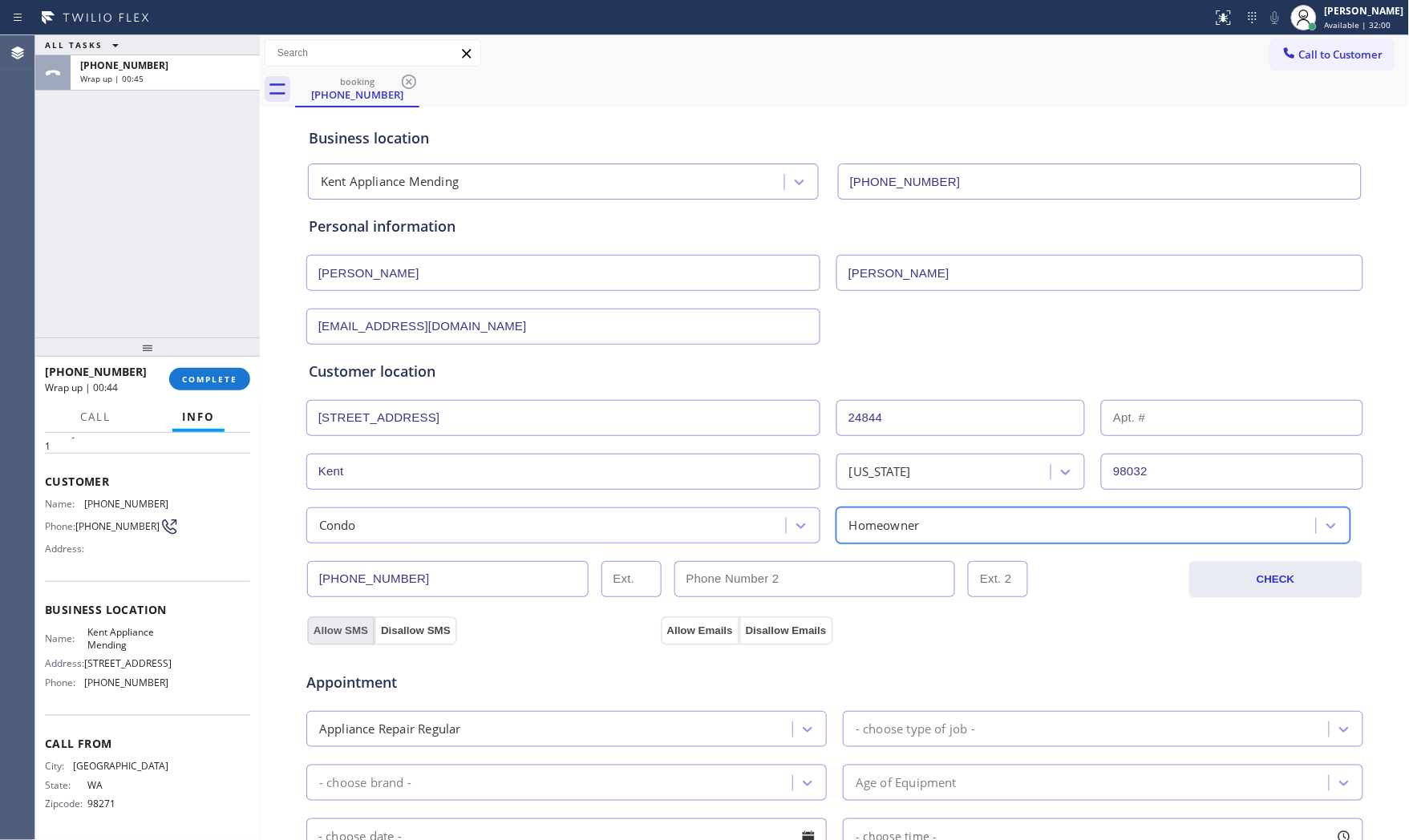
click at [348, 635] on button "Allow SMS" at bounding box center [340, 630] width 67 height 29
click at [703, 634] on button "Allow Emails" at bounding box center [699, 630] width 78 height 29
drag, startPoint x: 950, startPoint y: 727, endPoint x: 957, endPoint y: 642, distance: 85.3
click at [949, 727] on div "- choose type of job -" at bounding box center [916, 729] width 120 height 18
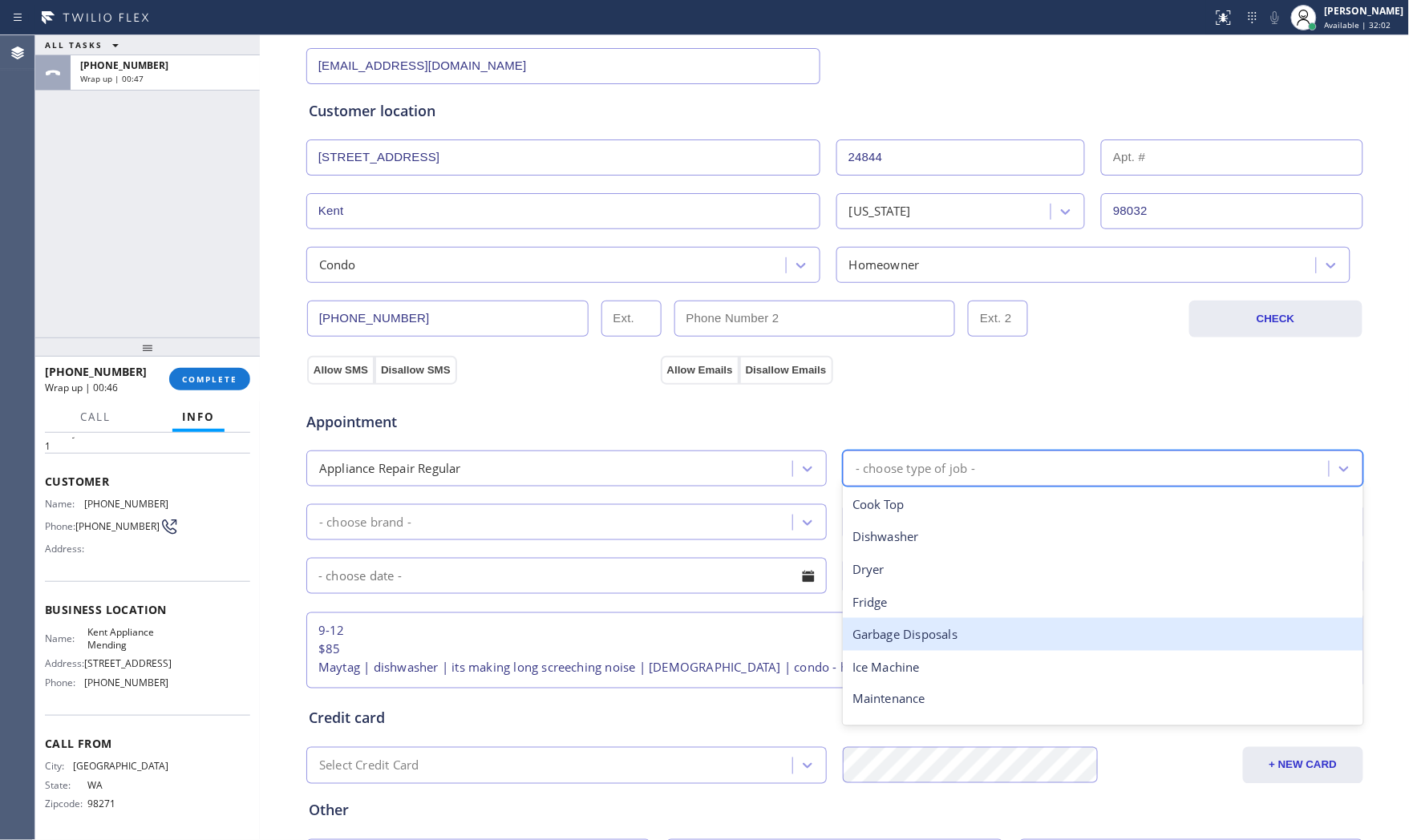
scroll to position [267, 0]
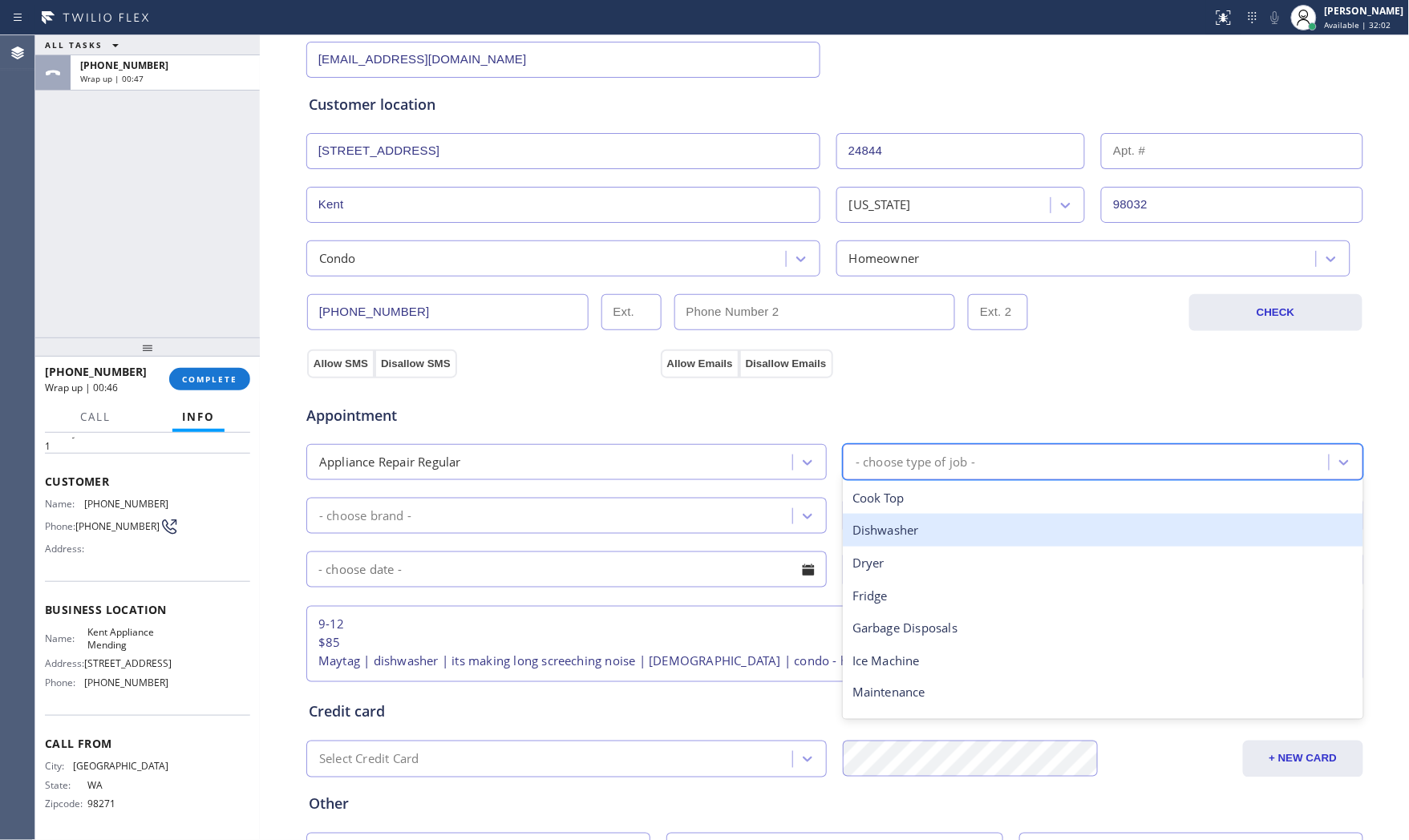
click at [902, 535] on div "Dishwasher" at bounding box center [1103, 531] width 521 height 33
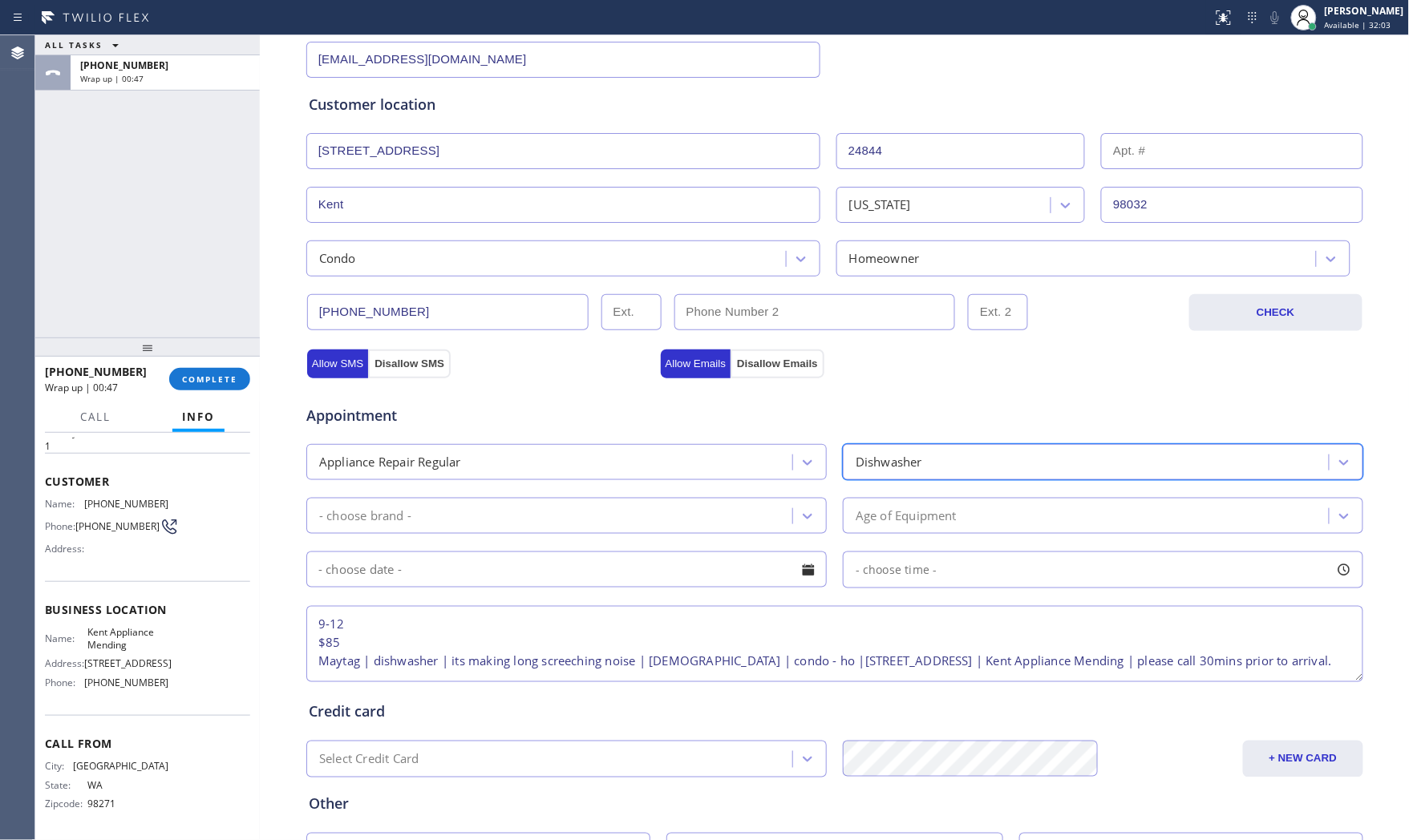
click at [557, 522] on div "- choose brand -" at bounding box center [552, 516] width 481 height 28
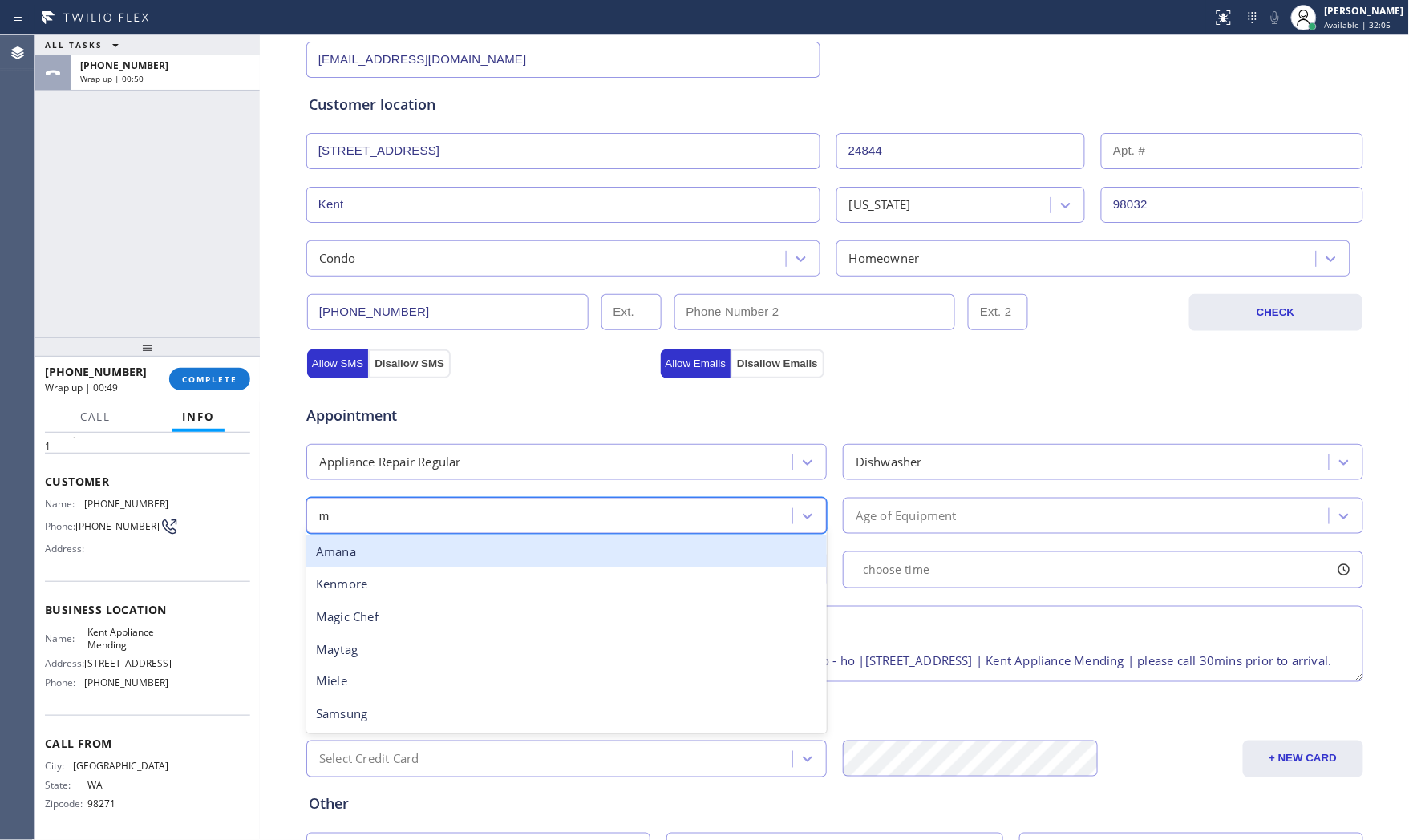
type input "ma"
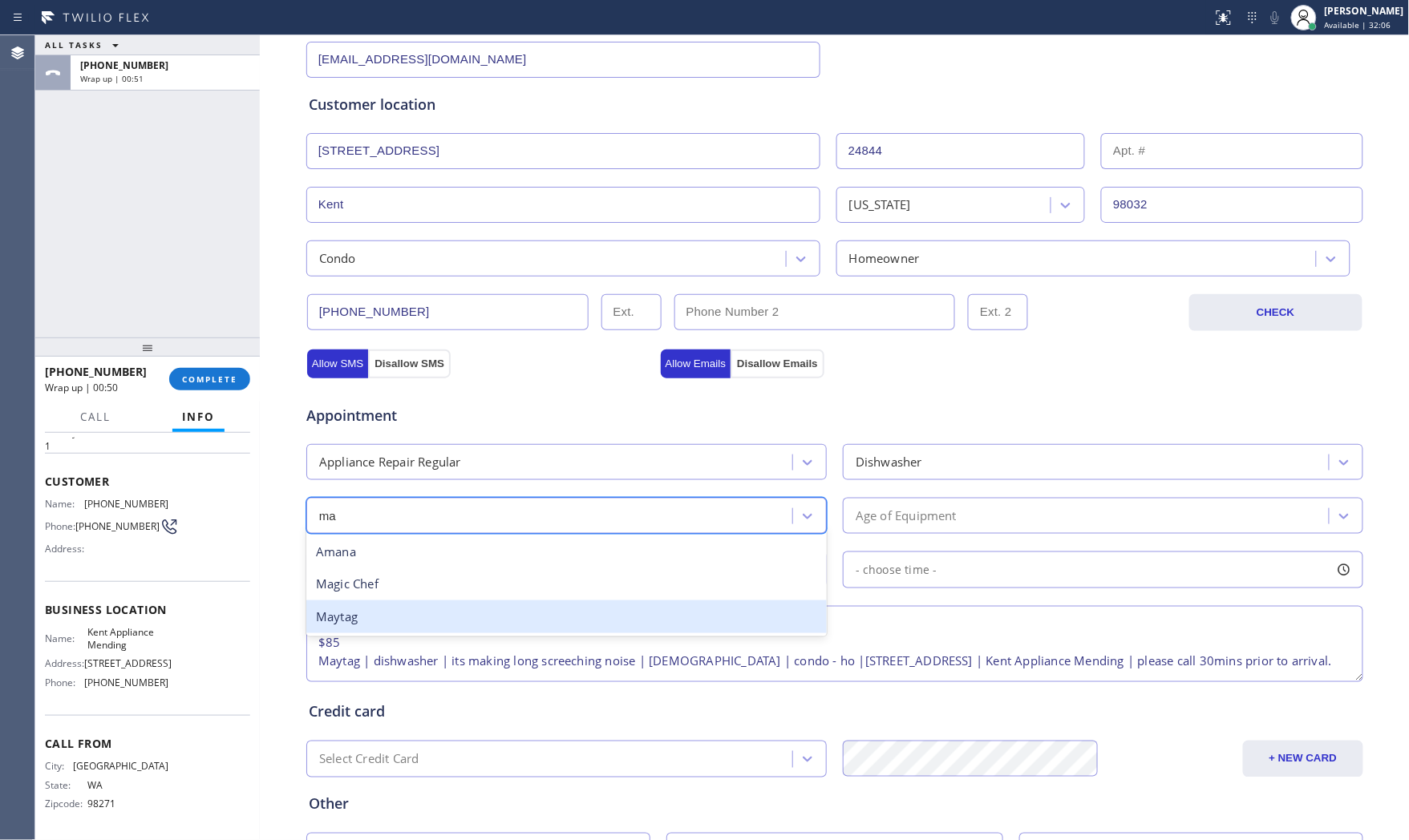
click at [424, 619] on div "Maytag" at bounding box center [567, 617] width 521 height 33
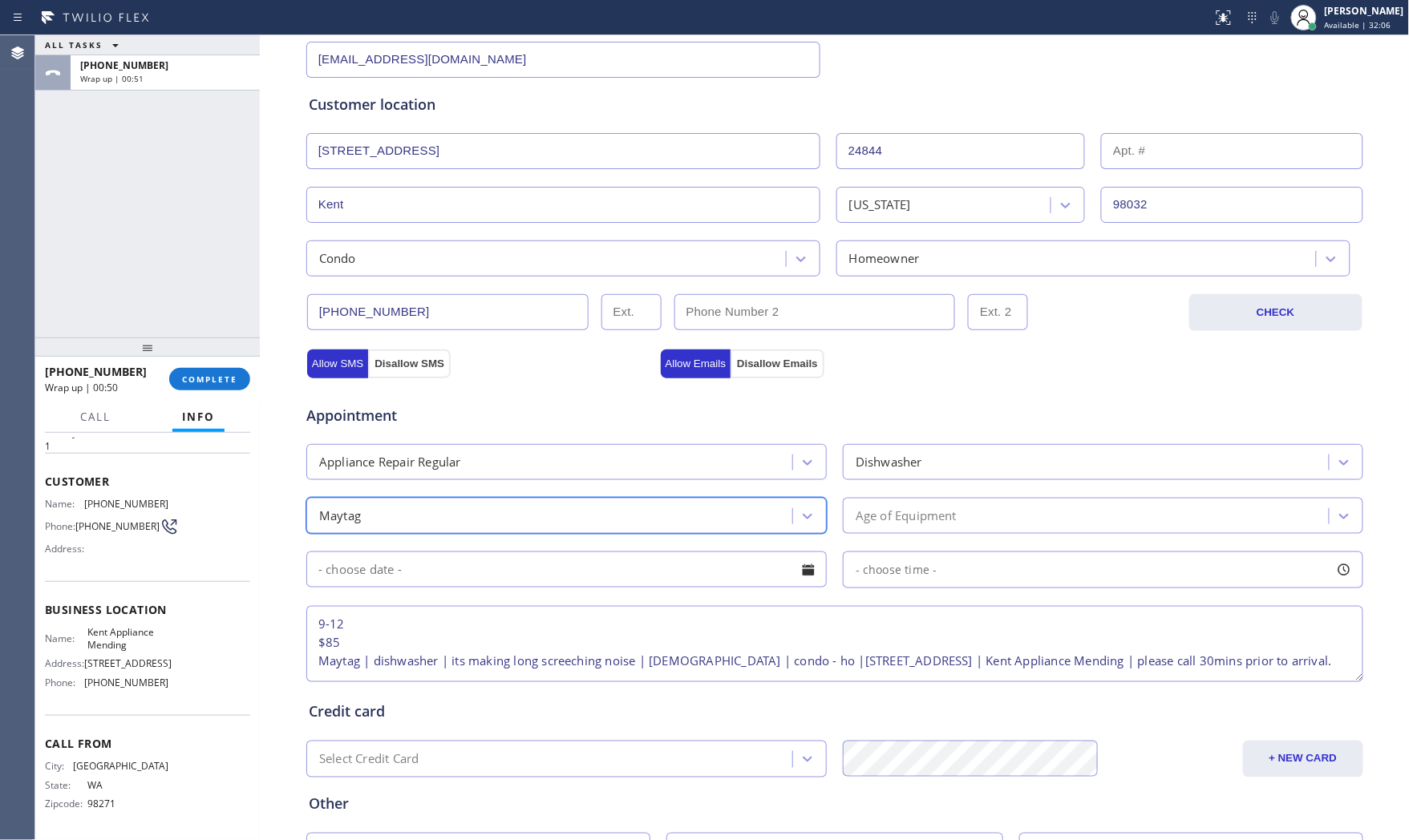
click at [870, 523] on div "Age of Equipment" at bounding box center [907, 516] width 101 height 18
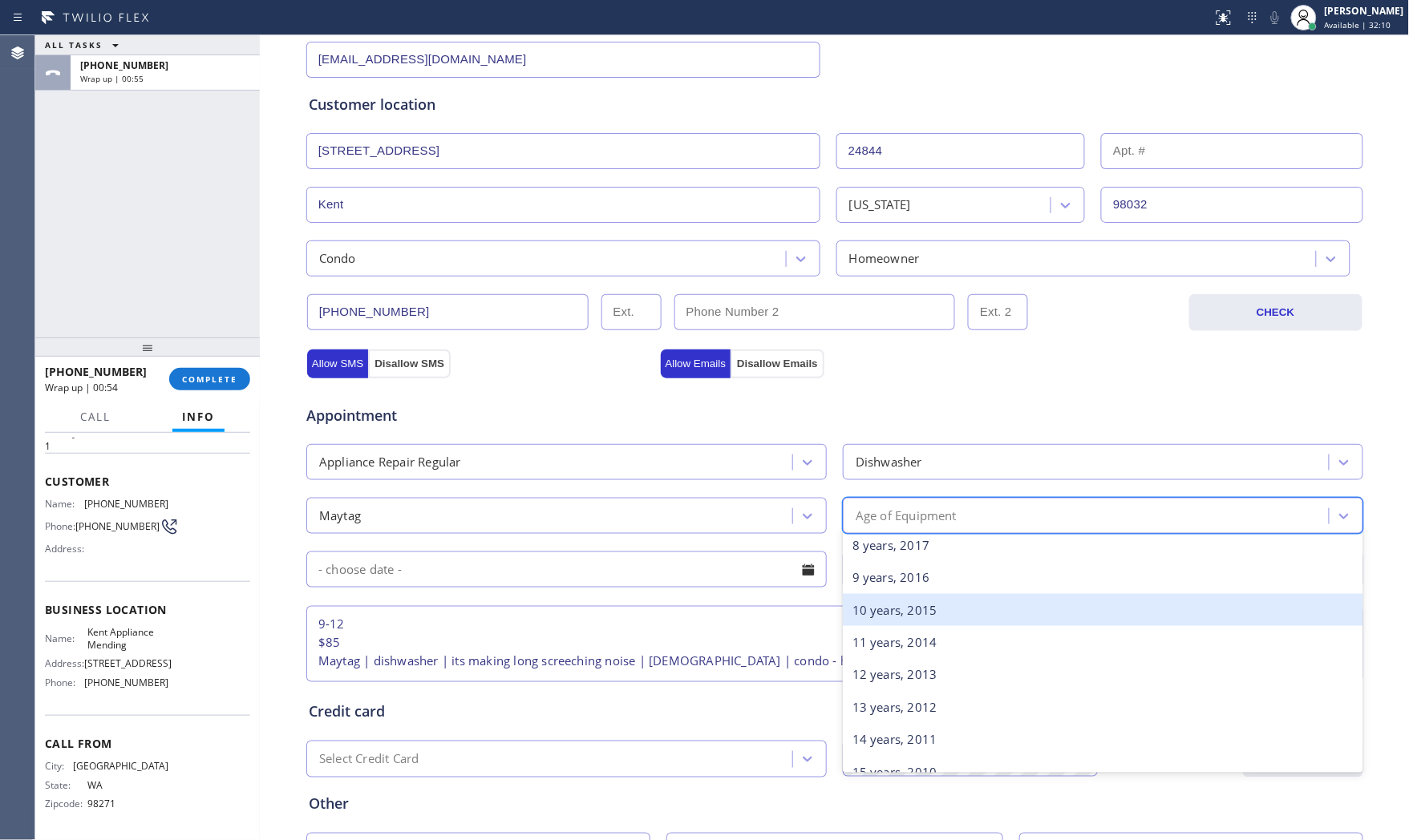
click at [888, 616] on div "10 years, 2015" at bounding box center [1103, 611] width 521 height 33
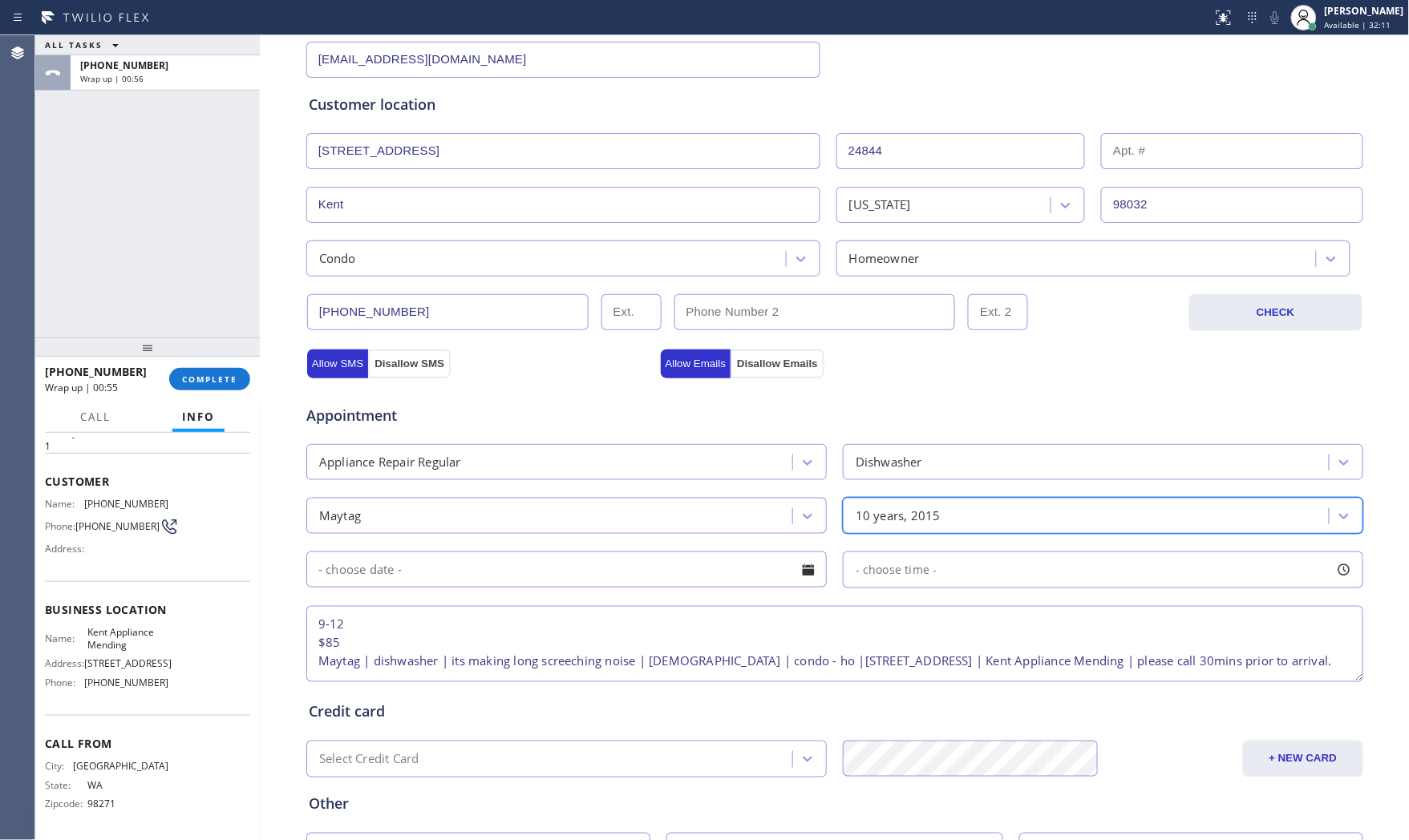
click at [541, 584] on input "text" at bounding box center [567, 569] width 521 height 36
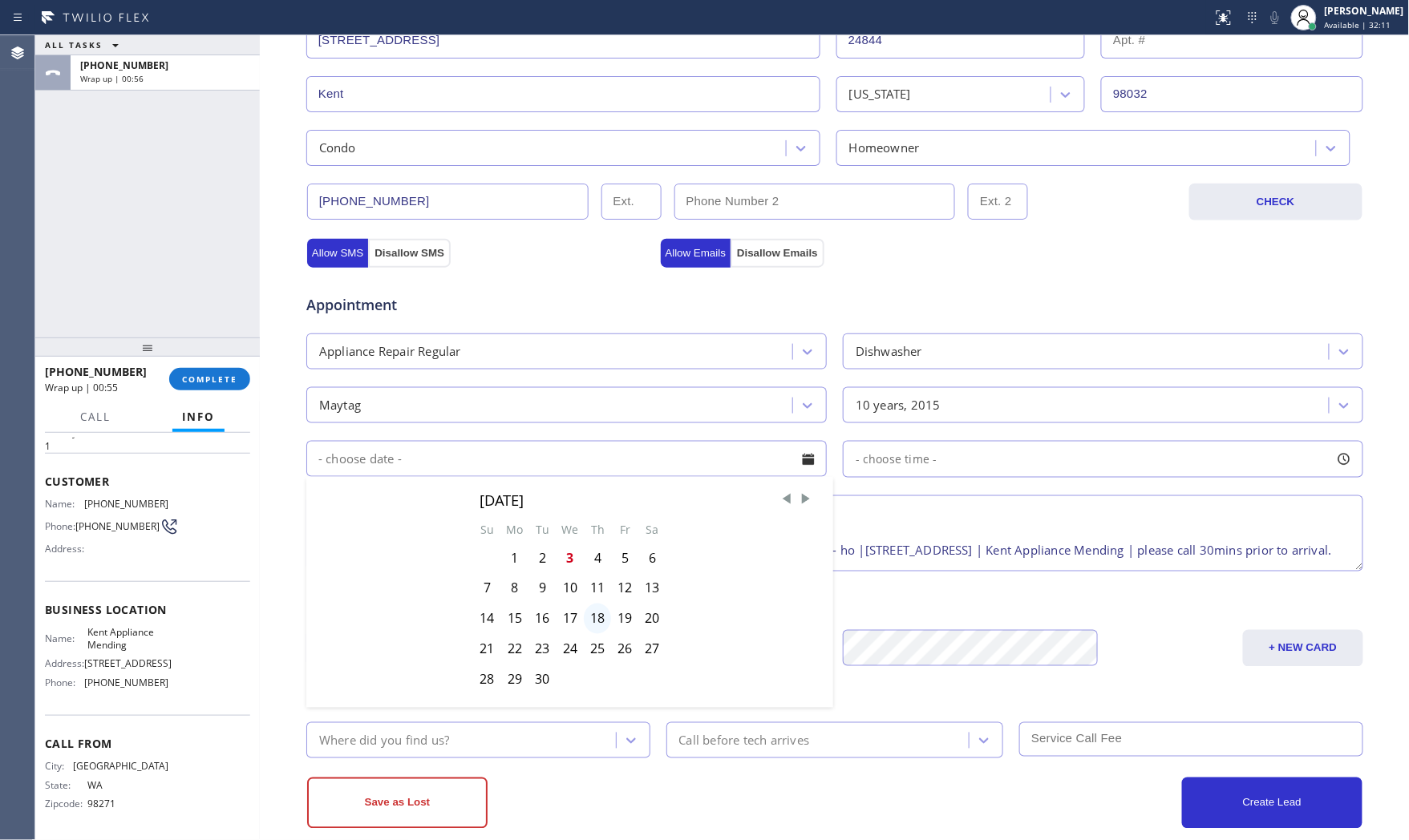
scroll to position [402, 0]
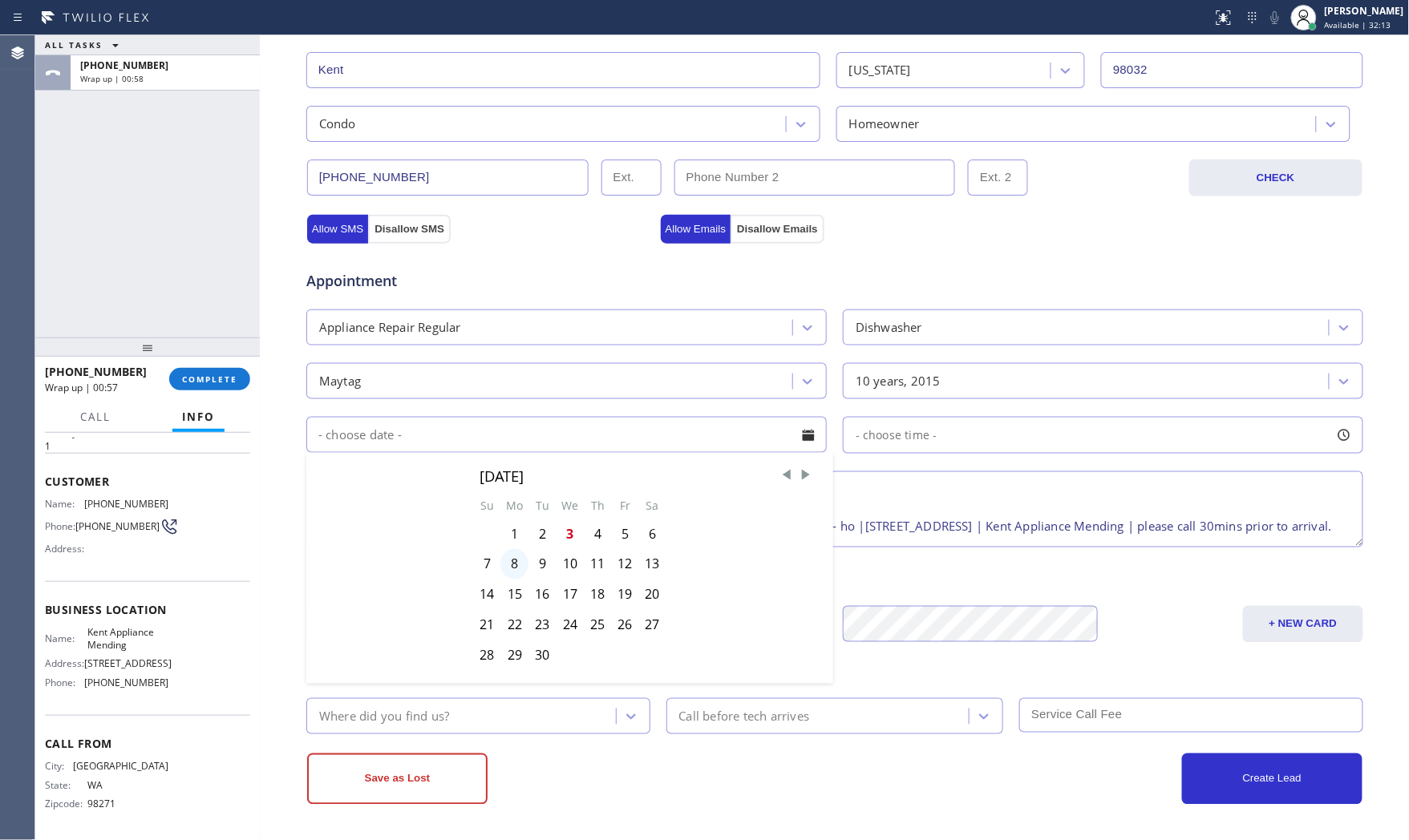
click at [516, 566] on div "8" at bounding box center [514, 564] width 28 height 30
type input "[DATE]"
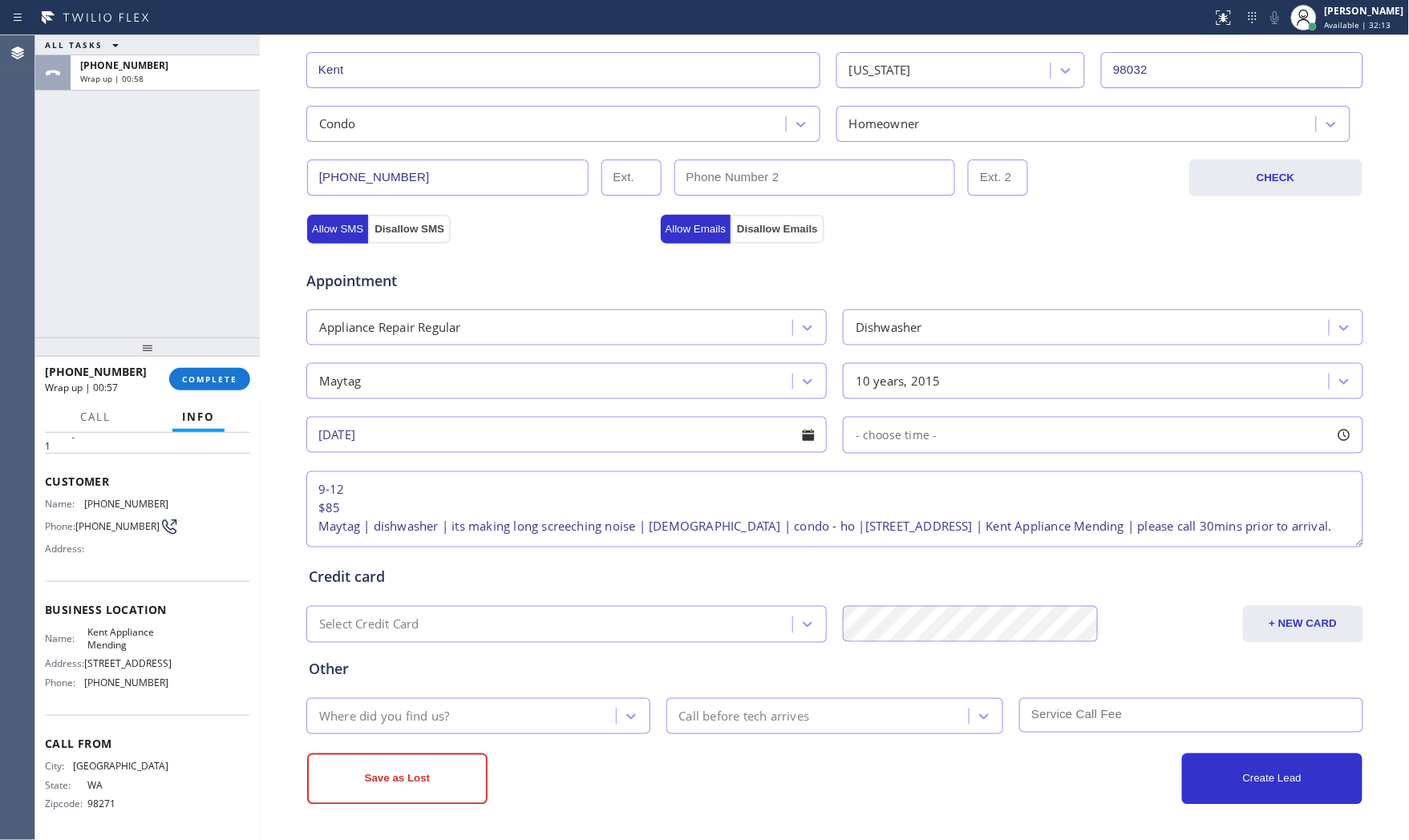
click at [956, 447] on div "- choose time -" at bounding box center [1103, 436] width 521 height 37
drag, startPoint x: 852, startPoint y: 535, endPoint x: 1012, endPoint y: 531, distance: 160.0
click at [1012, 531] on div at bounding box center [1012, 533] width 19 height 34
drag, startPoint x: 852, startPoint y: 535, endPoint x: 897, endPoint y: 530, distance: 45.3
click at [897, 530] on div at bounding box center [898, 533] width 19 height 34
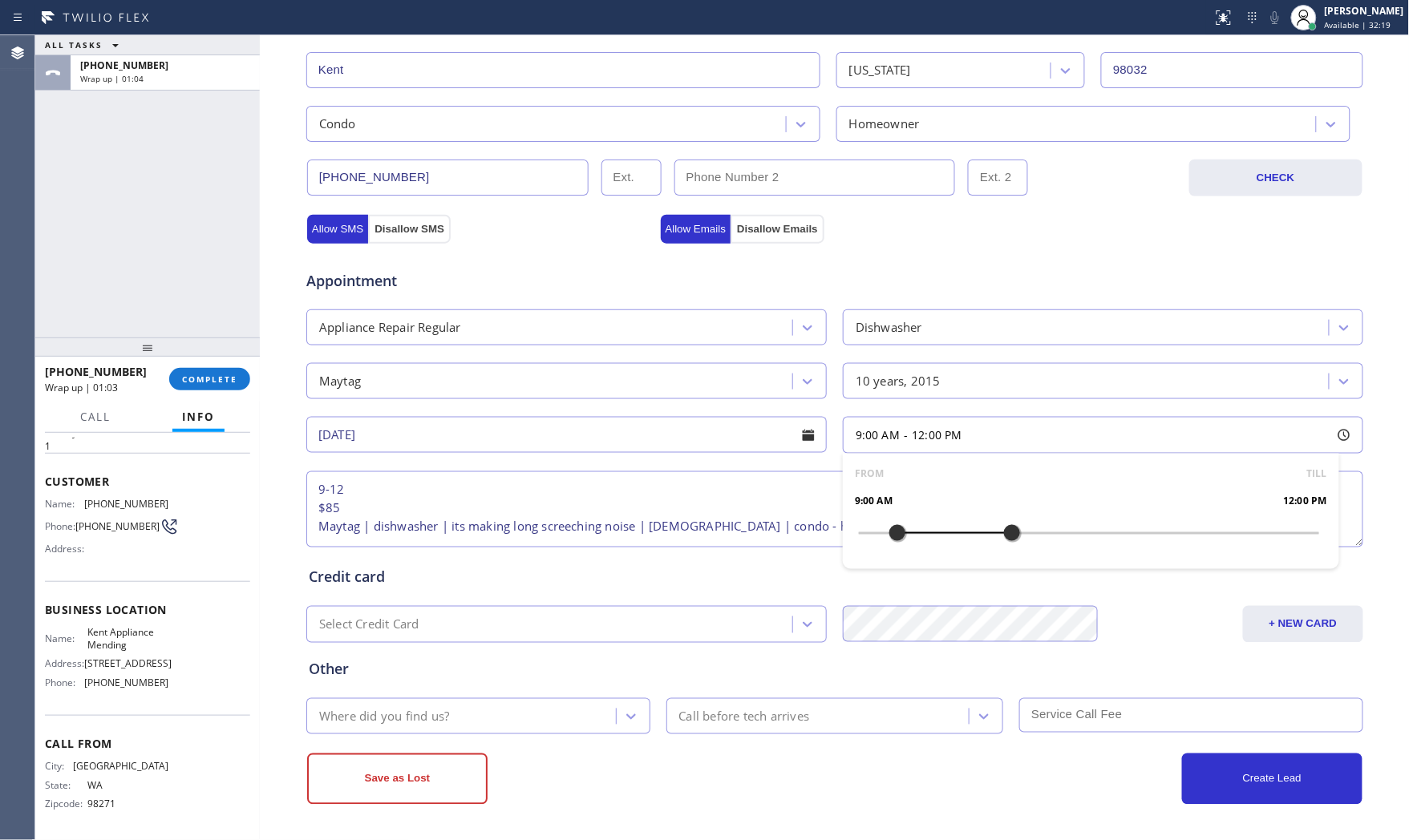
click at [739, 589] on div "Credit card Select Credit Card + NEW CARD CANCEL SAVE" at bounding box center [835, 597] width 1059 height 92
click at [444, 710] on div "Where did you find us?" at bounding box center [464, 717] width 305 height 28
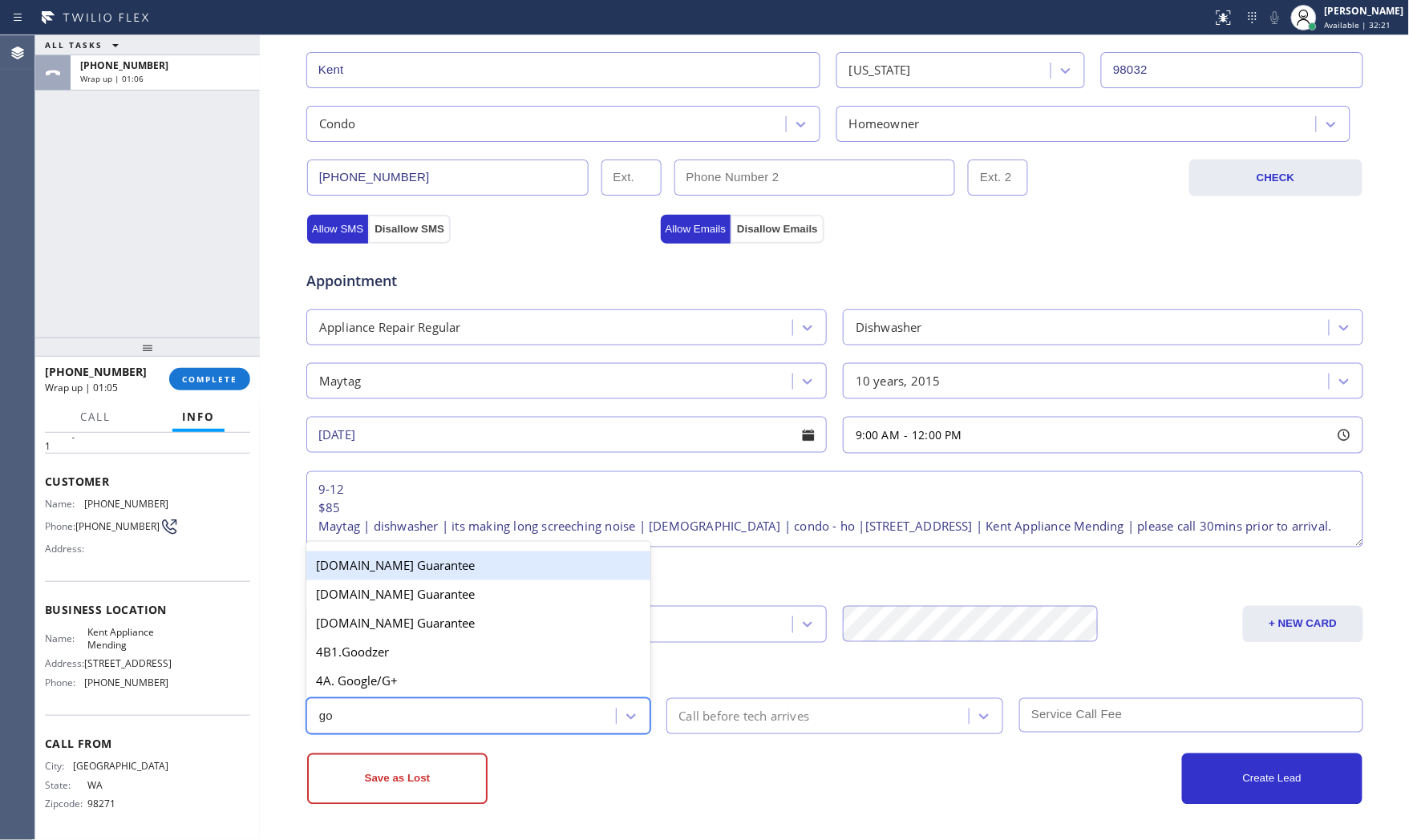
type input "goo"
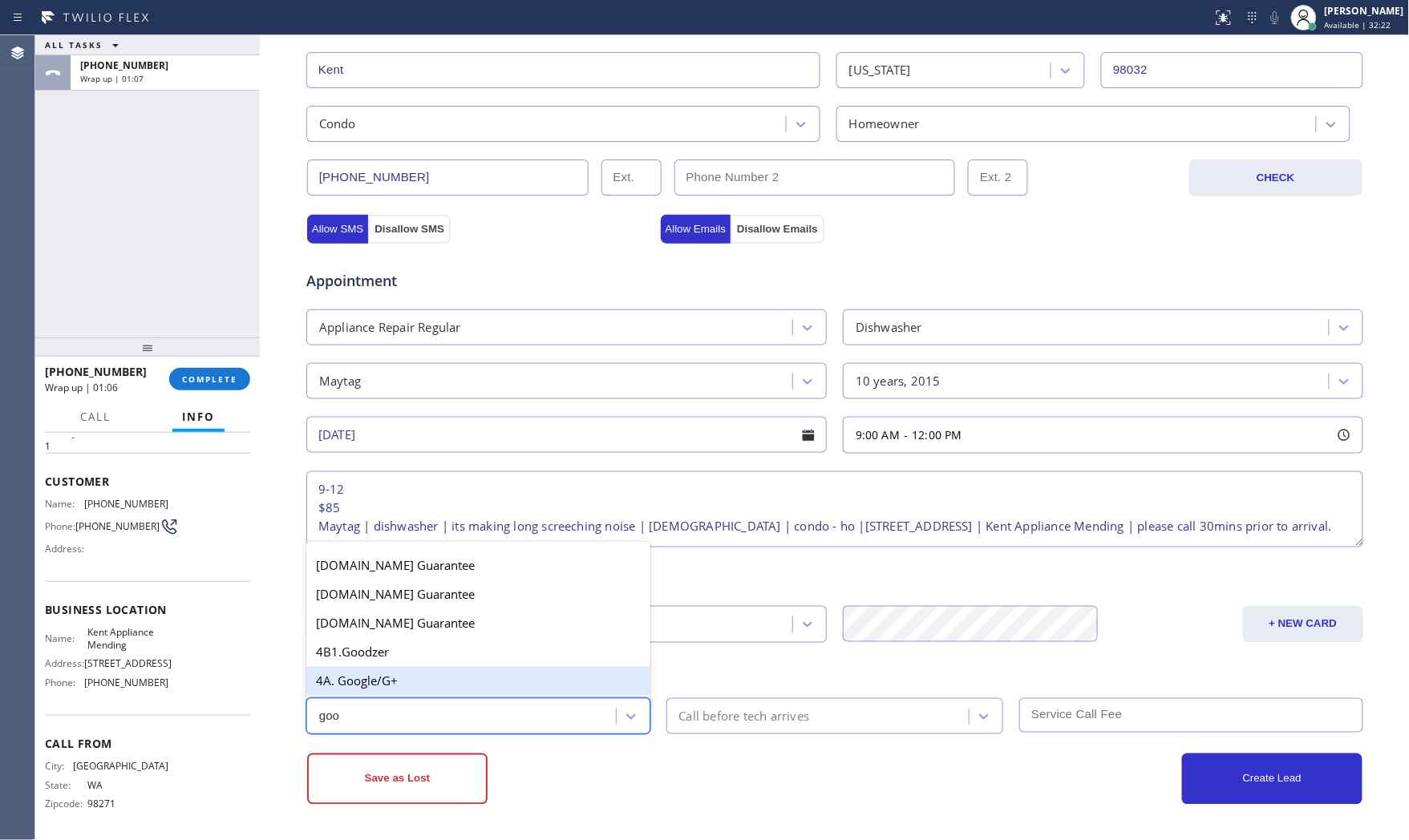
click at [385, 668] on div "4A. Google/G+" at bounding box center [478, 681] width 344 height 29
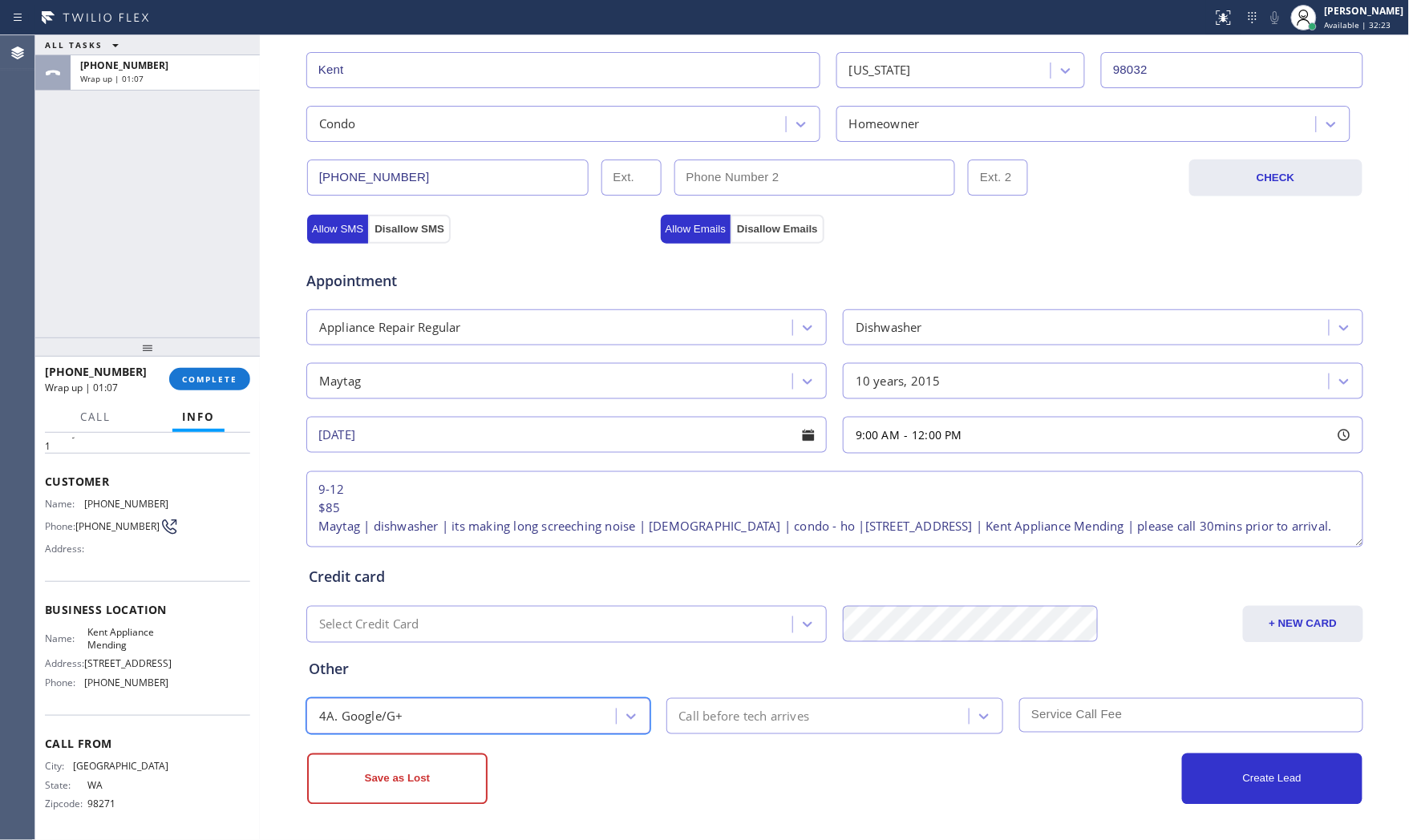
click at [773, 710] on div "Call before tech arrives" at bounding box center [745, 717] width 131 height 18
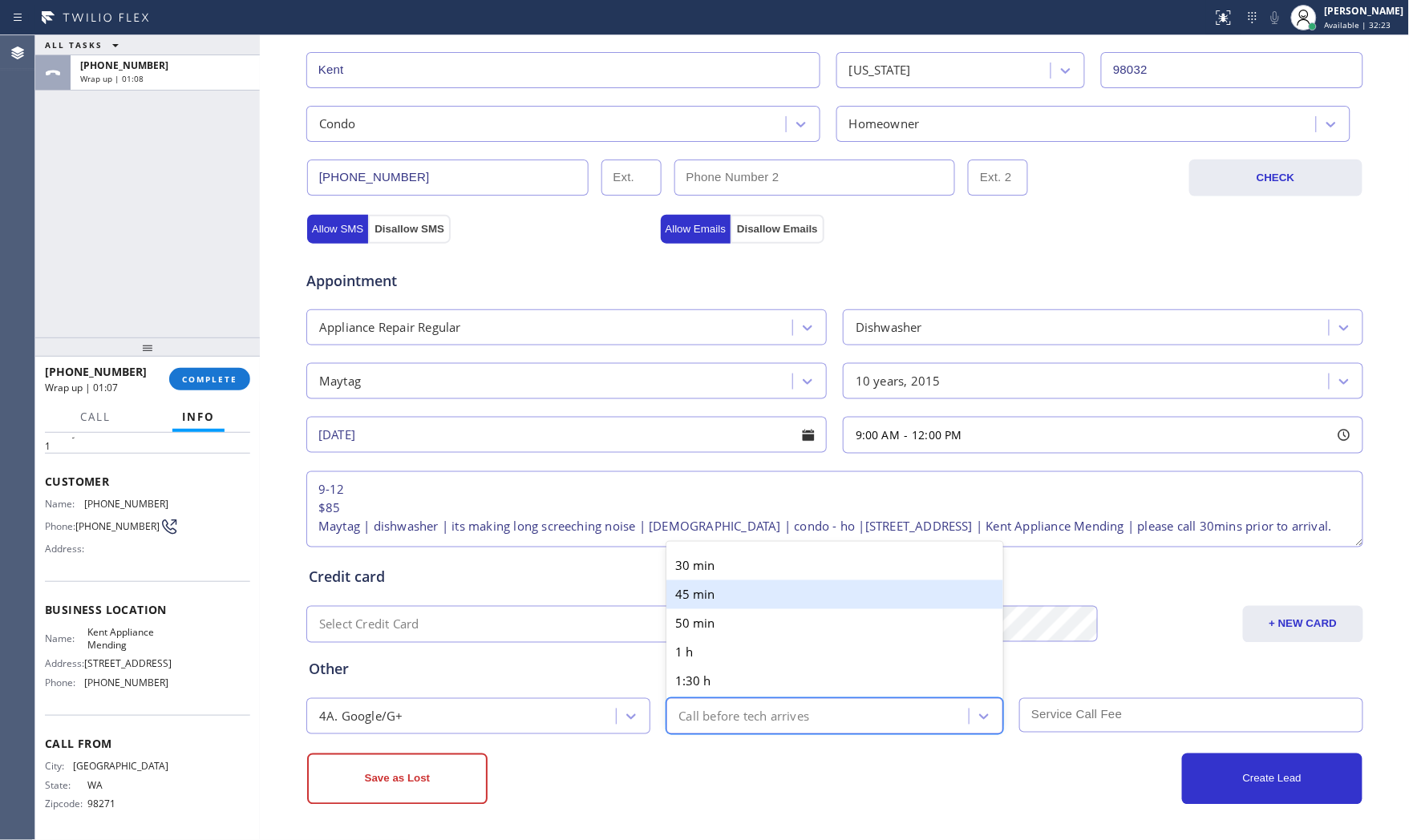
click at [747, 562] on div "30 min" at bounding box center [835, 566] width 337 height 29
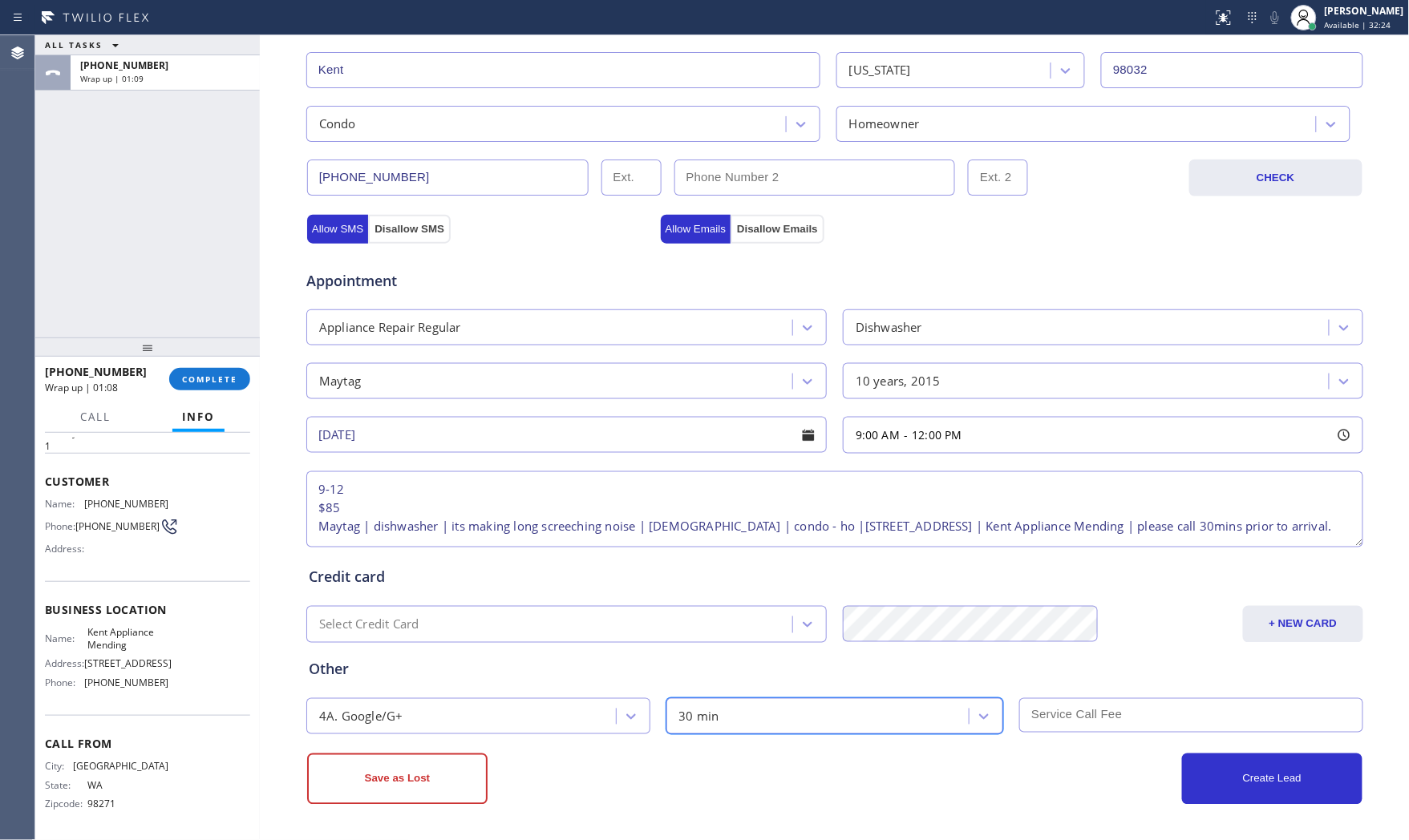
click at [1137, 727] on input "text" at bounding box center [1191, 715] width 344 height 34
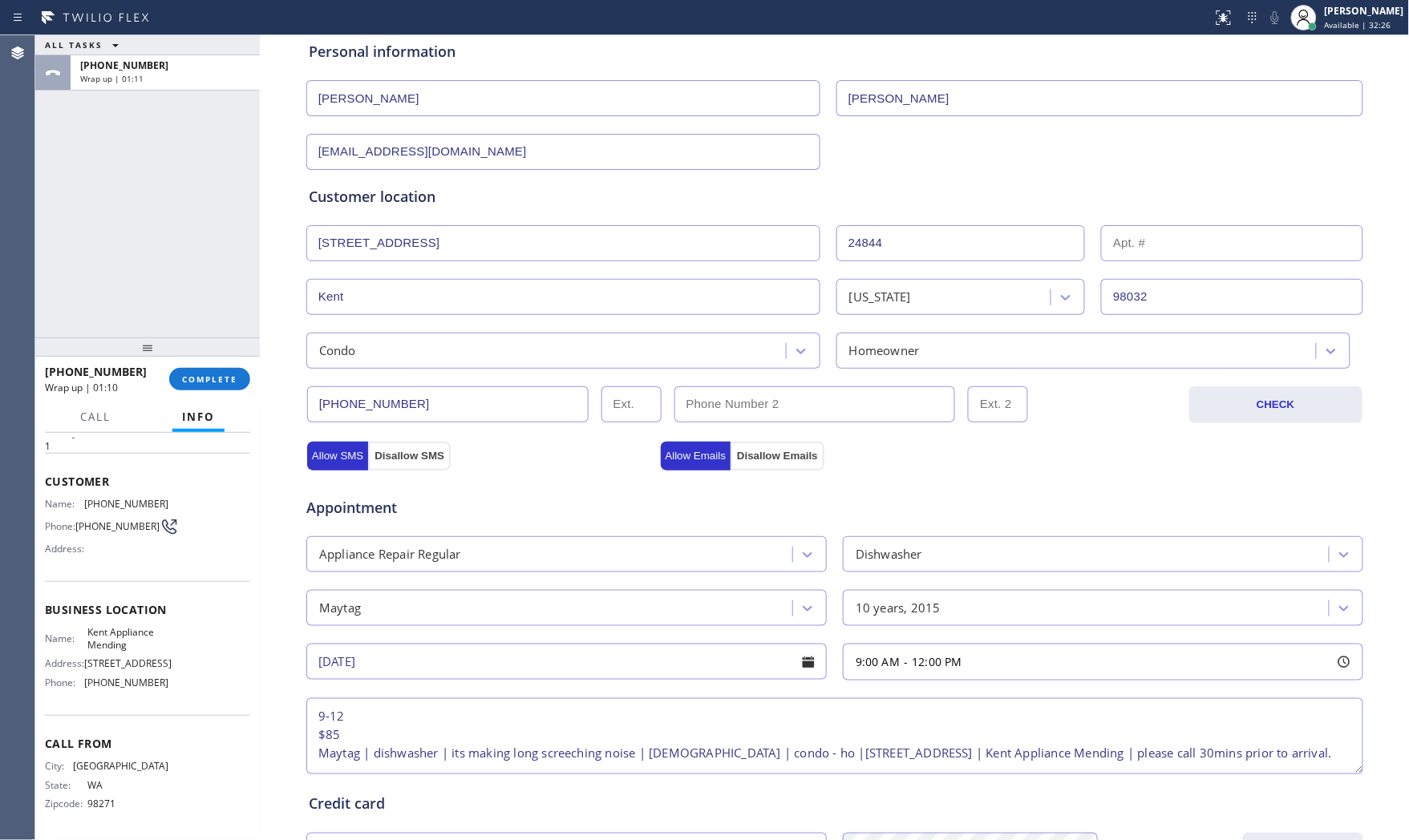
scroll to position [134, 0]
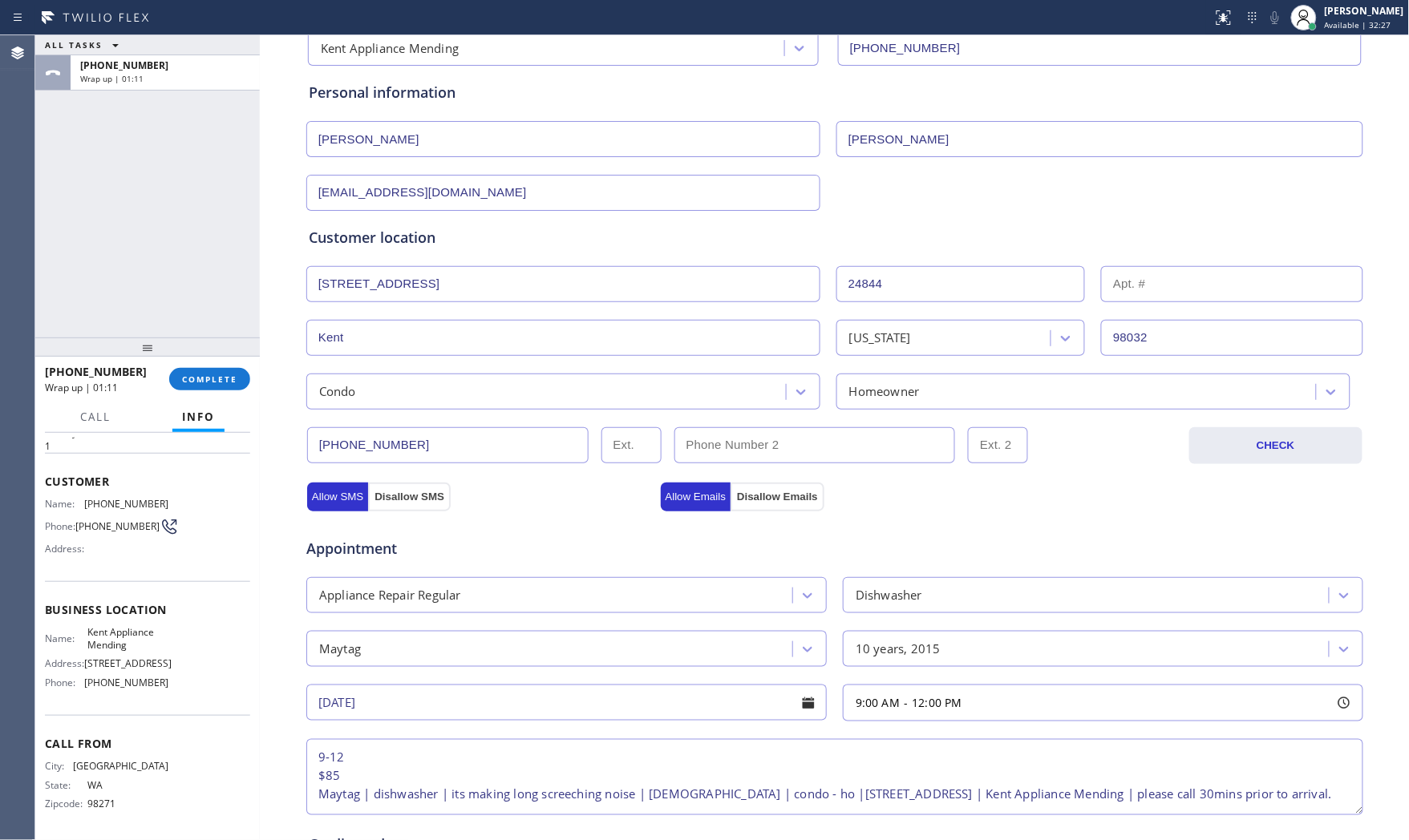
type input "85"
click at [472, 543] on span "Appointment" at bounding box center [482, 549] width 350 height 22
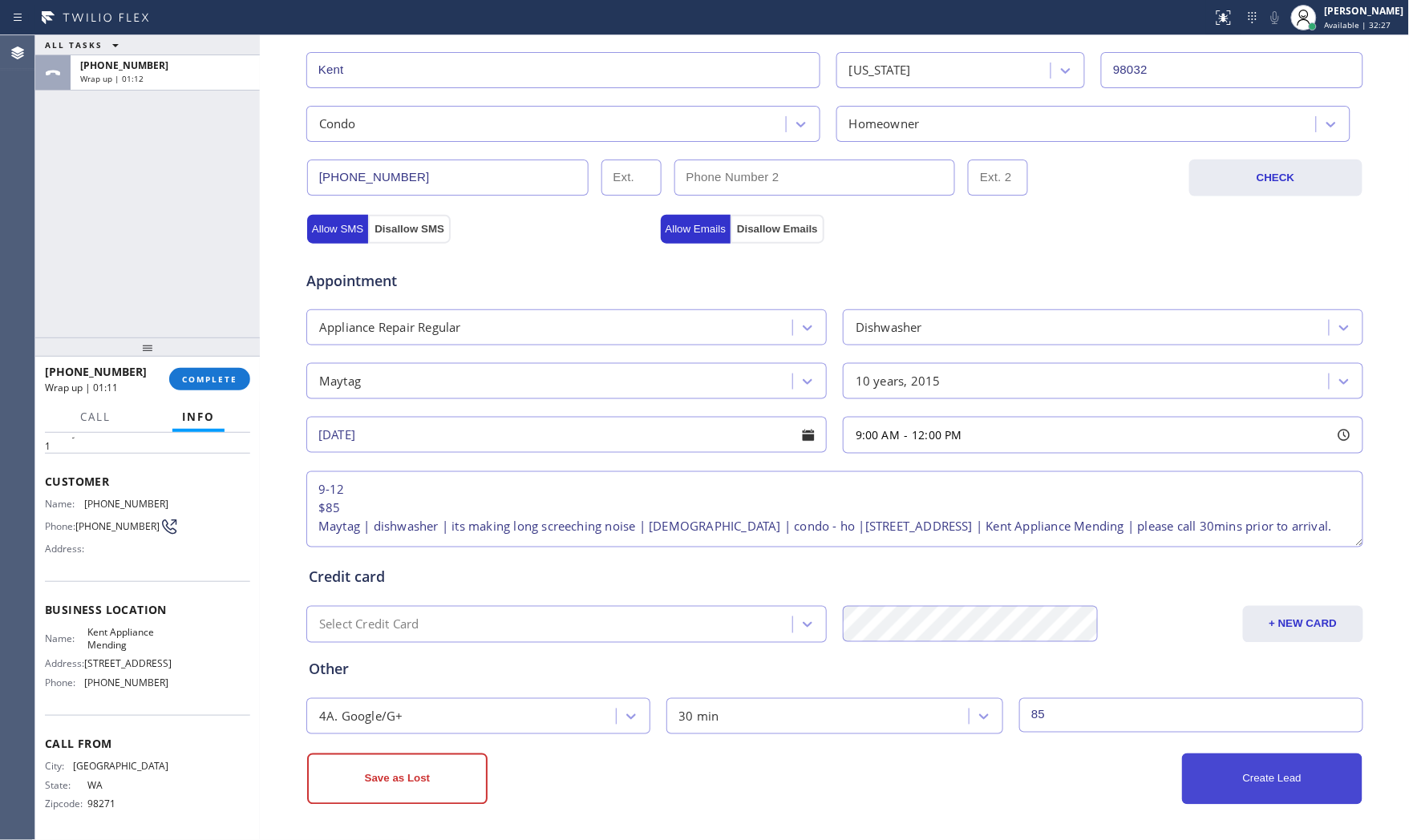
click at [1191, 764] on button "Create Lead" at bounding box center [1273, 779] width 181 height 52
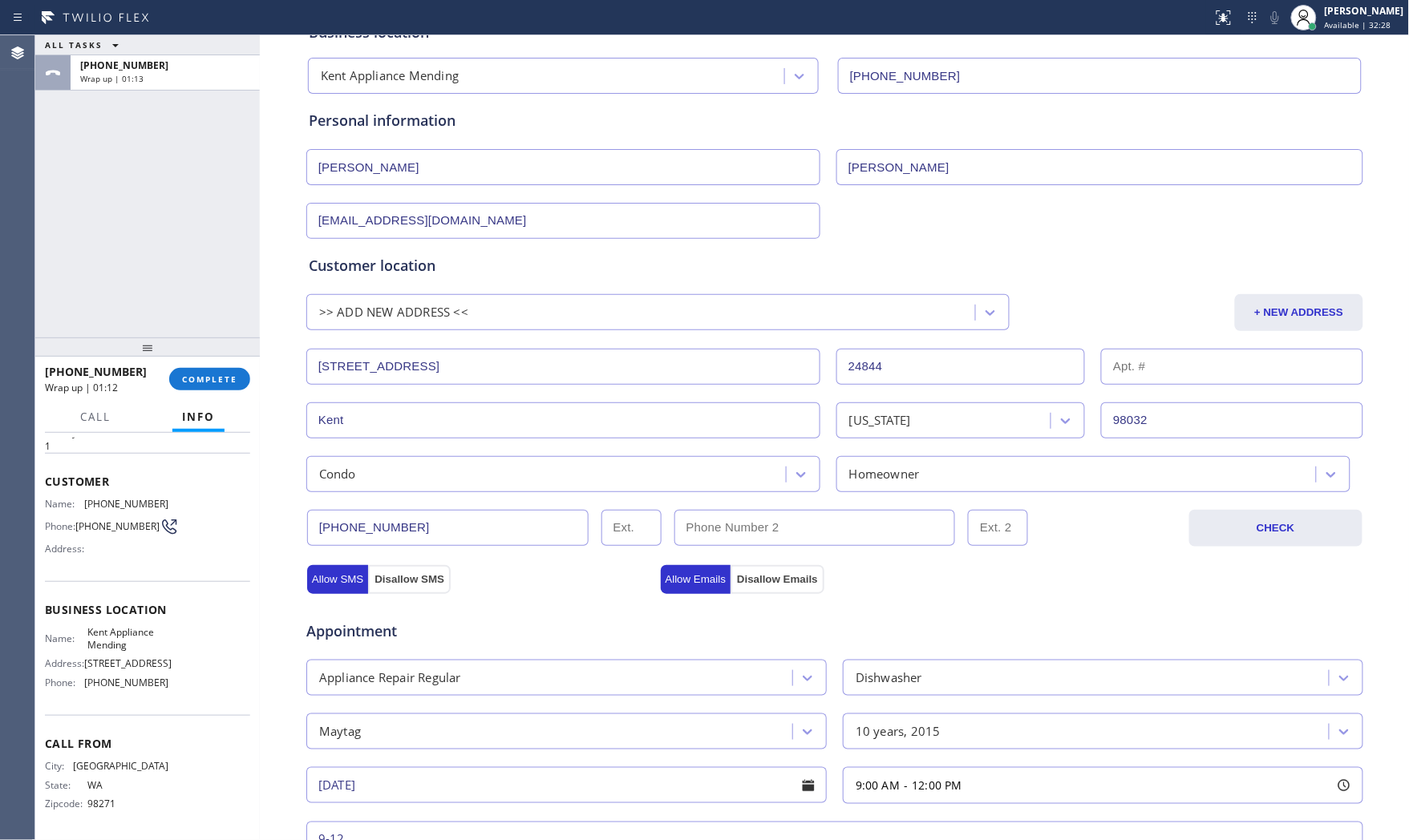
scroll to position [99, 0]
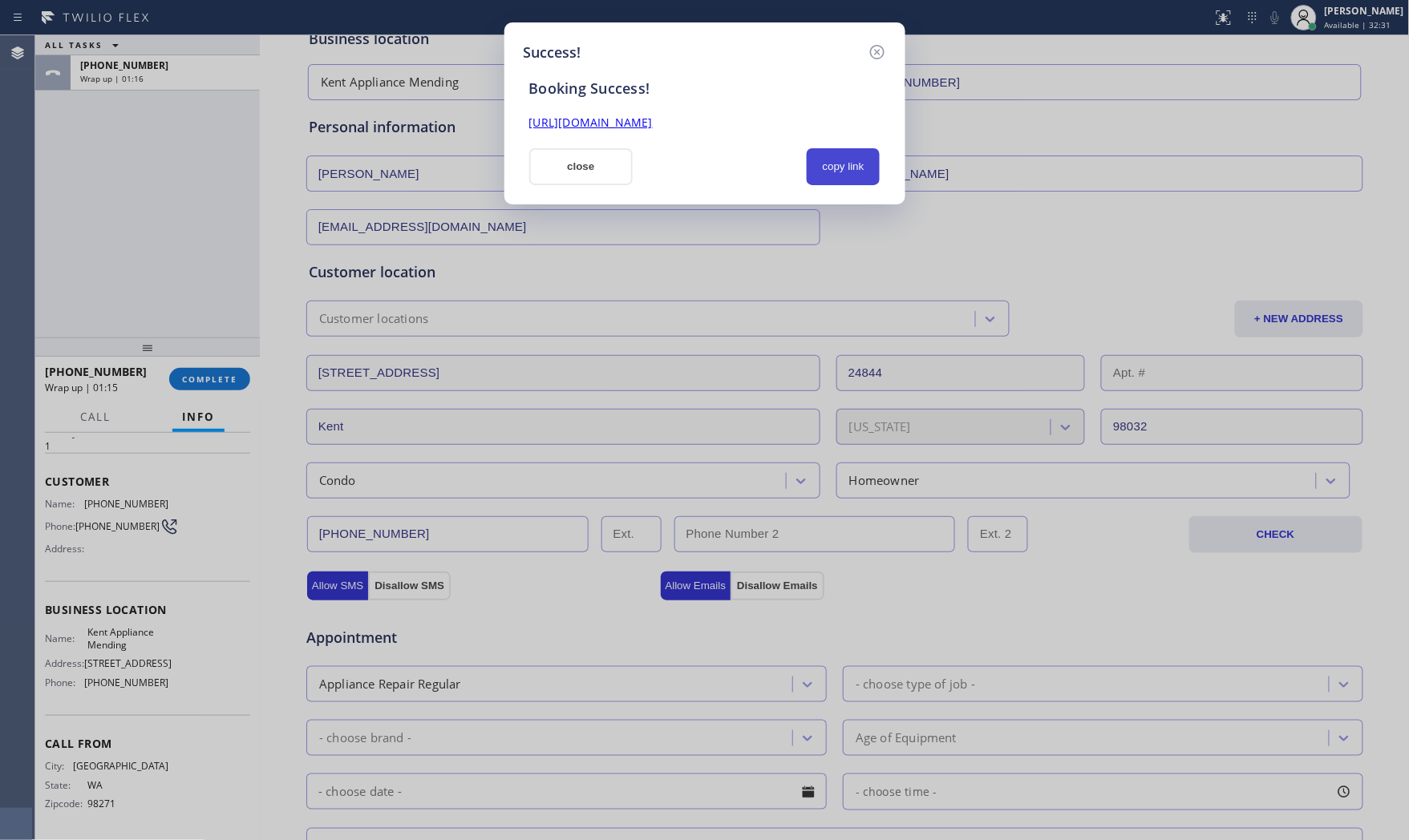
click at [839, 165] on button "copy link" at bounding box center [844, 167] width 74 height 37
click at [579, 173] on button "close" at bounding box center [581, 167] width 104 height 37
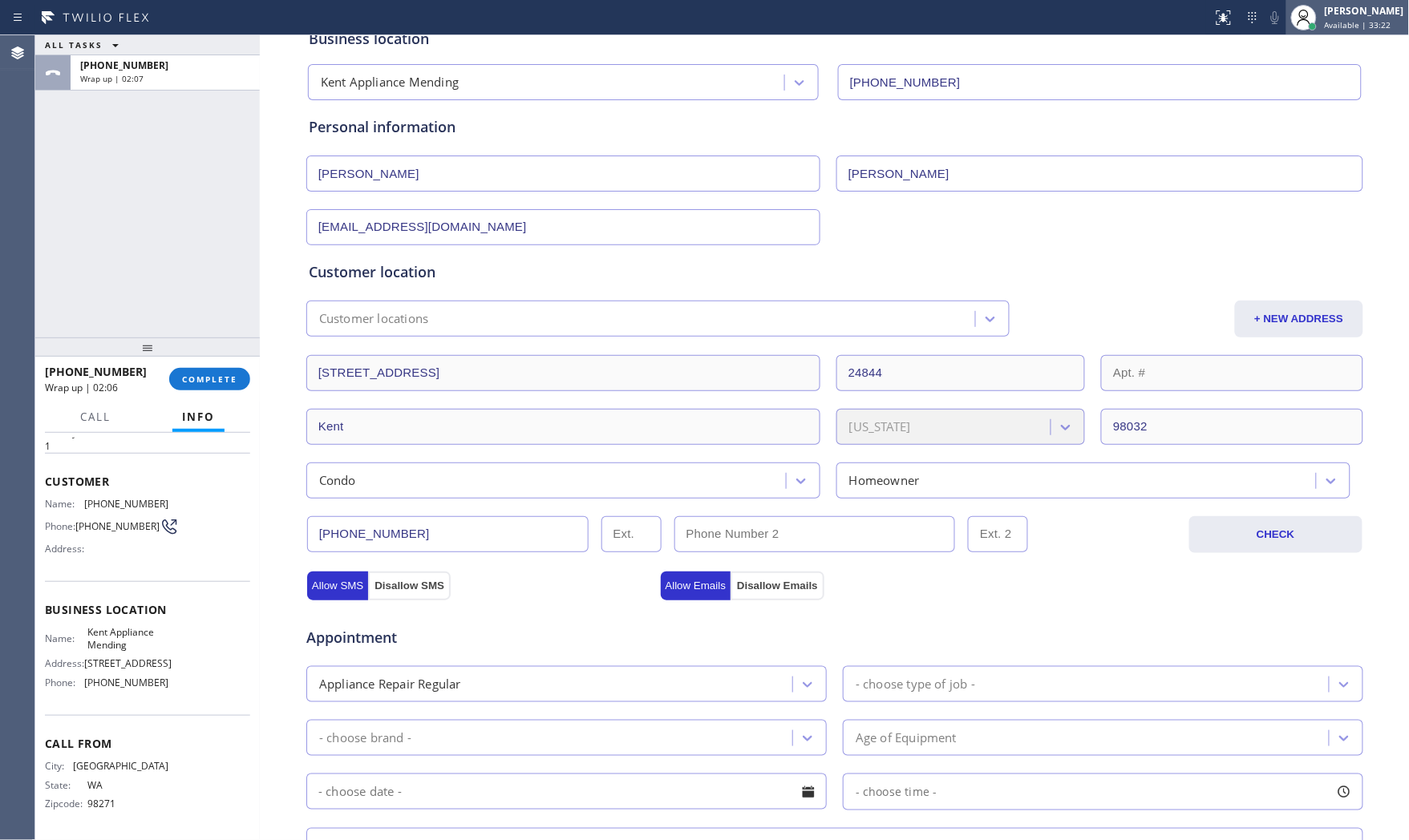
click at [1335, 27] on span "Available | 33:22" at bounding box center [1358, 25] width 66 height 11
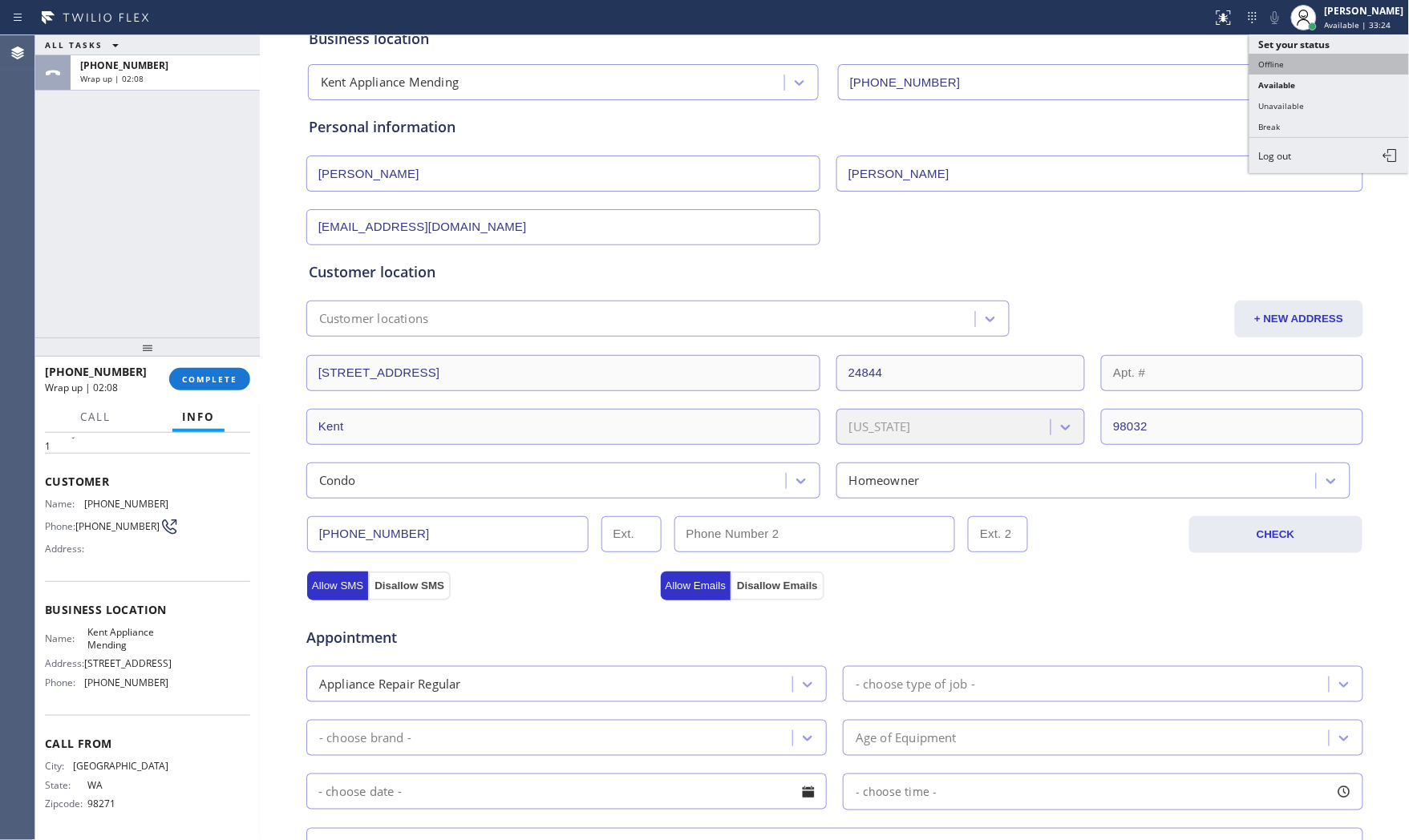
click at [1311, 65] on button "Offline" at bounding box center [1330, 64] width 160 height 21
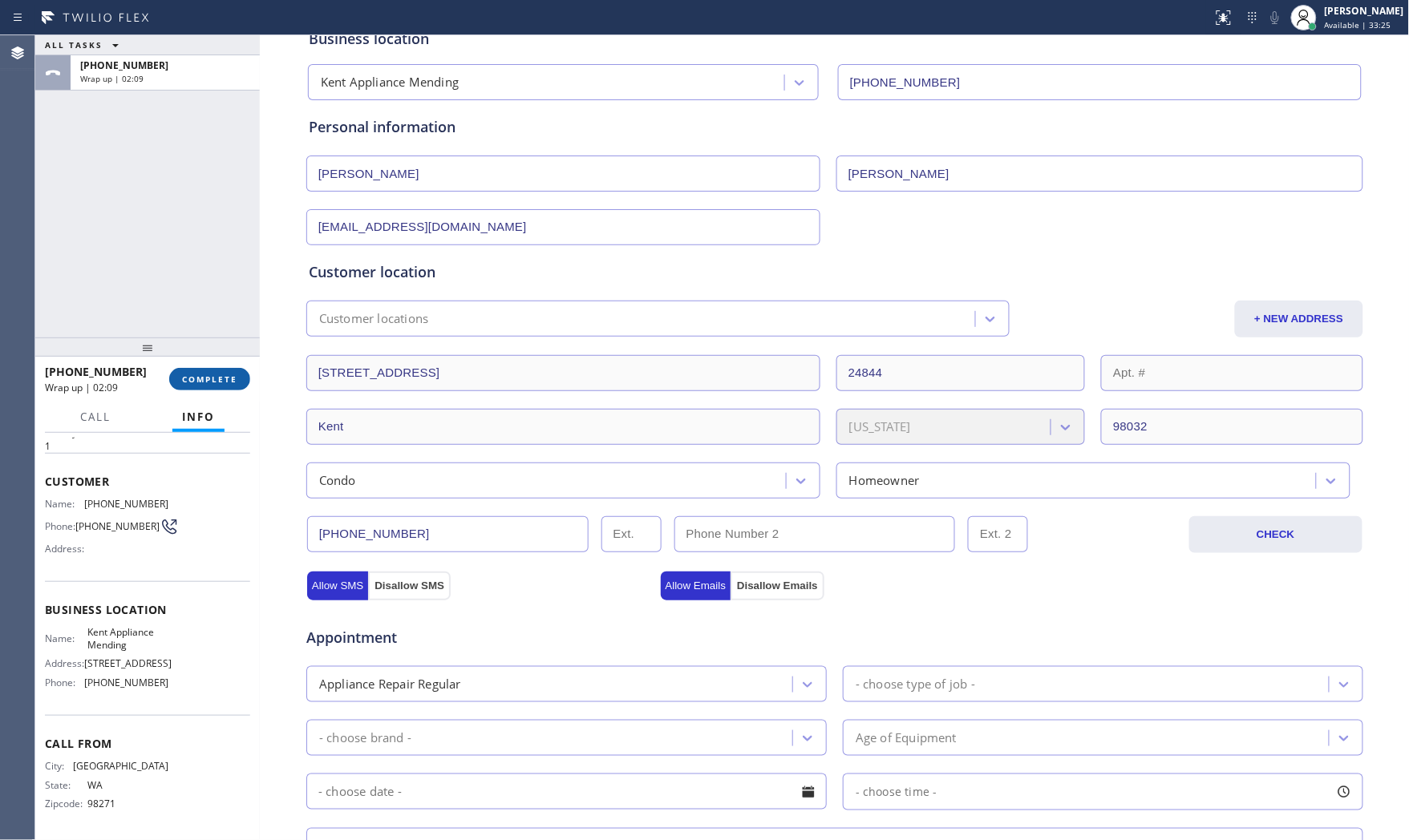
click at [218, 368] on button "COMPLETE" at bounding box center [210, 379] width 81 height 22
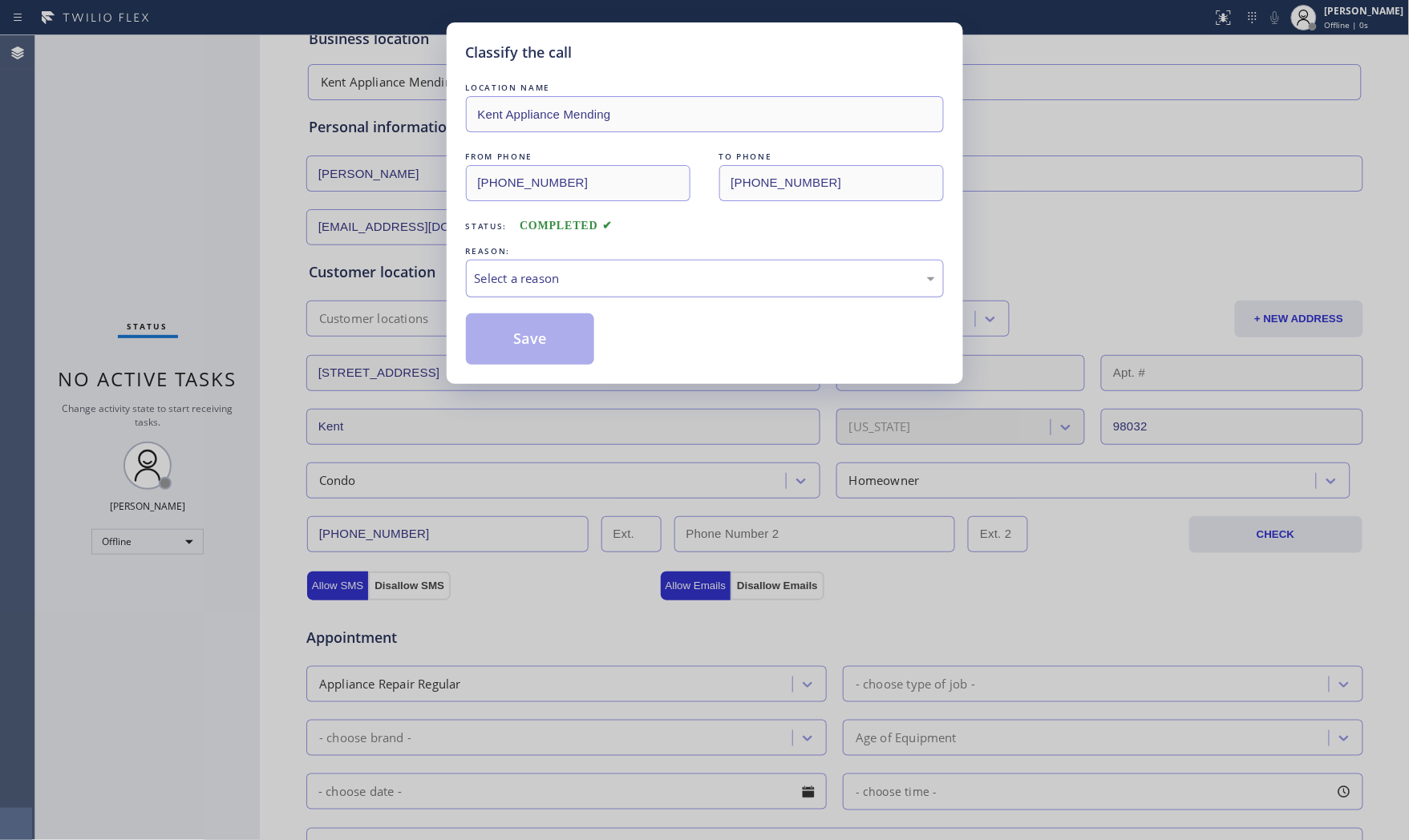
click at [605, 282] on div "Select a reason" at bounding box center [705, 278] width 461 height 18
click at [502, 353] on button "Save" at bounding box center [531, 339] width 129 height 52
click at [502, 351] on button "Save" at bounding box center [531, 339] width 129 height 52
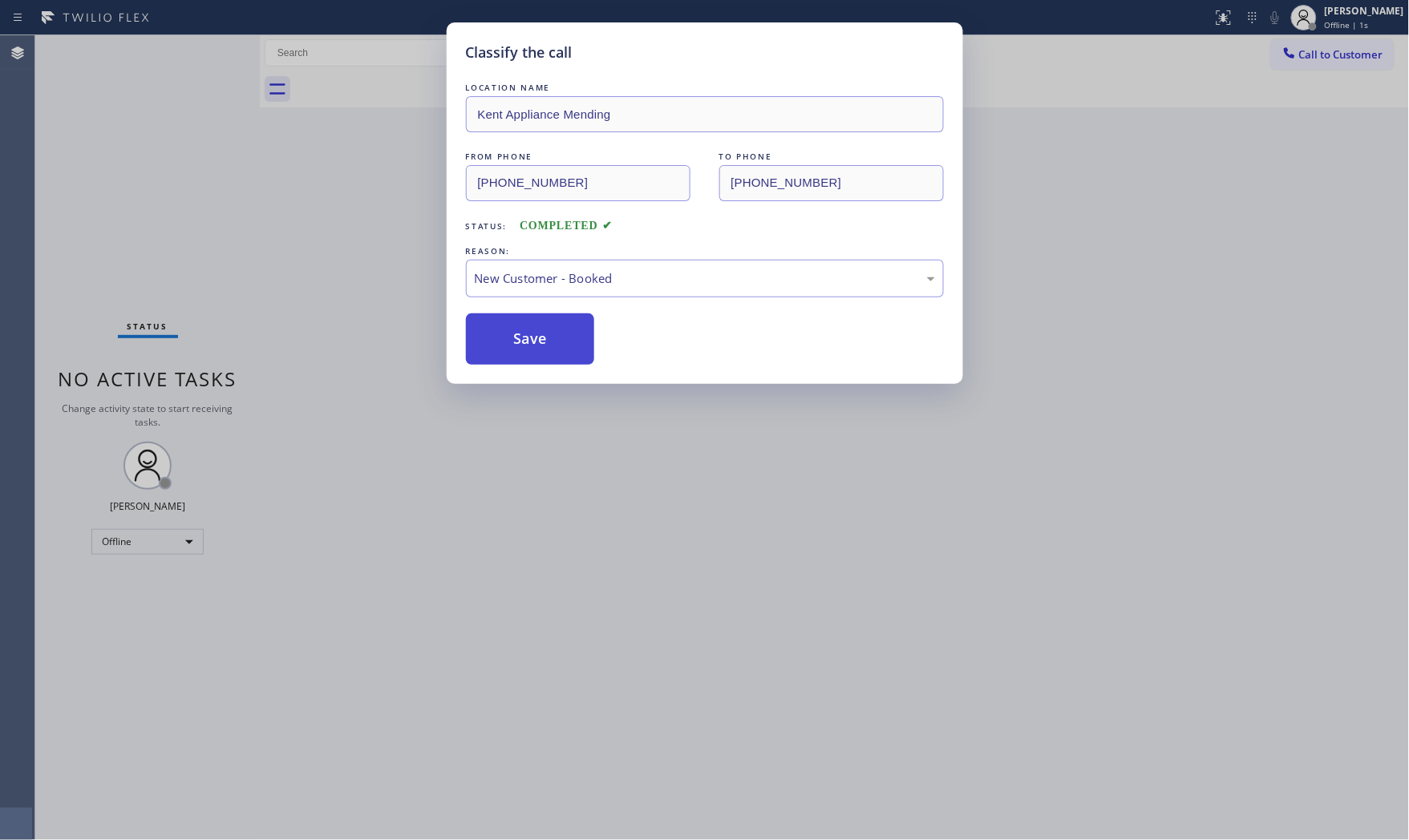
click at [499, 350] on button "Save" at bounding box center [531, 339] width 129 height 52
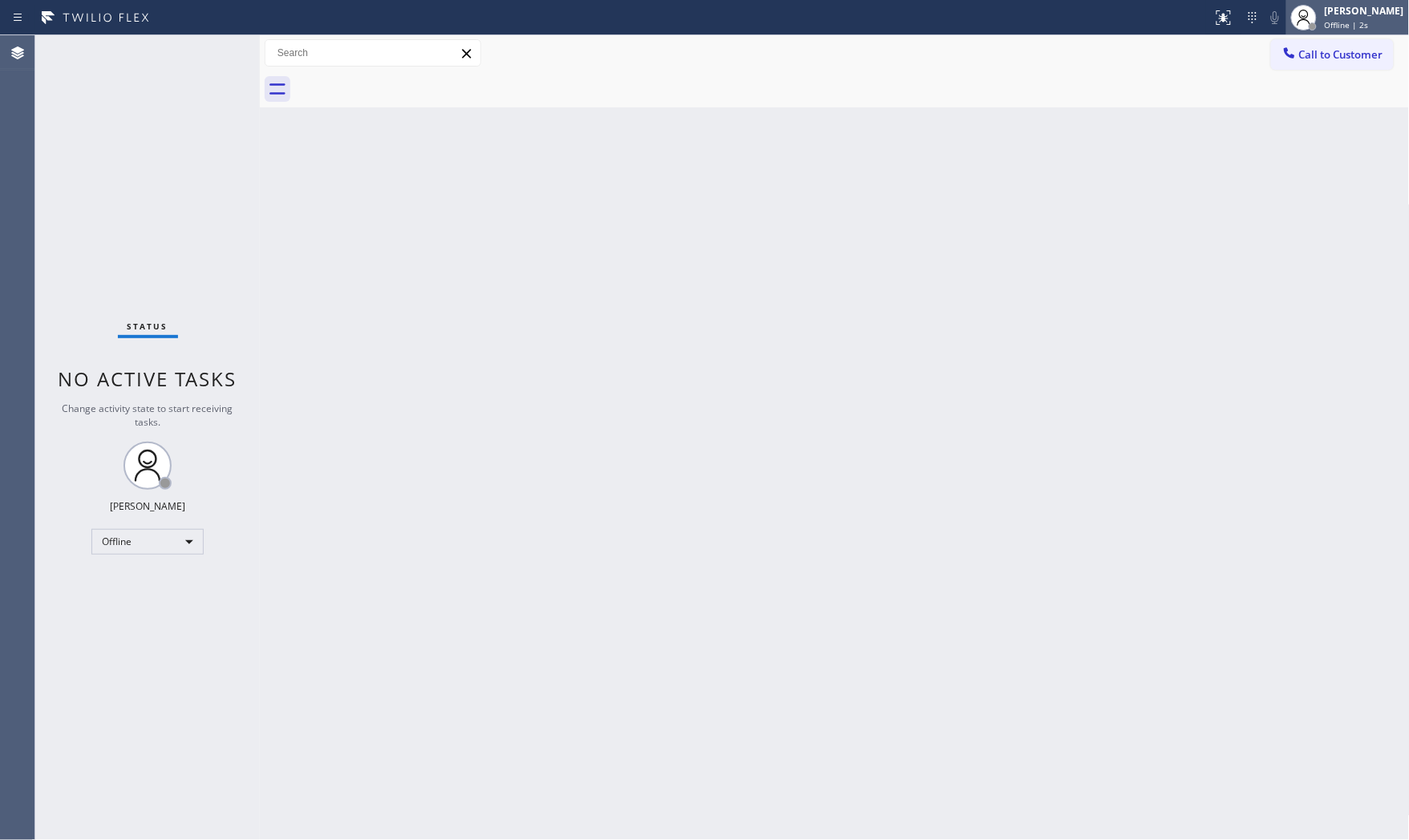
click at [1338, 9] on div "[PERSON_NAME]" at bounding box center [1365, 10] width 79 height 14
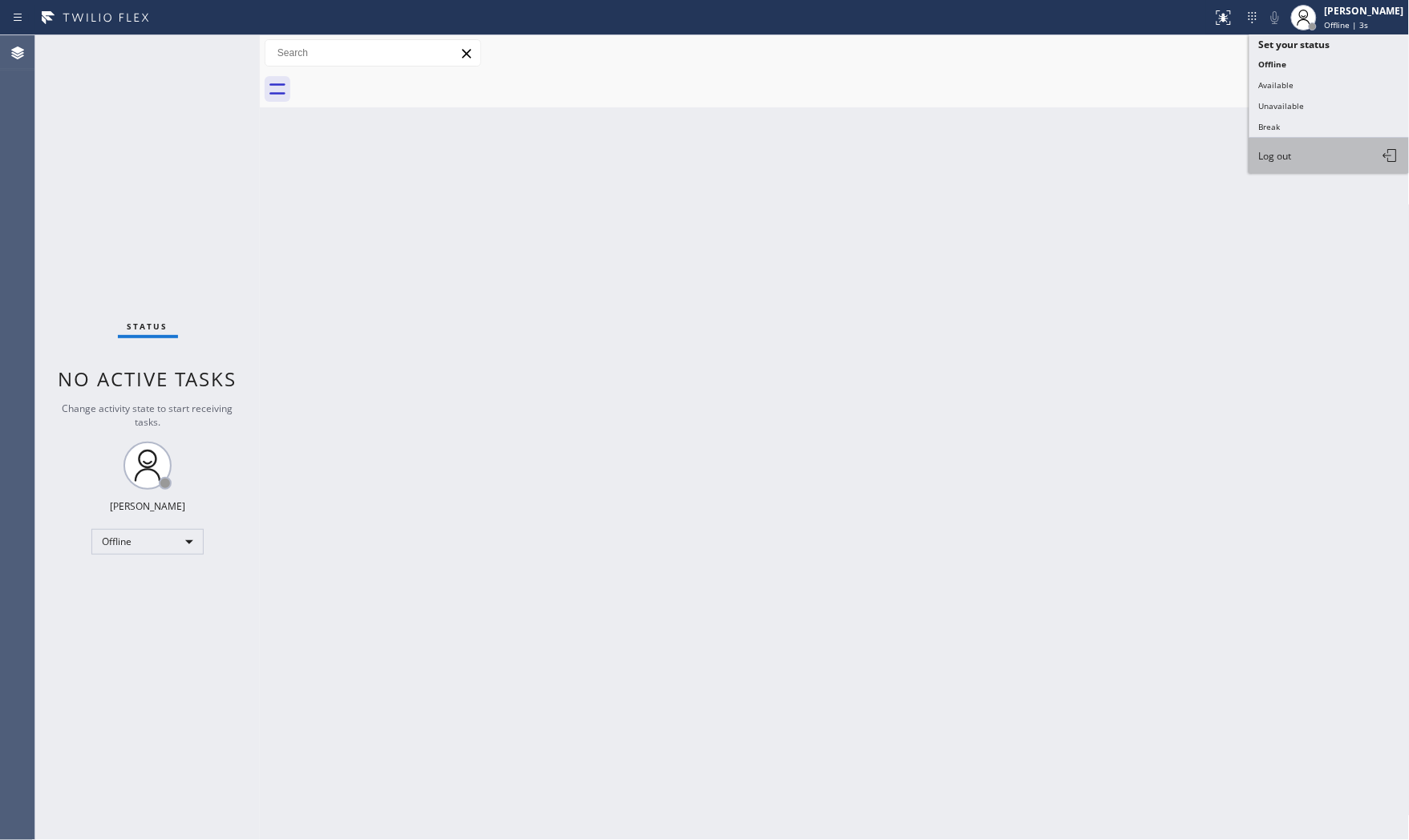
click at [1319, 148] on button "Log out" at bounding box center [1330, 156] width 160 height 35
